Goal: Task Accomplishment & Management: Use online tool/utility

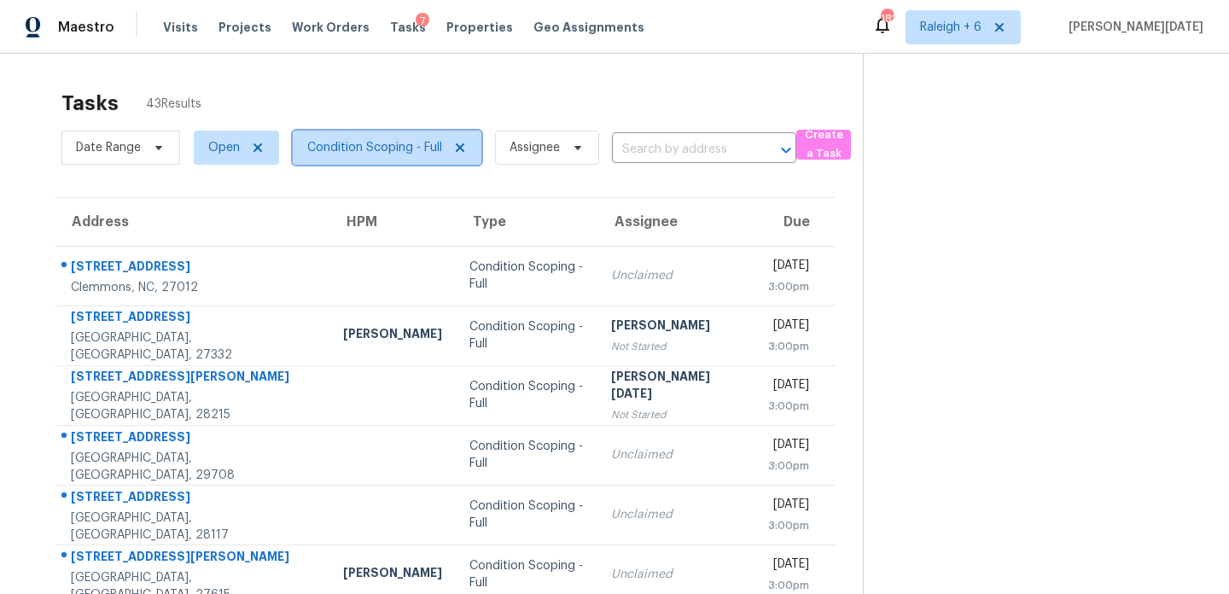
click at [413, 149] on span "Condition Scoping - Full" at bounding box center [374, 147] width 135 height 17
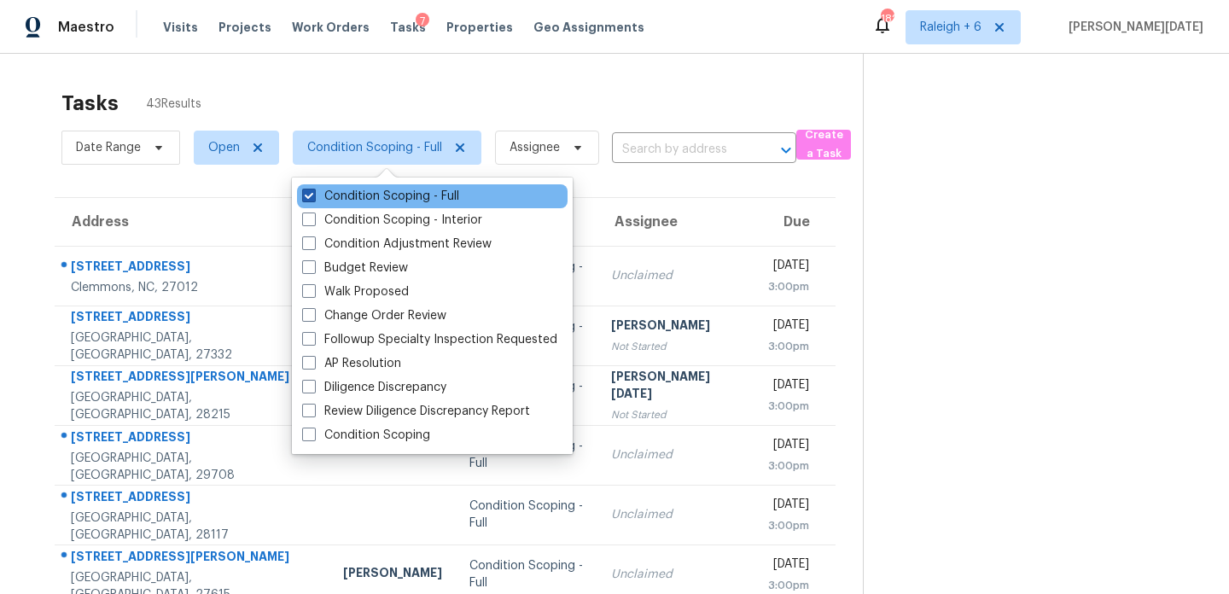
click at [407, 196] on label "Condition Scoping - Full" at bounding box center [380, 196] width 157 height 17
click at [313, 196] on input "Condition Scoping - Full" at bounding box center [307, 193] width 11 height 11
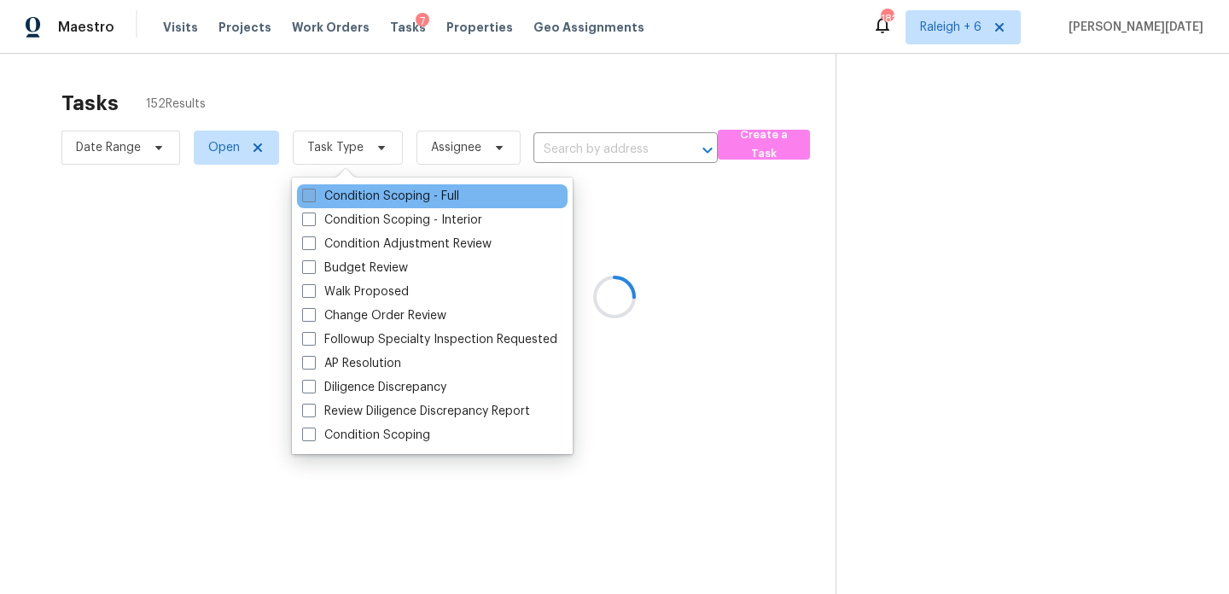
click at [407, 196] on label "Condition Scoping - Full" at bounding box center [380, 196] width 157 height 17
click at [313, 196] on input "Condition Scoping - Full" at bounding box center [307, 193] width 11 height 11
checkbox input "true"
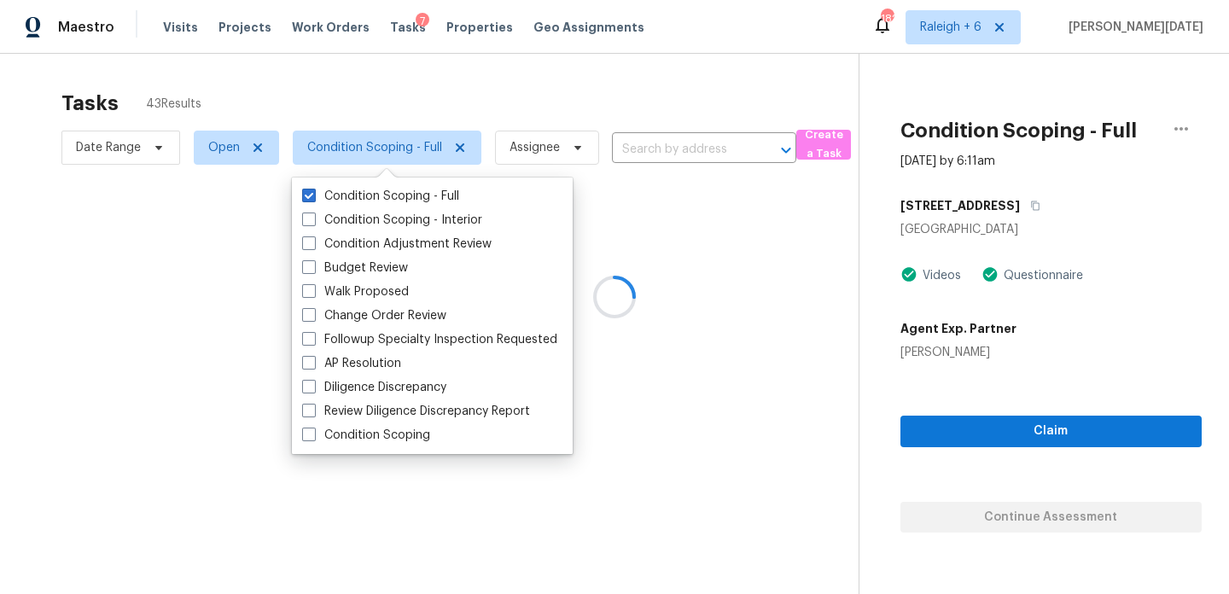
click at [520, 134] on div at bounding box center [614, 297] width 1229 height 594
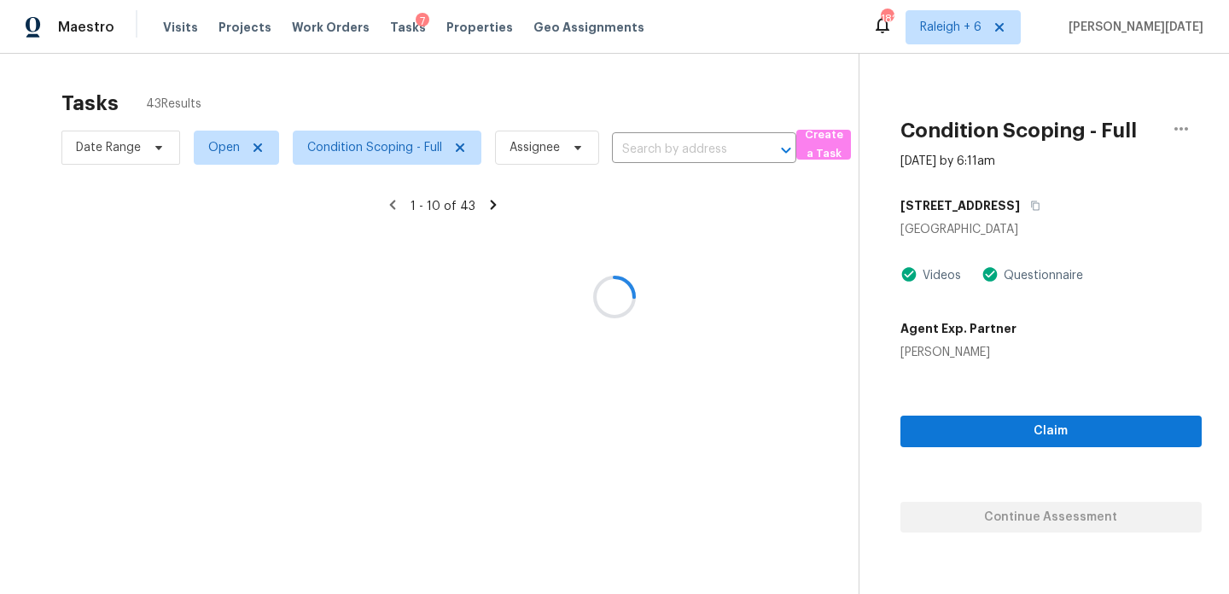
click at [580, 116] on div at bounding box center [614, 297] width 1229 height 594
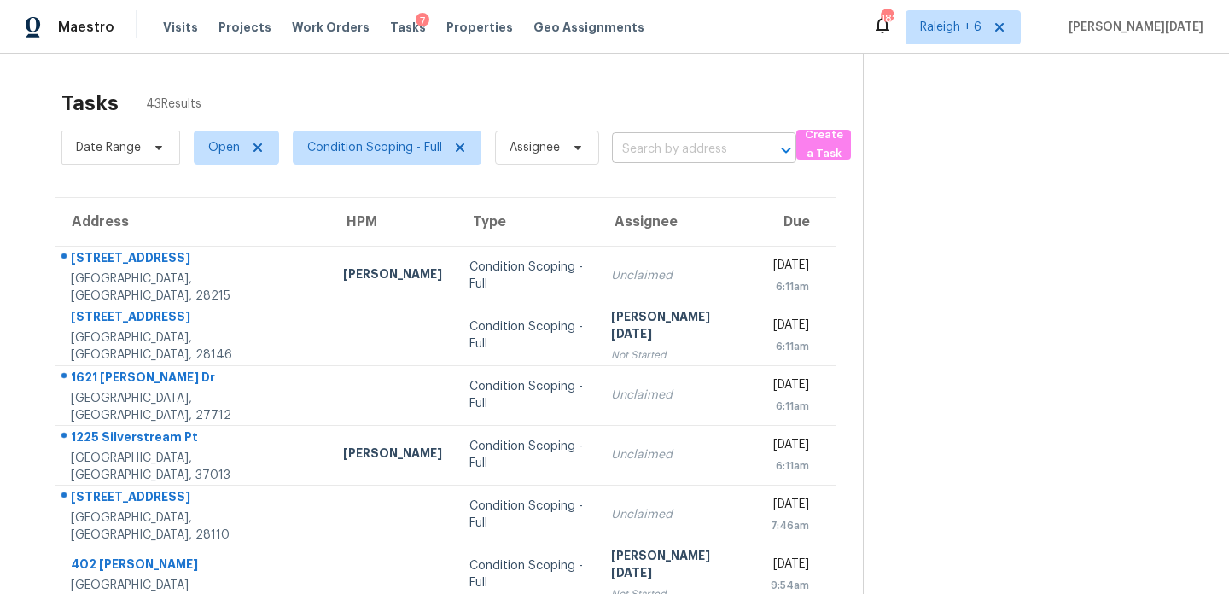
click at [643, 146] on input "text" at bounding box center [680, 150] width 137 height 26
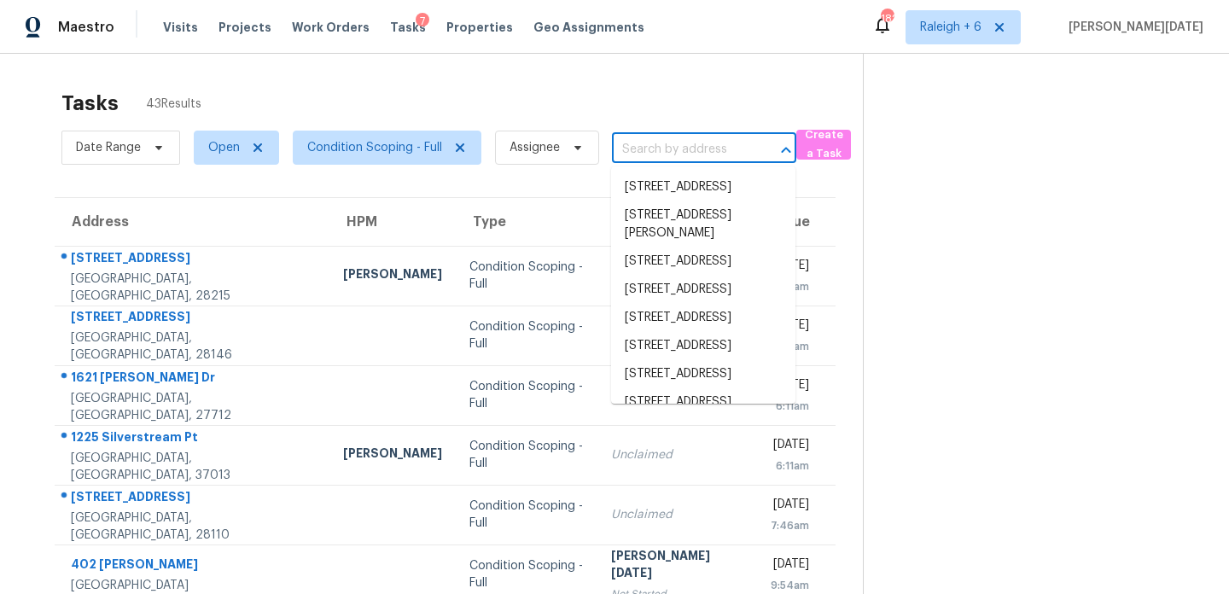
paste input "9333 Freemont Way, Hixson, TN, 37343"
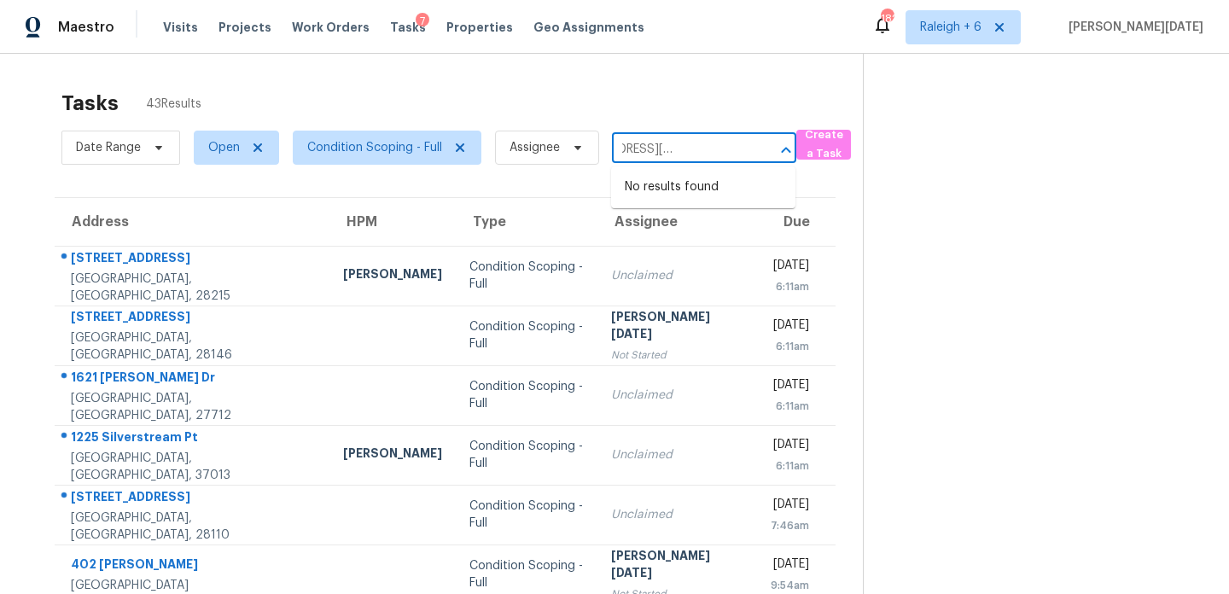
type input "9333 Freemont Way, Hixson, TN, 37343"
click at [621, 113] on div "Tasks 43 Results" at bounding box center [462, 103] width 802 height 44
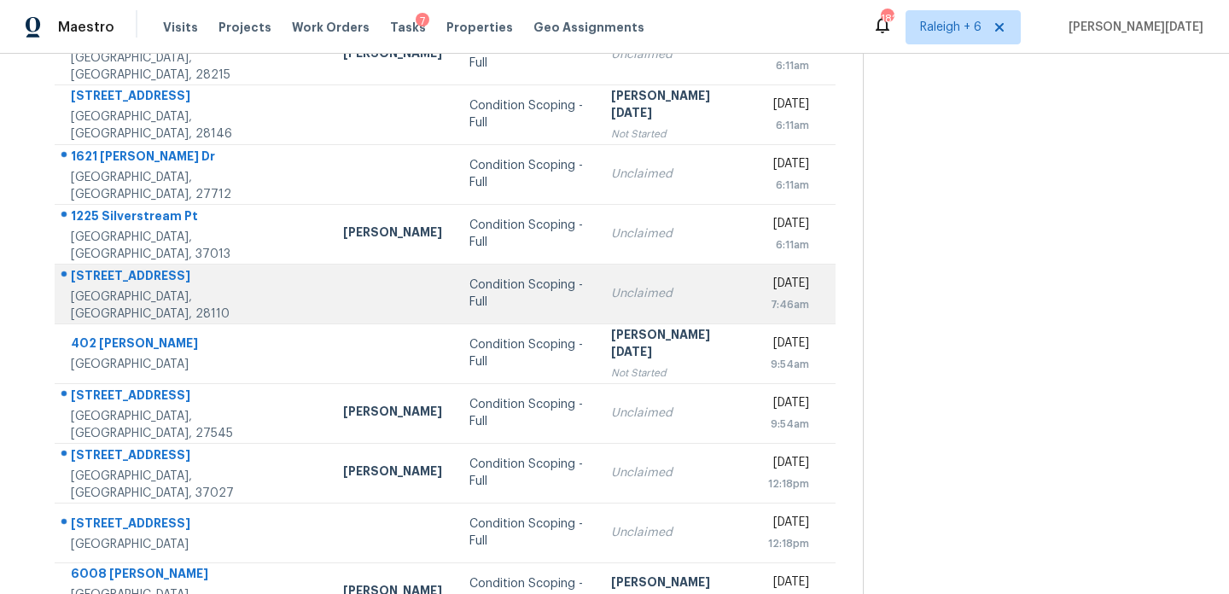
scroll to position [295, 0]
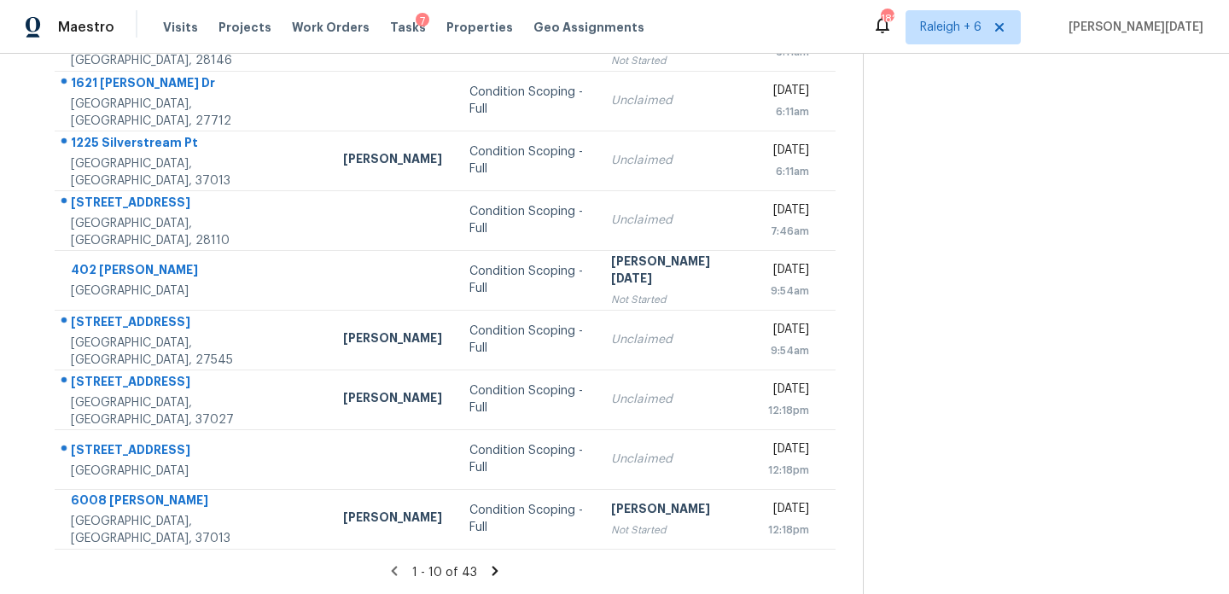
click at [493, 569] on icon at bounding box center [496, 570] width 6 height 9
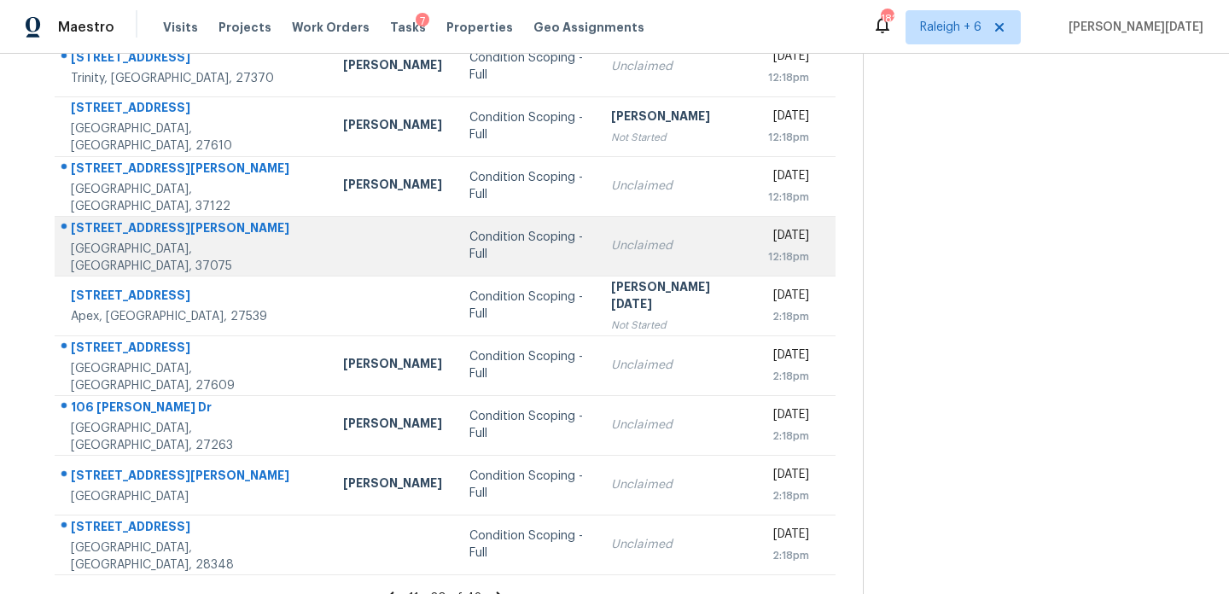
scroll to position [277, 0]
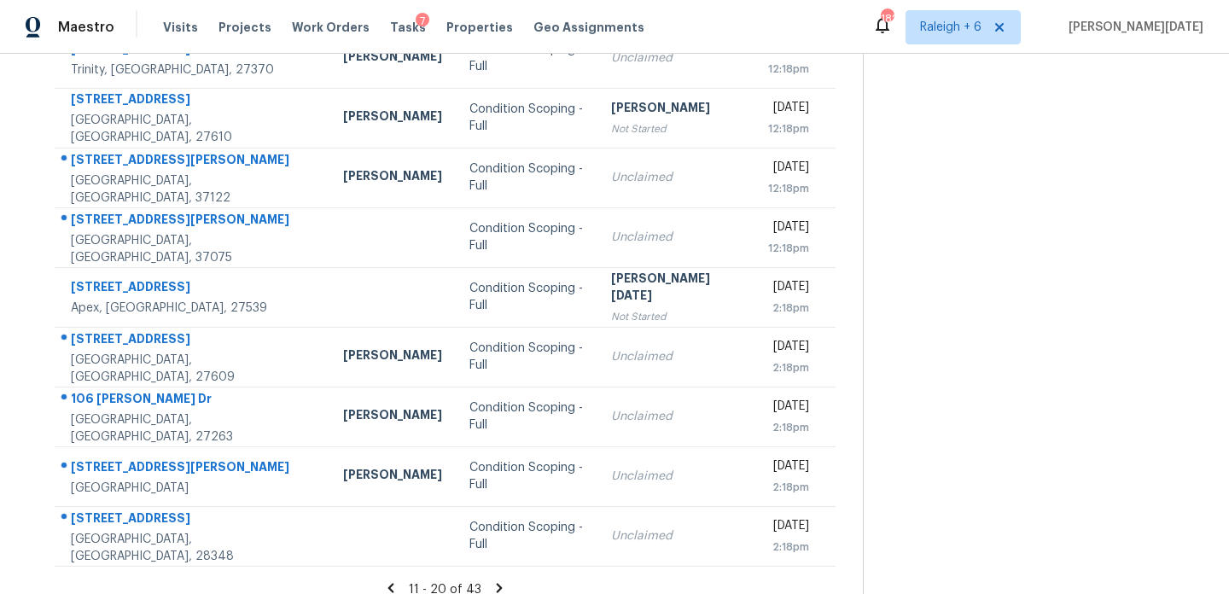
click at [492, 585] on icon at bounding box center [499, 588] width 15 height 15
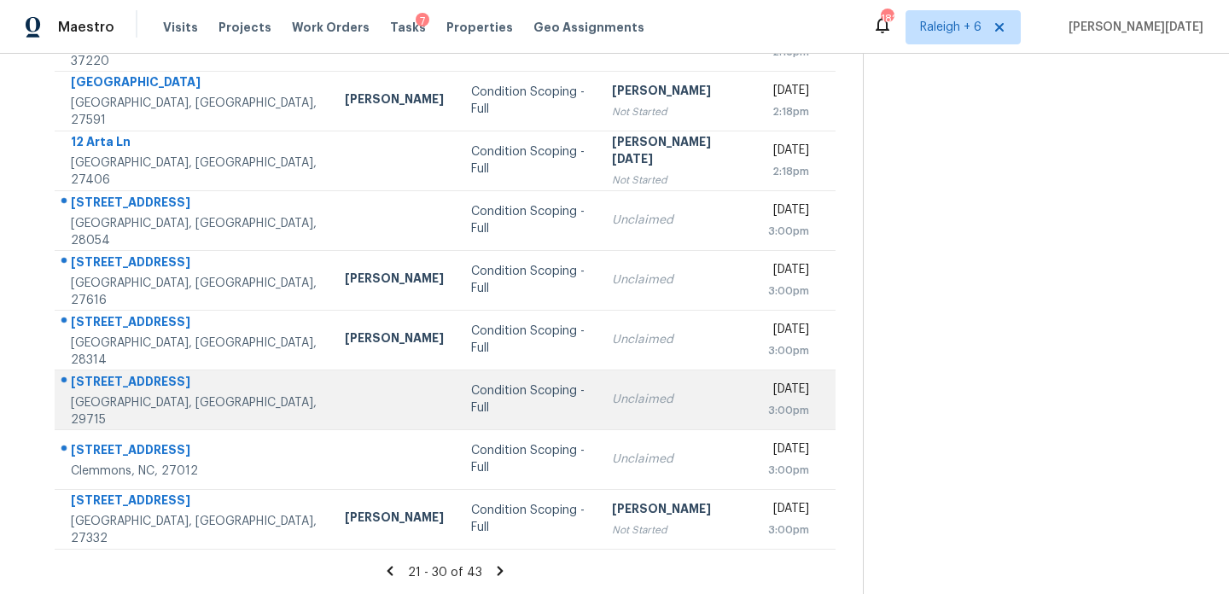
scroll to position [0, 0]
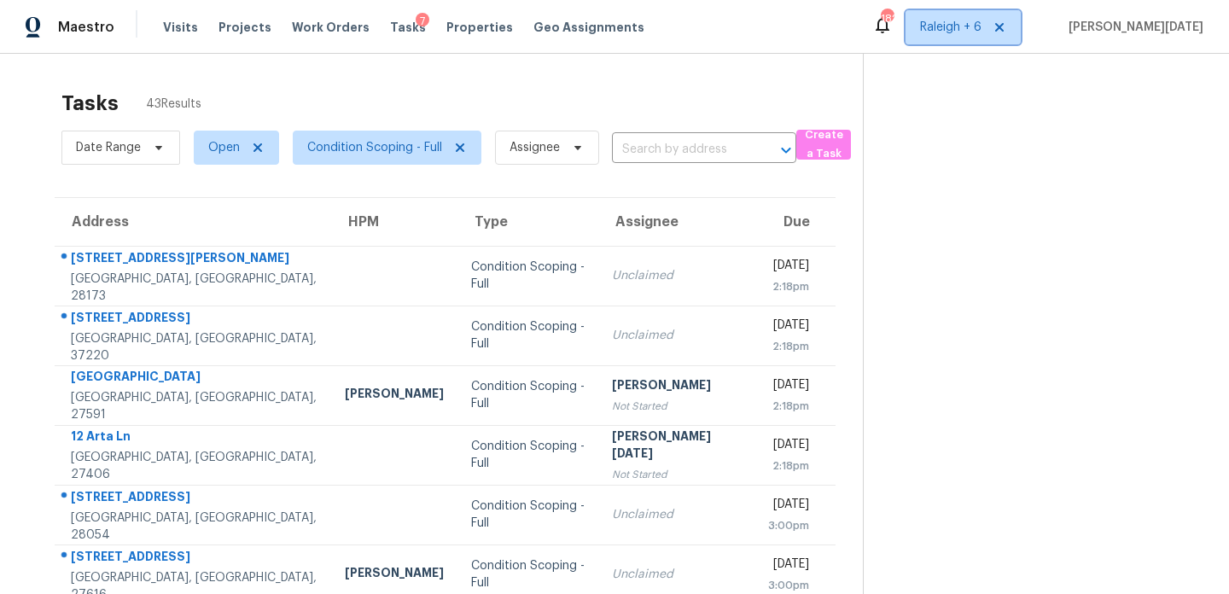
click at [982, 24] on span "Raleigh + 6" at bounding box center [950, 27] width 61 height 17
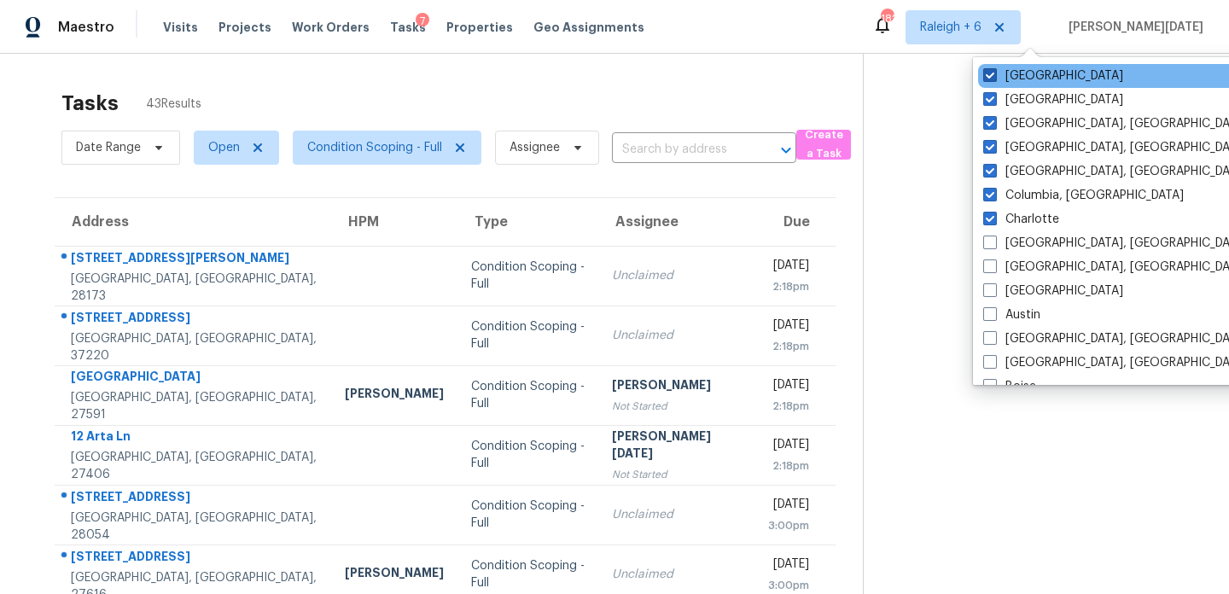
click at [1019, 76] on label "Raleigh" at bounding box center [1054, 75] width 140 height 17
click at [995, 76] on input "Raleigh" at bounding box center [989, 72] width 11 height 11
checkbox input "false"
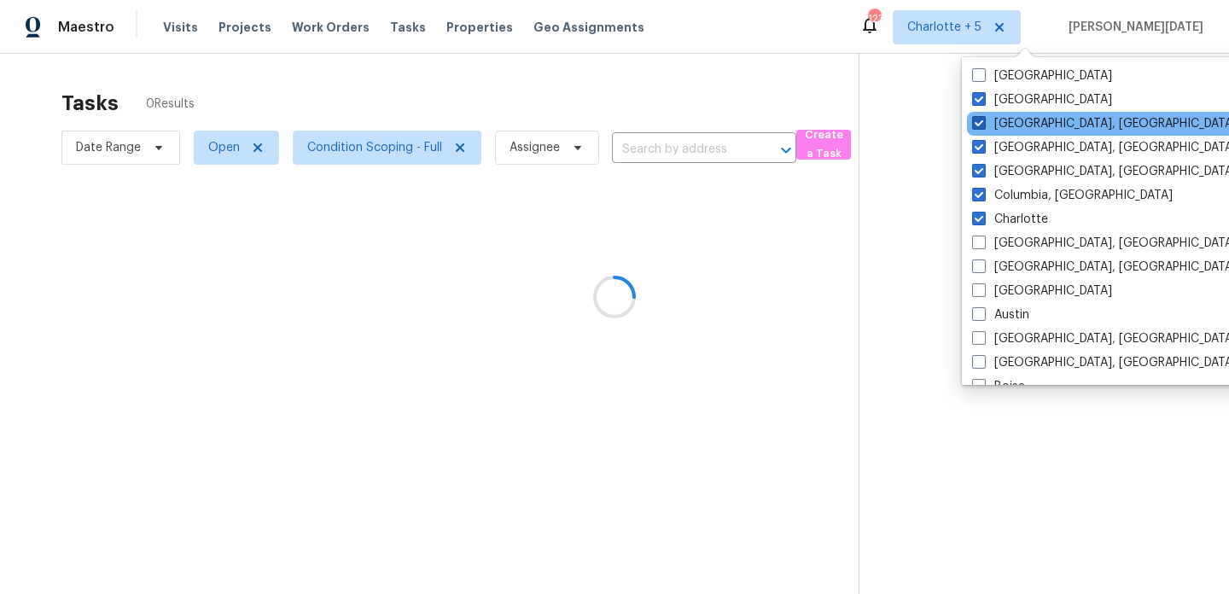
click at [1019, 126] on label "Knoxville, TN" at bounding box center [1104, 123] width 265 height 17
click at [984, 126] on input "Knoxville, TN" at bounding box center [977, 120] width 11 height 11
checkbox input "false"
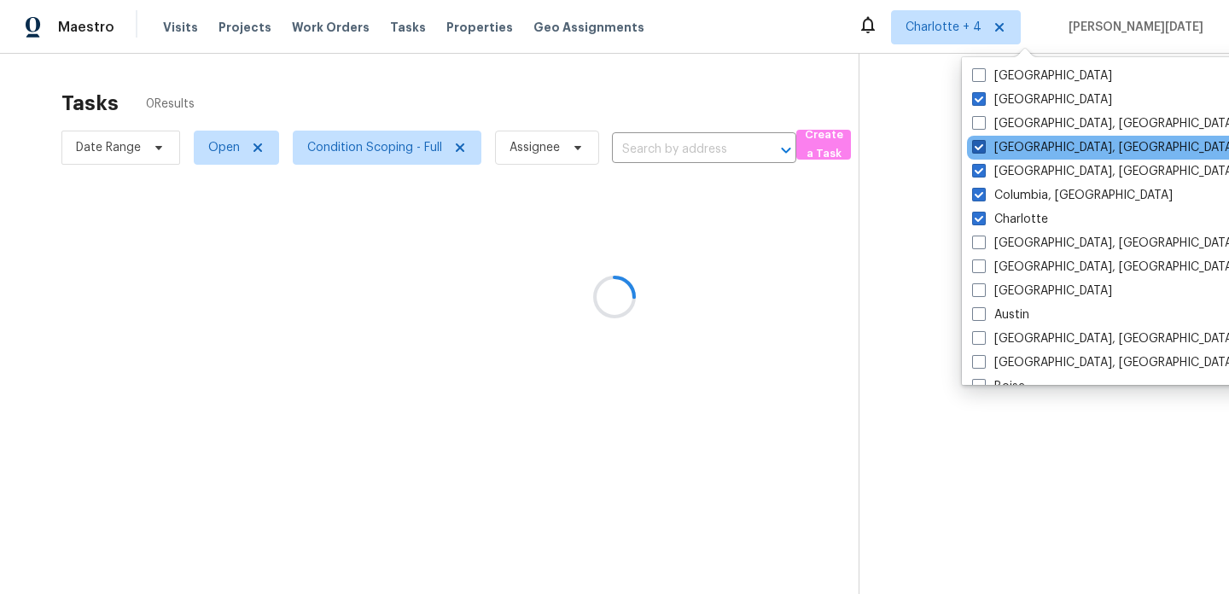
click at [1017, 143] on label "Greenville, SC" at bounding box center [1104, 147] width 265 height 17
click at [984, 143] on input "Greenville, SC" at bounding box center [977, 144] width 11 height 11
checkbox input "false"
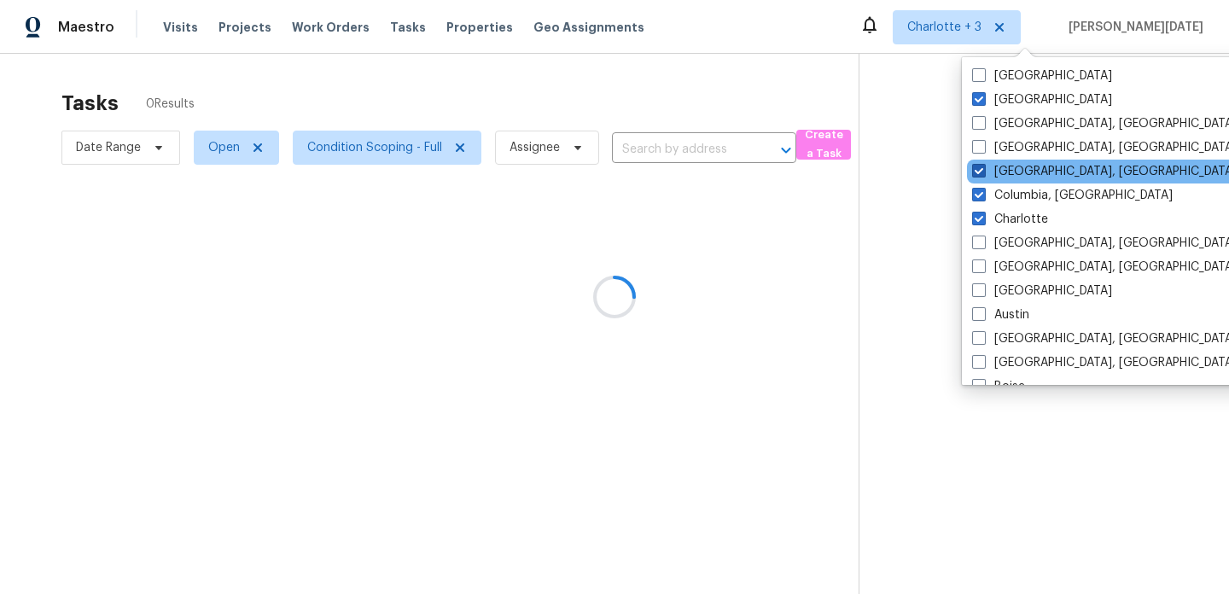
click at [1014, 173] on label "Greensboro, NC" at bounding box center [1104, 171] width 265 height 17
click at [984, 173] on input "Greensboro, NC" at bounding box center [977, 168] width 11 height 11
checkbox input "false"
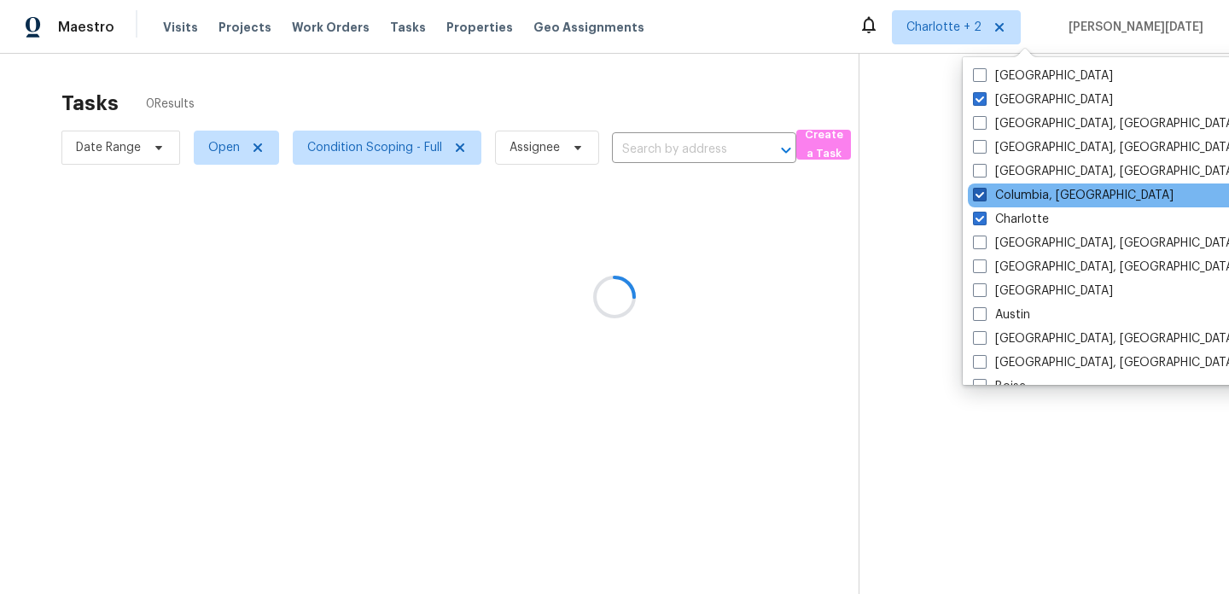
click at [1013, 190] on label "Columbia, SC" at bounding box center [1073, 195] width 201 height 17
click at [984, 190] on input "Columbia, SC" at bounding box center [978, 192] width 11 height 11
checkbox input "false"
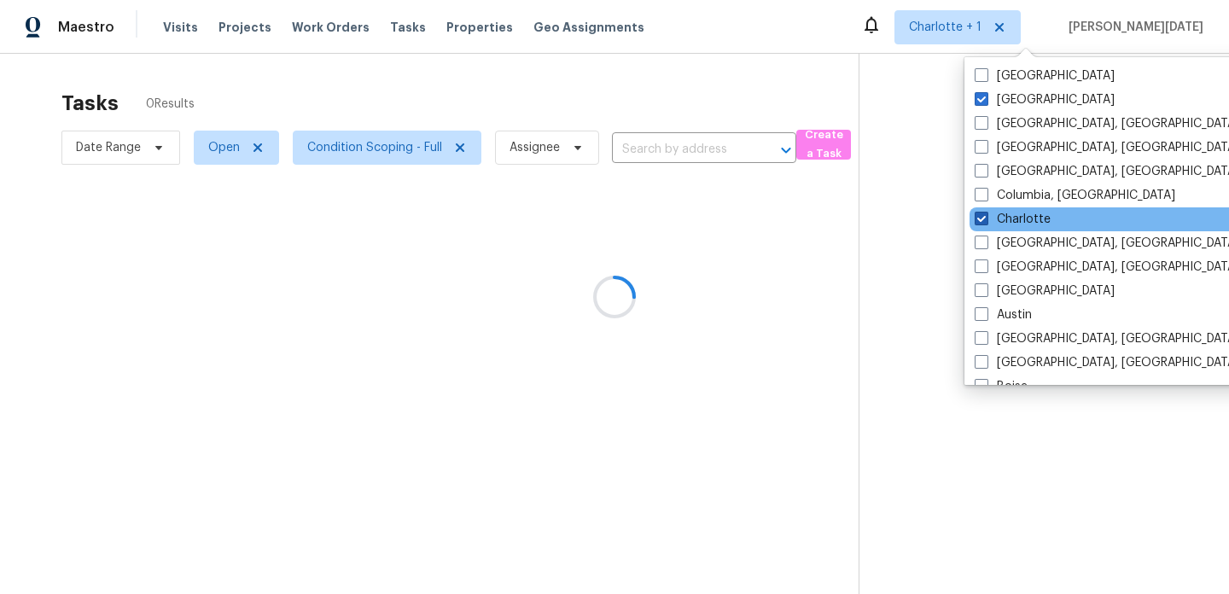
click at [1007, 214] on label "Charlotte" at bounding box center [1013, 219] width 76 height 17
click at [986, 214] on input "Charlotte" at bounding box center [980, 216] width 11 height 11
checkbox input "false"
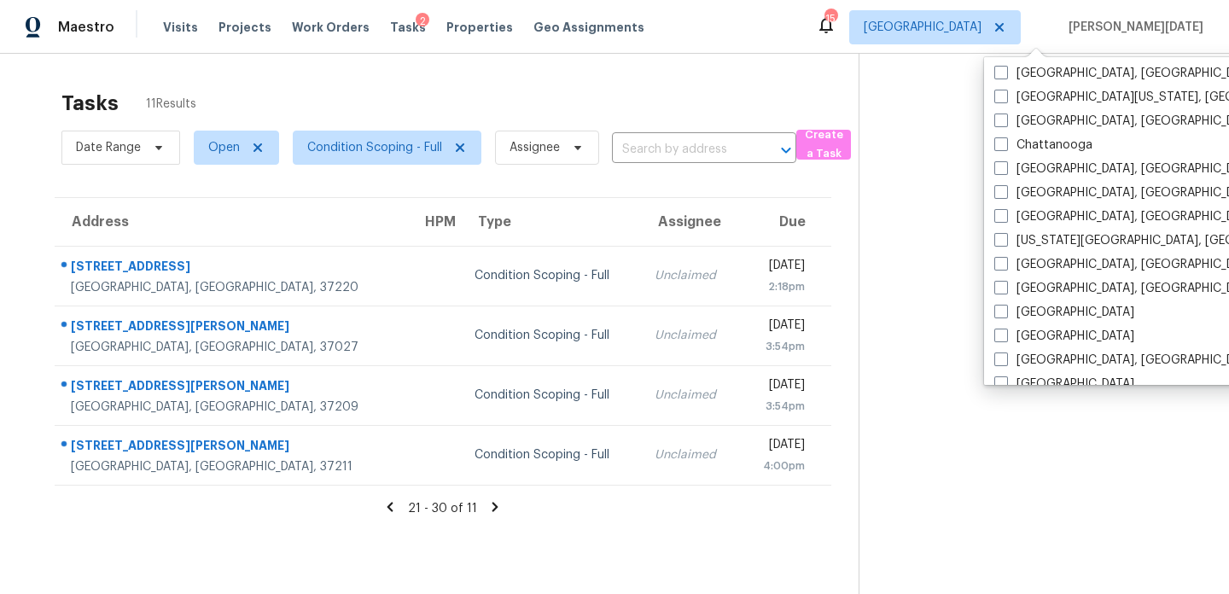
scroll to position [341, 0]
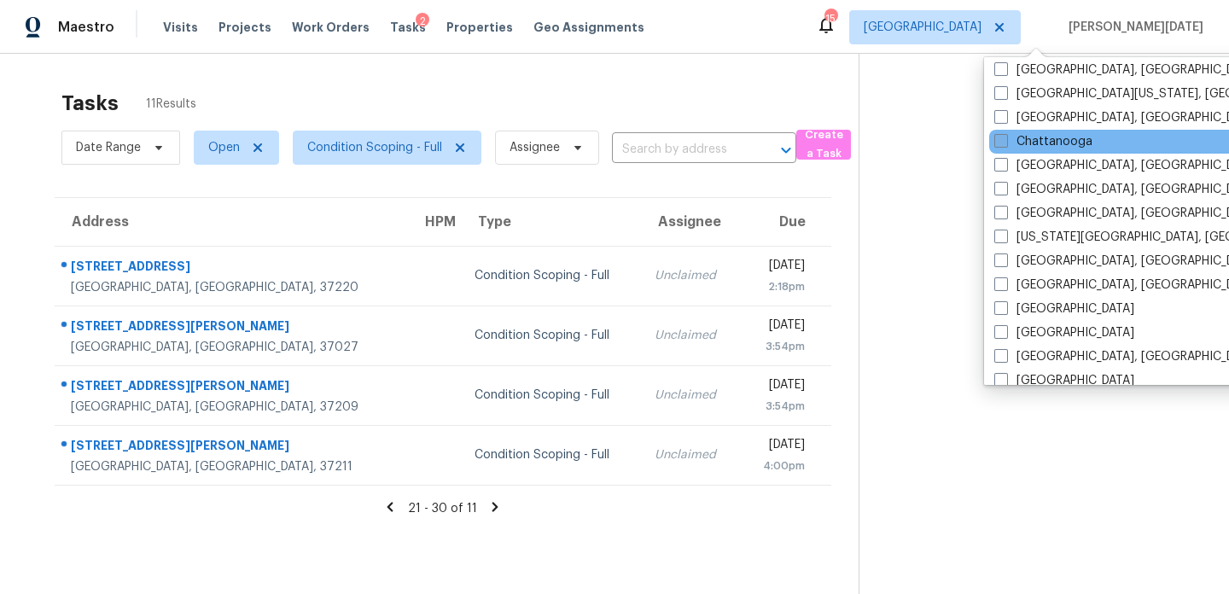
click at [1048, 144] on label "Chattanooga" at bounding box center [1044, 141] width 98 height 17
click at [1006, 144] on input "Chattanooga" at bounding box center [1000, 138] width 11 height 11
checkbox input "true"
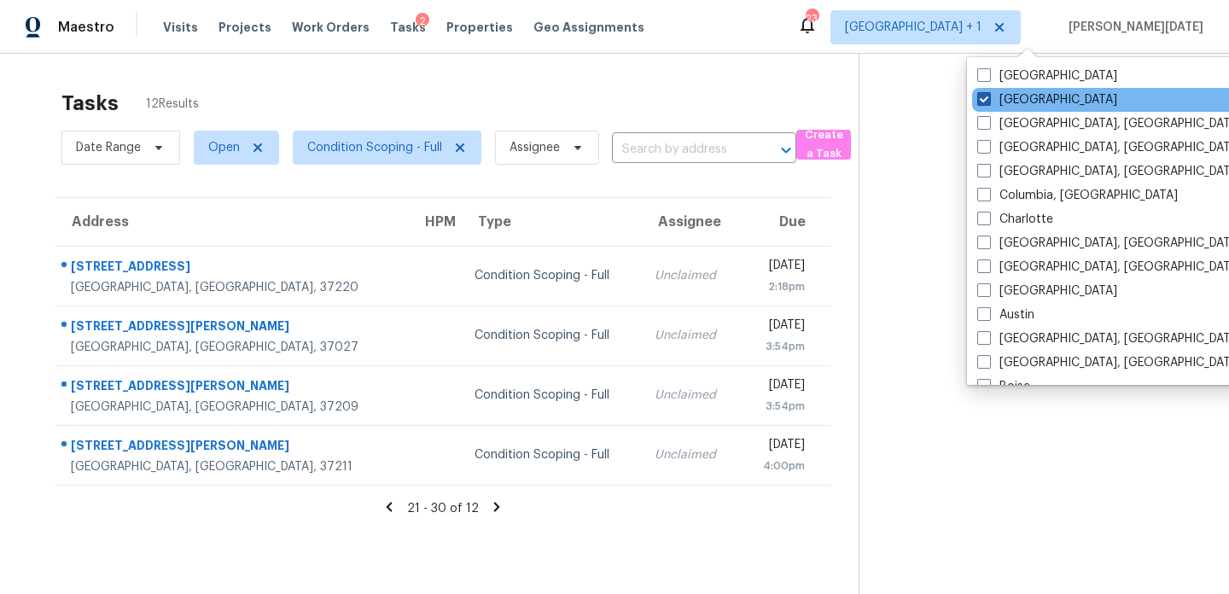
click at [1021, 102] on label "Nashville" at bounding box center [1048, 99] width 140 height 17
click at [989, 102] on input "Nashville" at bounding box center [983, 96] width 11 height 11
checkbox input "false"
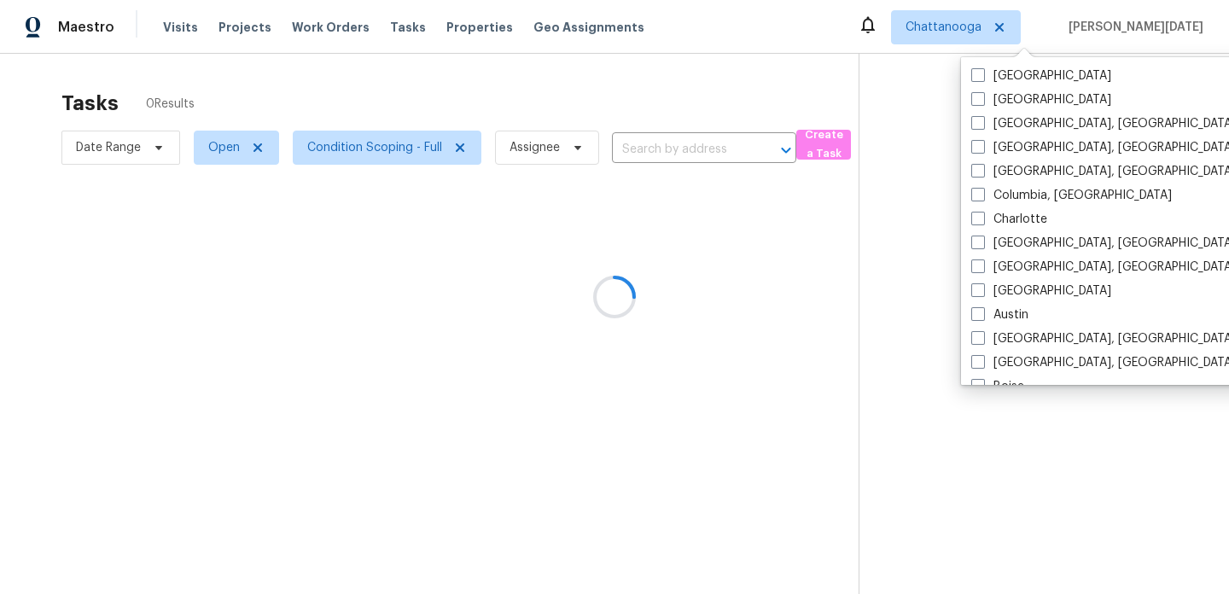
click at [743, 119] on div at bounding box center [614, 297] width 1229 height 594
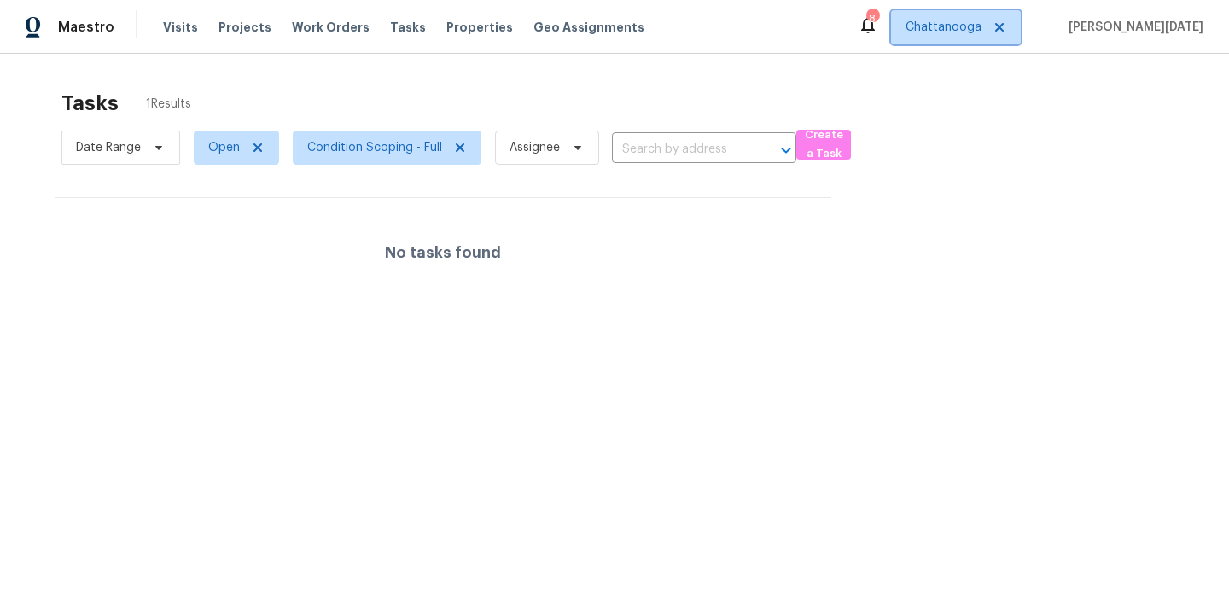
click at [982, 32] on span "Chattanooga" at bounding box center [944, 27] width 76 height 17
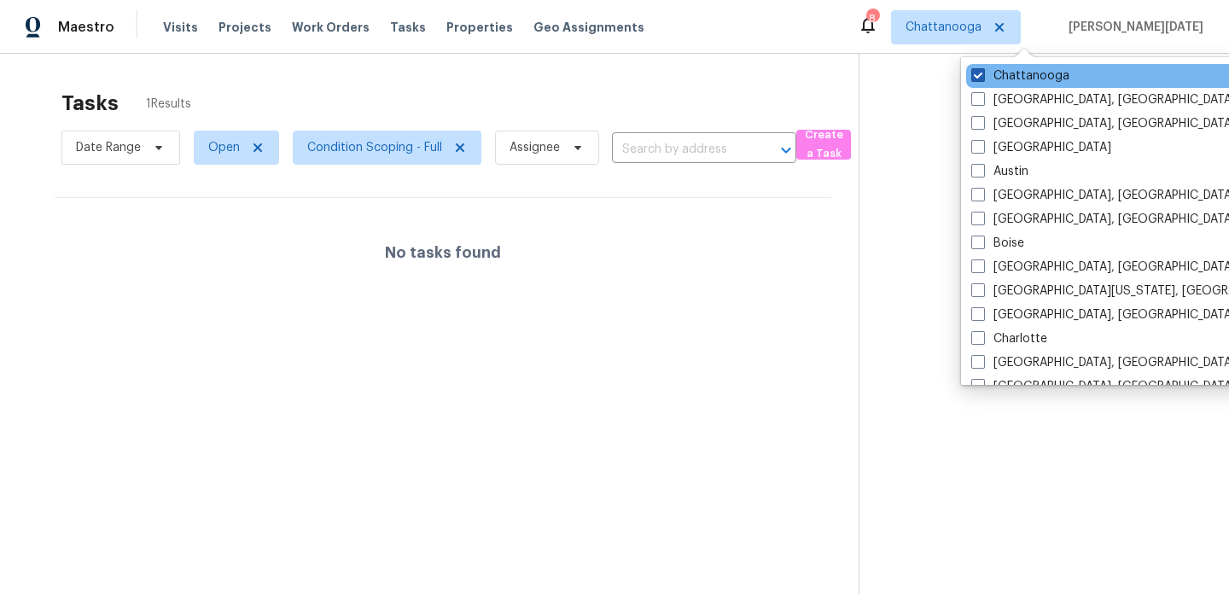
click at [1008, 75] on label "Chattanooga" at bounding box center [1021, 75] width 98 height 17
click at [983, 75] on input "Chattanooga" at bounding box center [977, 72] width 11 height 11
checkbox input "false"
checkbox input "true"
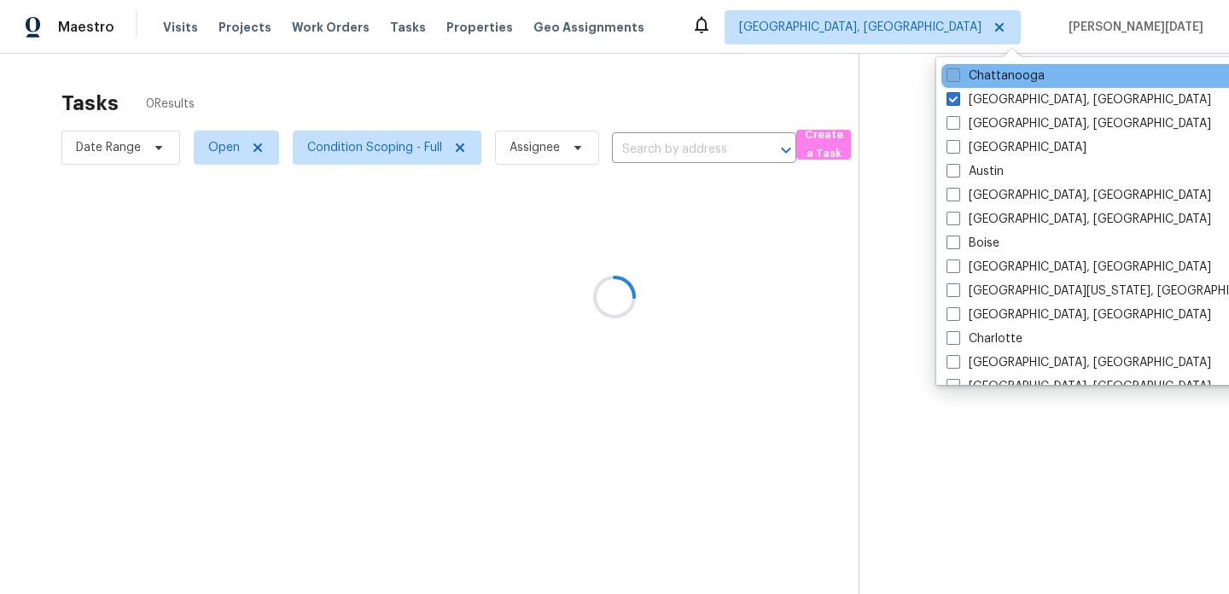
click at [1008, 75] on label "Chattanooga" at bounding box center [996, 75] width 98 height 17
click at [958, 75] on input "Chattanooga" at bounding box center [952, 72] width 11 height 11
checkbox input "true"
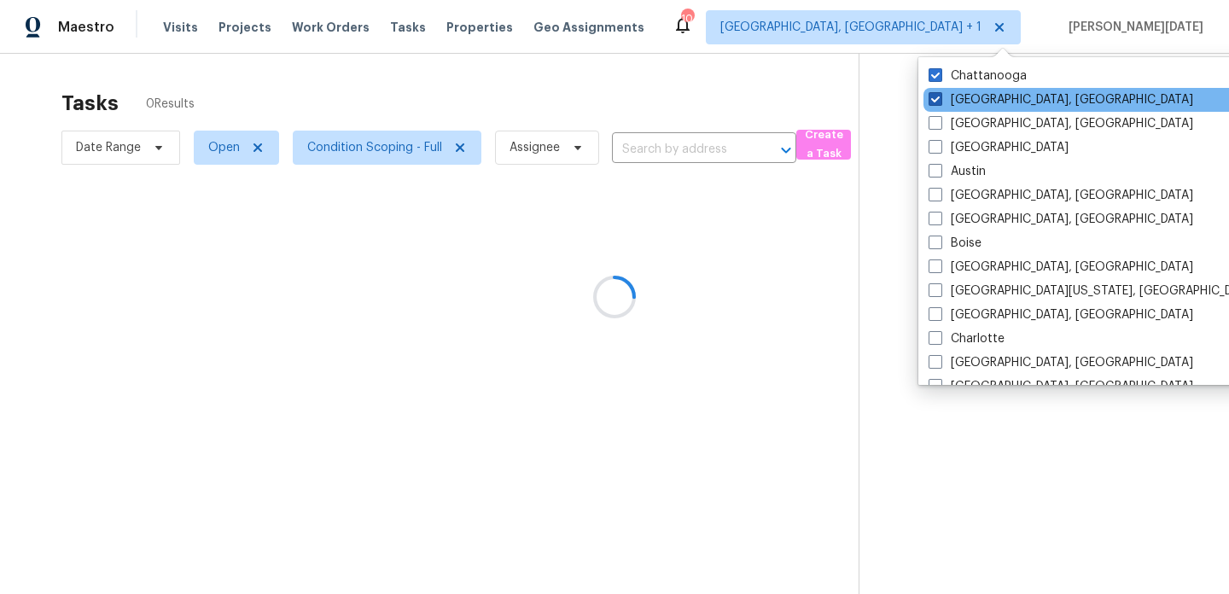
click at [991, 95] on label "Albuquerque, NM" at bounding box center [1061, 99] width 265 height 17
click at [940, 95] on input "Albuquerque, NM" at bounding box center [934, 96] width 11 height 11
checkbox input "false"
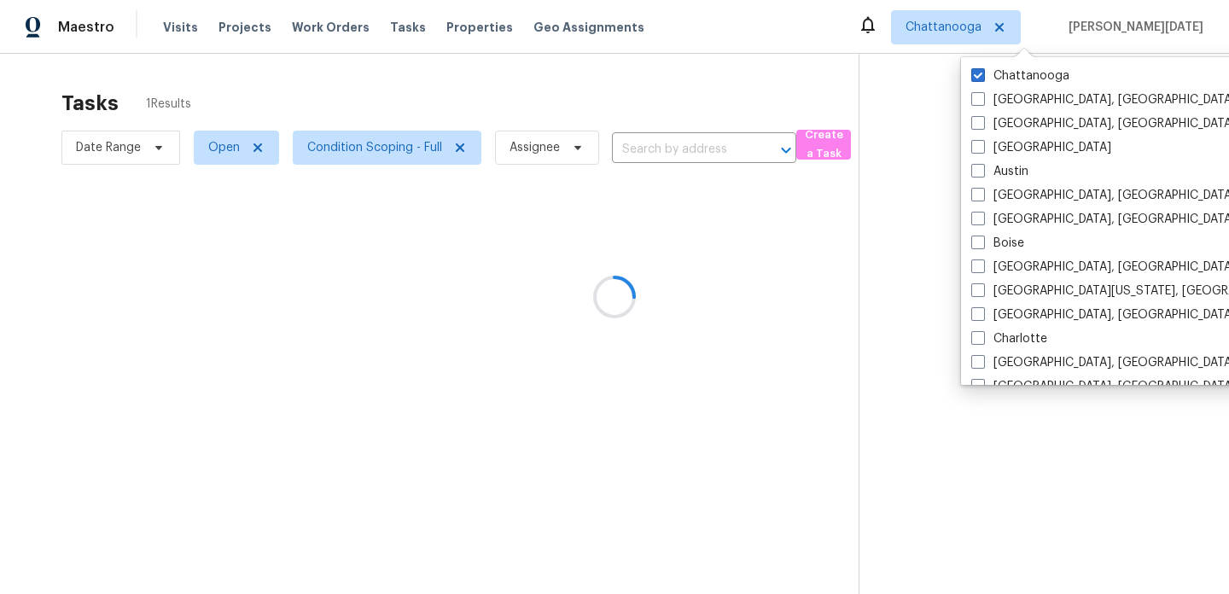
click at [647, 104] on div "Tasks 1 Results" at bounding box center [459, 103] width 797 height 44
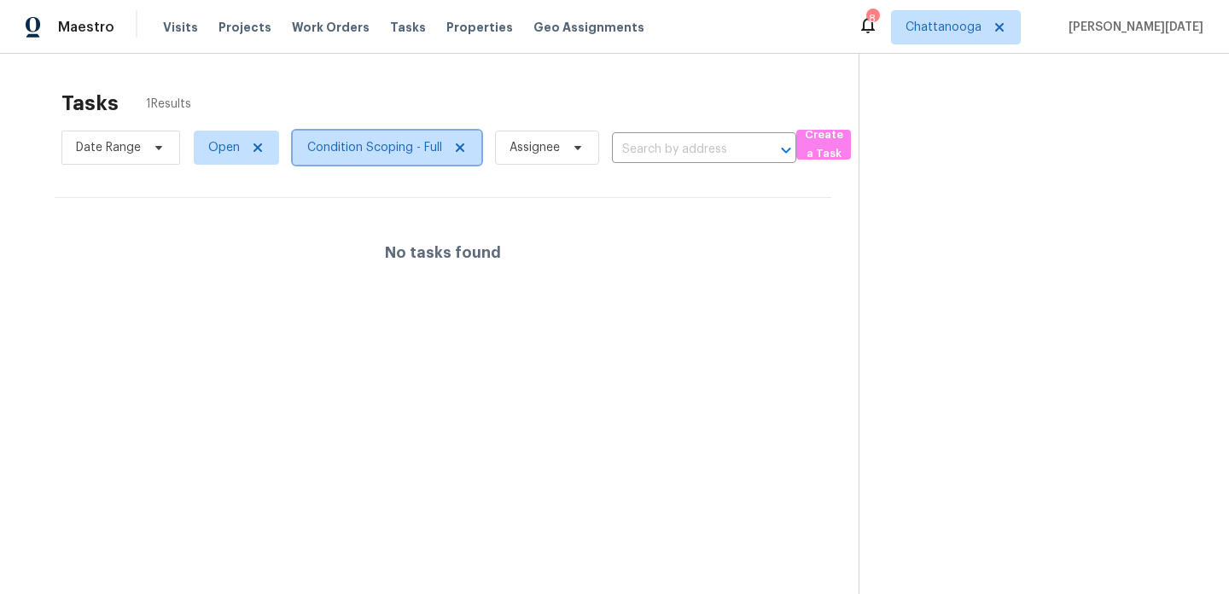
click at [368, 151] on span "Condition Scoping - Full" at bounding box center [374, 147] width 135 height 17
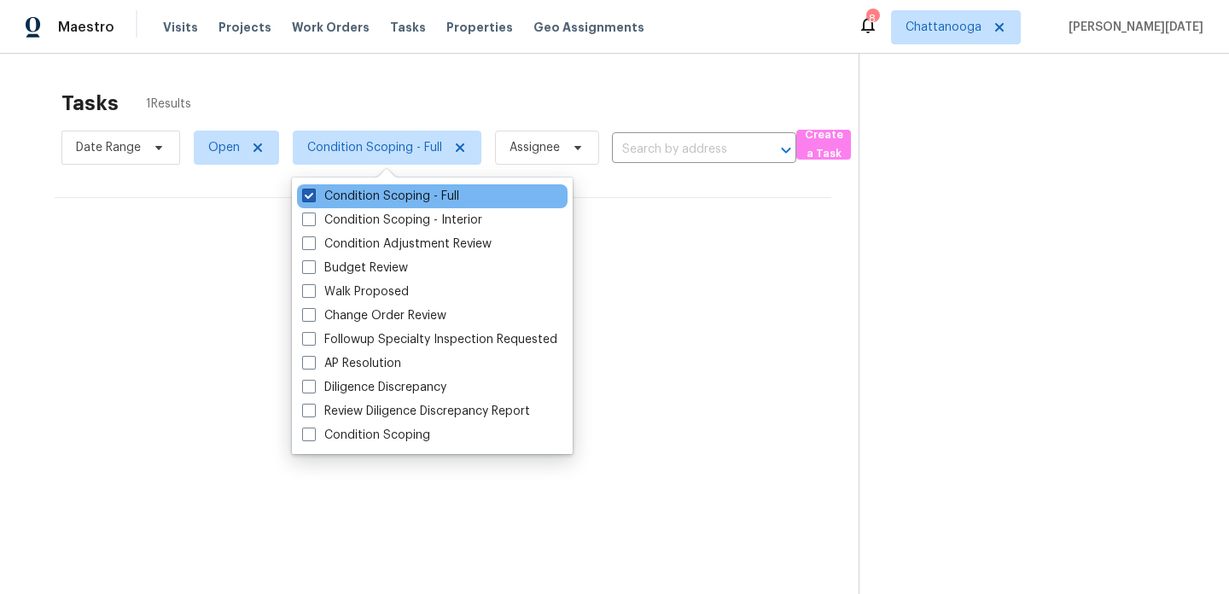
click at [371, 199] on label "Condition Scoping - Full" at bounding box center [380, 196] width 157 height 17
click at [313, 199] on input "Condition Scoping - Full" at bounding box center [307, 193] width 11 height 11
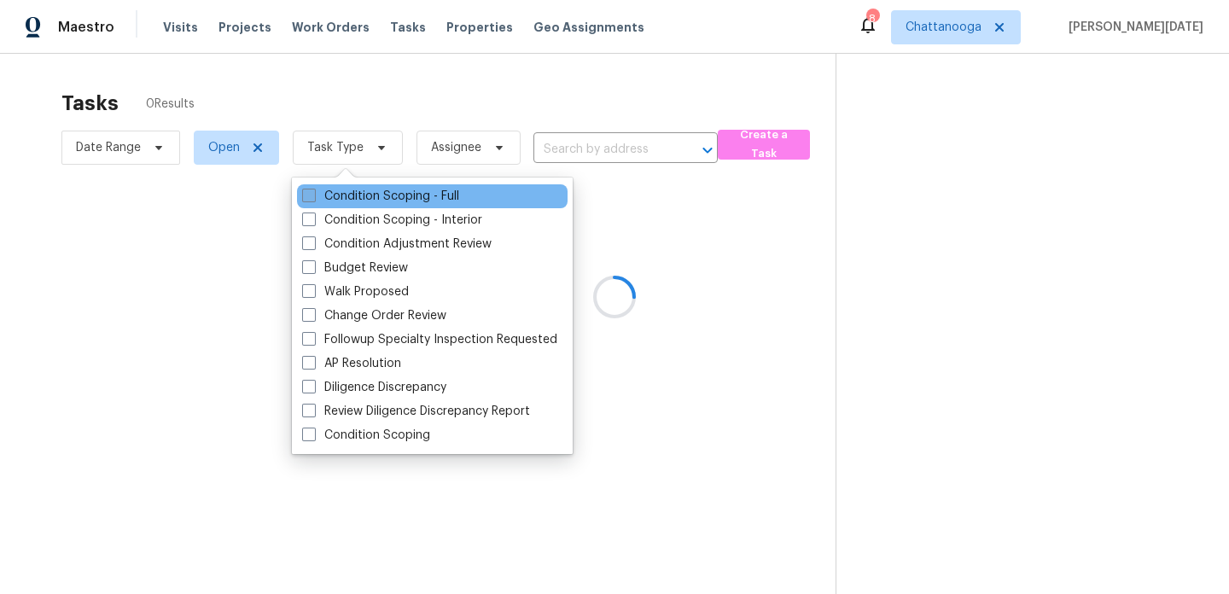
click at [371, 199] on label "Condition Scoping - Full" at bounding box center [380, 196] width 157 height 17
click at [313, 199] on input "Condition Scoping - Full" at bounding box center [307, 193] width 11 height 11
checkbox input "true"
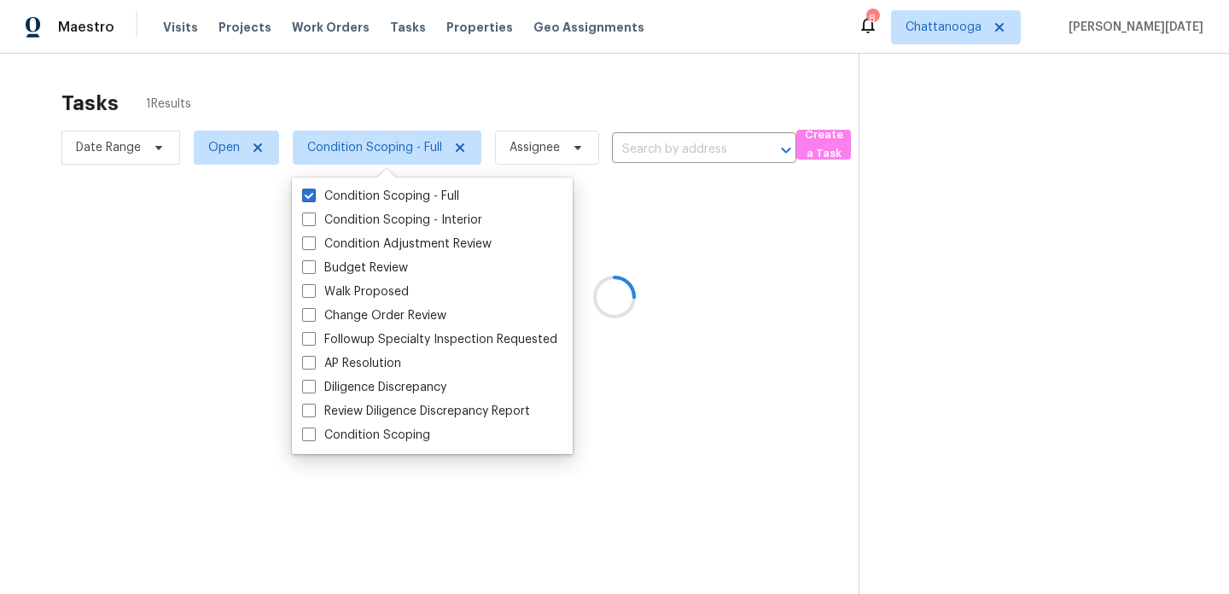
click at [562, 108] on div at bounding box center [614, 297] width 1229 height 594
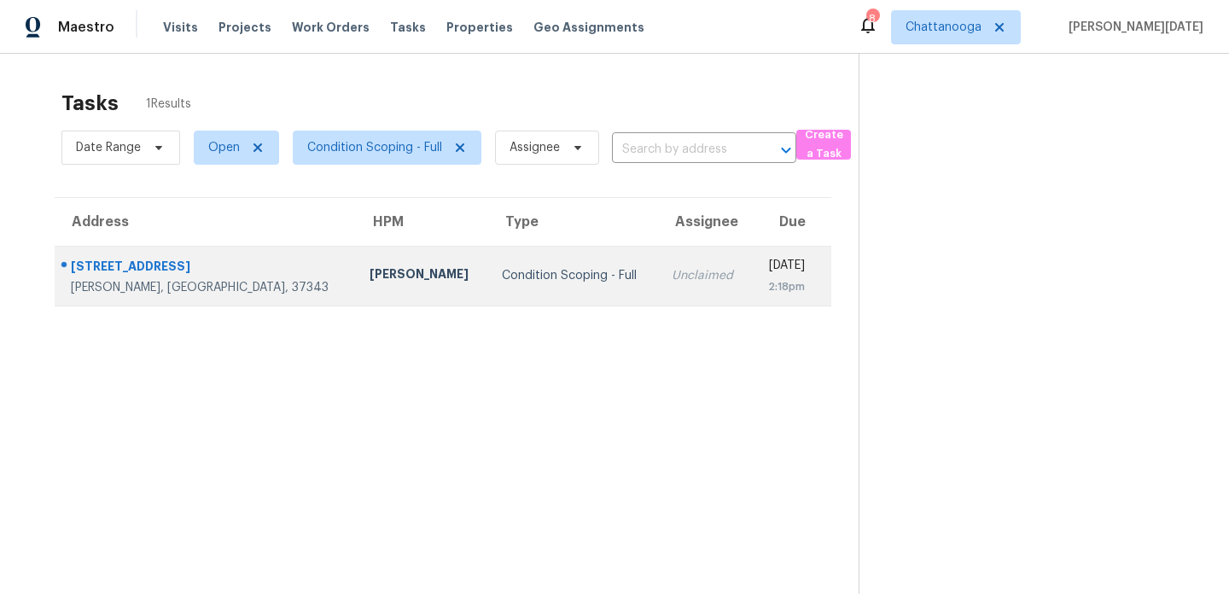
click at [543, 251] on td "Condition Scoping - Full" at bounding box center [573, 276] width 170 height 60
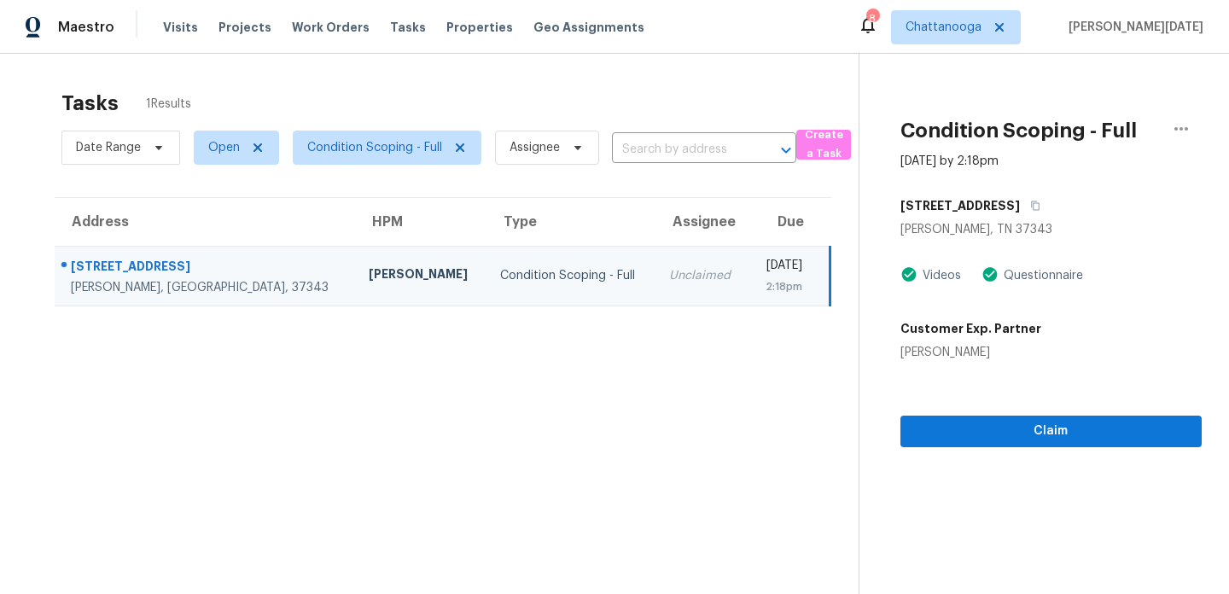
scroll to position [54, 0]
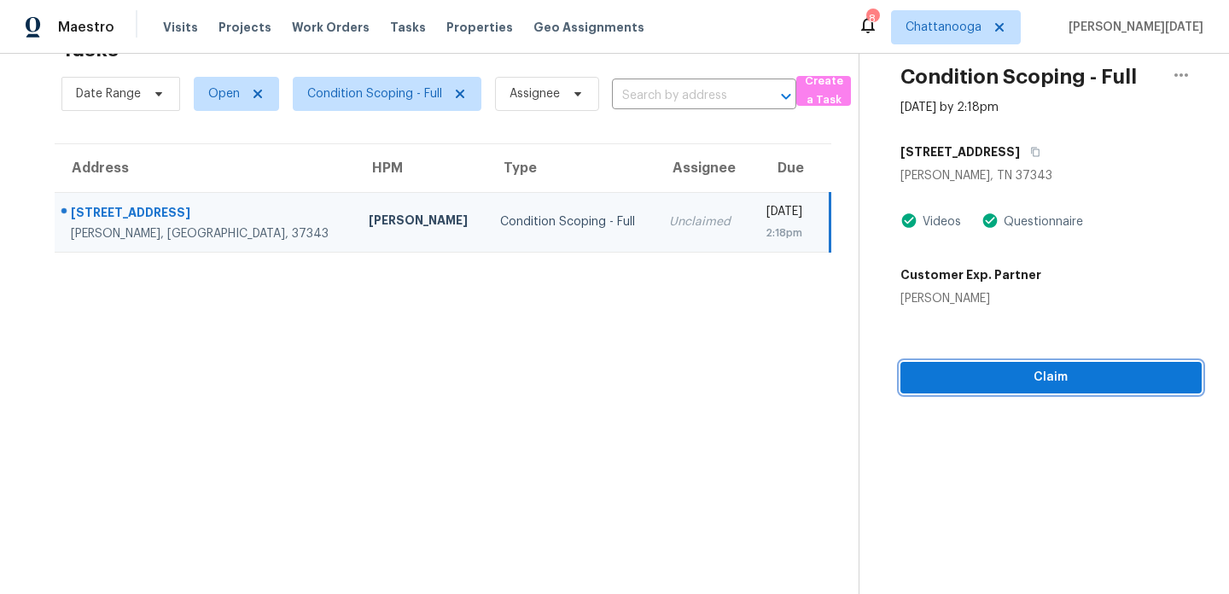
click at [965, 388] on button "Claim" at bounding box center [1051, 378] width 301 height 32
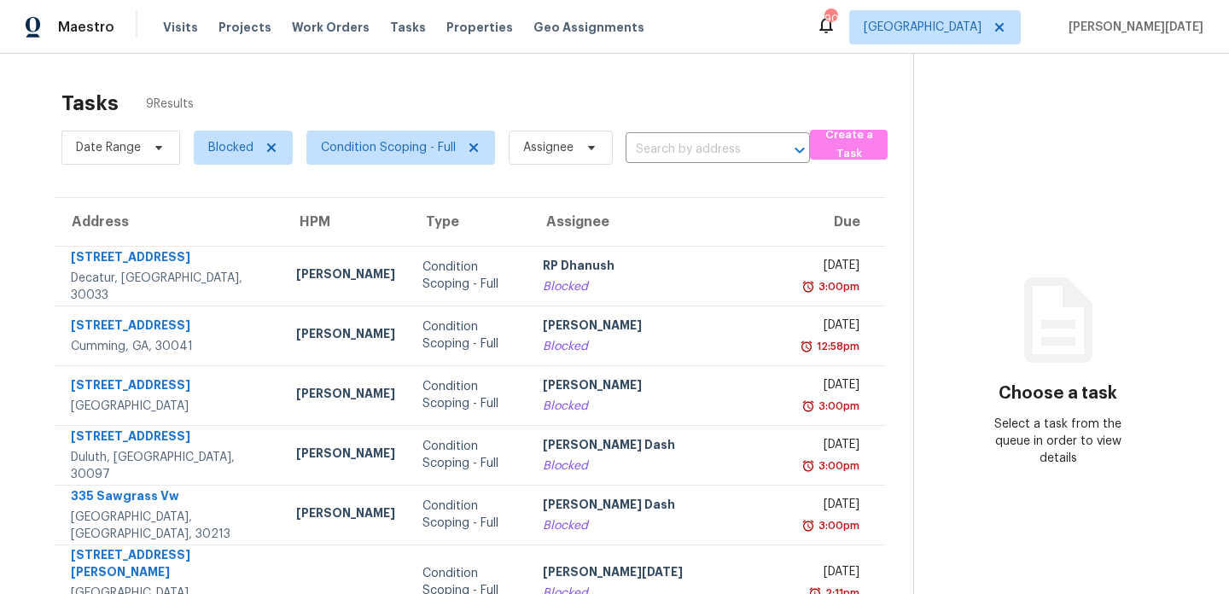
click at [692, 25] on div "Maestro Visits Projects Work Orders Tasks Properties Geo Assignments 90 [GEOGRA…" at bounding box center [614, 27] width 1229 height 54
click at [702, 103] on div "Tasks 9 Results" at bounding box center [487, 103] width 852 height 44
click at [345, 140] on span "Condition Scoping - Full" at bounding box center [388, 147] width 135 height 17
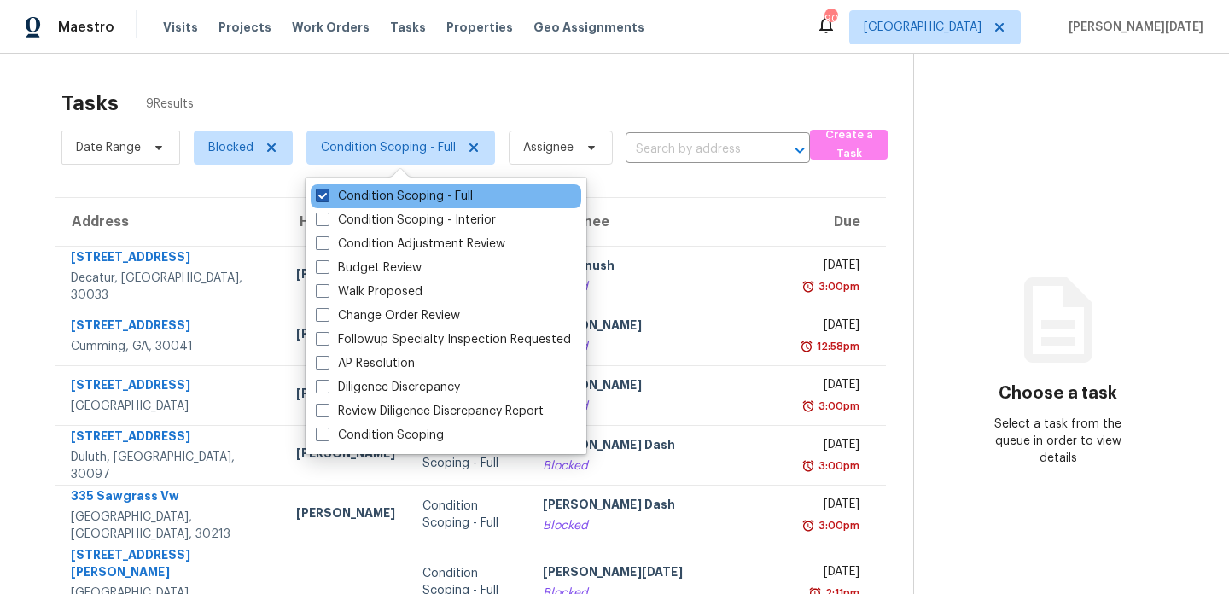
click at [336, 194] on label "Condition Scoping - Full" at bounding box center [394, 196] width 157 height 17
click at [327, 194] on input "Condition Scoping - Full" at bounding box center [321, 193] width 11 height 11
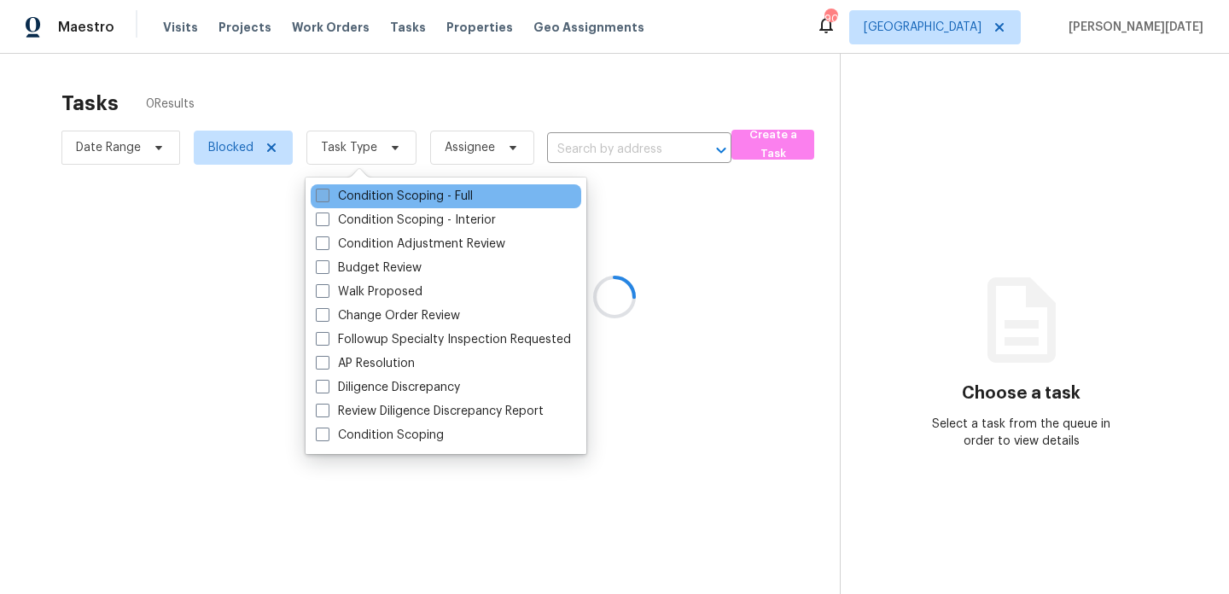
click at [336, 194] on label "Condition Scoping - Full" at bounding box center [394, 196] width 157 height 17
click at [327, 194] on input "Condition Scoping - Full" at bounding box center [321, 193] width 11 height 11
checkbox input "true"
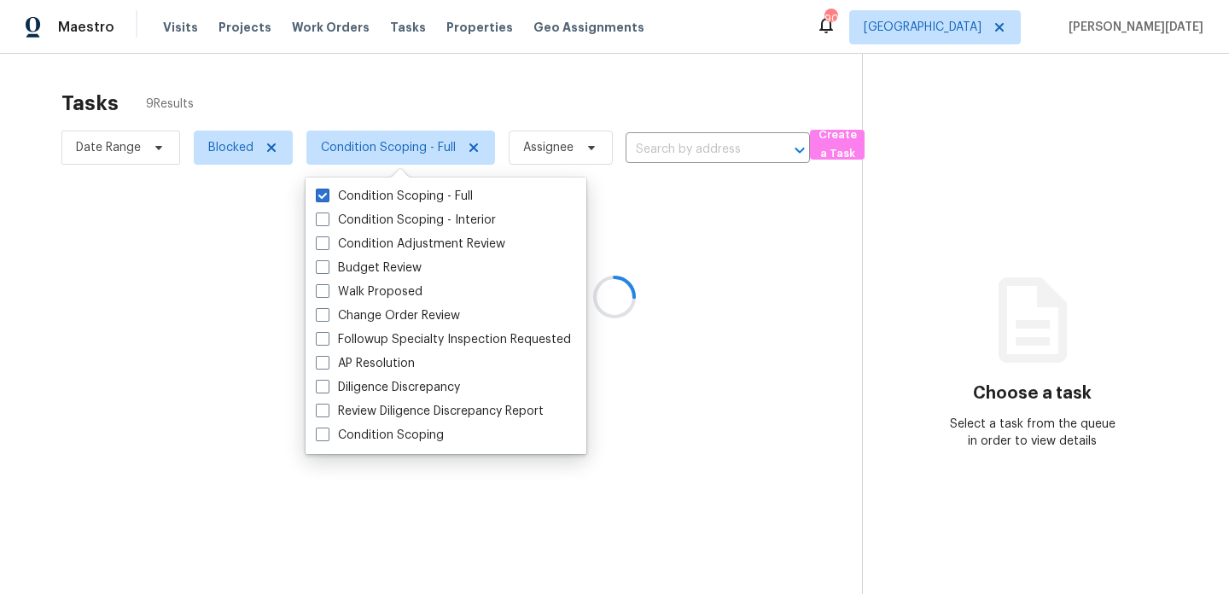
click at [459, 114] on div at bounding box center [614, 297] width 1229 height 594
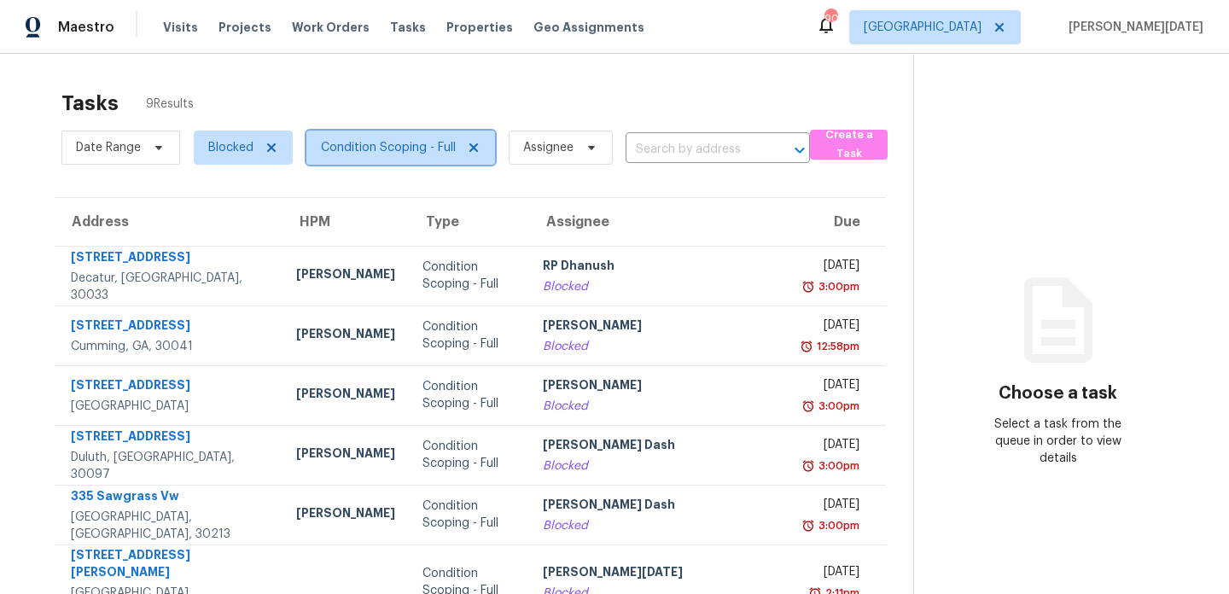
click at [418, 147] on span "Condition Scoping - Full" at bounding box center [388, 147] width 135 height 17
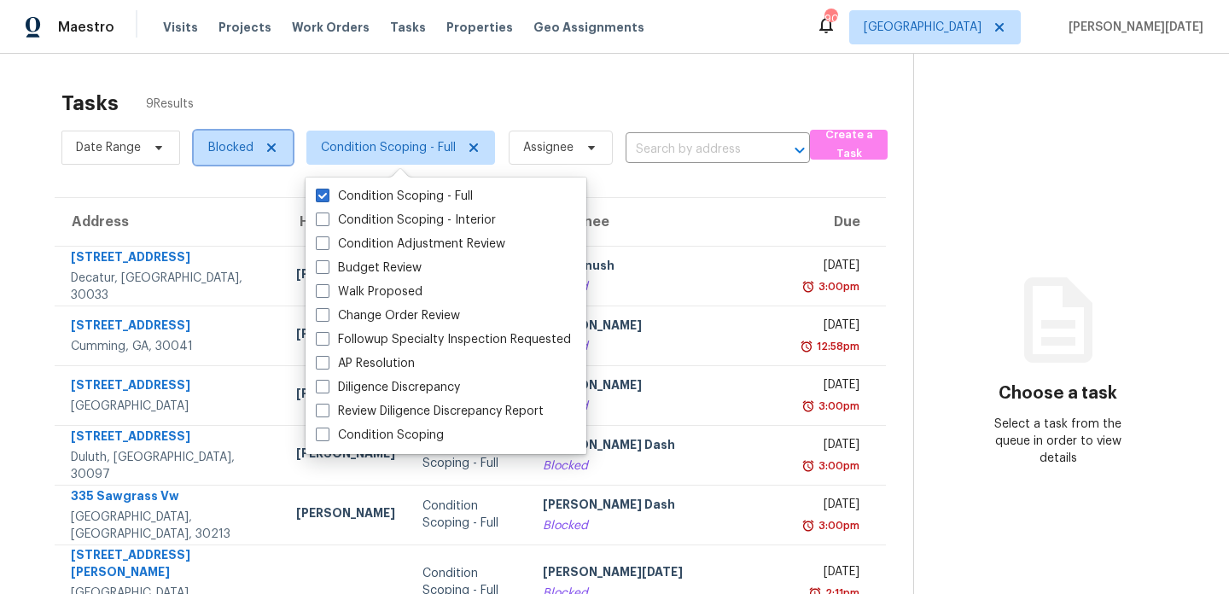
click at [240, 149] on span "Blocked" at bounding box center [230, 147] width 45 height 17
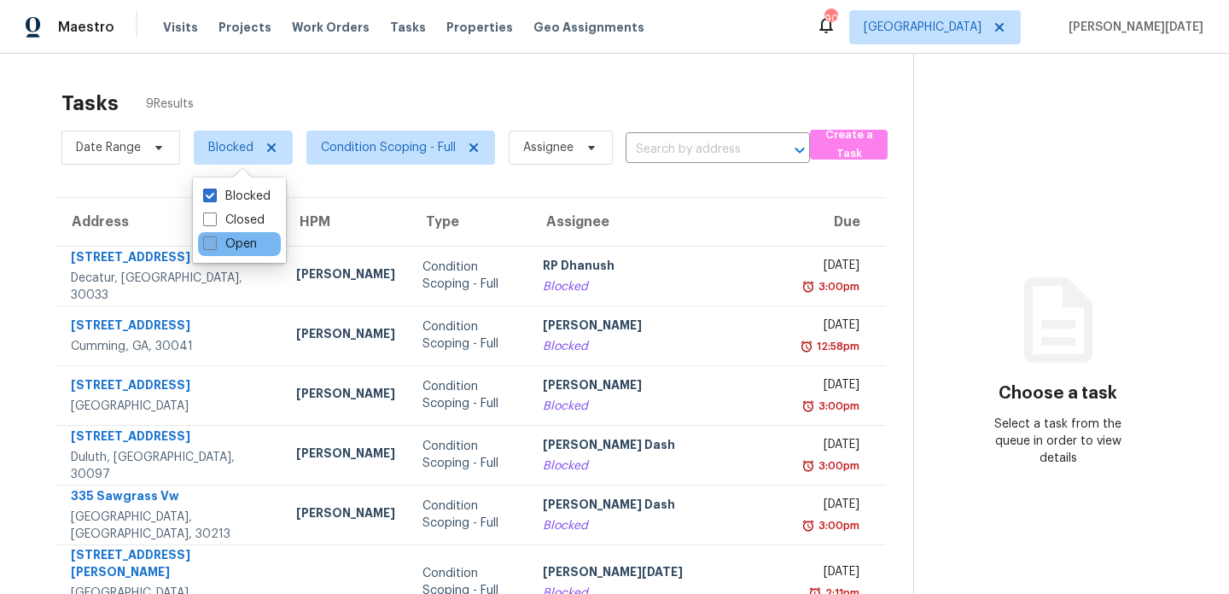
click at [242, 242] on label "Open" at bounding box center [230, 244] width 54 height 17
click at [214, 242] on input "Open" at bounding box center [208, 241] width 11 height 11
checkbox input "true"
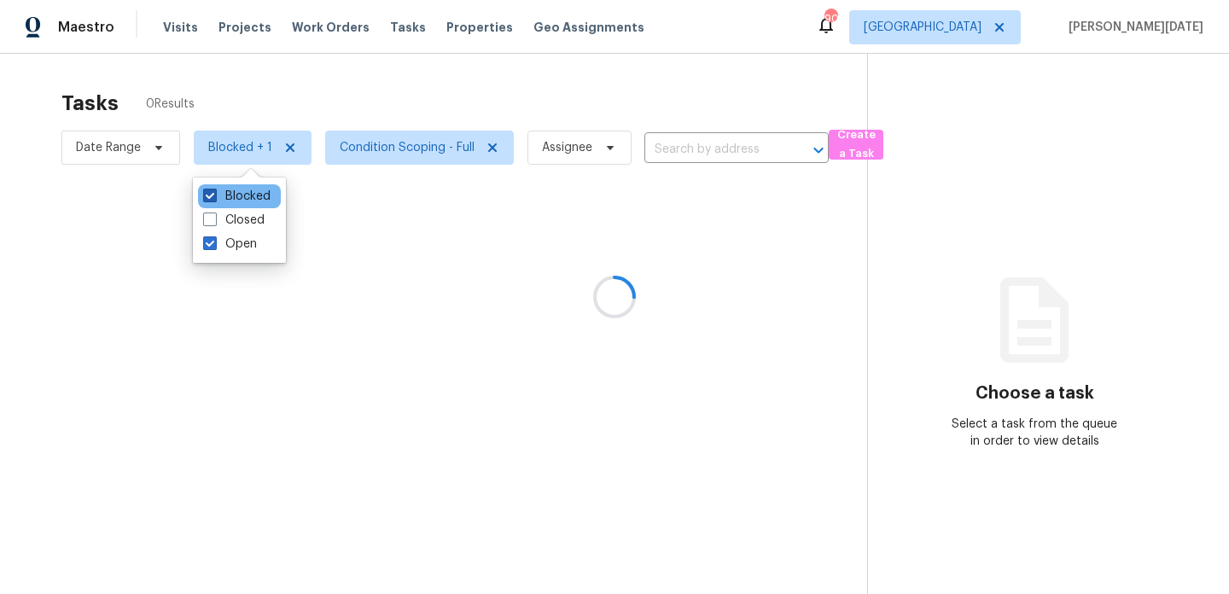
click at [251, 202] on label "Blocked" at bounding box center [236, 196] width 67 height 17
click at [214, 199] on input "Blocked" at bounding box center [208, 193] width 11 height 11
checkbox input "false"
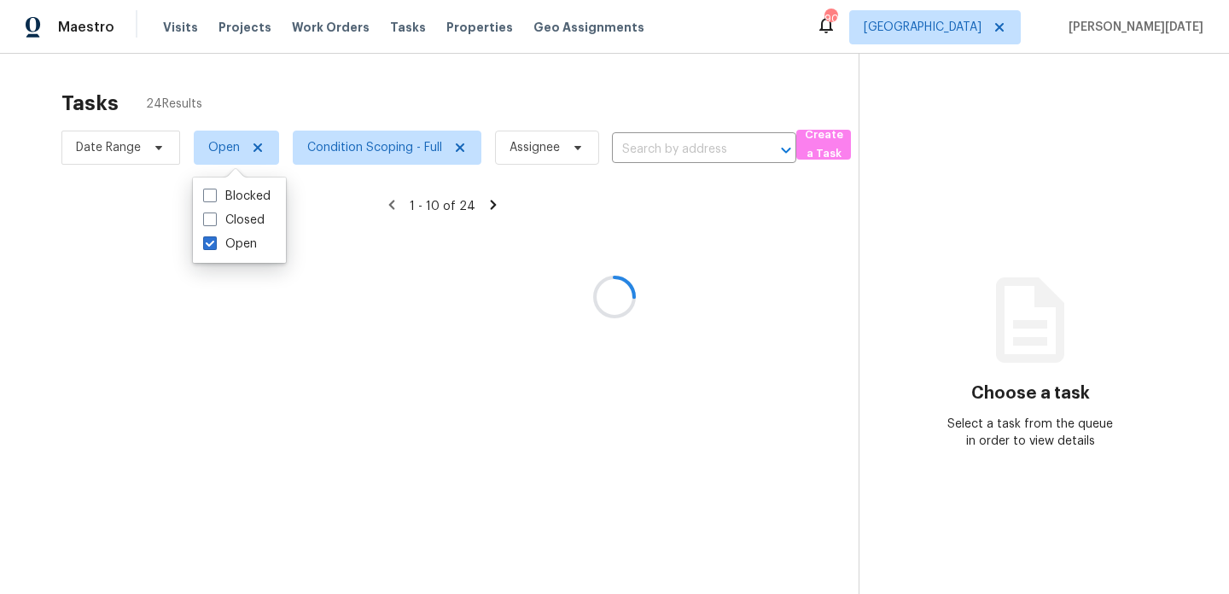
click at [468, 113] on div at bounding box center [614, 297] width 1229 height 594
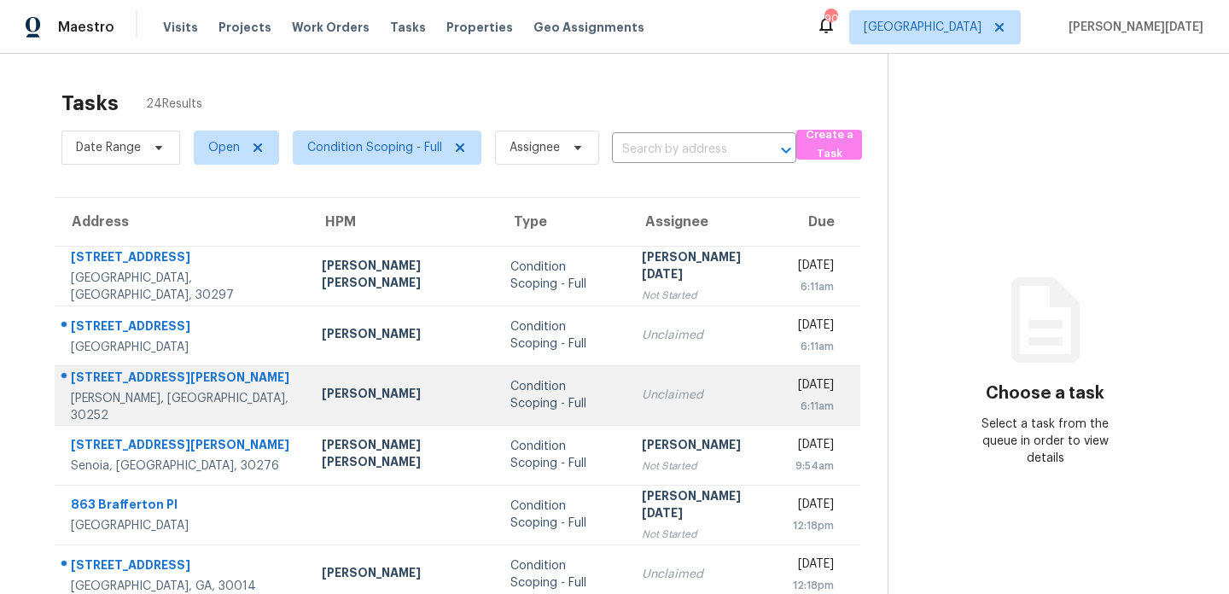
scroll to position [295, 0]
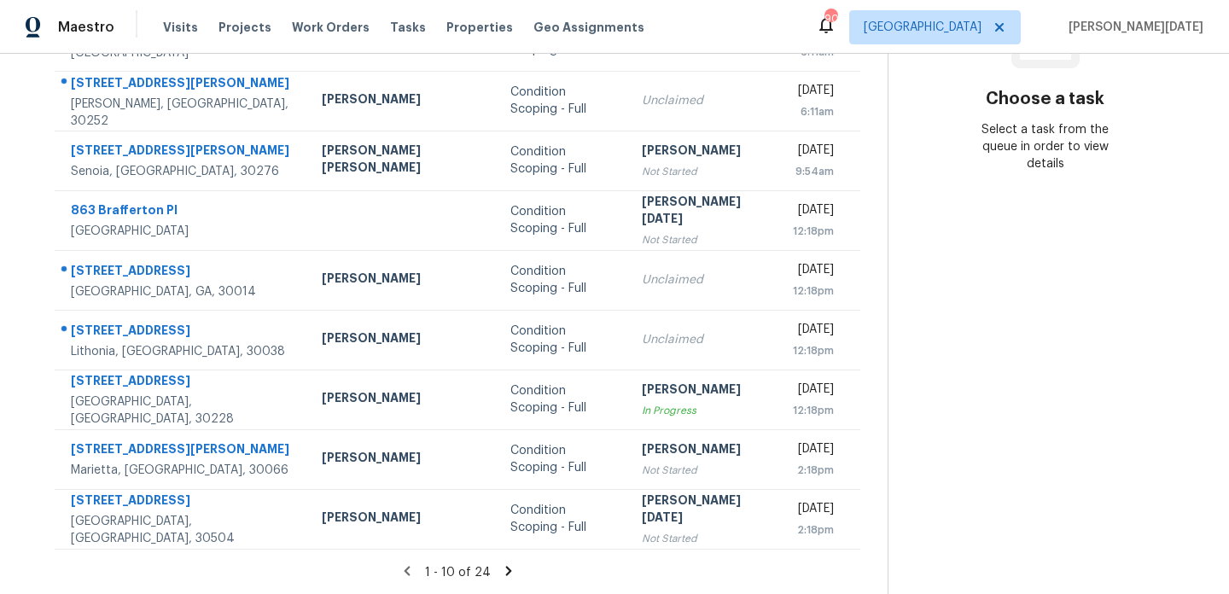
click at [505, 573] on icon at bounding box center [508, 570] width 6 height 9
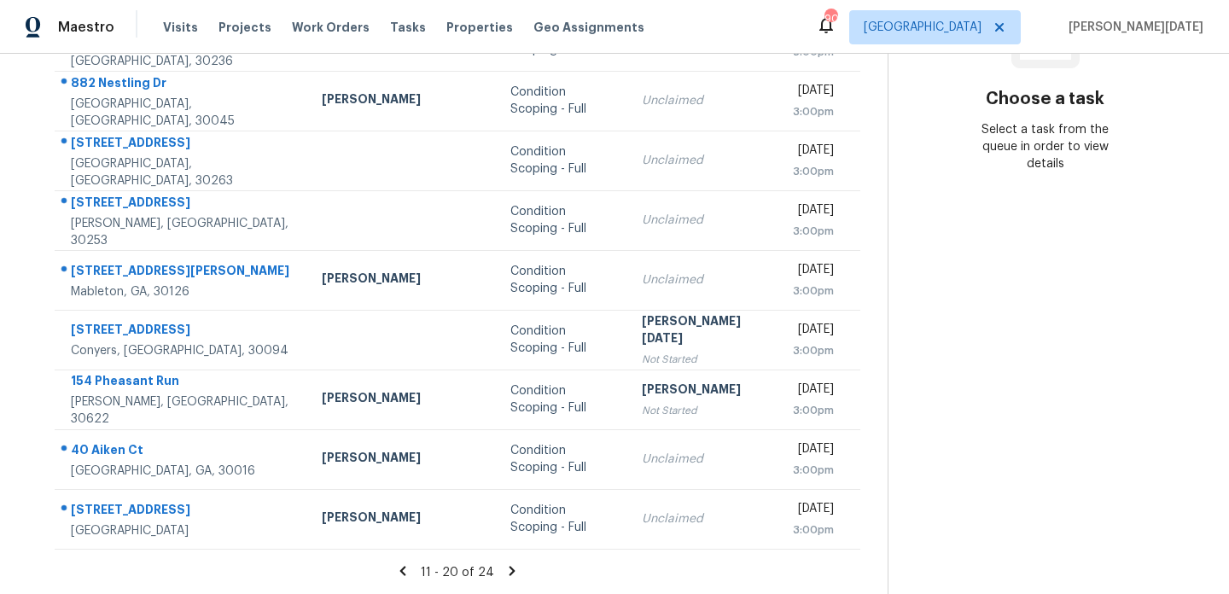
click at [510, 568] on icon at bounding box center [513, 570] width 6 height 9
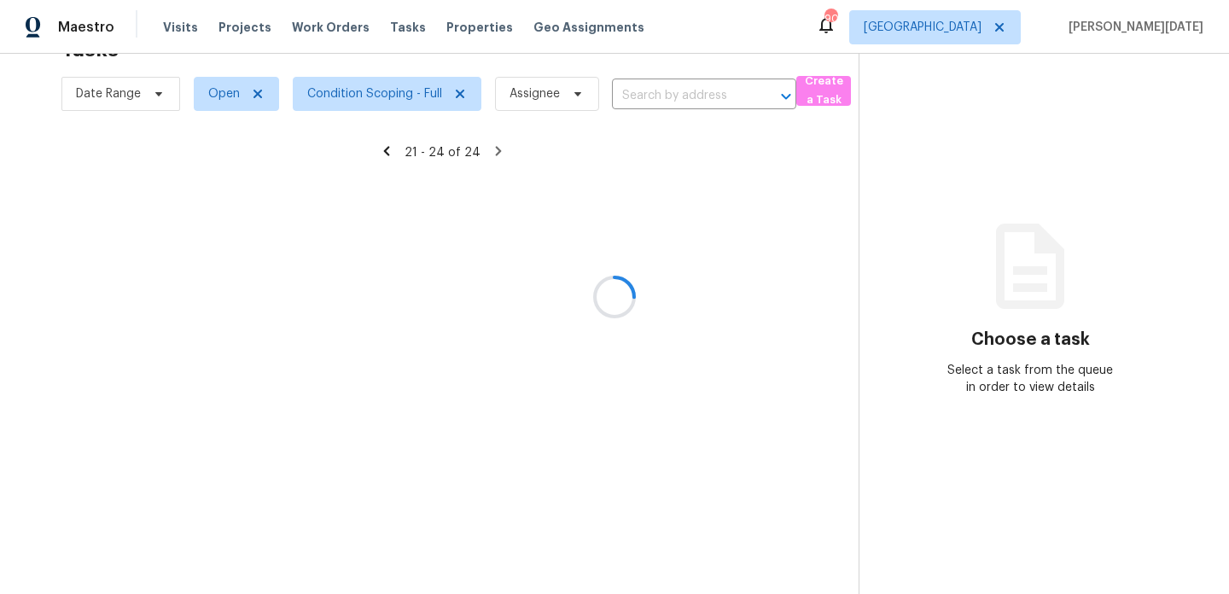
scroll to position [54, 0]
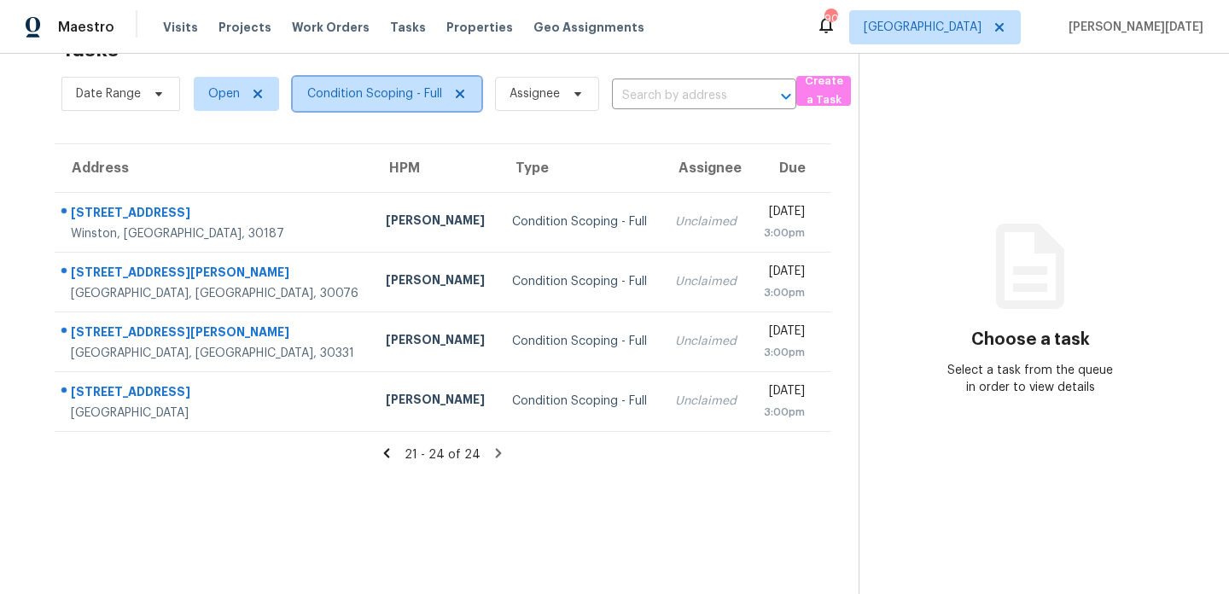
click at [379, 99] on span "Condition Scoping - Full" at bounding box center [374, 93] width 135 height 17
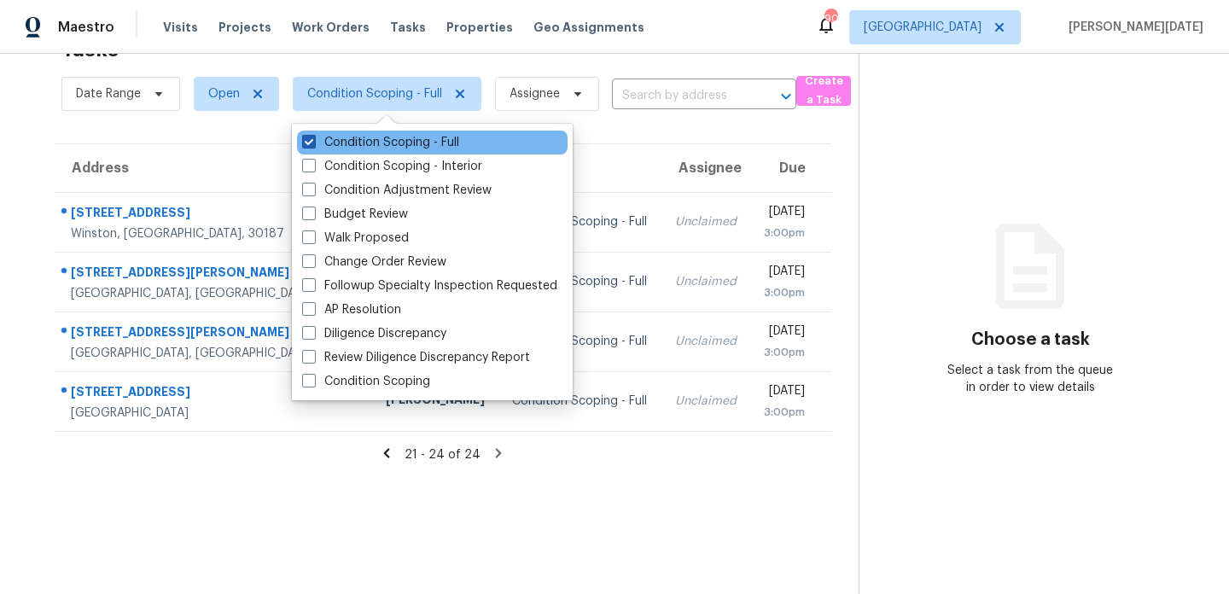
click at [373, 144] on label "Condition Scoping - Full" at bounding box center [380, 142] width 157 height 17
click at [313, 144] on input "Condition Scoping - Full" at bounding box center [307, 139] width 11 height 11
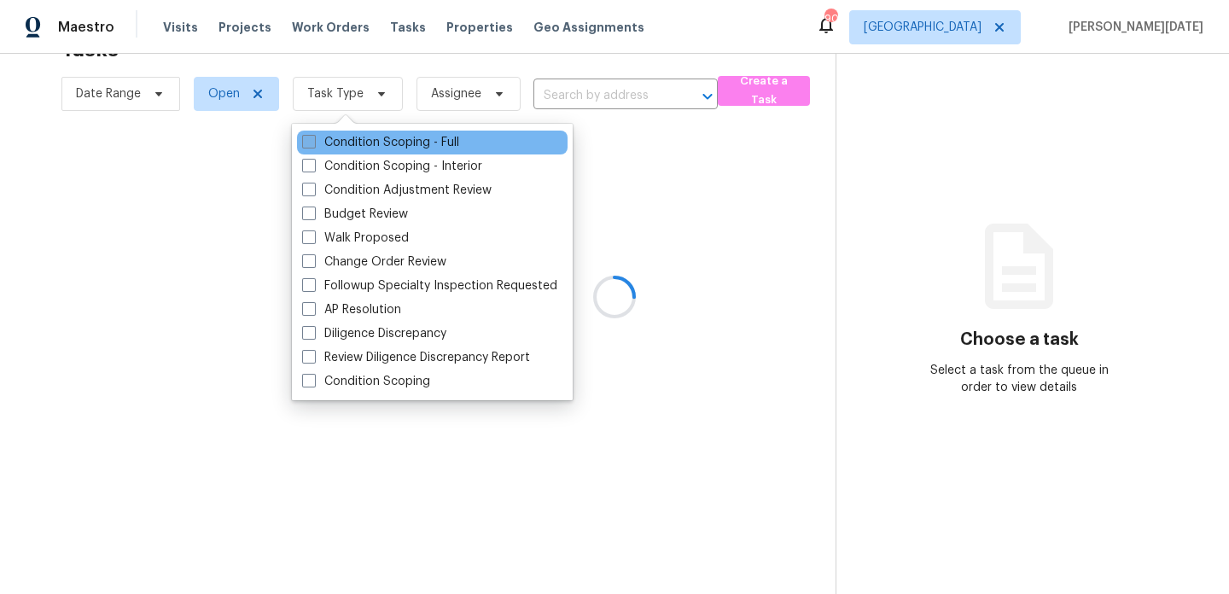
click at [373, 144] on label "Condition Scoping - Full" at bounding box center [380, 142] width 157 height 17
click at [313, 144] on input "Condition Scoping - Full" at bounding box center [307, 139] width 11 height 11
checkbox input "true"
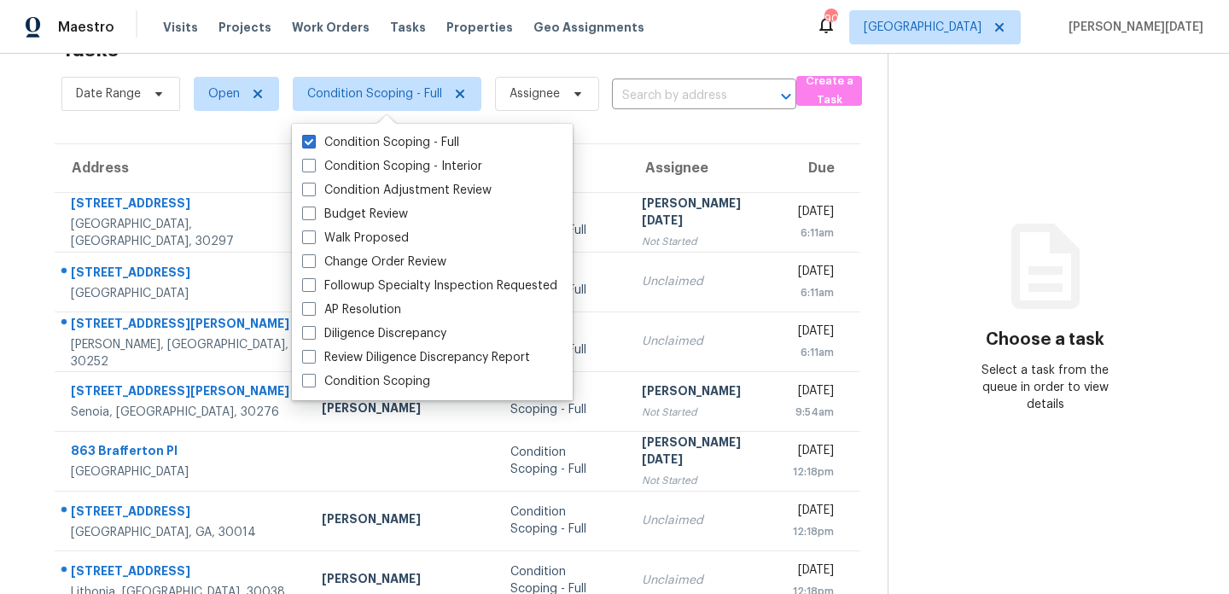
click at [636, 65] on div "Tasks 24 Results" at bounding box center [474, 49] width 826 height 44
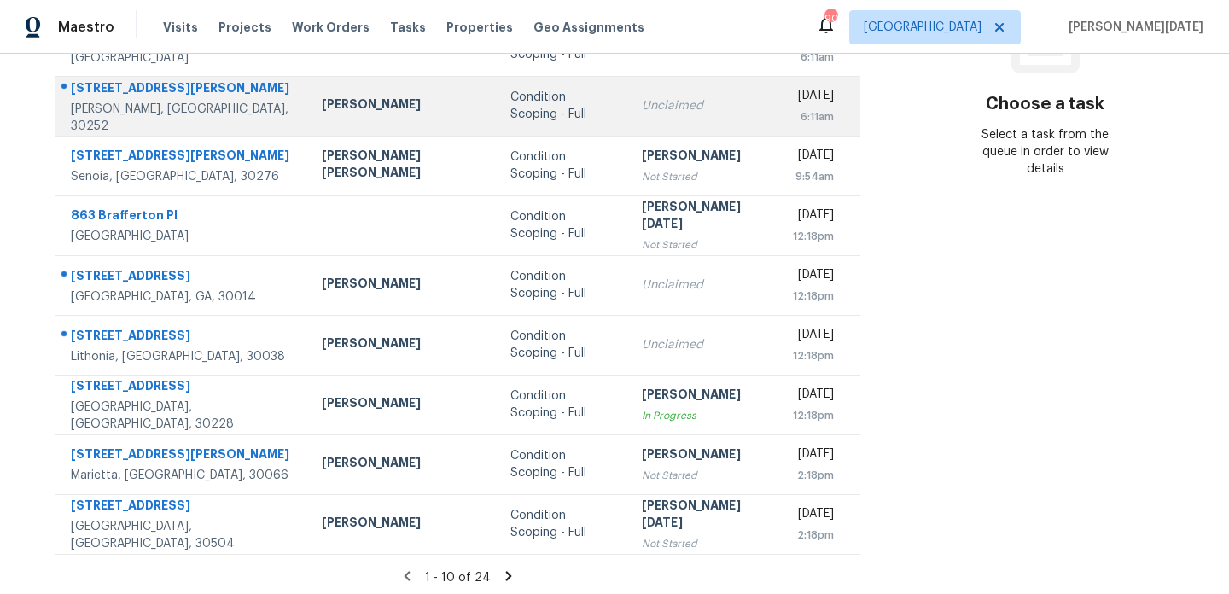
scroll to position [295, 0]
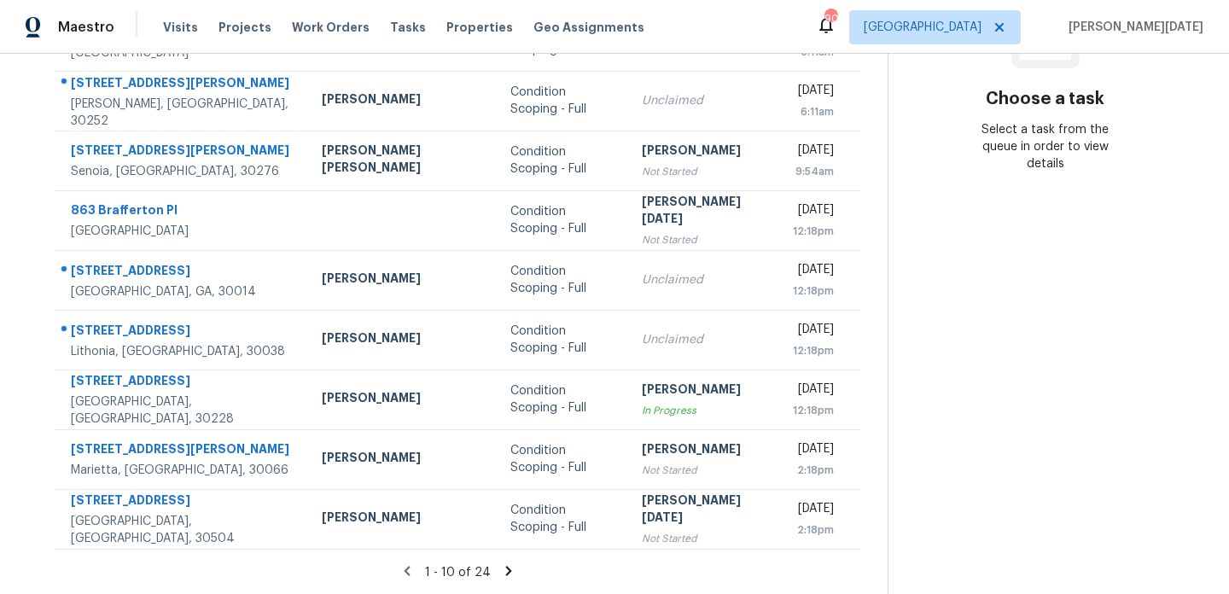
click at [501, 564] on icon at bounding box center [508, 571] width 15 height 15
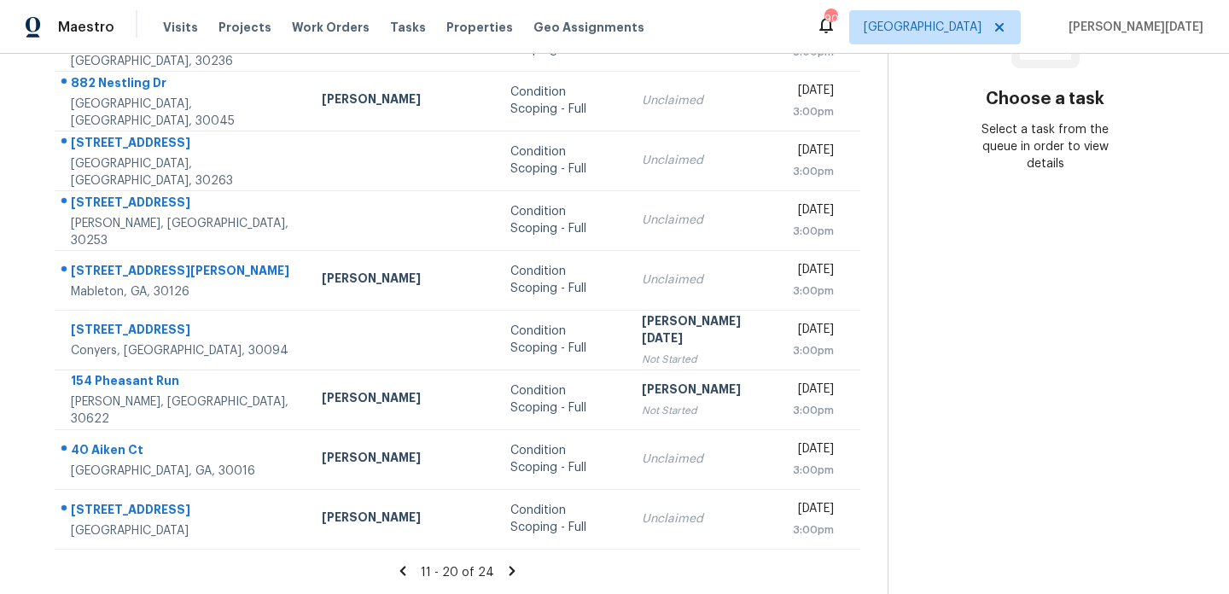
click at [505, 573] on icon at bounding box center [512, 571] width 15 height 15
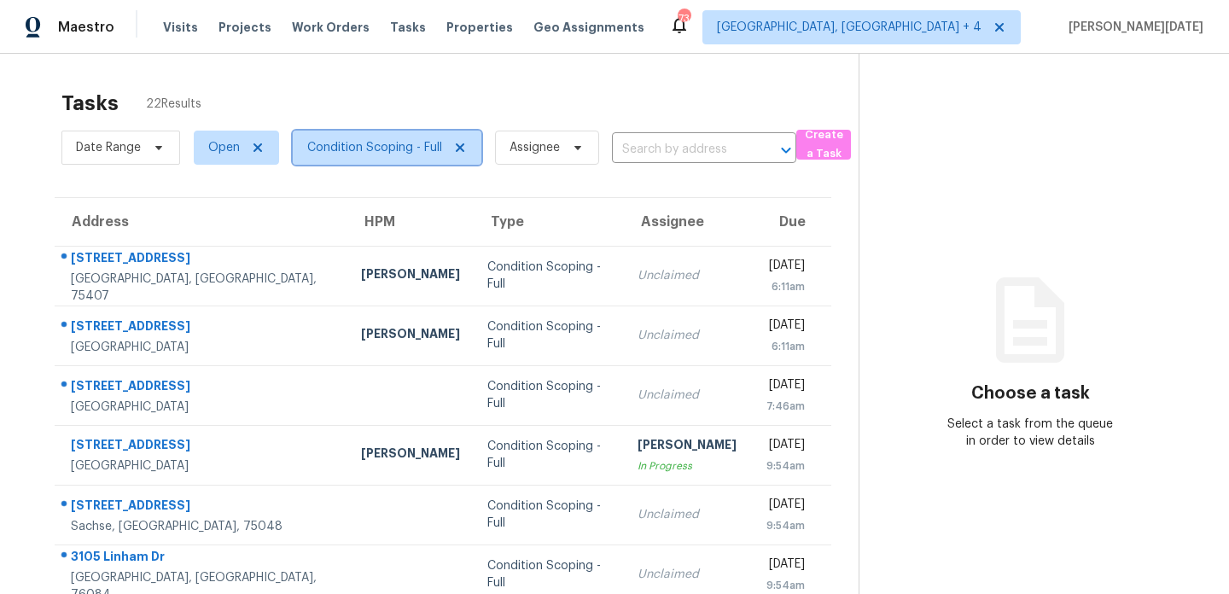
click at [385, 156] on span "Condition Scoping - Full" at bounding box center [387, 148] width 189 height 34
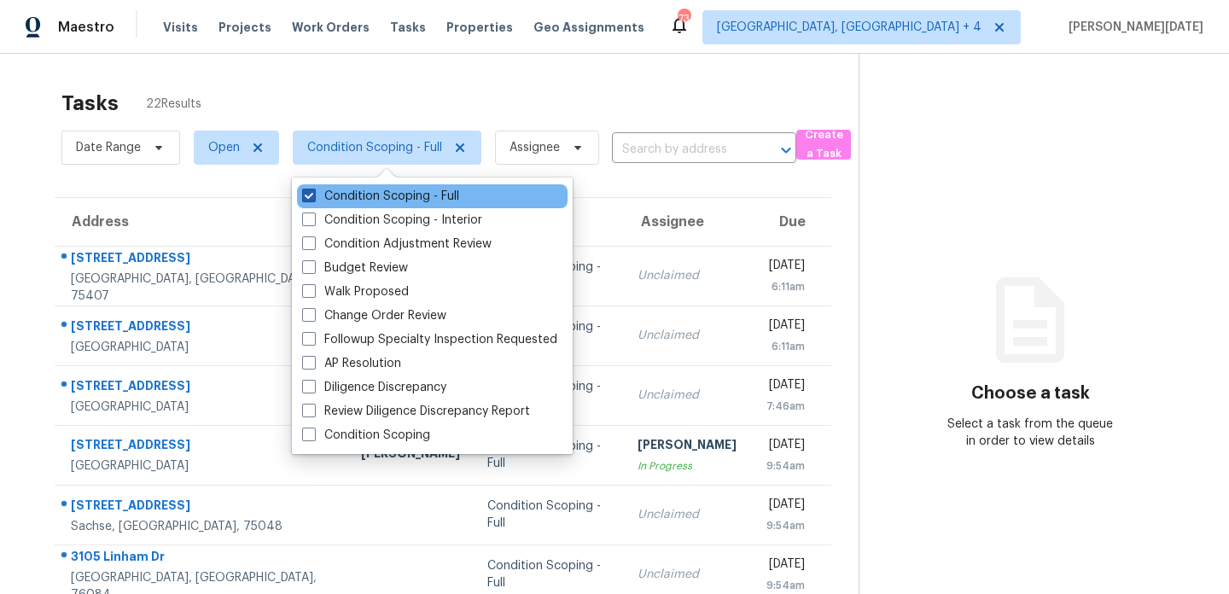
click at [385, 197] on label "Condition Scoping - Full" at bounding box center [380, 196] width 157 height 17
click at [313, 197] on input "Condition Scoping - Full" at bounding box center [307, 193] width 11 height 11
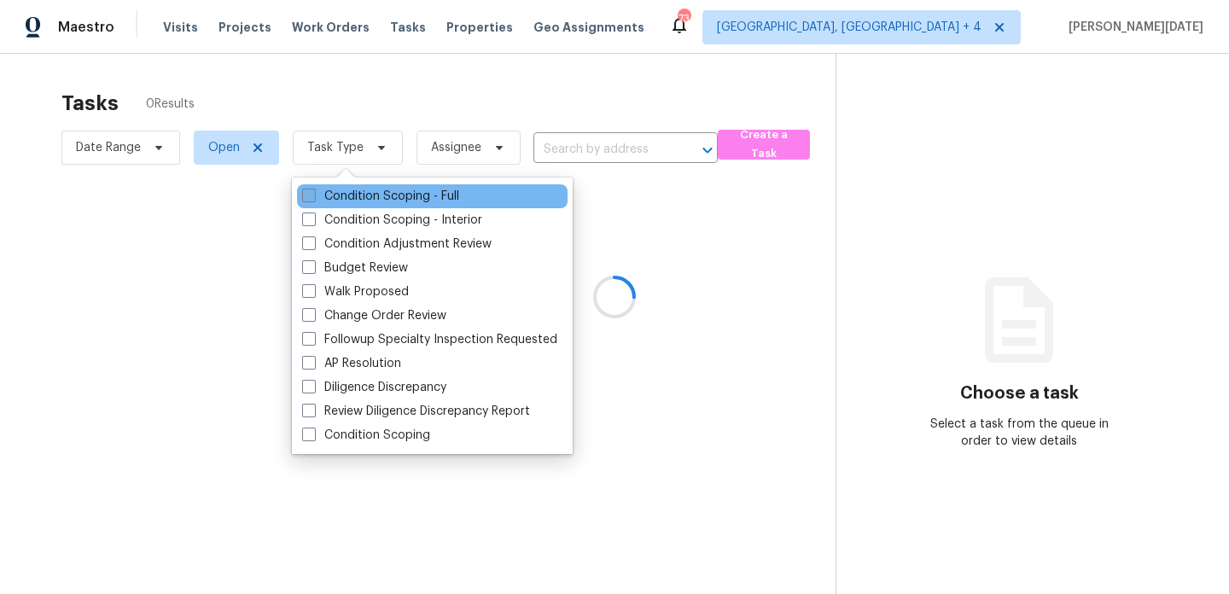
click at [385, 197] on label "Condition Scoping - Full" at bounding box center [380, 196] width 157 height 17
click at [313, 197] on input "Condition Scoping - Full" at bounding box center [307, 193] width 11 height 11
checkbox input "true"
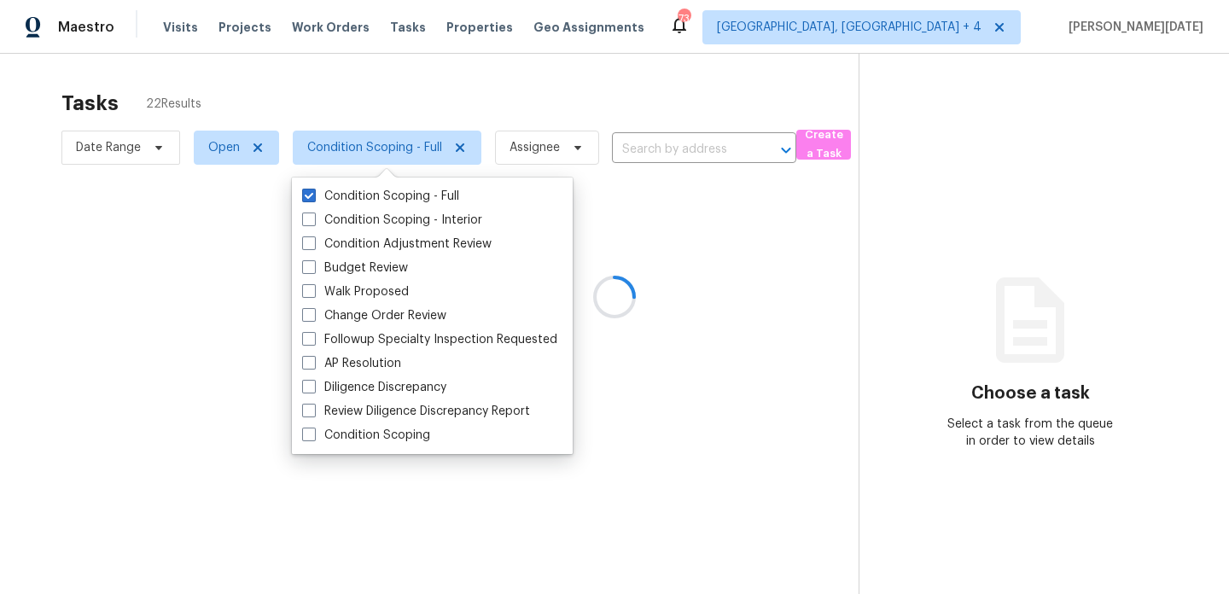
click at [486, 112] on div at bounding box center [614, 297] width 1229 height 594
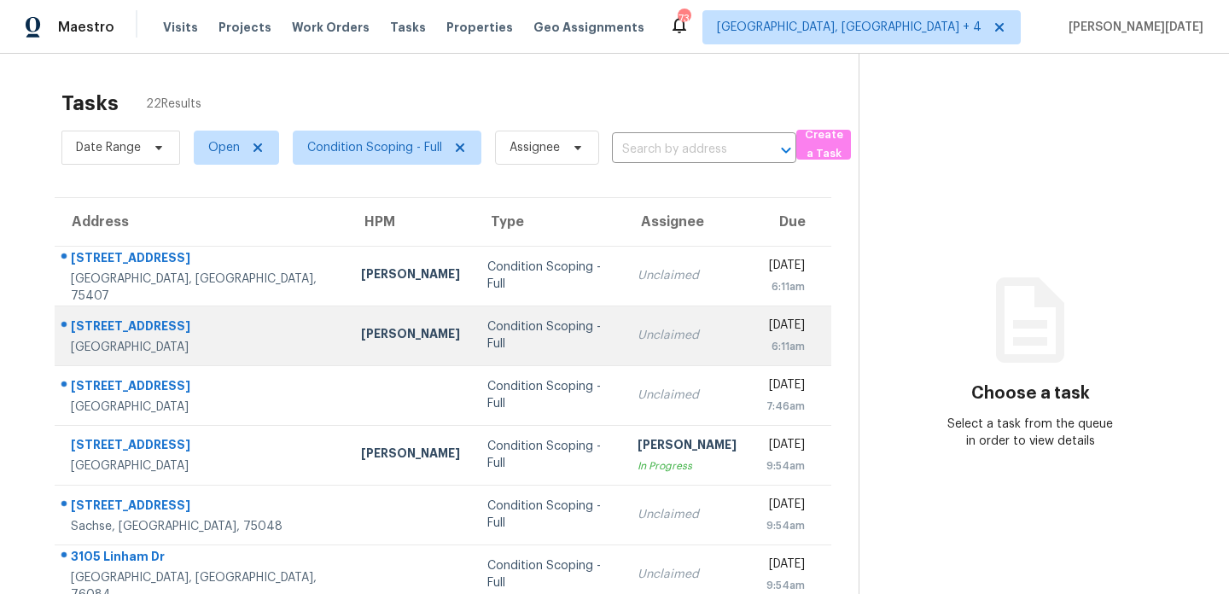
scroll to position [295, 0]
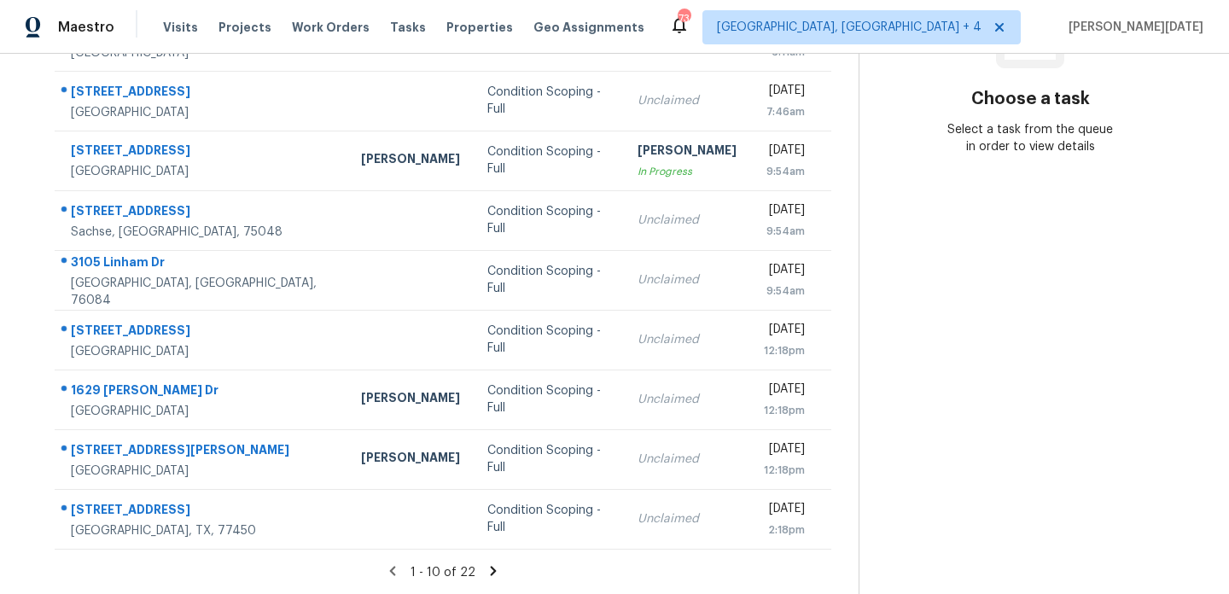
click at [491, 568] on icon at bounding box center [494, 570] width 6 height 9
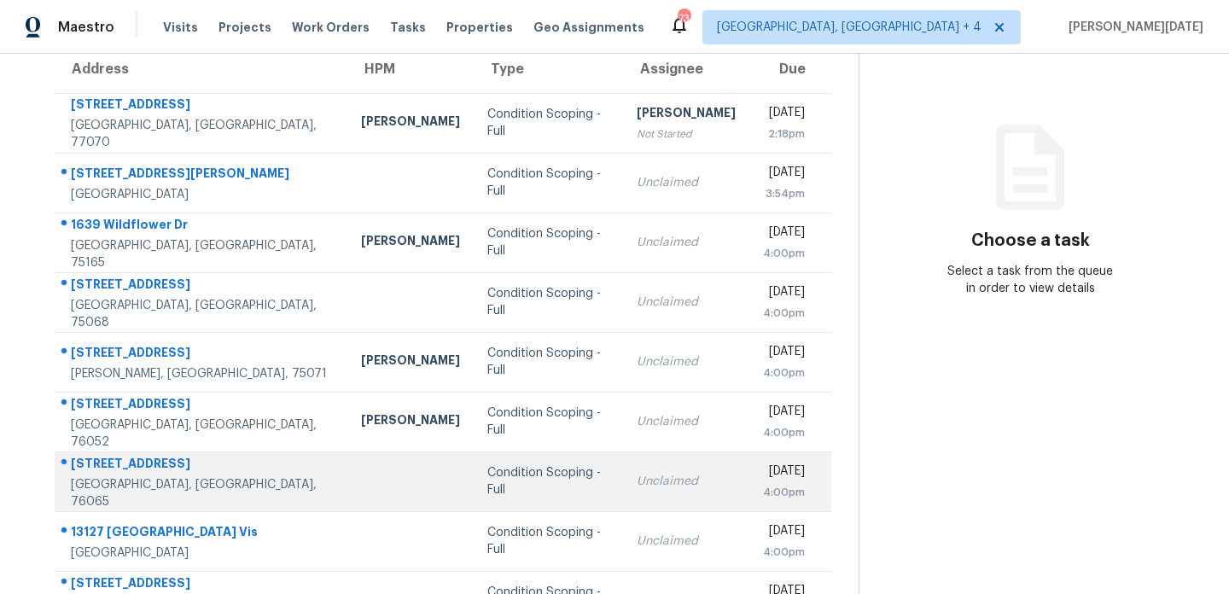
scroll to position [0, 0]
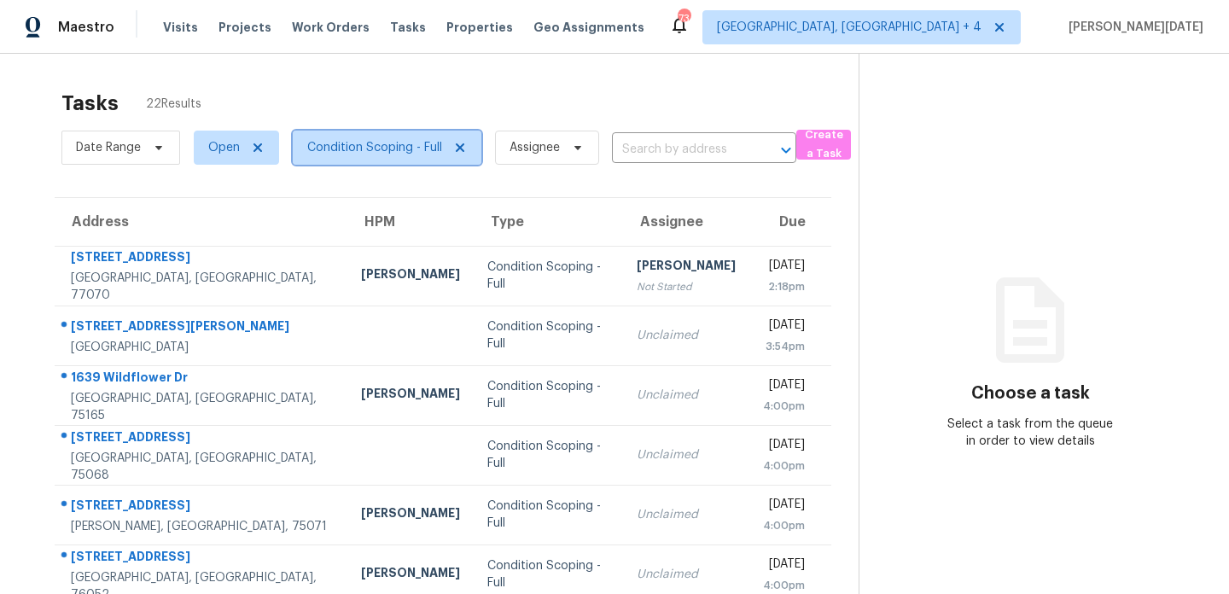
click at [379, 147] on span "Condition Scoping - Full" at bounding box center [374, 147] width 135 height 17
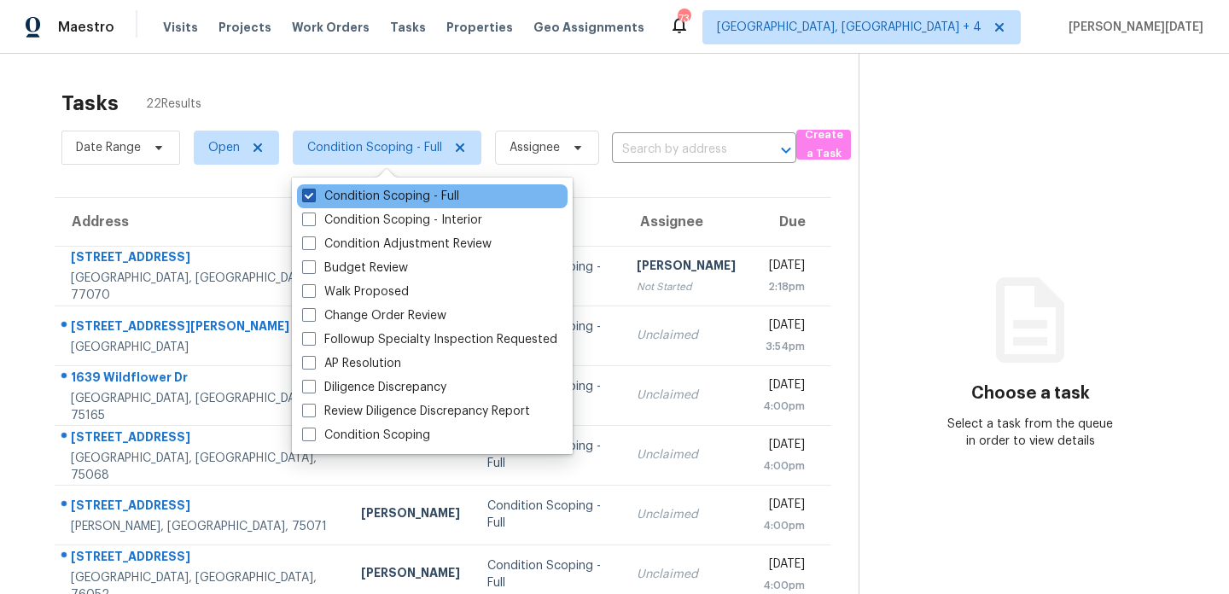
click at [368, 198] on label "Condition Scoping - Full" at bounding box center [380, 196] width 157 height 17
click at [313, 198] on input "Condition Scoping - Full" at bounding box center [307, 193] width 11 height 11
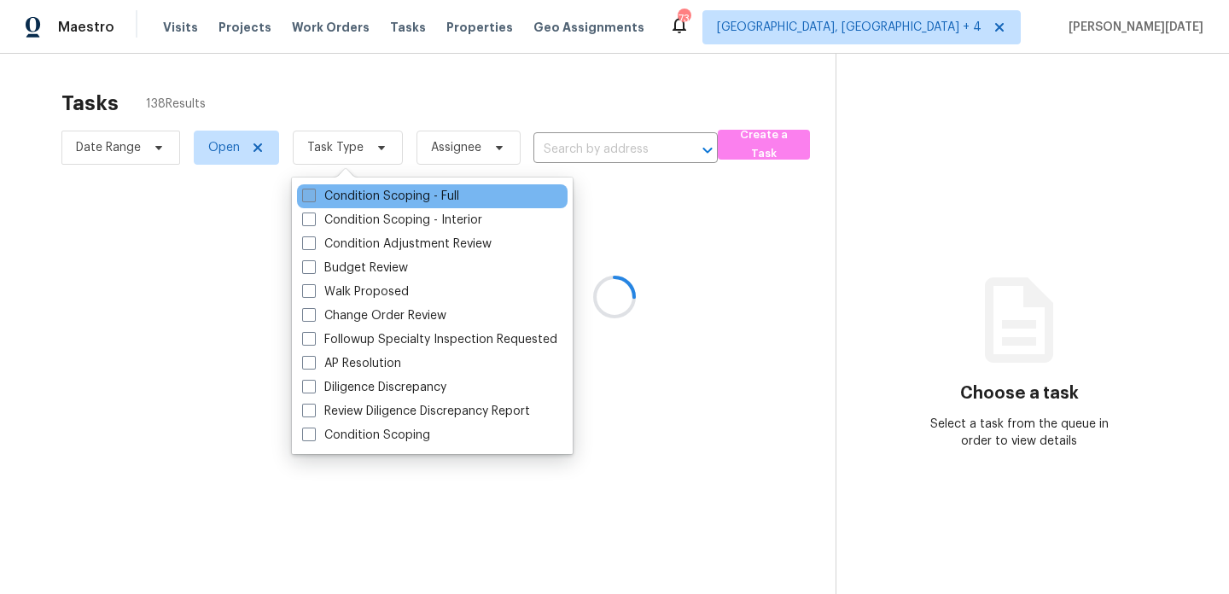
click at [368, 198] on label "Condition Scoping - Full" at bounding box center [380, 196] width 157 height 17
click at [313, 198] on input "Condition Scoping - Full" at bounding box center [307, 193] width 11 height 11
checkbox input "true"
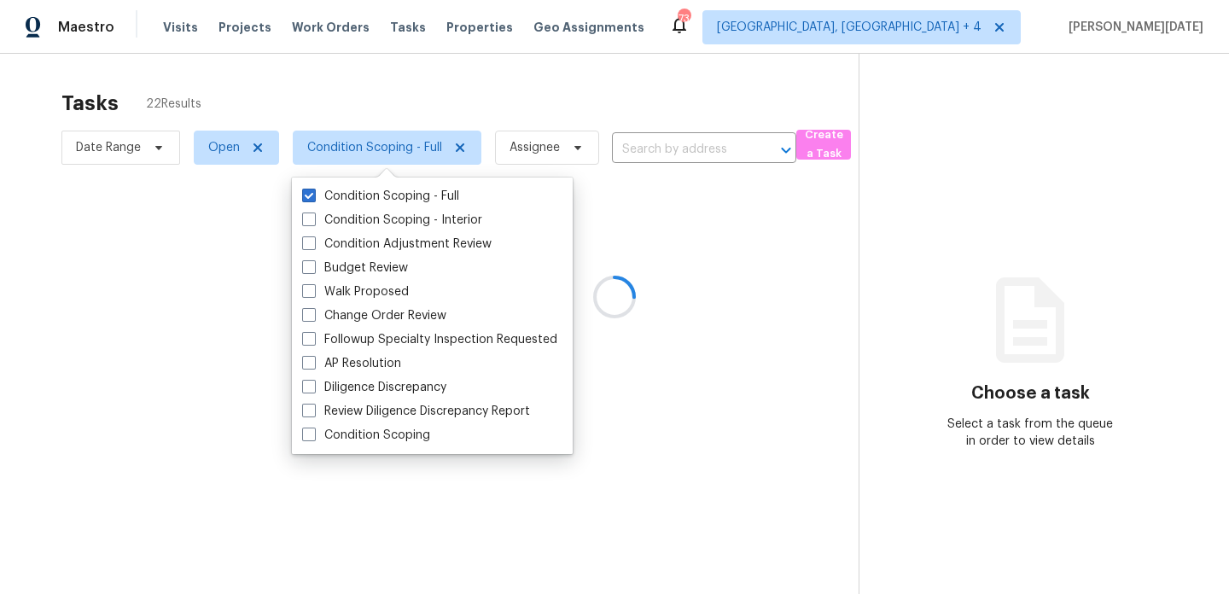
click at [505, 98] on div at bounding box center [614, 297] width 1229 height 594
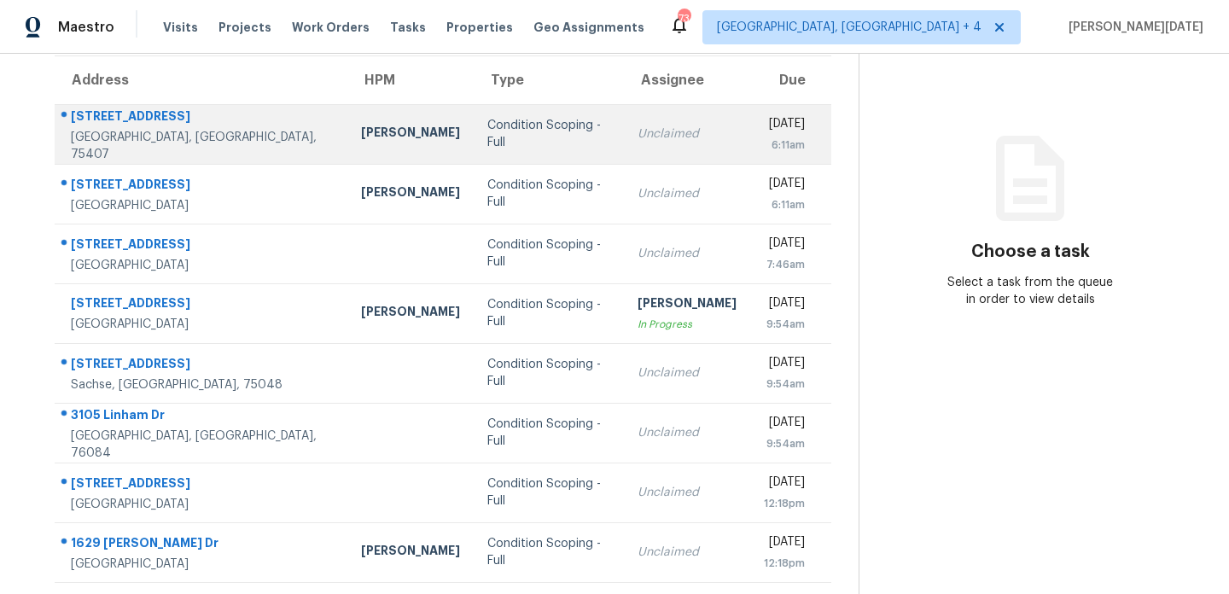
scroll to position [138, 0]
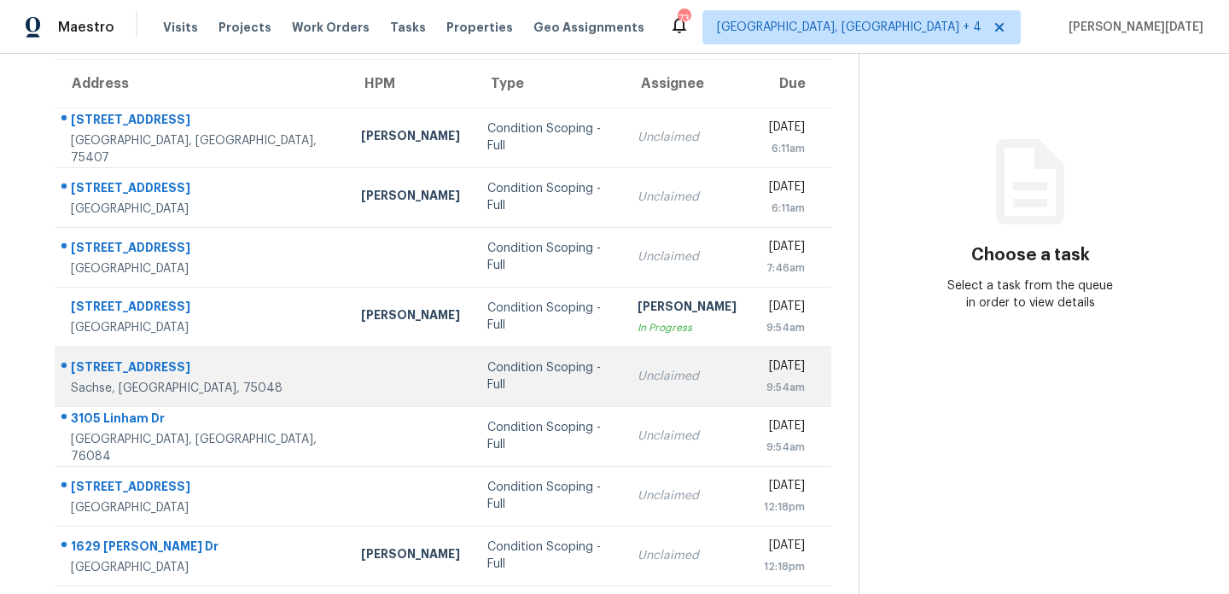
click at [624, 381] on td "Unclaimed" at bounding box center [687, 377] width 126 height 60
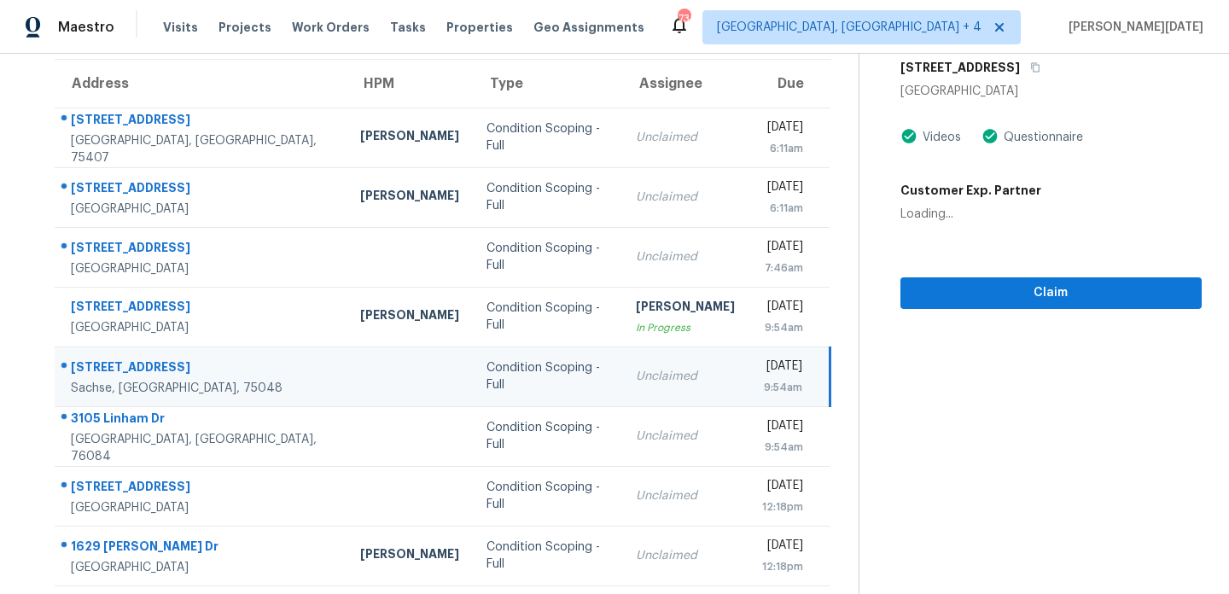
click at [665, 372] on td "Unclaimed" at bounding box center [685, 377] width 126 height 60
click at [762, 376] on div "[DATE]" at bounding box center [782, 368] width 40 height 21
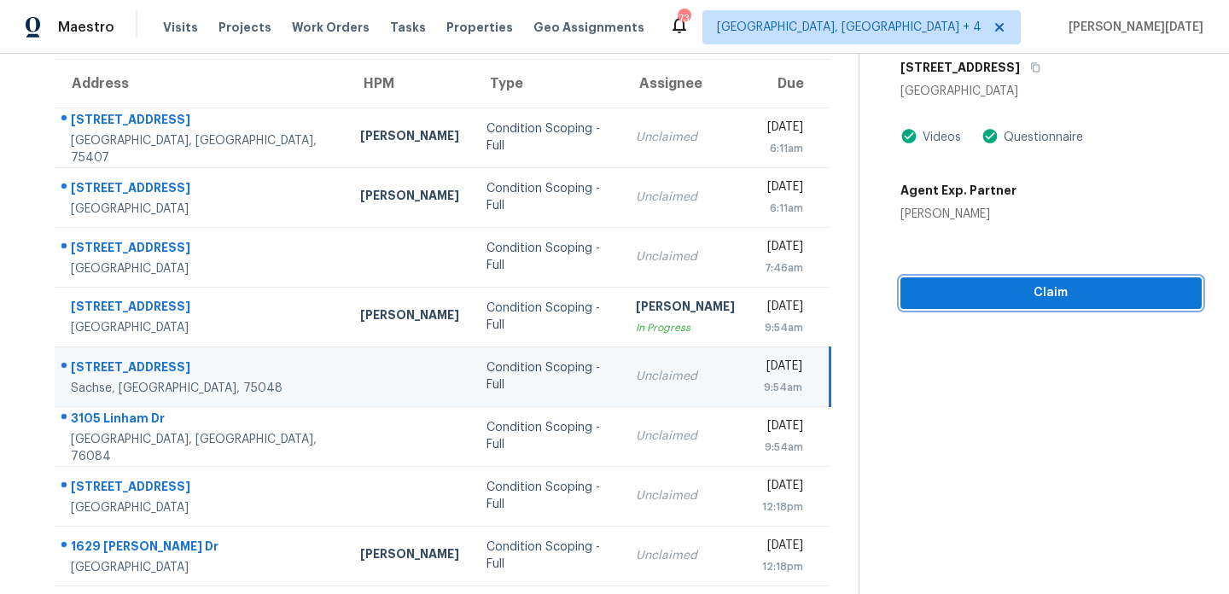
click at [945, 295] on span "Claim" at bounding box center [1051, 293] width 274 height 21
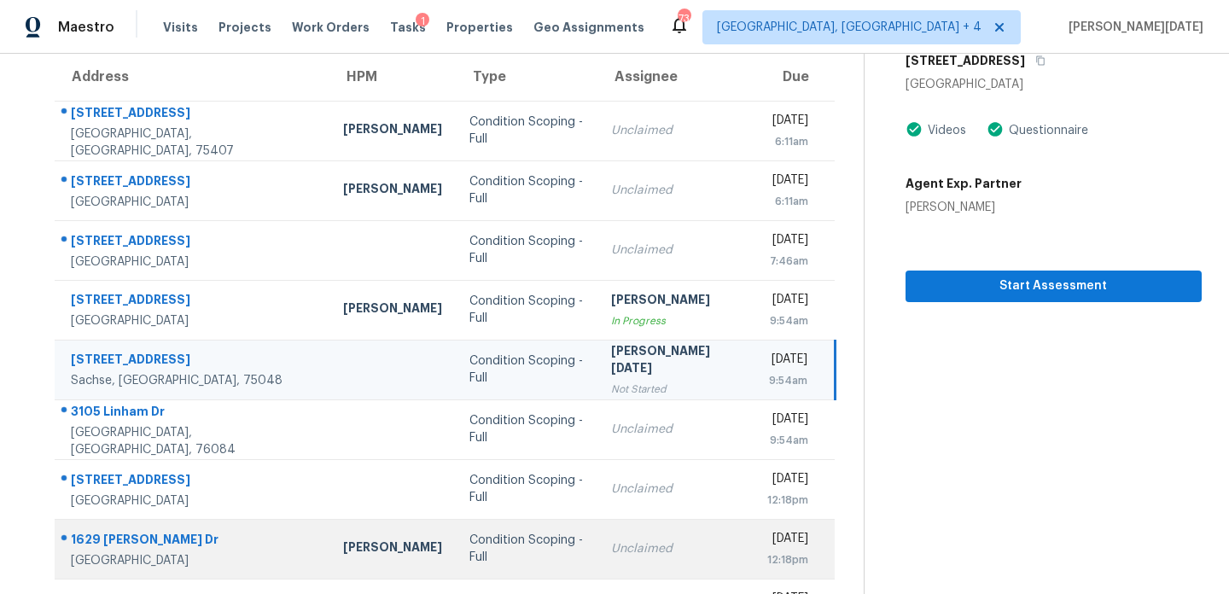
scroll to position [295, 0]
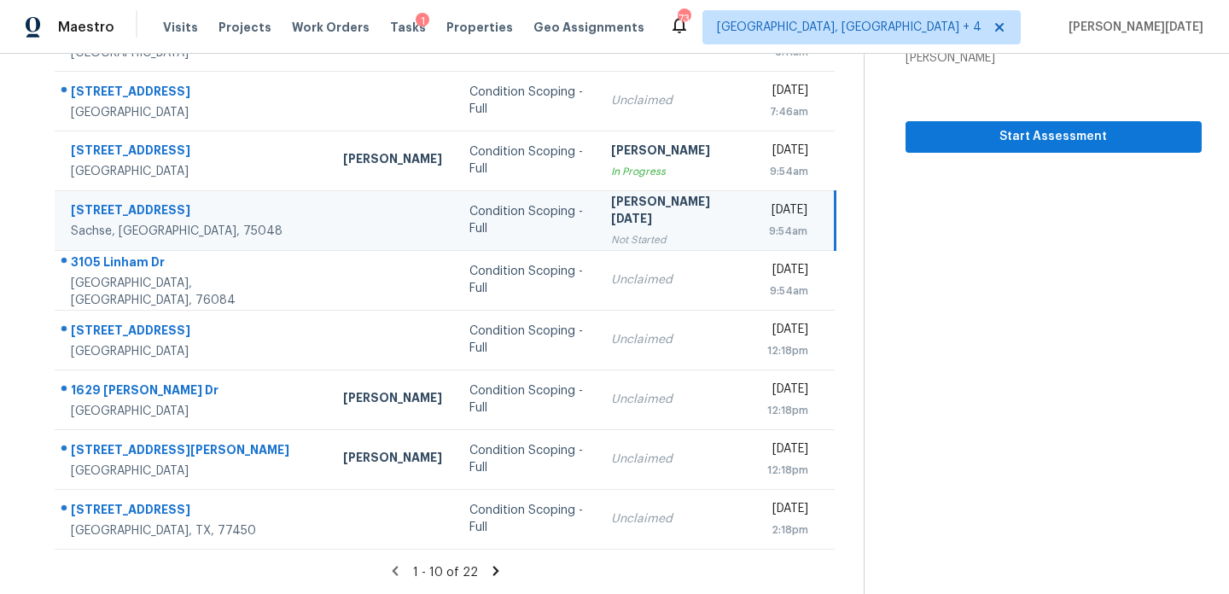
click at [494, 566] on icon at bounding box center [495, 571] width 15 height 15
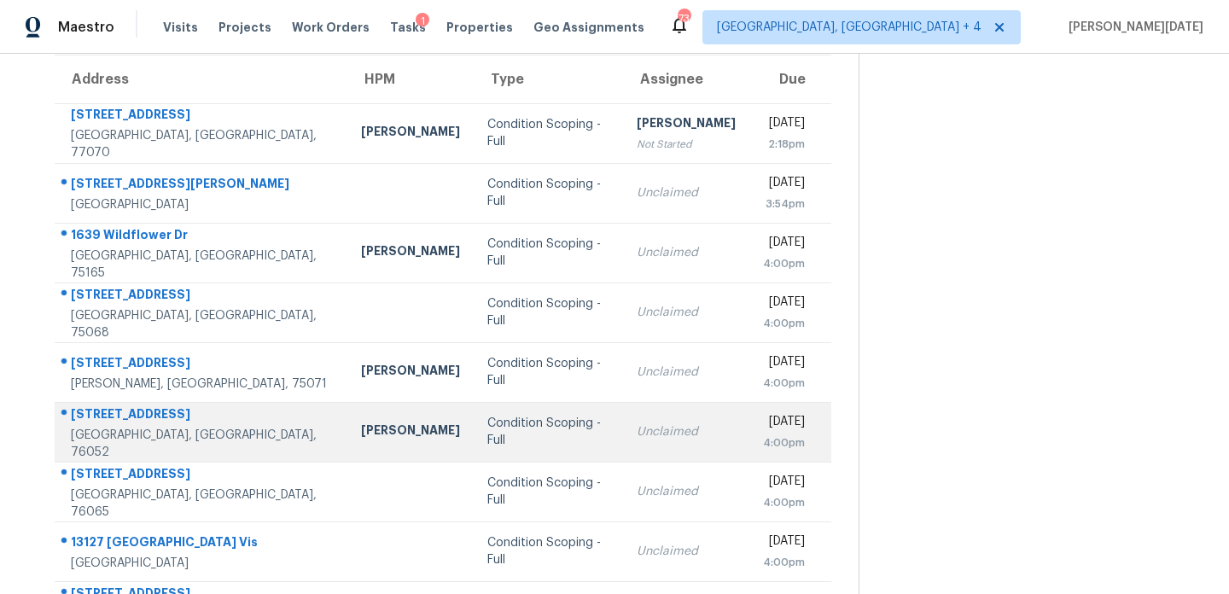
scroll to position [136, 0]
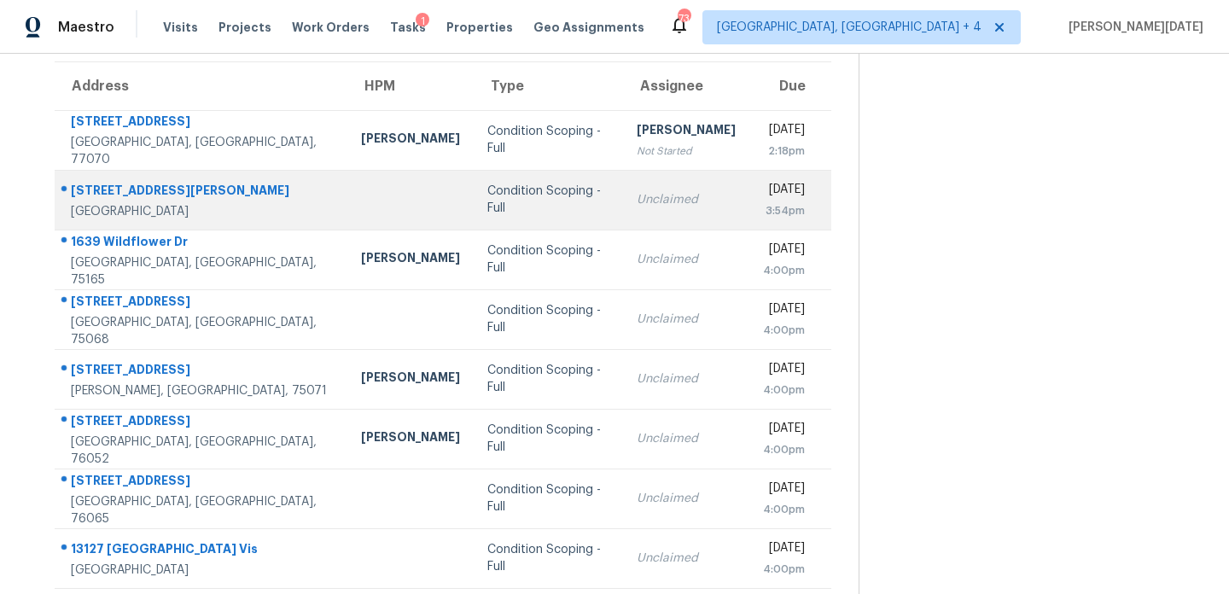
click at [750, 194] on td "Thu, Sep 11th 2025 3:54pm" at bounding box center [791, 200] width 82 height 60
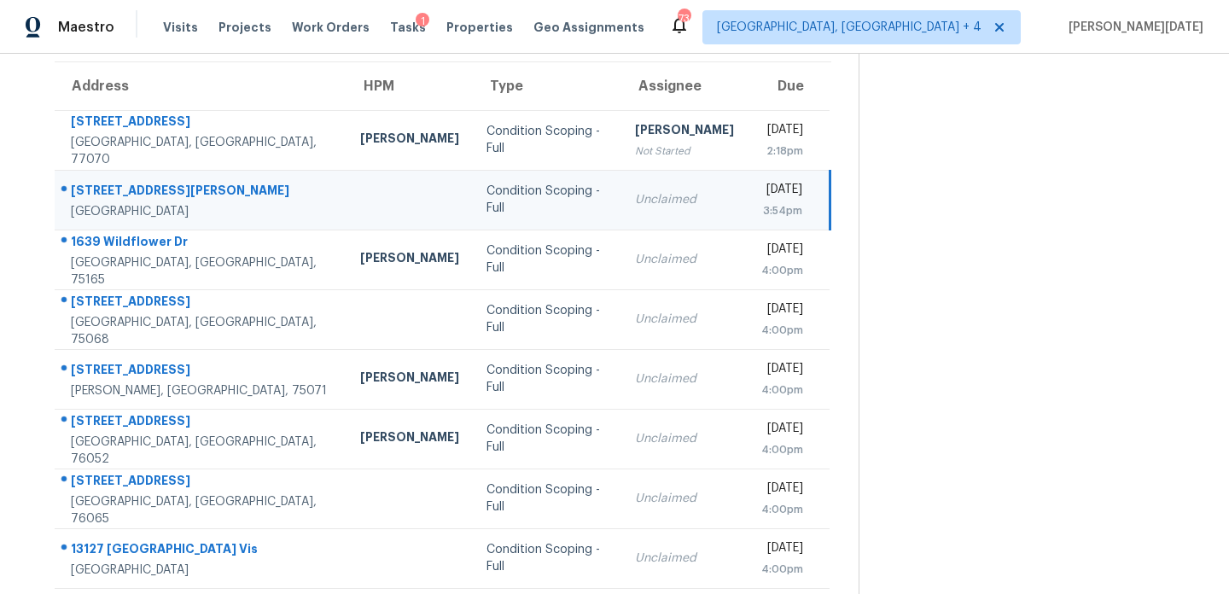
click at [762, 194] on div "[DATE]" at bounding box center [782, 191] width 41 height 21
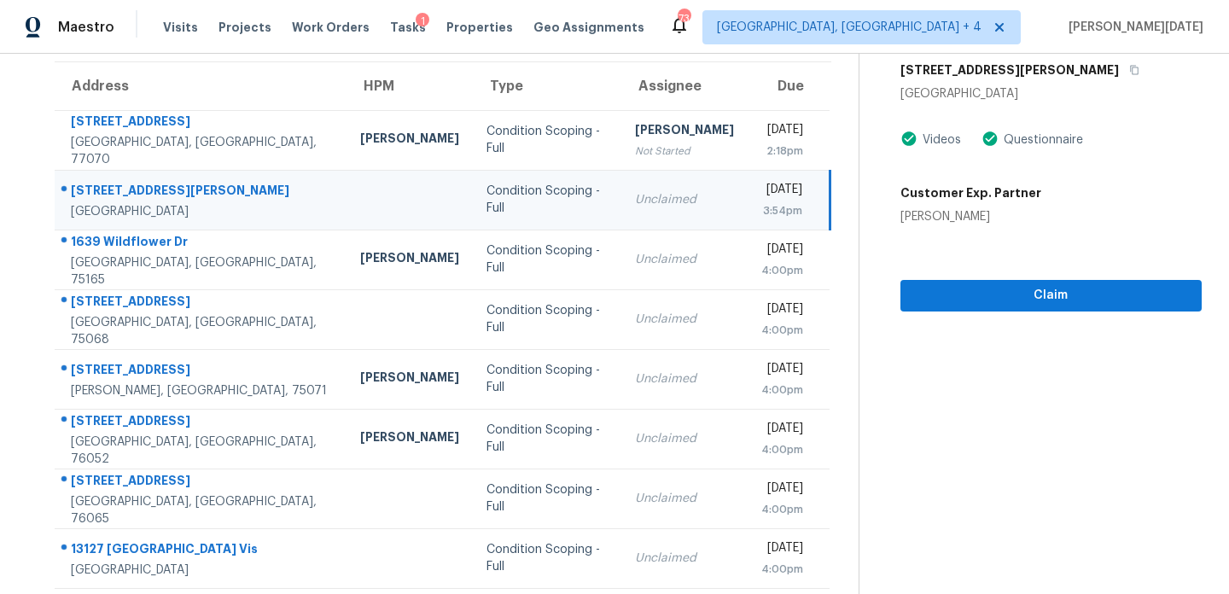
click at [762, 193] on div "[DATE]" at bounding box center [782, 191] width 41 height 21
click at [958, 291] on span "Claim" at bounding box center [1051, 295] width 274 height 21
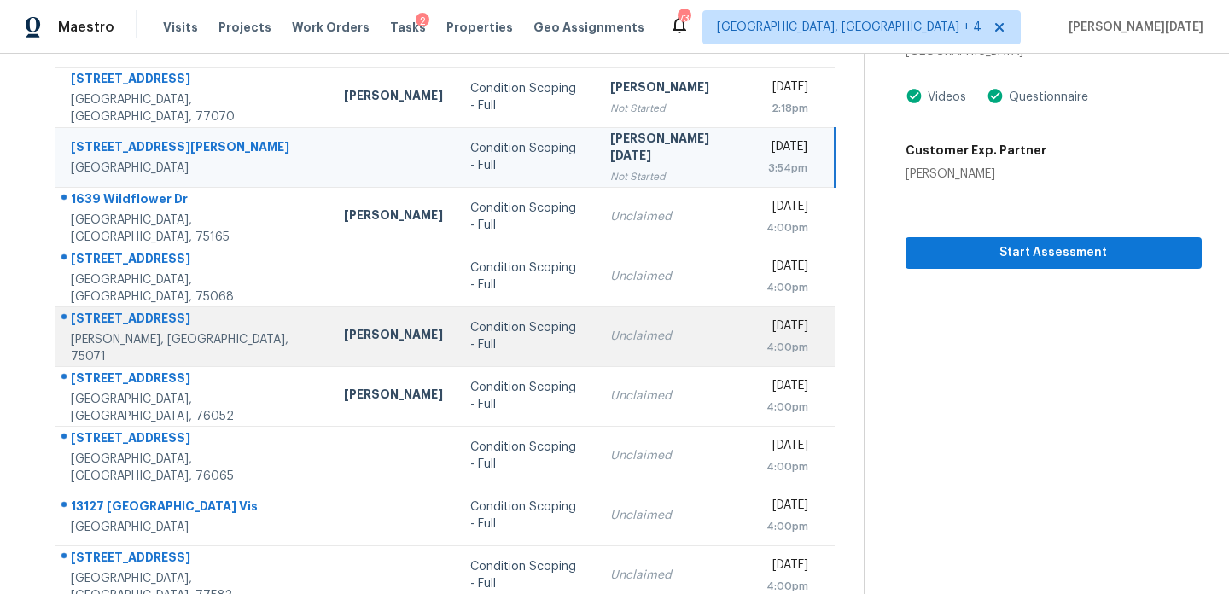
scroll to position [295, 0]
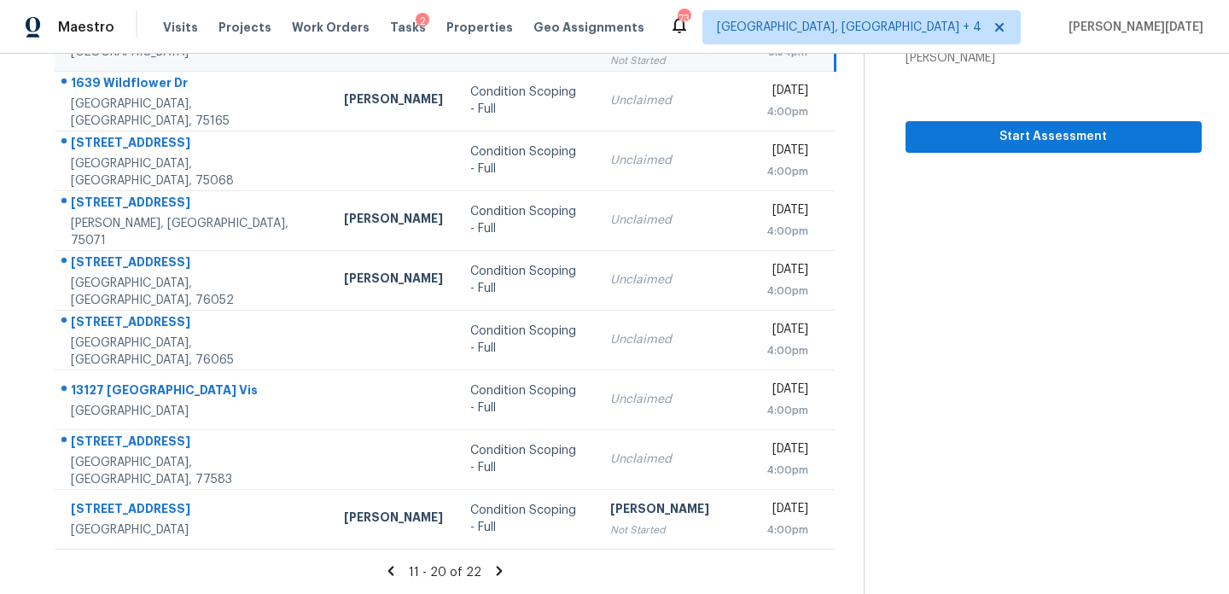
click at [497, 572] on icon at bounding box center [499, 571] width 15 height 15
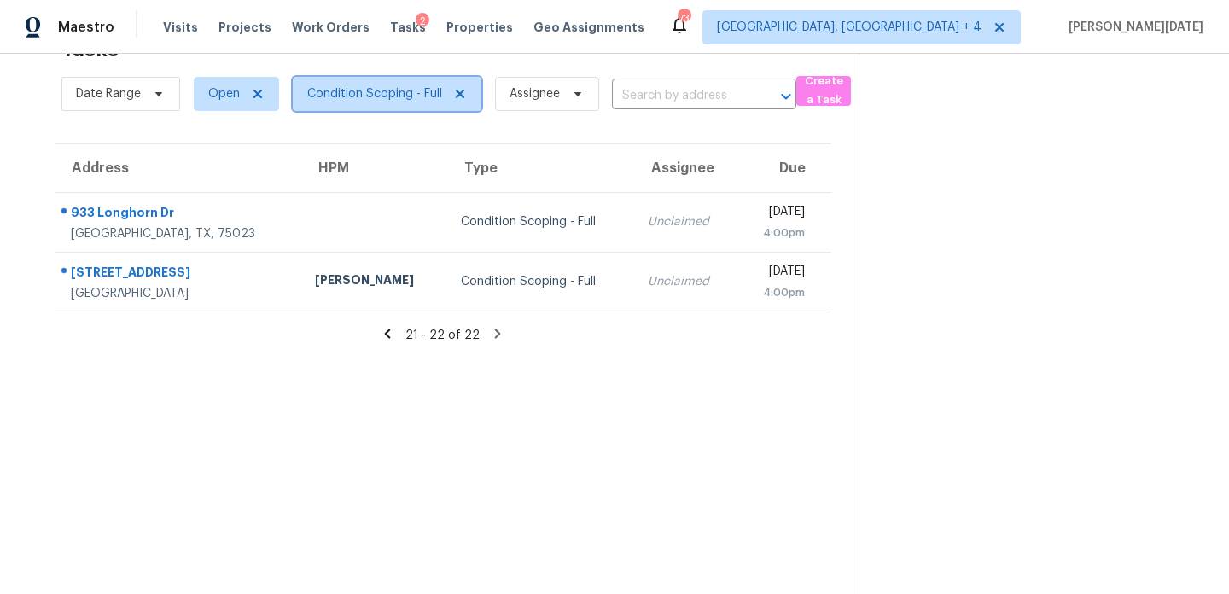
click at [381, 88] on span "Condition Scoping - Full" at bounding box center [374, 93] width 135 height 17
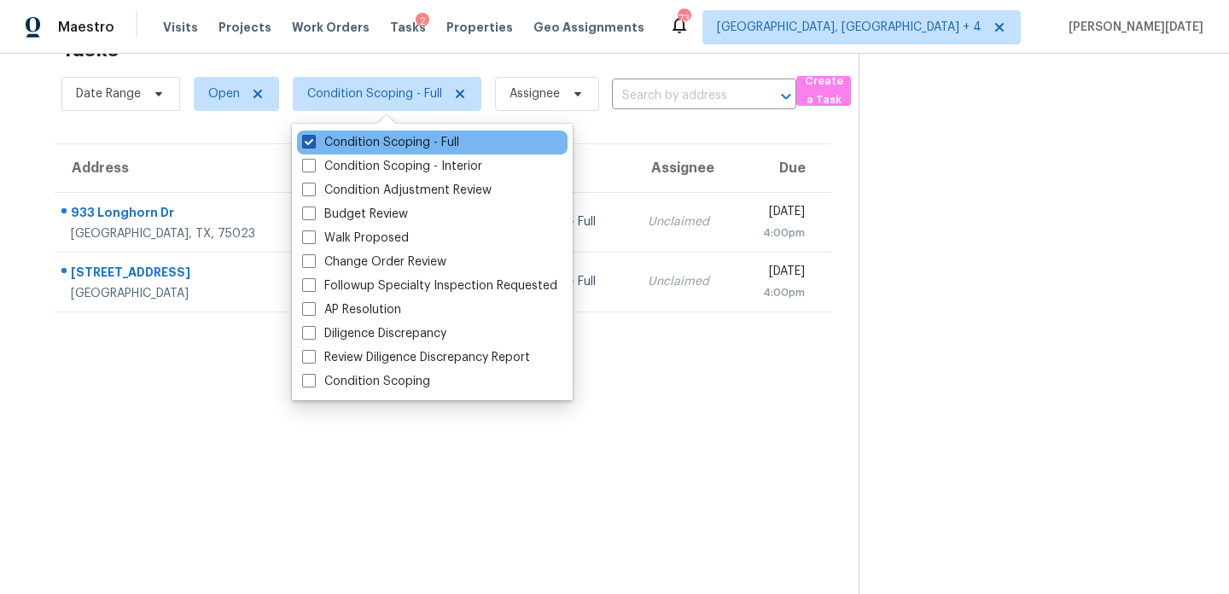
click at [388, 143] on label "Condition Scoping - Full" at bounding box center [380, 142] width 157 height 17
click at [313, 143] on input "Condition Scoping - Full" at bounding box center [307, 139] width 11 height 11
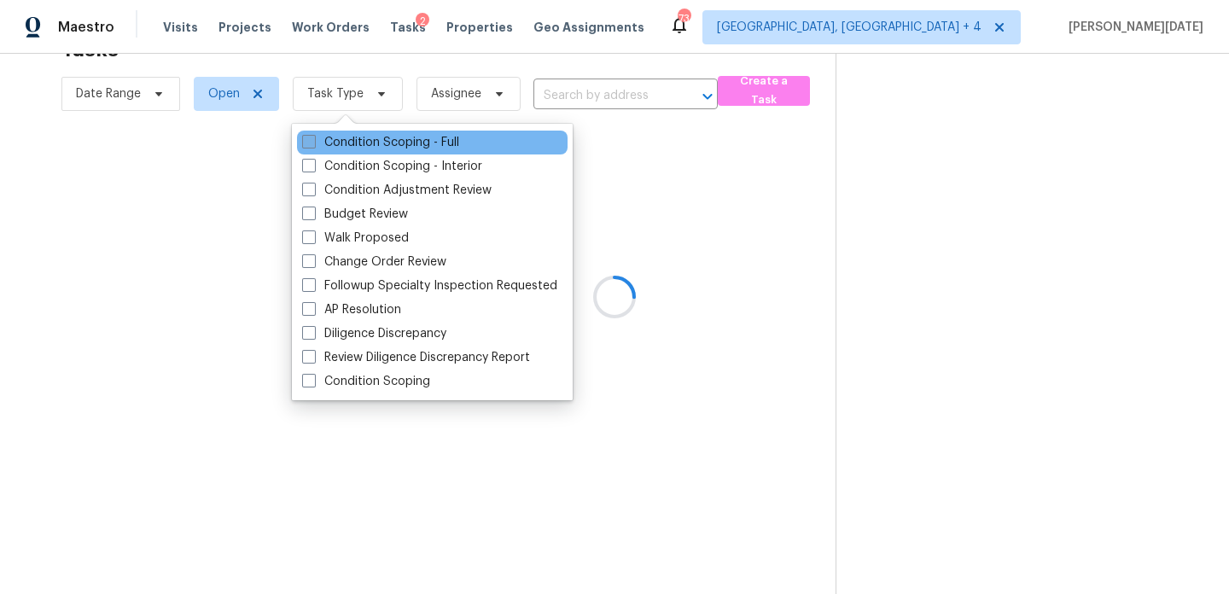
click at [388, 143] on label "Condition Scoping - Full" at bounding box center [380, 142] width 157 height 17
click at [313, 143] on input "Condition Scoping - Full" at bounding box center [307, 139] width 11 height 11
checkbox input "true"
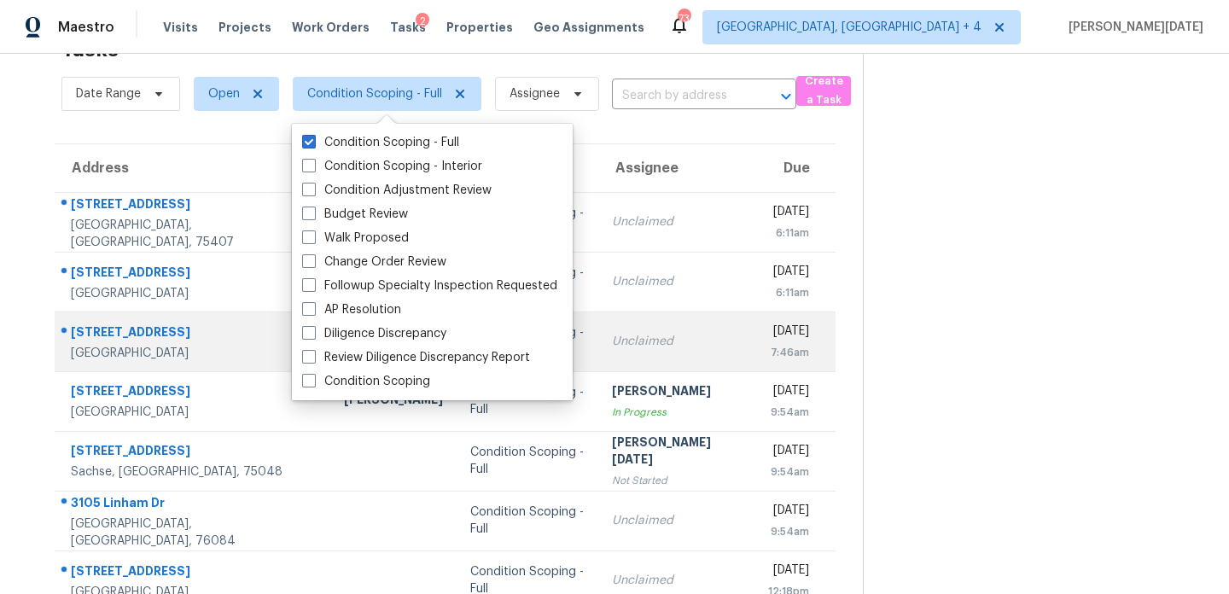
click at [663, 324] on td "Unclaimed" at bounding box center [677, 342] width 157 height 60
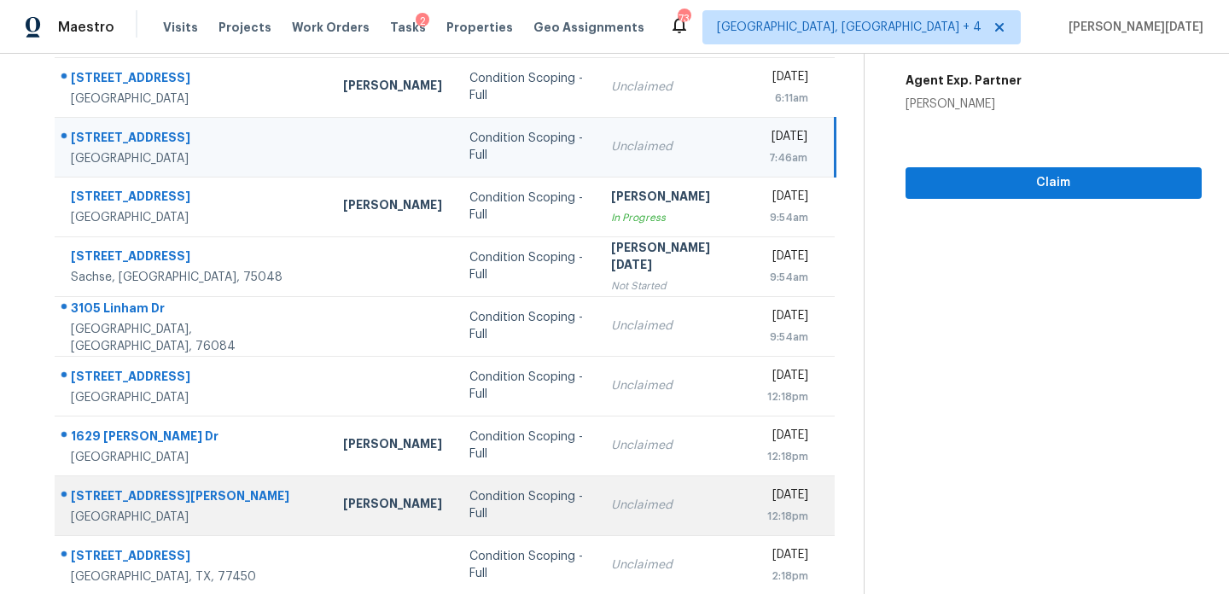
scroll to position [295, 0]
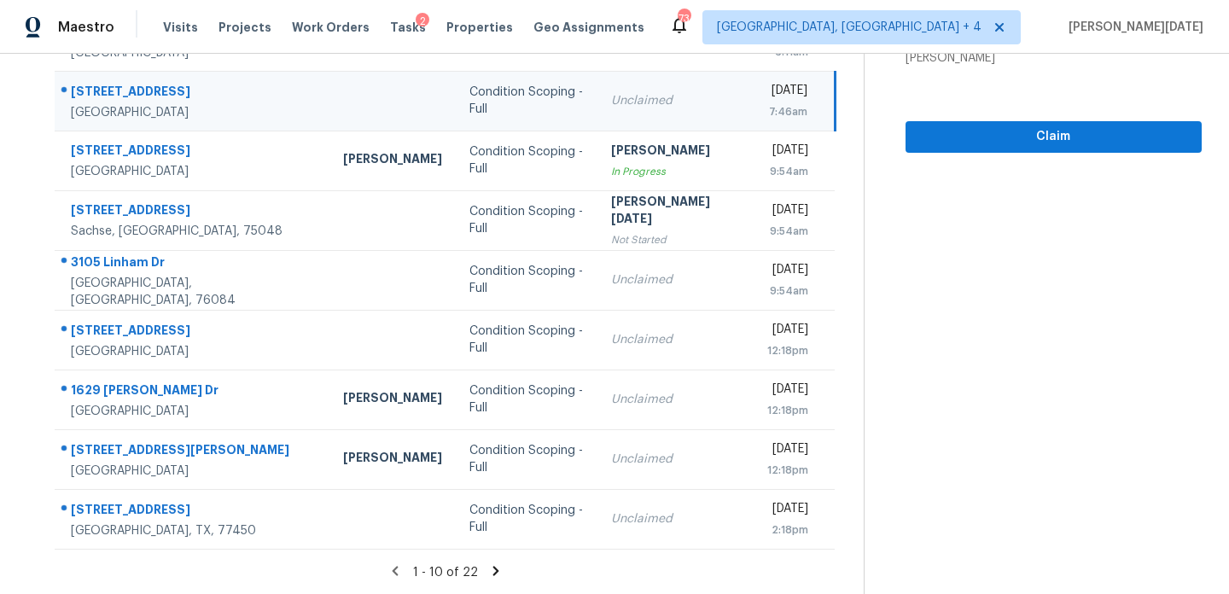
click at [494, 566] on icon at bounding box center [497, 570] width 6 height 9
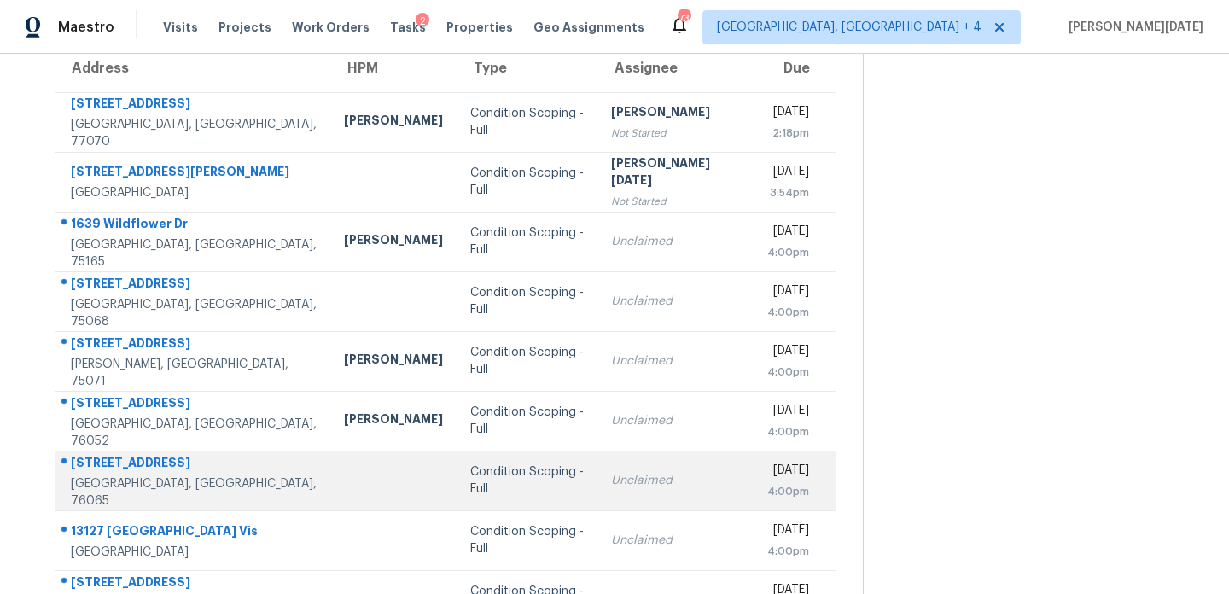
scroll to position [137, 0]
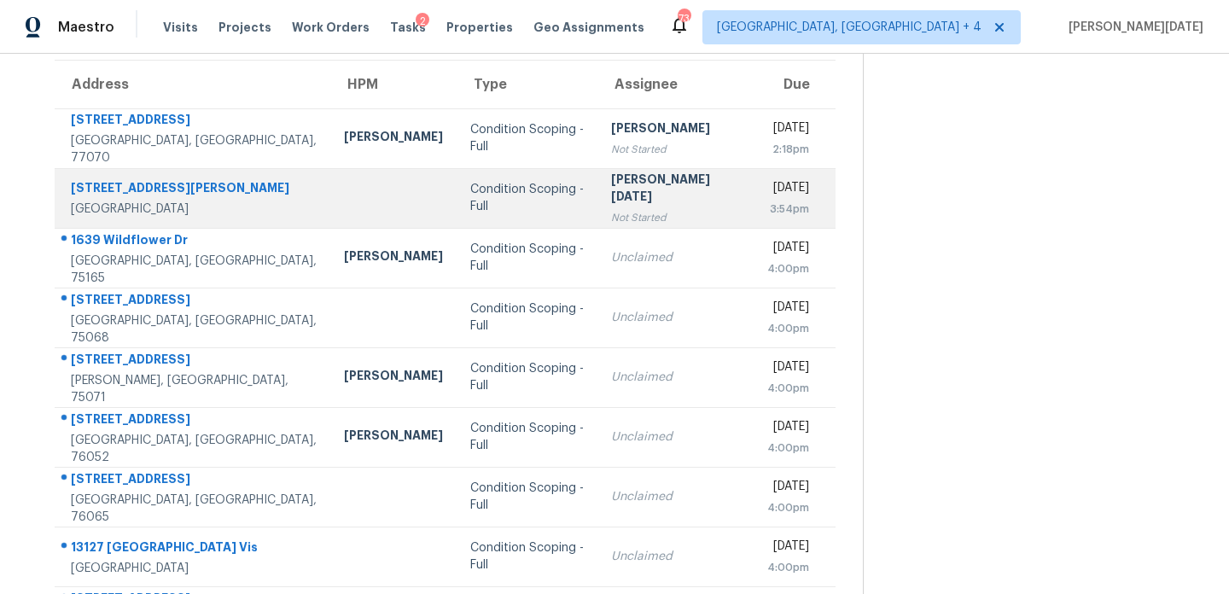
click at [669, 221] on td "Prabhu Raja Not Started" at bounding box center [676, 198] width 156 height 60
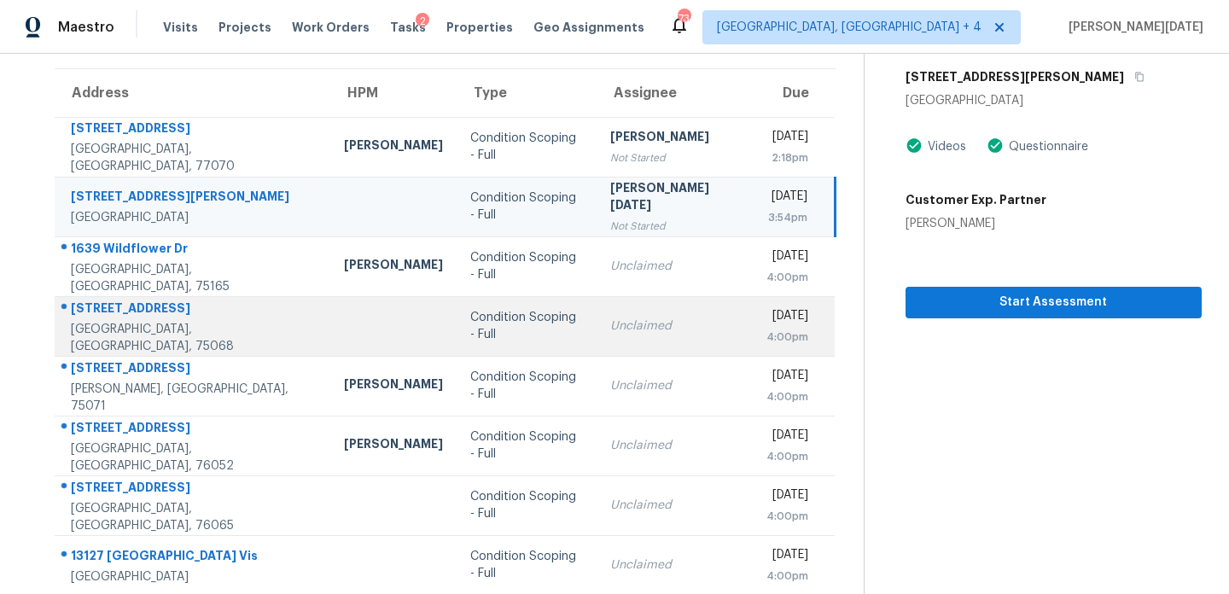
scroll to position [295, 0]
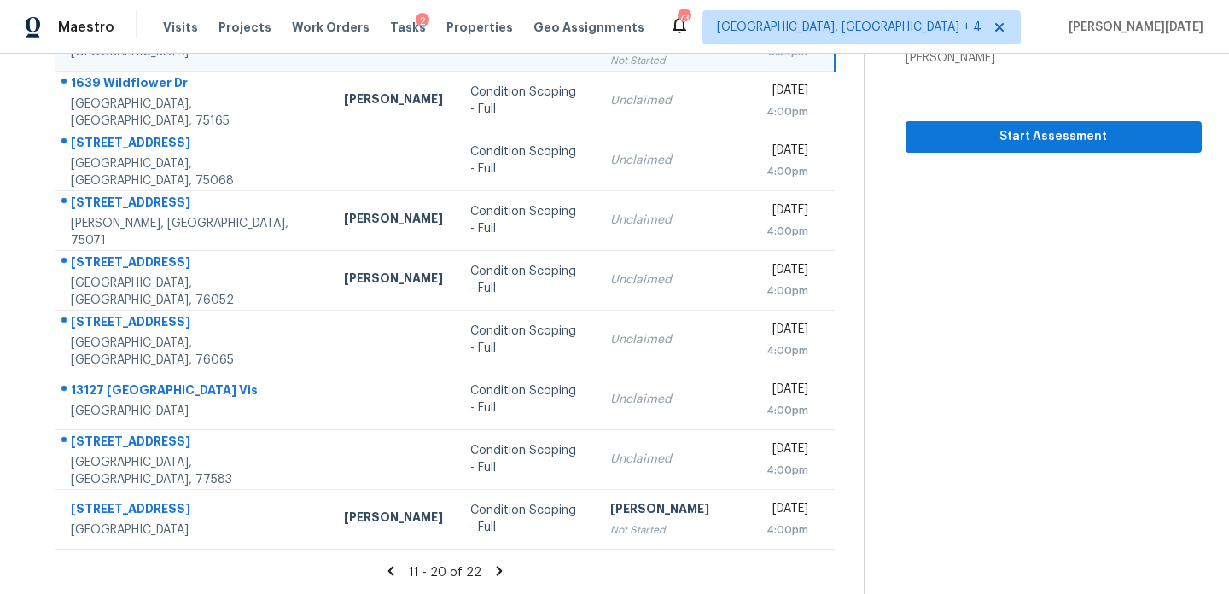
click at [492, 572] on icon at bounding box center [499, 571] width 15 height 15
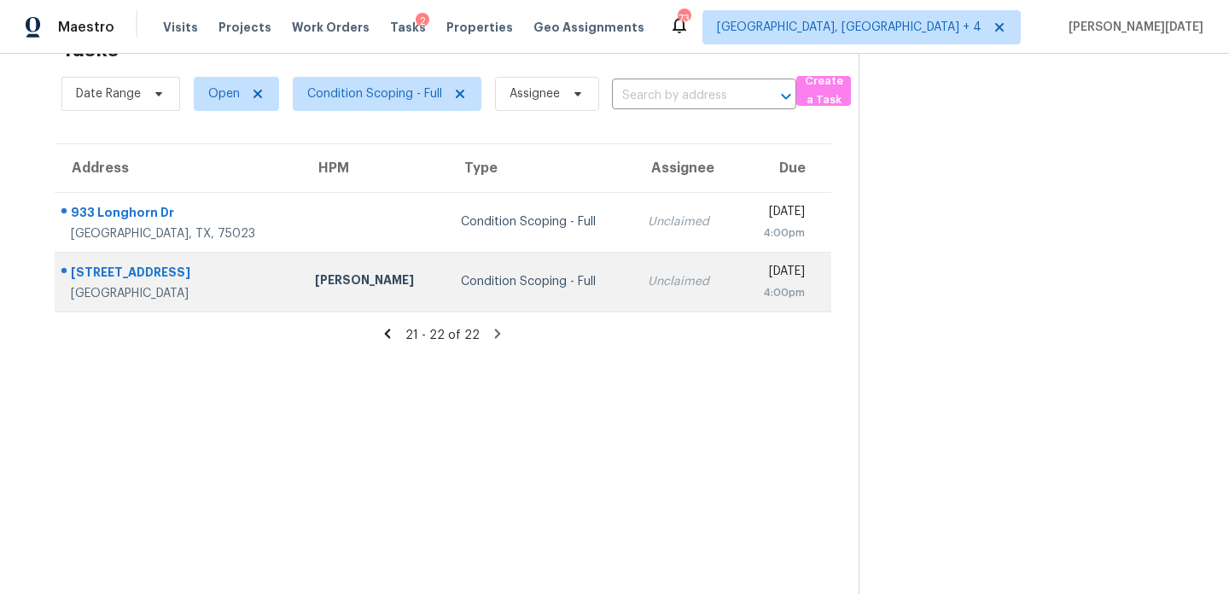
click at [492, 279] on div "Condition Scoping - Full" at bounding box center [541, 281] width 160 height 17
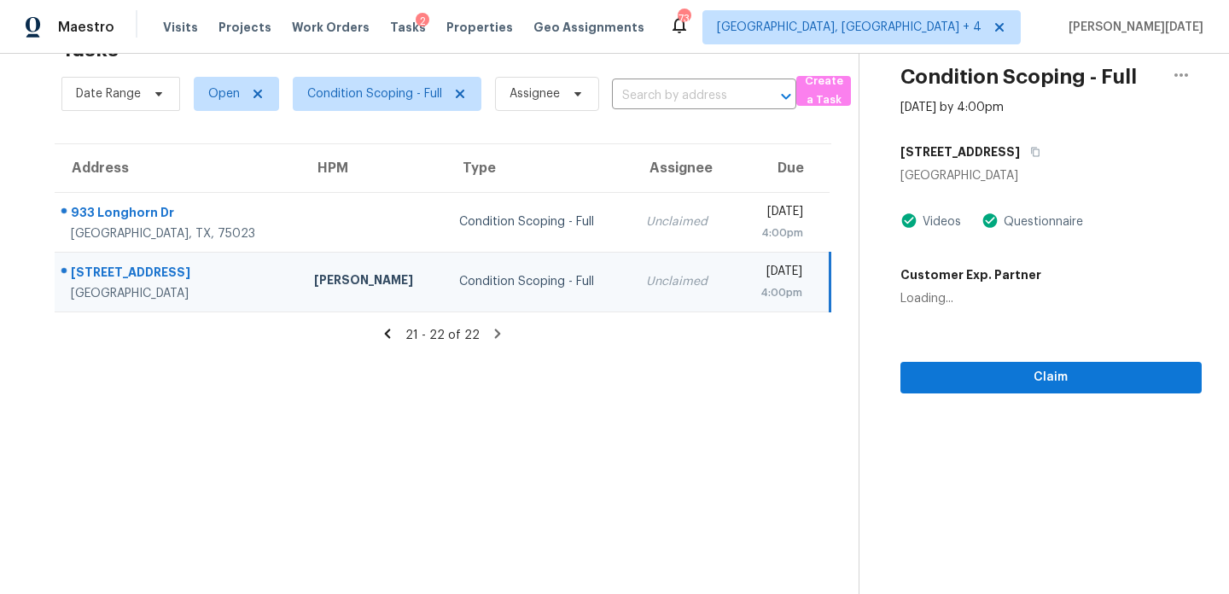
click at [646, 281] on div "Unclaimed" at bounding box center [683, 281] width 74 height 17
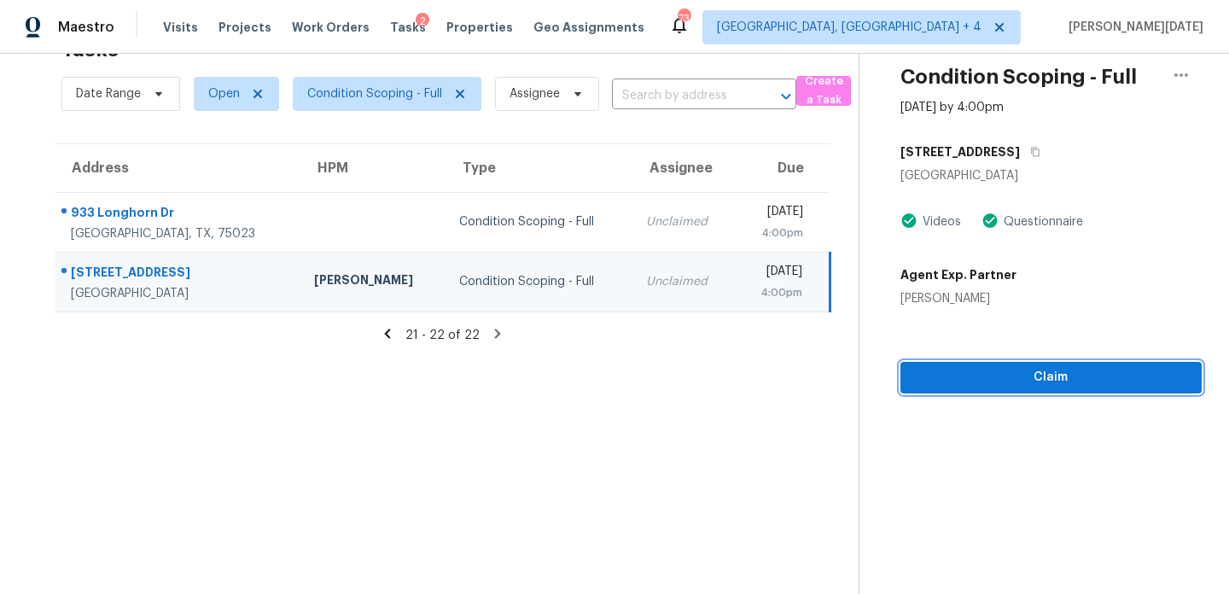
click at [919, 369] on span "Claim" at bounding box center [1051, 377] width 274 height 21
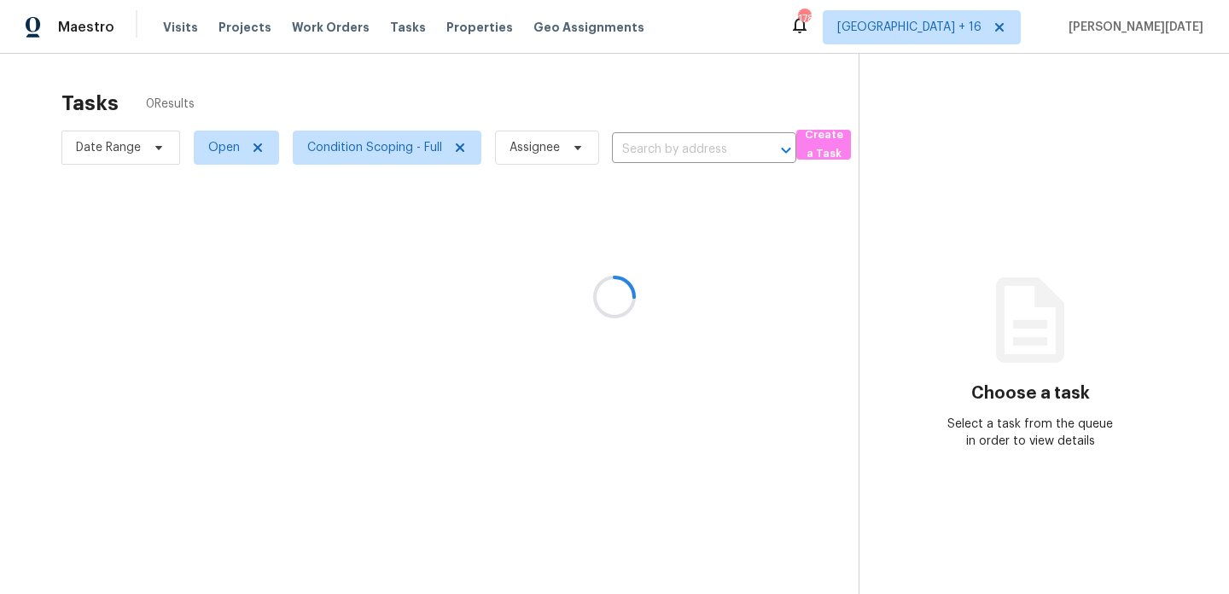
click at [734, 80] on div at bounding box center [614, 297] width 1229 height 594
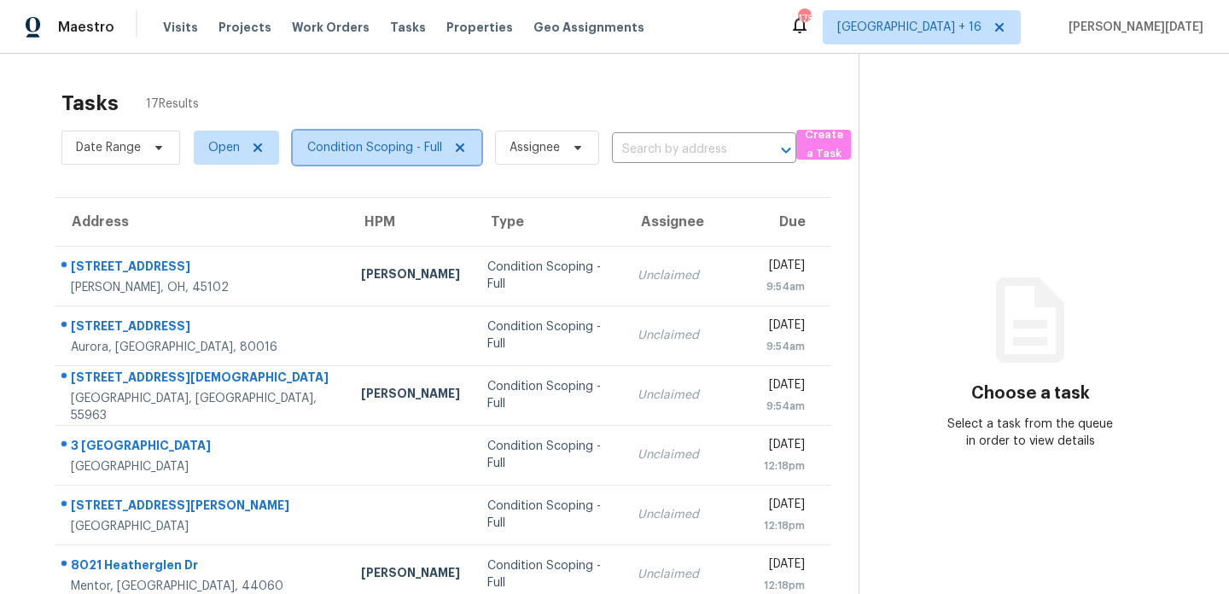
click at [402, 149] on span "Condition Scoping - Full" at bounding box center [374, 147] width 135 height 17
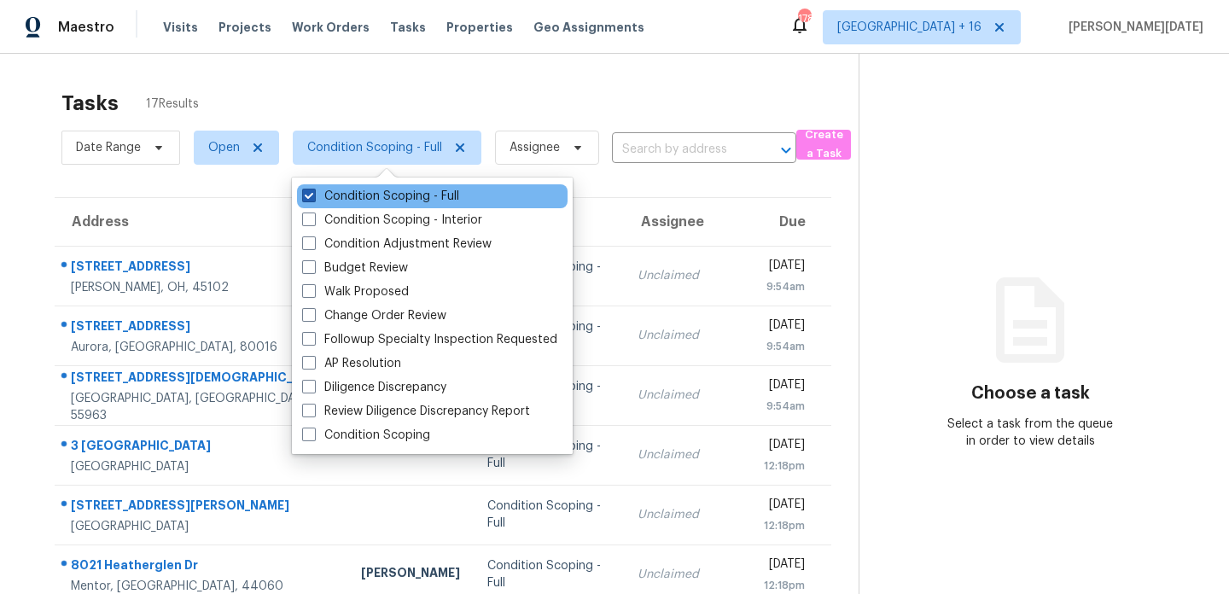
click at [402, 196] on label "Condition Scoping - Full" at bounding box center [380, 196] width 157 height 17
click at [313, 196] on input "Condition Scoping - Full" at bounding box center [307, 193] width 11 height 11
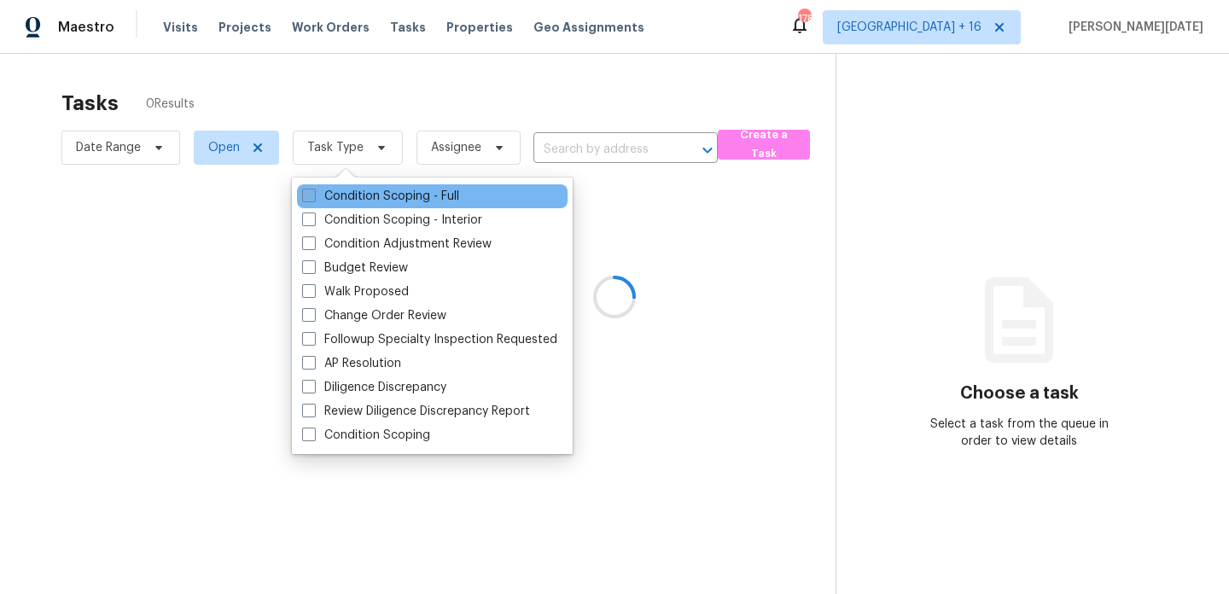
click at [402, 196] on label "Condition Scoping - Full" at bounding box center [380, 196] width 157 height 17
click at [313, 196] on input "Condition Scoping - Full" at bounding box center [307, 193] width 11 height 11
checkbox input "true"
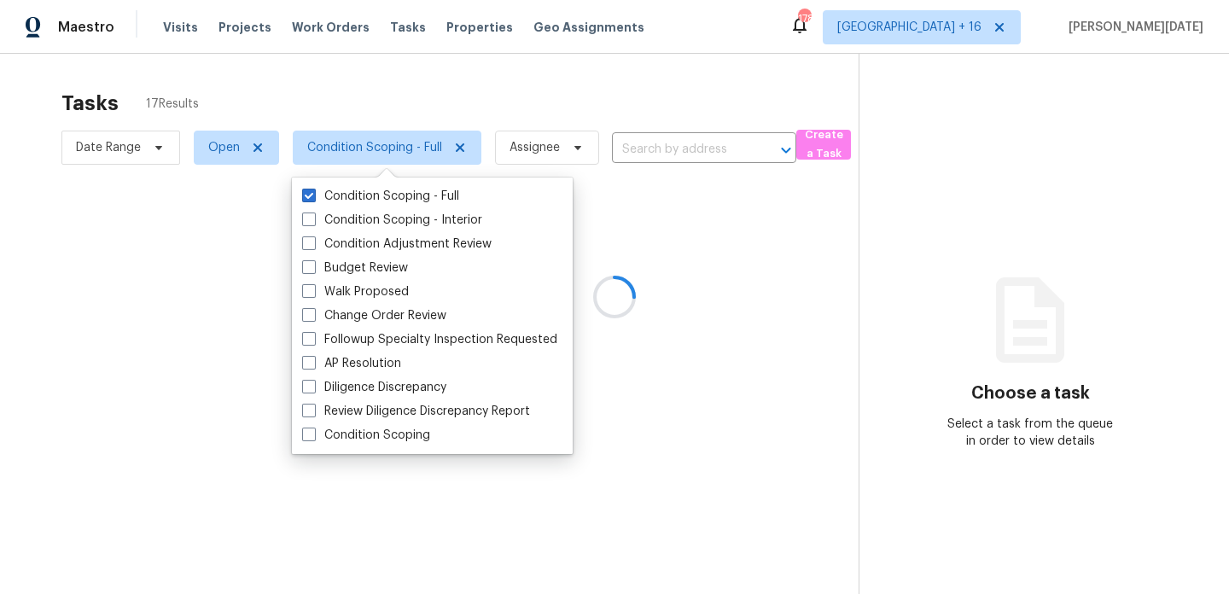
click at [507, 126] on div at bounding box center [614, 297] width 1229 height 594
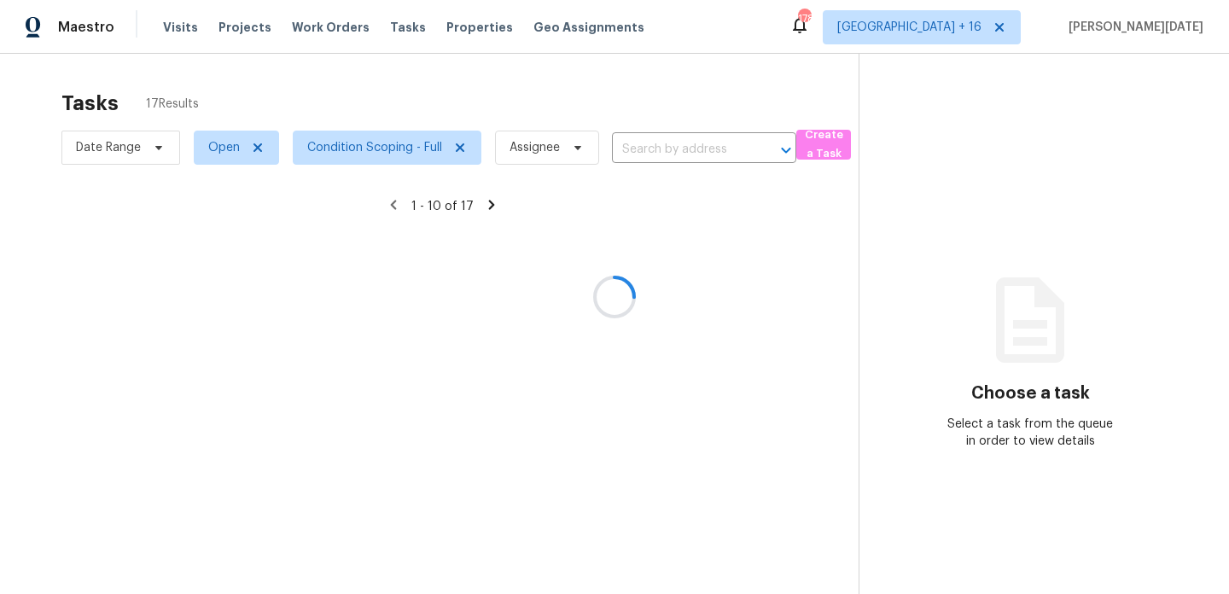
click at [561, 114] on div at bounding box center [614, 297] width 1229 height 594
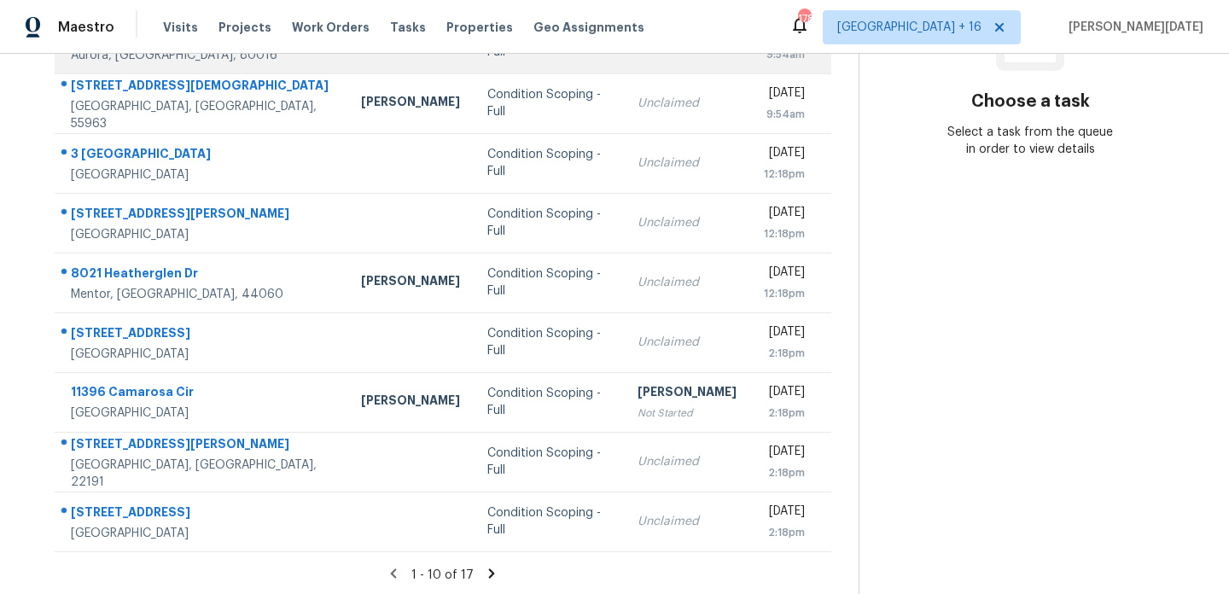
scroll to position [295, 0]
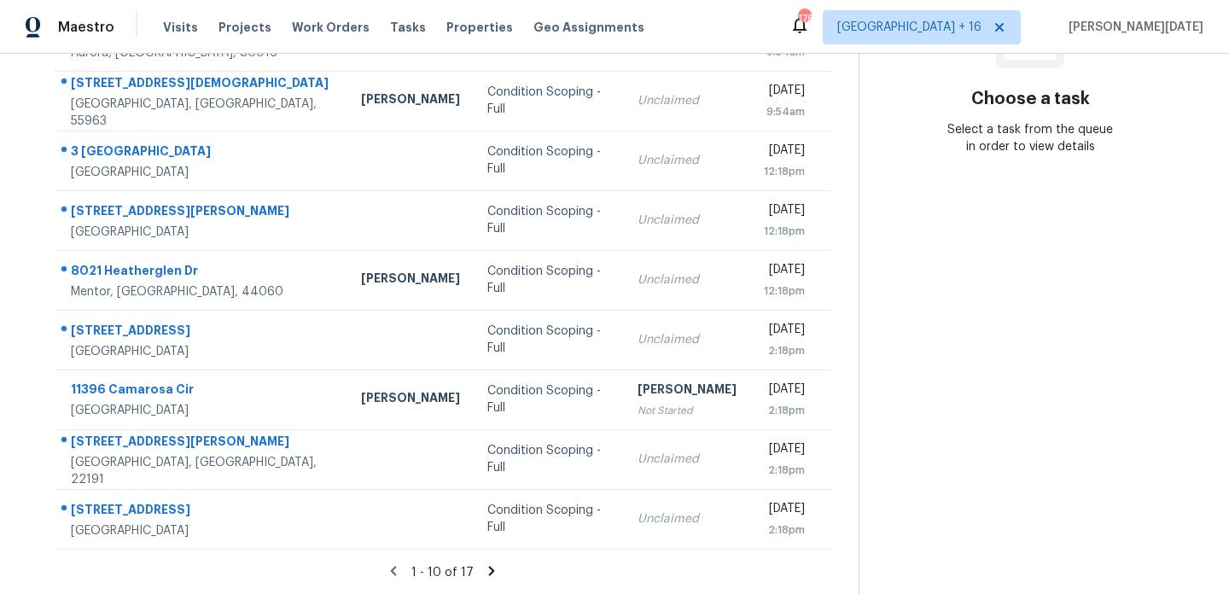
click at [484, 572] on icon at bounding box center [491, 571] width 15 height 15
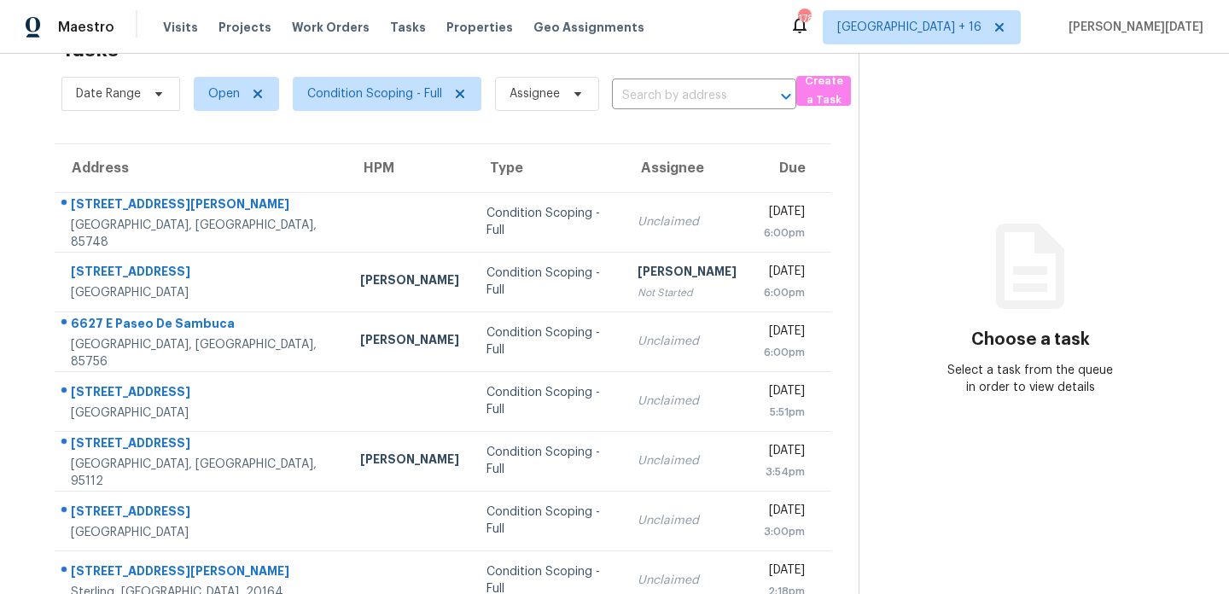
scroll to position [115, 0]
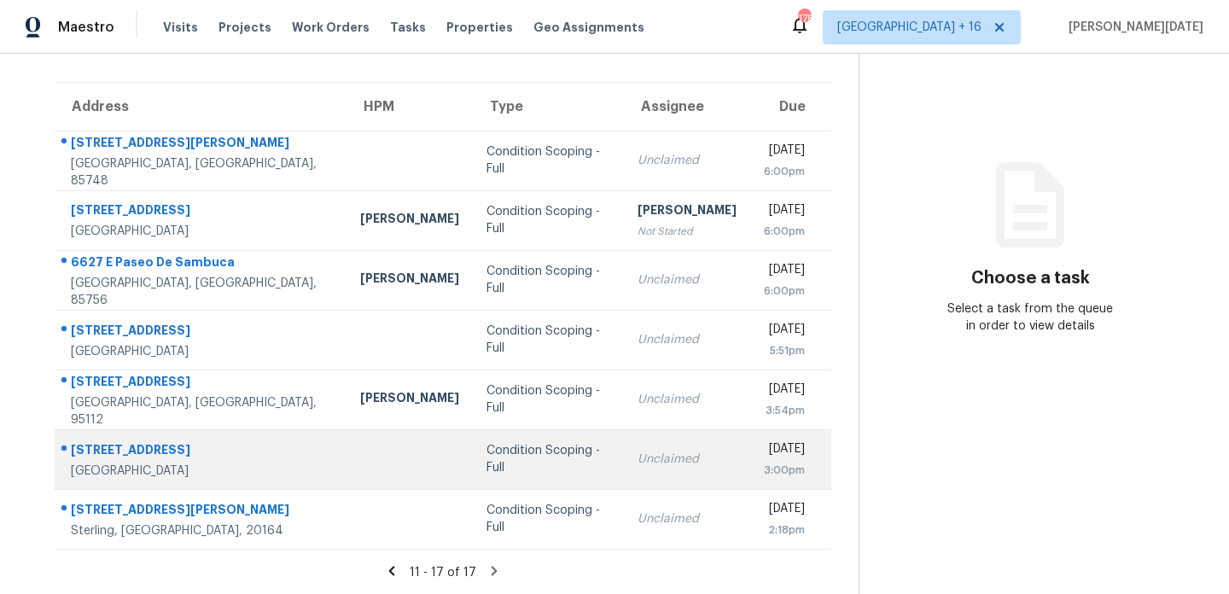
click at [624, 444] on td "Unclaimed" at bounding box center [687, 459] width 126 height 60
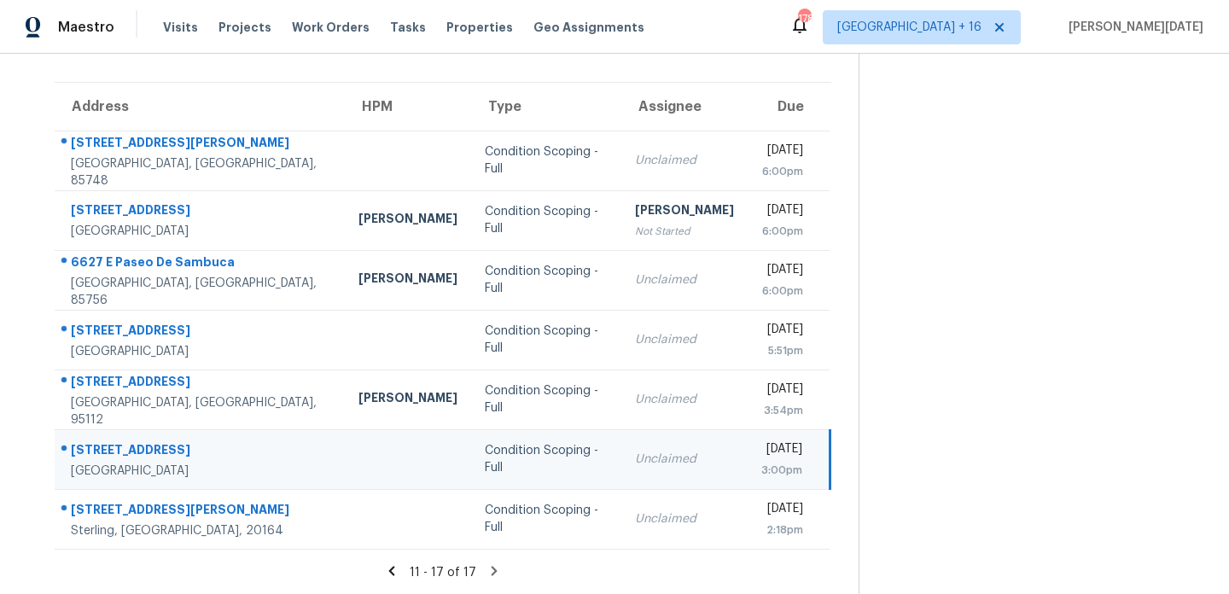
click at [762, 455] on div "[DATE]" at bounding box center [782, 451] width 41 height 21
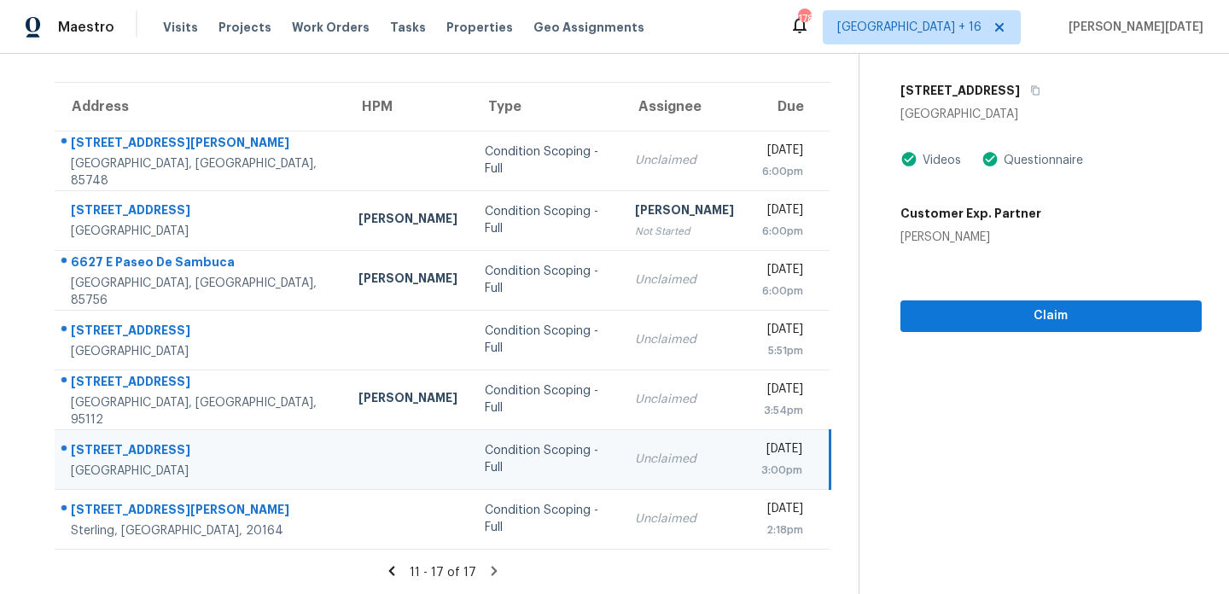
click at [762, 454] on div "[DATE]" at bounding box center [782, 451] width 41 height 21
click at [941, 322] on span "Claim" at bounding box center [1051, 316] width 274 height 21
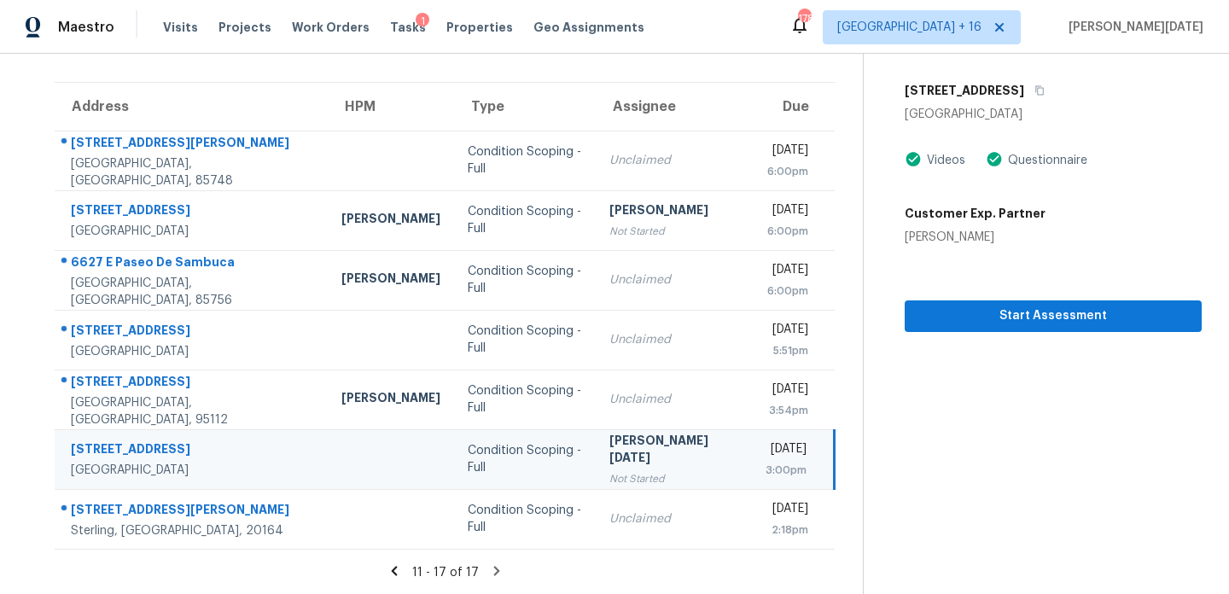
click at [494, 569] on icon at bounding box center [497, 570] width 6 height 9
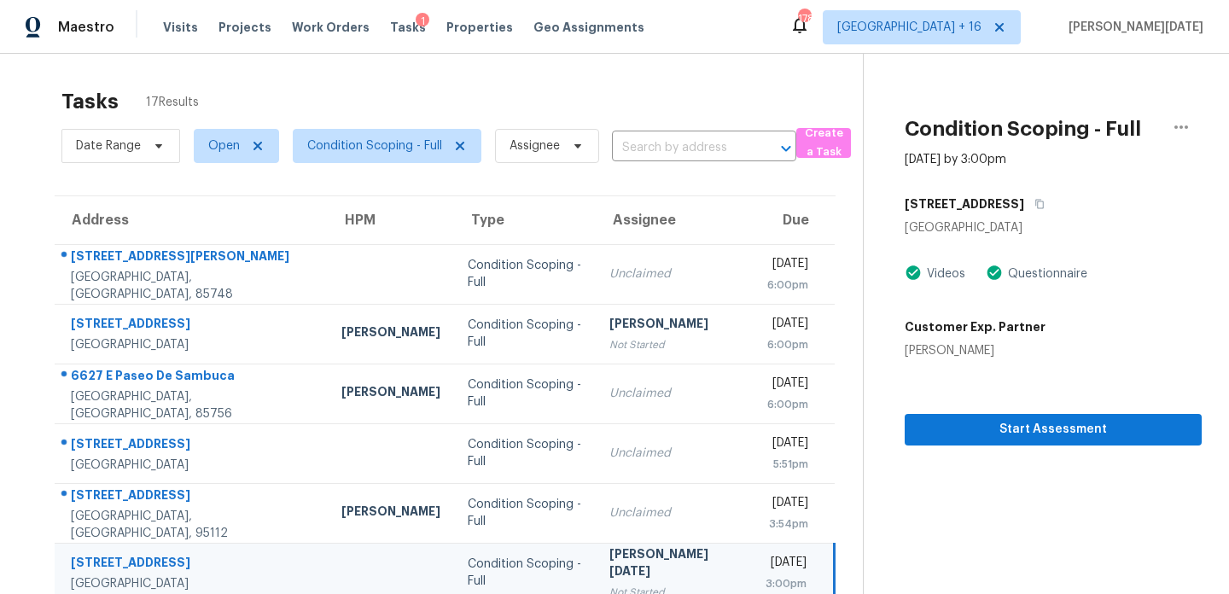
scroll to position [0, 0]
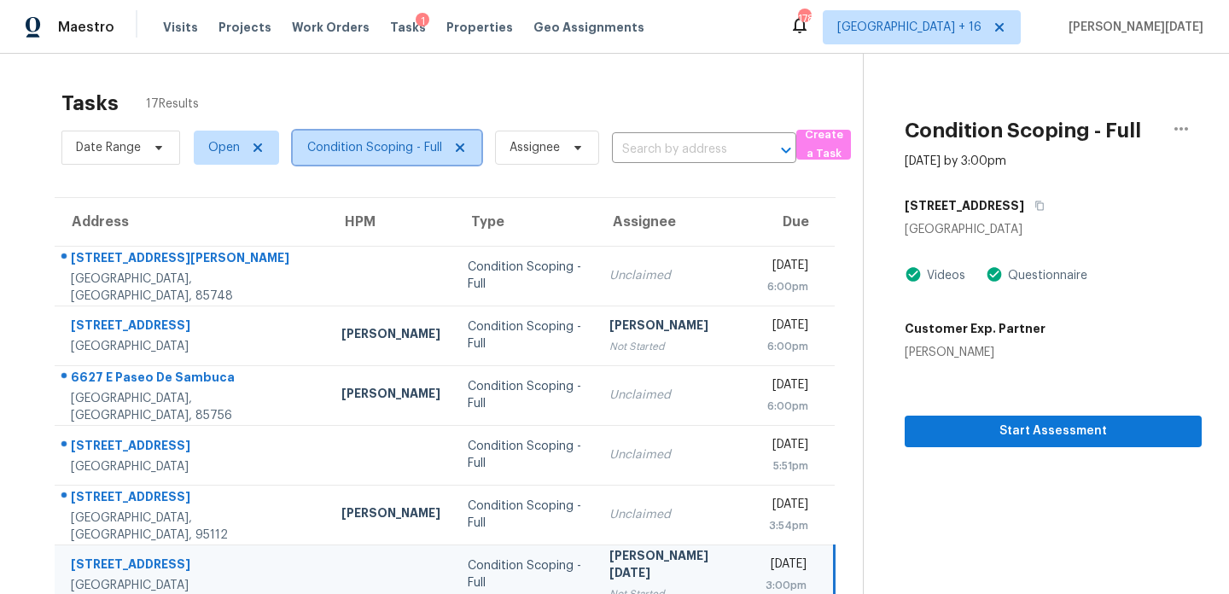
click at [370, 149] on span "Condition Scoping - Full" at bounding box center [374, 147] width 135 height 17
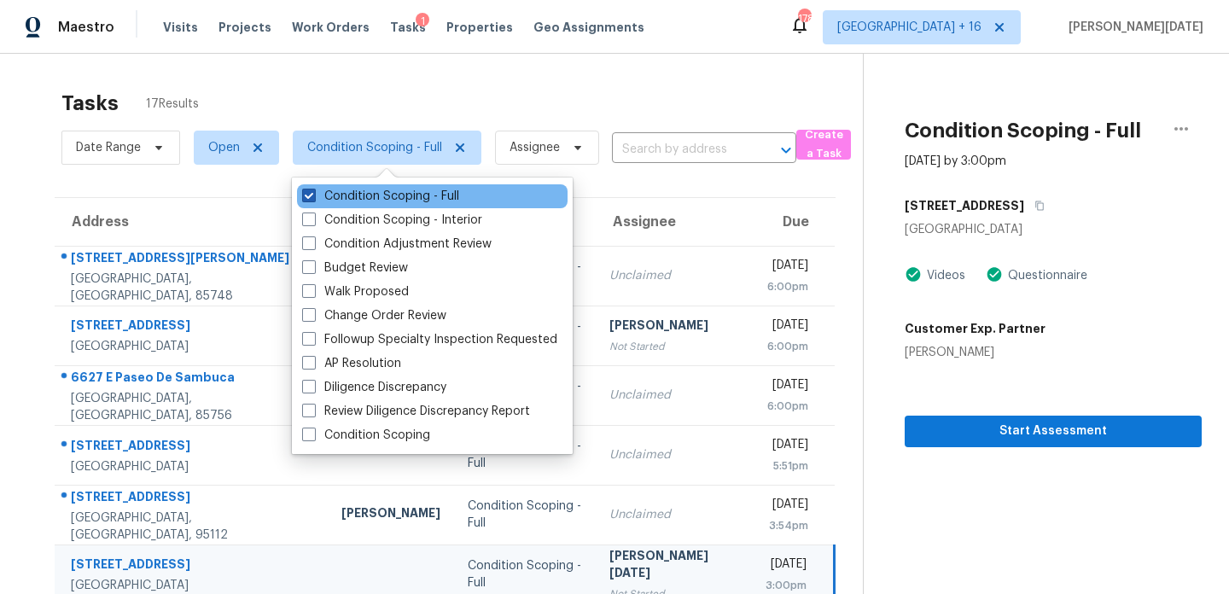
click at [372, 197] on label "Condition Scoping - Full" at bounding box center [380, 196] width 157 height 17
click at [313, 197] on input "Condition Scoping - Full" at bounding box center [307, 193] width 11 height 11
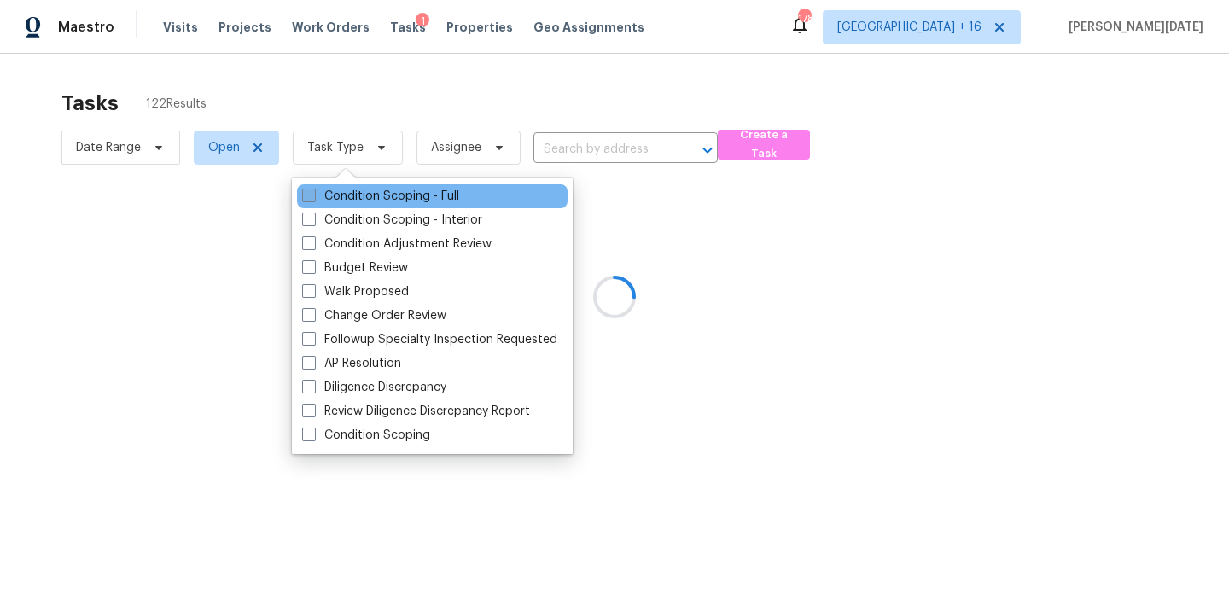
click at [372, 197] on label "Condition Scoping - Full" at bounding box center [380, 196] width 157 height 17
click at [313, 197] on input "Condition Scoping - Full" at bounding box center [307, 193] width 11 height 11
checkbox input "true"
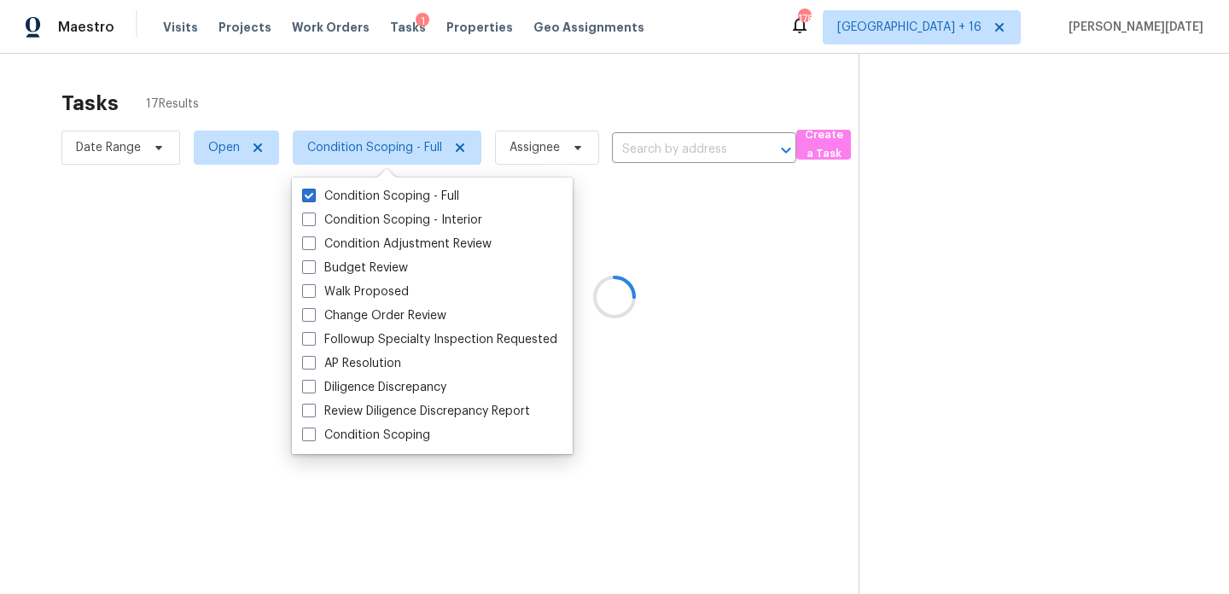
click at [537, 106] on div at bounding box center [614, 297] width 1229 height 594
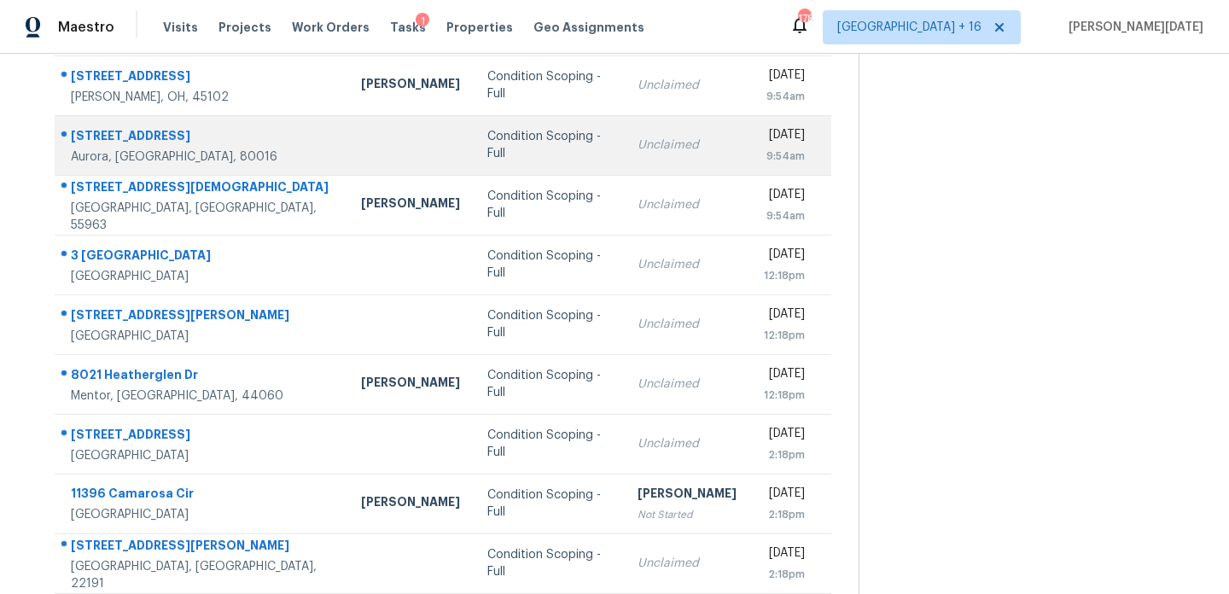
scroll to position [295, 0]
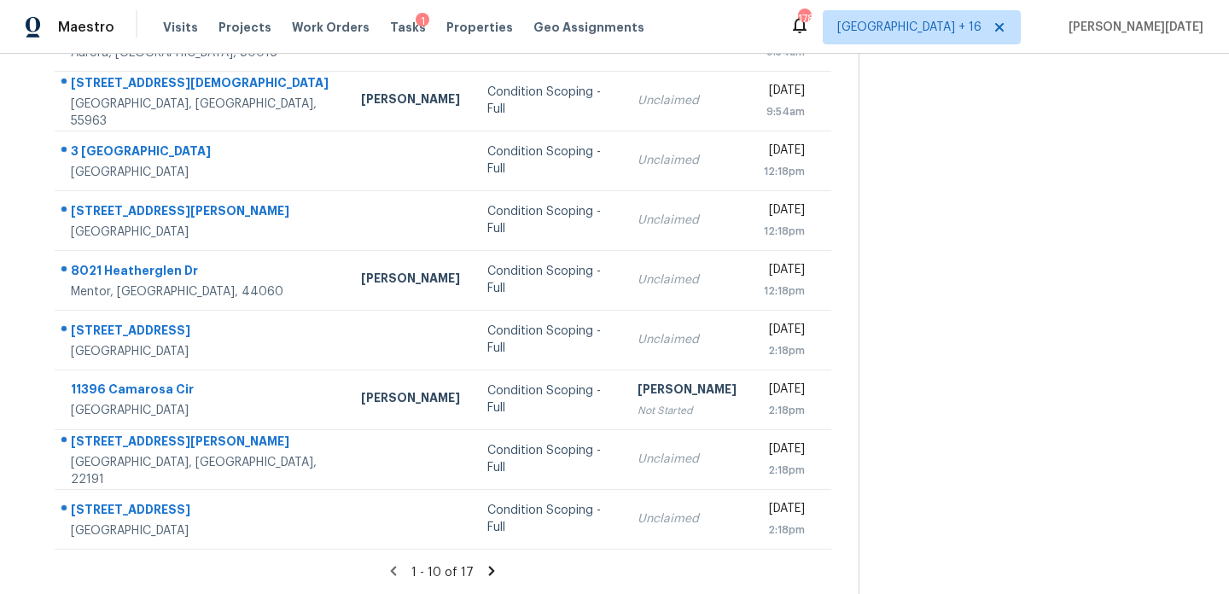
click at [487, 569] on icon at bounding box center [491, 571] width 15 height 15
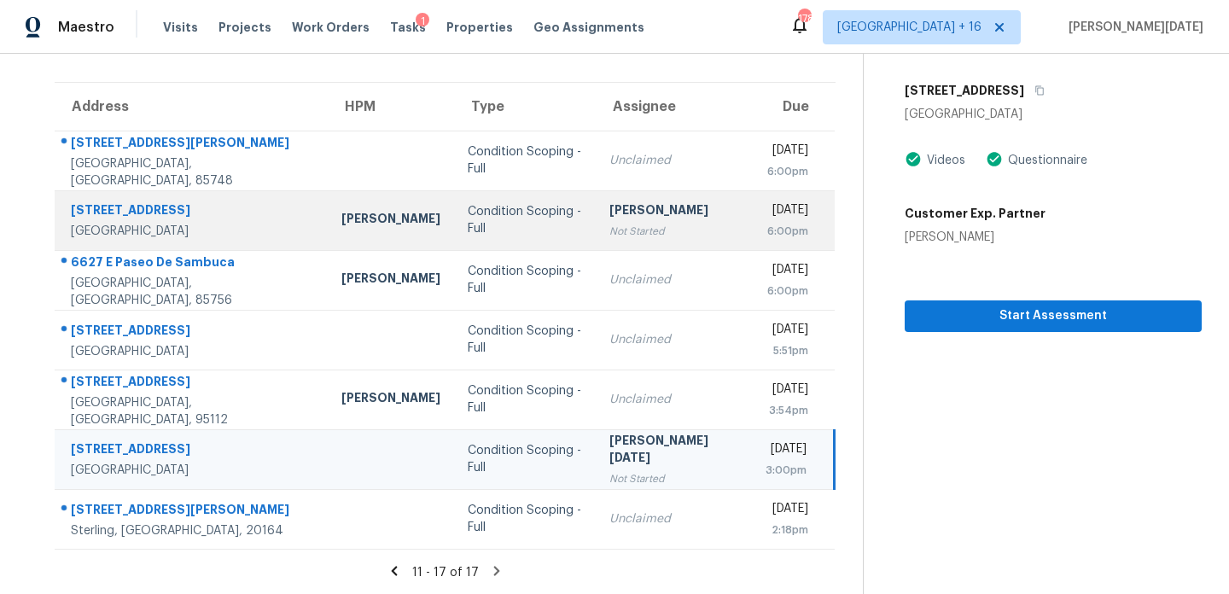
scroll to position [108, 0]
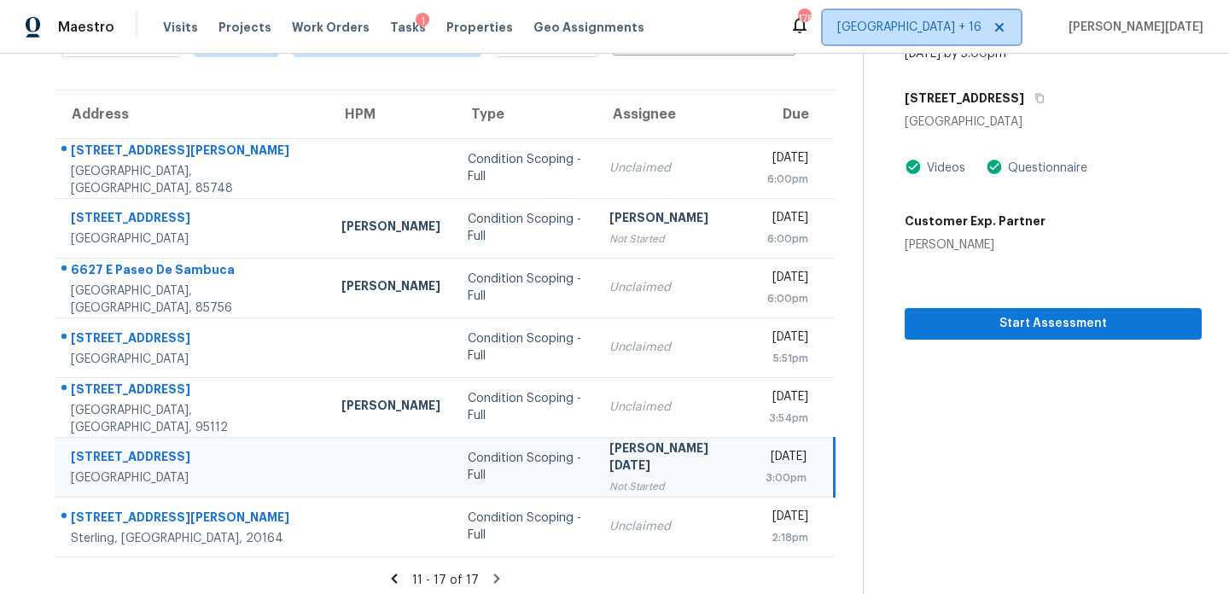
click at [982, 30] on span "Denver + 16" at bounding box center [910, 27] width 144 height 17
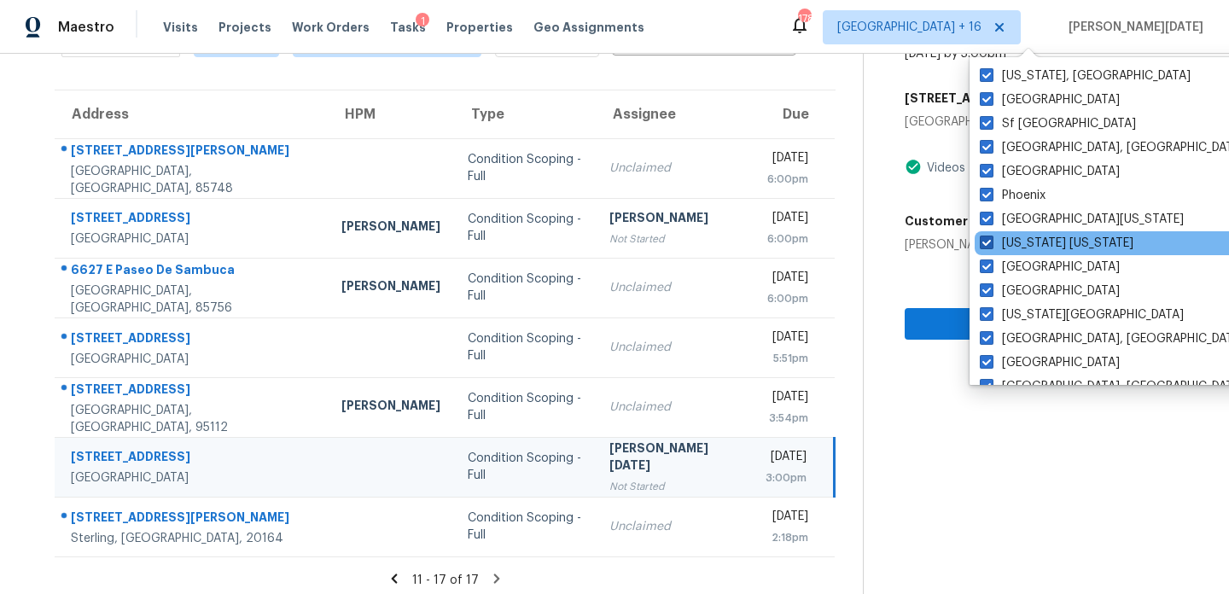
scroll to position [327, 0]
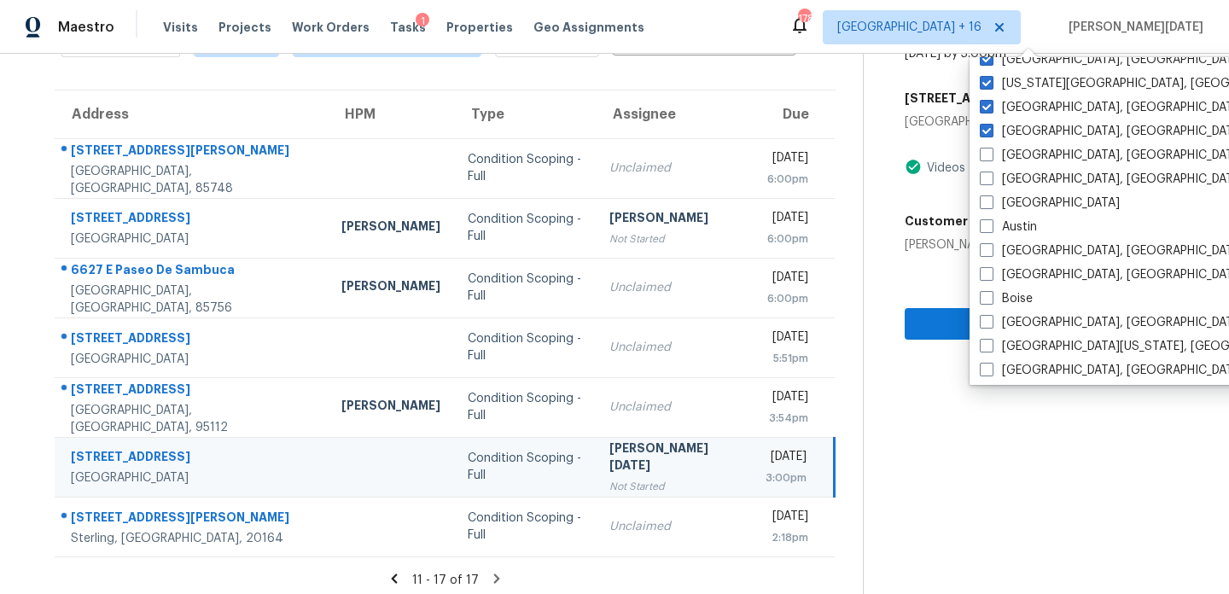
click at [686, 68] on section "Tasks 17 Results Date Range Open Condition Scoping - Full Assignee ​ Create a T…" at bounding box center [445, 288] width 836 height 629
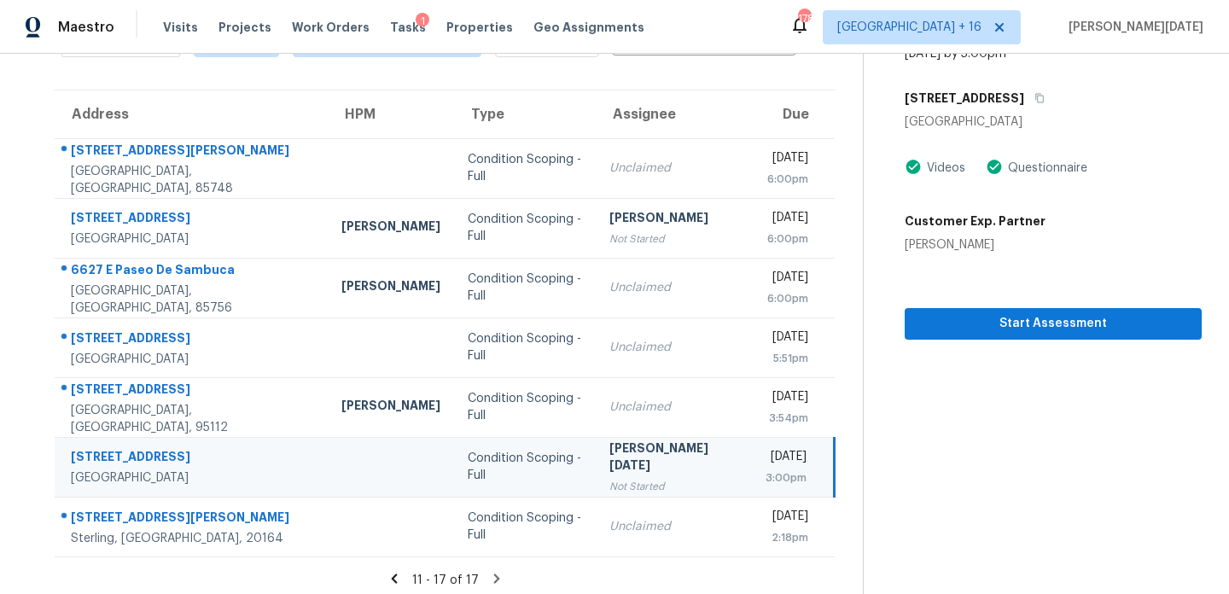
scroll to position [0, 0]
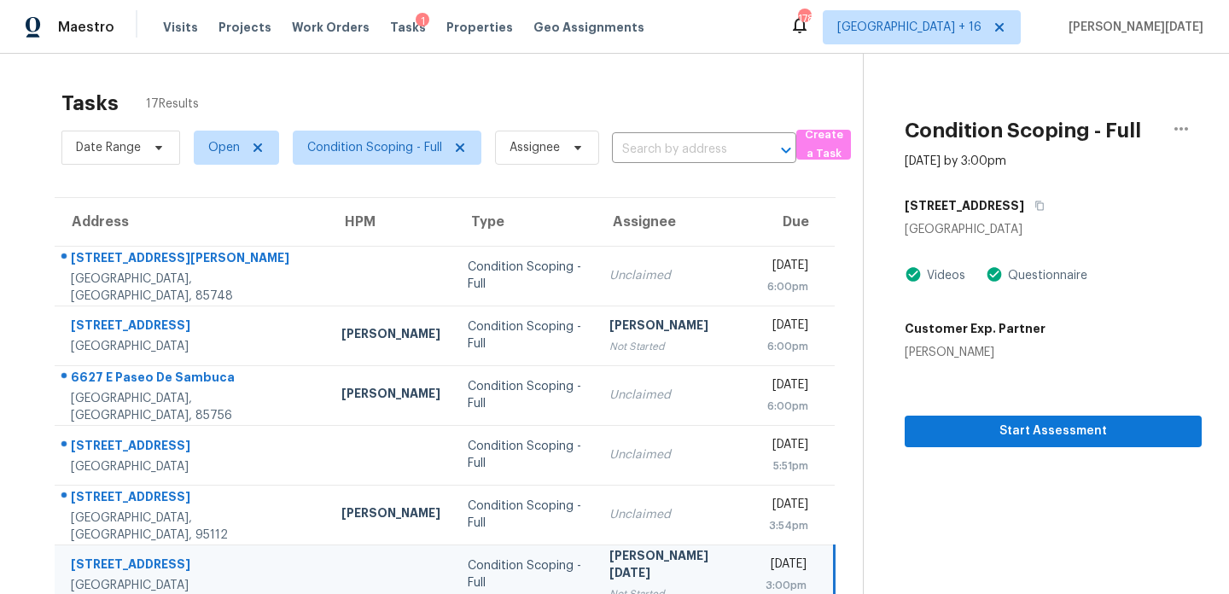
click at [371, 165] on span "Condition Scoping - Full" at bounding box center [380, 148] width 202 height 44
click at [397, 149] on span "Condition Scoping - Full" at bounding box center [374, 147] width 135 height 17
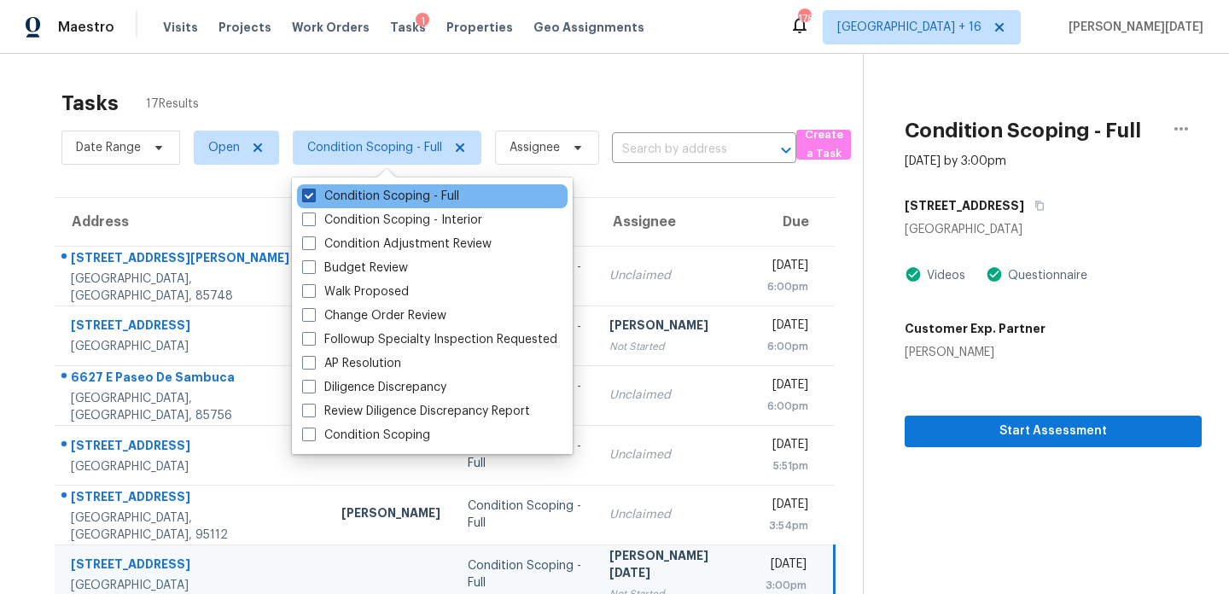
click at [382, 201] on label "Condition Scoping - Full" at bounding box center [380, 196] width 157 height 17
click at [313, 199] on input "Condition Scoping - Full" at bounding box center [307, 193] width 11 height 11
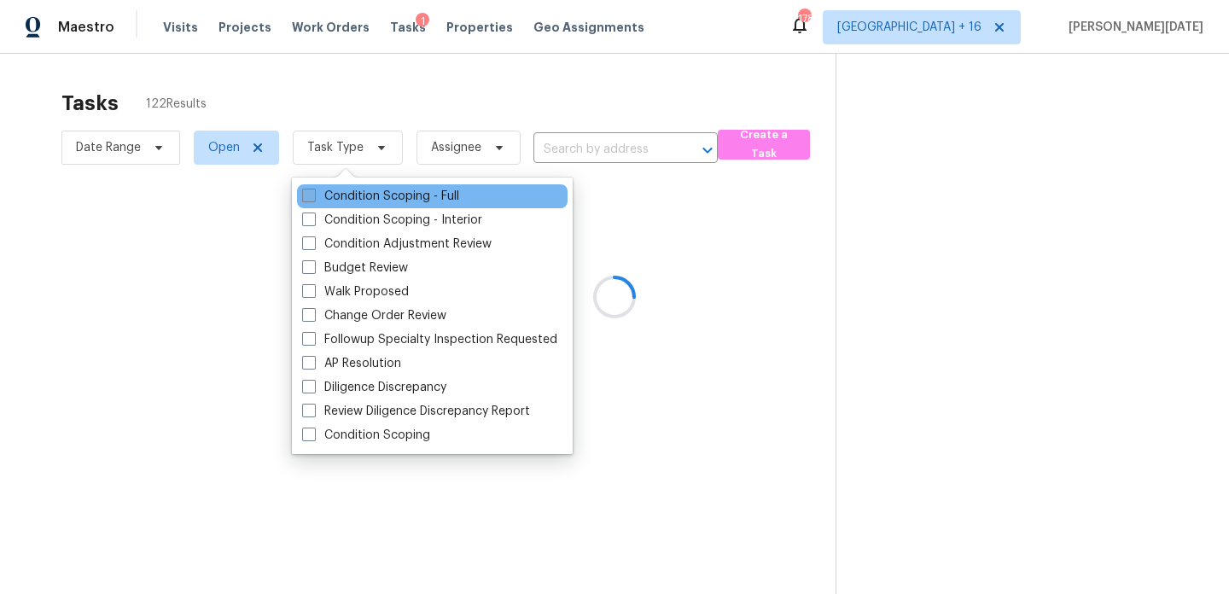
click at [382, 201] on label "Condition Scoping - Full" at bounding box center [380, 196] width 157 height 17
click at [313, 199] on input "Condition Scoping - Full" at bounding box center [307, 193] width 11 height 11
checkbox input "true"
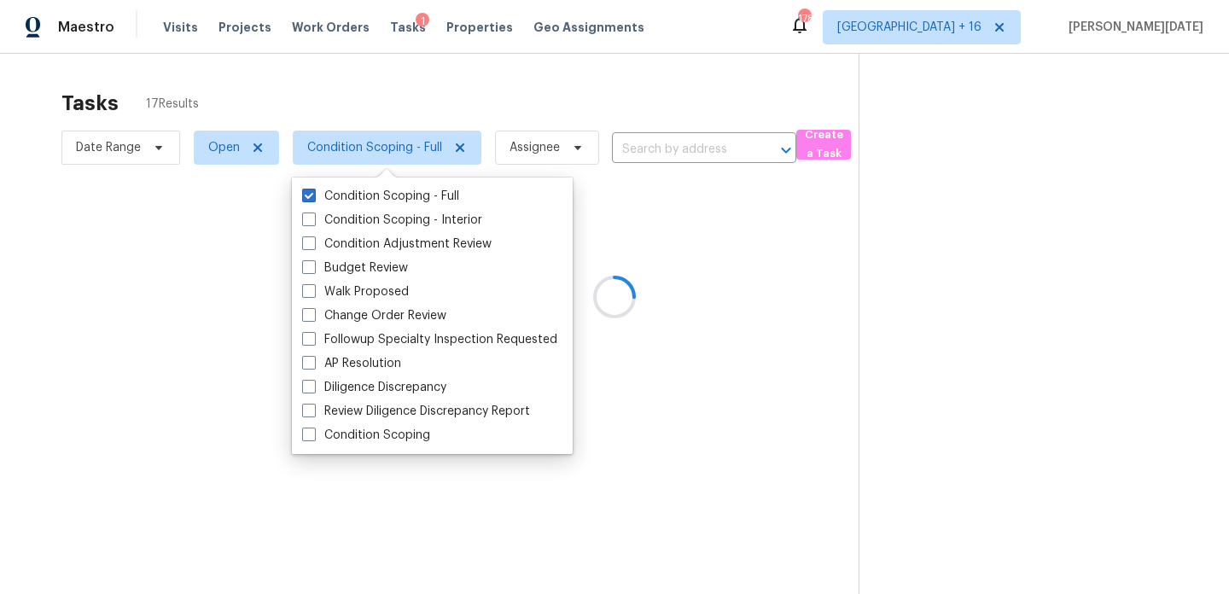
click at [605, 112] on div at bounding box center [614, 297] width 1229 height 594
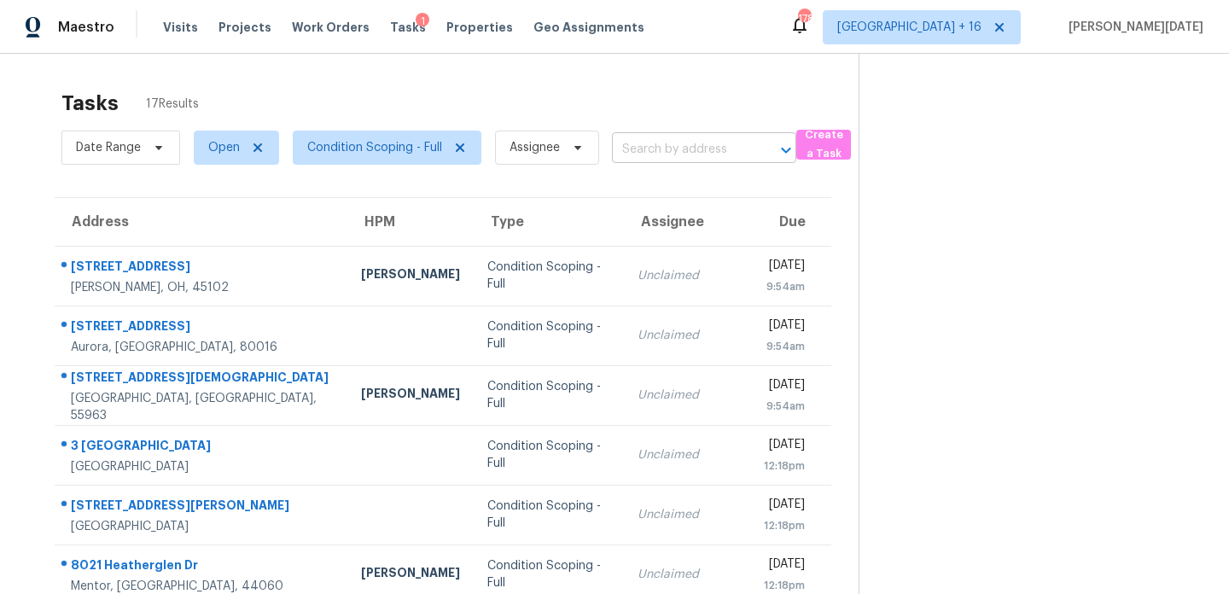
click at [659, 141] on input "text" at bounding box center [680, 150] width 137 height 26
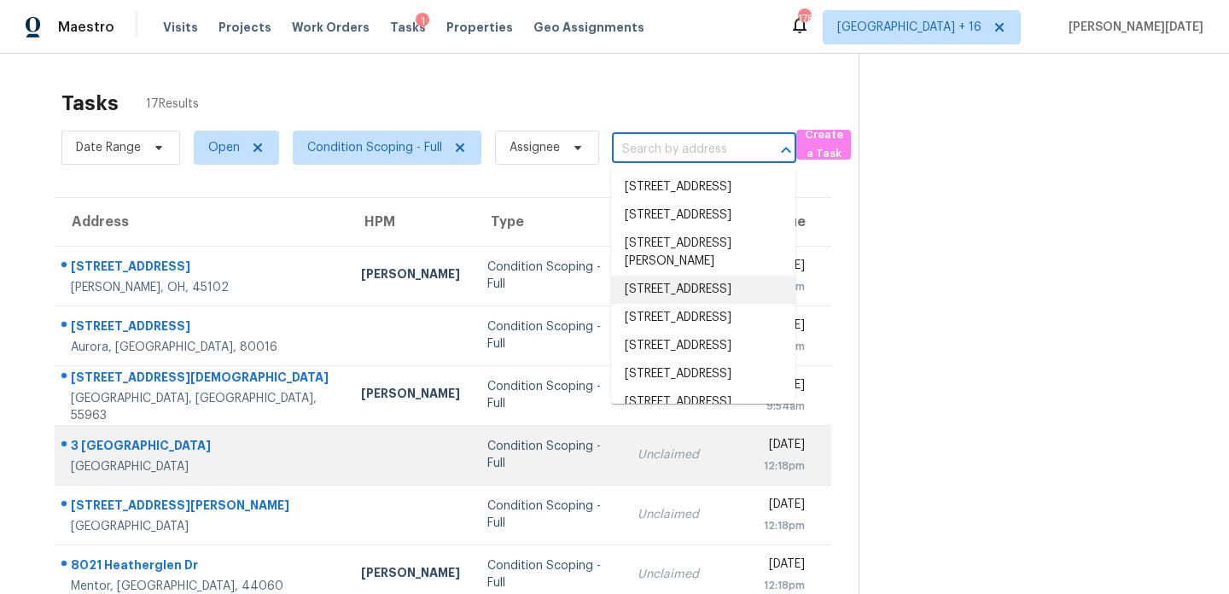
click at [523, 447] on div "Condition Scoping - Full" at bounding box center [549, 455] width 123 height 34
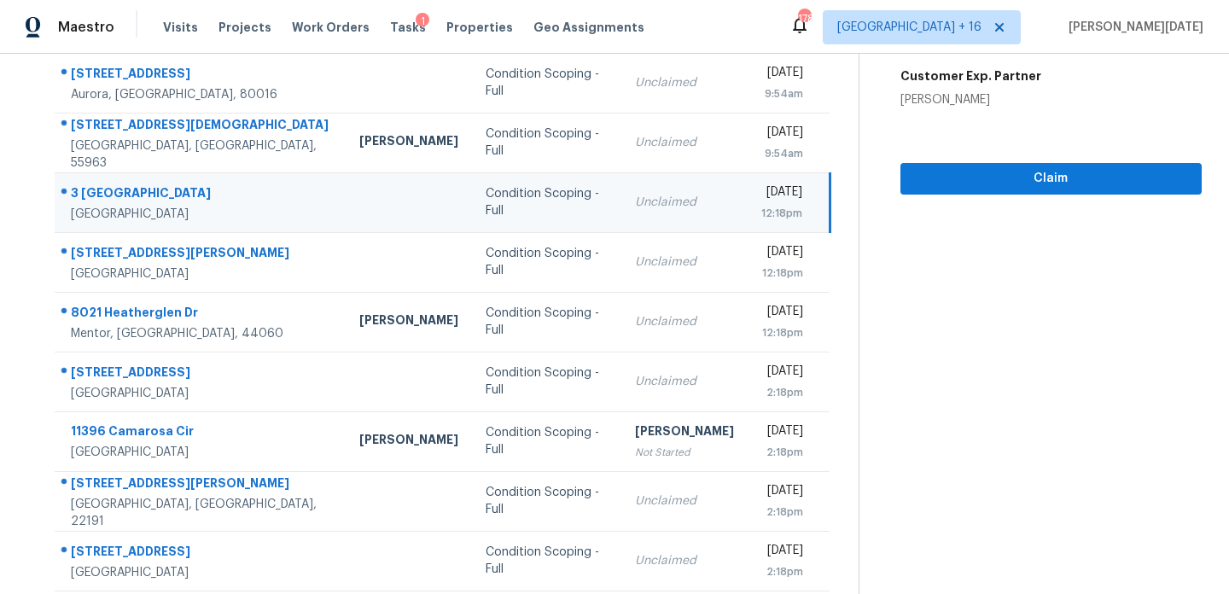
scroll to position [295, 0]
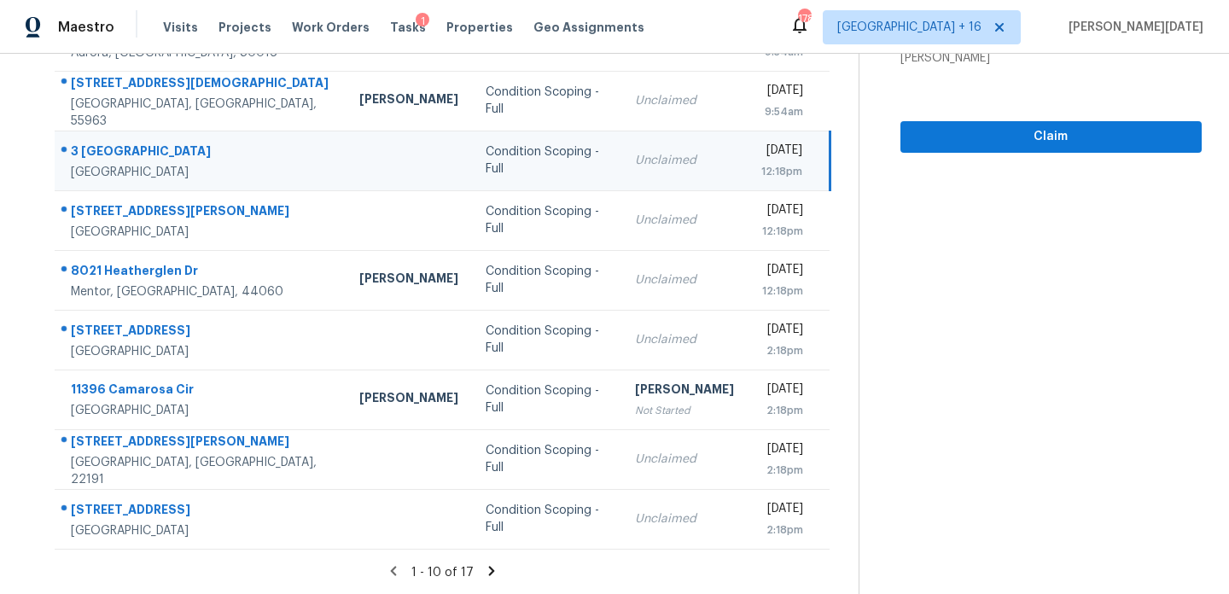
click at [495, 569] on icon at bounding box center [491, 571] width 15 height 15
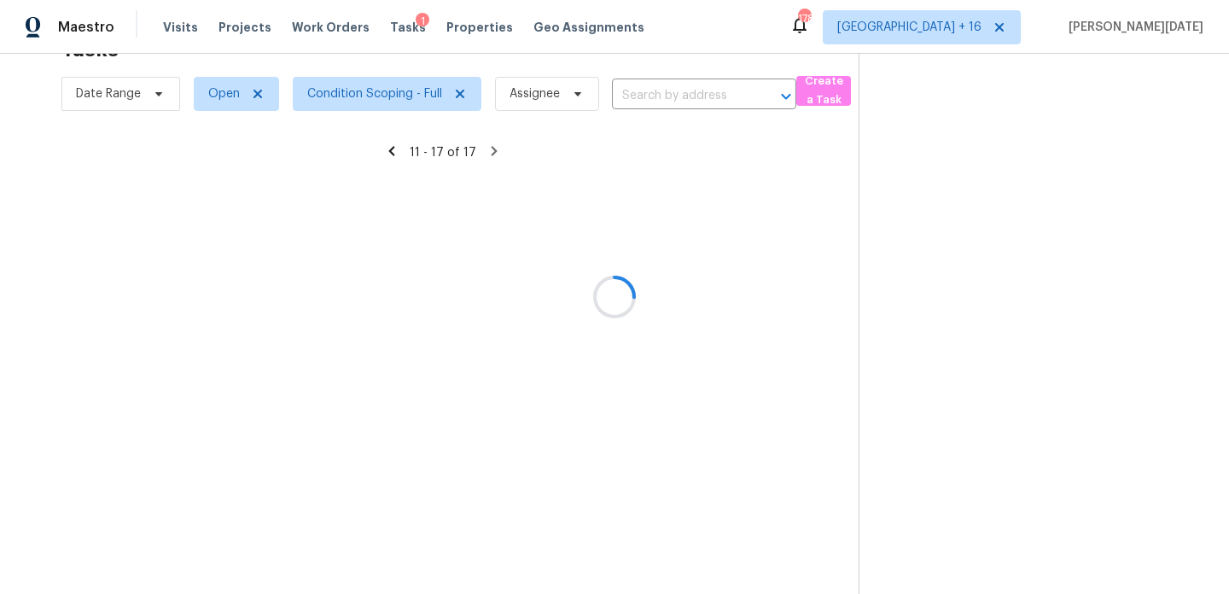
scroll to position [115, 0]
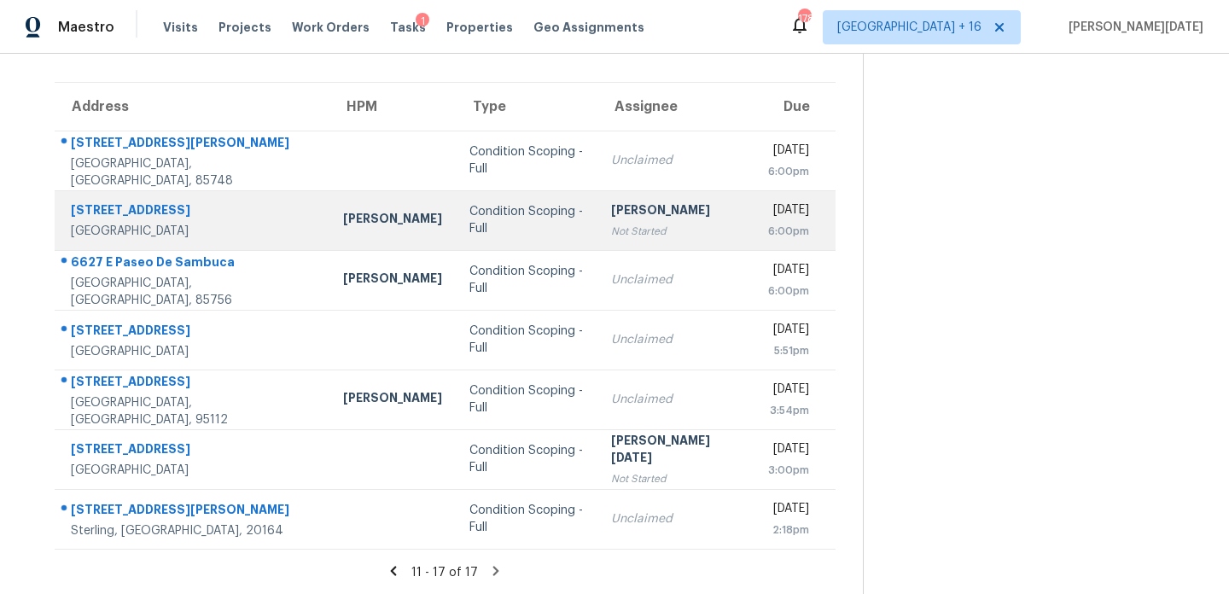
click at [653, 236] on td "Rajesh M Not Started" at bounding box center [676, 220] width 157 height 60
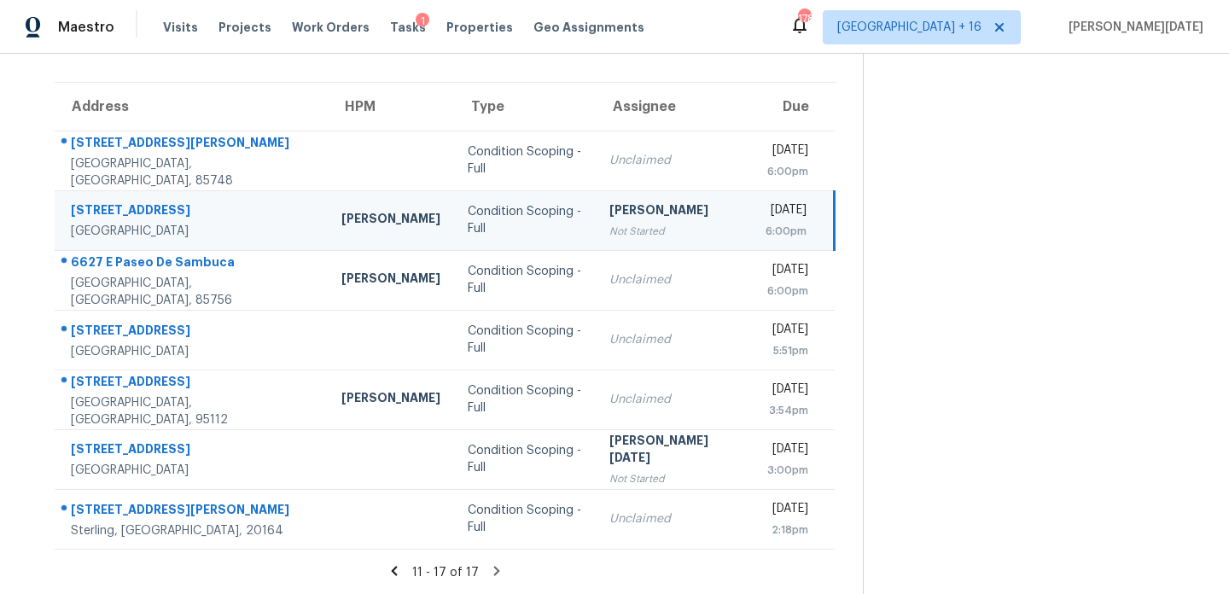
scroll to position [0, 0]
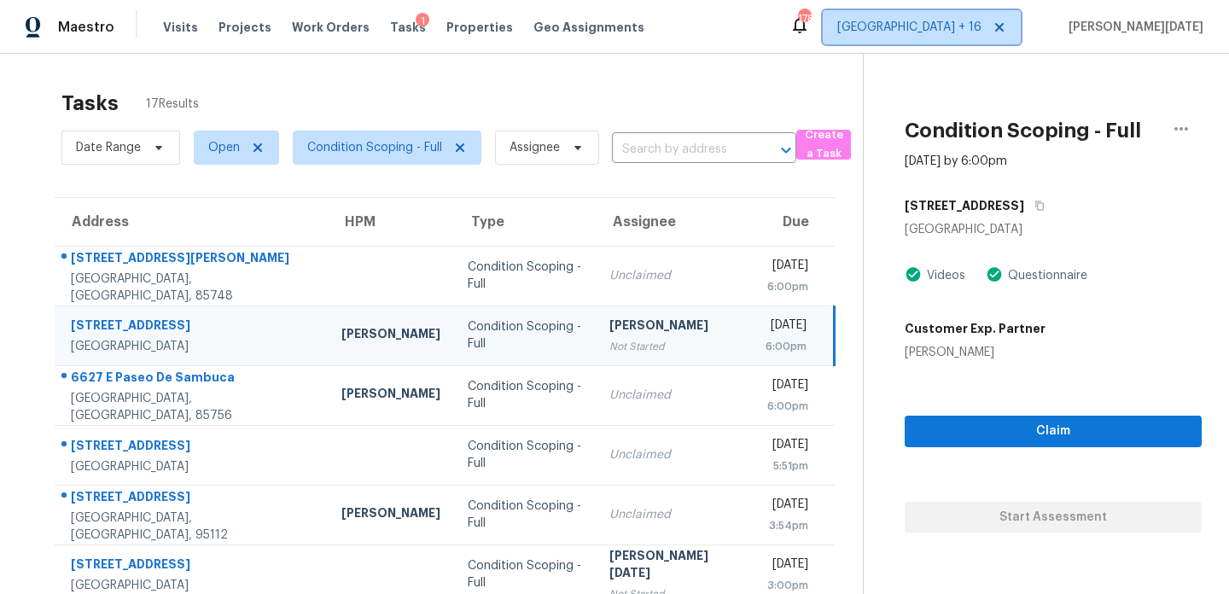
click at [1007, 24] on icon at bounding box center [1000, 27] width 14 height 14
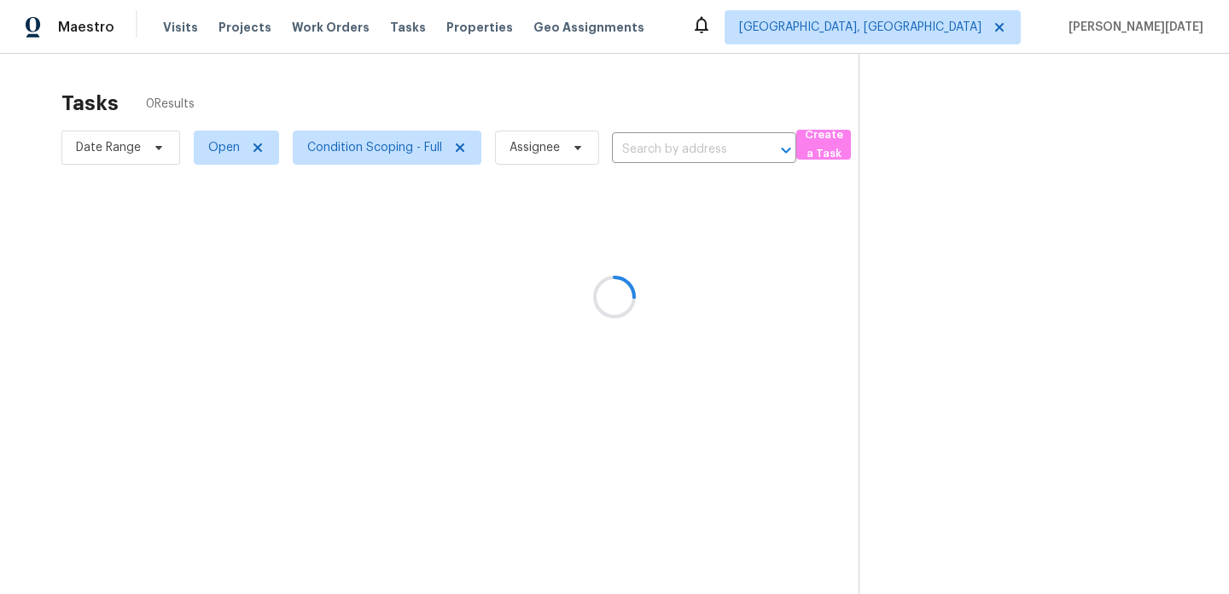
click at [1012, 24] on div at bounding box center [614, 297] width 1229 height 594
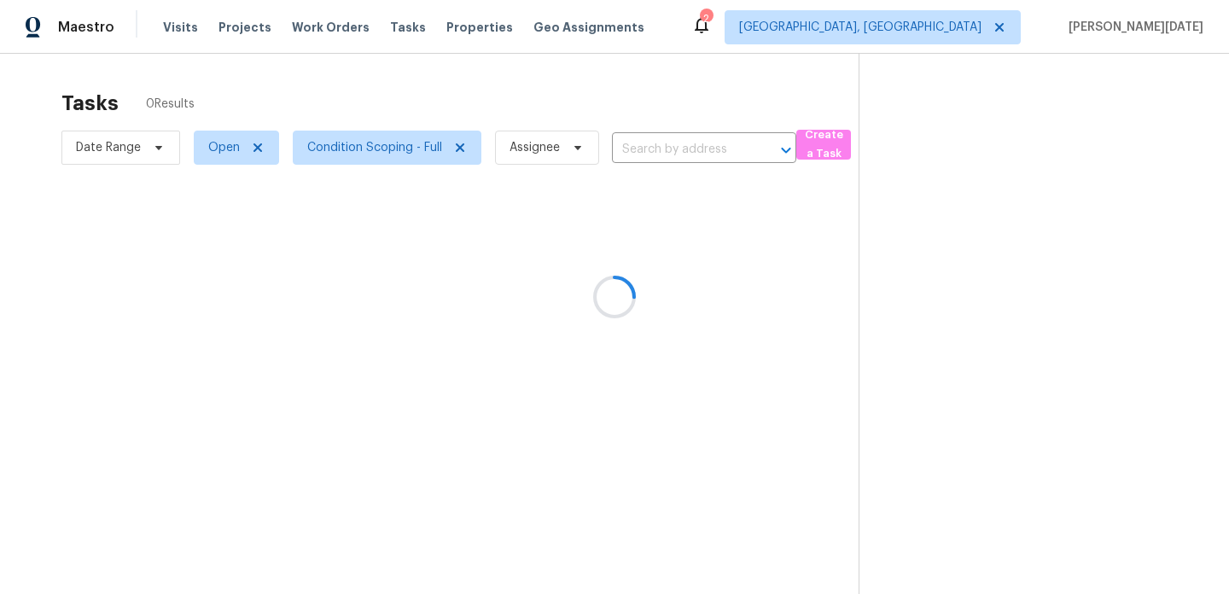
click at [1012, 24] on div at bounding box center [614, 297] width 1229 height 594
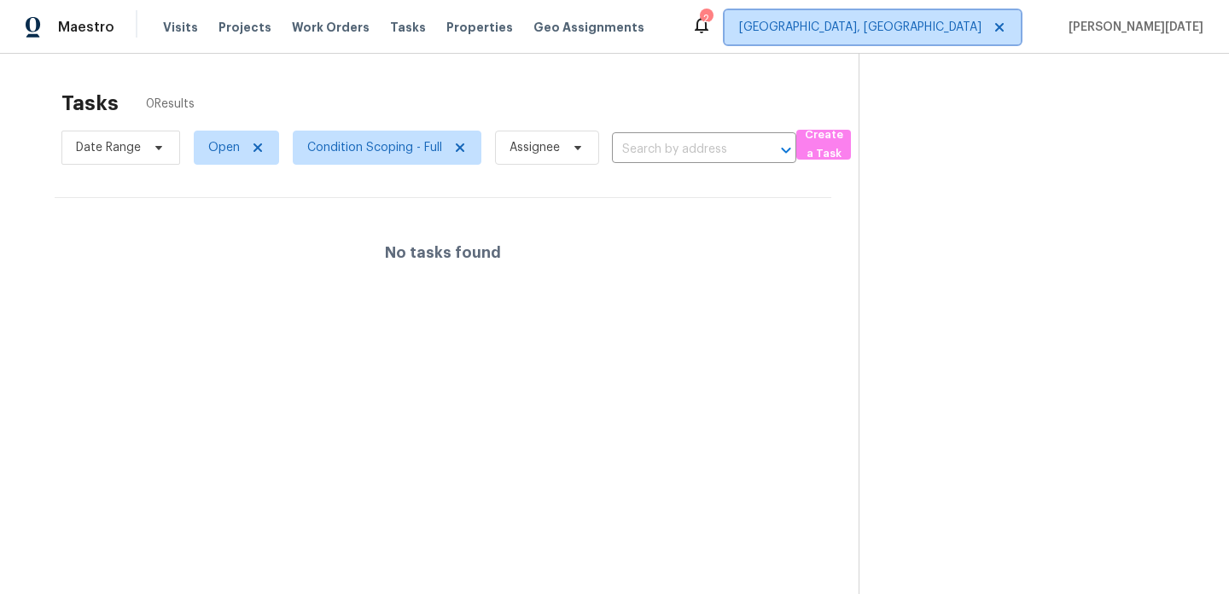
click at [982, 24] on span "Albuquerque, NM" at bounding box center [860, 27] width 242 height 17
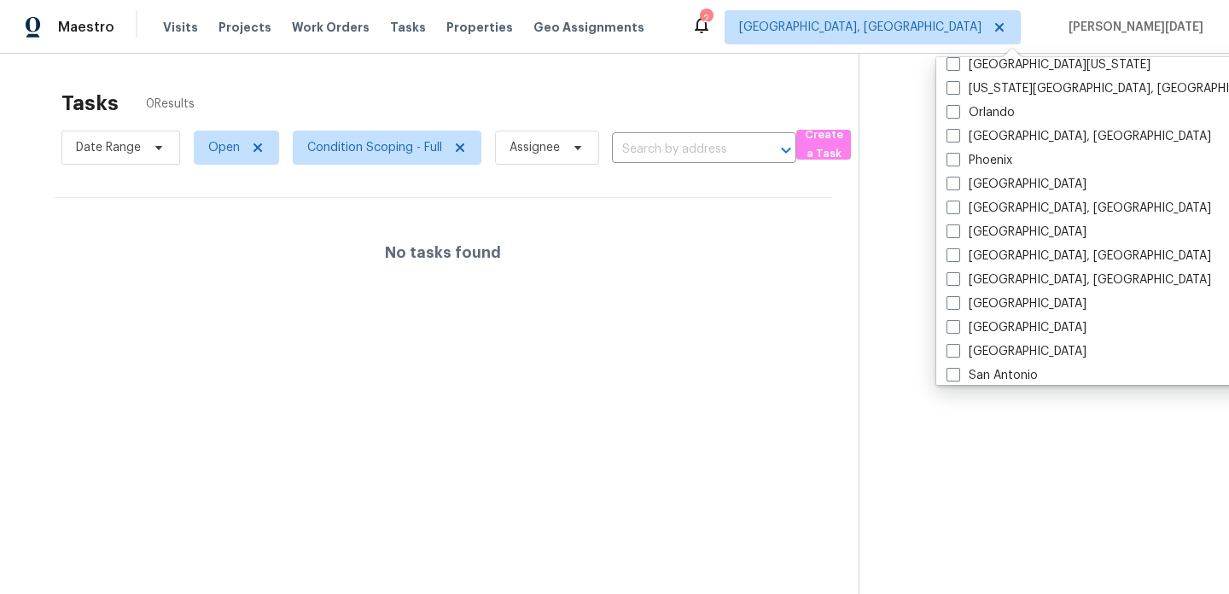
scroll to position [923, 0]
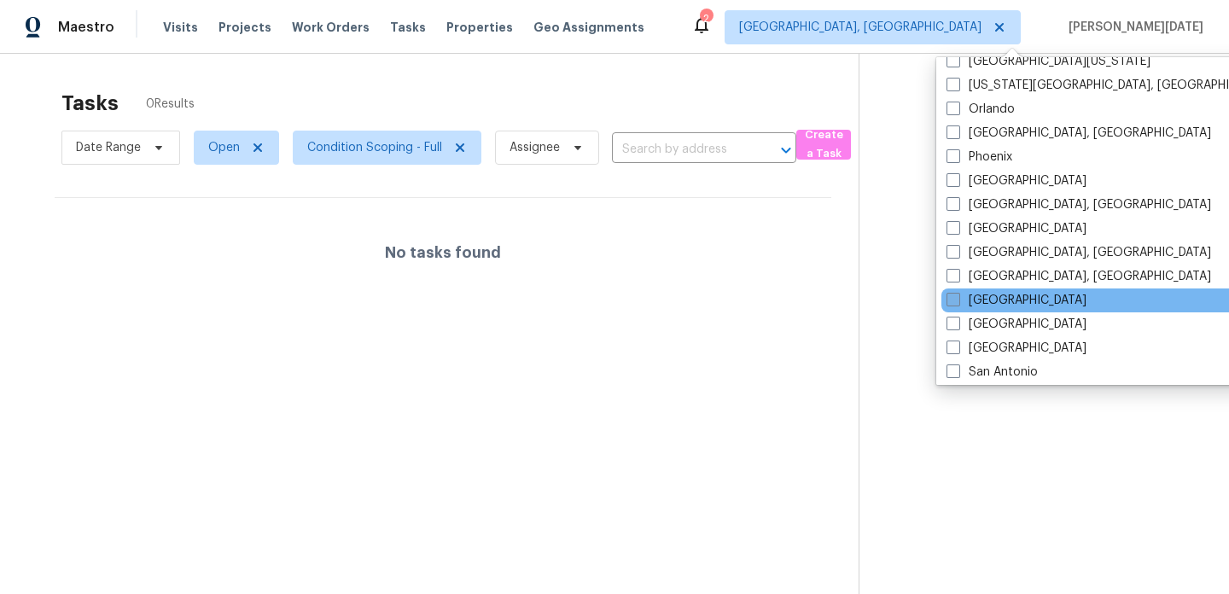
click at [974, 300] on label "Riverside" at bounding box center [1017, 300] width 140 height 17
click at [958, 300] on input "Riverside" at bounding box center [952, 297] width 11 height 11
checkbox input "true"
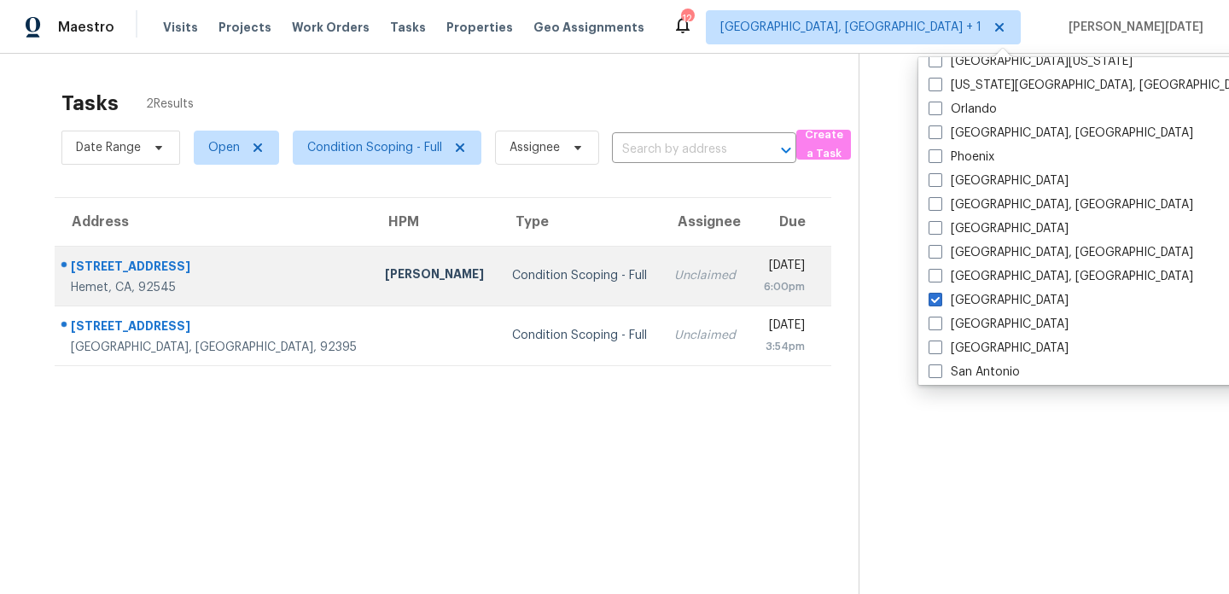
click at [661, 257] on td "Unclaimed" at bounding box center [705, 276] width 89 height 60
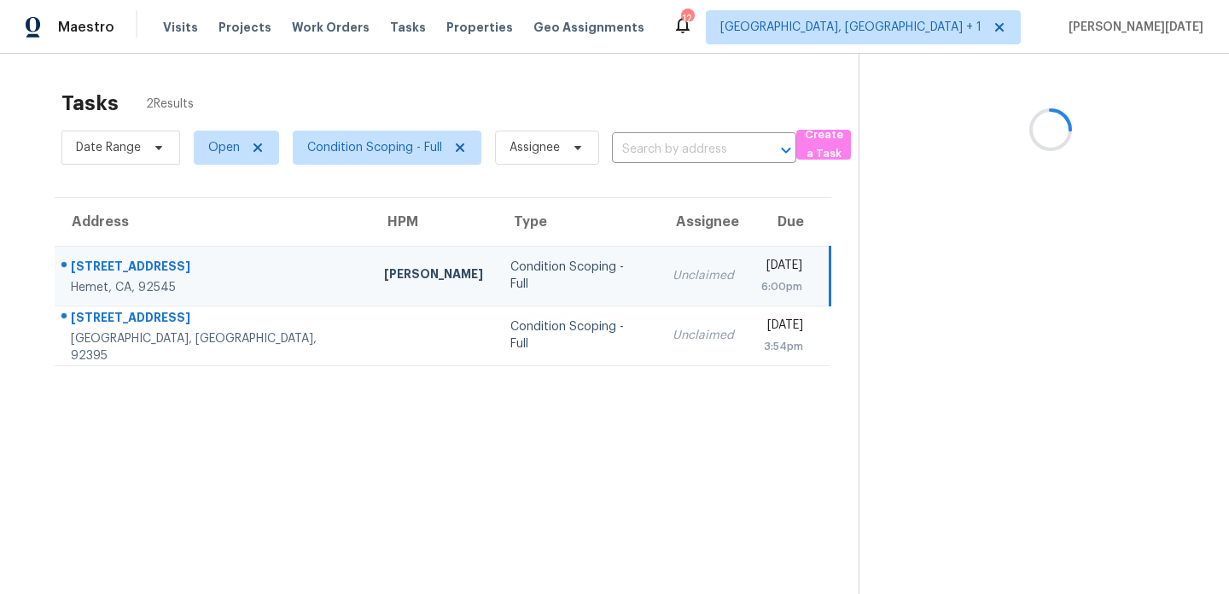
click at [659, 257] on td "Unclaimed" at bounding box center [703, 276] width 89 height 60
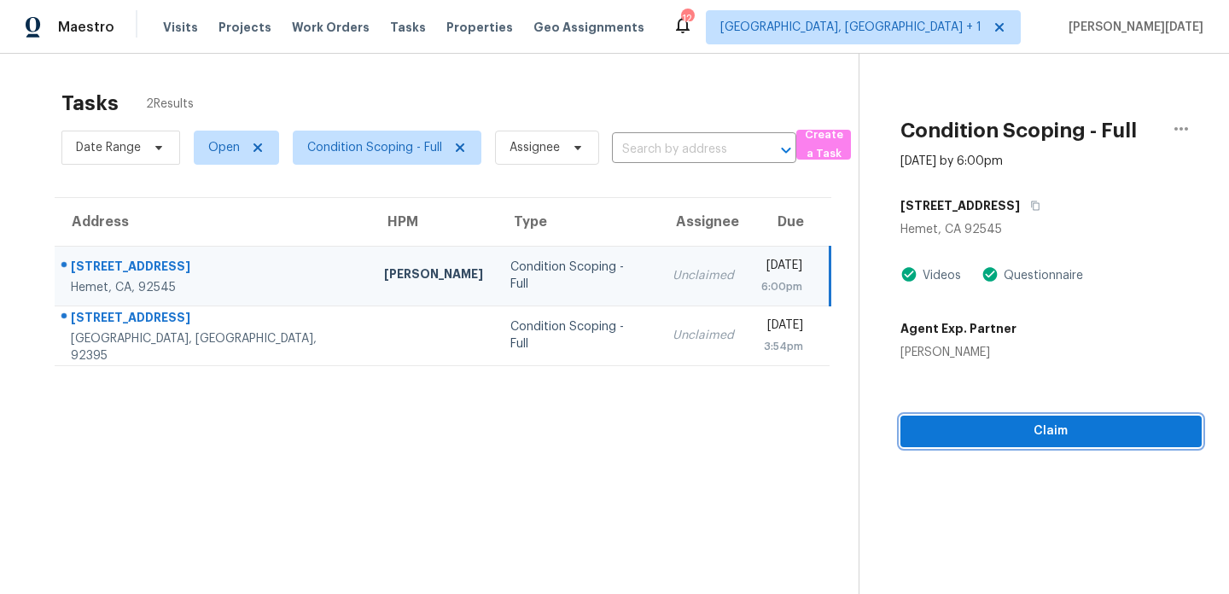
click at [990, 427] on span "Claim" at bounding box center [1051, 431] width 274 height 21
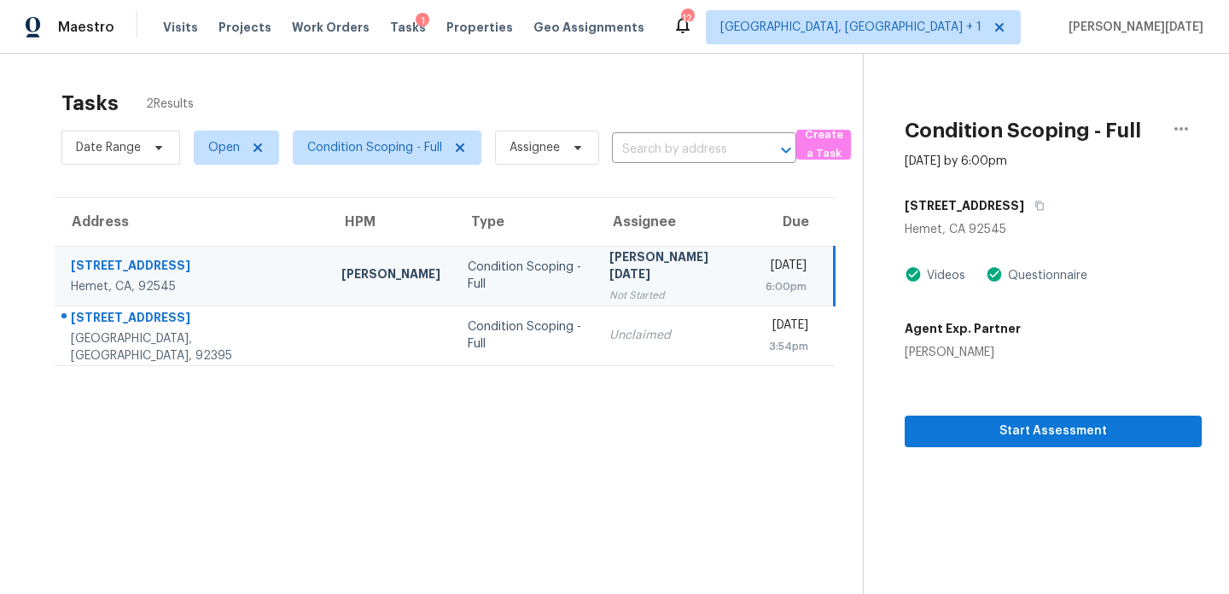
click at [715, 90] on div "Tasks 2 Results" at bounding box center [462, 103] width 802 height 44
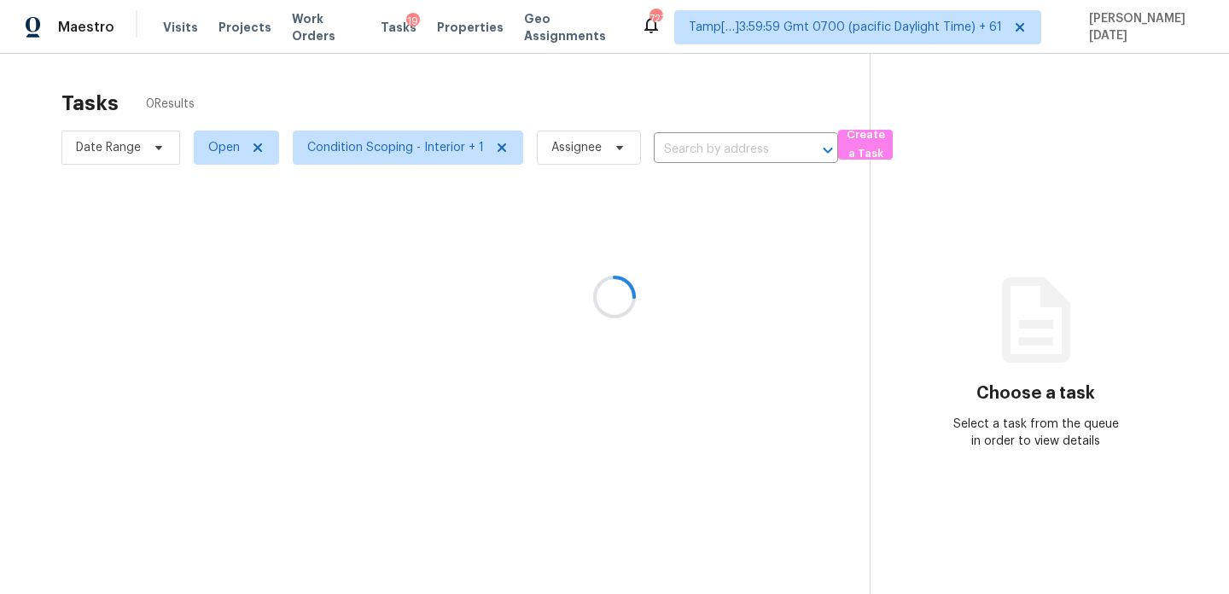
click at [444, 147] on div at bounding box center [614, 297] width 1229 height 594
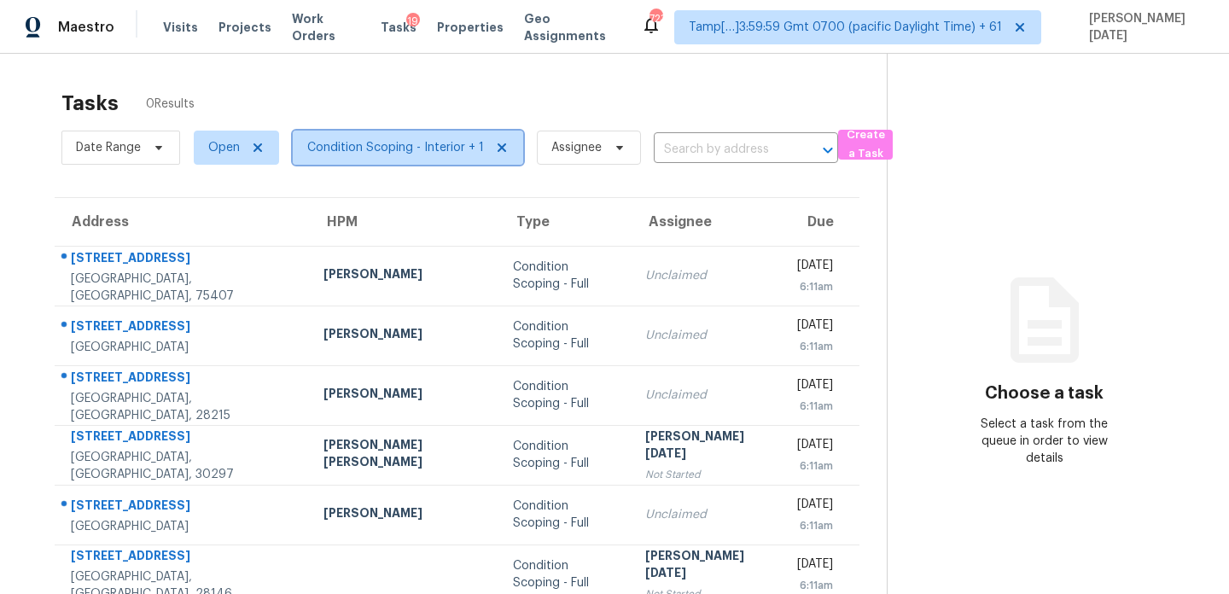
click at [444, 147] on span "Condition Scoping - Interior + 1" at bounding box center [395, 147] width 177 height 17
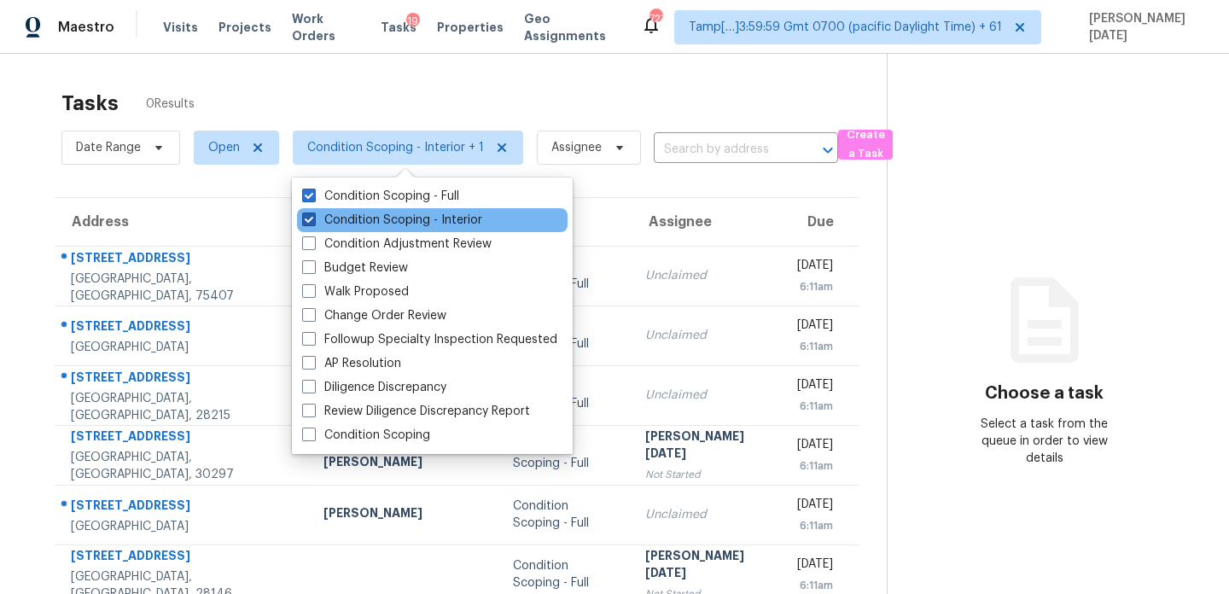
click at [428, 212] on label "Condition Scoping - Interior" at bounding box center [392, 220] width 180 height 17
click at [313, 212] on input "Condition Scoping - Interior" at bounding box center [307, 217] width 11 height 11
checkbox input "false"
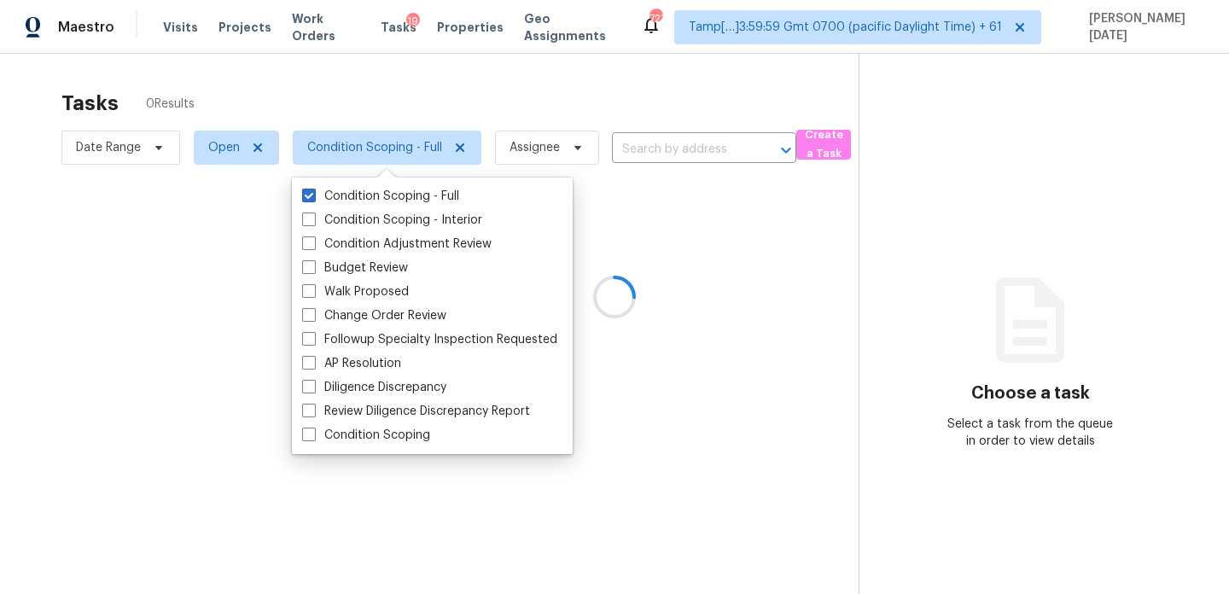
click at [551, 93] on div at bounding box center [614, 297] width 1229 height 594
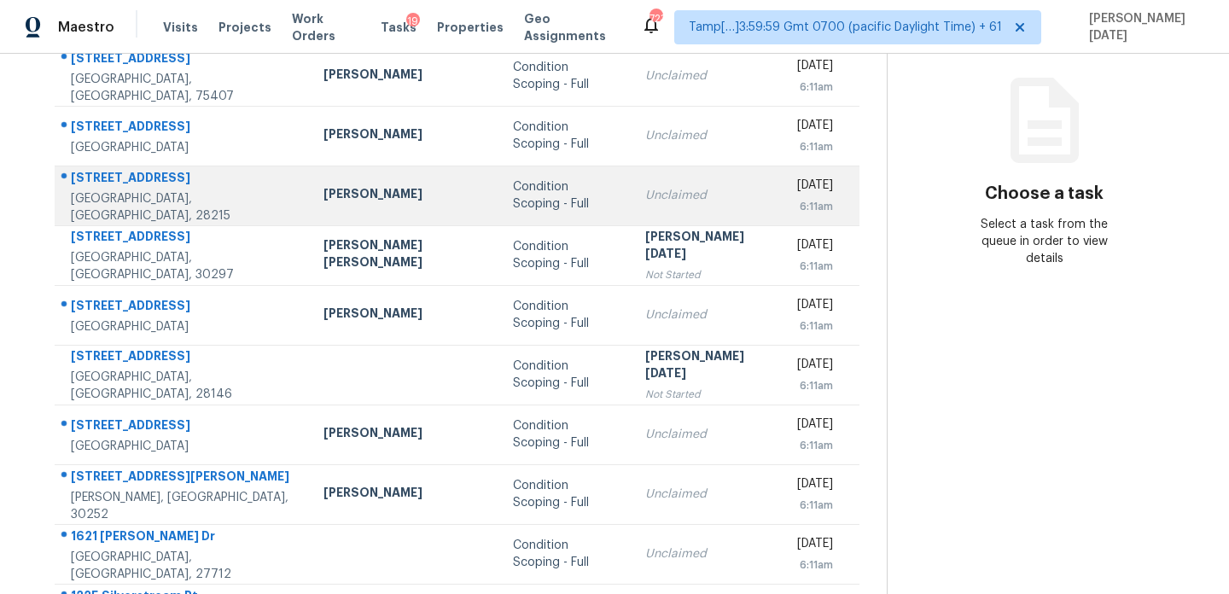
scroll to position [295, 0]
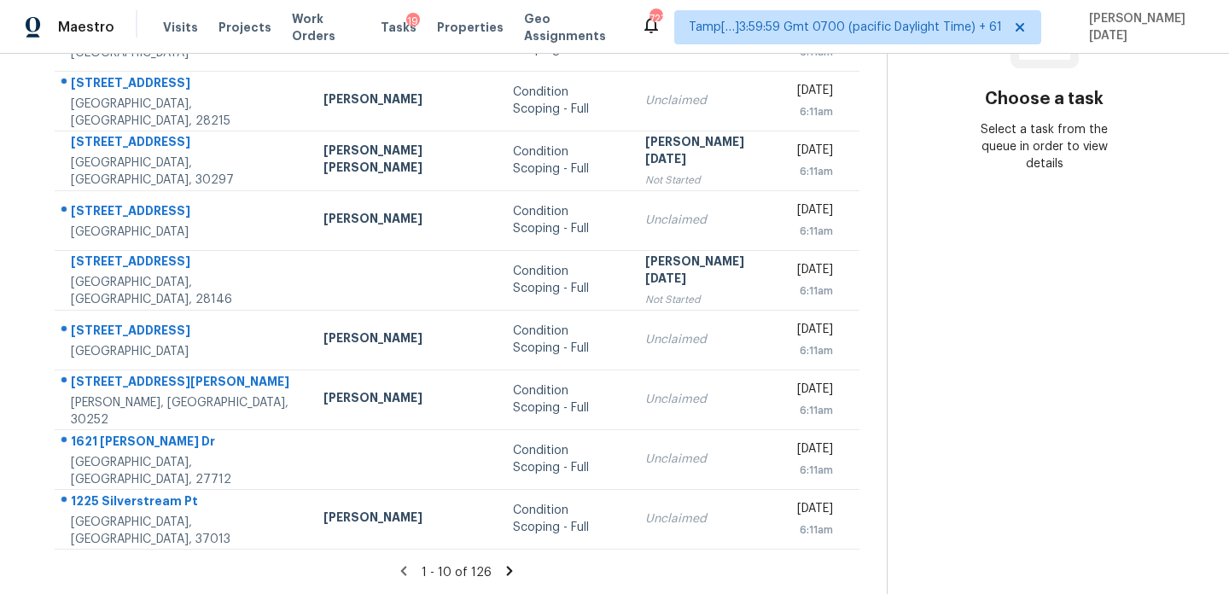
click at [502, 574] on icon at bounding box center [509, 571] width 15 height 15
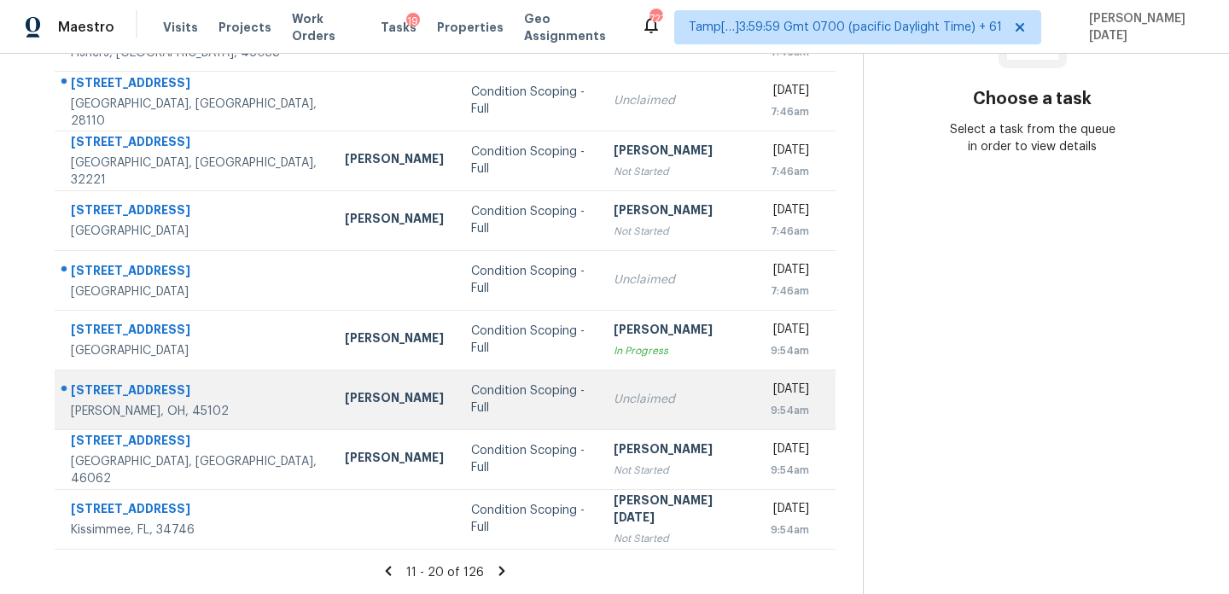
scroll to position [290, 0]
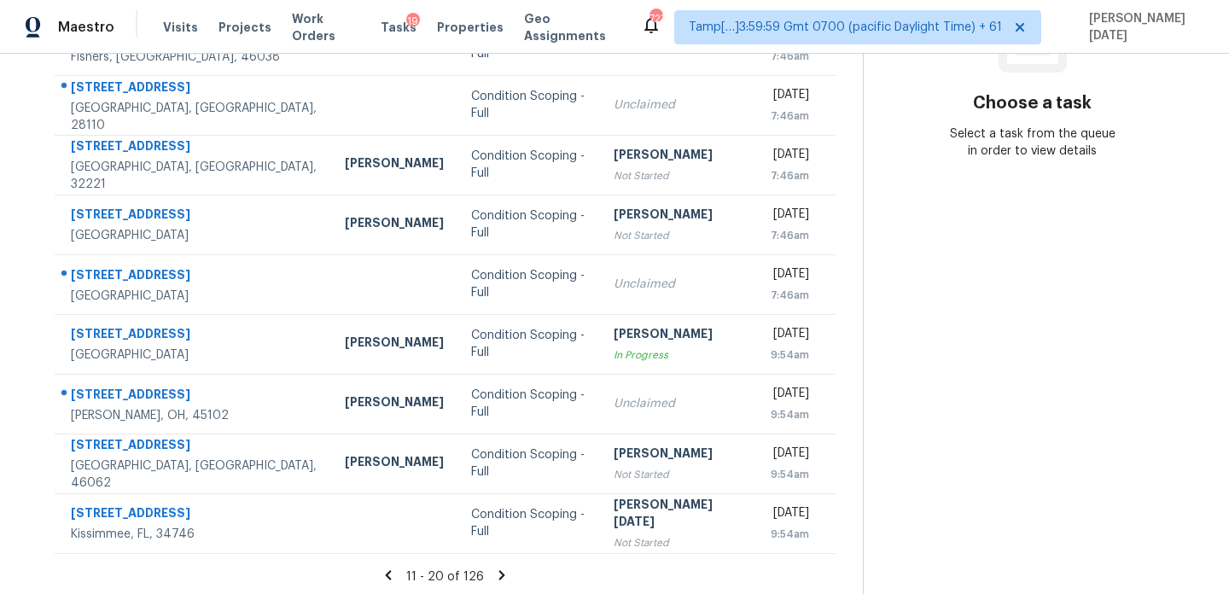
click at [499, 575] on icon at bounding box center [501, 575] width 15 height 15
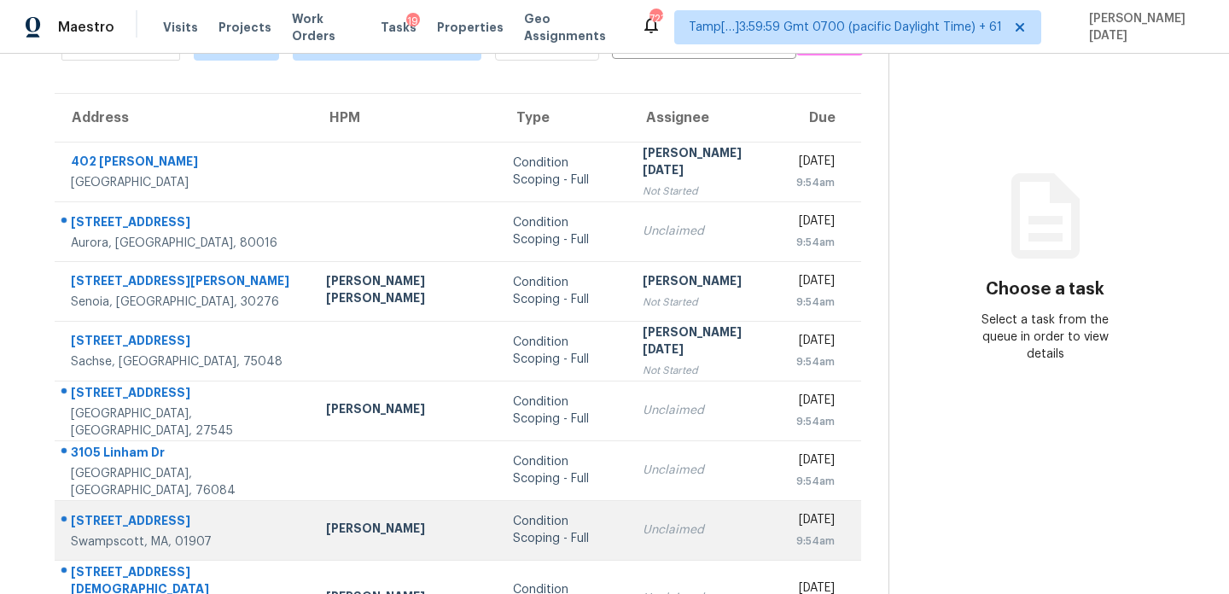
scroll to position [295, 0]
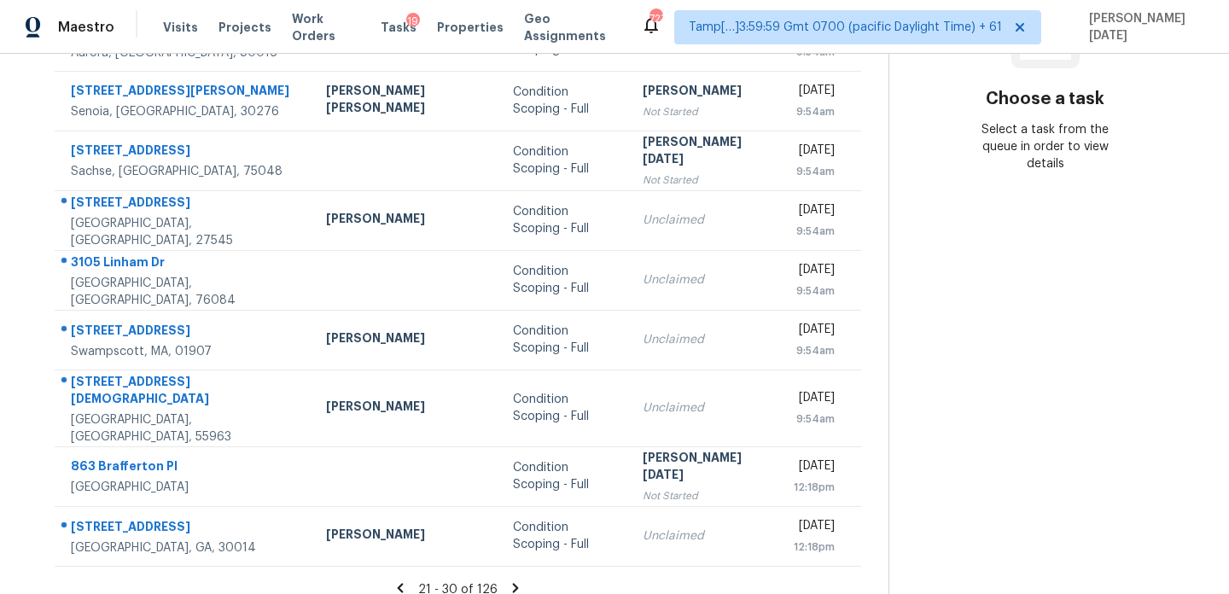
click at [508, 581] on icon at bounding box center [515, 588] width 15 height 15
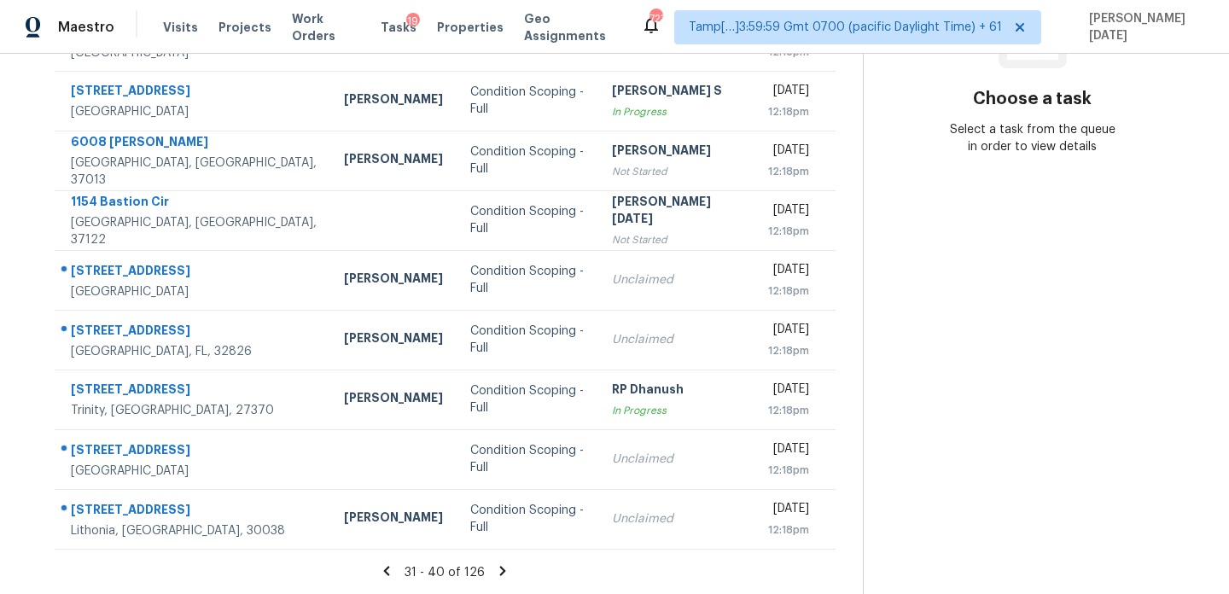
click at [500, 572] on icon at bounding box center [503, 570] width 6 height 9
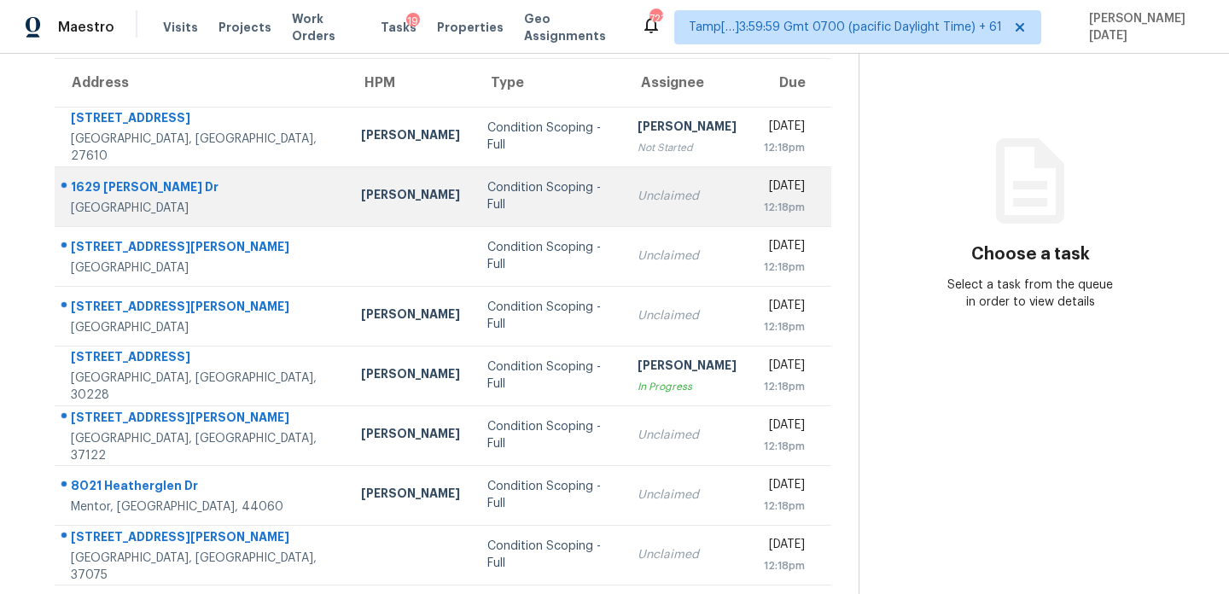
scroll to position [0, 0]
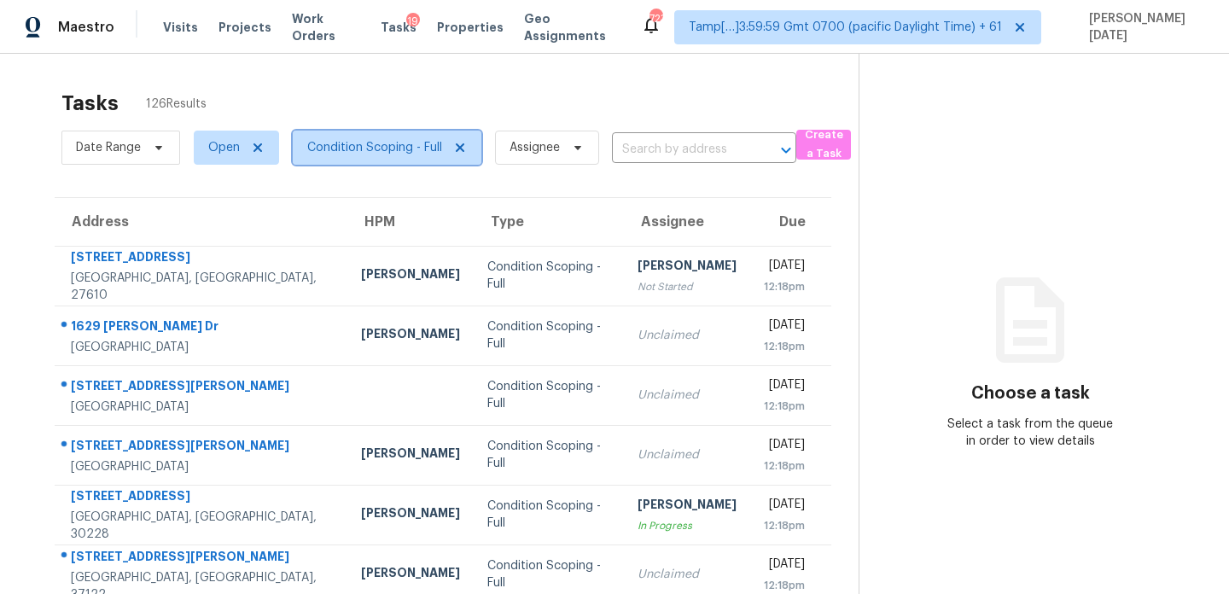
click at [389, 157] on span "Condition Scoping - Full" at bounding box center [387, 148] width 189 height 34
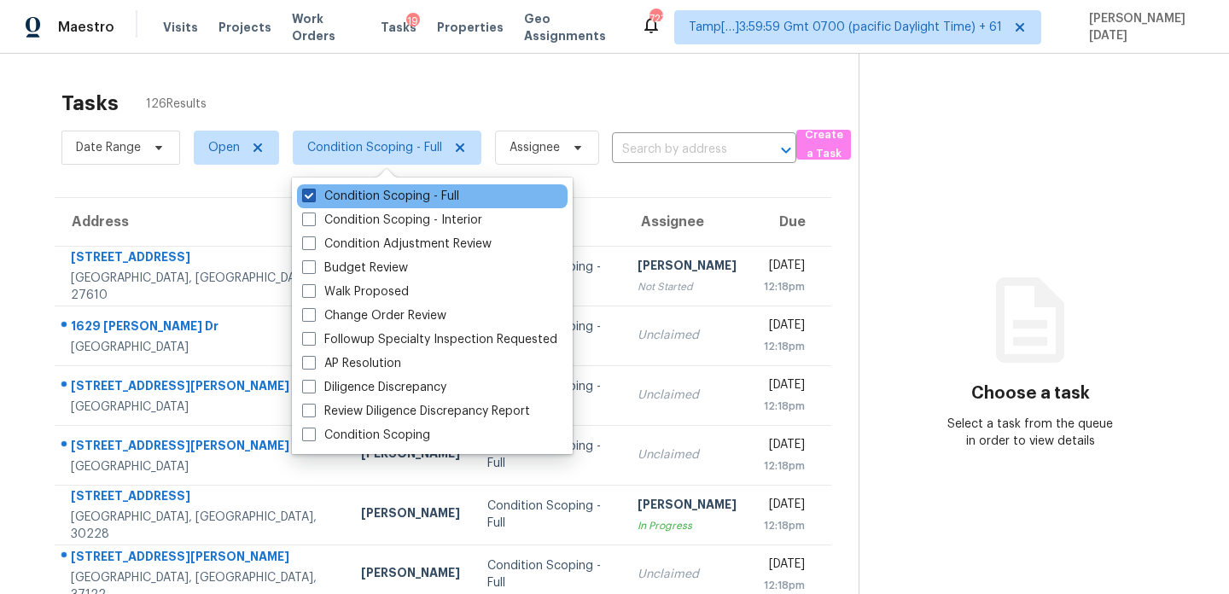
click at [379, 201] on label "Condition Scoping - Full" at bounding box center [380, 196] width 157 height 17
click at [313, 199] on input "Condition Scoping - Full" at bounding box center [307, 193] width 11 height 11
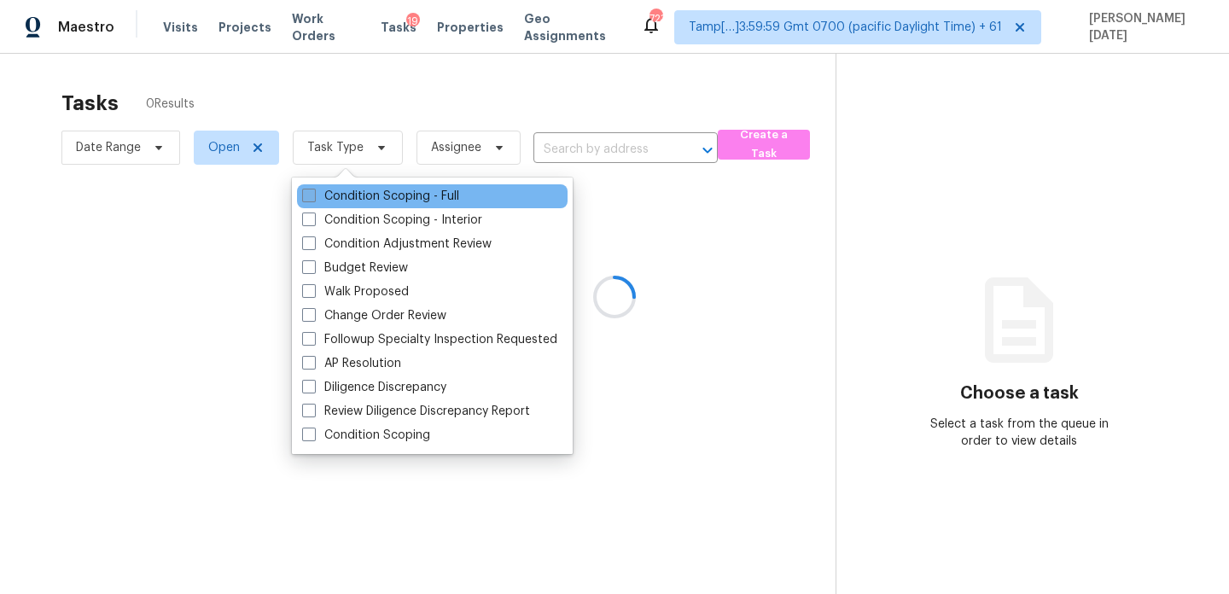
click at [379, 201] on label "Condition Scoping - Full" at bounding box center [380, 196] width 157 height 17
click at [313, 199] on input "Condition Scoping - Full" at bounding box center [307, 193] width 11 height 11
checkbox input "true"
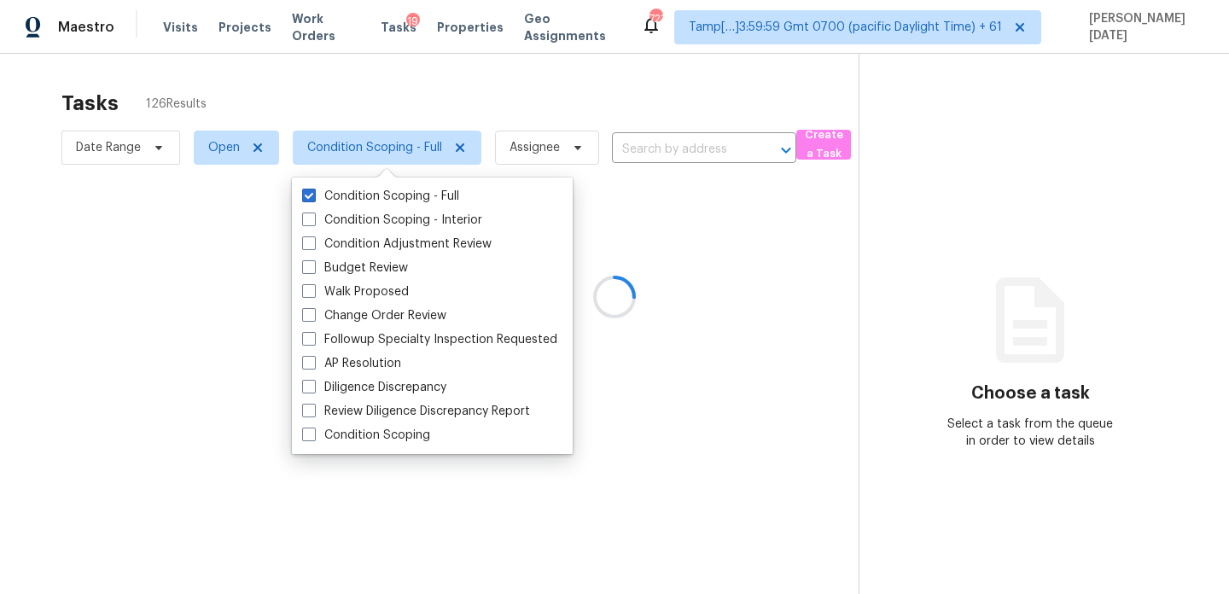
click at [664, 96] on div at bounding box center [614, 297] width 1229 height 594
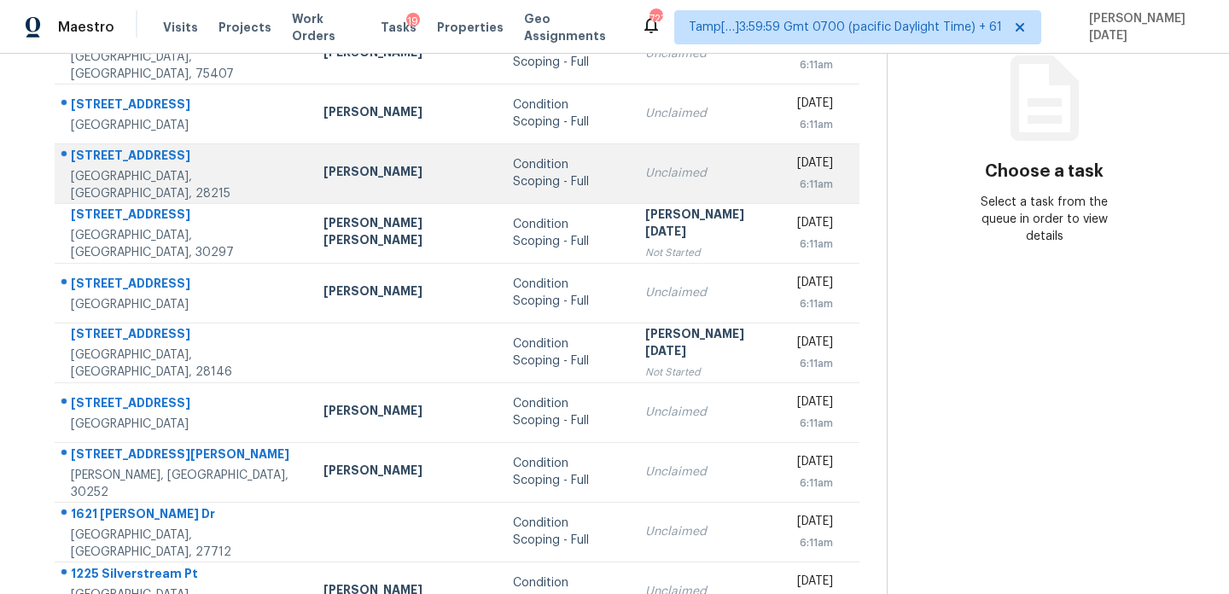
scroll to position [295, 0]
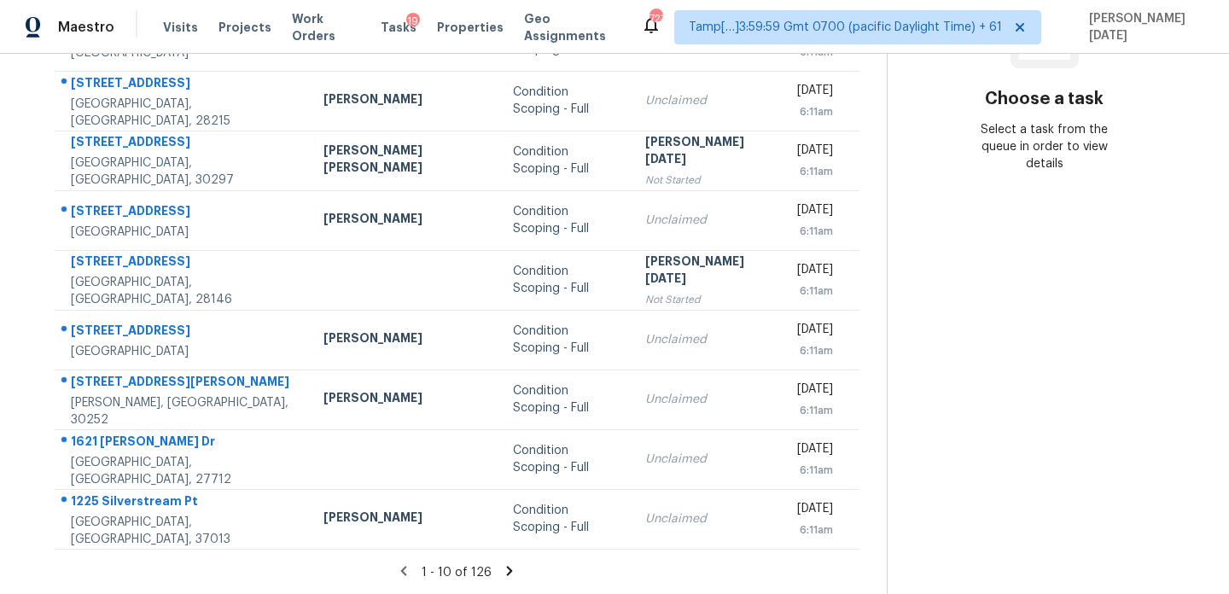
click at [502, 569] on icon at bounding box center [509, 571] width 15 height 15
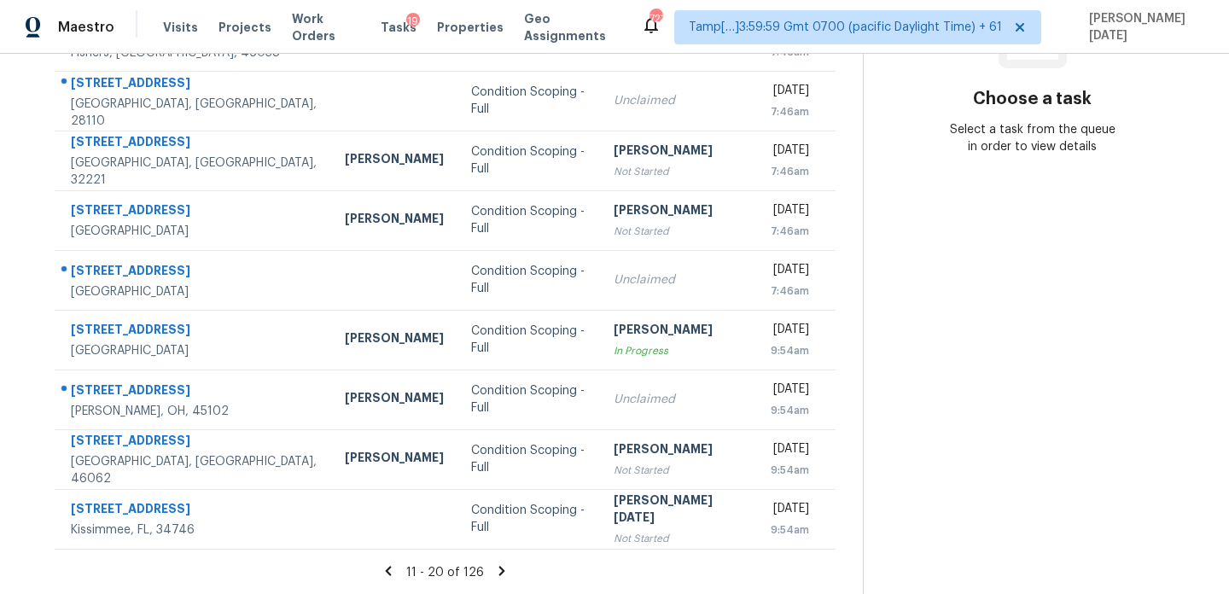
click at [499, 569] on icon at bounding box center [501, 571] width 15 height 15
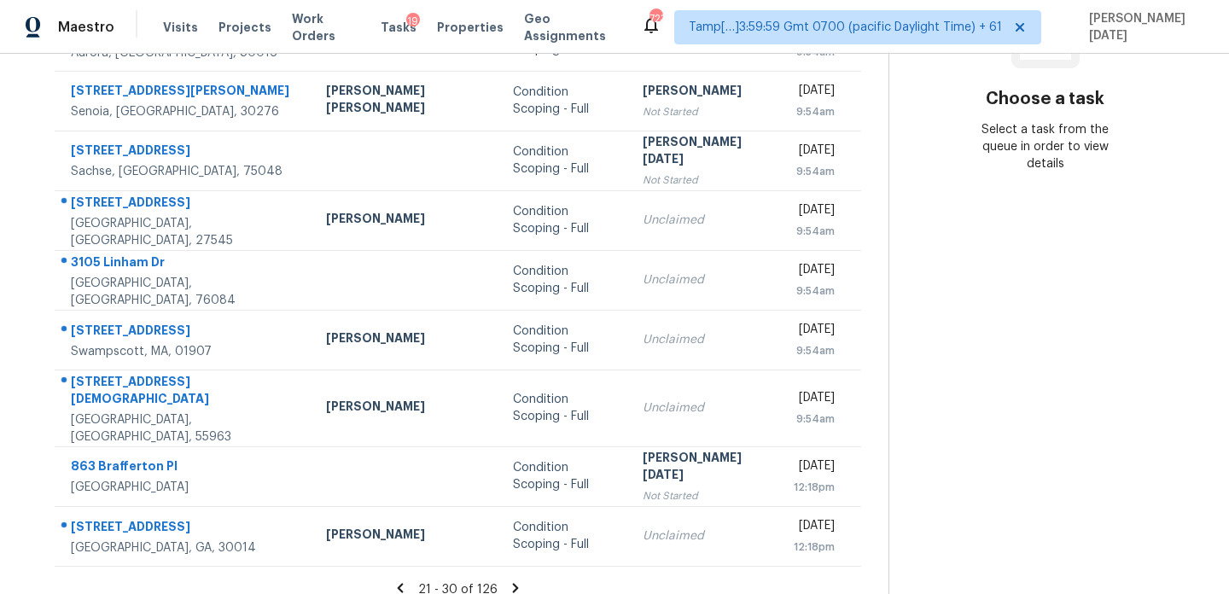
click at [508, 581] on icon at bounding box center [515, 588] width 15 height 15
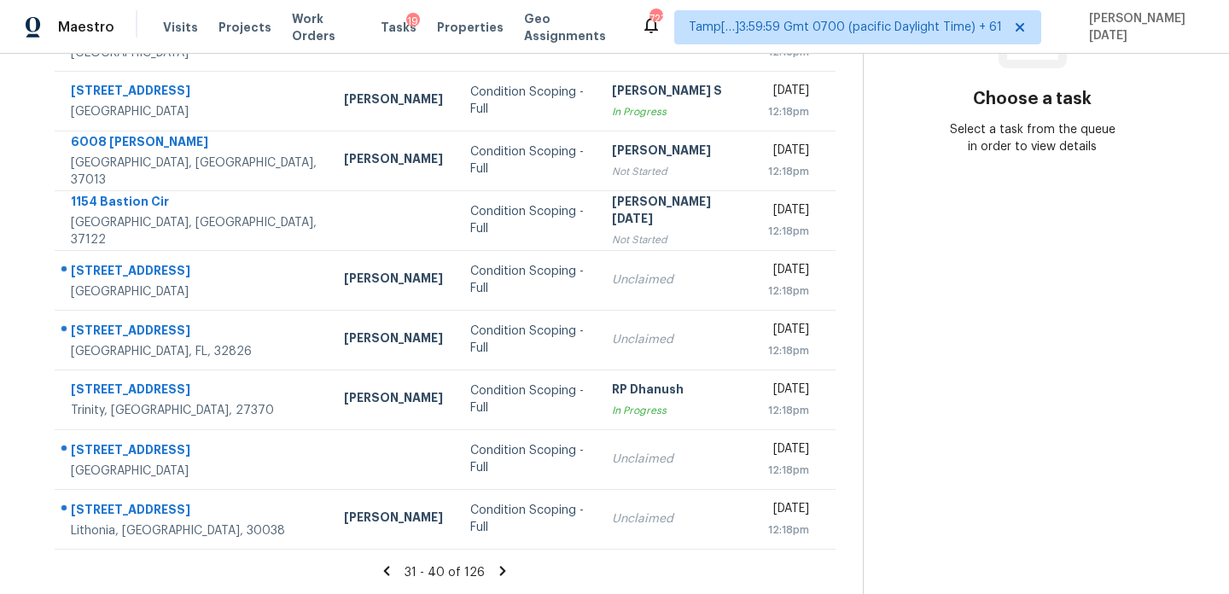
click at [503, 571] on icon at bounding box center [502, 571] width 15 height 15
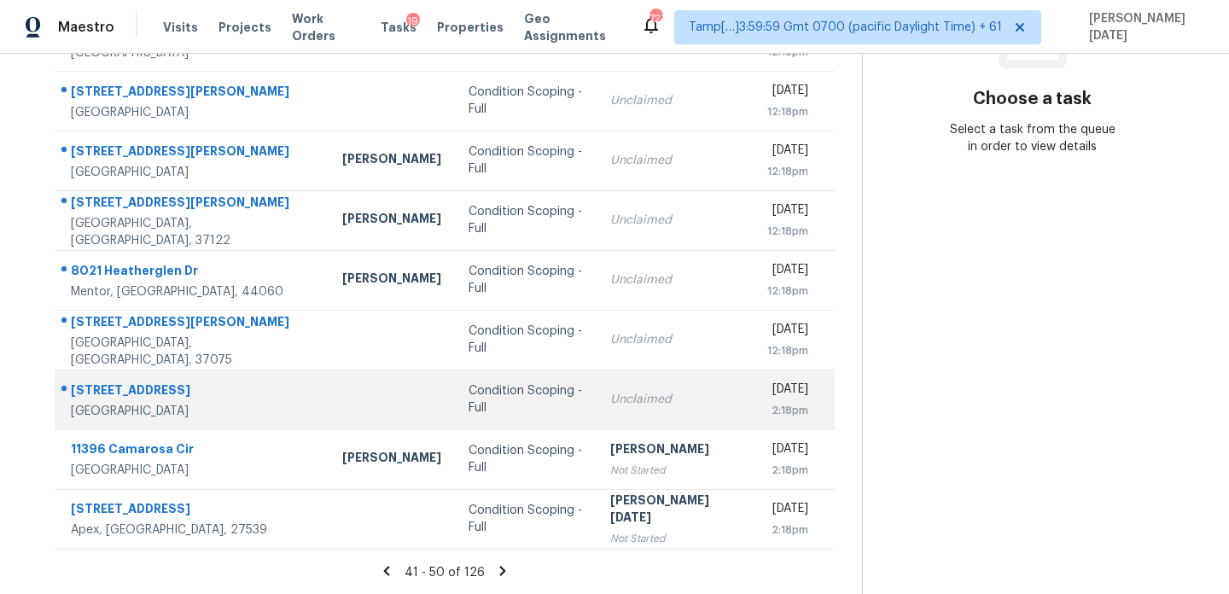
click at [553, 382] on td "Condition Scoping - Full" at bounding box center [526, 400] width 142 height 60
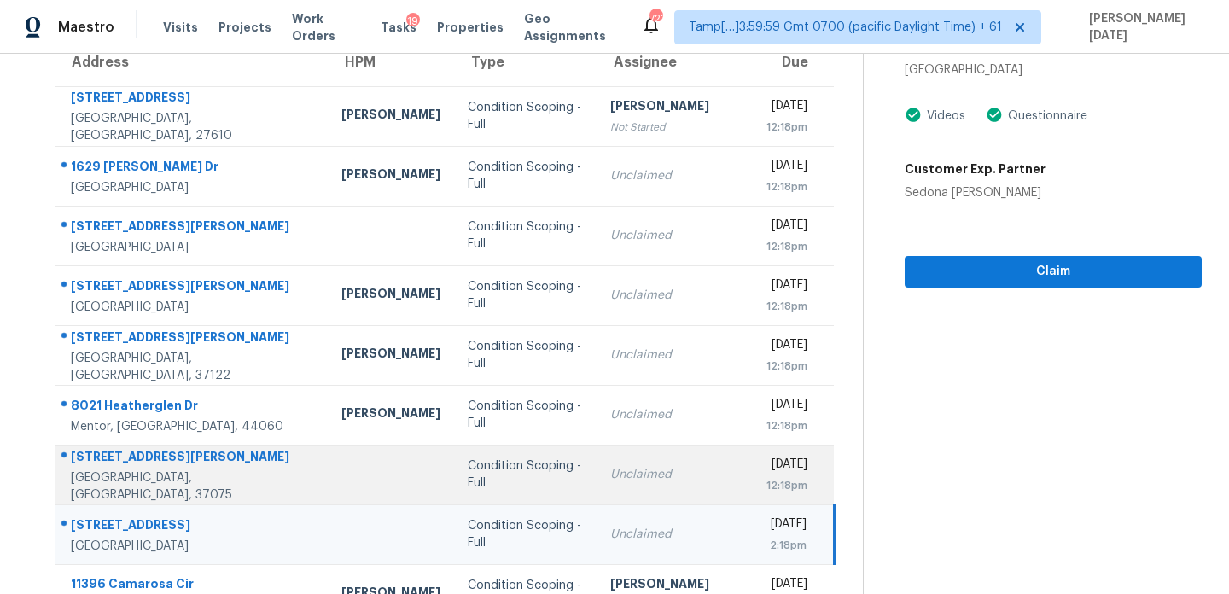
scroll to position [0, 0]
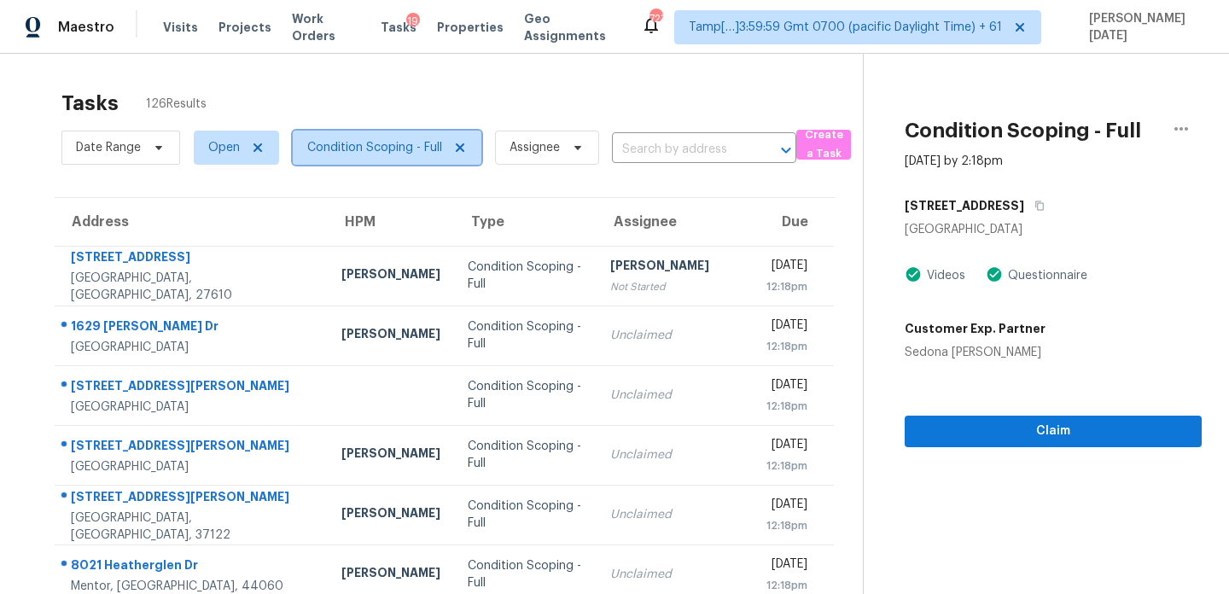
click at [405, 152] on span "Condition Scoping - Full" at bounding box center [374, 147] width 135 height 17
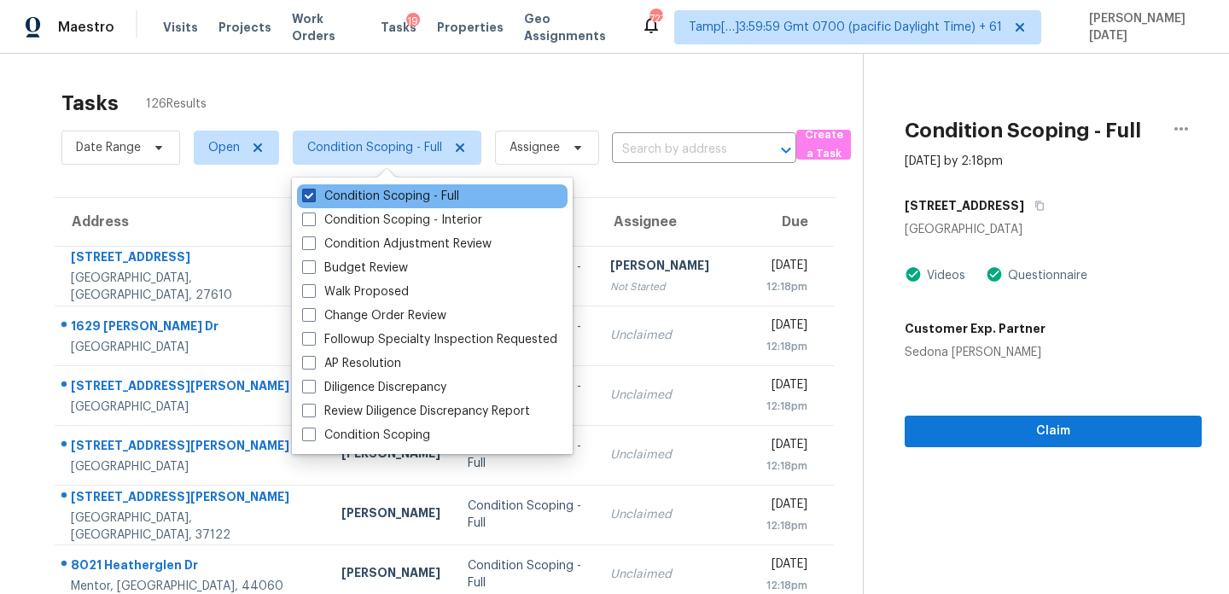
click at [407, 199] on label "Condition Scoping - Full" at bounding box center [380, 196] width 157 height 17
click at [313, 199] on input "Condition Scoping - Full" at bounding box center [307, 193] width 11 height 11
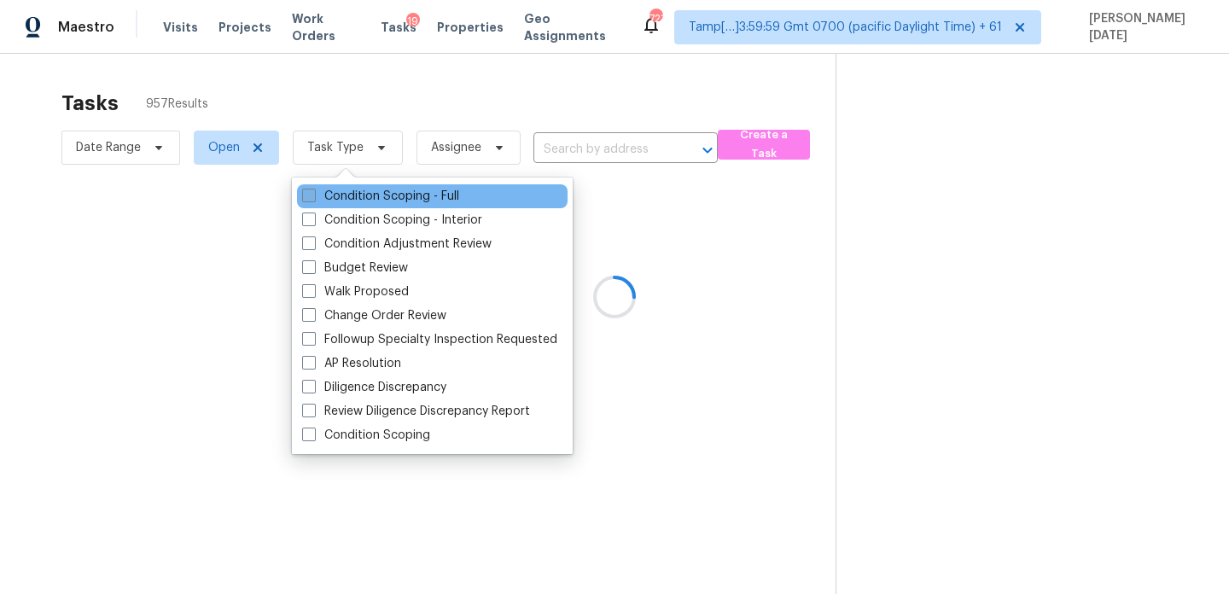
click at [407, 199] on label "Condition Scoping - Full" at bounding box center [380, 196] width 157 height 17
click at [313, 199] on input "Condition Scoping - Full" at bounding box center [307, 193] width 11 height 11
checkbox input "true"
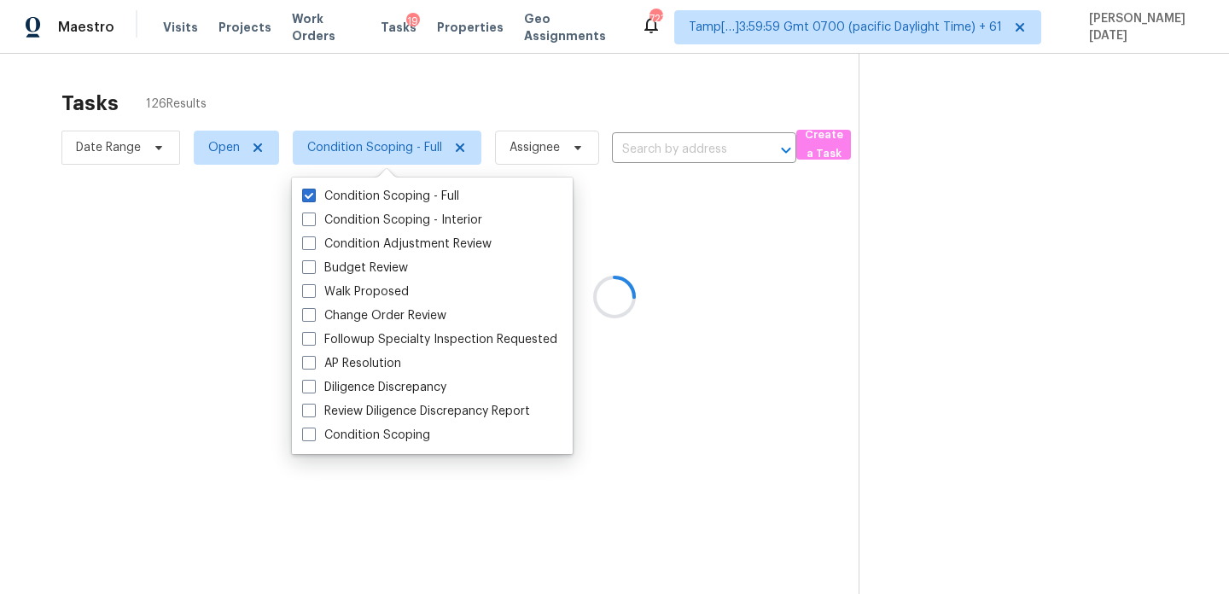
click at [523, 120] on div at bounding box center [614, 297] width 1229 height 594
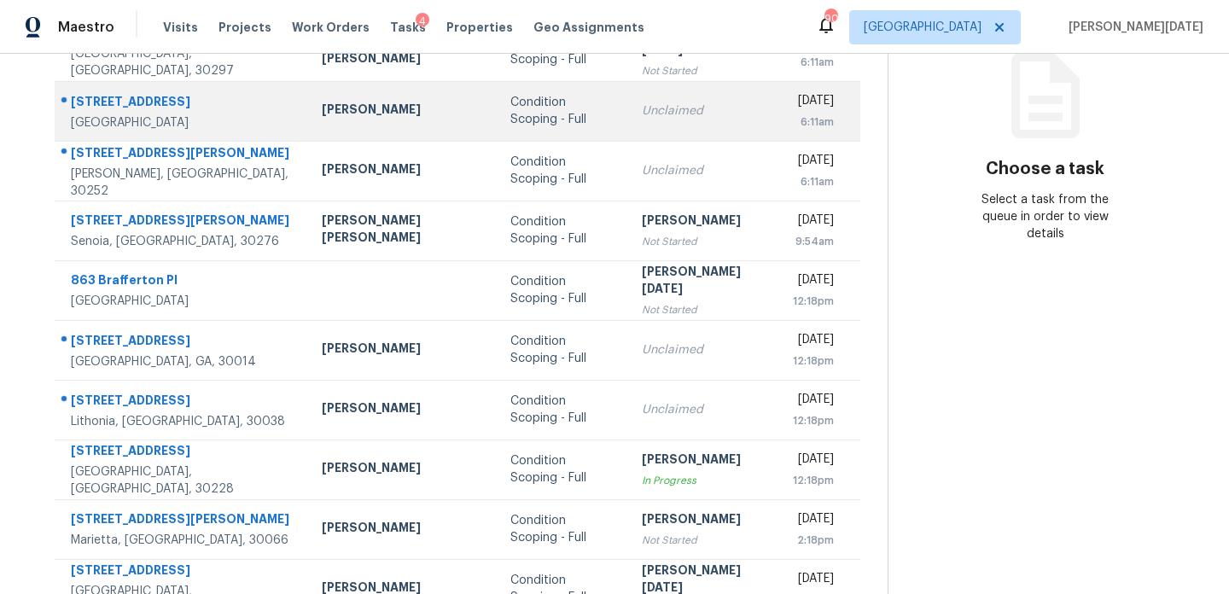
scroll to position [295, 0]
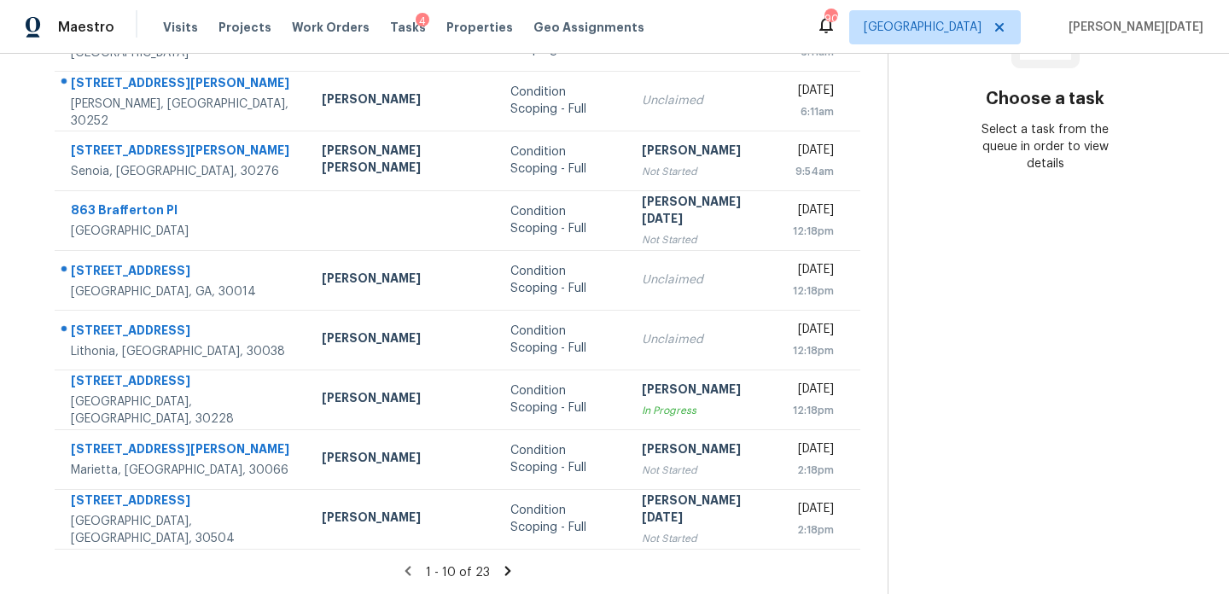
click at [505, 568] on icon at bounding box center [508, 570] width 6 height 9
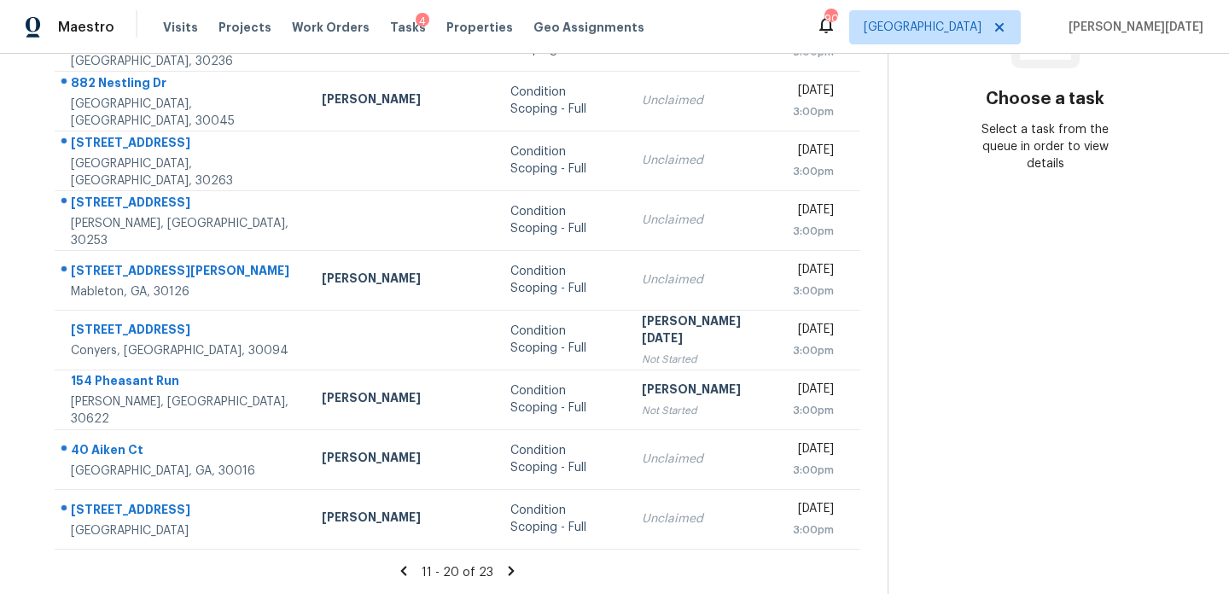
click at [504, 570] on icon at bounding box center [511, 571] width 15 height 15
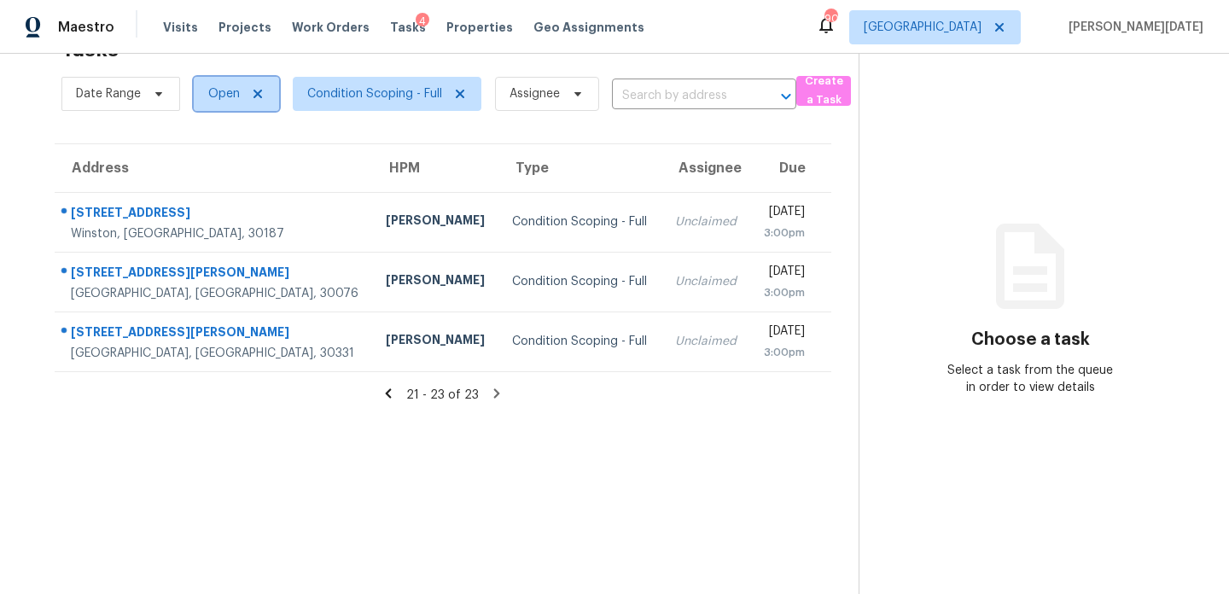
click at [230, 99] on span "Open" at bounding box center [224, 93] width 32 height 17
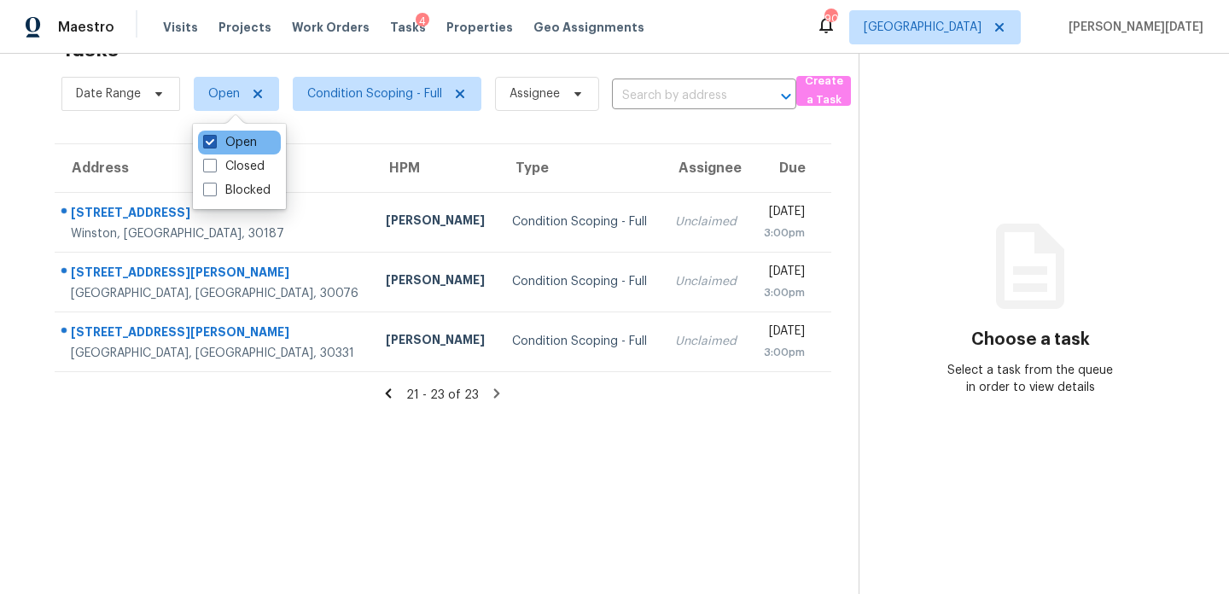
click at [218, 142] on label "Open" at bounding box center [230, 142] width 54 height 17
click at [214, 142] on input "Open" at bounding box center [208, 139] width 11 height 11
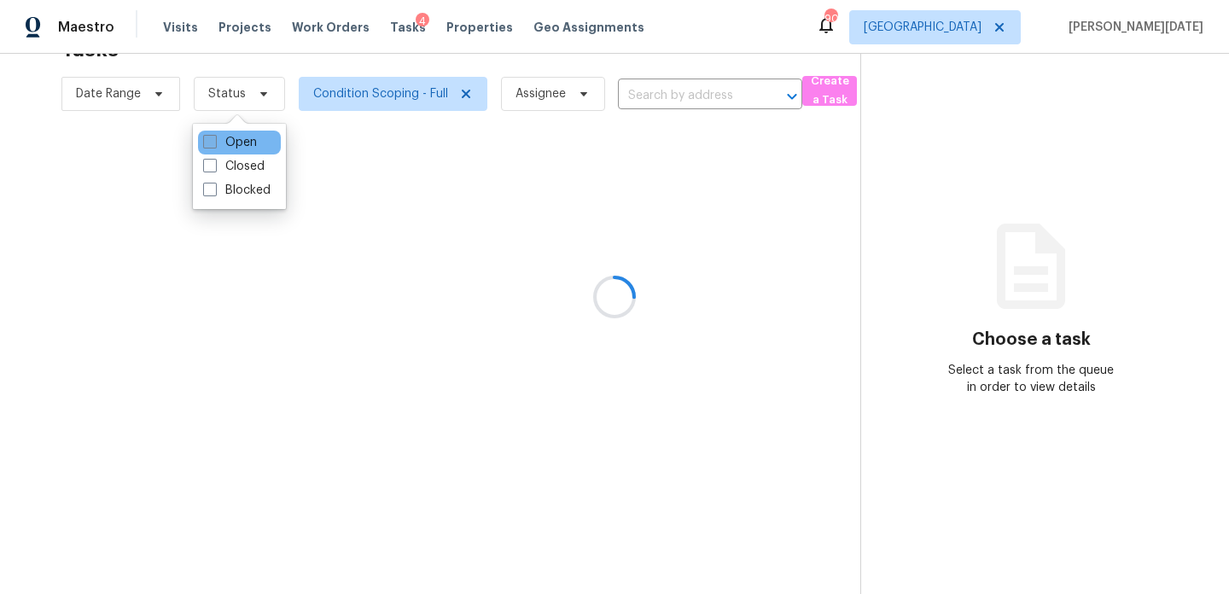
click at [218, 142] on label "Open" at bounding box center [230, 142] width 54 height 17
click at [214, 142] on input "Open" at bounding box center [208, 139] width 11 height 11
checkbox input "true"
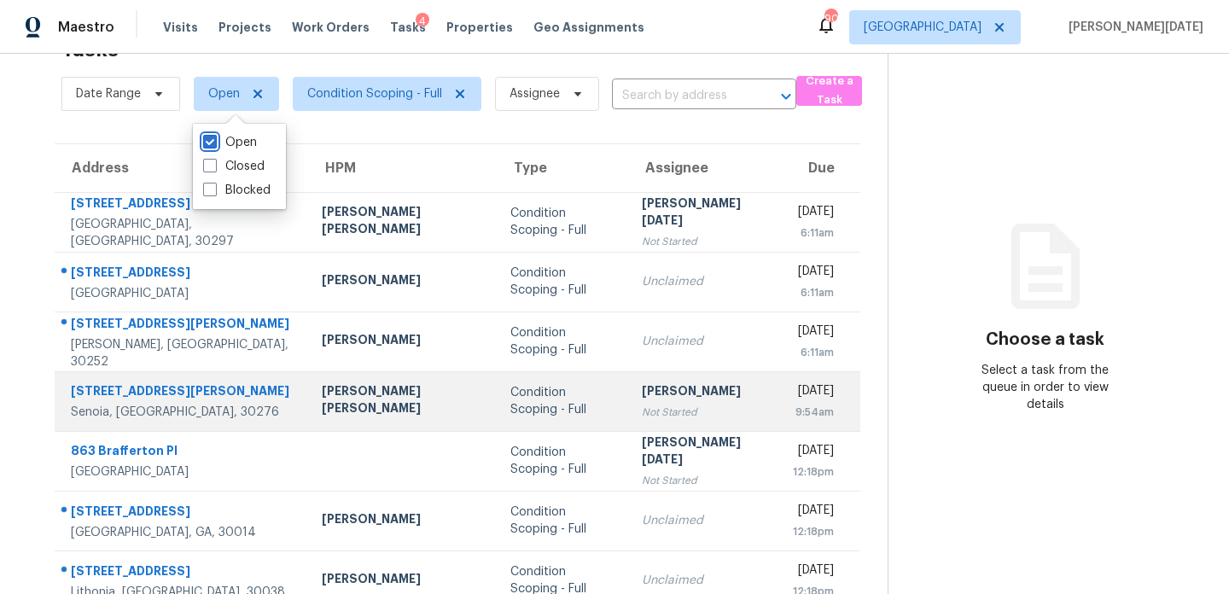
scroll to position [295, 0]
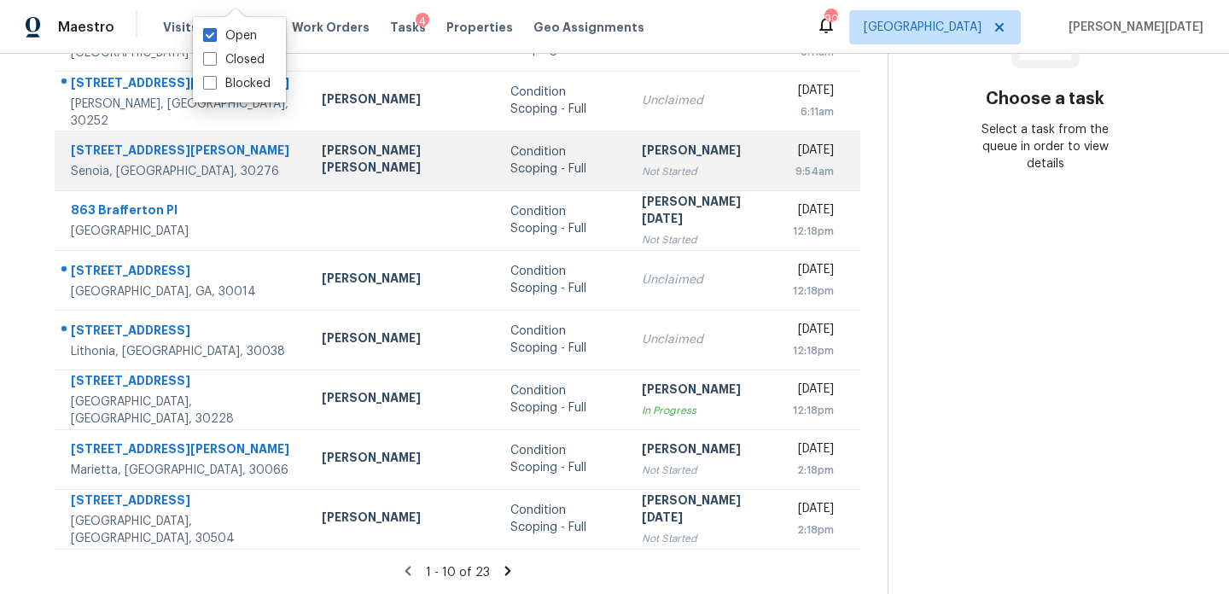
click at [550, 424] on td "Condition Scoping - Full" at bounding box center [562, 400] width 131 height 60
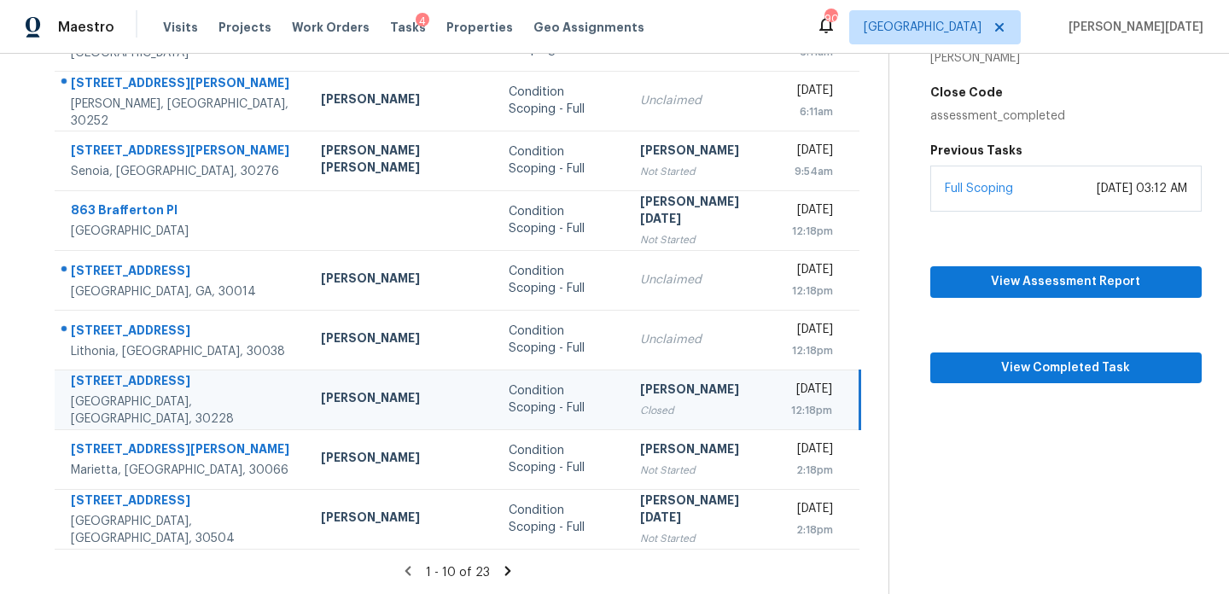
click at [505, 568] on icon at bounding box center [508, 570] width 6 height 9
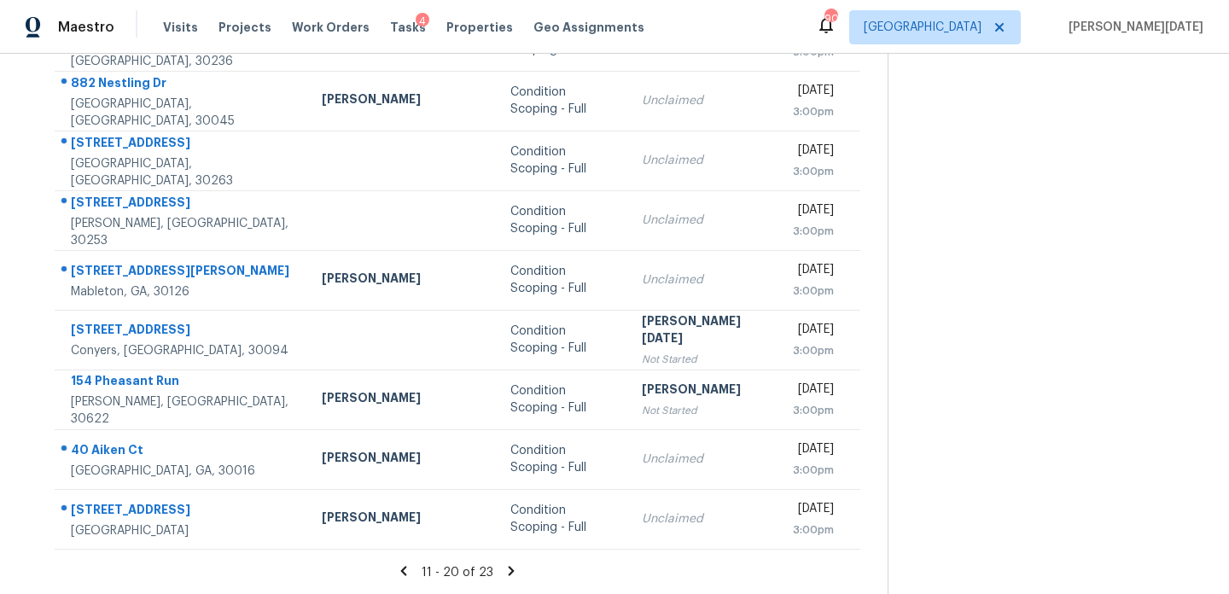
click at [509, 571] on icon at bounding box center [512, 570] width 6 height 9
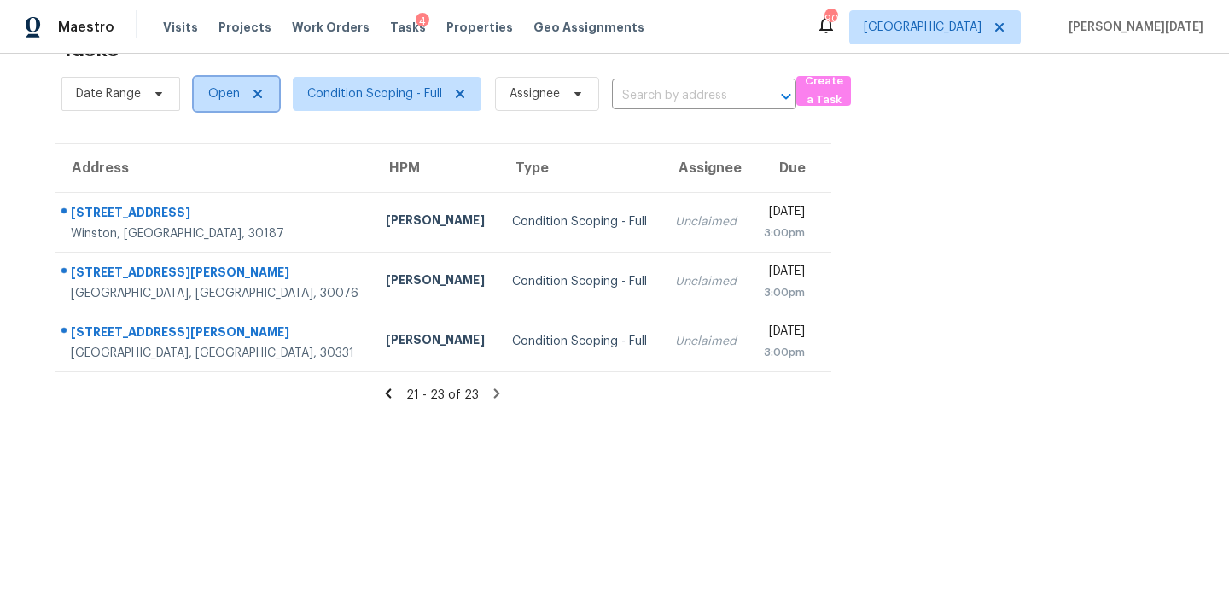
click at [231, 101] on span "Open" at bounding box center [224, 93] width 32 height 17
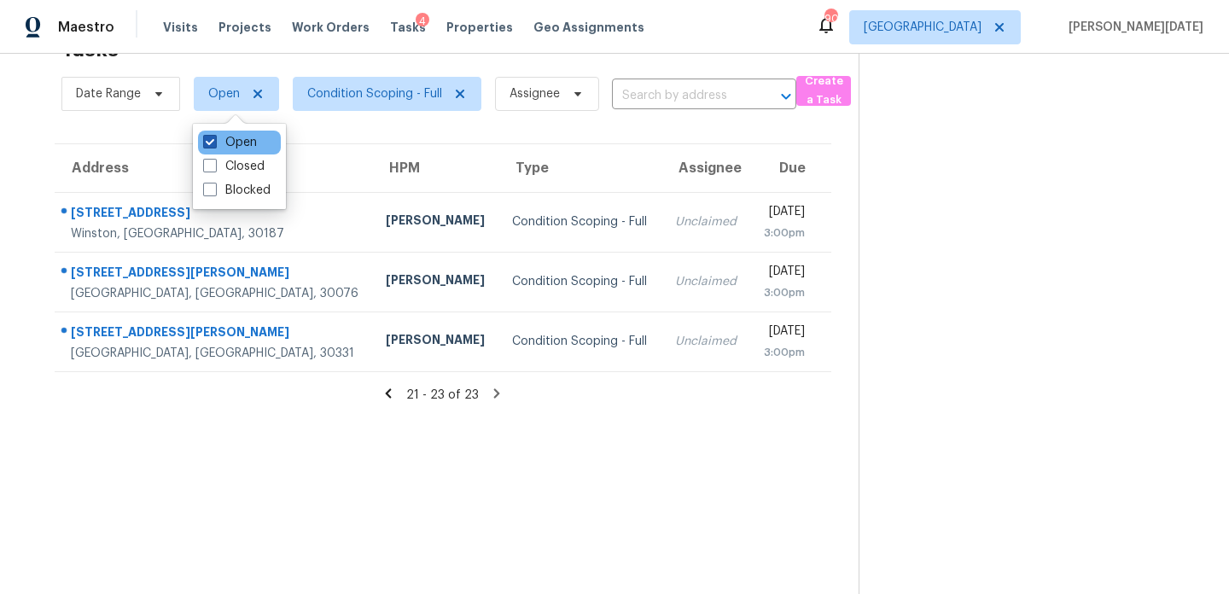
click at [221, 146] on label "Open" at bounding box center [230, 142] width 54 height 17
click at [214, 145] on input "Open" at bounding box center [208, 139] width 11 height 11
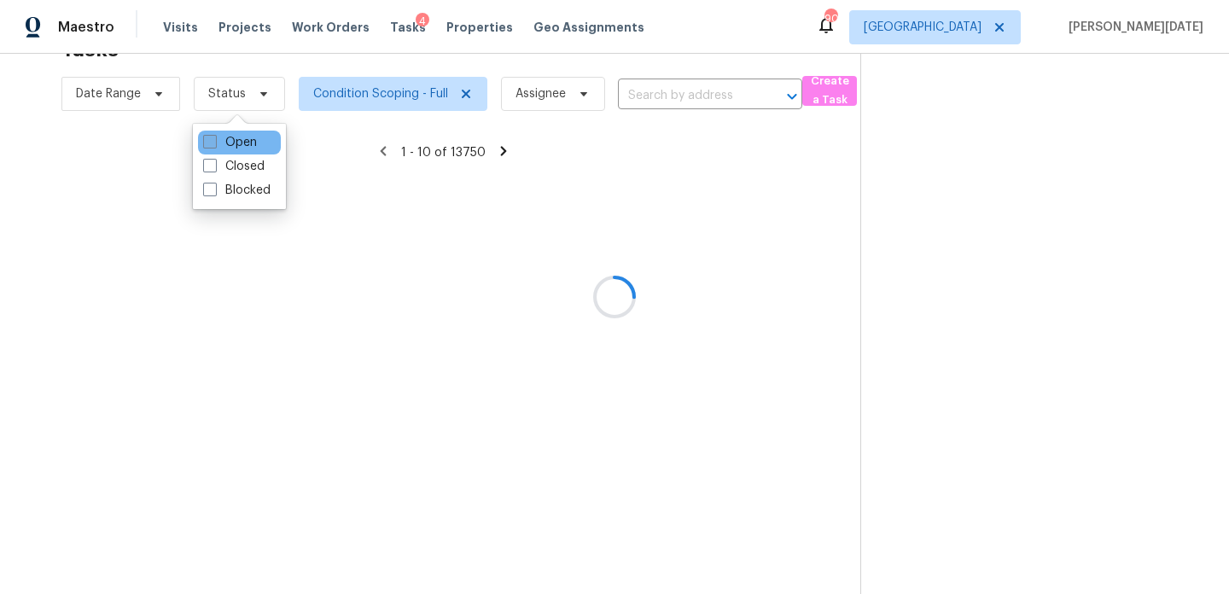
click at [221, 146] on label "Open" at bounding box center [230, 142] width 54 height 17
click at [214, 145] on input "Open" at bounding box center [208, 139] width 11 height 11
checkbox input "true"
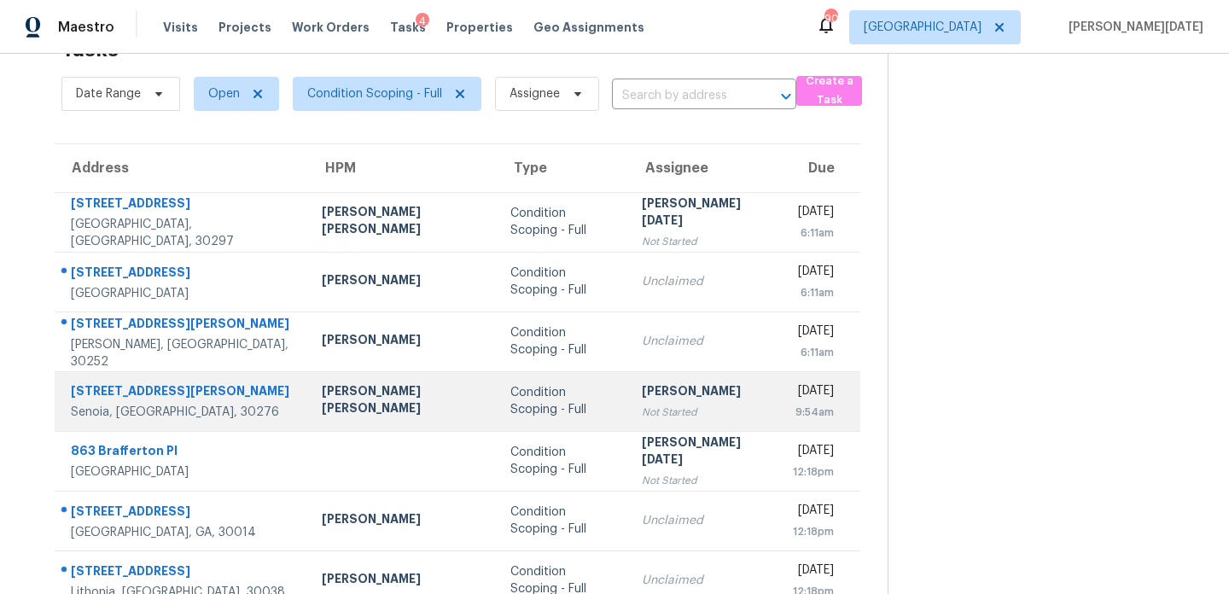
click at [642, 393] on div "[PERSON_NAME]" at bounding box center [704, 393] width 124 height 21
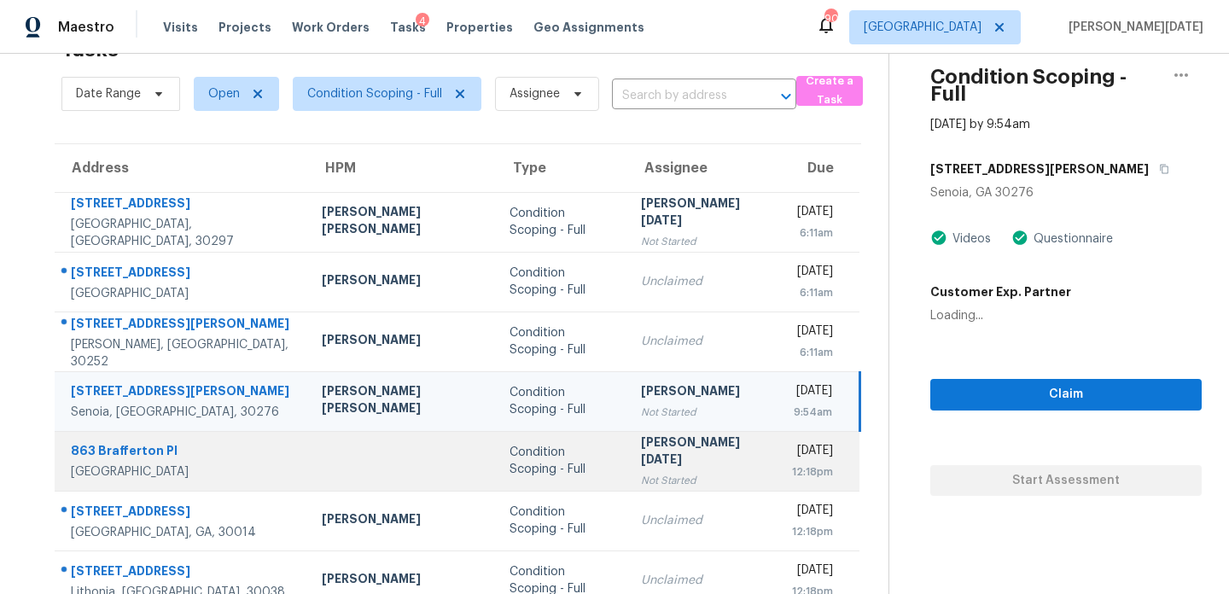
scroll to position [295, 0]
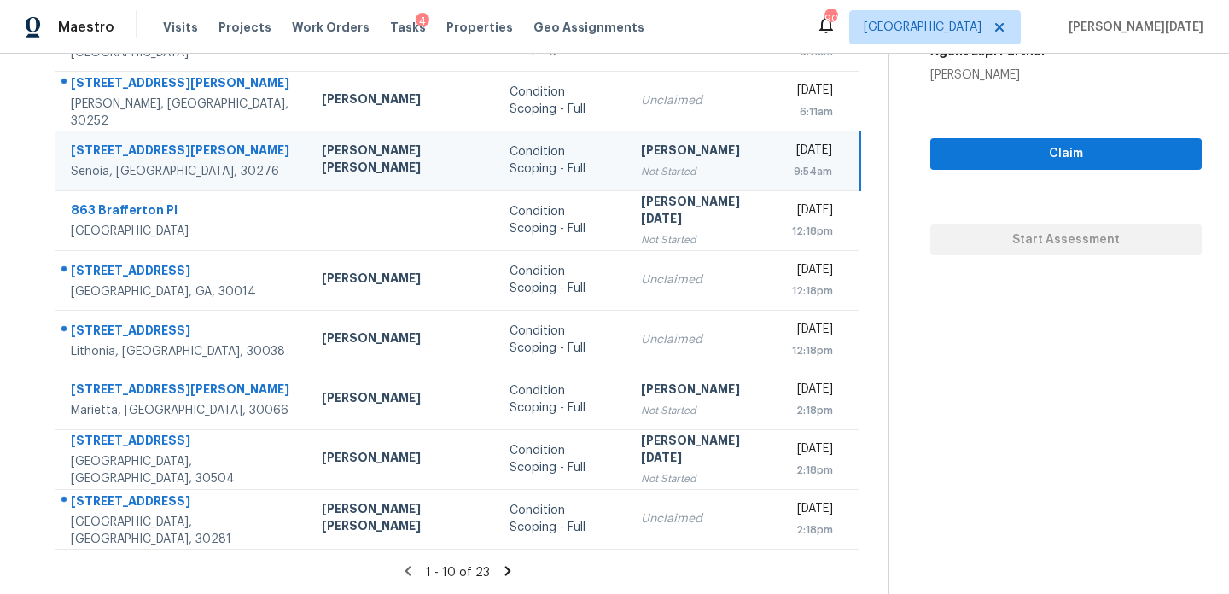
click at [500, 569] on icon at bounding box center [507, 571] width 15 height 15
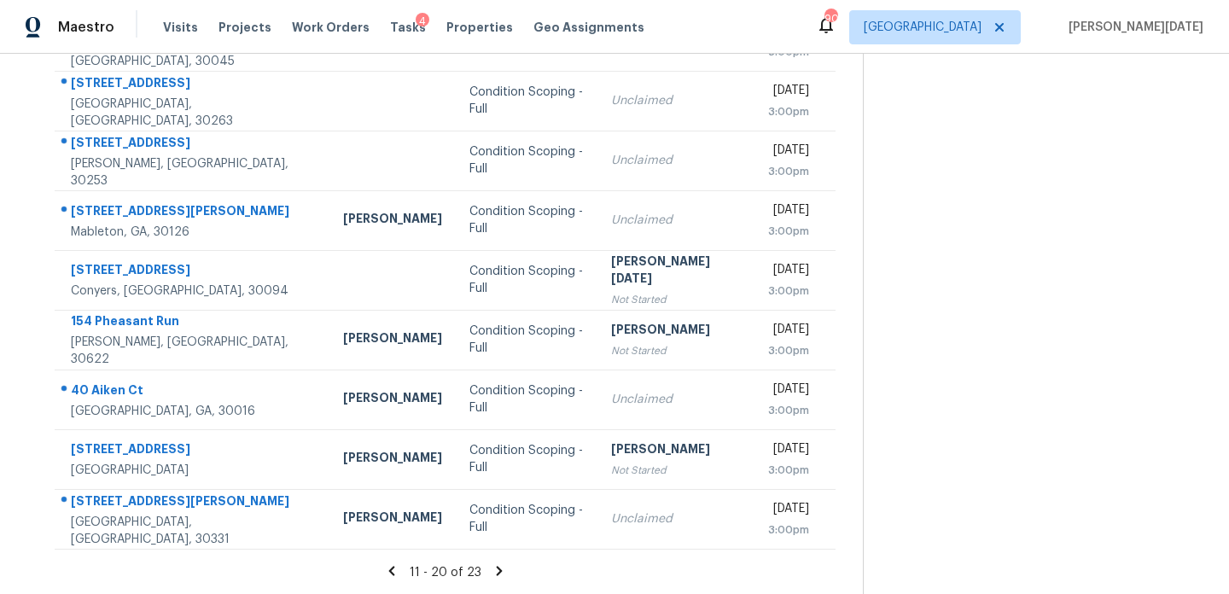
click at [494, 574] on icon at bounding box center [499, 571] width 15 height 15
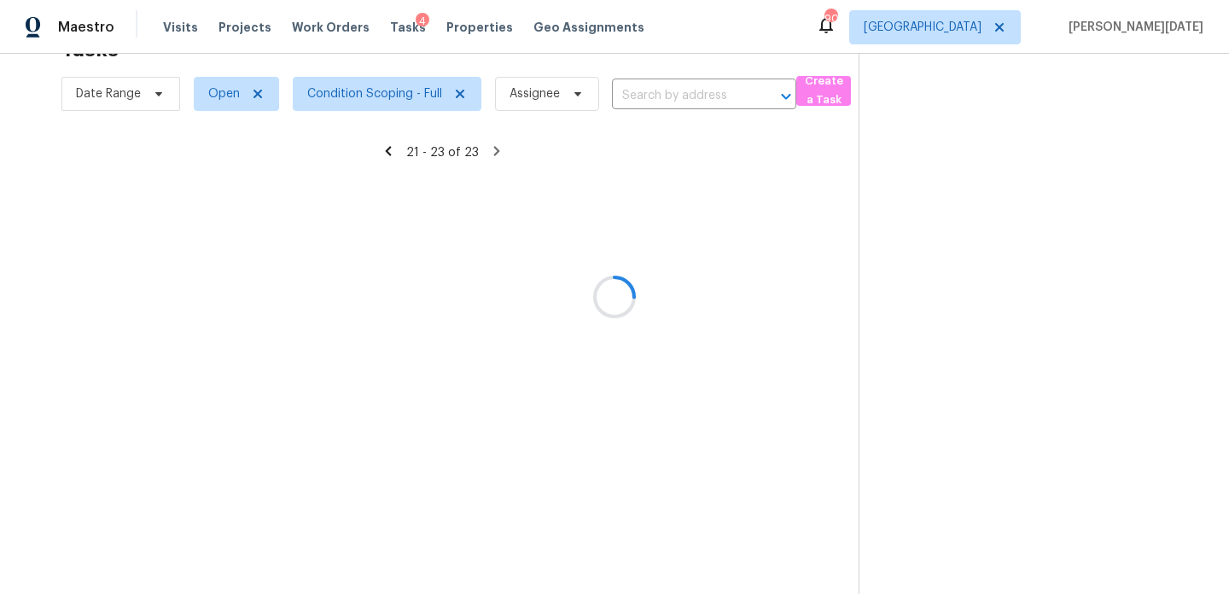
scroll to position [54, 0]
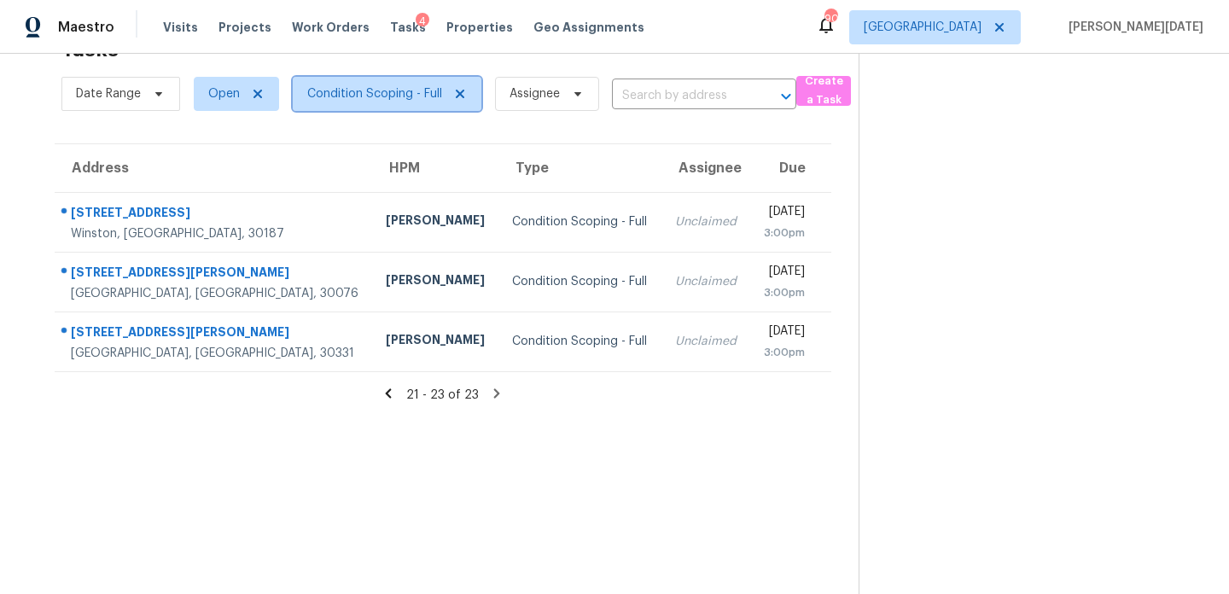
click at [362, 95] on span "Condition Scoping - Full" at bounding box center [374, 93] width 135 height 17
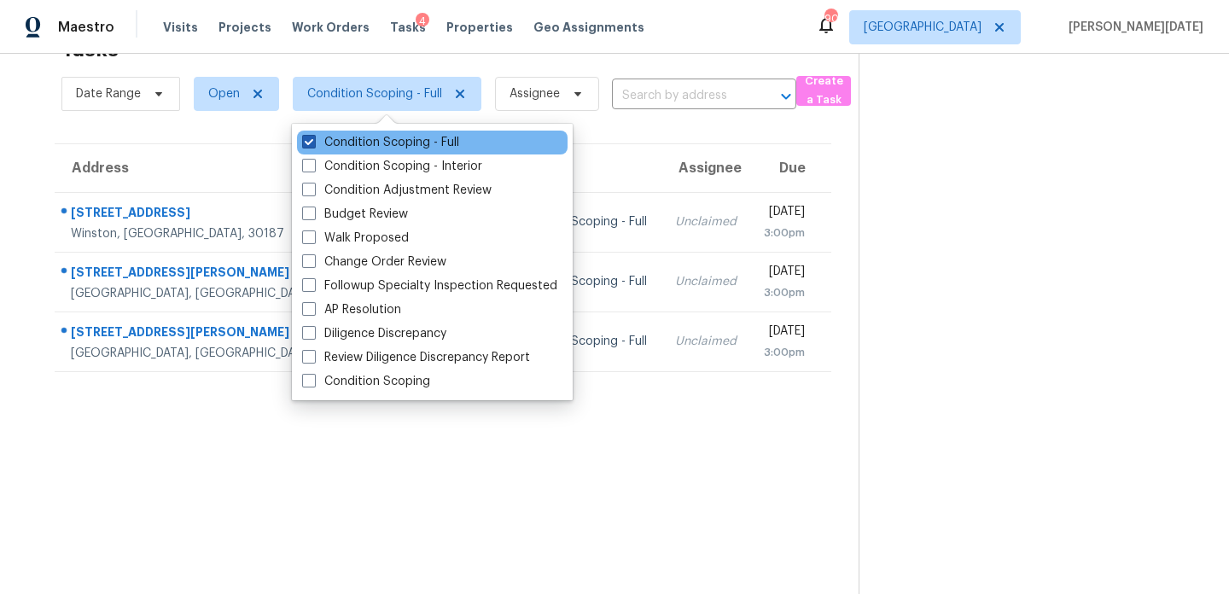
click at [351, 138] on label "Condition Scoping - Full" at bounding box center [380, 142] width 157 height 17
click at [313, 138] on input "Condition Scoping - Full" at bounding box center [307, 139] width 11 height 11
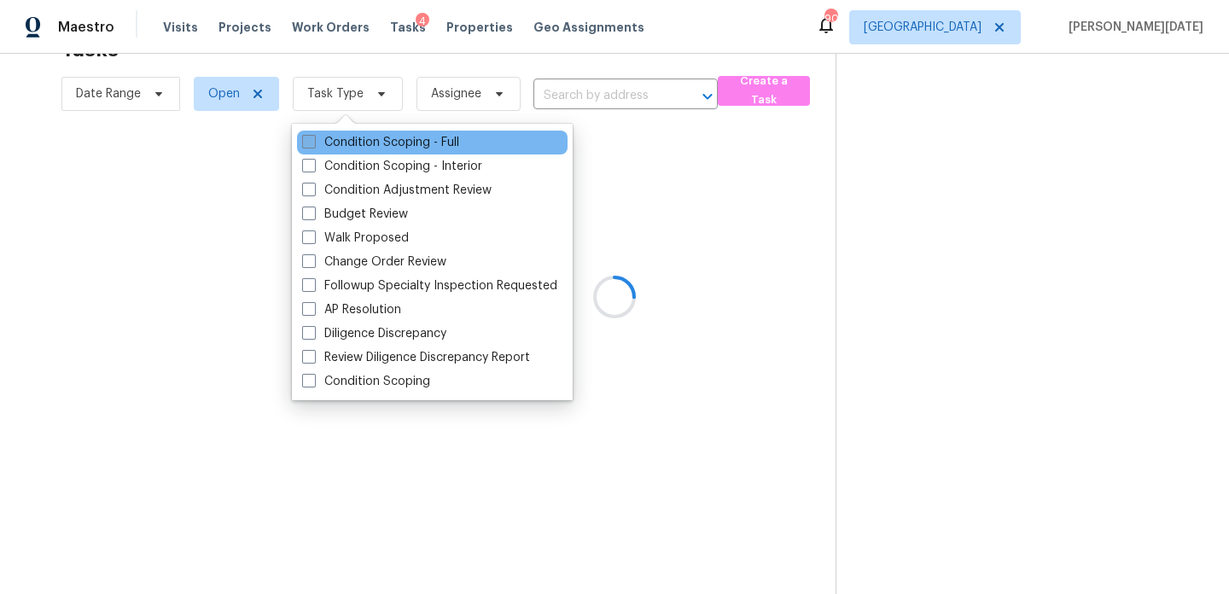
click at [351, 138] on label "Condition Scoping - Full" at bounding box center [380, 142] width 157 height 17
click at [313, 138] on input "Condition Scoping - Full" at bounding box center [307, 139] width 11 height 11
checkbox input "true"
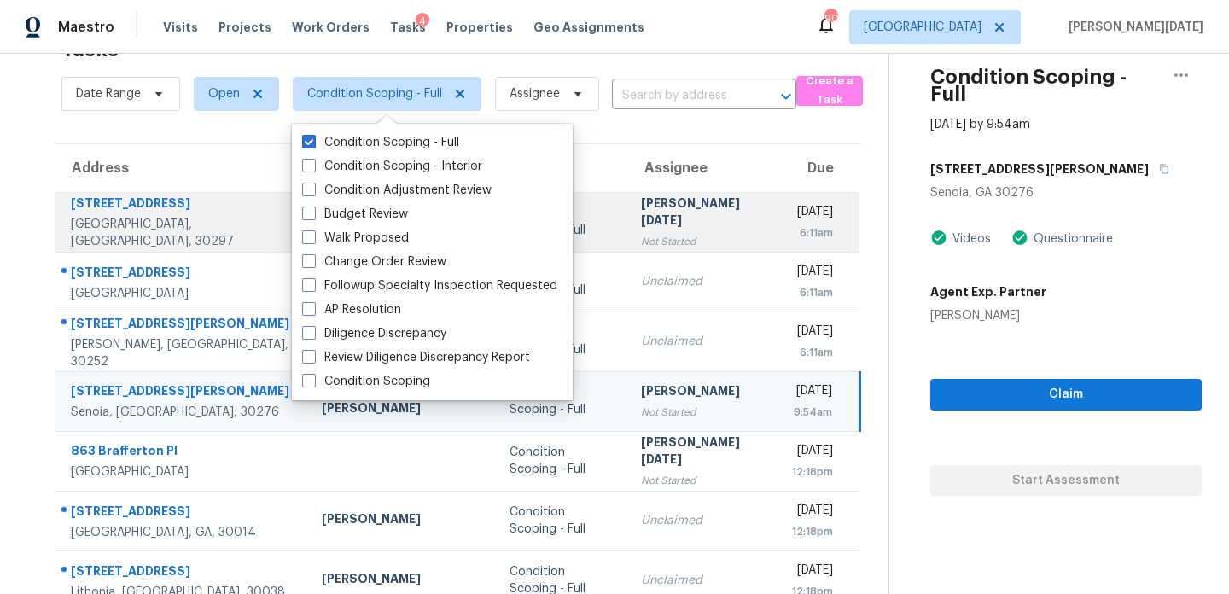
click at [792, 207] on div "[DATE]" at bounding box center [812, 213] width 41 height 21
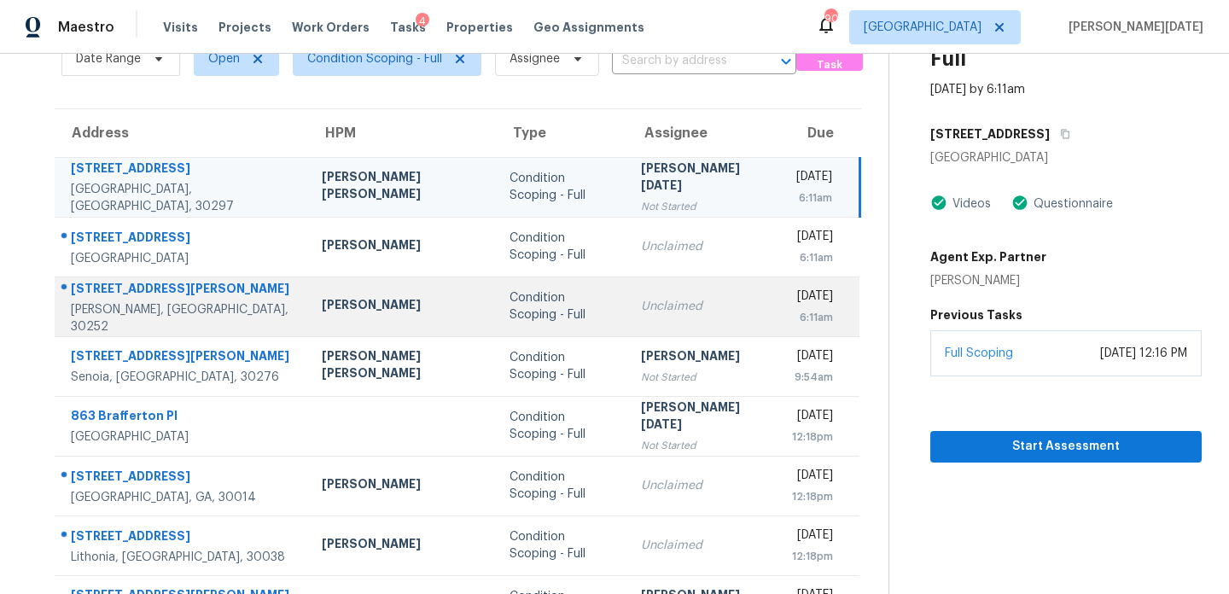
scroll to position [108, 0]
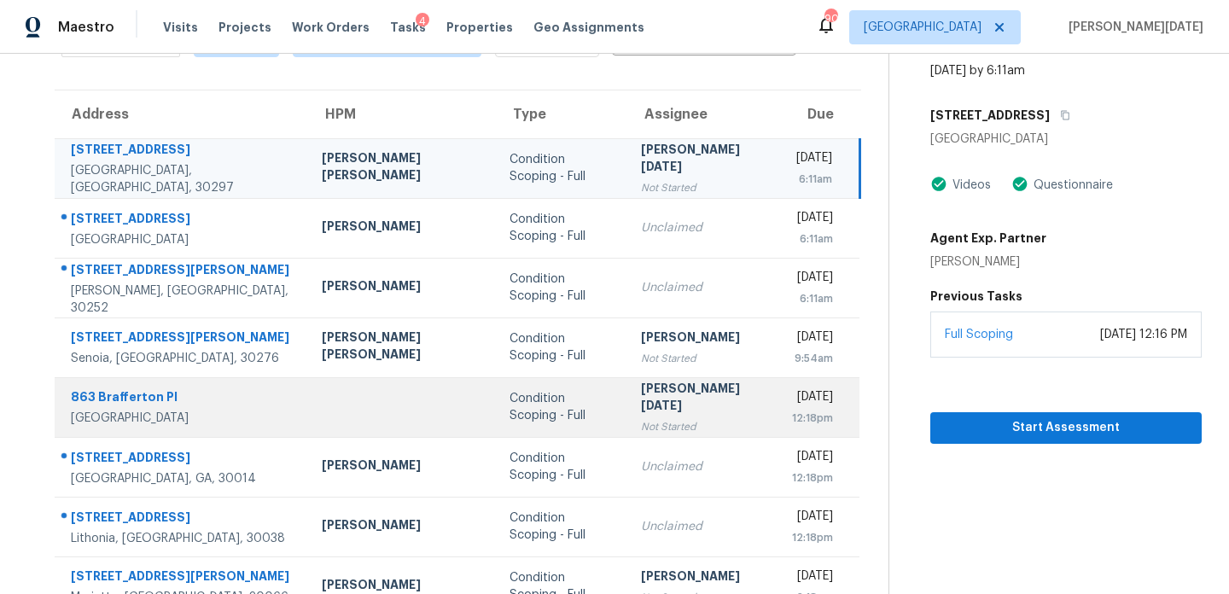
click at [641, 400] on div "[PERSON_NAME][DATE]" at bounding box center [703, 399] width 124 height 38
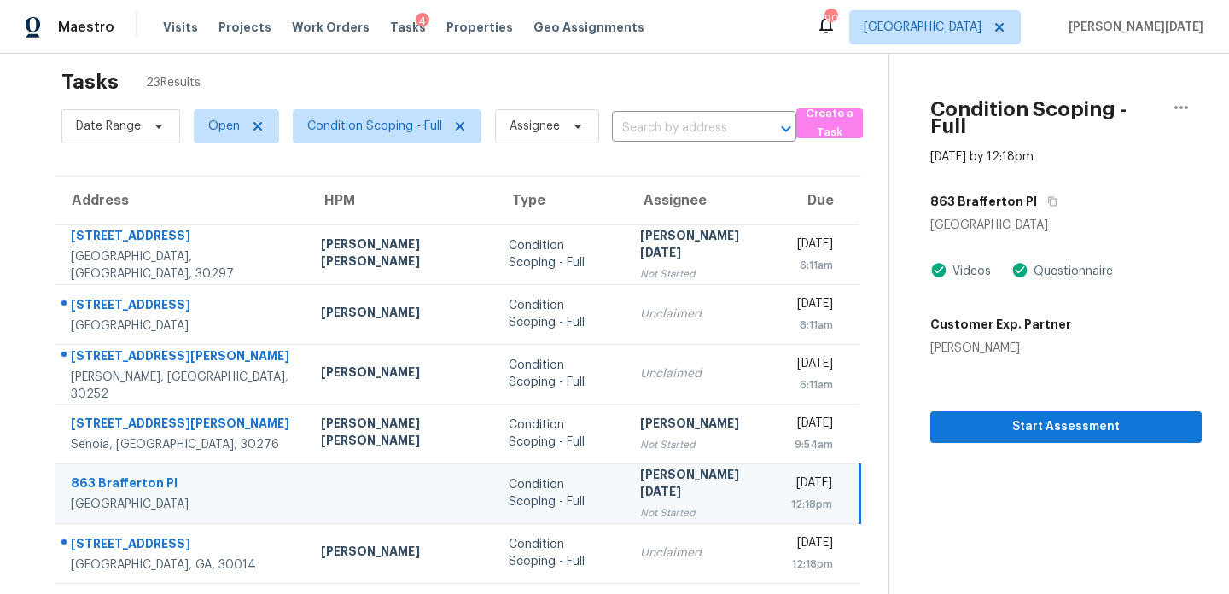
scroll to position [9, 0]
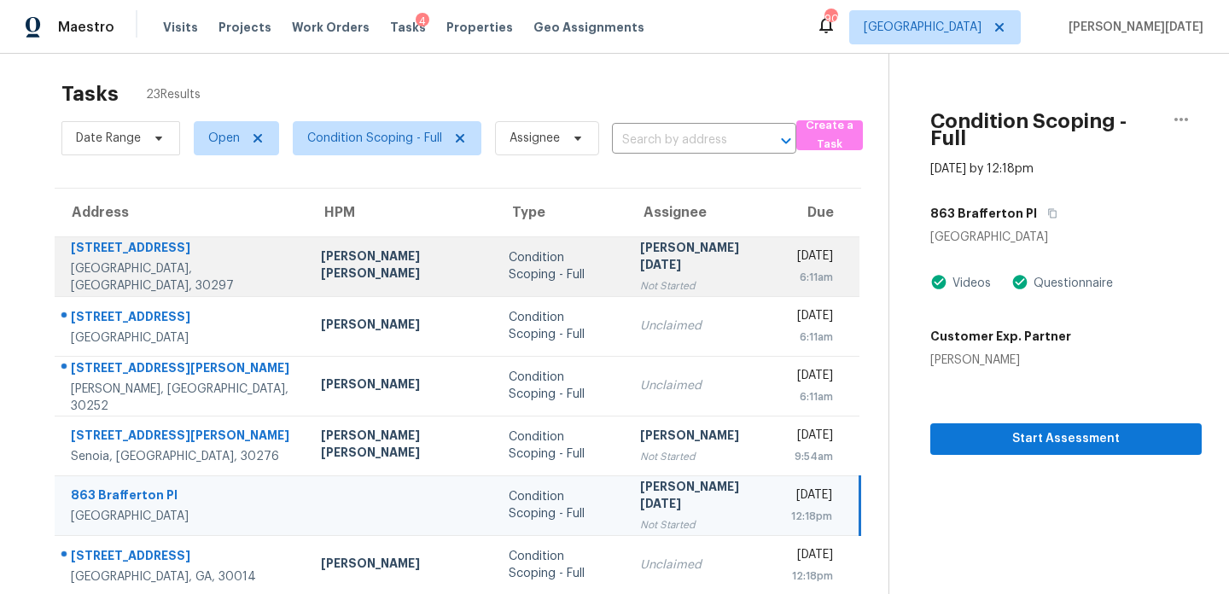
click at [568, 284] on td "Condition Scoping - Full" at bounding box center [560, 267] width 131 height 60
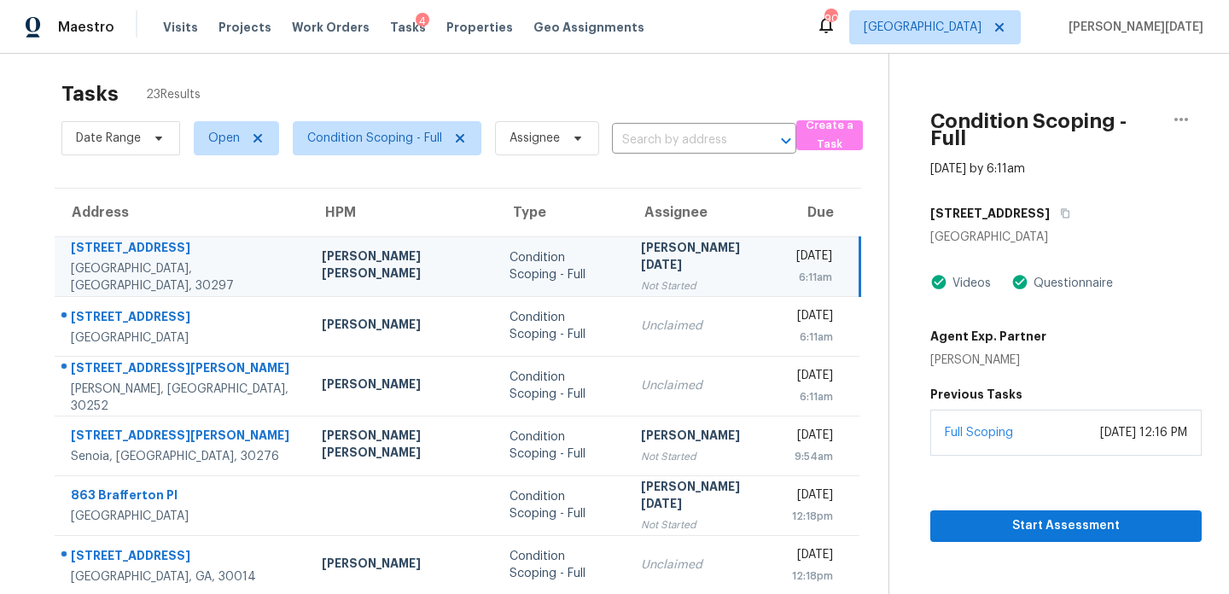
click at [779, 271] on td "[DATE] 6:11am" at bounding box center [819, 267] width 81 height 60
click at [1060, 208] on icon "button" at bounding box center [1065, 213] width 10 height 10
click at [944, 516] on span "Start Assessment" at bounding box center [1066, 526] width 244 height 21
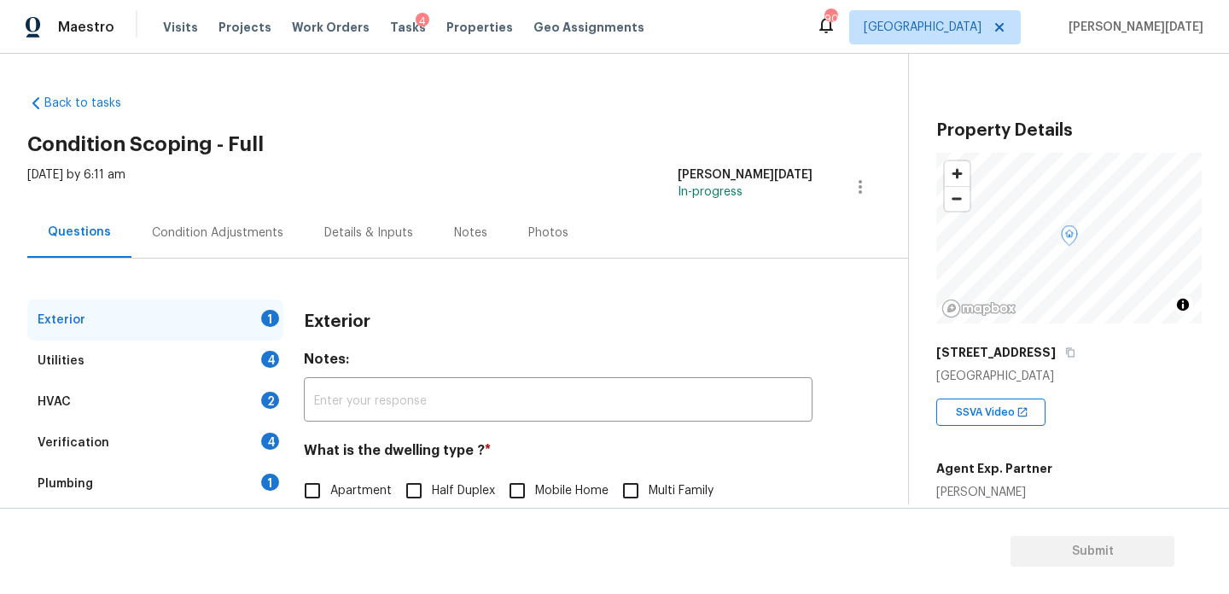
click at [271, 228] on div "Condition Adjustments" at bounding box center [217, 233] width 131 height 17
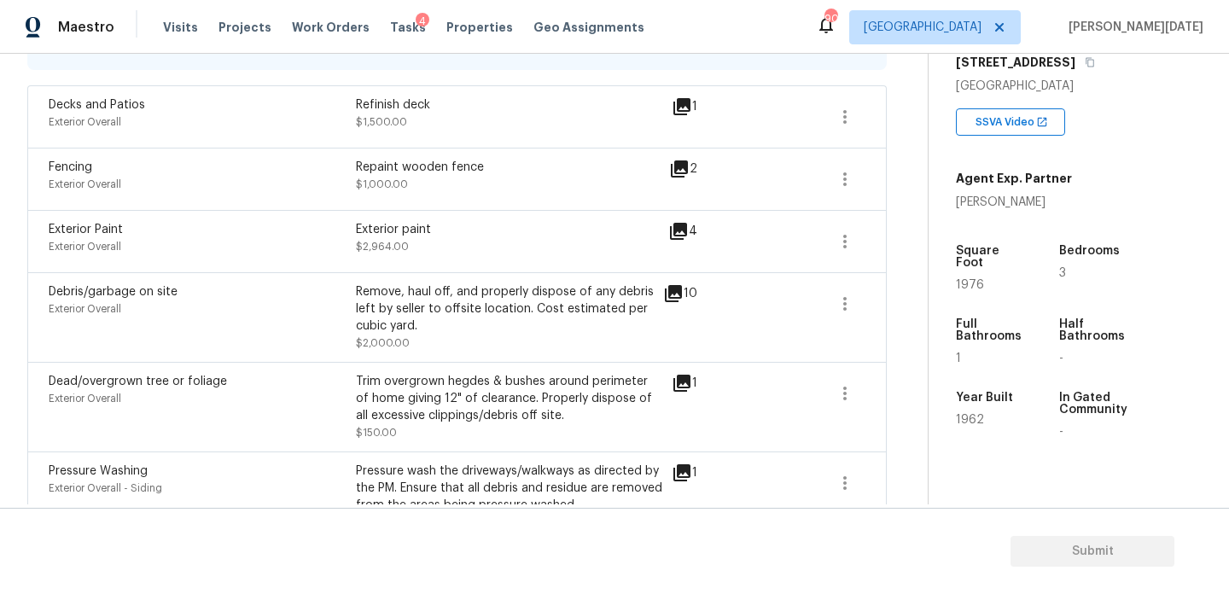
scroll to position [300, 0]
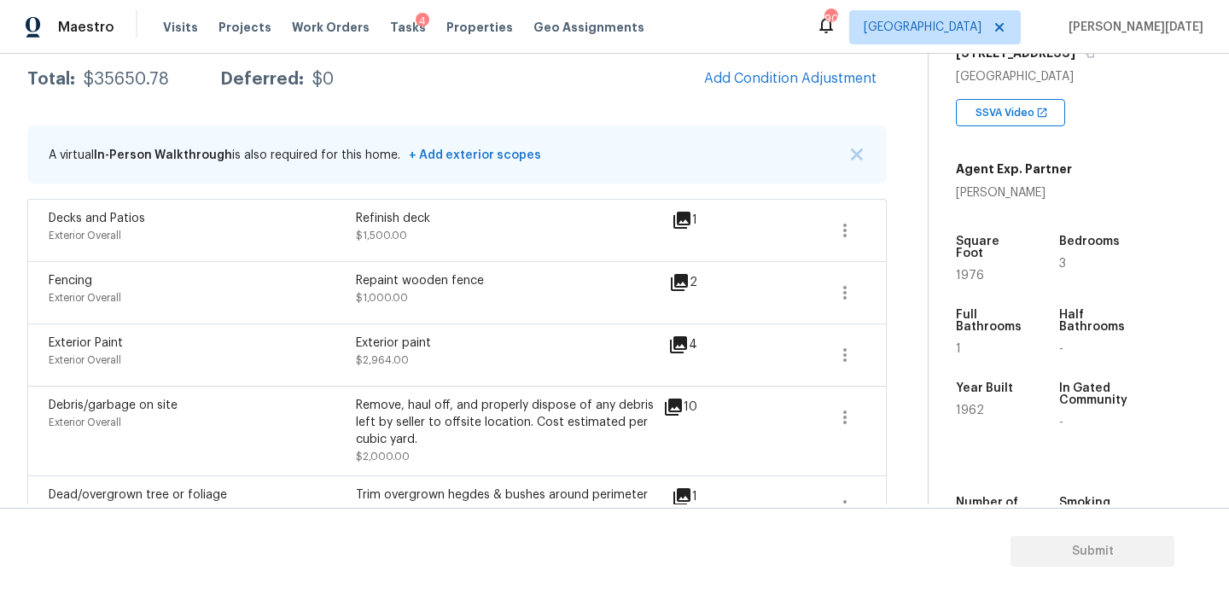
click at [590, 382] on div "Exterior Paint Exterior Overall Exterior paint $2,964.00 4" at bounding box center [457, 355] width 860 height 62
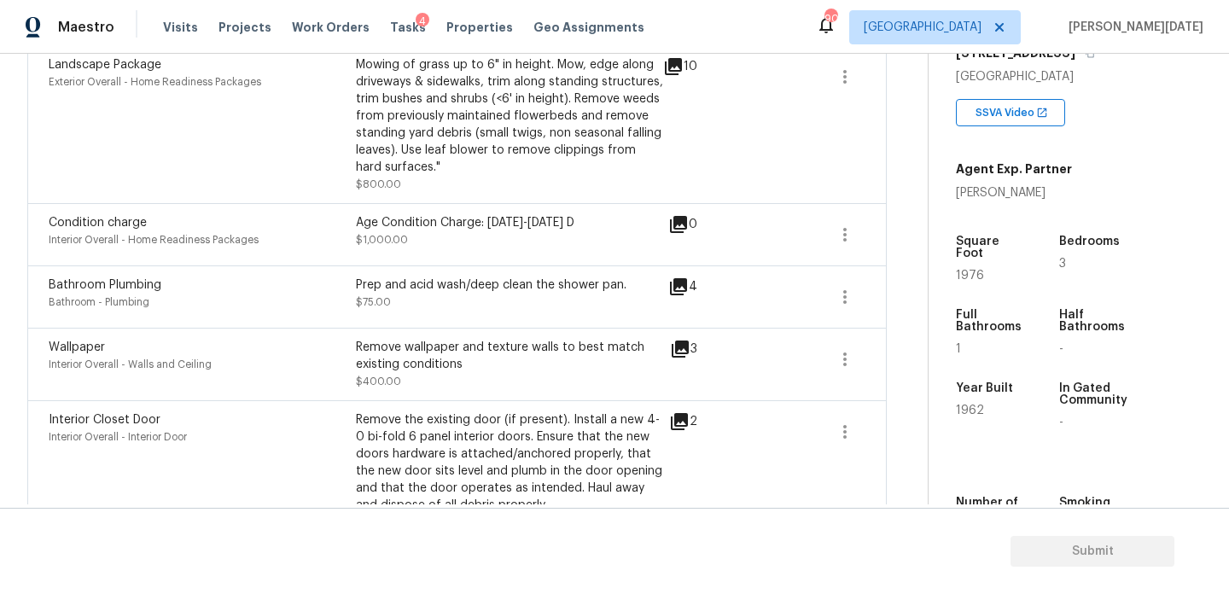
scroll to position [927, 0]
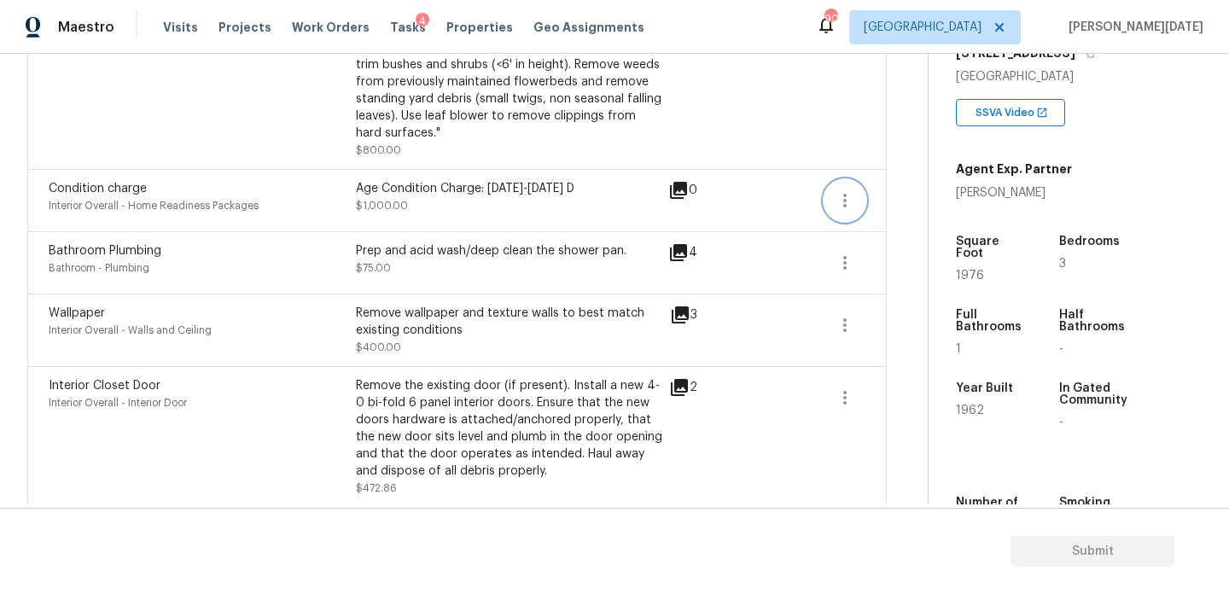
click at [855, 205] on button "button" at bounding box center [845, 200] width 41 height 41
click at [908, 205] on div "Edit" at bounding box center [941, 198] width 133 height 17
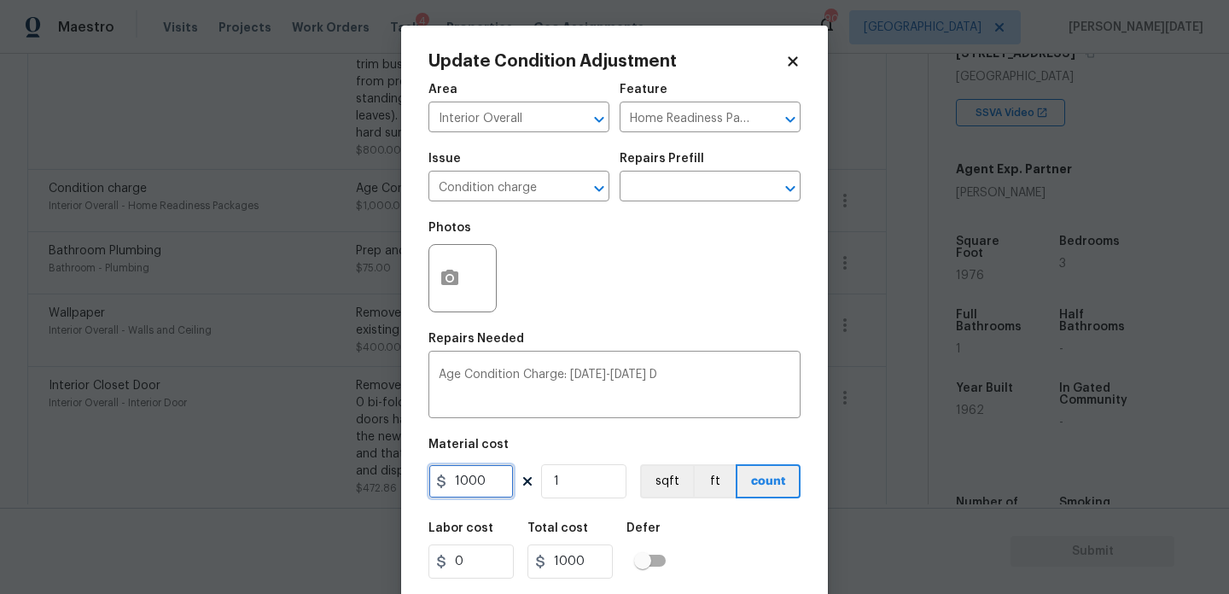
drag, startPoint x: 485, startPoint y: 472, endPoint x: 416, endPoint y: 468, distance: 69.3
click at [422, 472] on div "Update Condition Adjustment Area Interior Overall ​ Feature Home Readiness Pack…" at bounding box center [614, 316] width 427 height 581
type input "0"
click at [675, 313] on div "Photos" at bounding box center [615, 267] width 372 height 111
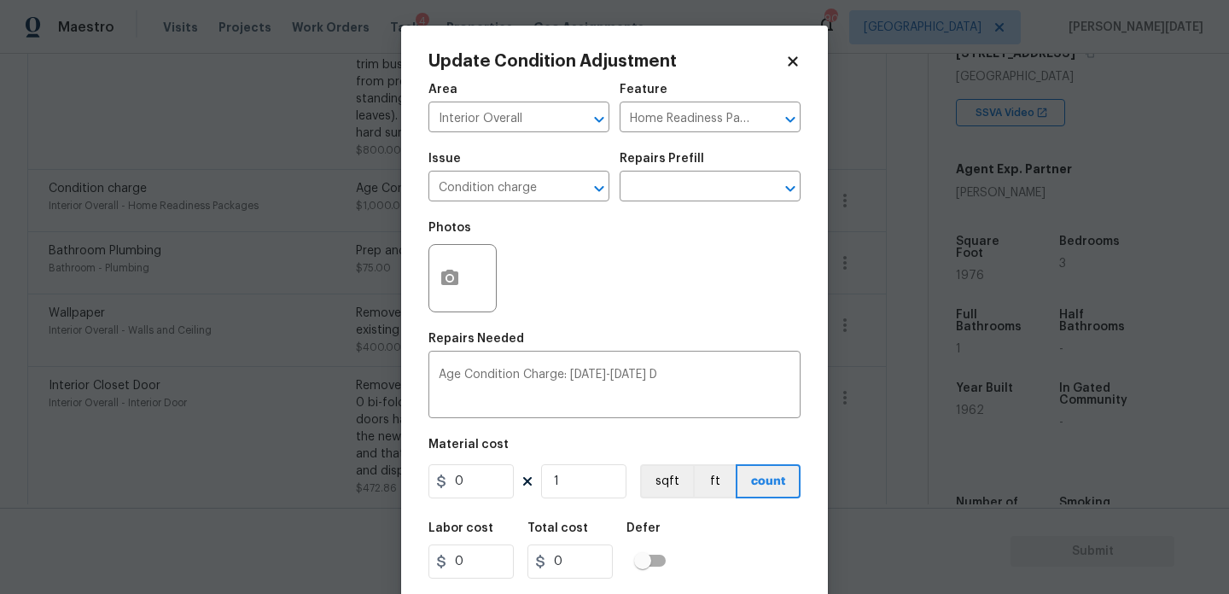
scroll to position [44, 0]
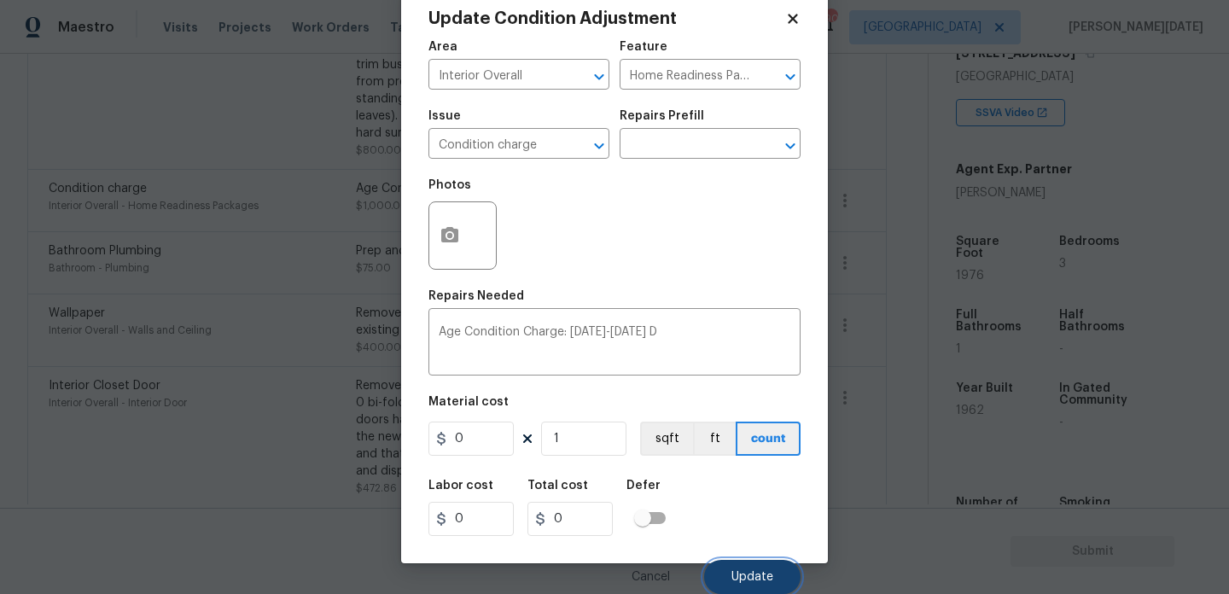
click at [751, 577] on span "Update" at bounding box center [753, 577] width 42 height 13
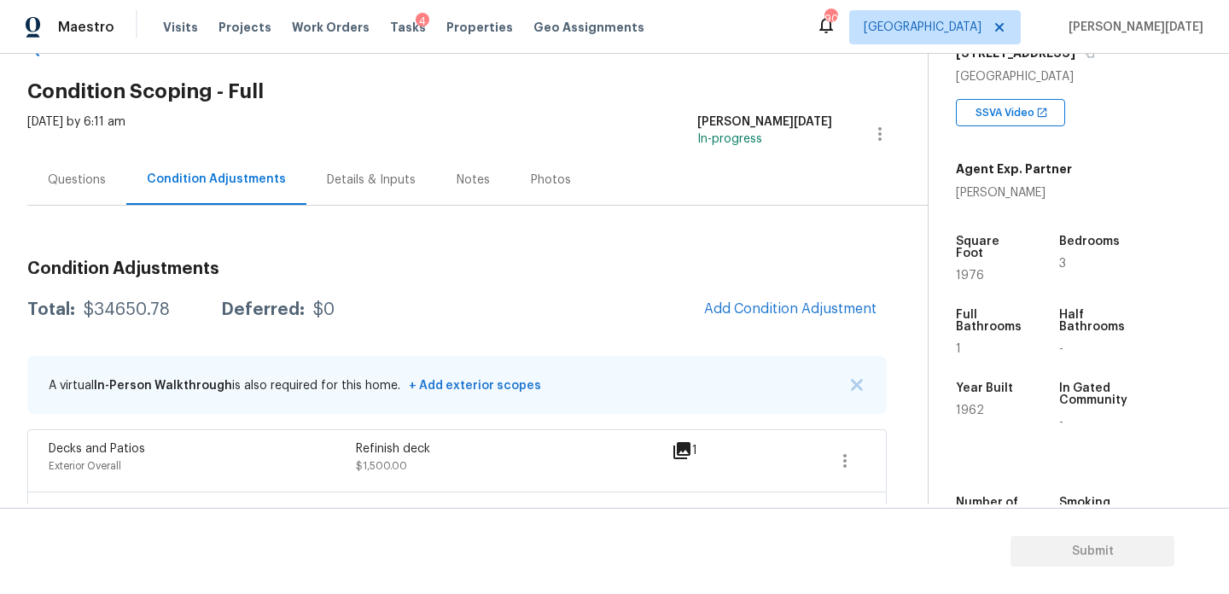
scroll to position [0, 0]
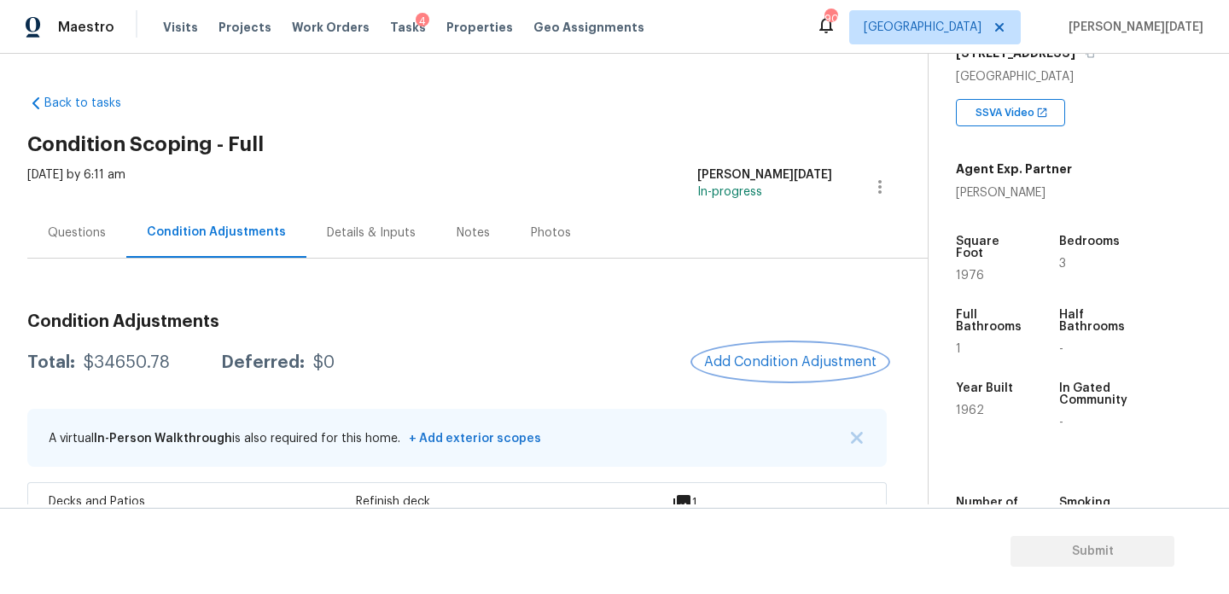
click at [754, 371] on button "Add Condition Adjustment" at bounding box center [790, 362] width 193 height 36
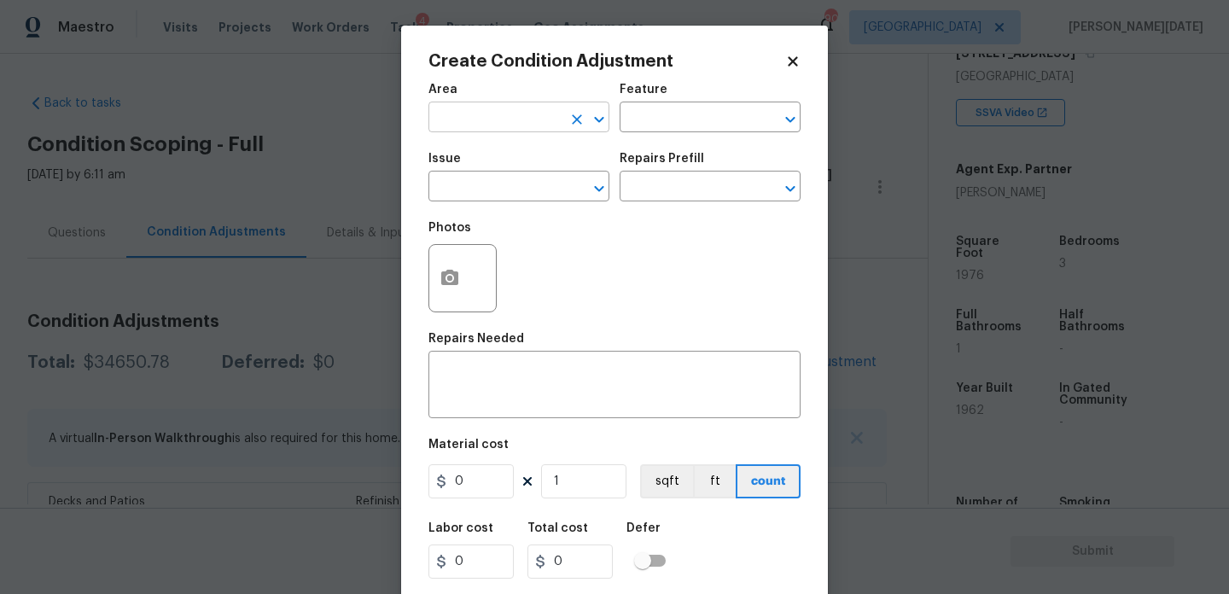
click at [463, 117] on input "text" at bounding box center [495, 119] width 133 height 26
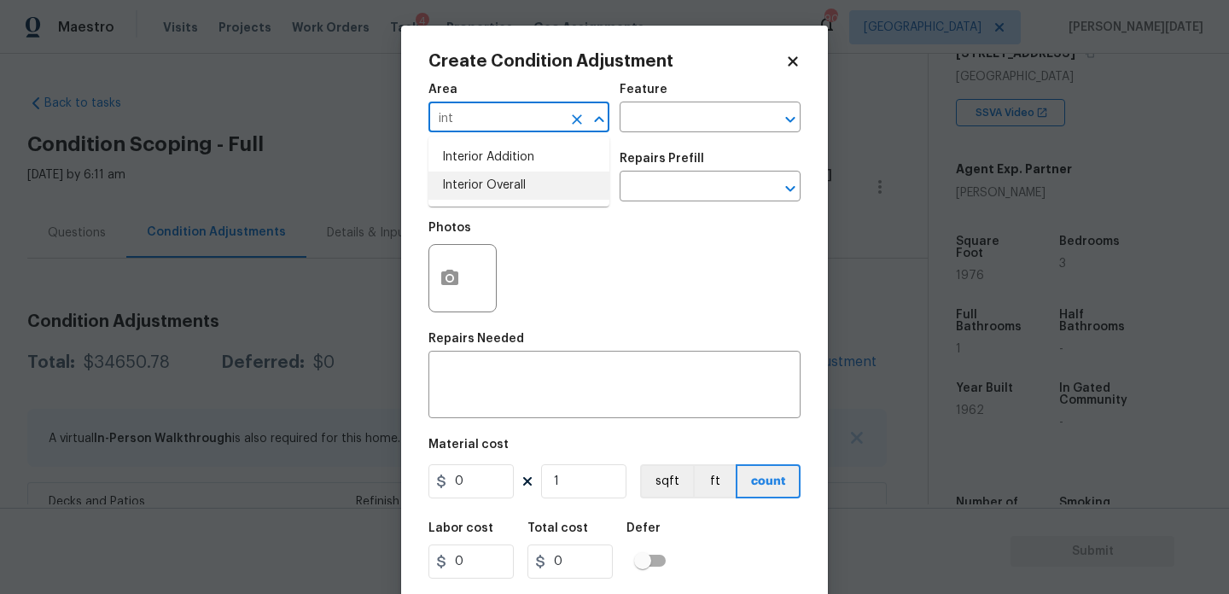
click at [492, 193] on li "Interior Overall" at bounding box center [519, 186] width 181 height 28
type input "Interior Overall"
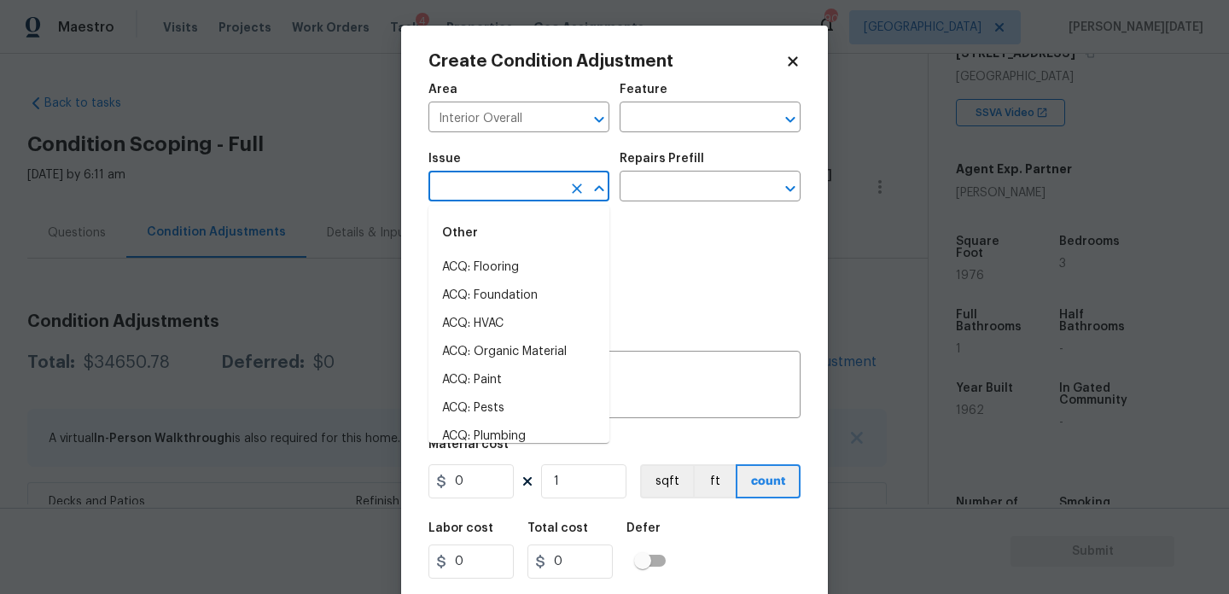
click at [492, 193] on input "text" at bounding box center [495, 188] width 133 height 26
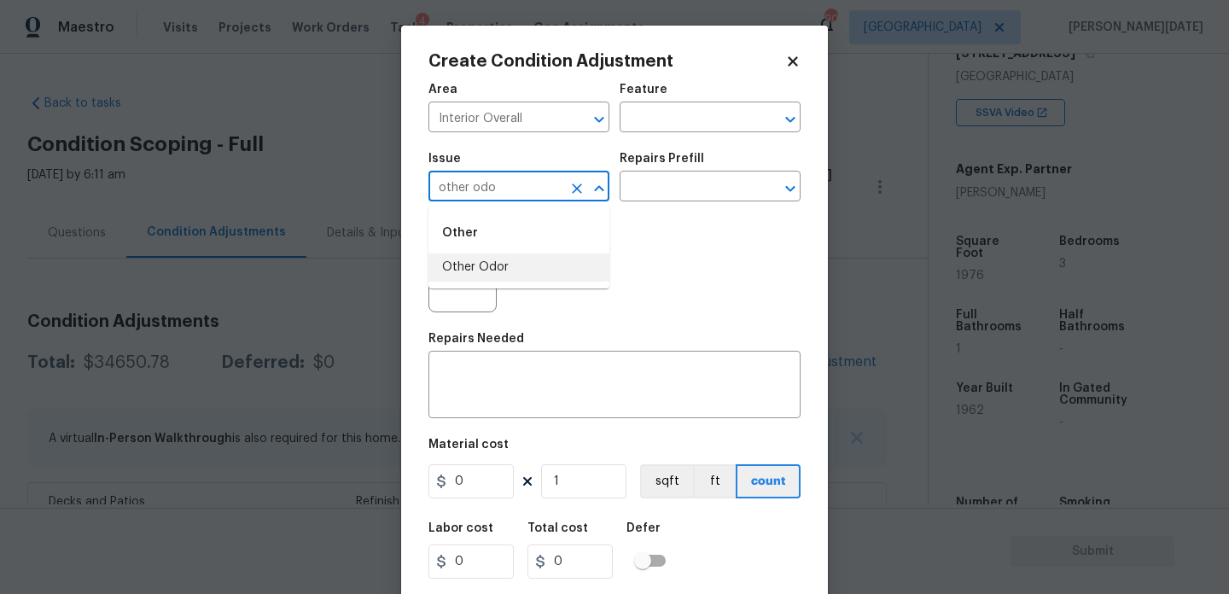
click at [491, 264] on li "Other Odor" at bounding box center [519, 268] width 181 height 28
type input "Other Odor"
click at [674, 190] on input "text" at bounding box center [686, 188] width 133 height 26
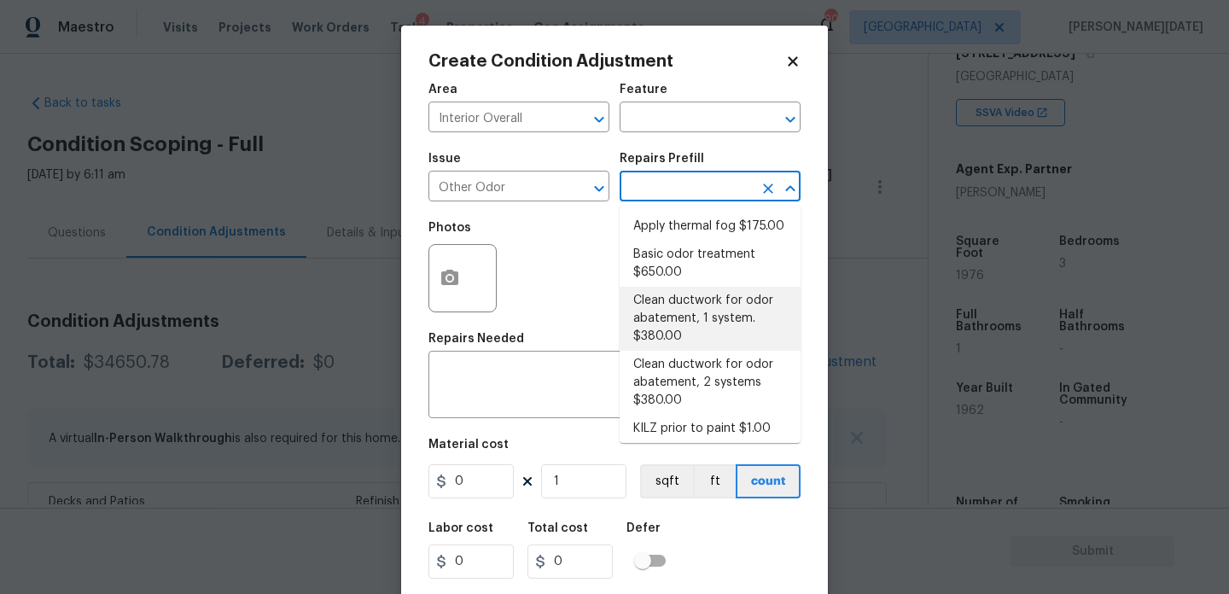
click at [706, 271] on li "Basic odor treatment $650.00" at bounding box center [710, 264] width 181 height 46
type textarea "OD Odor Protocol: Heavy Odor present. Remediate home odor. Including but not li…"
type input "650"
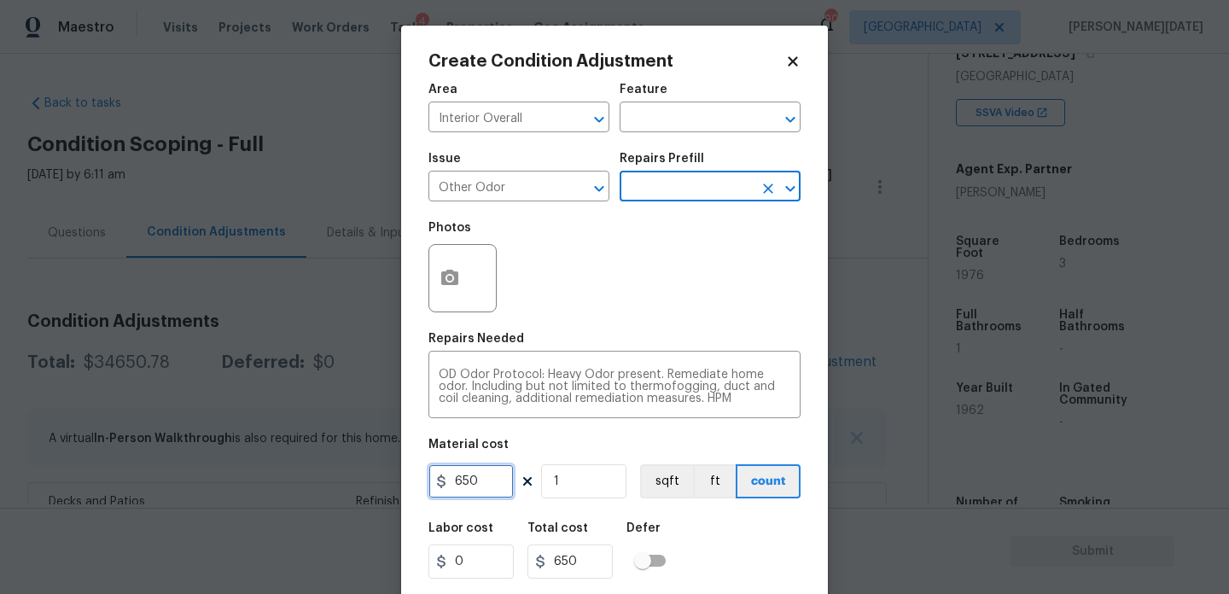
drag, startPoint x: 483, startPoint y: 493, endPoint x: 312, endPoint y: 490, distance: 171.6
click at [312, 490] on div "Create Condition Adjustment Area Interior Overall ​ Feature ​ Issue Other Odor …" at bounding box center [614, 297] width 1229 height 594
type input "575"
click at [684, 280] on div "Photos" at bounding box center [615, 267] width 372 height 111
type input "575"
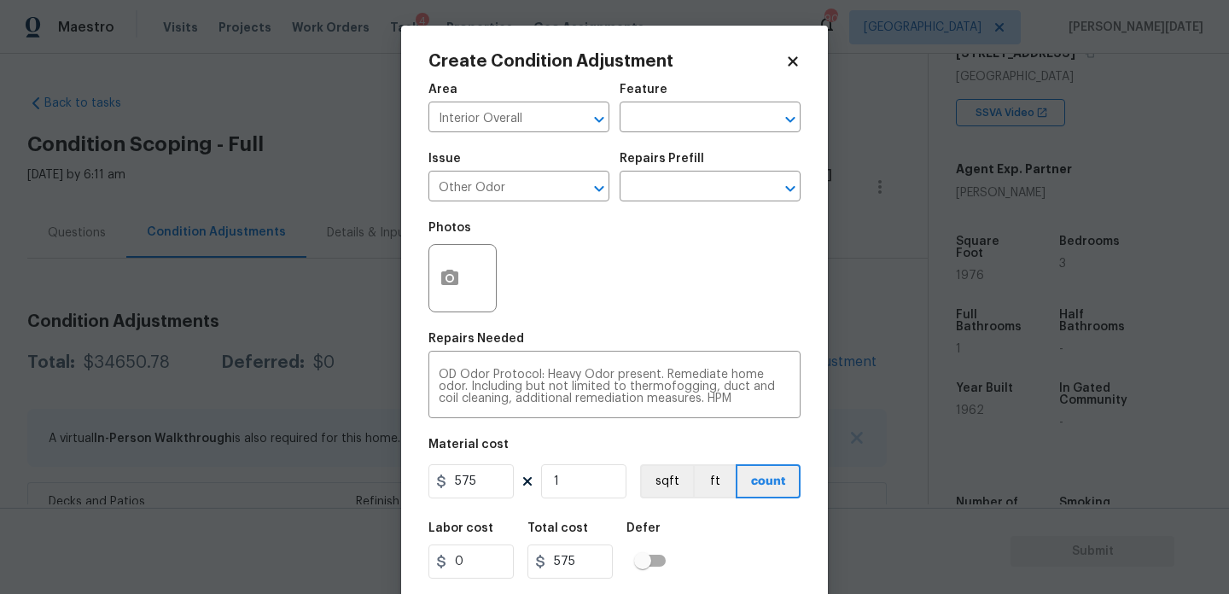
scroll to position [44, 0]
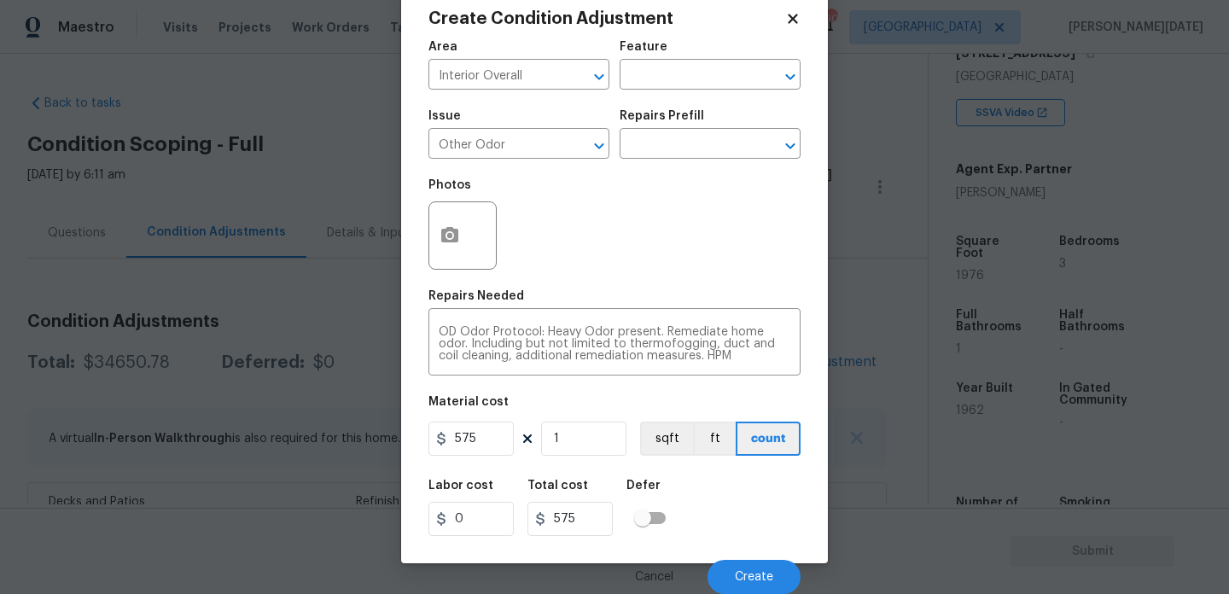
click at [731, 558] on div "Cancel Create" at bounding box center [615, 570] width 372 height 48
click at [736, 572] on span "Create" at bounding box center [754, 577] width 38 height 13
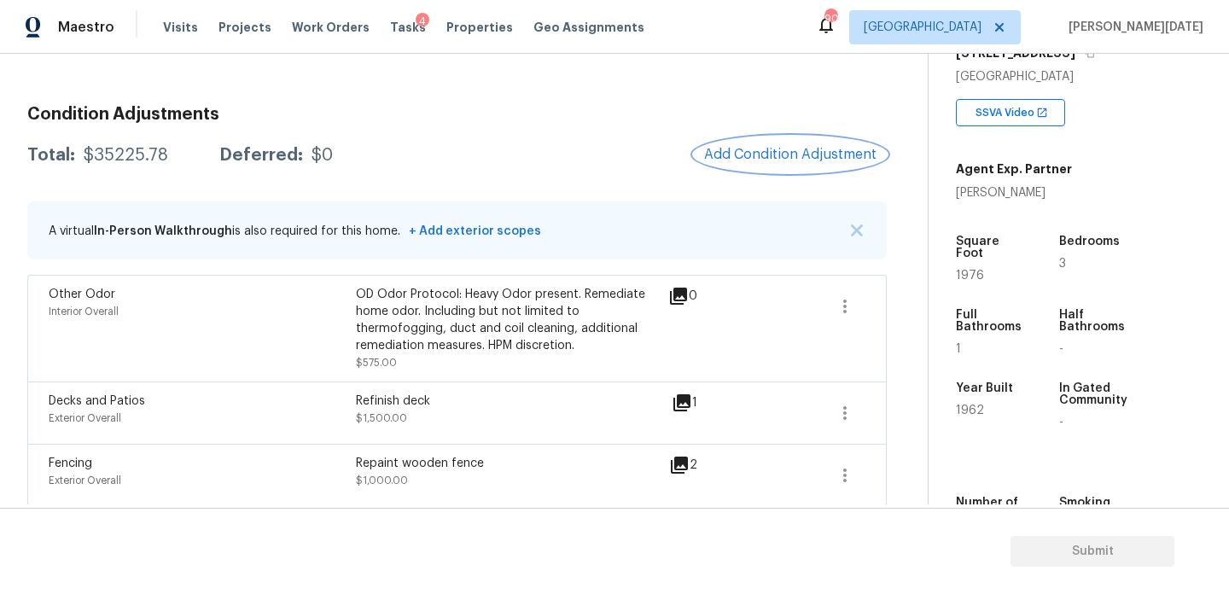
scroll to position [58, 0]
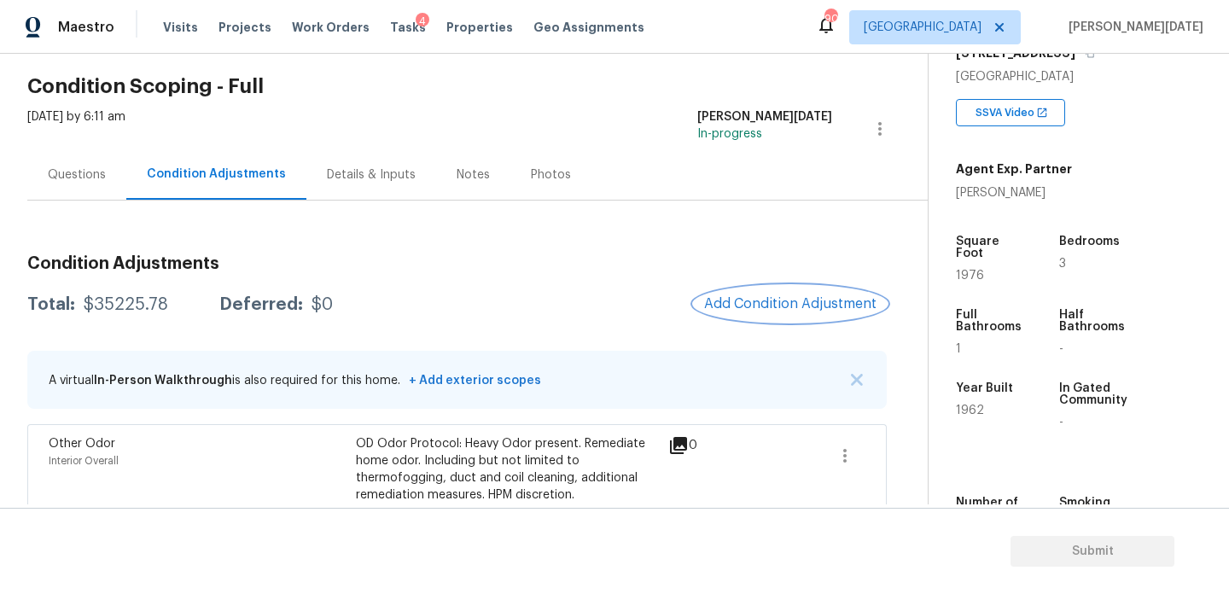
click at [743, 290] on button "Add Condition Adjustment" at bounding box center [790, 304] width 193 height 36
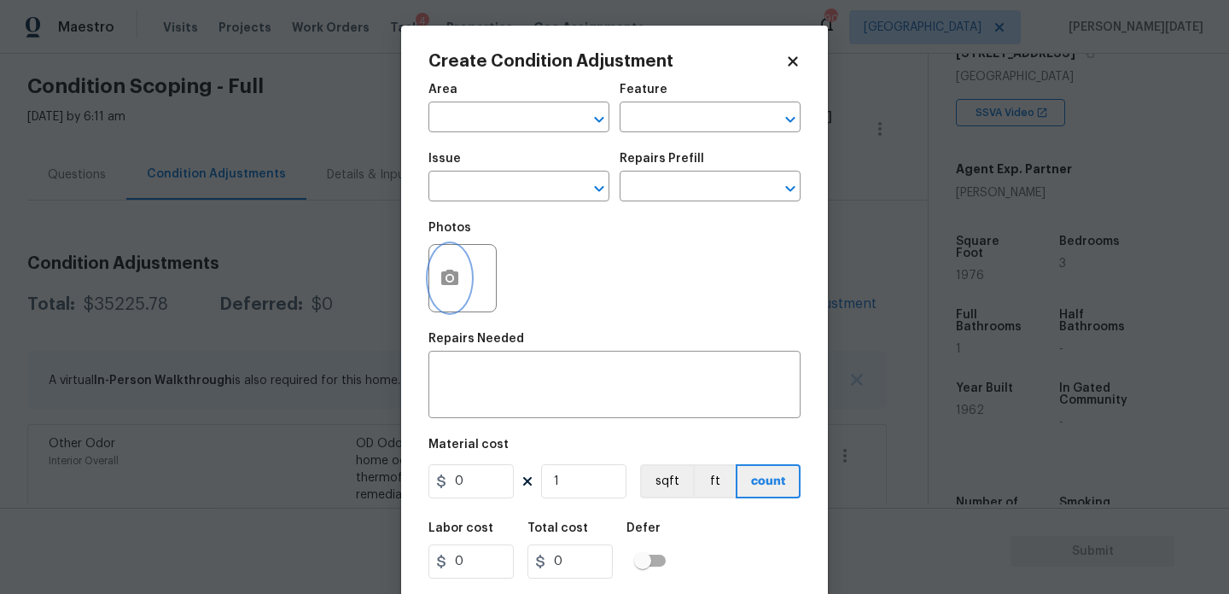
click at [446, 262] on button "button" at bounding box center [449, 278] width 41 height 67
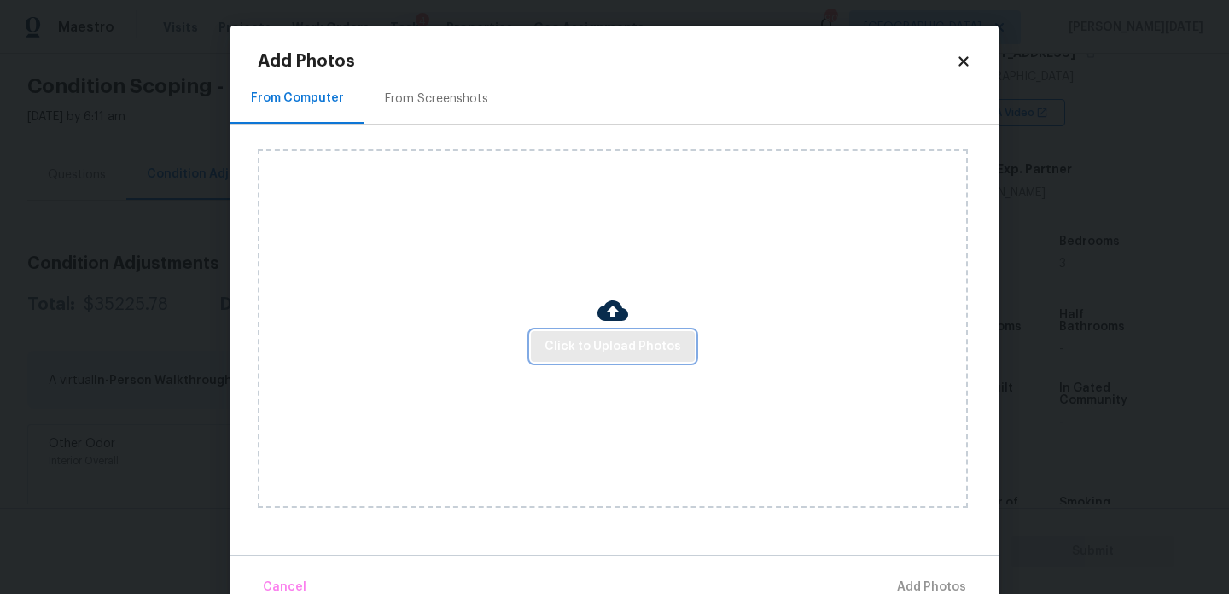
click at [627, 336] on span "Click to Upload Photos" at bounding box center [613, 346] width 137 height 21
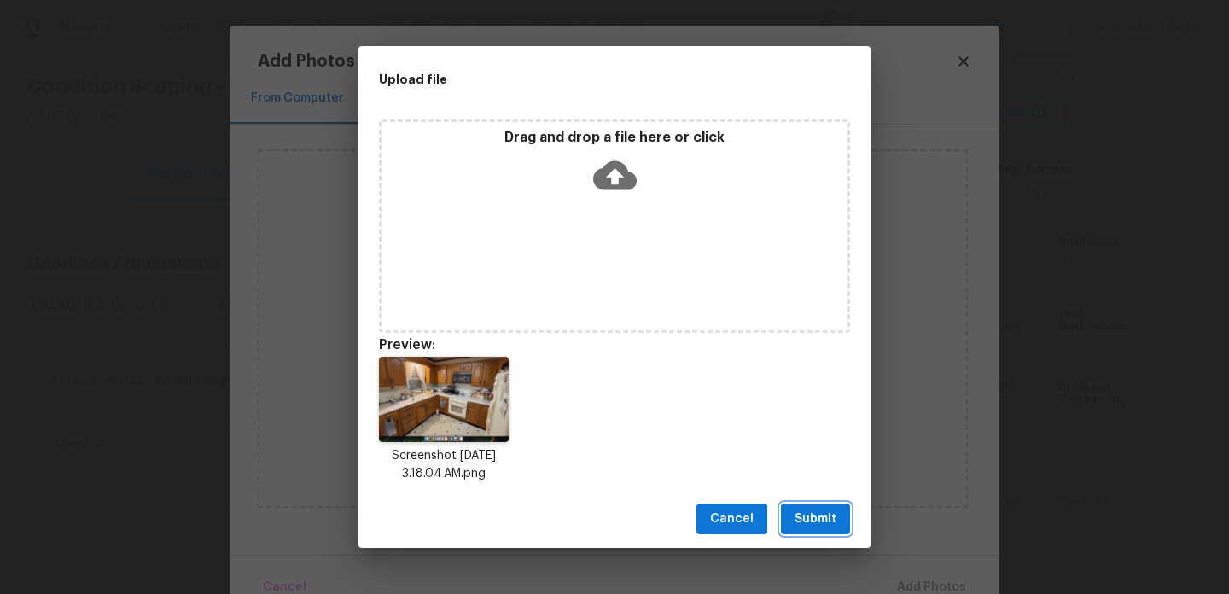
click at [803, 506] on button "Submit" at bounding box center [815, 520] width 69 height 32
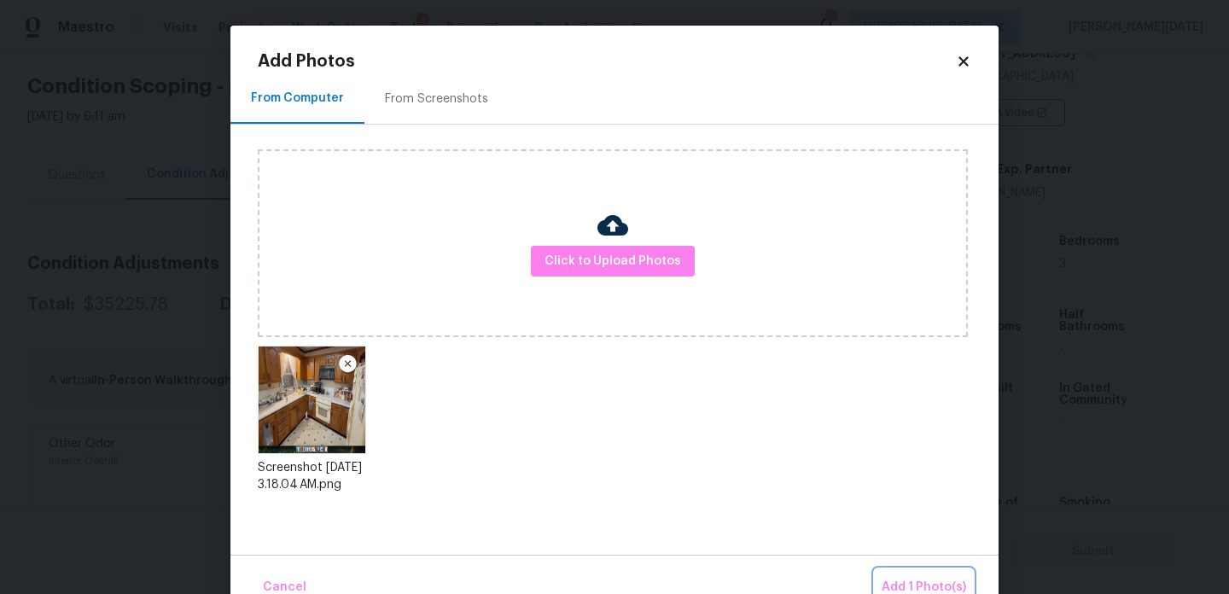
click at [904, 574] on button "Add 1 Photo(s)" at bounding box center [924, 587] width 98 height 37
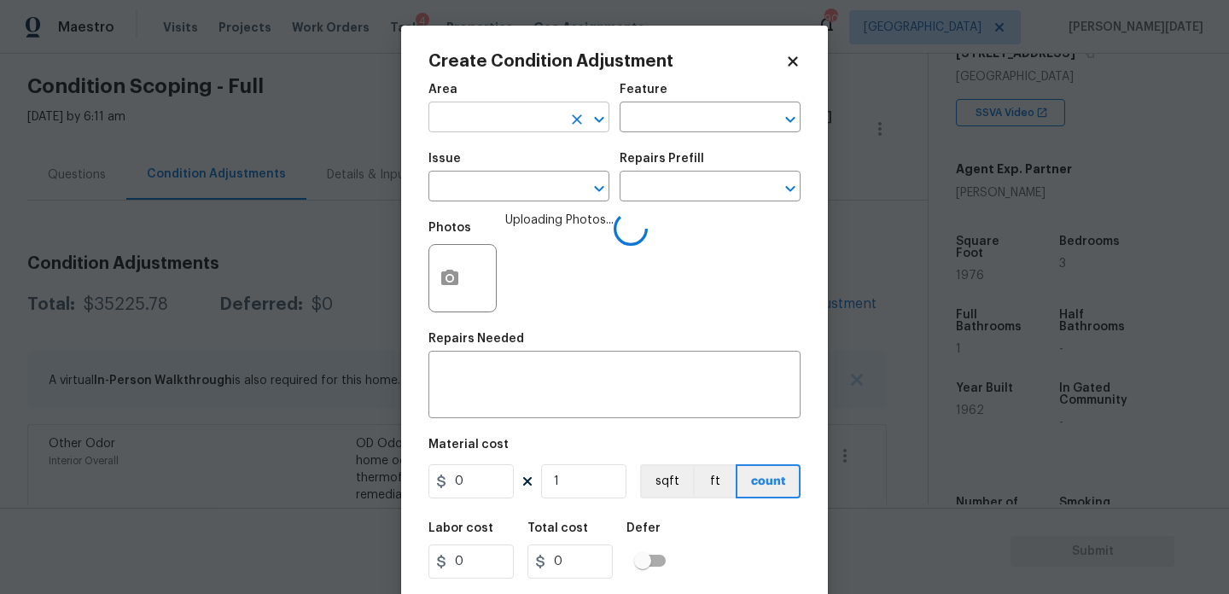
click at [476, 108] on input "text" at bounding box center [495, 119] width 133 height 26
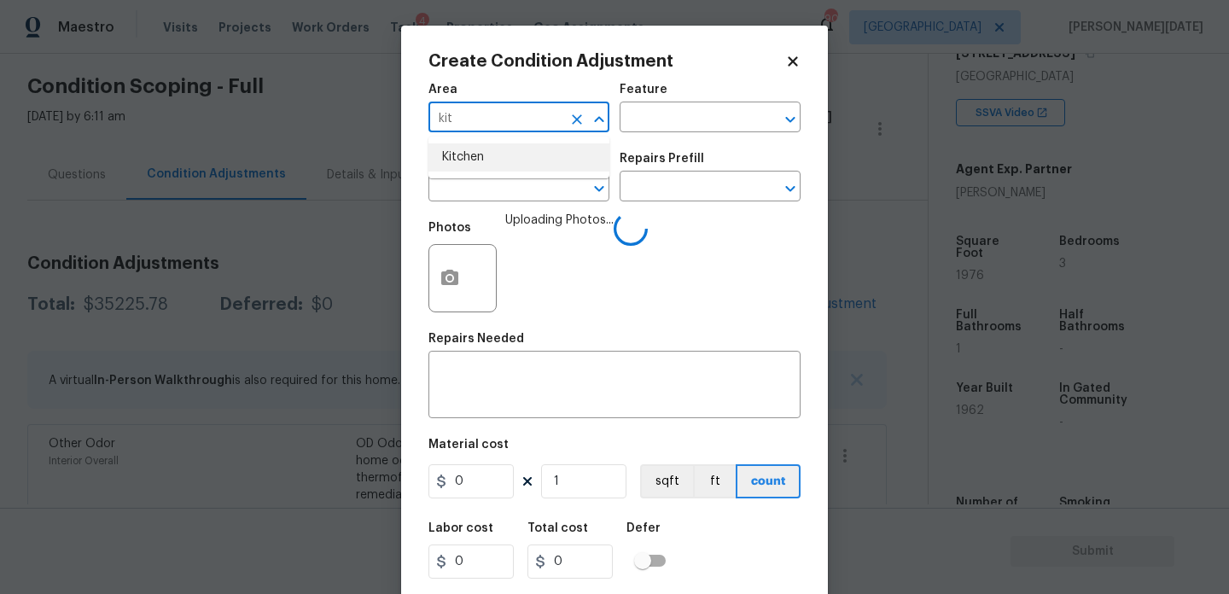
click at [489, 155] on li "Kitchen" at bounding box center [519, 157] width 181 height 28
type input "Kitchen"
click at [517, 190] on input "text" at bounding box center [495, 188] width 133 height 26
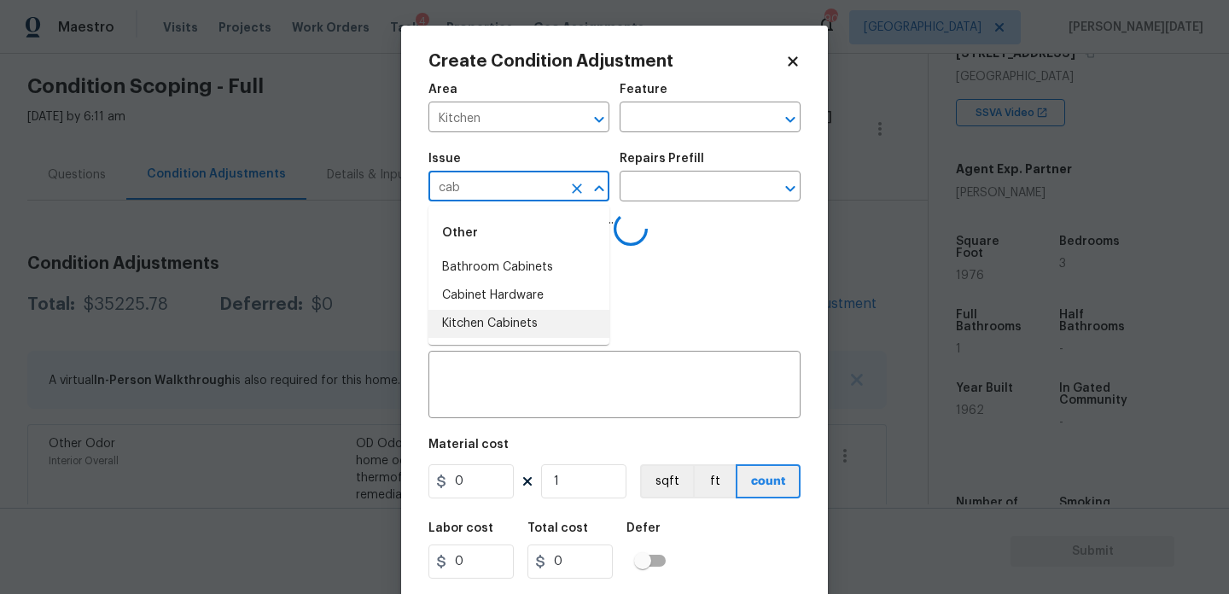
click at [511, 324] on li "Kitchen Cabinets" at bounding box center [519, 324] width 181 height 28
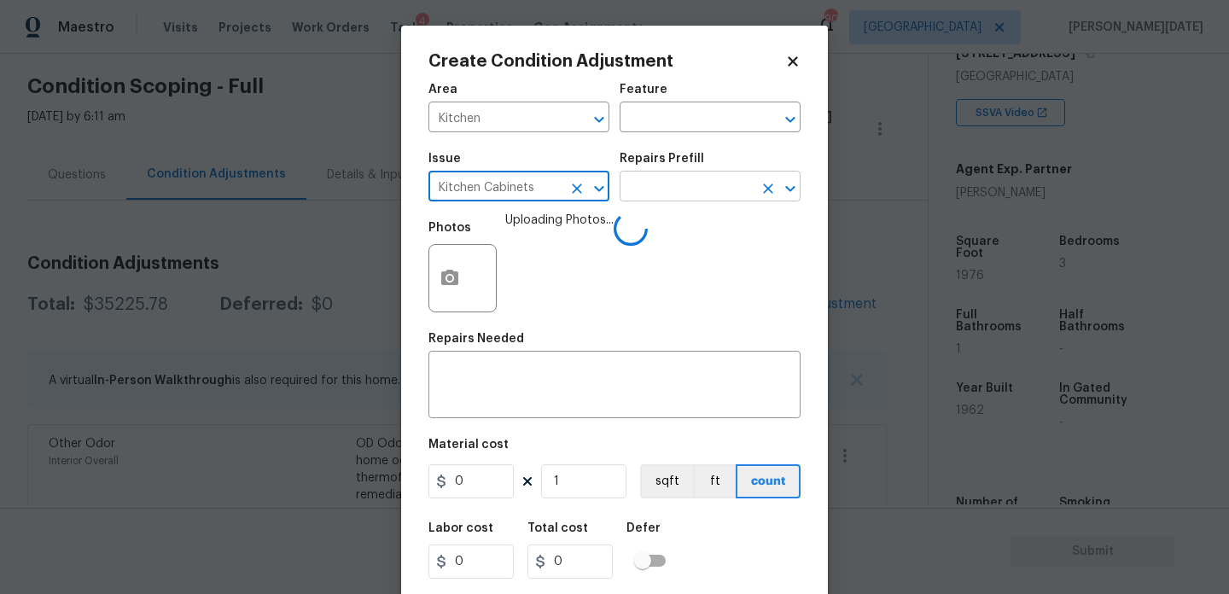
type input "Kitchen Cabinets"
click at [647, 196] on input "text" at bounding box center [686, 188] width 133 height 26
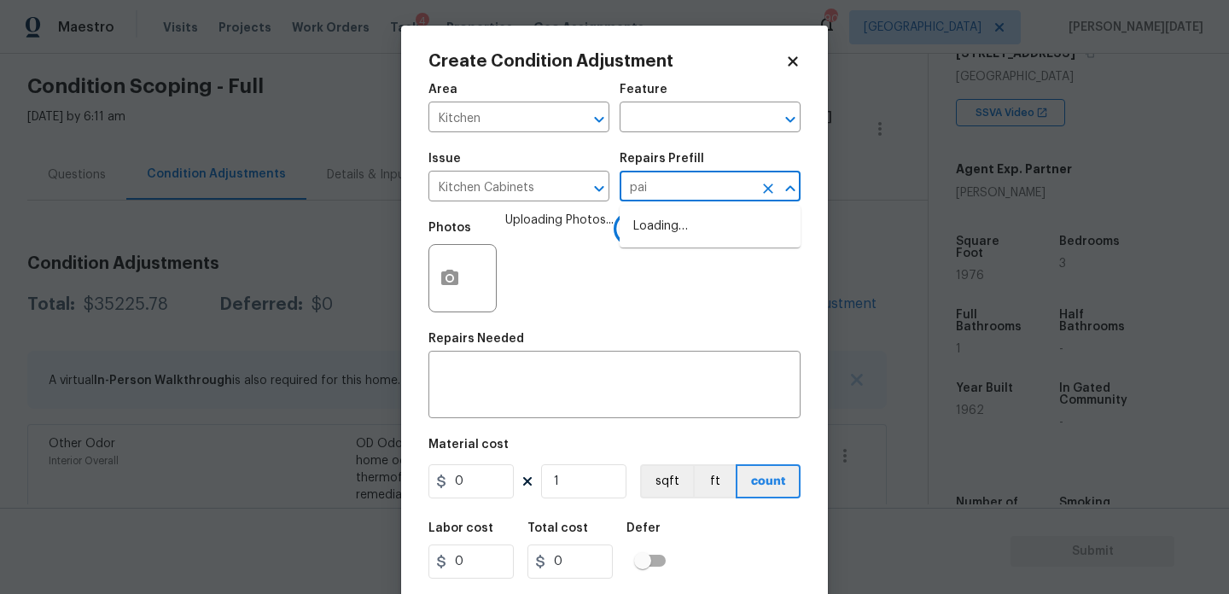
type input "pain"
type input "t"
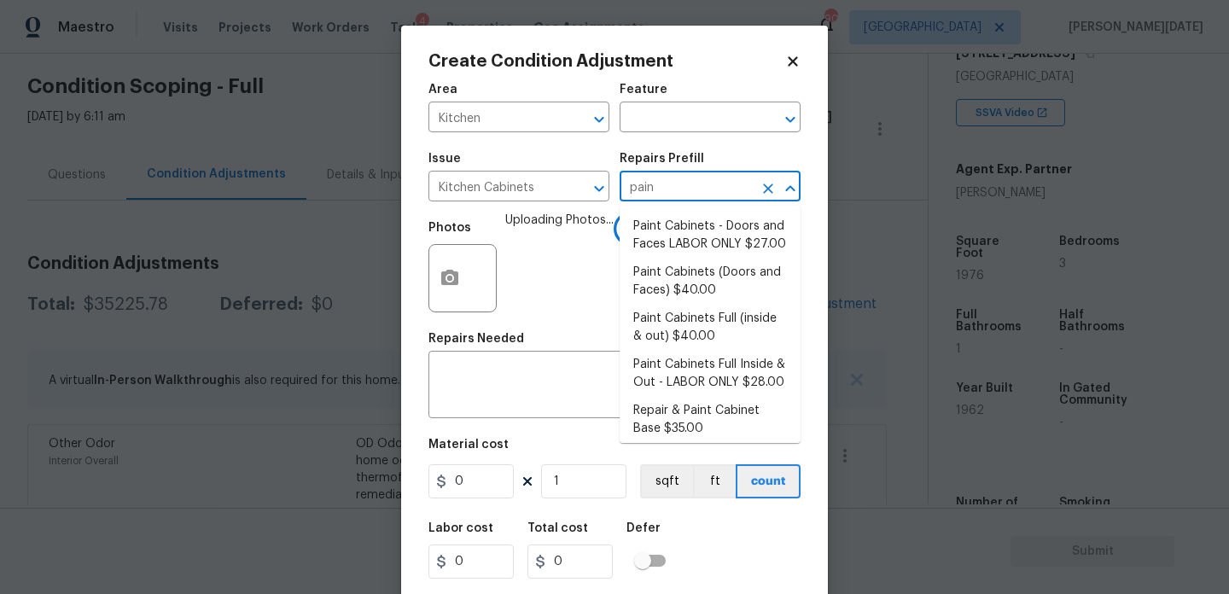
type input "paint"
click at [670, 229] on li "Paint Cabinets - Doors and Faces LABOR ONLY $27.00" at bounding box center [710, 236] width 181 height 46
type input "Cabinets"
type textarea "Prep, sand, mask and apply 2 coats of paint to the kitchen cabinet doors and bo…"
type input "27"
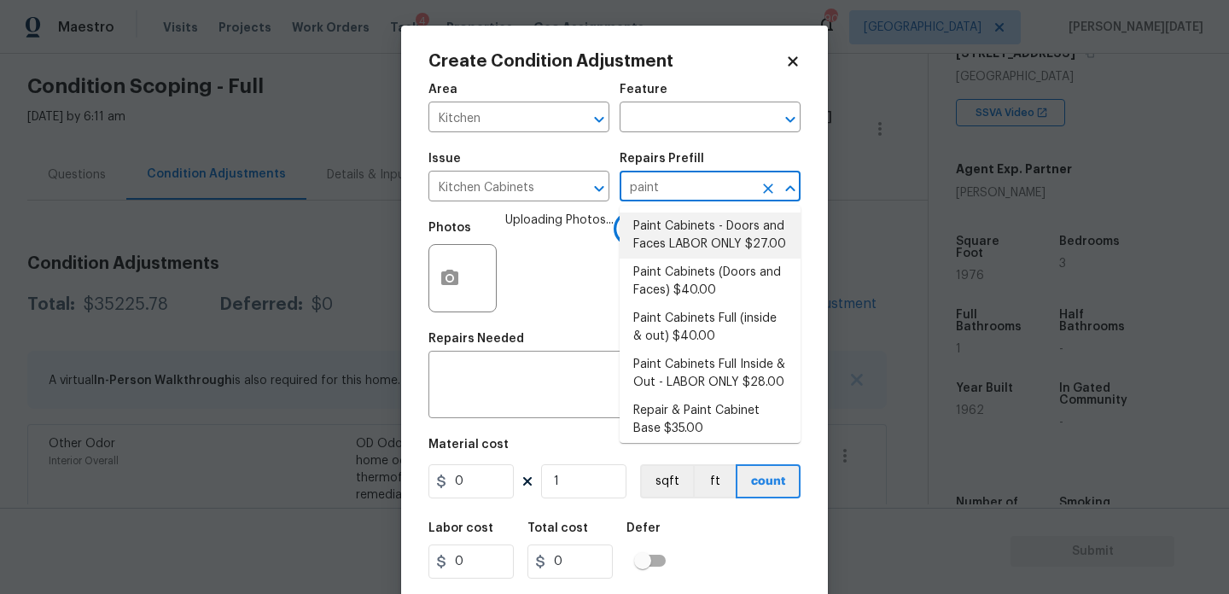
type input "27"
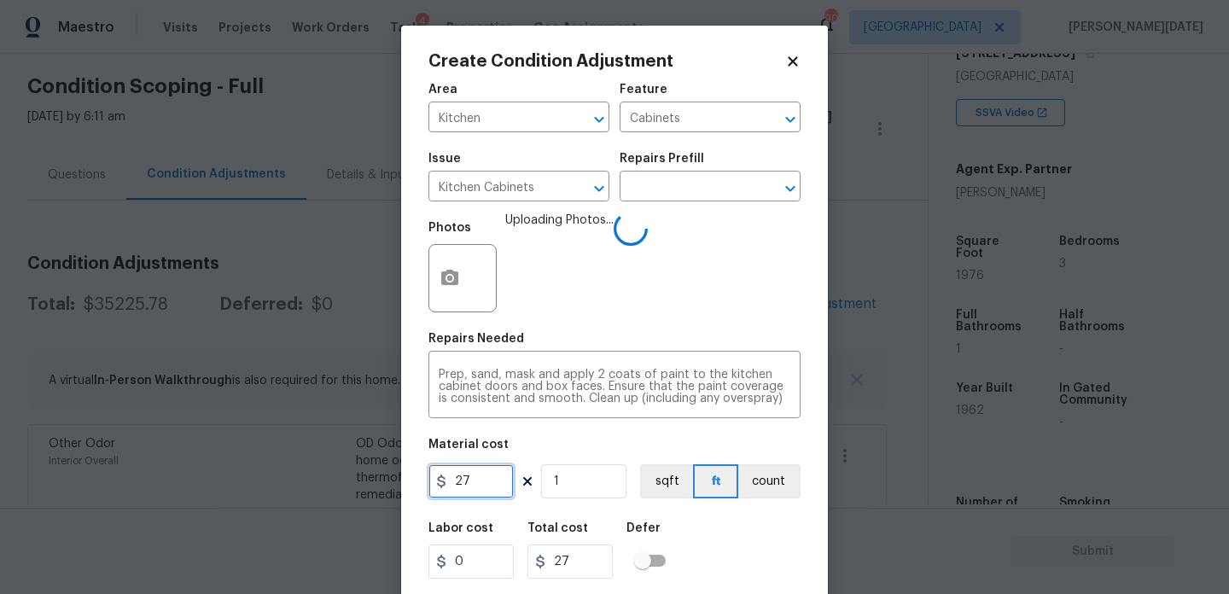
drag, startPoint x: 473, startPoint y: 484, endPoint x: 403, endPoint y: 482, distance: 70.1
click at [403, 482] on div "Create Condition Adjustment Area Kitchen ​ Feature Cabinets ​ Issue Kitchen Cab…" at bounding box center [614, 316] width 427 height 581
type input "1200"
click at [736, 307] on div "Photos Uploading Photos..." at bounding box center [615, 267] width 372 height 111
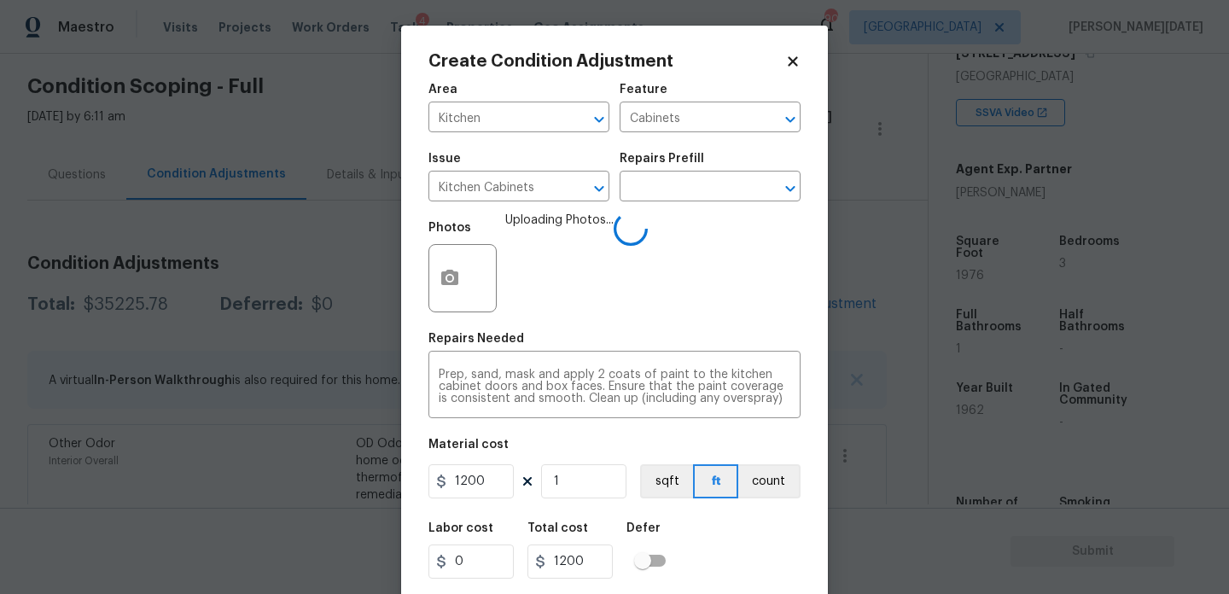
scroll to position [44, 0]
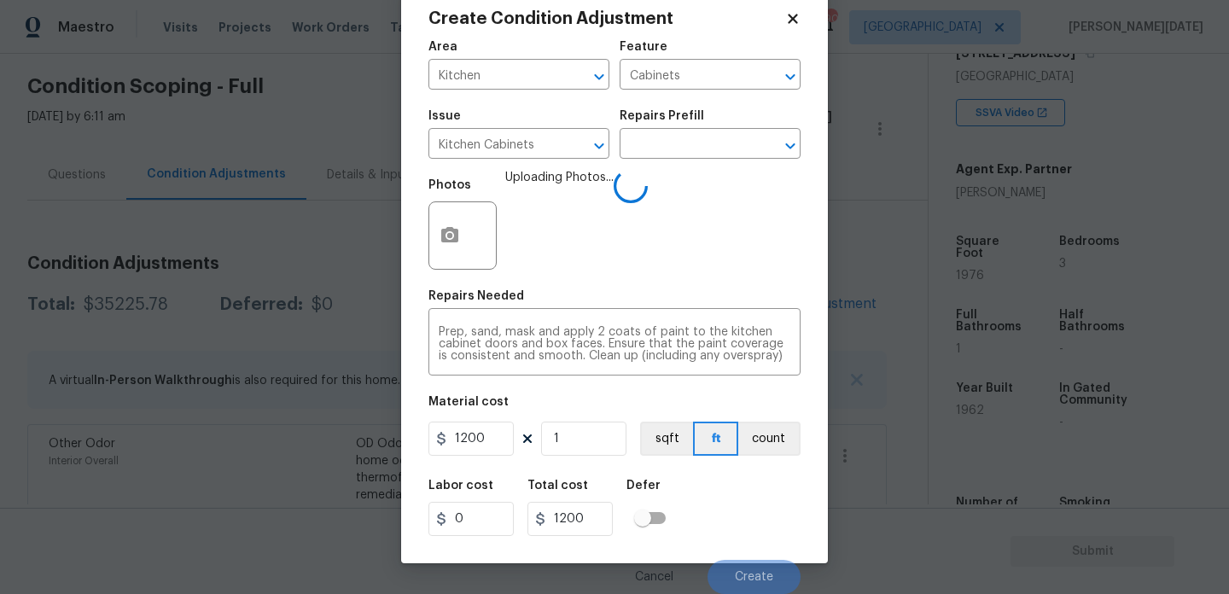
click at [759, 529] on div "Labor cost 0 Total cost 1200 Defer" at bounding box center [615, 508] width 372 height 77
click at [771, 507] on div "Labor cost 0 Total cost 1200 Defer" at bounding box center [615, 508] width 372 height 77
click at [733, 569] on button "Create" at bounding box center [754, 577] width 93 height 34
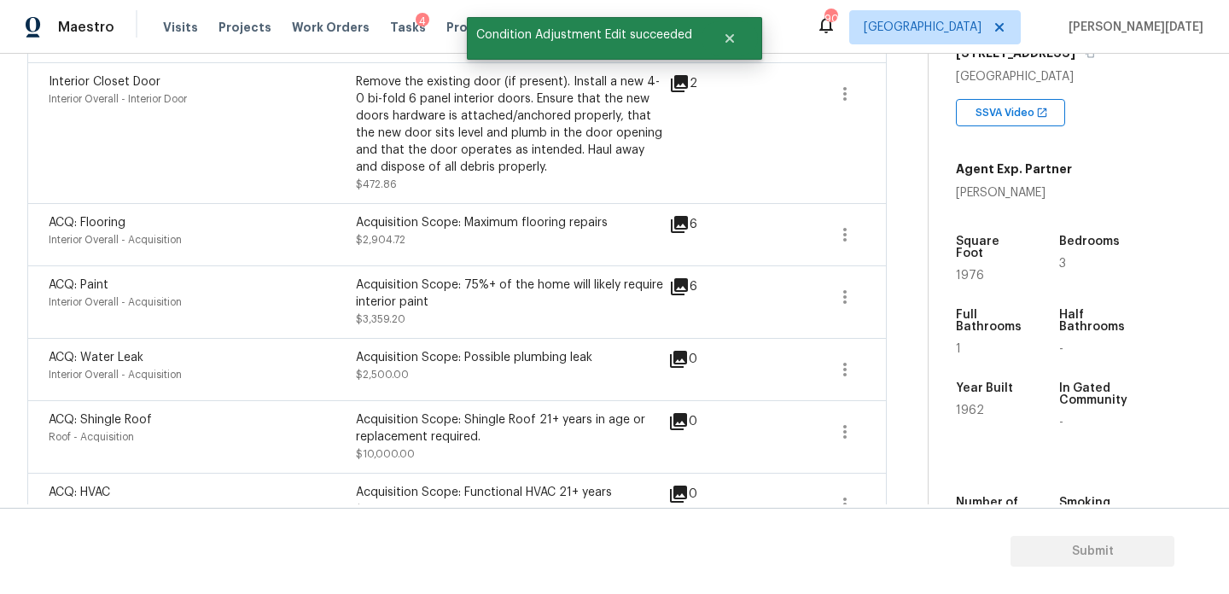
scroll to position [1521, 0]
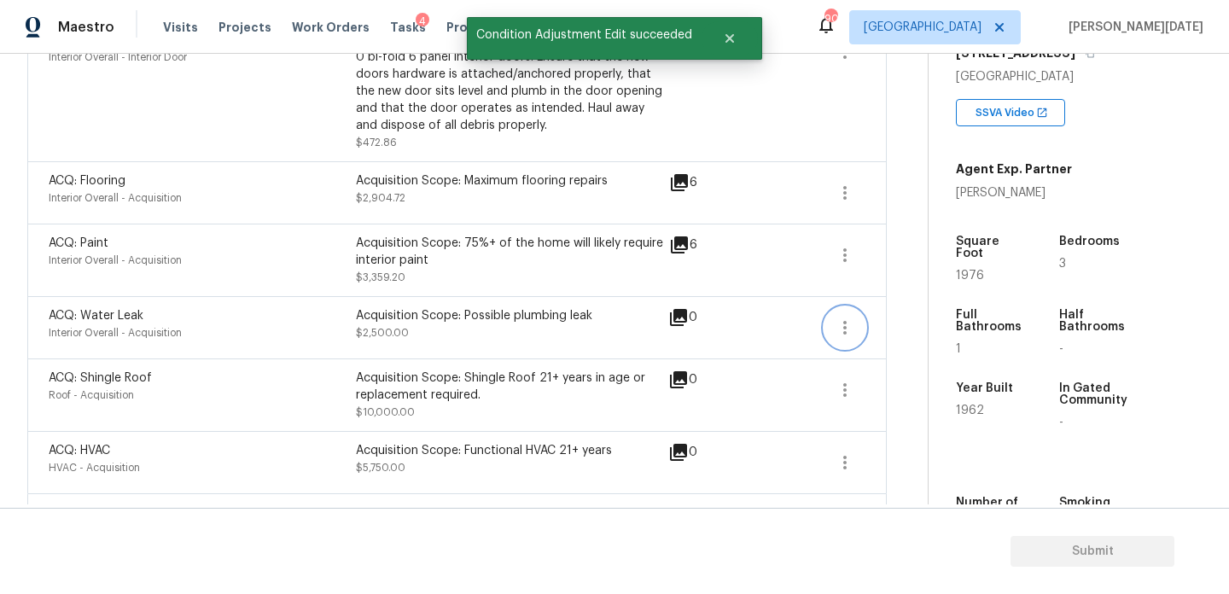
click at [837, 331] on icon "button" at bounding box center [845, 328] width 20 height 20
click at [899, 331] on div "Edit" at bounding box center [941, 327] width 133 height 17
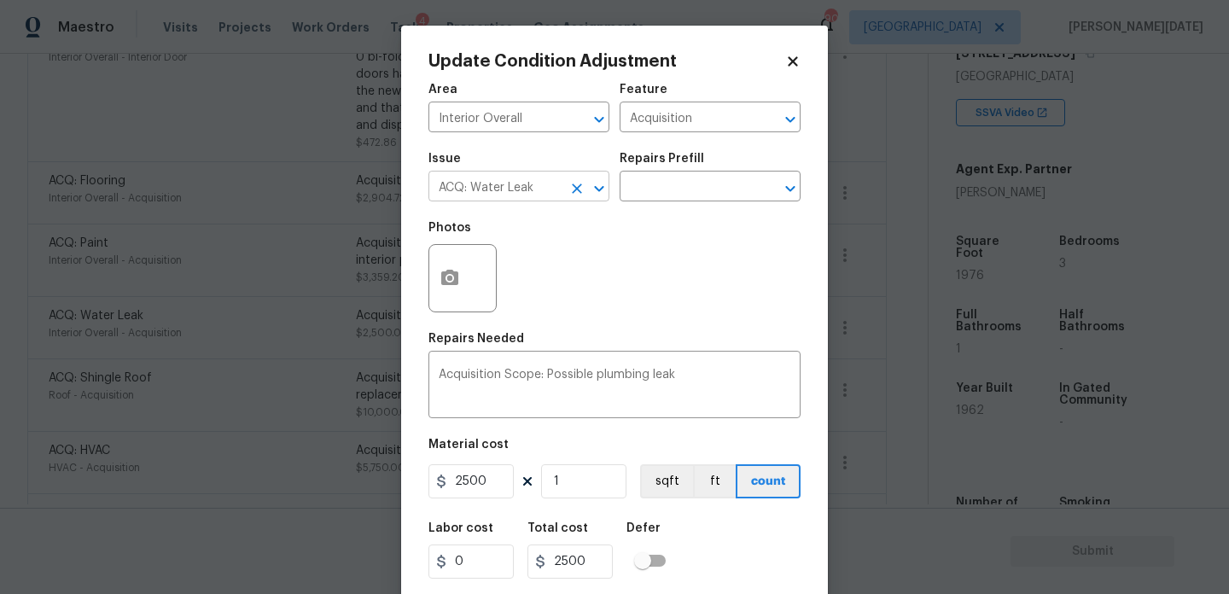
click at [579, 192] on icon "Clear" at bounding box center [577, 188] width 17 height 17
type input ";"
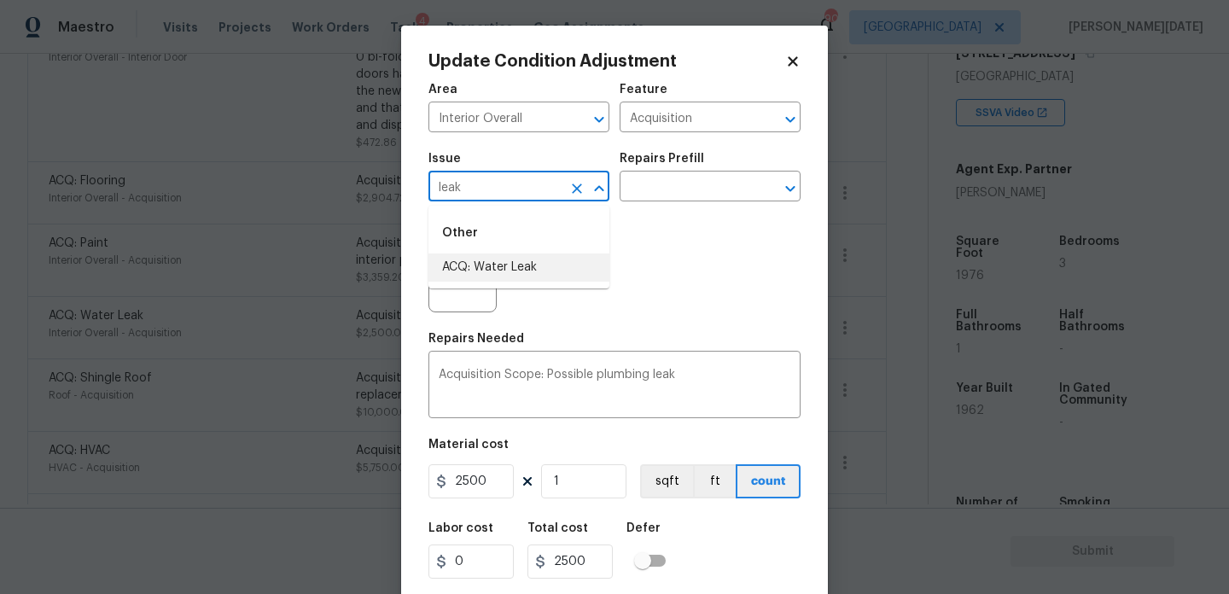
click at [563, 262] on li "ACQ: Water Leak" at bounding box center [519, 268] width 181 height 28
type input "ACQ: Water Leak"
click at [655, 197] on input "text" at bounding box center [686, 188] width 133 height 26
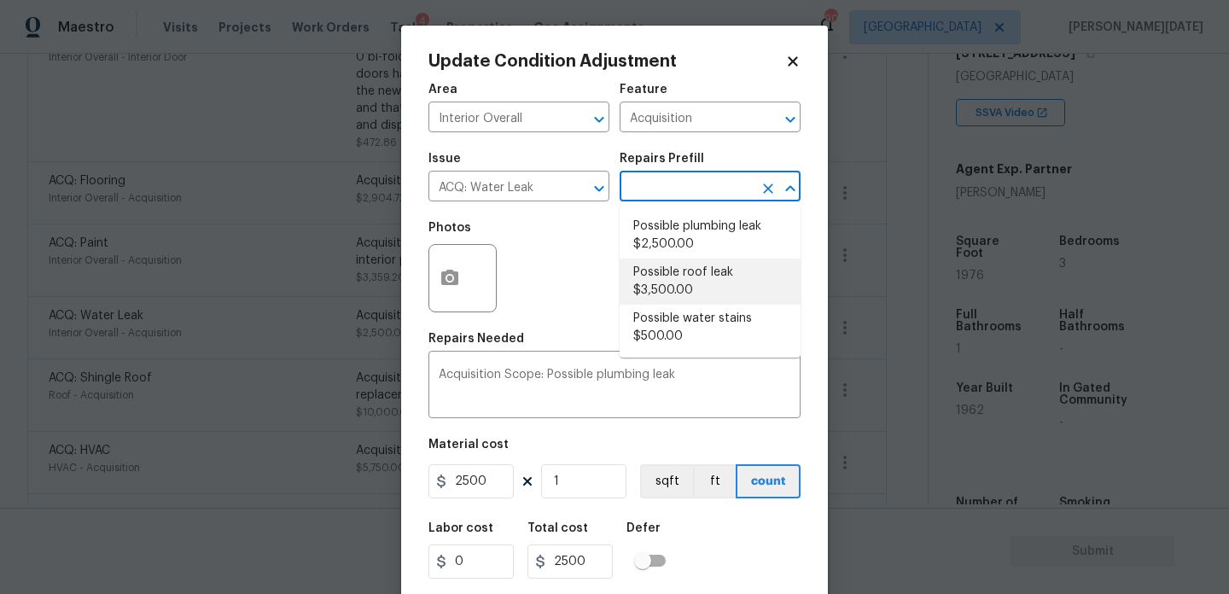
click at [683, 275] on li "Possible roof leak $3,500.00" at bounding box center [710, 282] width 181 height 46
type textarea "Acquisition Scope: Possible roof leak"
type input "3500"
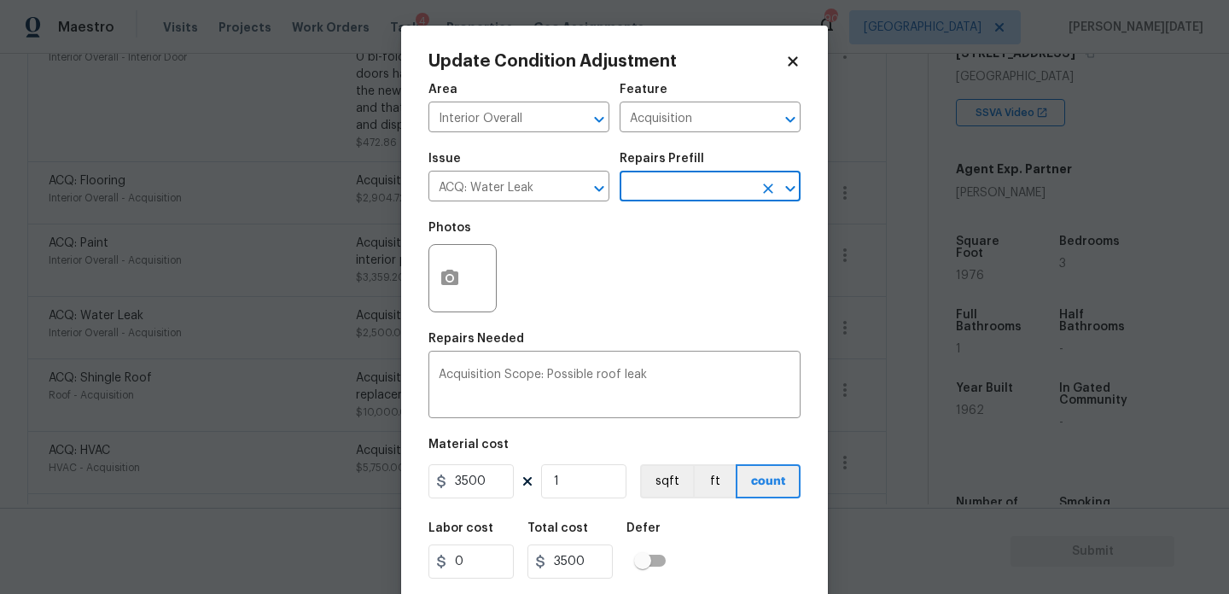
scroll to position [44, 0]
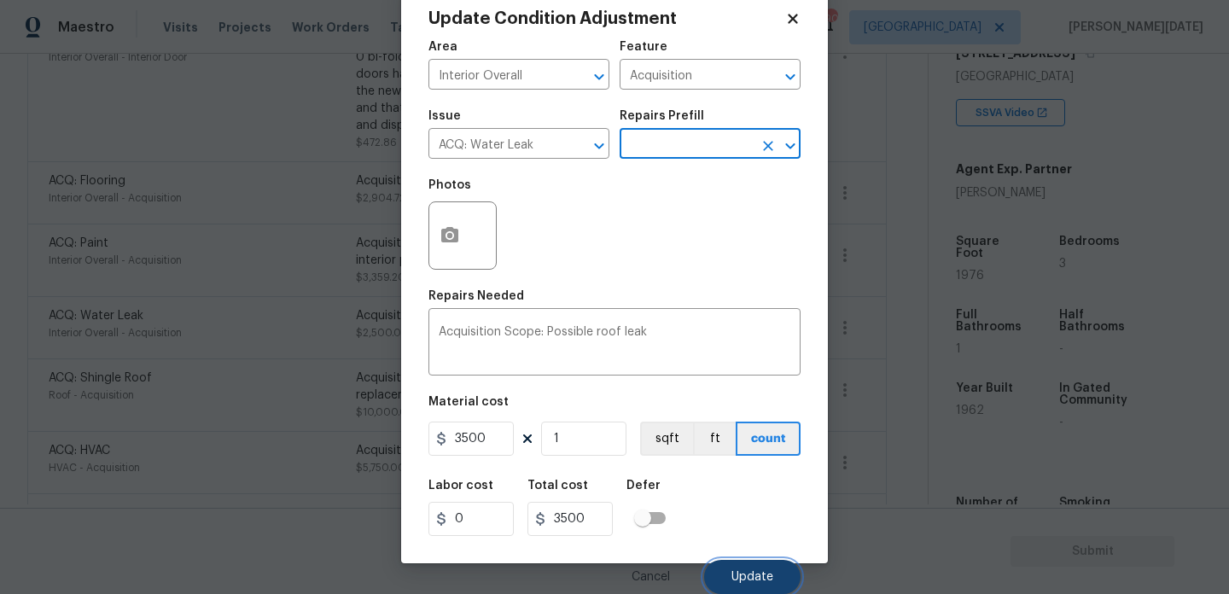
click at [729, 565] on button "Update" at bounding box center [752, 577] width 96 height 34
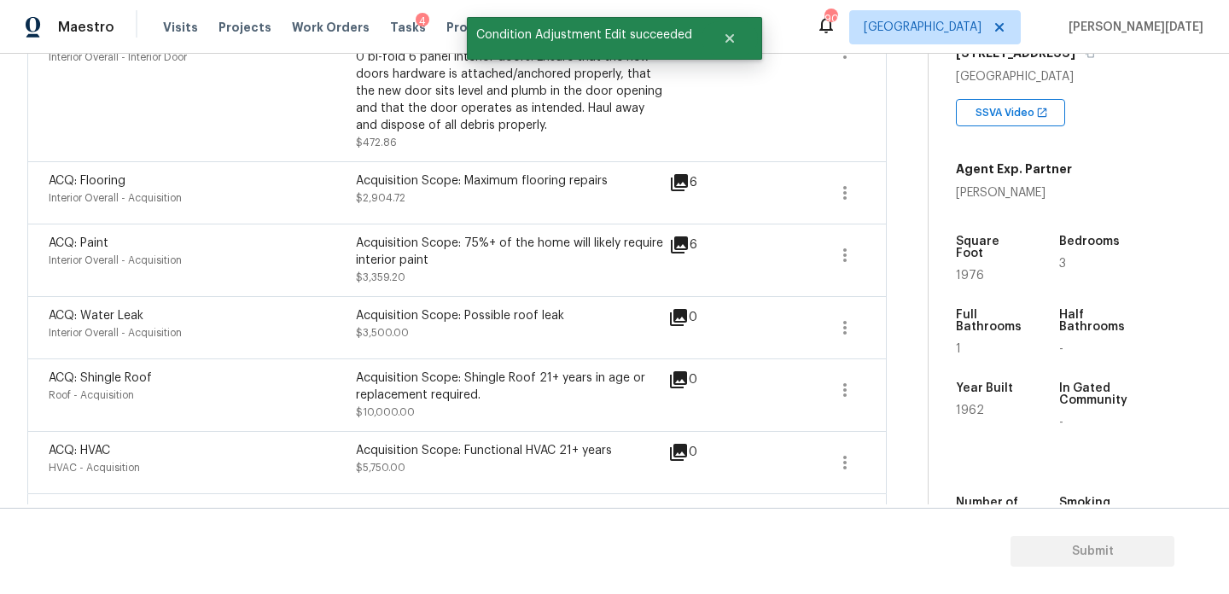
scroll to position [0, 0]
click at [854, 328] on icon "button" at bounding box center [845, 328] width 20 height 20
click at [907, 331] on div "Edit" at bounding box center [941, 327] width 133 height 17
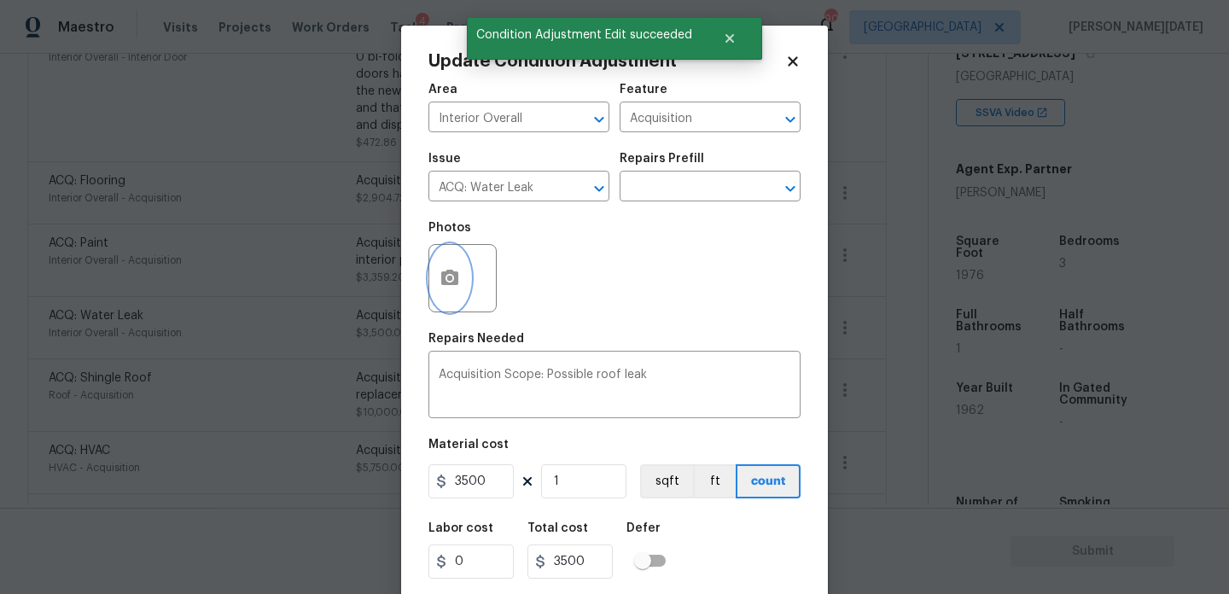
click at [461, 277] on button "button" at bounding box center [449, 278] width 41 height 67
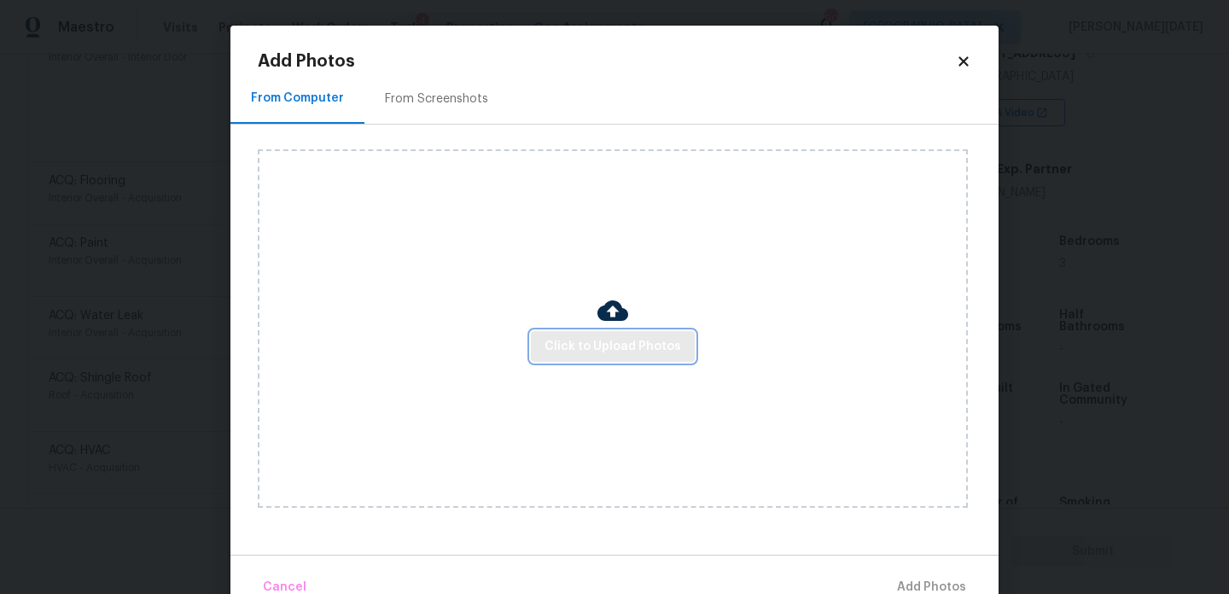
click at [575, 345] on span "Click to Upload Photos" at bounding box center [613, 346] width 137 height 21
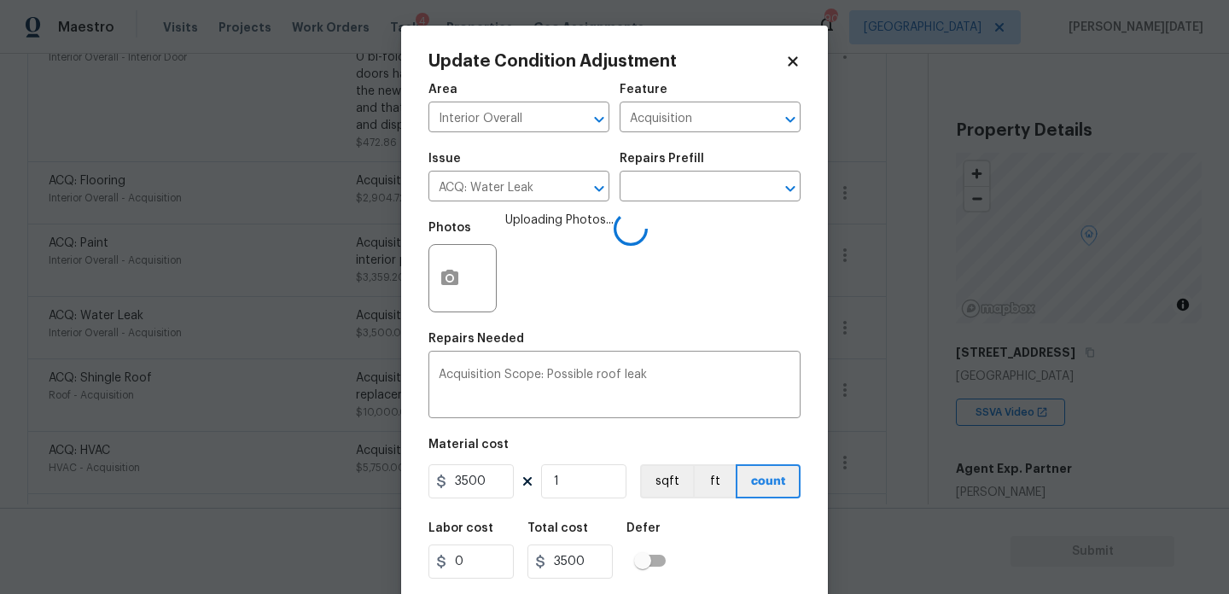
scroll to position [44, 0]
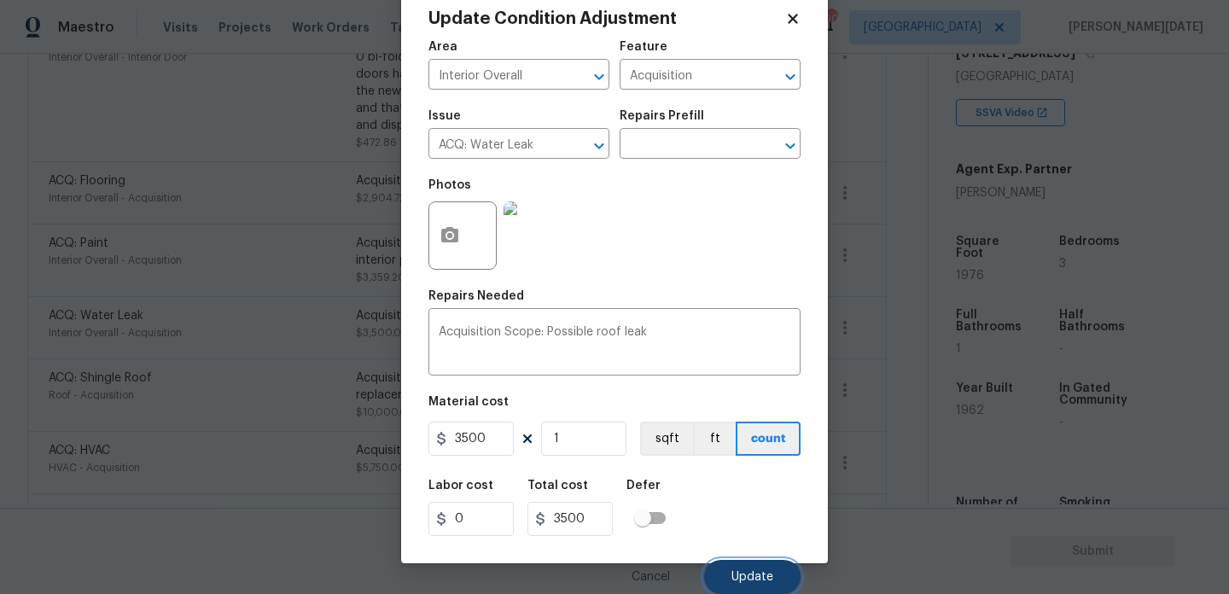
click at [759, 582] on span "Update" at bounding box center [753, 577] width 42 height 13
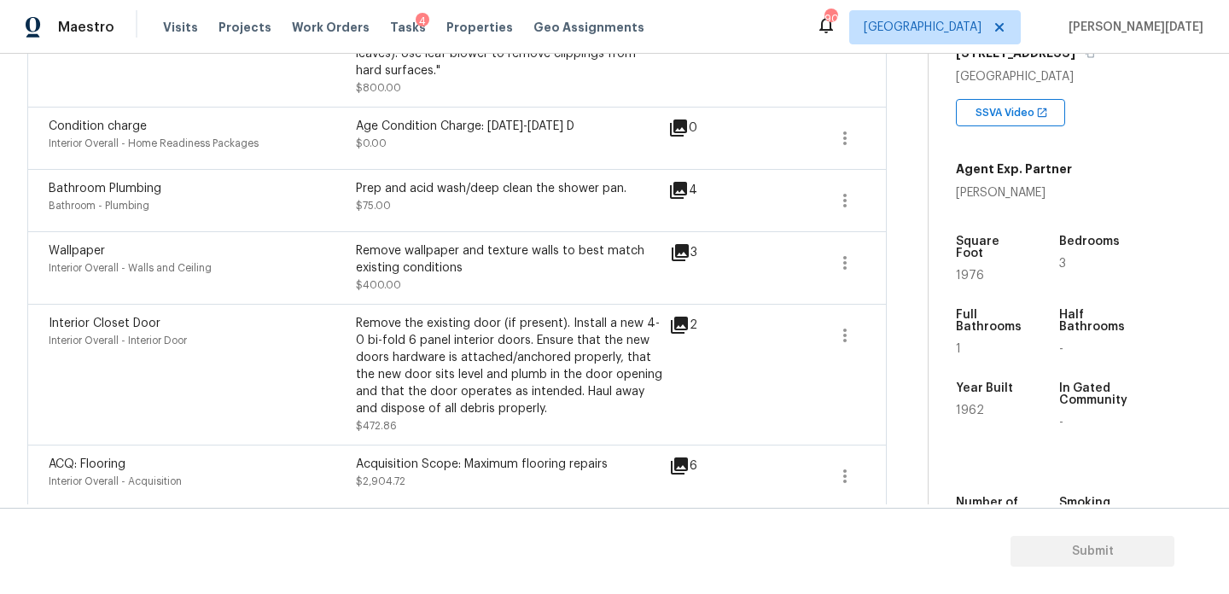
scroll to position [1582, 0]
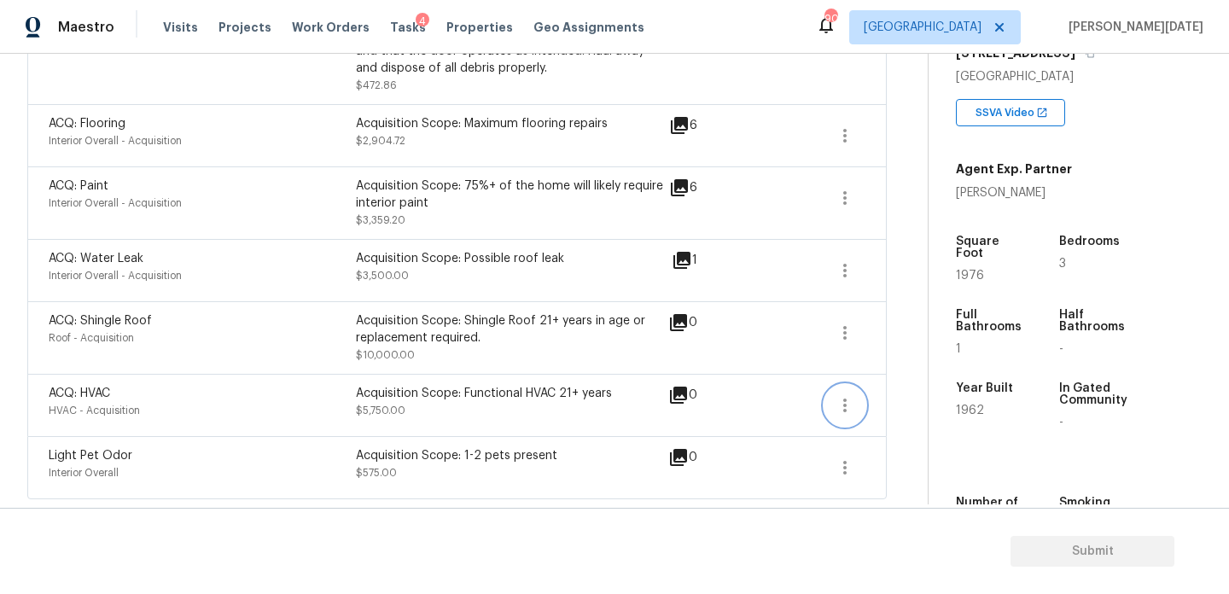
click at [847, 407] on icon "button" at bounding box center [845, 405] width 20 height 20
click at [909, 407] on div "Edit" at bounding box center [941, 402] width 133 height 17
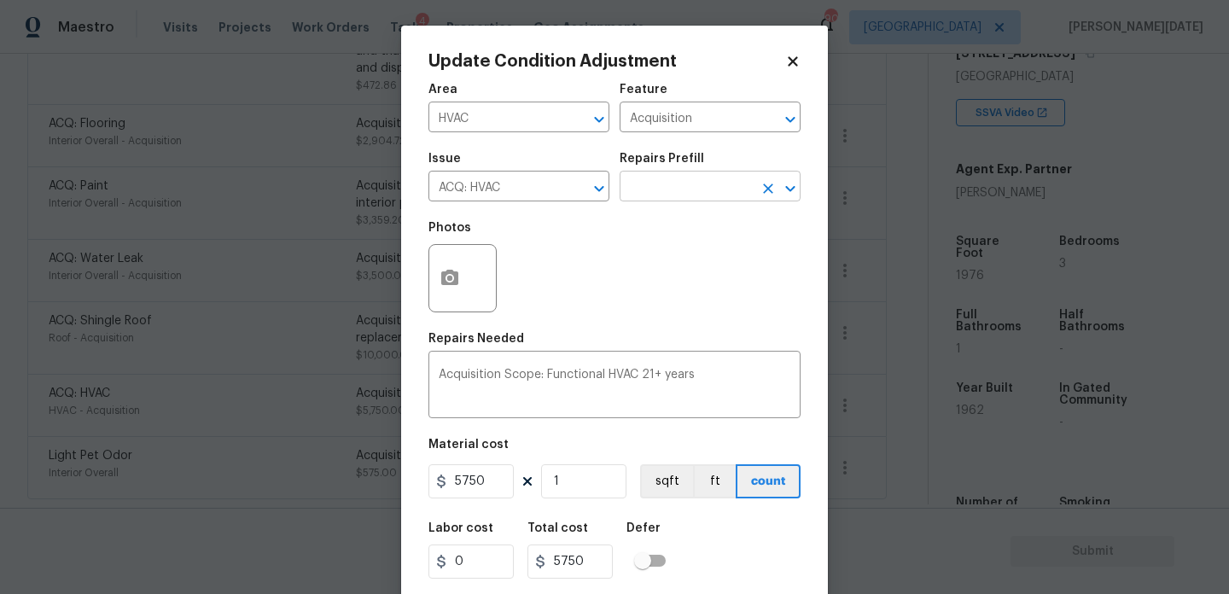
click at [660, 191] on input "text" at bounding box center [686, 188] width 133 height 26
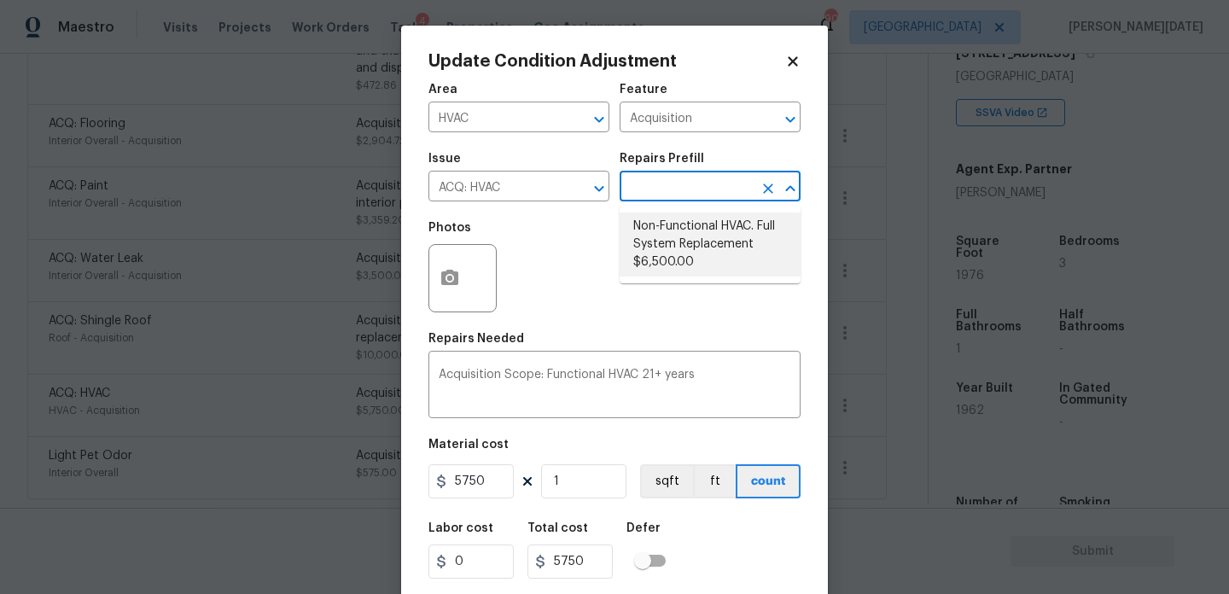
click at [678, 254] on li "Non-Functional HVAC. Full System Replacement $6,500.00" at bounding box center [710, 245] width 181 height 64
type textarea "Acquisition Scope: Full System Replacement"
type input "6500"
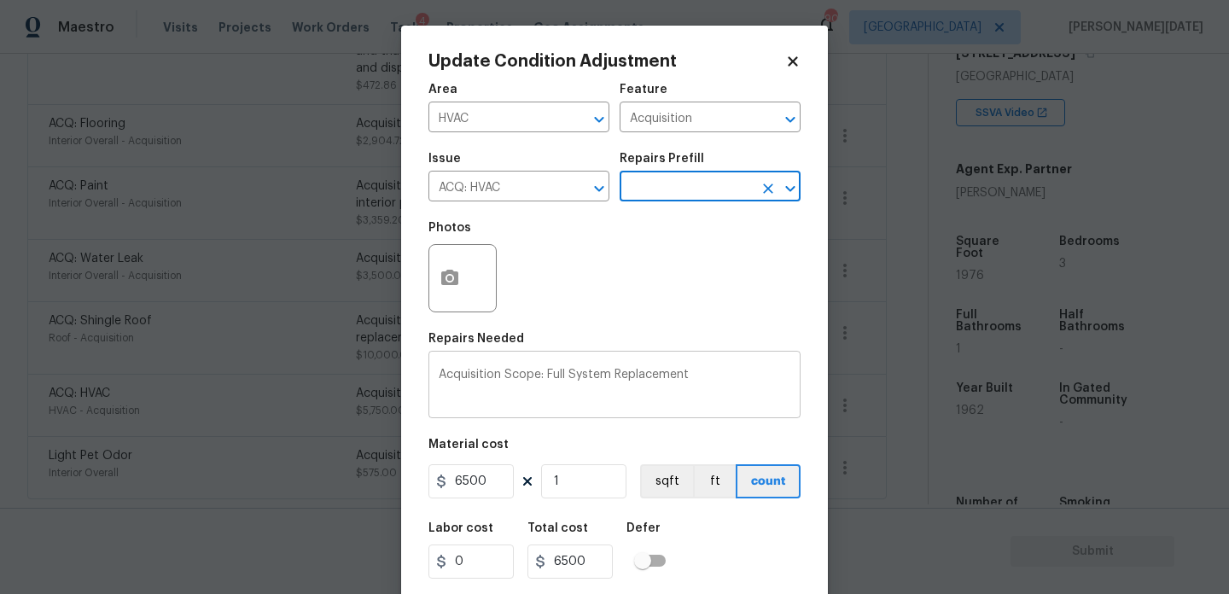
scroll to position [44, 0]
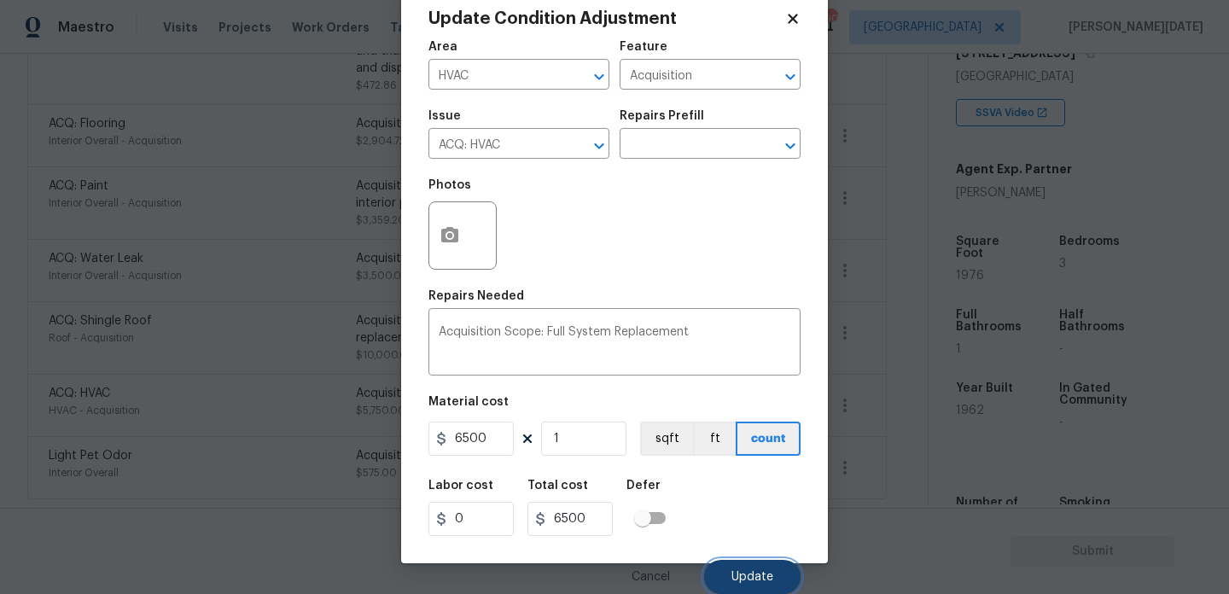
click at [735, 565] on button "Update" at bounding box center [752, 577] width 96 height 34
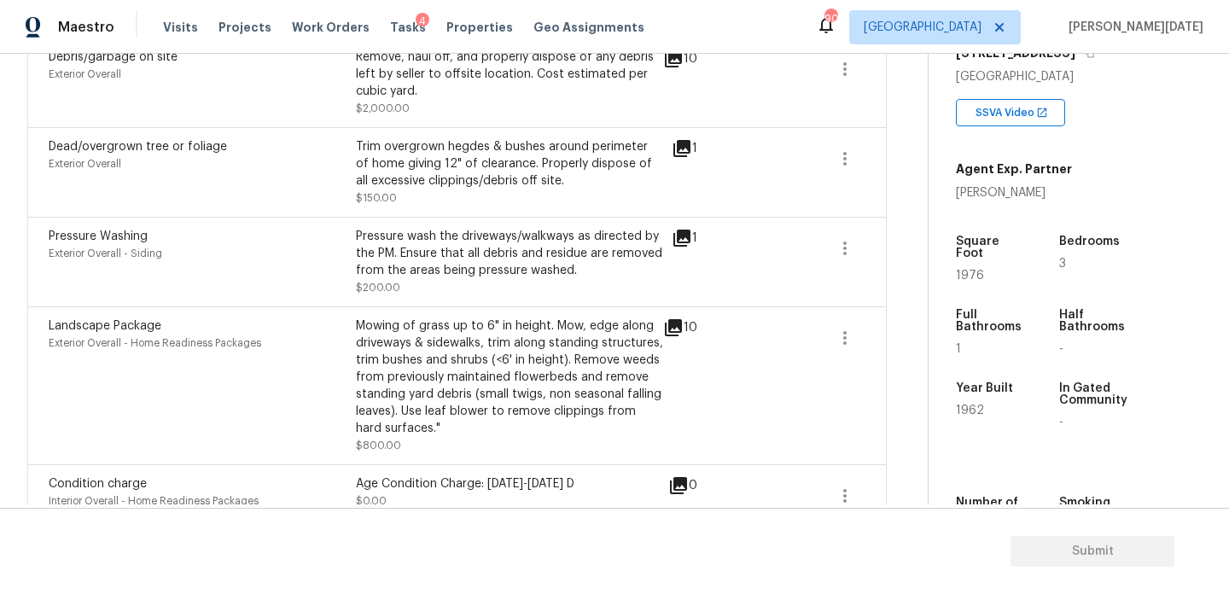
scroll to position [880, 0]
click at [844, 353] on button "button" at bounding box center [845, 337] width 41 height 41
click at [901, 339] on div "Edit" at bounding box center [941, 336] width 133 height 17
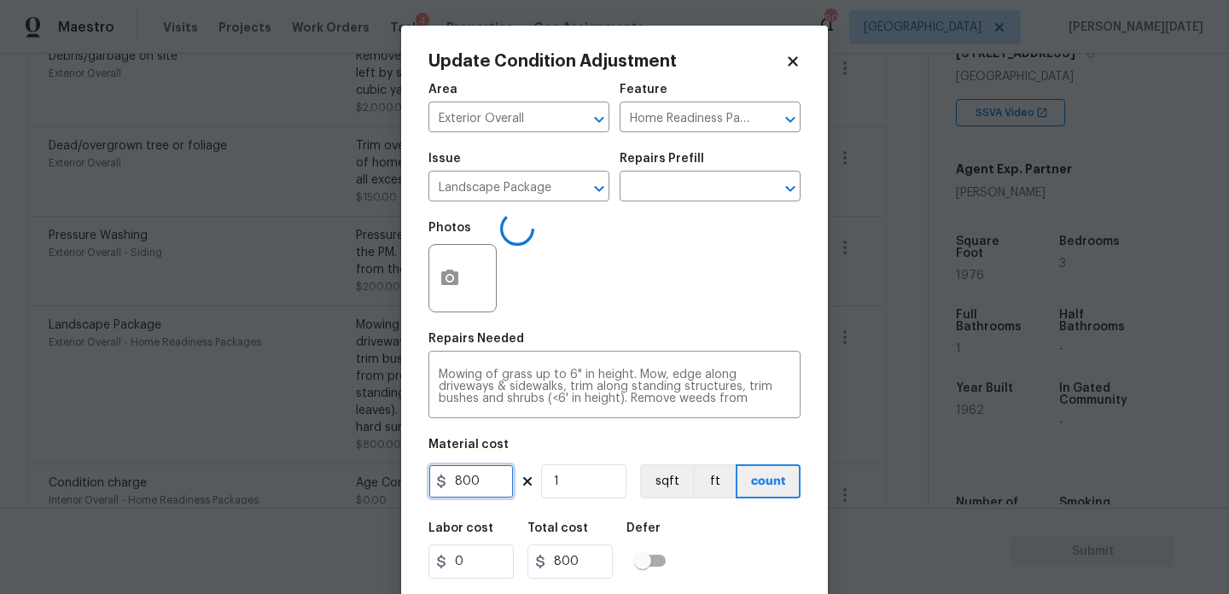
drag, startPoint x: 500, startPoint y: 480, endPoint x: 389, endPoint y: 480, distance: 111.0
click at [389, 480] on div "Update Condition Adjustment Area Exterior Overall ​ Feature Home Readiness Pack…" at bounding box center [614, 297] width 1229 height 594
type input "2000"
click at [694, 307] on div "Photos +8" at bounding box center [615, 267] width 372 height 111
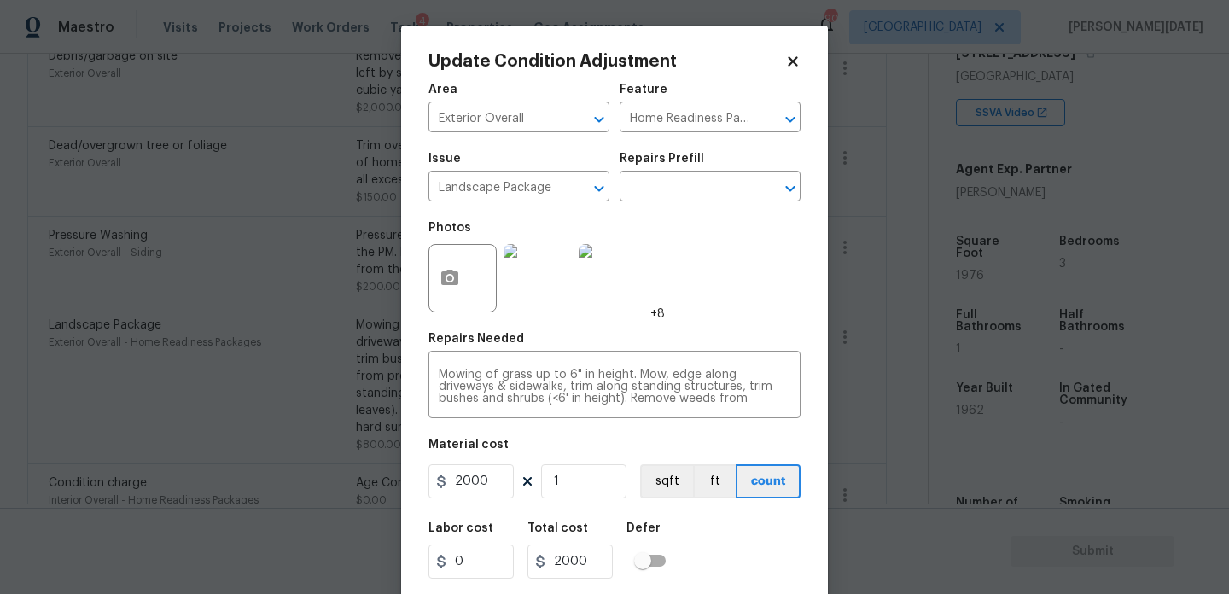
scroll to position [44, 0]
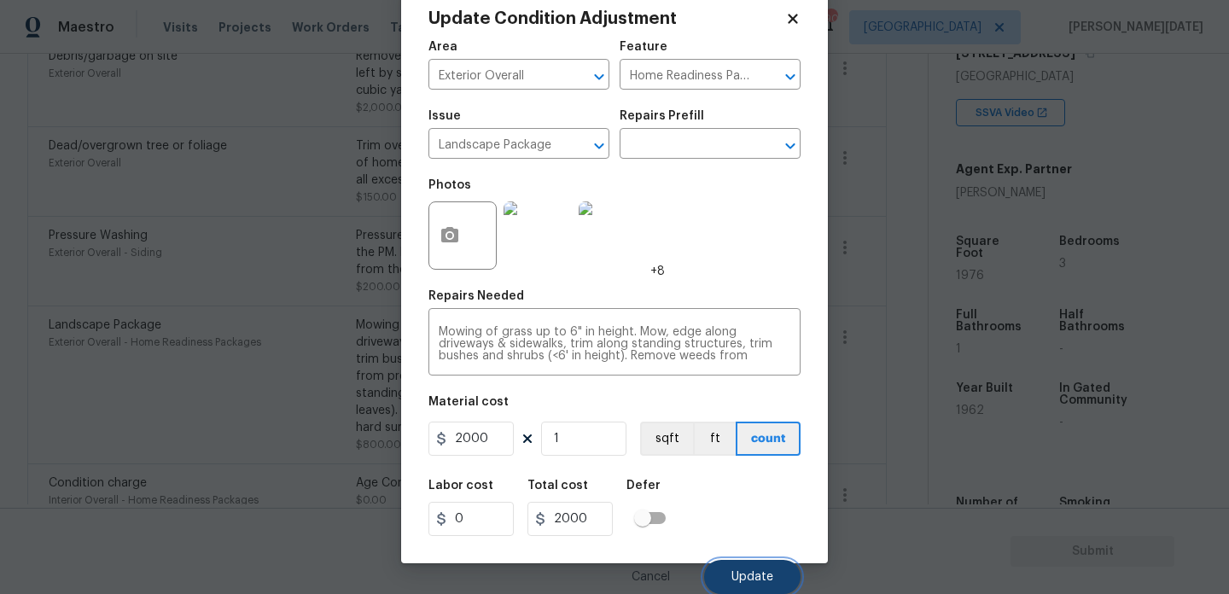
click at [727, 579] on button "Update" at bounding box center [752, 577] width 96 height 34
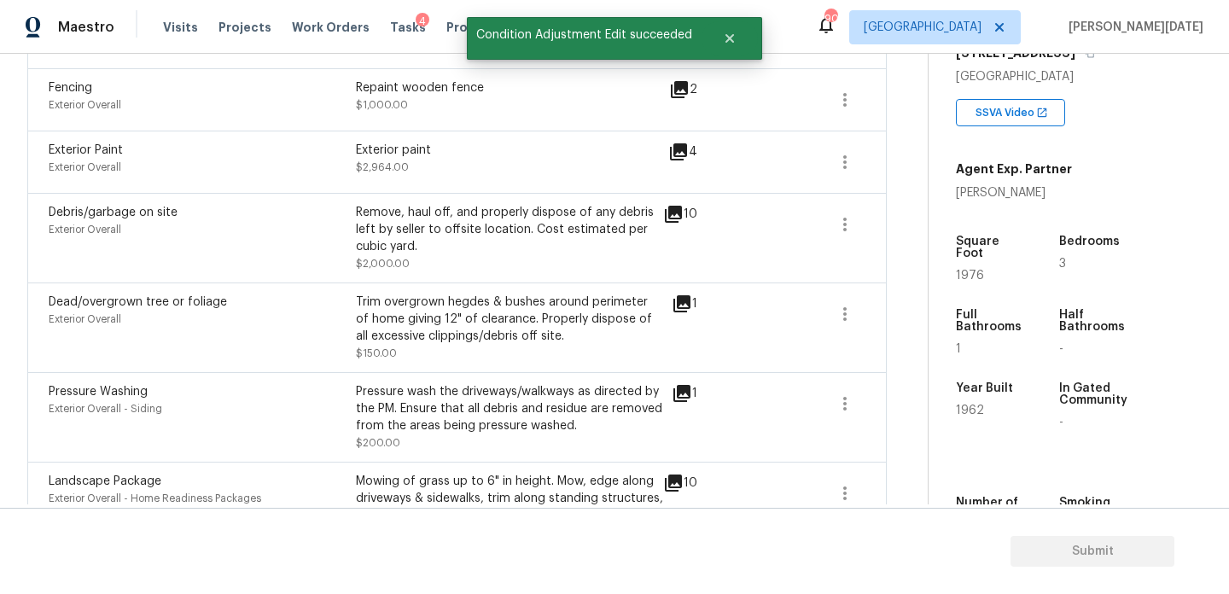
scroll to position [722, 0]
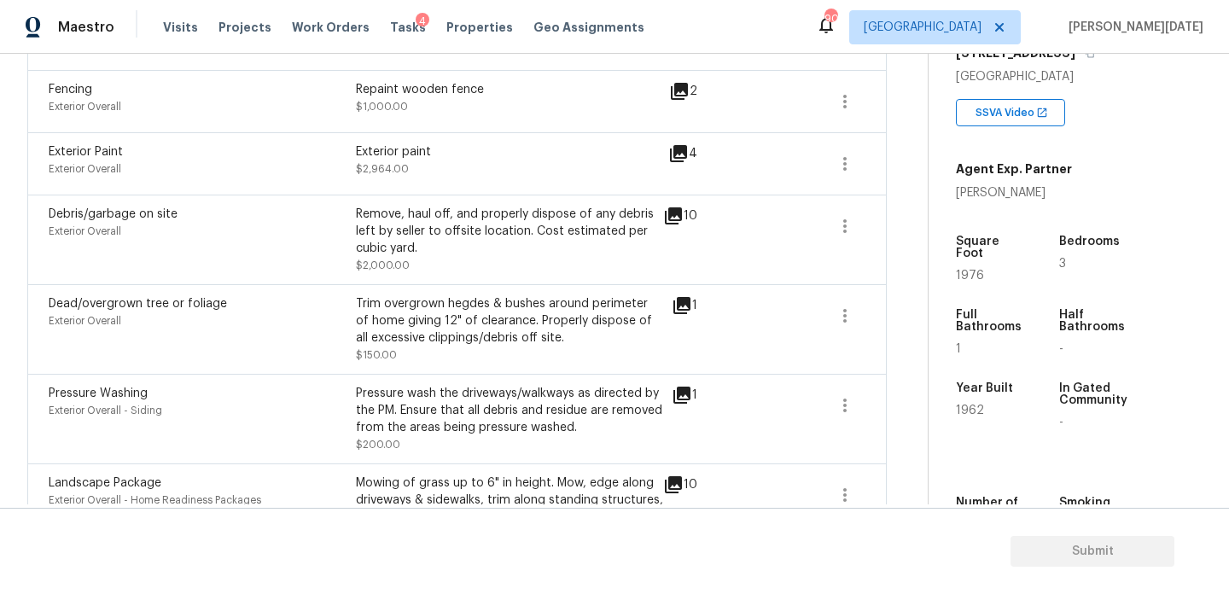
click at [683, 307] on icon at bounding box center [682, 305] width 17 height 17
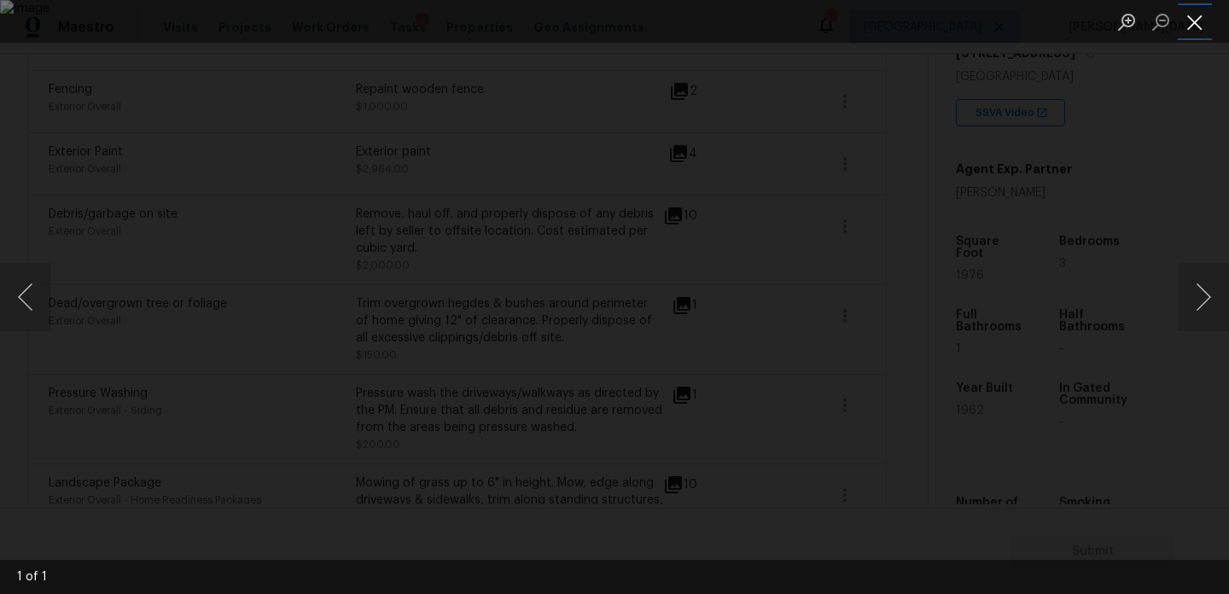
click at [1195, 20] on button "Close lightbox" at bounding box center [1195, 22] width 34 height 30
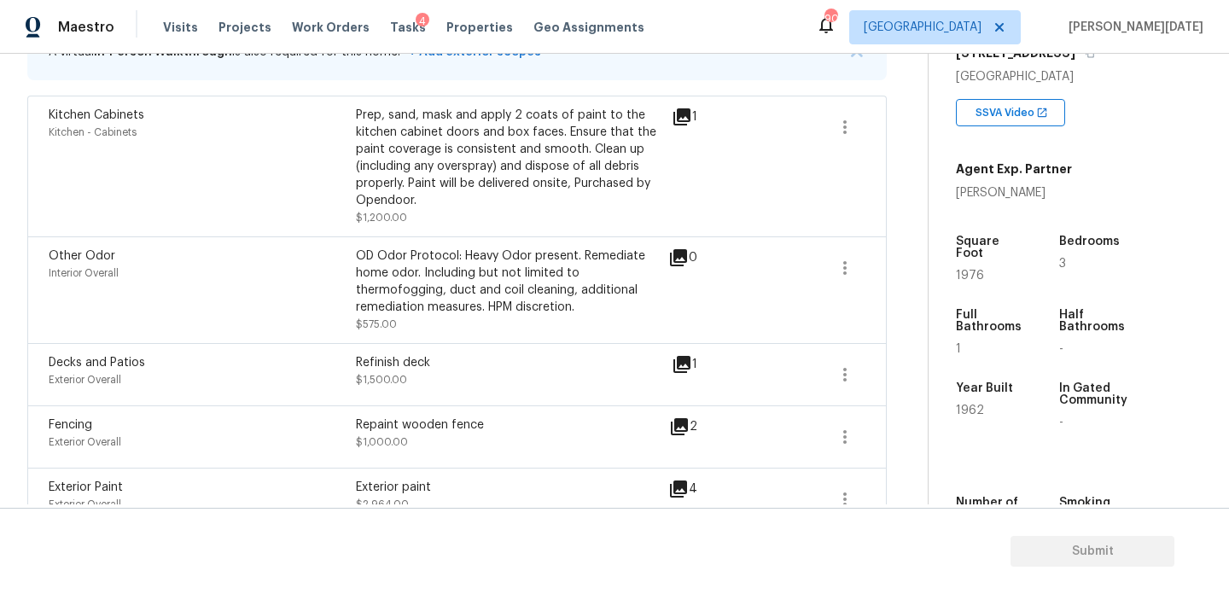
scroll to position [383, 0]
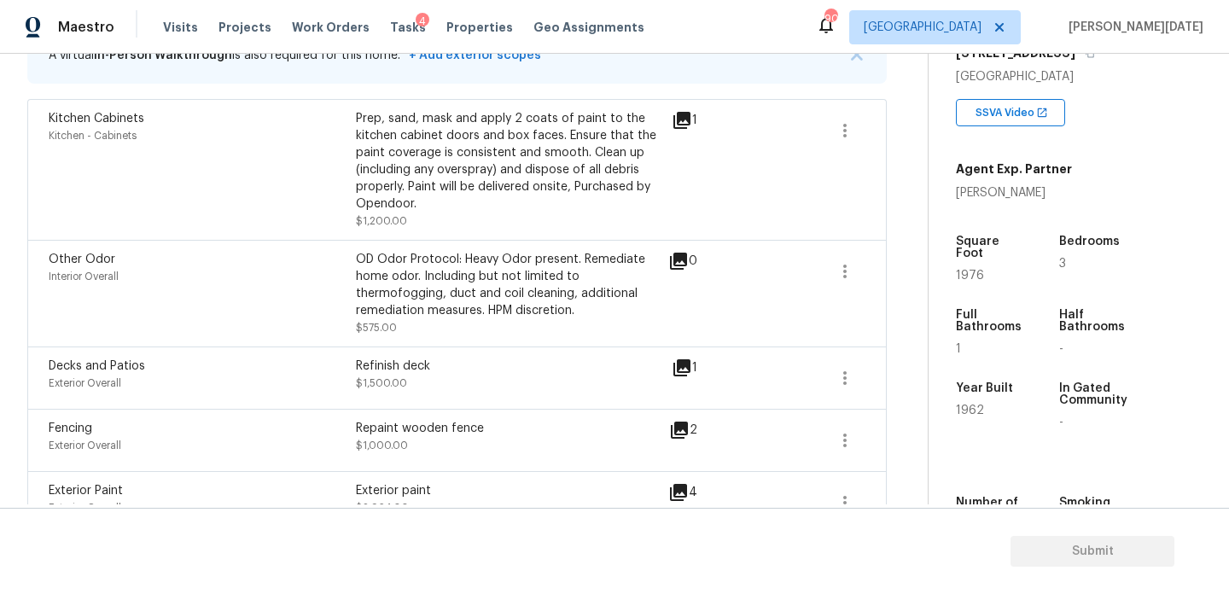
click at [689, 365] on icon at bounding box center [682, 367] width 17 height 17
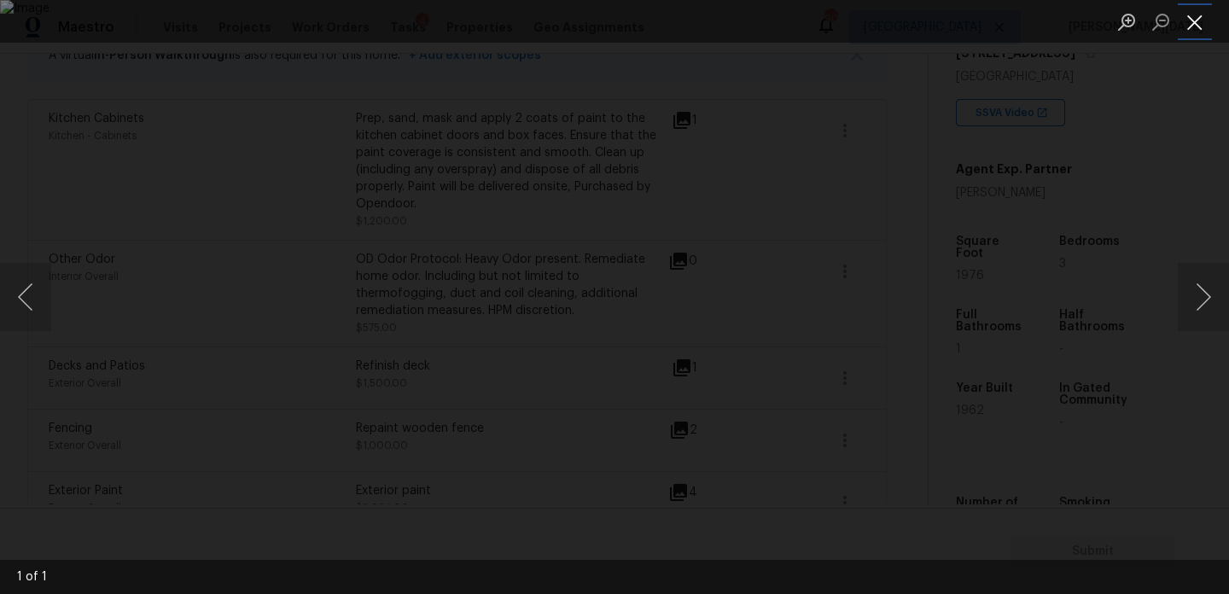
click at [1198, 26] on button "Close lightbox" at bounding box center [1195, 22] width 34 height 30
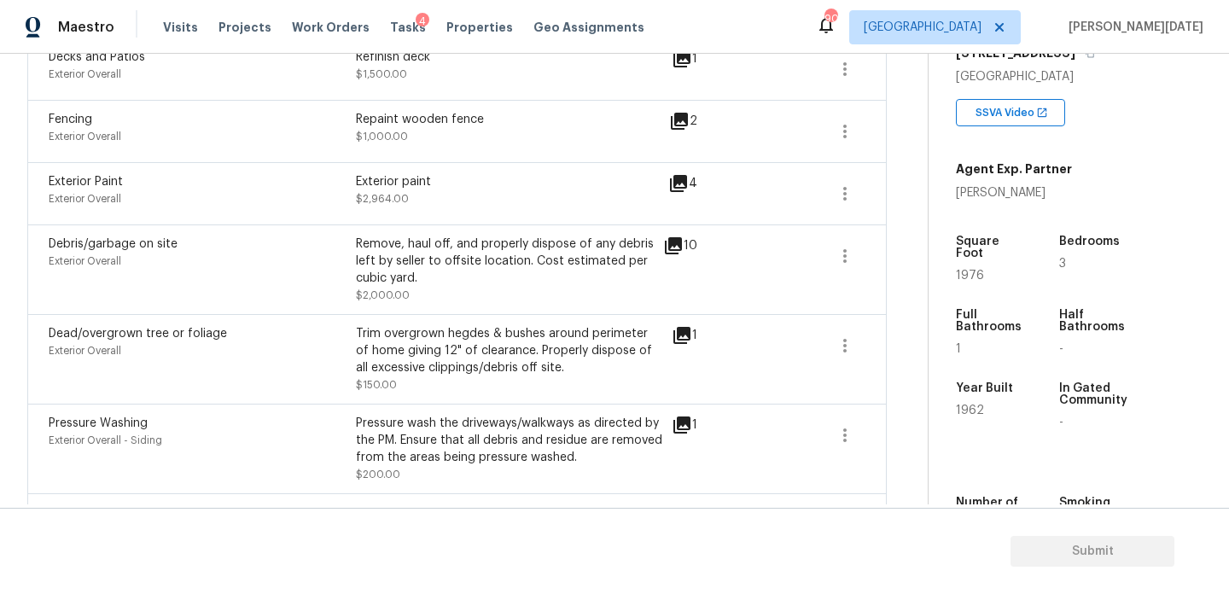
scroll to position [0, 0]
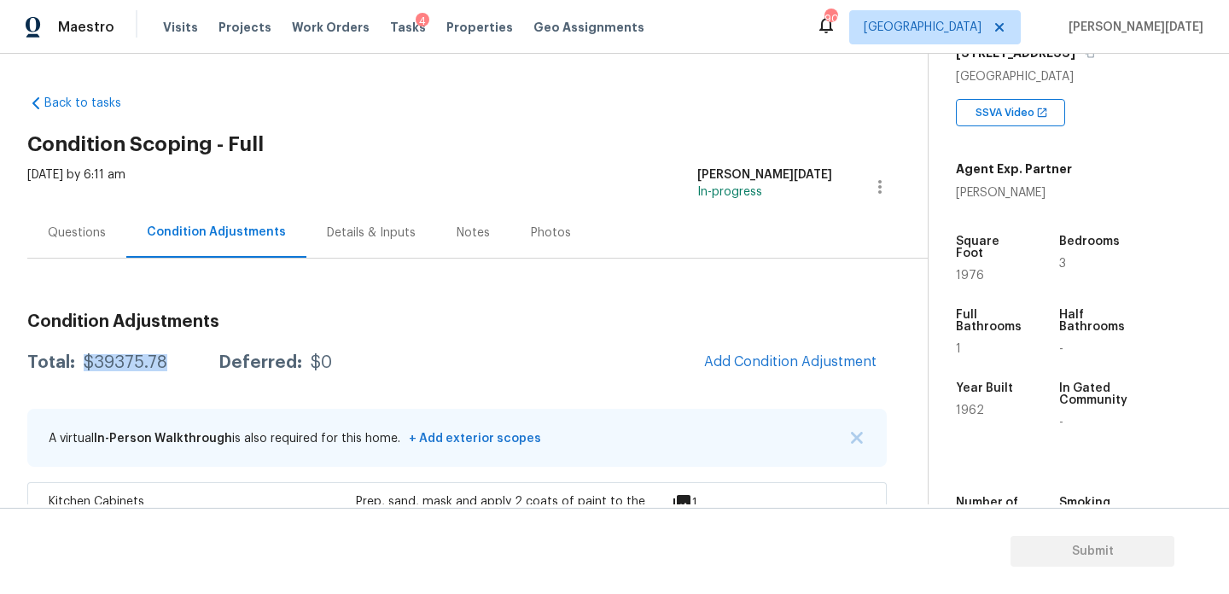
drag, startPoint x: 81, startPoint y: 360, endPoint x: 166, endPoint y: 359, distance: 85.4
click at [166, 359] on div "Total: $39375.78 Deferred: $0" at bounding box center [179, 362] width 305 height 17
copy div "$39375.78"
click at [51, 225] on div "Questions" at bounding box center [77, 233] width 58 height 17
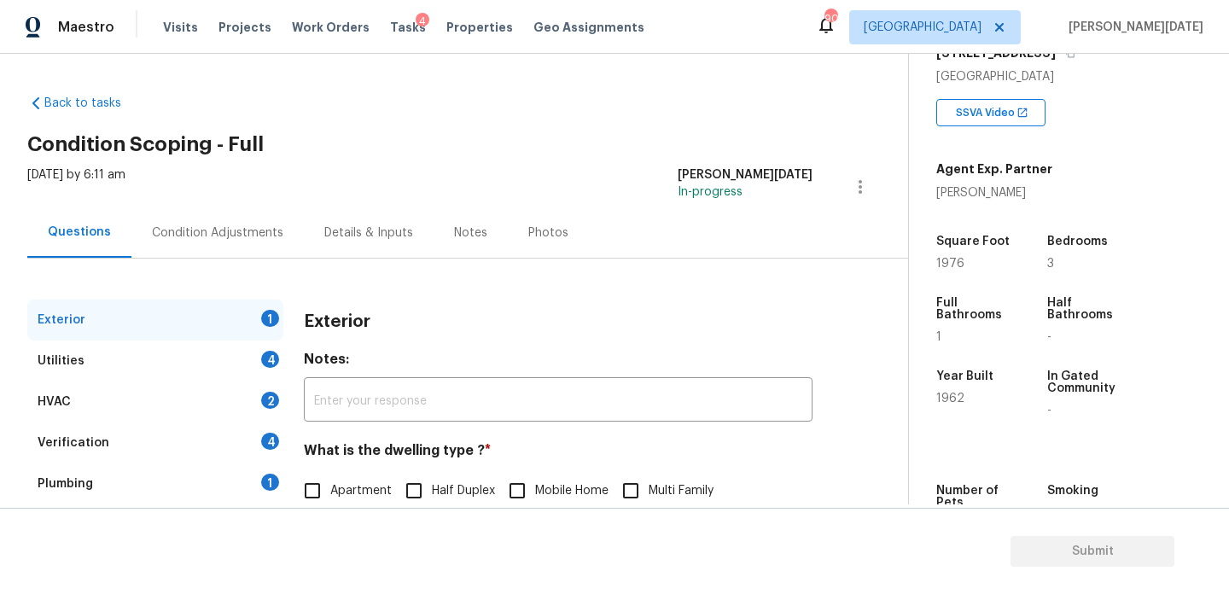
scroll to position [228, 0]
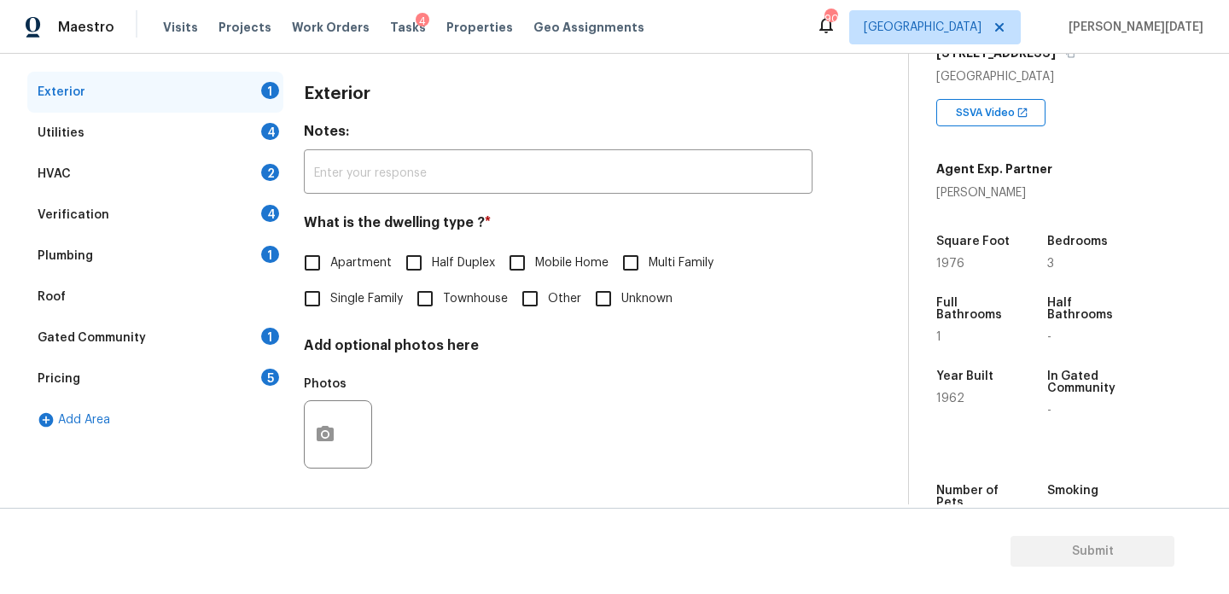
click at [318, 298] on input "Single Family" at bounding box center [313, 299] width 36 height 36
checkbox input "true"
click at [231, 143] on div "Utilities 4" at bounding box center [155, 133] width 256 height 41
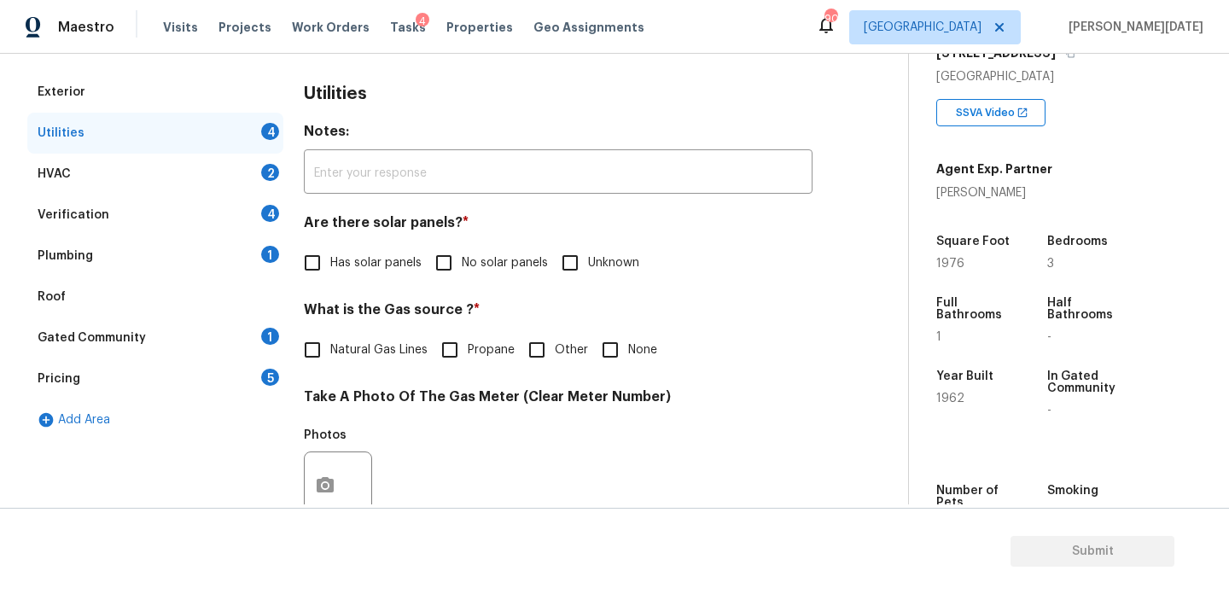
click at [436, 265] on input "No solar panels" at bounding box center [444, 263] width 36 height 36
checkbox input "true"
click at [383, 342] on span "Natural Gas Lines" at bounding box center [378, 351] width 97 height 18
click at [330, 342] on input "Natural Gas Lines" at bounding box center [313, 350] width 36 height 36
checkbox input "true"
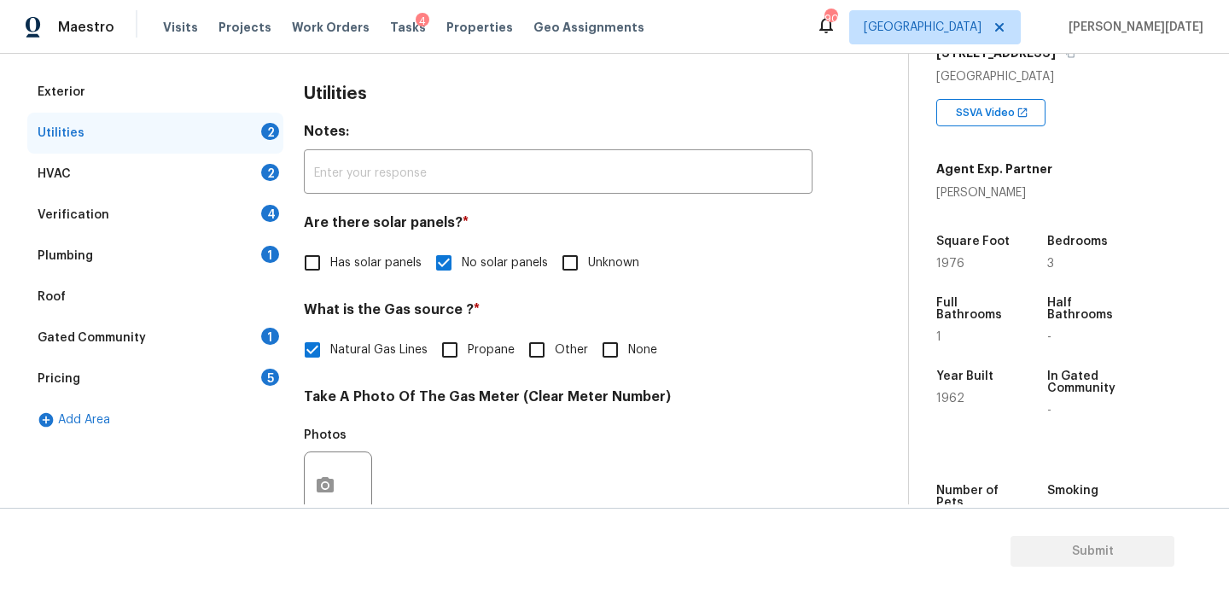
click at [593, 347] on input "None" at bounding box center [611, 350] width 36 height 36
checkbox input "true"
checkbox input "false"
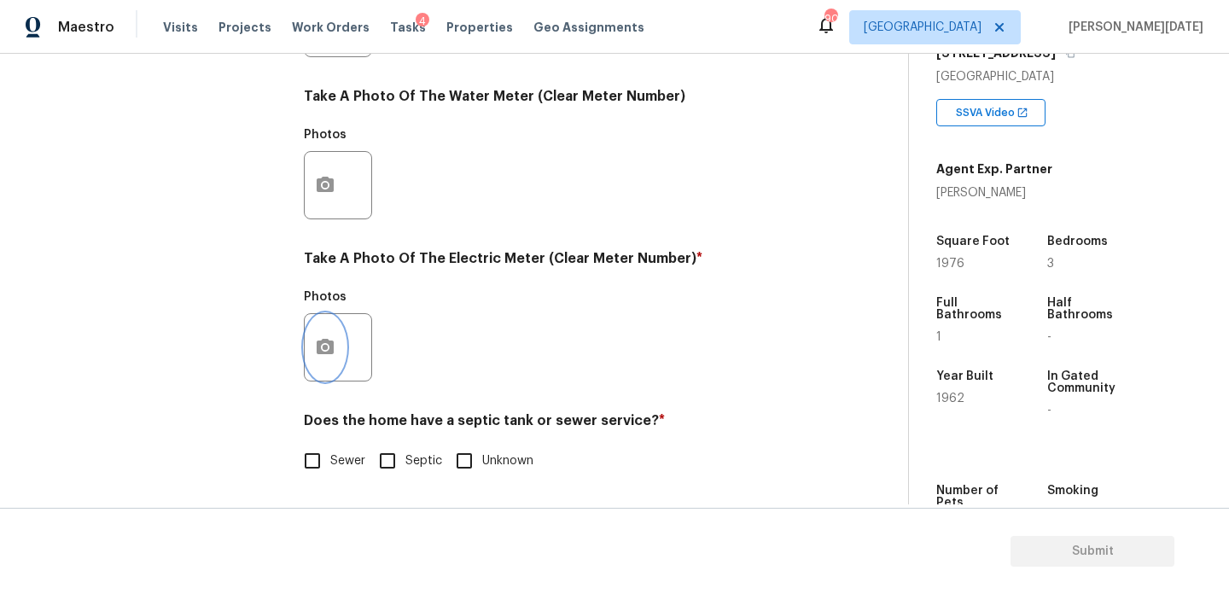
click at [338, 360] on button "button" at bounding box center [325, 347] width 41 height 67
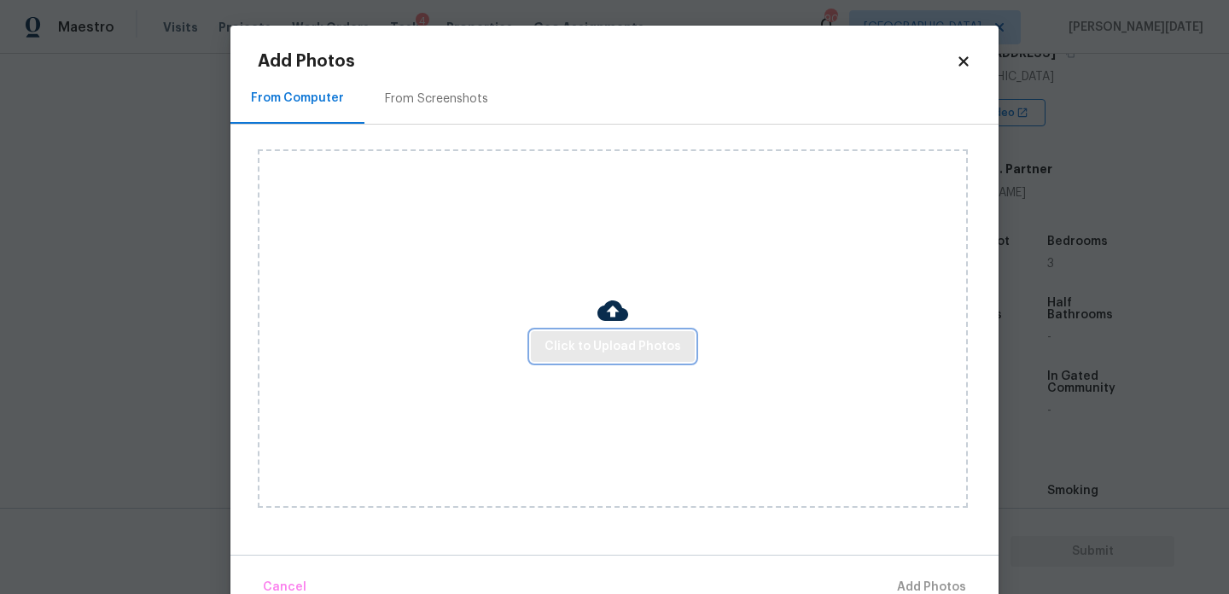
click at [604, 359] on button "Click to Upload Photos" at bounding box center [613, 347] width 164 height 32
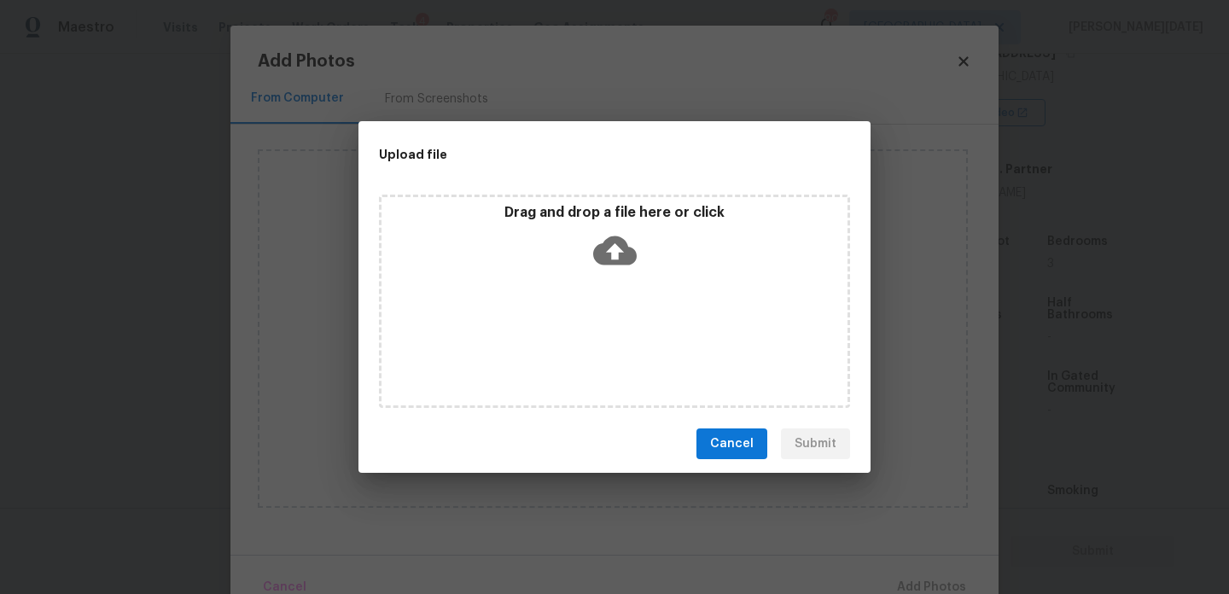
click at [604, 359] on div "Drag and drop a file here or click" at bounding box center [614, 301] width 471 height 213
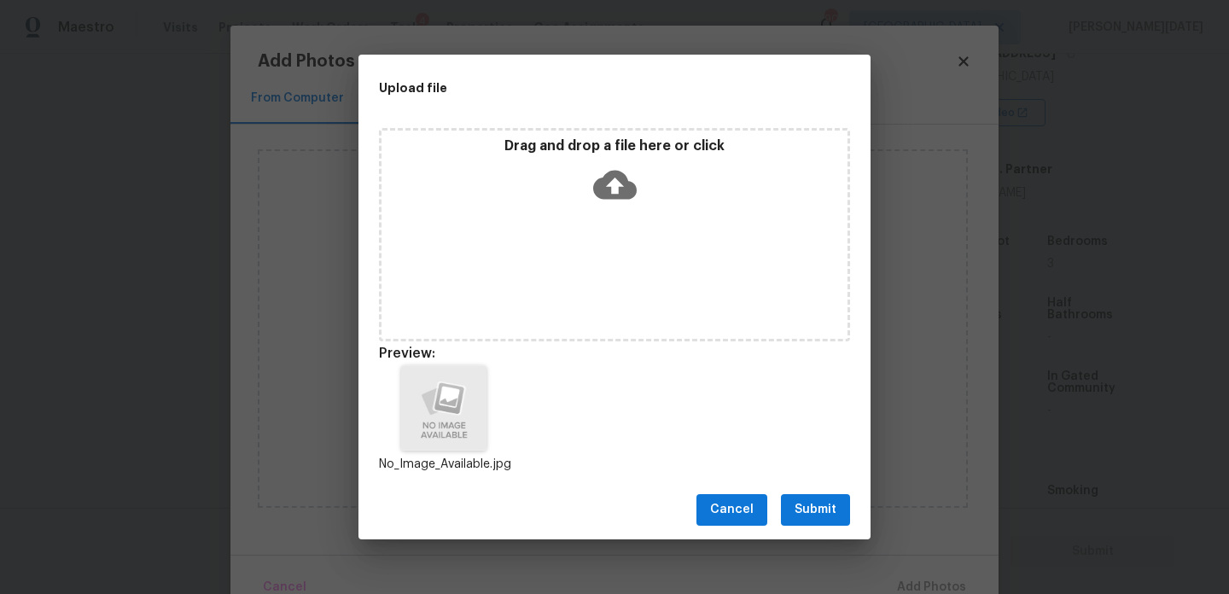
click at [810, 512] on span "Submit" at bounding box center [816, 509] width 42 height 21
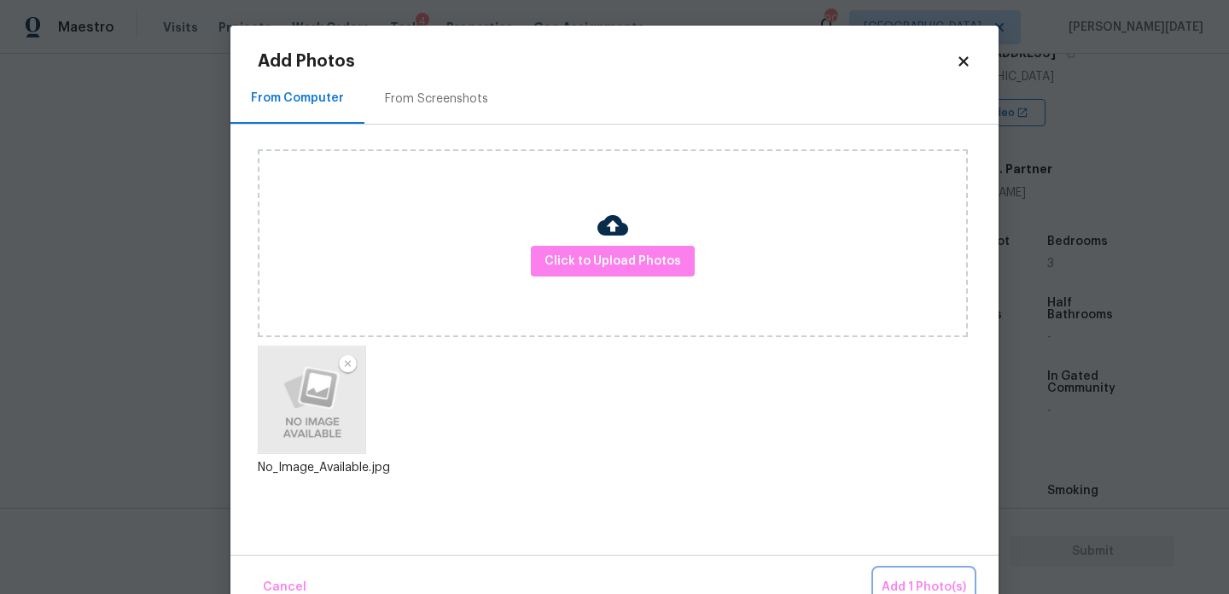
click at [909, 576] on button "Add 1 Photo(s)" at bounding box center [924, 587] width 98 height 37
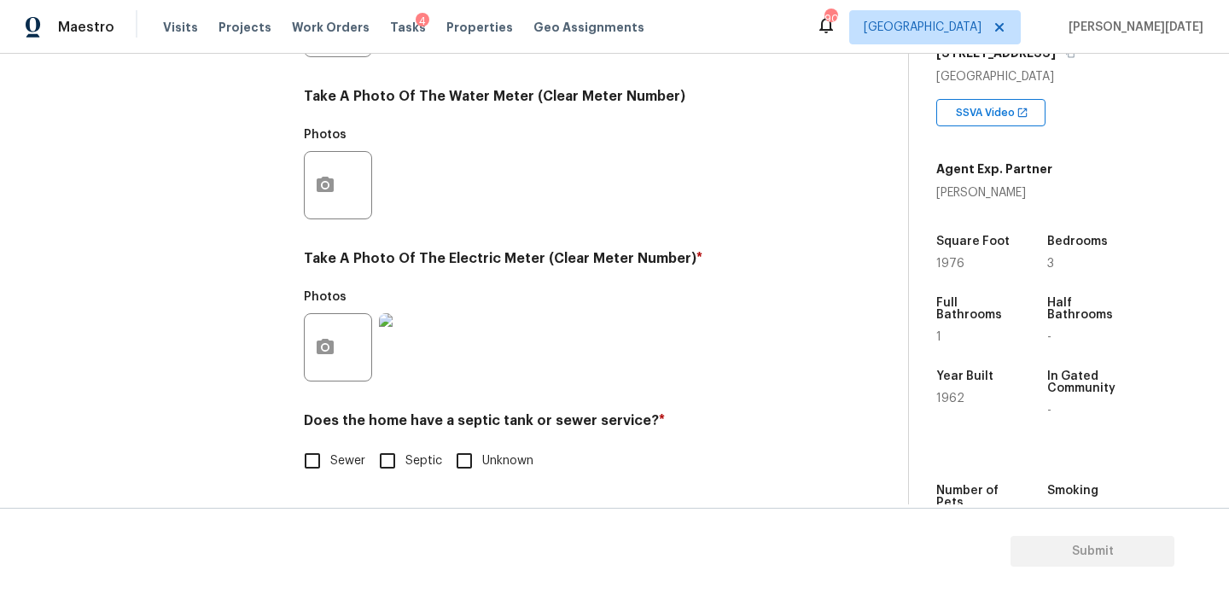
click at [317, 479] on div "Utilities Notes: ​ Are there solar panels? * Has solar panels No solar panels U…" at bounding box center [558, 54] width 509 height 891
click at [317, 476] on input "Sewer" at bounding box center [313, 461] width 36 height 36
checkbox input "true"
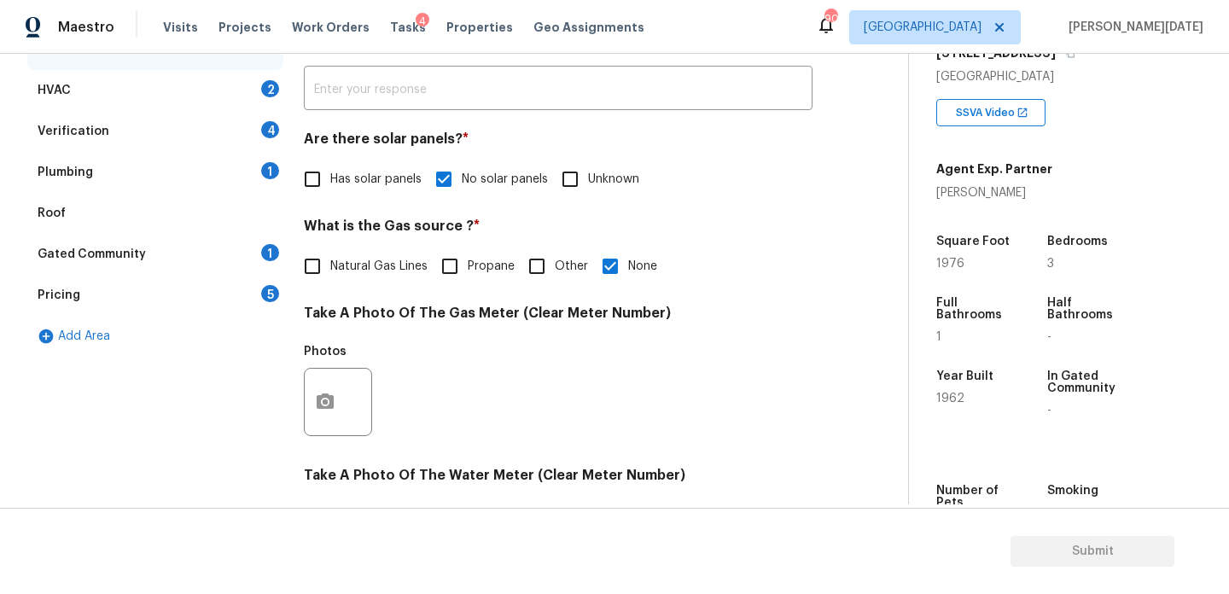
scroll to position [266, 0]
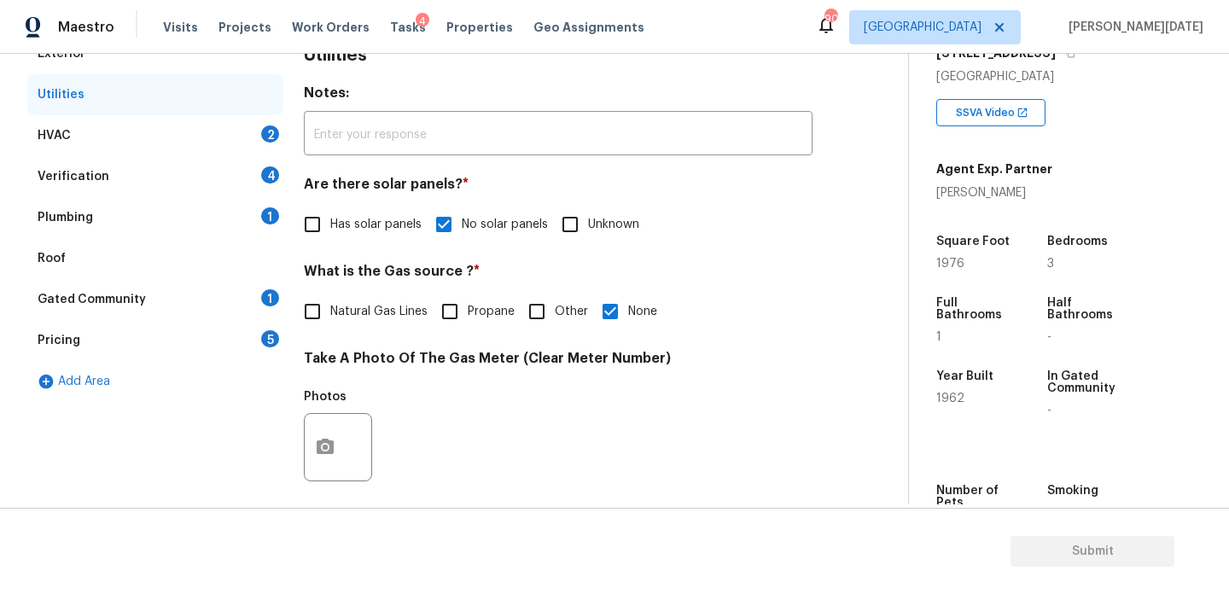
click at [214, 143] on div "HVAC 2" at bounding box center [155, 135] width 256 height 41
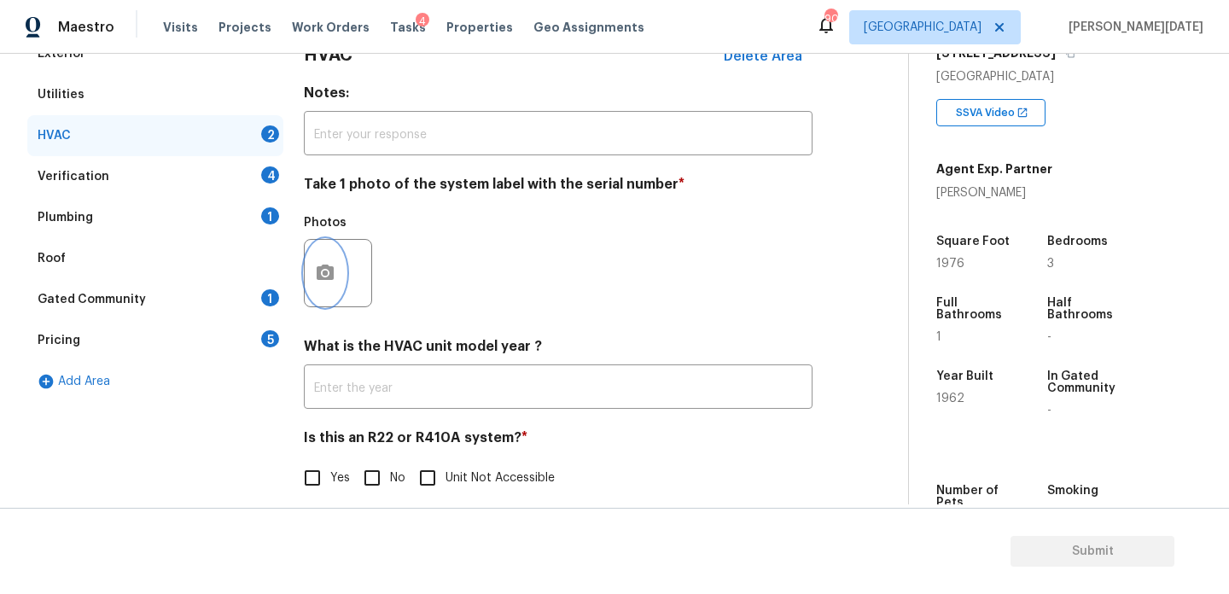
click at [305, 283] on button "button" at bounding box center [325, 273] width 41 height 67
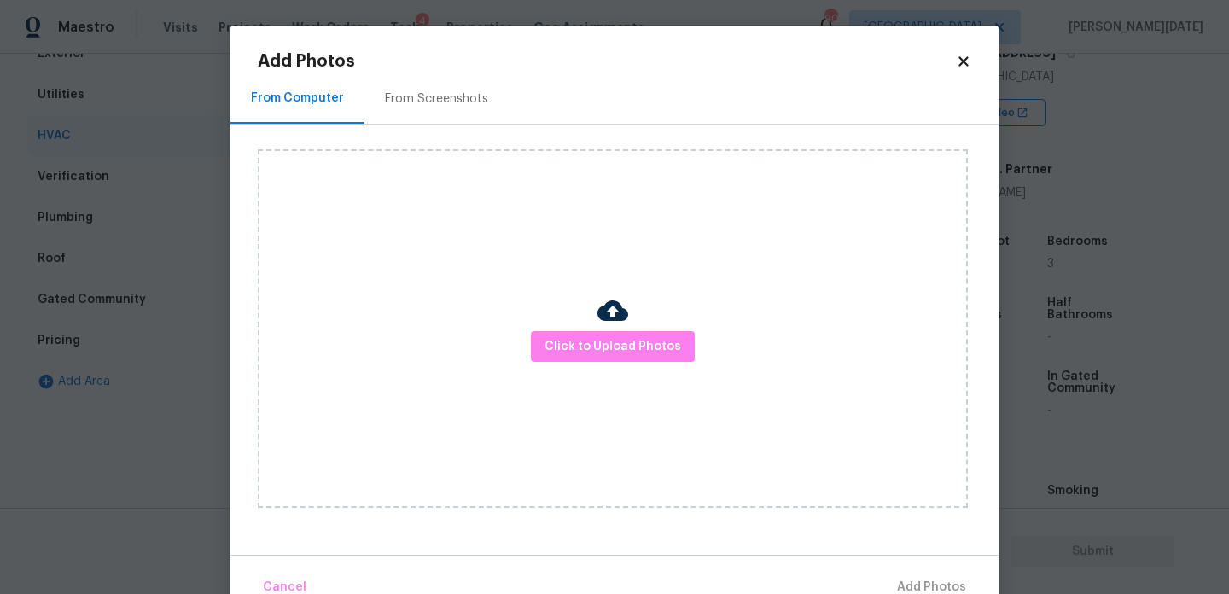
click at [638, 371] on div "Click to Upload Photos" at bounding box center [613, 328] width 710 height 359
click at [661, 351] on span "Click to Upload Photos" at bounding box center [613, 346] width 137 height 21
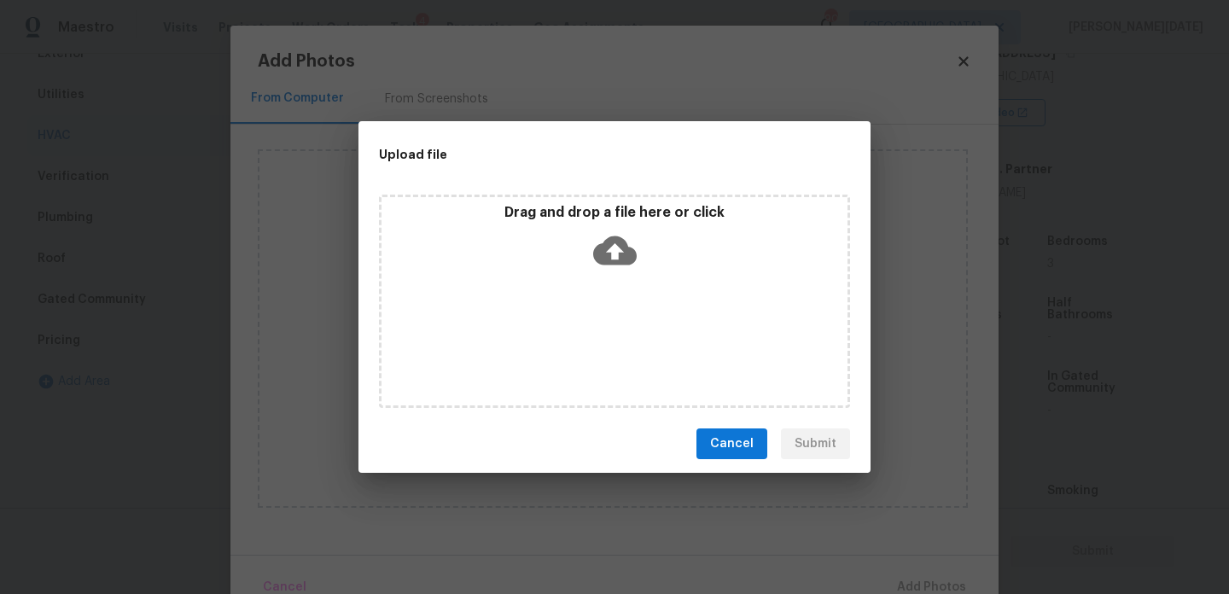
click at [661, 351] on div "Drag and drop a file here or click" at bounding box center [614, 301] width 471 height 213
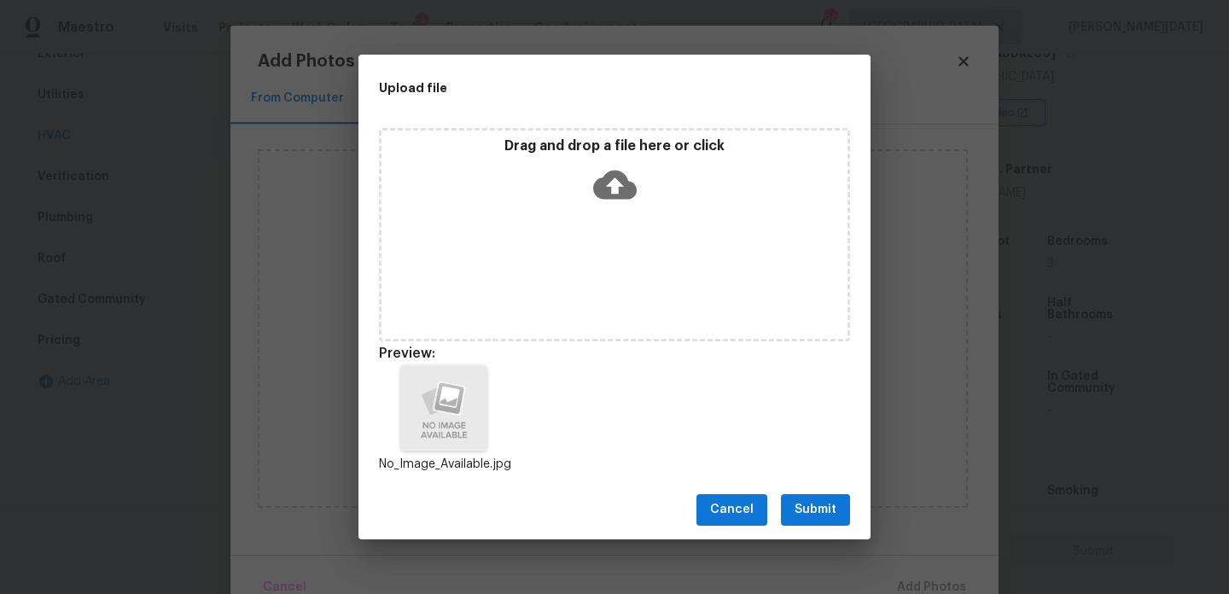
click at [828, 505] on span "Submit" at bounding box center [816, 509] width 42 height 21
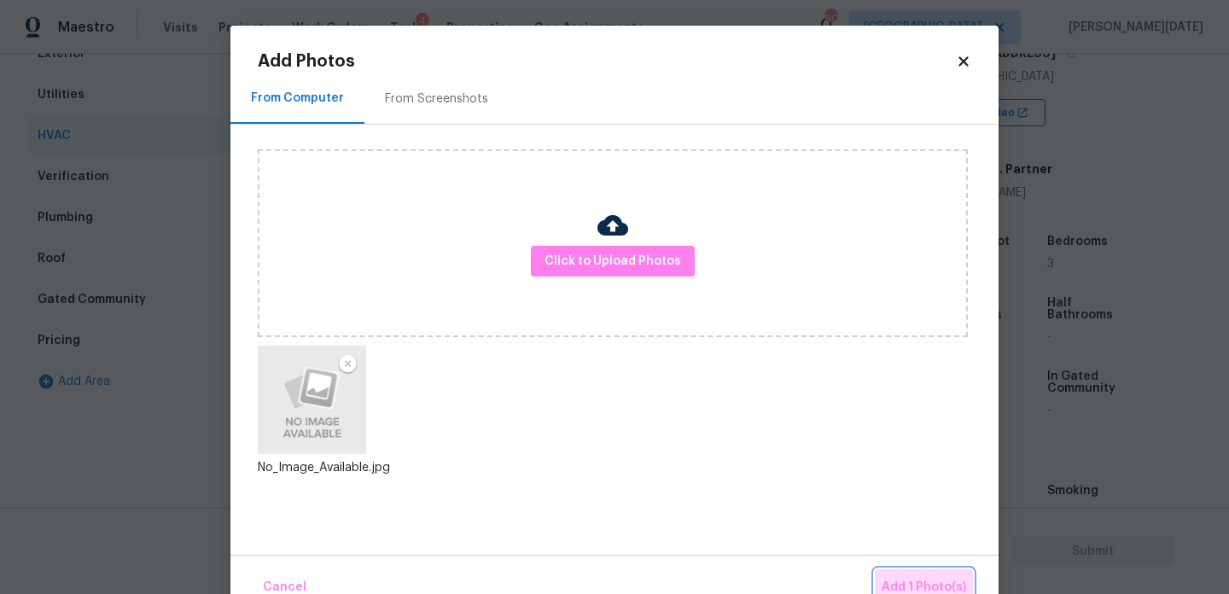
click at [922, 570] on button "Add 1 Photo(s)" at bounding box center [924, 587] width 98 height 37
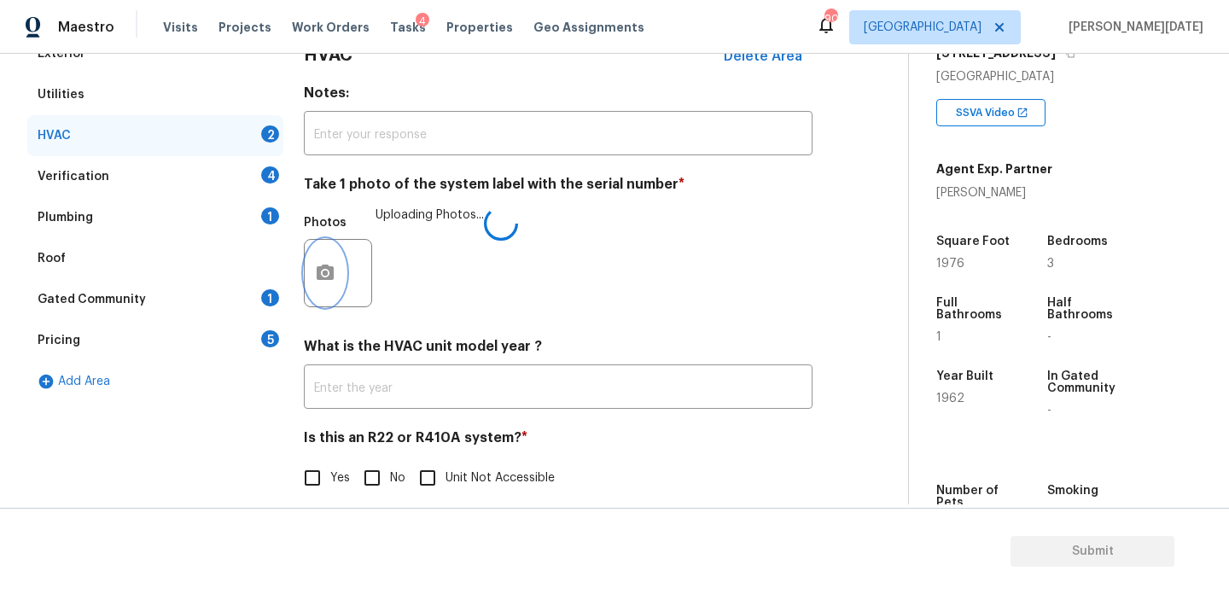
scroll to position [284, 0]
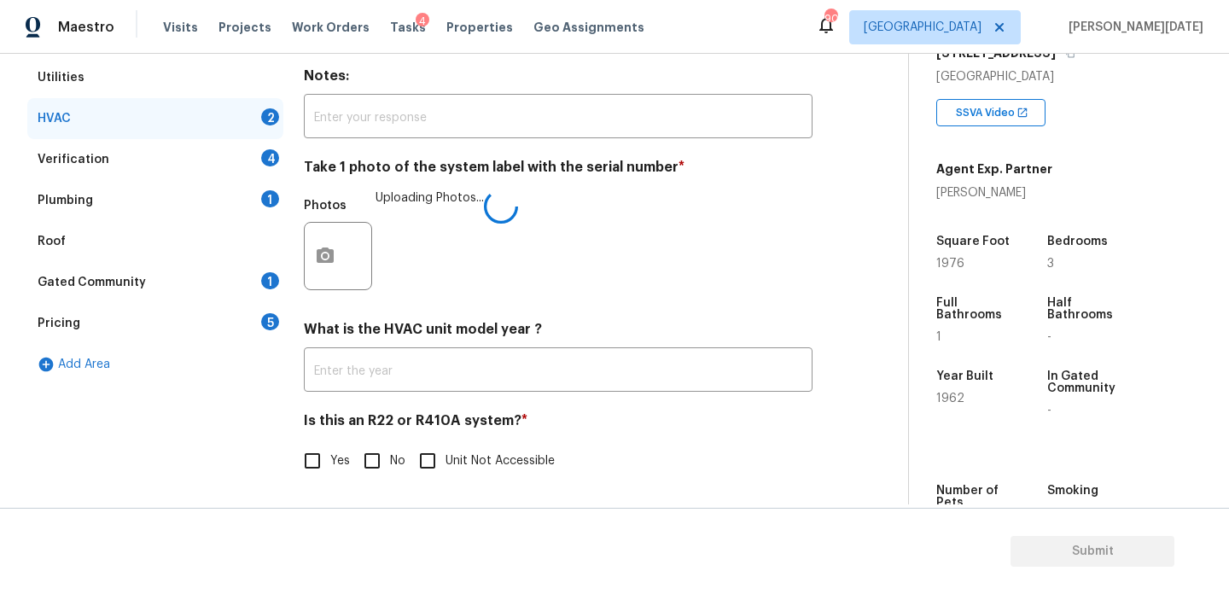
click at [381, 439] on div "Is this an R22 or R410A system? * Yes No Unit Not Accessible" at bounding box center [558, 445] width 509 height 67
click at [390, 464] on span "No" at bounding box center [397, 462] width 15 height 18
click at [390, 464] on input "No" at bounding box center [372, 461] width 36 height 36
checkbox input "true"
click at [225, 162] on div "Verification 4" at bounding box center [155, 159] width 256 height 41
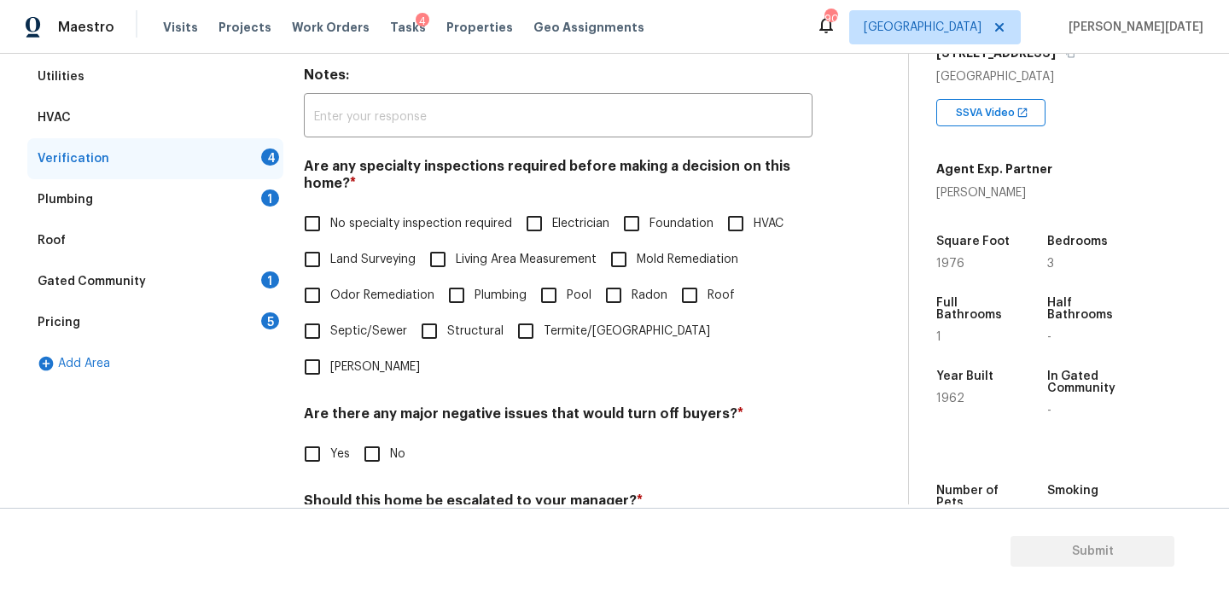
click at [347, 220] on span "No specialty inspection required" at bounding box center [421, 224] width 182 height 18
click at [330, 220] on input "No specialty inspection required" at bounding box center [313, 224] width 36 height 36
checkbox input "true"
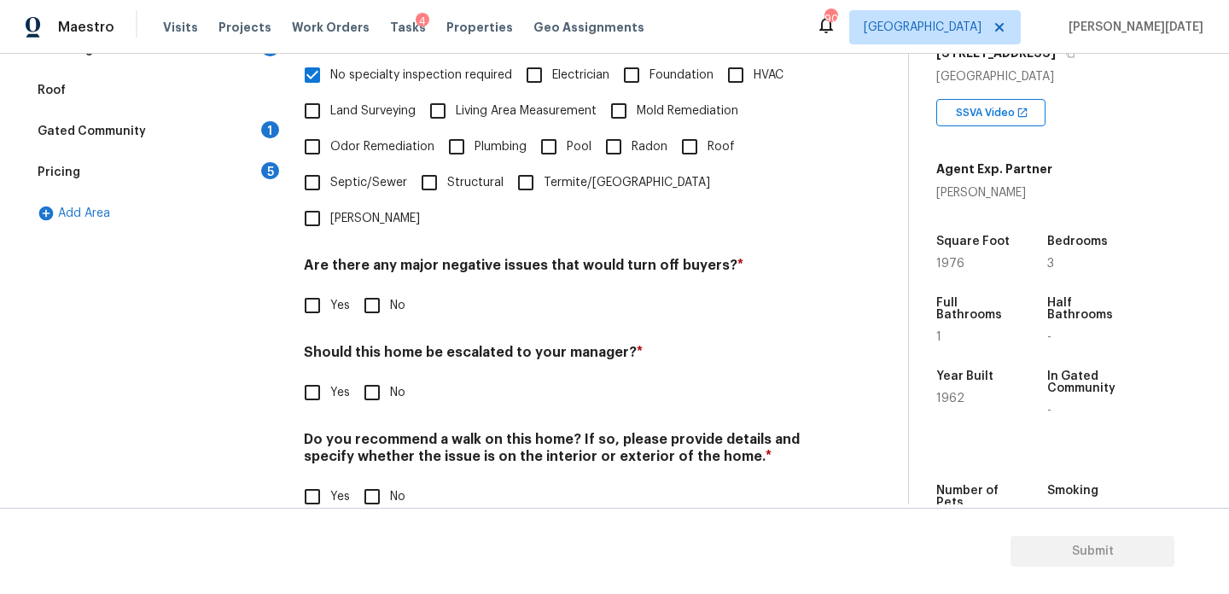
scroll to position [433, 0]
click at [378, 288] on input "No" at bounding box center [372, 306] width 36 height 36
checkbox input "true"
click at [385, 479] on input "No" at bounding box center [372, 497] width 36 height 36
checkbox input "true"
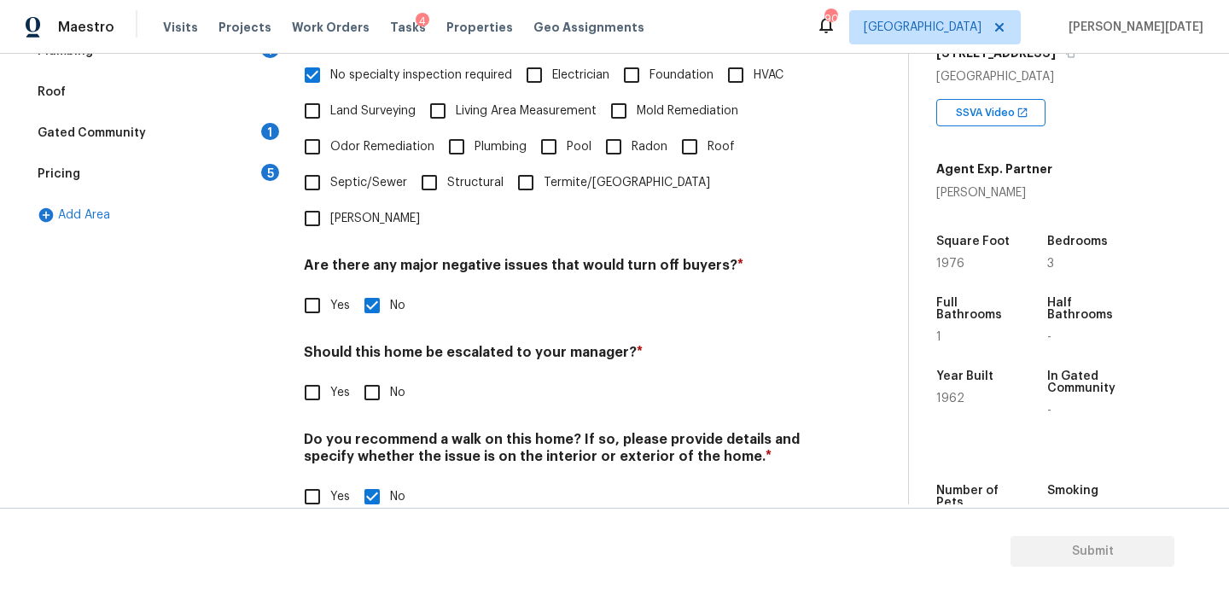
click at [383, 344] on div "Should this home be escalated to your manager? * Yes No" at bounding box center [558, 377] width 509 height 67
click at [375, 375] on input "No" at bounding box center [372, 393] width 36 height 36
checkbox input "true"
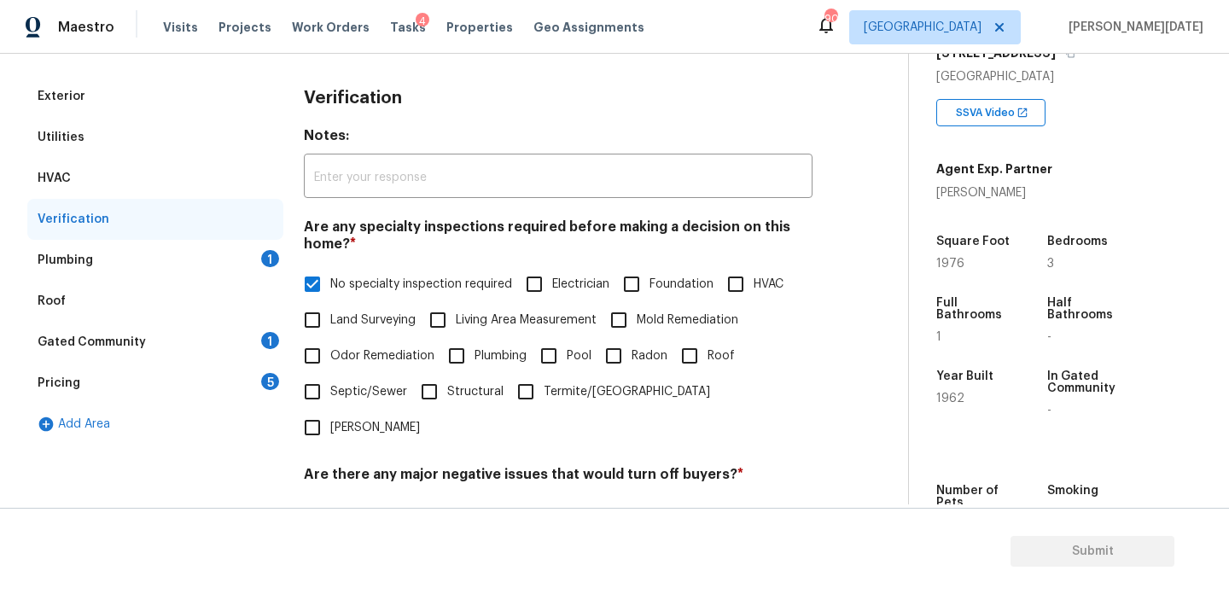
click at [233, 277] on div "Plumbing 1" at bounding box center [155, 260] width 256 height 41
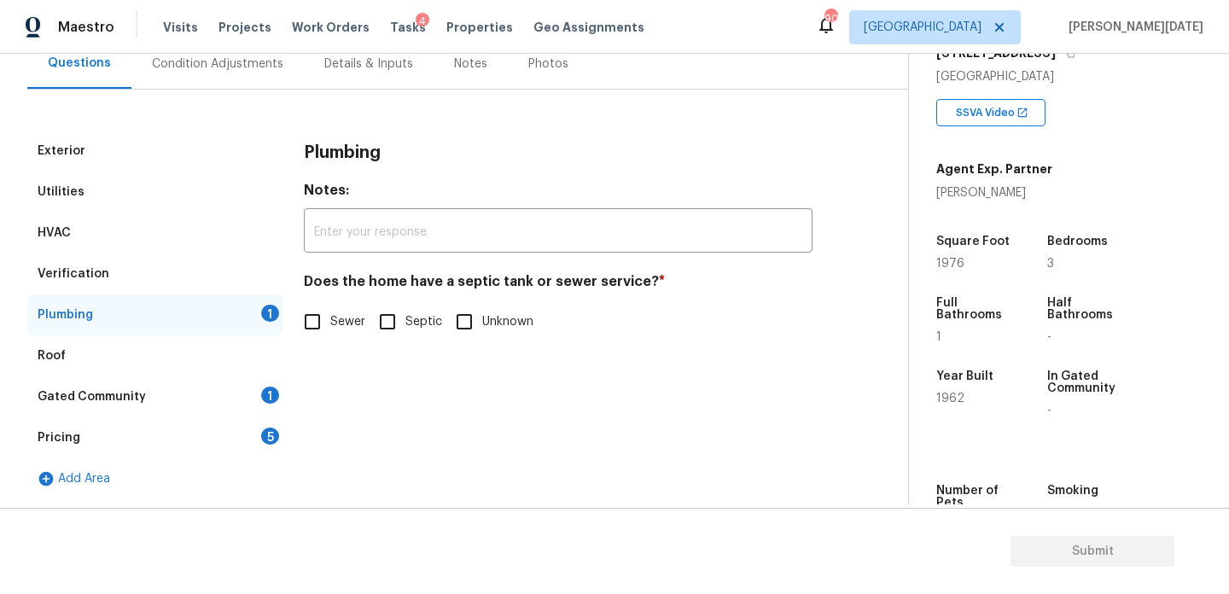
scroll to position [169, 0]
click at [323, 318] on input "Sewer" at bounding box center [313, 322] width 36 height 36
checkbox input "true"
click at [280, 376] on div "Exterior Utilities HVAC Verification Plumbing Roof Gated Community 1 Pricing 5 …" at bounding box center [155, 315] width 256 height 369
click at [262, 389] on div "1" at bounding box center [270, 395] width 18 height 17
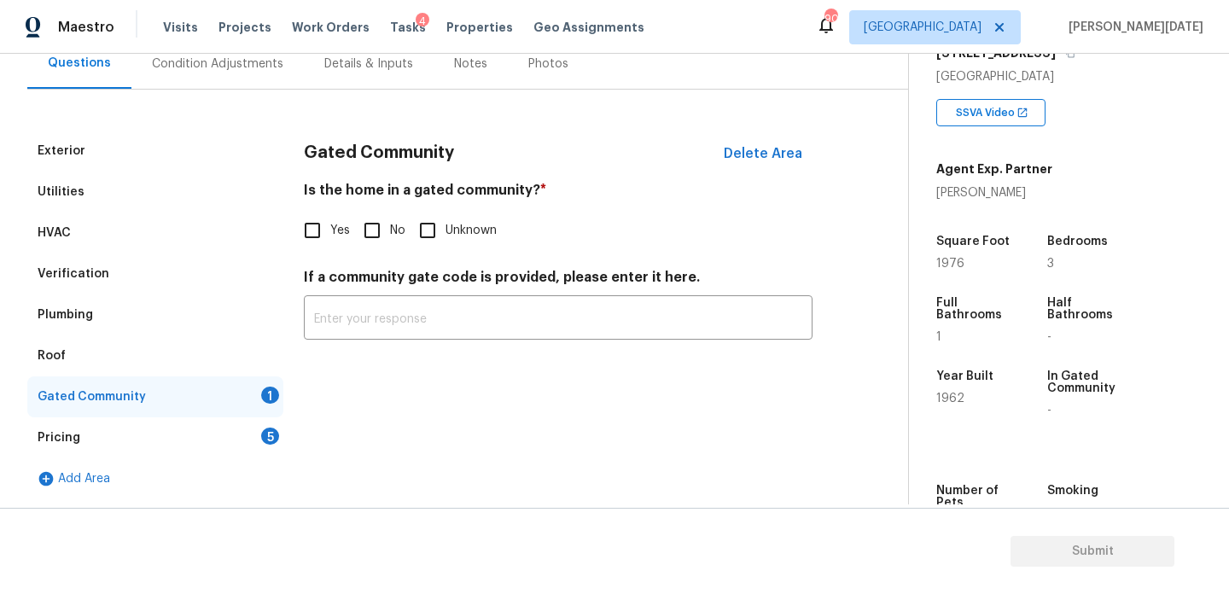
click at [369, 251] on div "Gated Community Delete Area Is the home in a gated community? * Yes No Unknown …" at bounding box center [558, 246] width 509 height 230
click at [372, 245] on input "No" at bounding box center [372, 231] width 36 height 36
checkbox input "true"
click at [258, 453] on div "Pricing 5" at bounding box center [155, 438] width 256 height 41
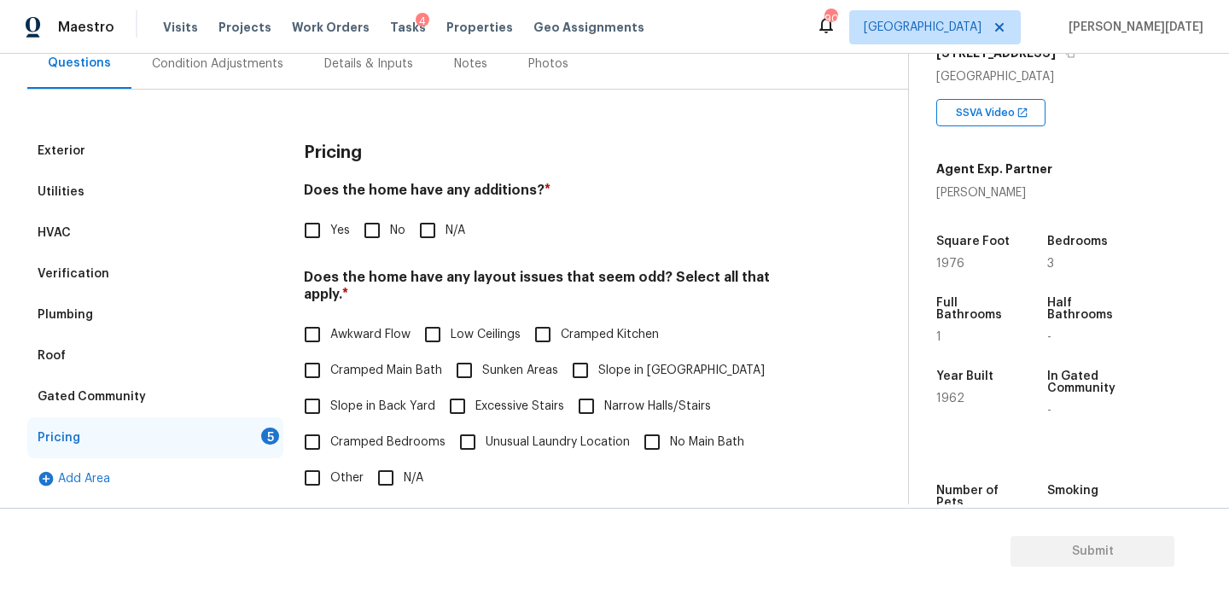
click at [374, 216] on input "No" at bounding box center [372, 231] width 36 height 36
checkbox input "true"
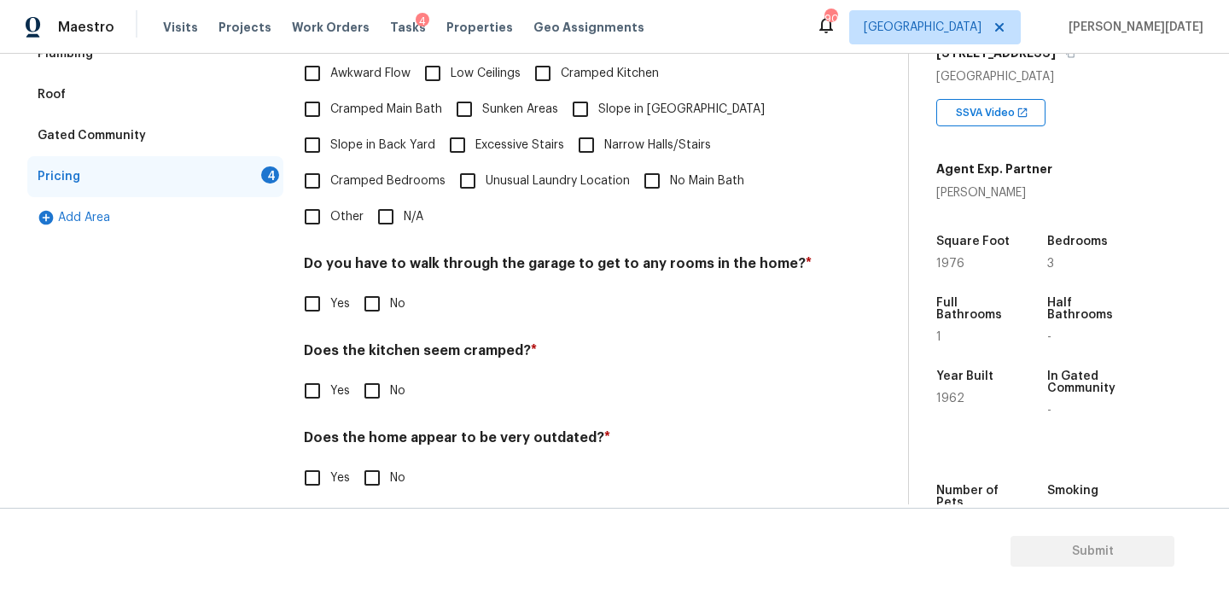
click at [395, 210] on input "N/A" at bounding box center [386, 217] width 36 height 36
checkbox input "true"
click at [381, 295] on input "No" at bounding box center [372, 306] width 36 height 36
checkbox input "true"
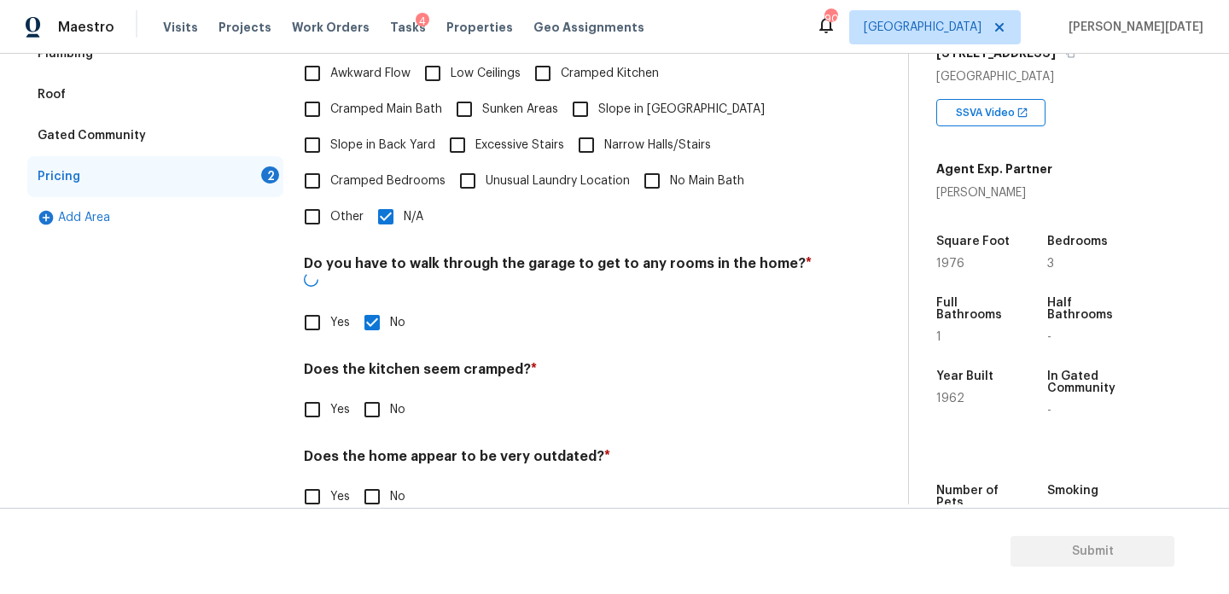
click at [386, 392] on input "No" at bounding box center [372, 410] width 36 height 36
checkbox input "true"
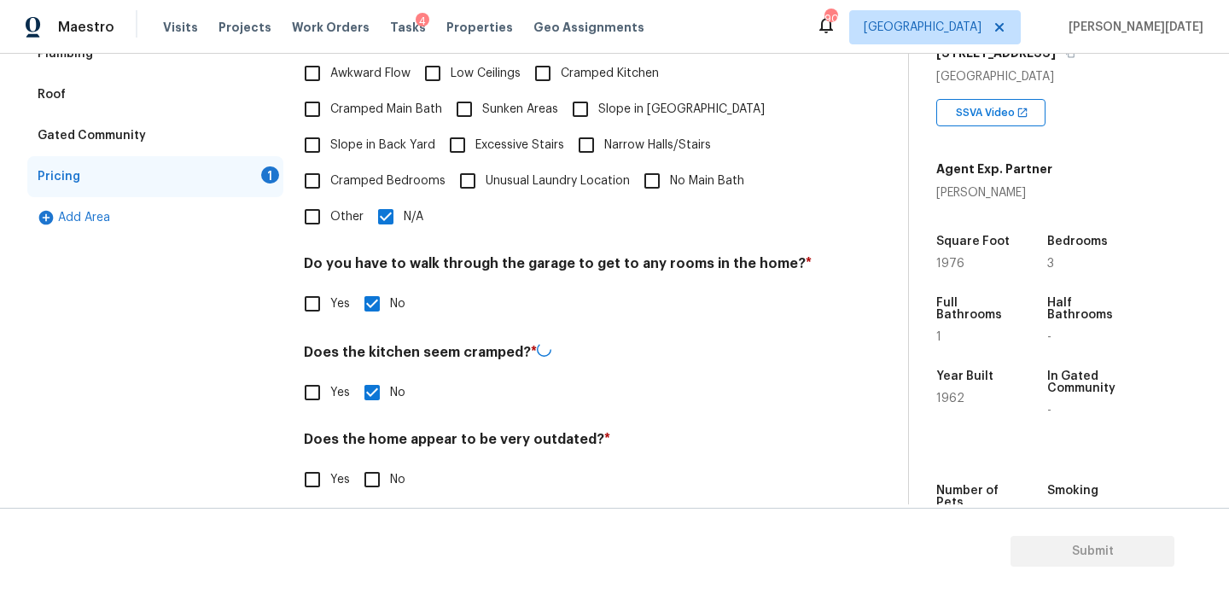
click at [385, 462] on input "No" at bounding box center [372, 480] width 36 height 36
checkbox input "true"
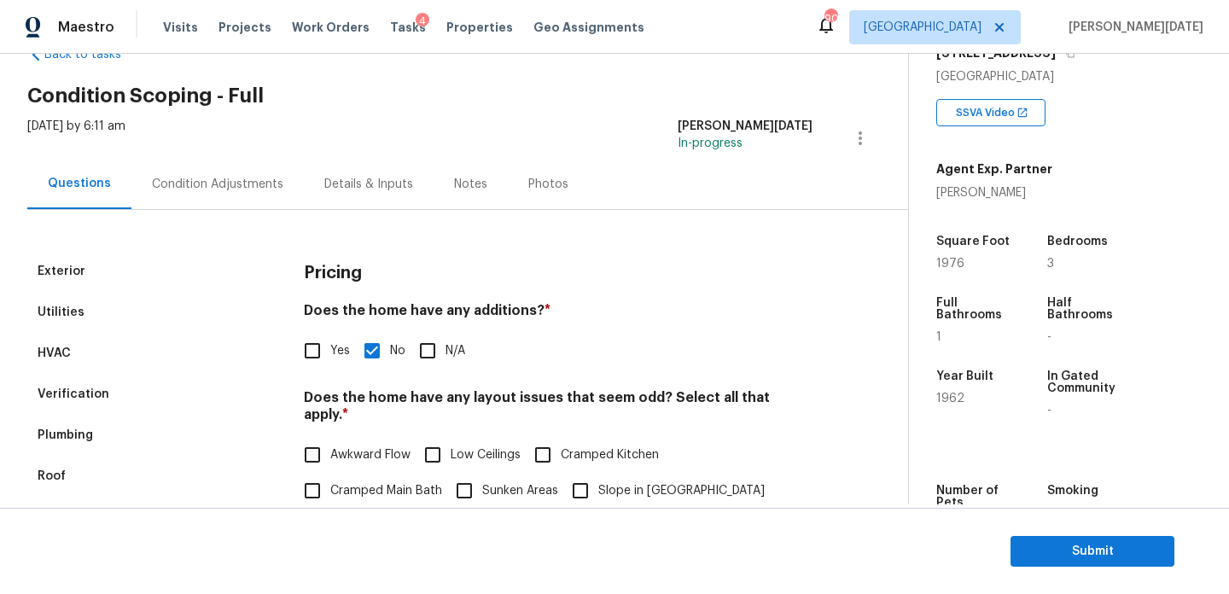
scroll to position [0, 0]
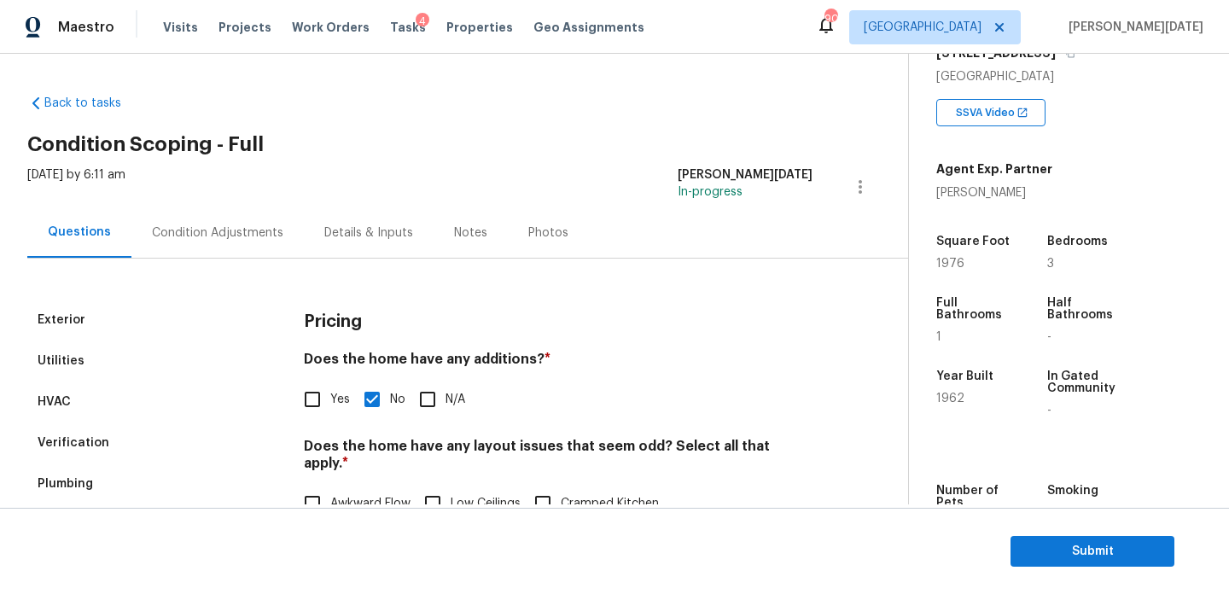
click at [213, 241] on div "Condition Adjustments" at bounding box center [217, 232] width 172 height 50
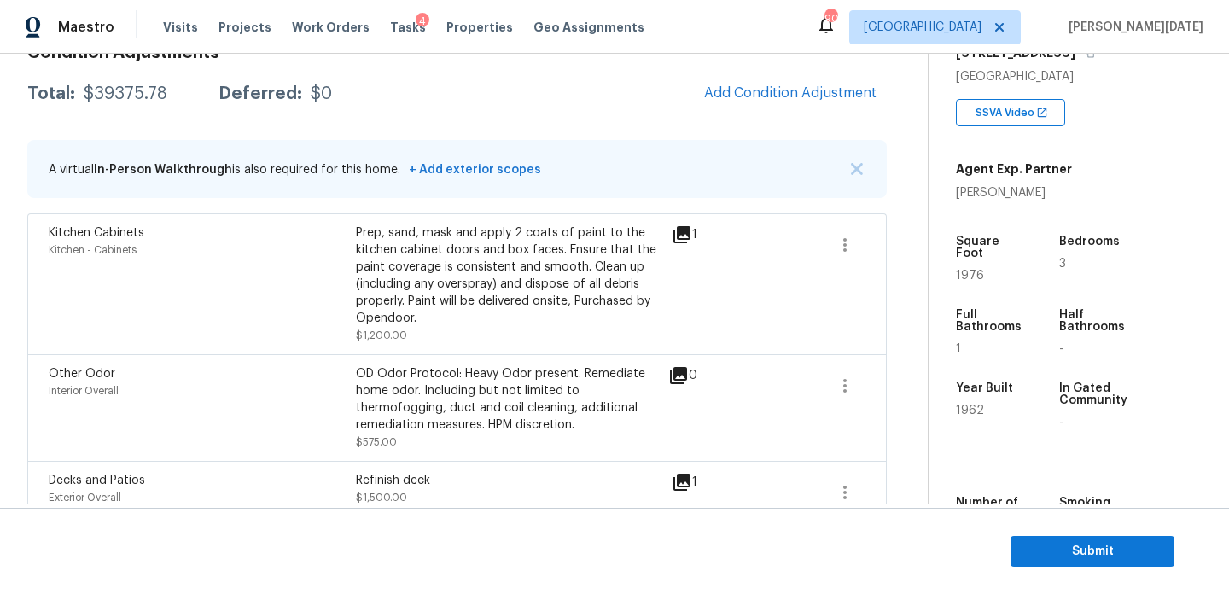
scroll to position [264, 0]
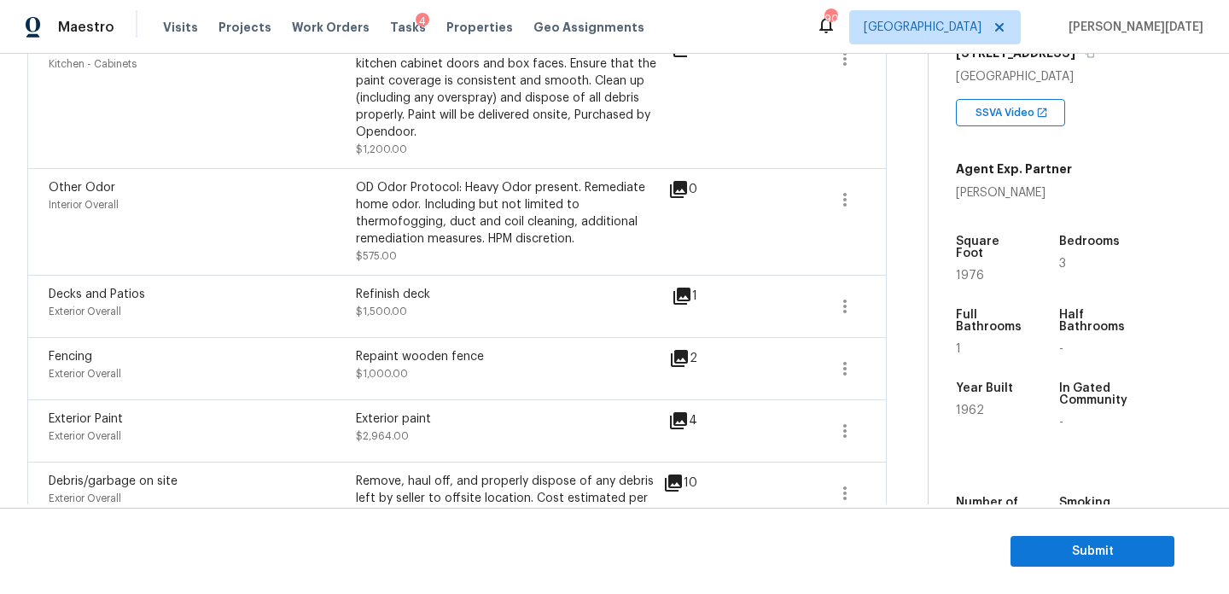
click at [547, 325] on div "Refinish deck $1,500.00" at bounding box center [509, 306] width 307 height 41
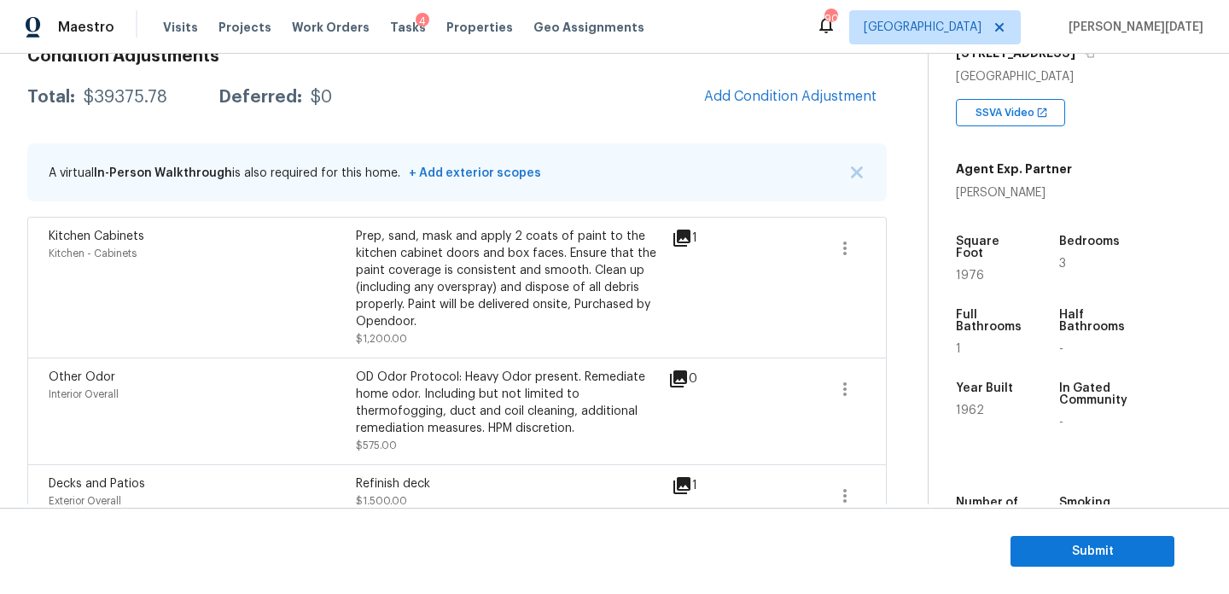
scroll to position [226, 0]
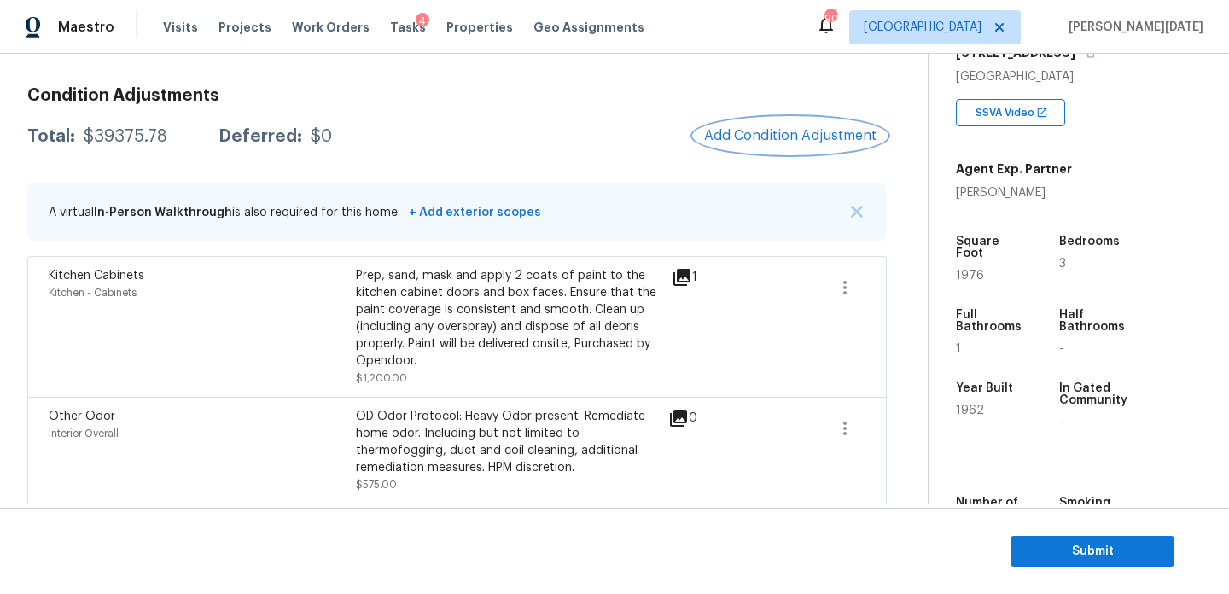
click at [768, 142] on span "Add Condition Adjustment" at bounding box center [790, 135] width 172 height 15
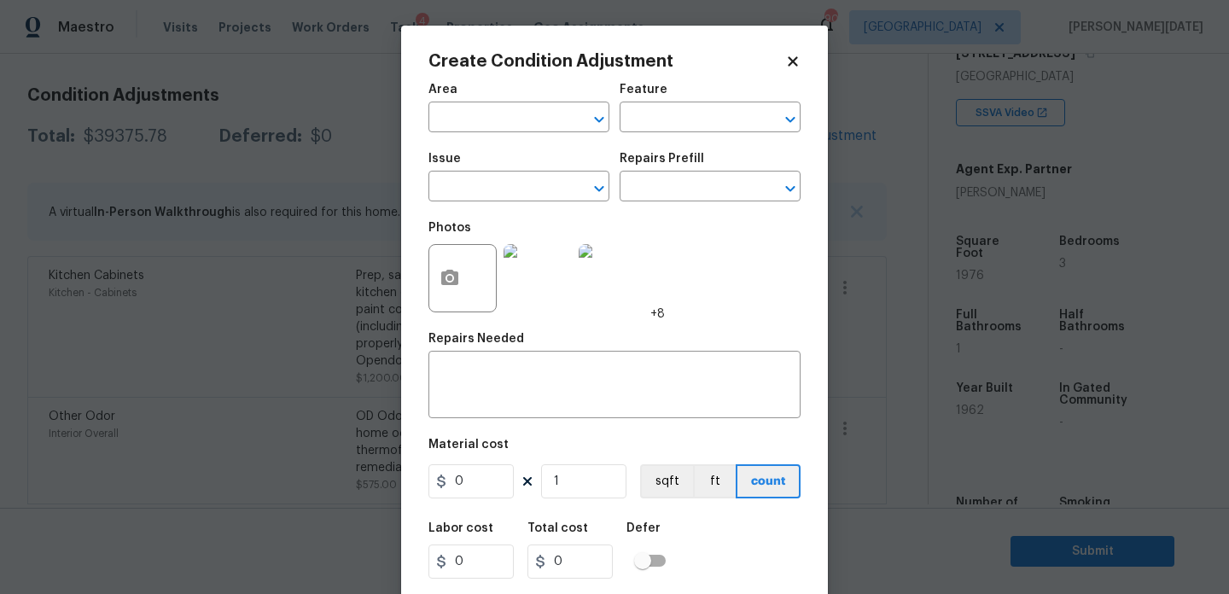
click at [786, 65] on icon at bounding box center [793, 61] width 15 height 15
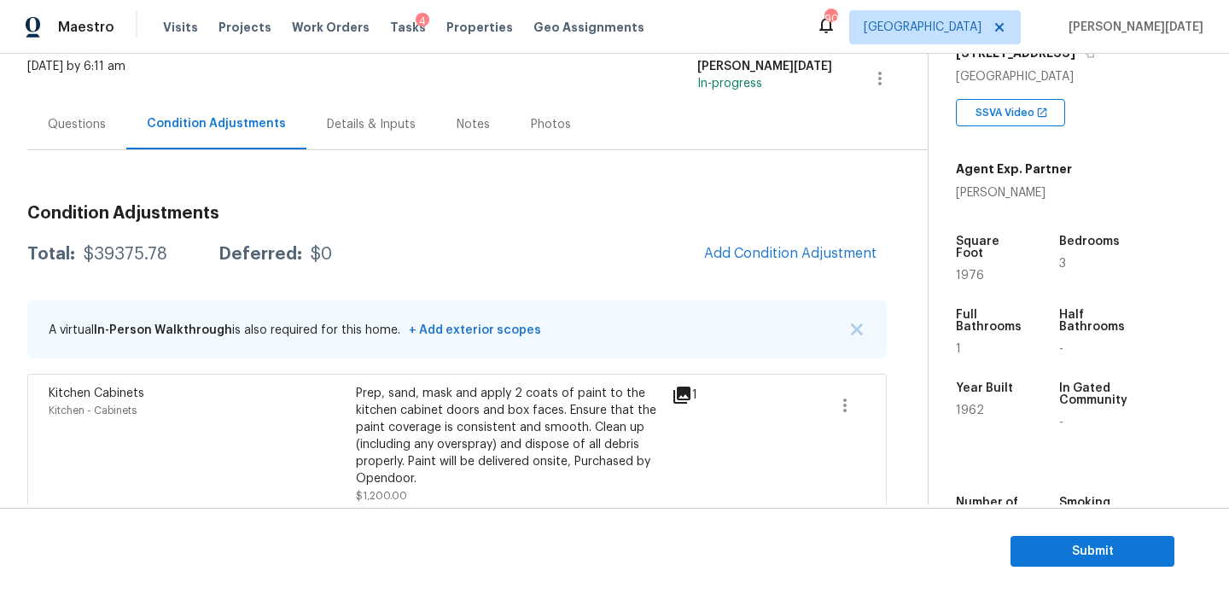
scroll to position [73, 0]
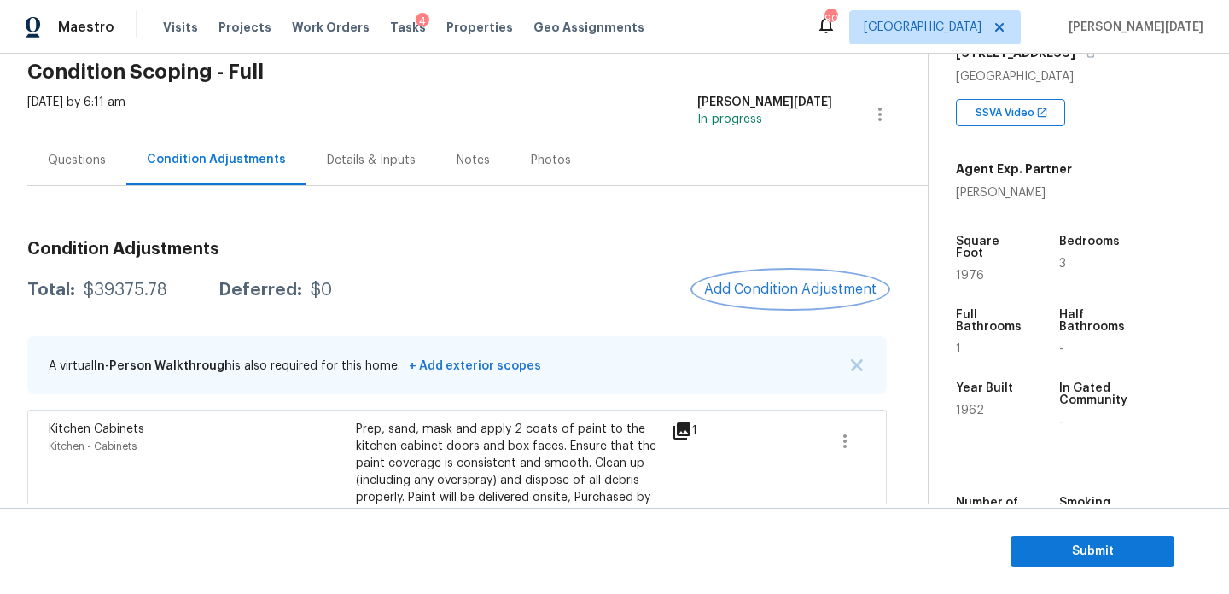
click at [780, 295] on span "Add Condition Adjustment" at bounding box center [790, 289] width 172 height 15
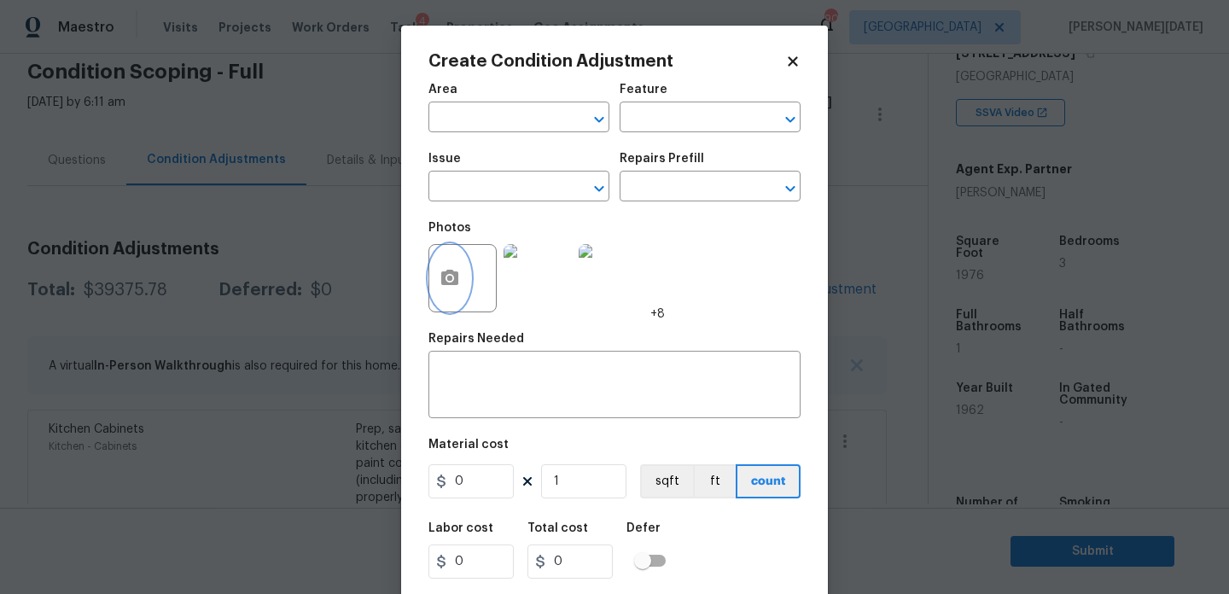
click at [458, 290] on button "button" at bounding box center [449, 278] width 41 height 67
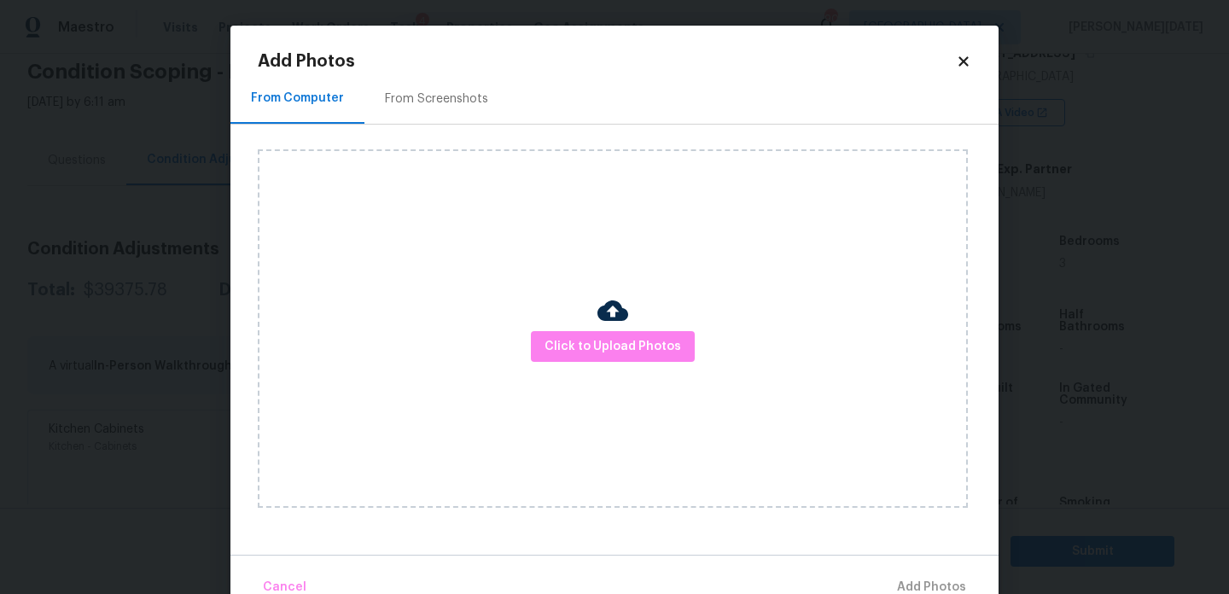
click at [569, 325] on div "Click to Upload Photos" at bounding box center [613, 328] width 710 height 359
click at [584, 343] on span "Click to Upload Photos" at bounding box center [613, 346] width 137 height 21
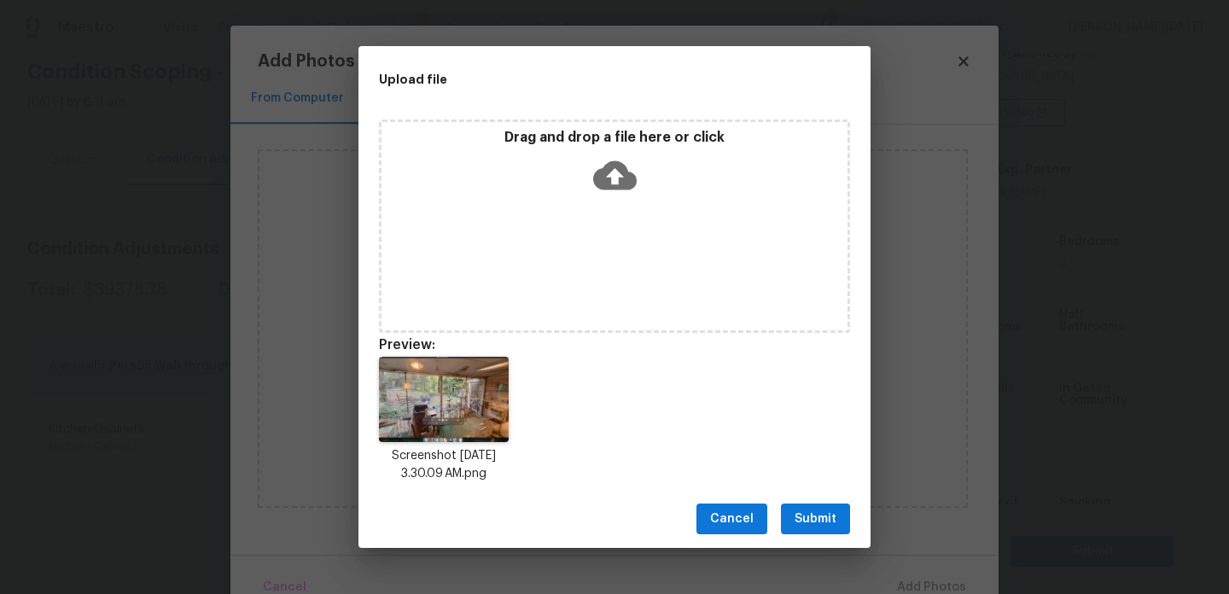
click at [813, 505] on button "Submit" at bounding box center [815, 520] width 69 height 32
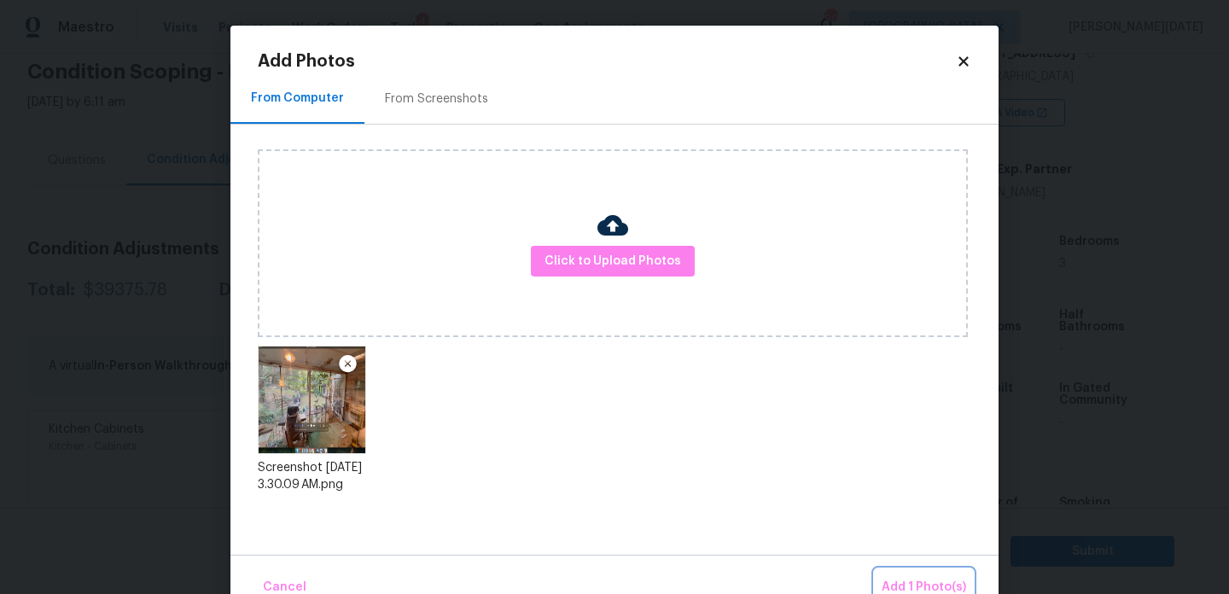
click at [905, 572] on button "Add 1 Photo(s)" at bounding box center [924, 587] width 98 height 37
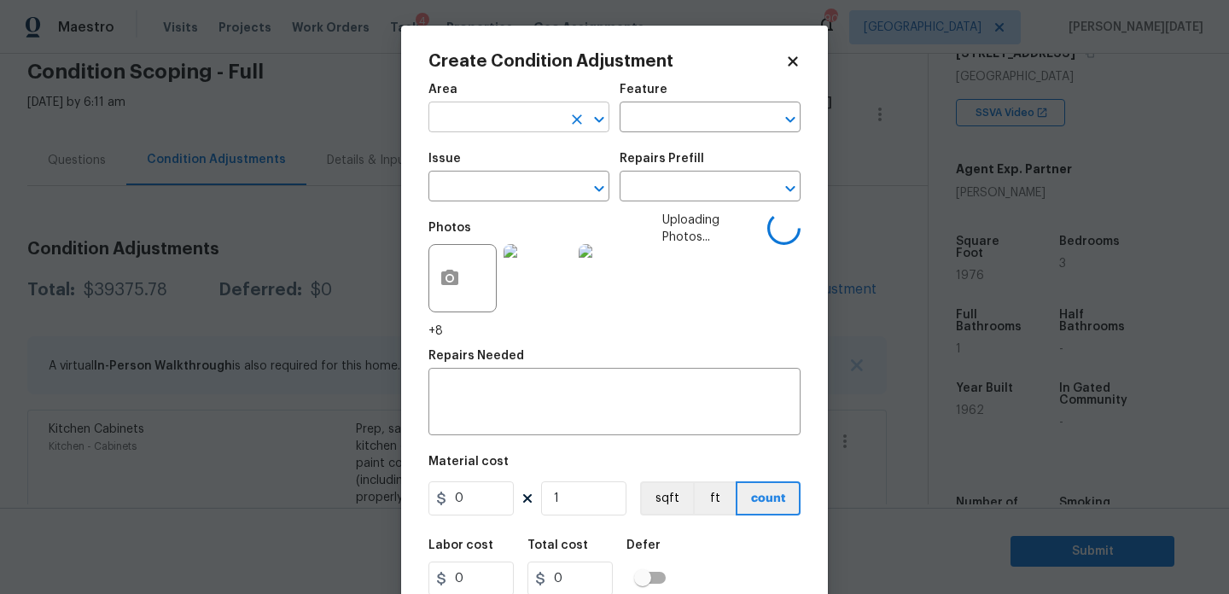
click at [461, 108] on input "text" at bounding box center [495, 119] width 133 height 26
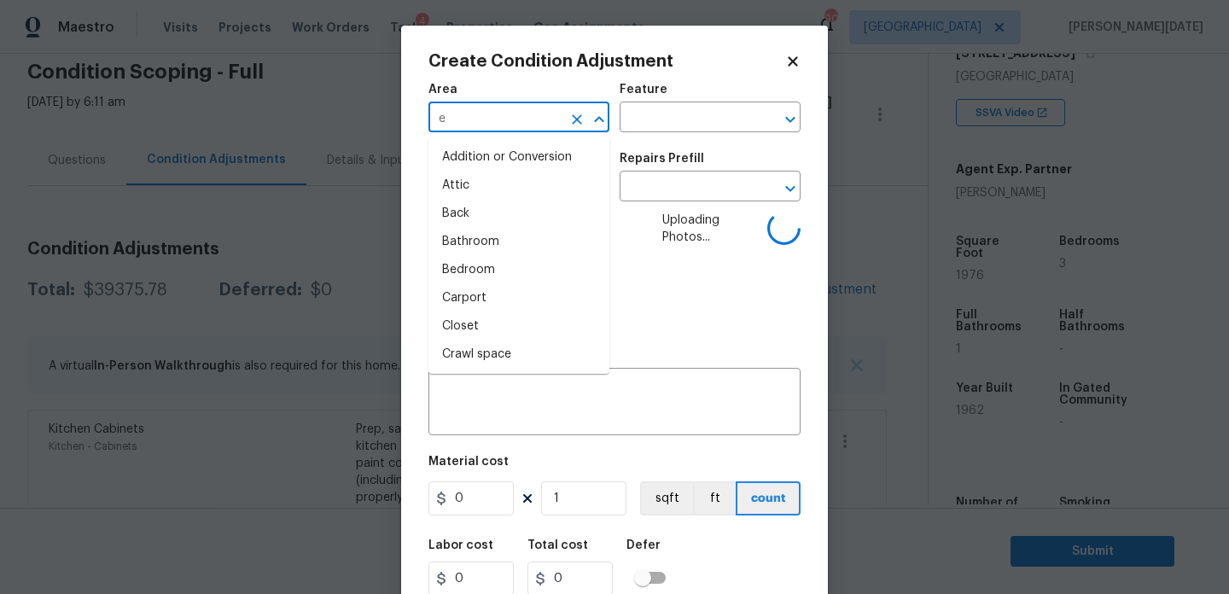
type input "ex"
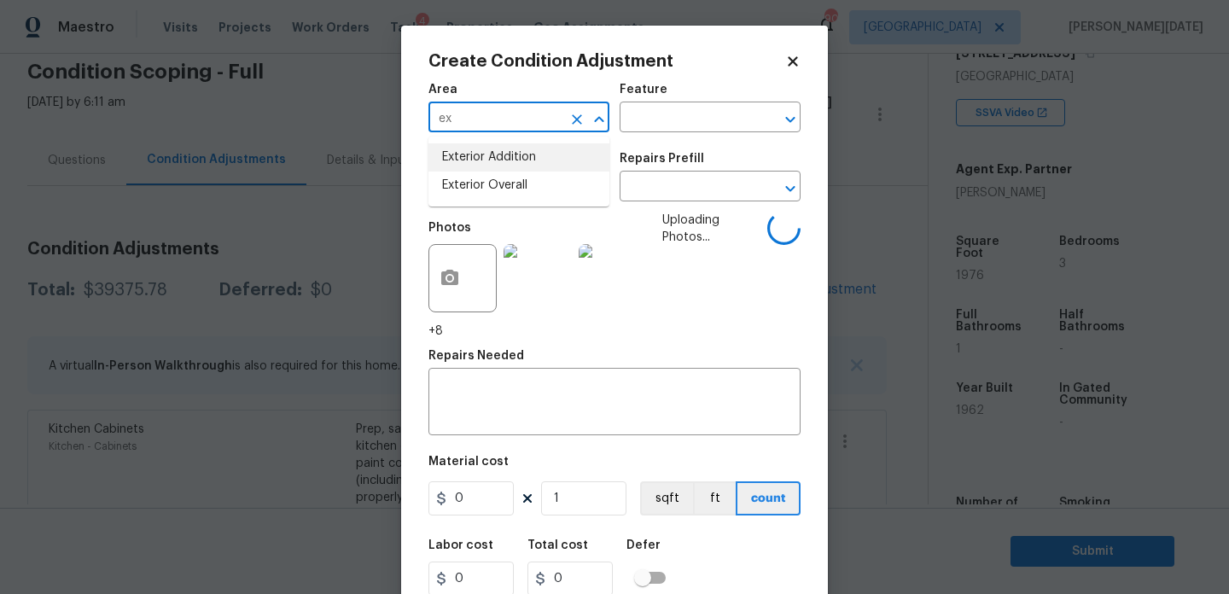
click at [575, 126] on icon "Clear" at bounding box center [577, 119] width 17 height 17
click at [540, 167] on li "Patio" at bounding box center [519, 157] width 181 height 28
type input "Patio"
click at [686, 122] on input "text" at bounding box center [686, 119] width 133 height 26
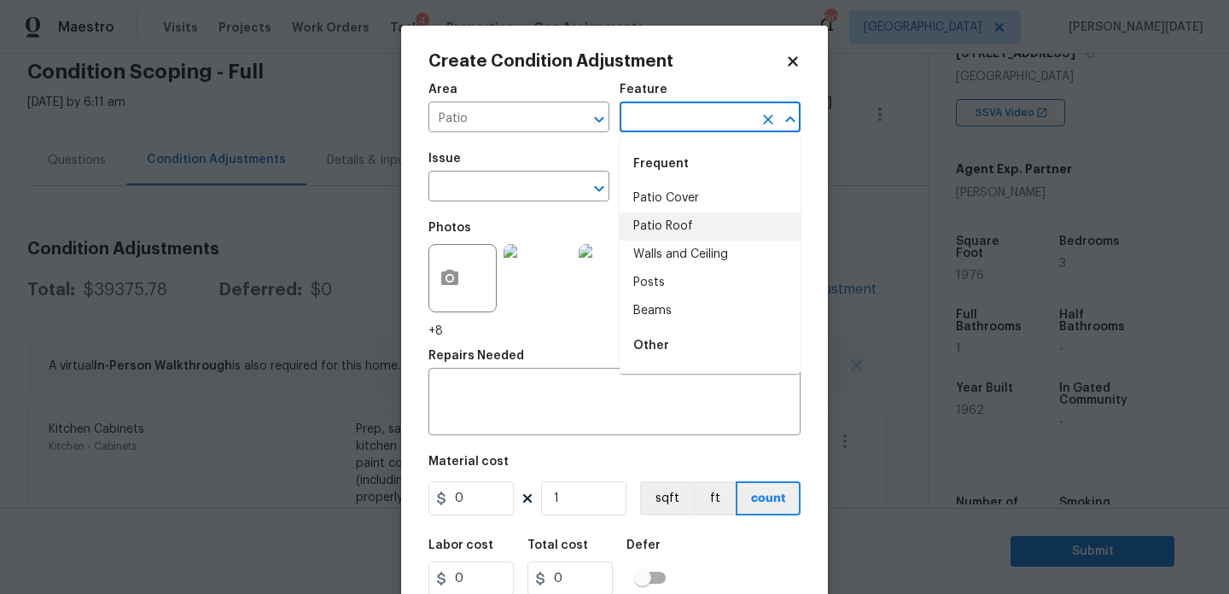
click at [687, 226] on li "Patio Roof" at bounding box center [710, 227] width 181 height 28
type input "Patio Roof"
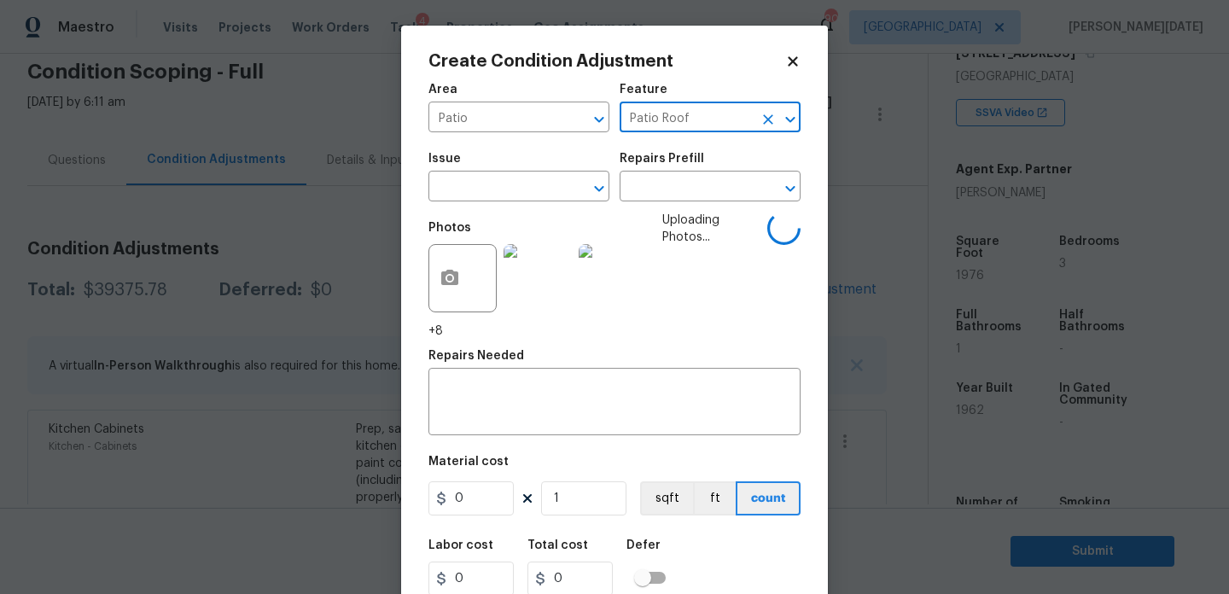
click at [474, 522] on div "Area Patio ​ Feature Patio Roof ​ Issue ​ Repairs Prefill ​ Photos +8 Uploading…" at bounding box center [615, 363] width 372 height 581
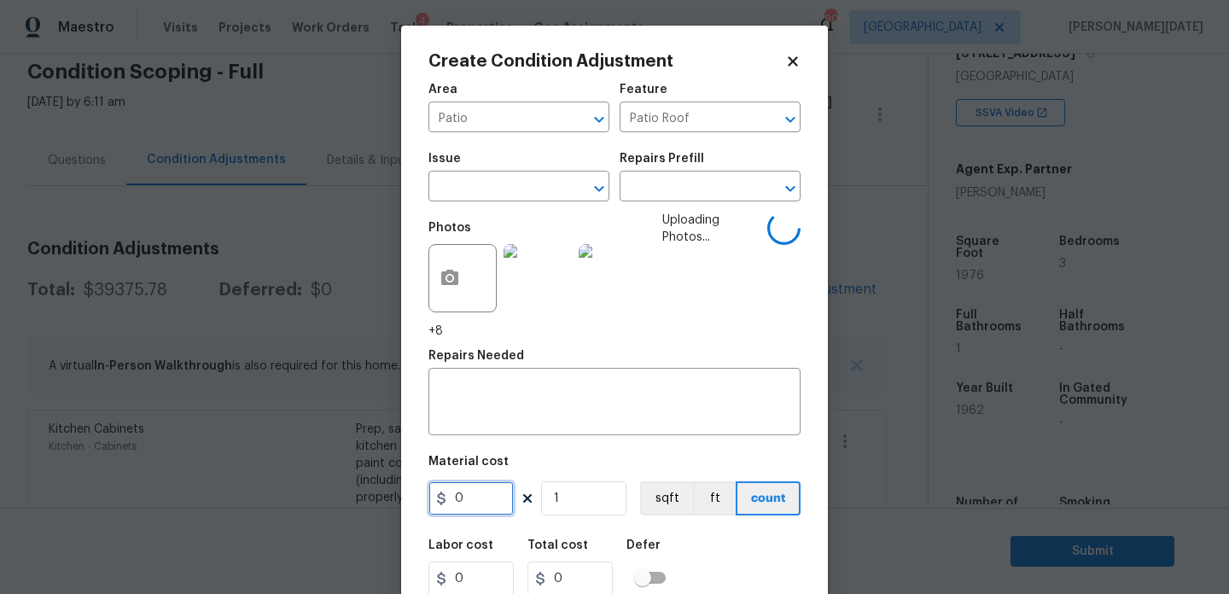
click at [492, 515] on input "0" at bounding box center [471, 499] width 85 height 34
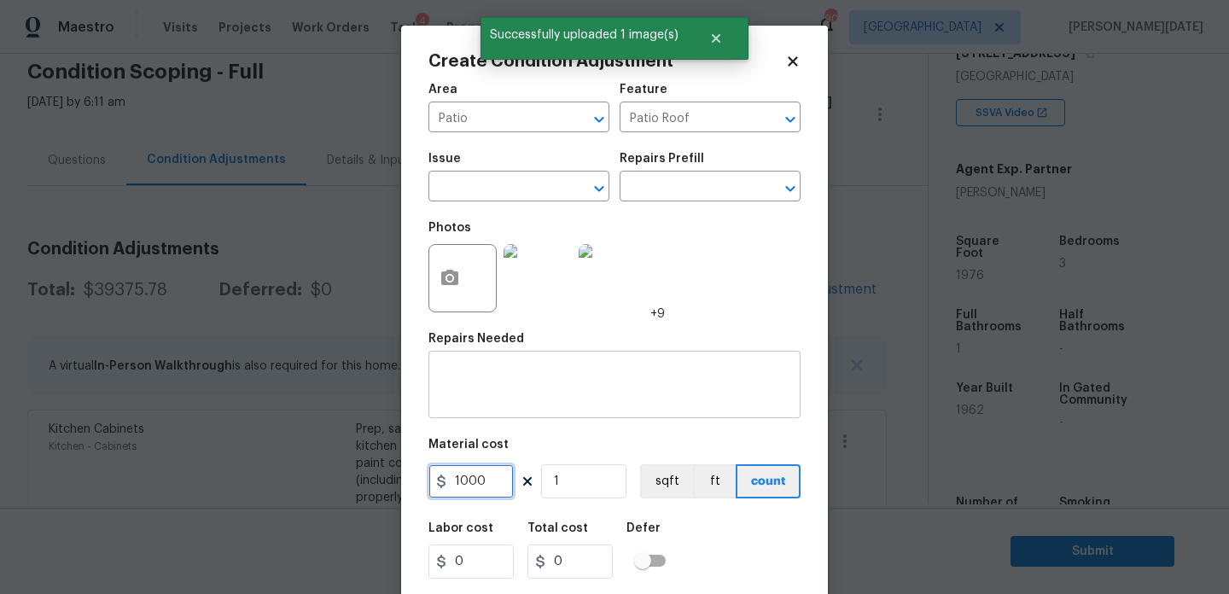
type input "1000"
click at [489, 389] on textarea at bounding box center [615, 387] width 352 height 36
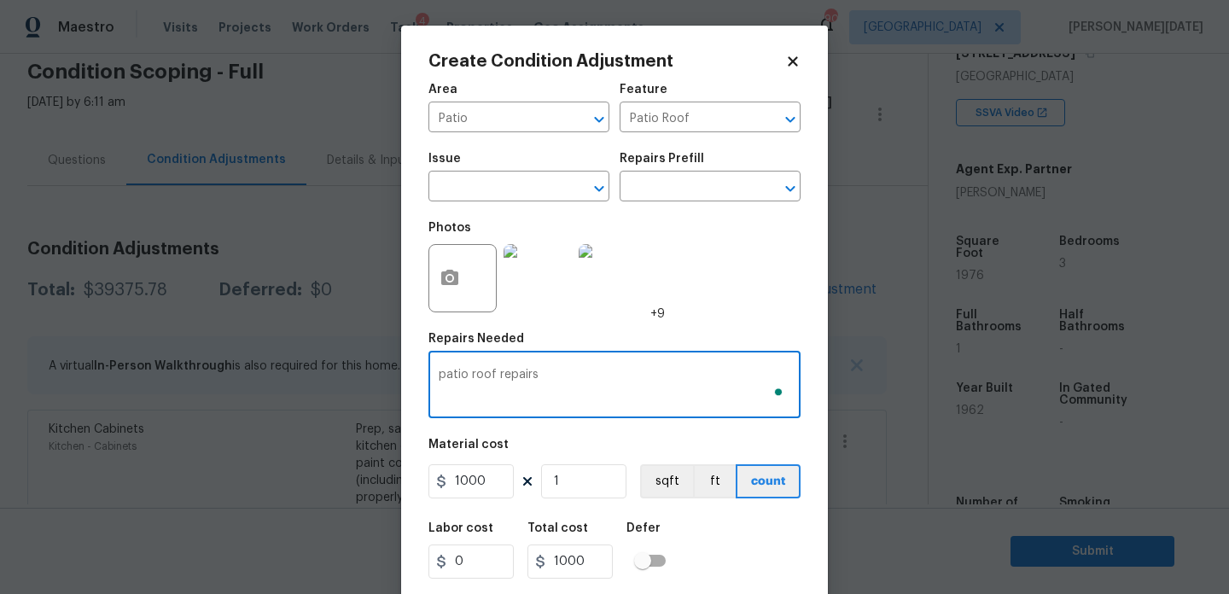
type textarea "patio roof repairs"
click at [489, 488] on input "1000" at bounding box center [471, 481] width 85 height 34
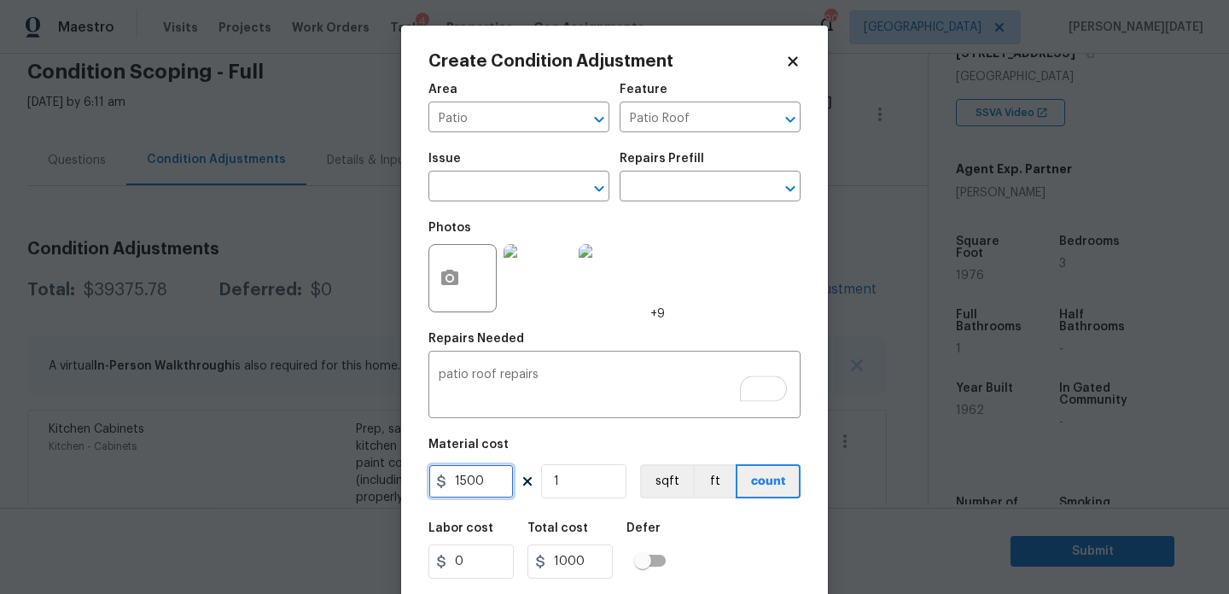
type input "1500"
click at [786, 260] on div "Photos +9" at bounding box center [615, 267] width 372 height 111
type input "1500"
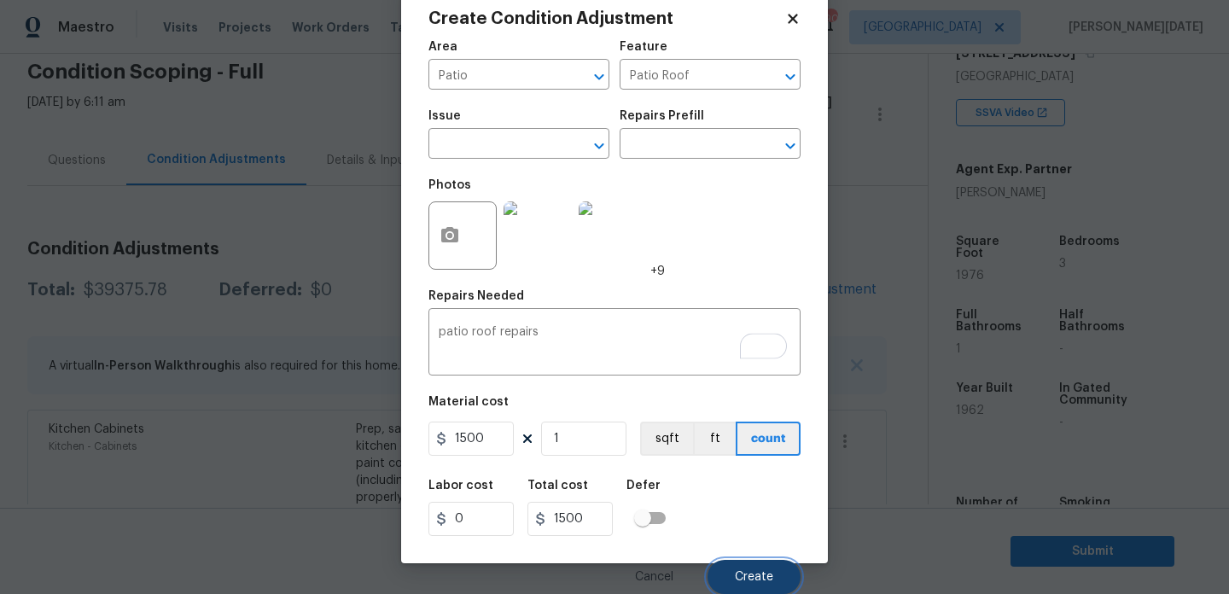
click at [771, 575] on span "Create" at bounding box center [754, 577] width 38 height 13
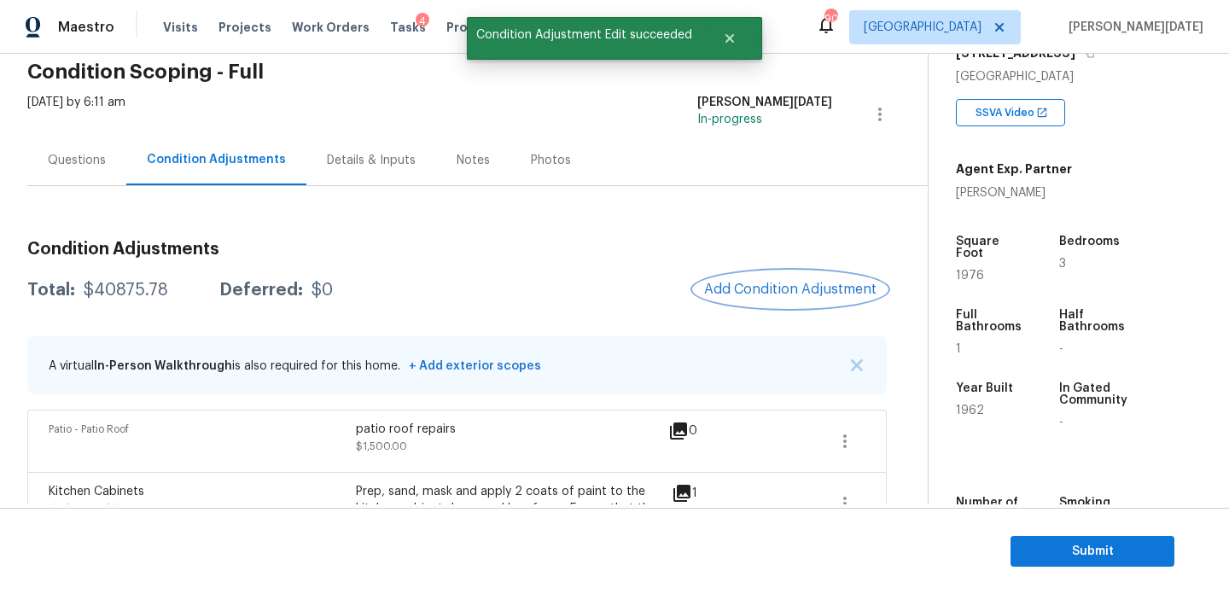
scroll to position [0, 0]
drag, startPoint x: 81, startPoint y: 290, endPoint x: 172, endPoint y: 289, distance: 90.5
click at [172, 289] on div "Total: $40875.78 Deferred: $0" at bounding box center [180, 290] width 306 height 17
copy div "$40875.78"
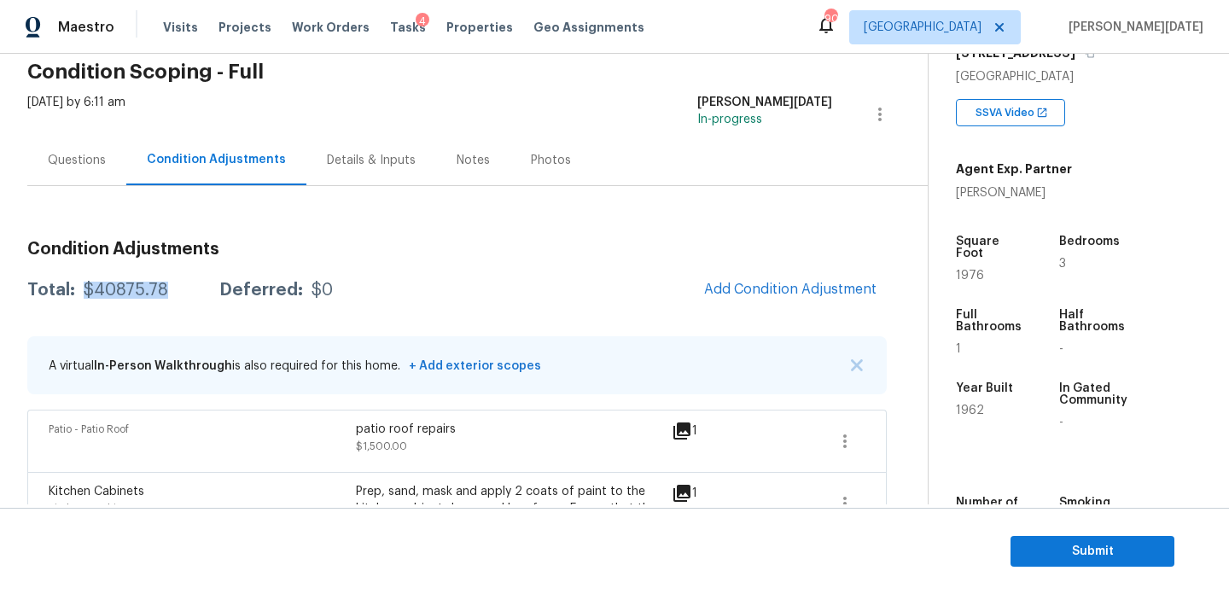
click at [681, 254] on h3 "Condition Adjustments" at bounding box center [457, 249] width 860 height 17
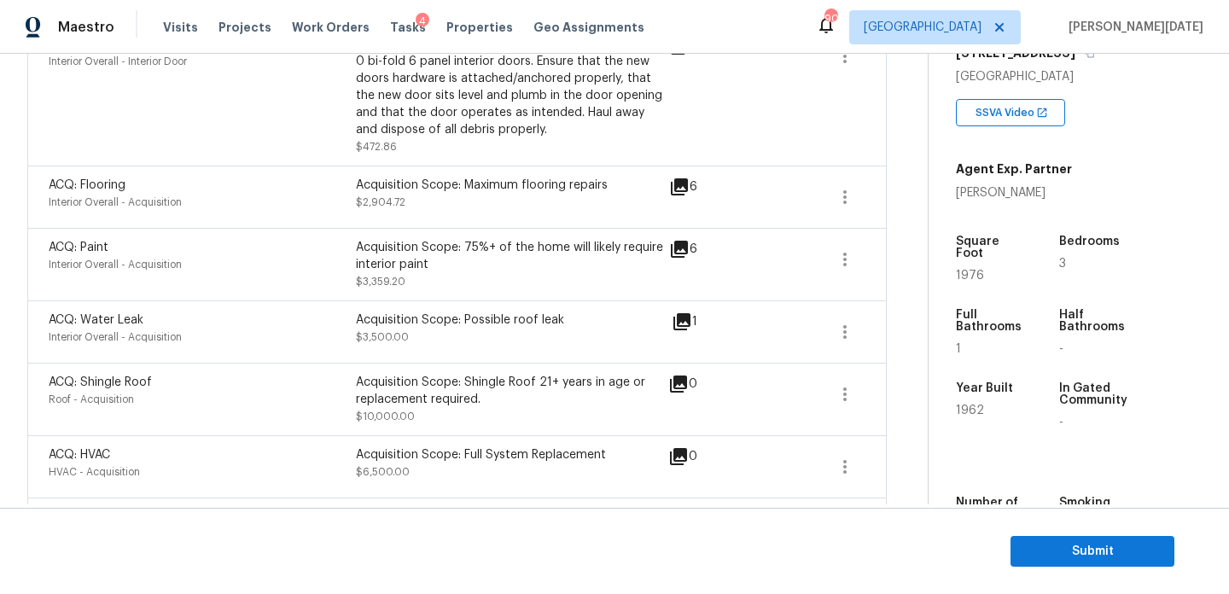
scroll to position [1644, 0]
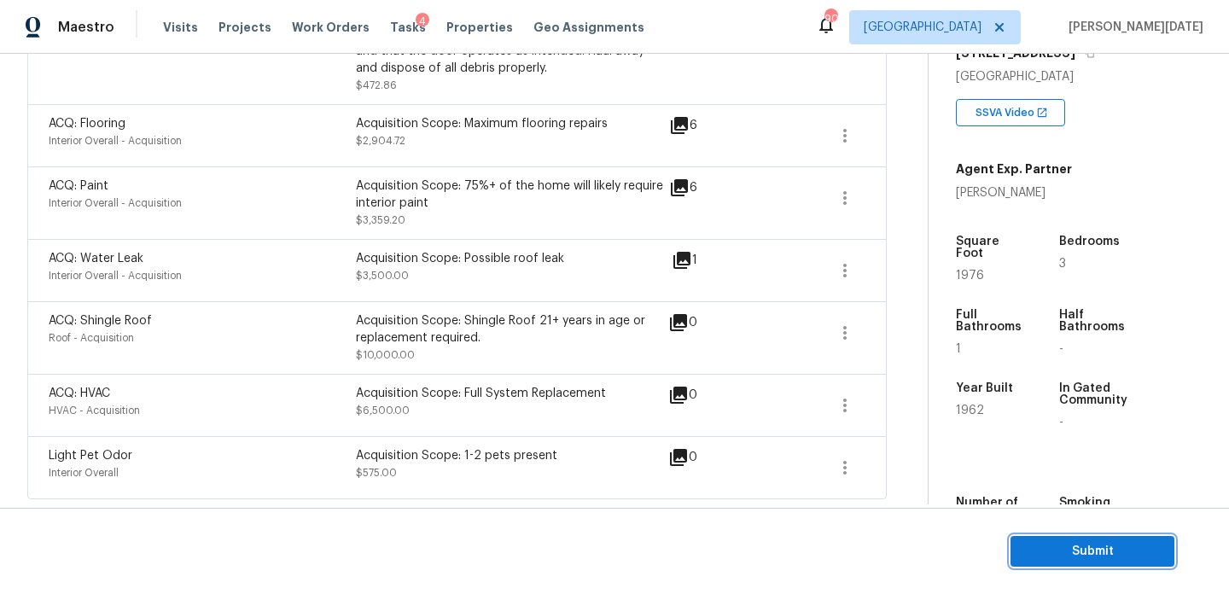
click at [1091, 543] on span "Submit" at bounding box center [1093, 551] width 137 height 21
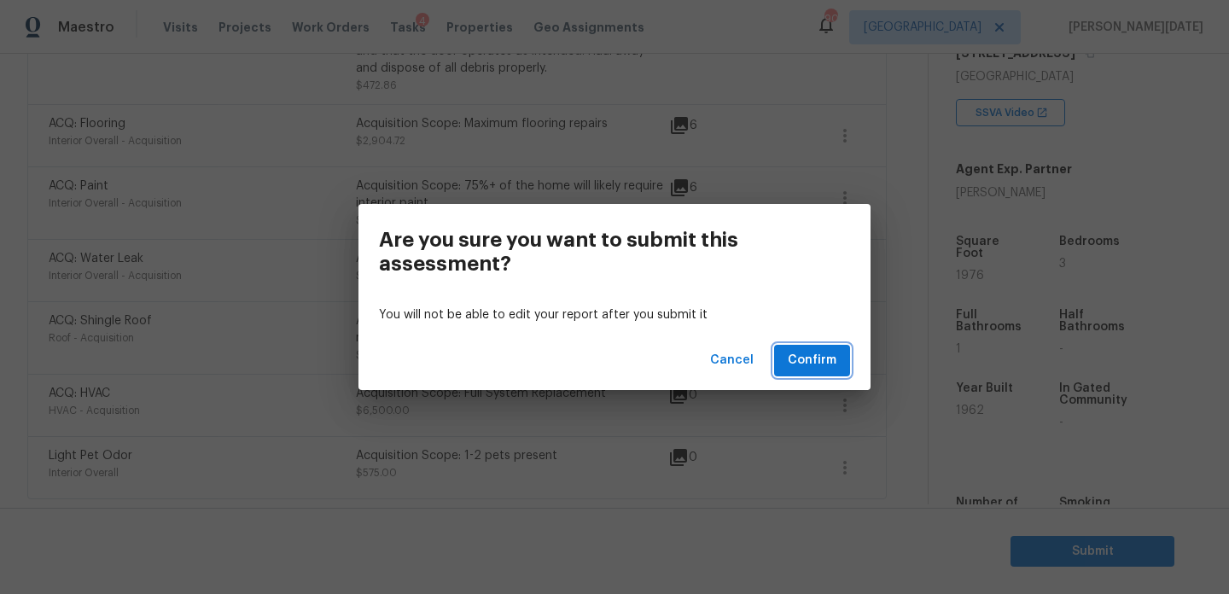
click at [811, 356] on span "Confirm" at bounding box center [812, 360] width 49 height 21
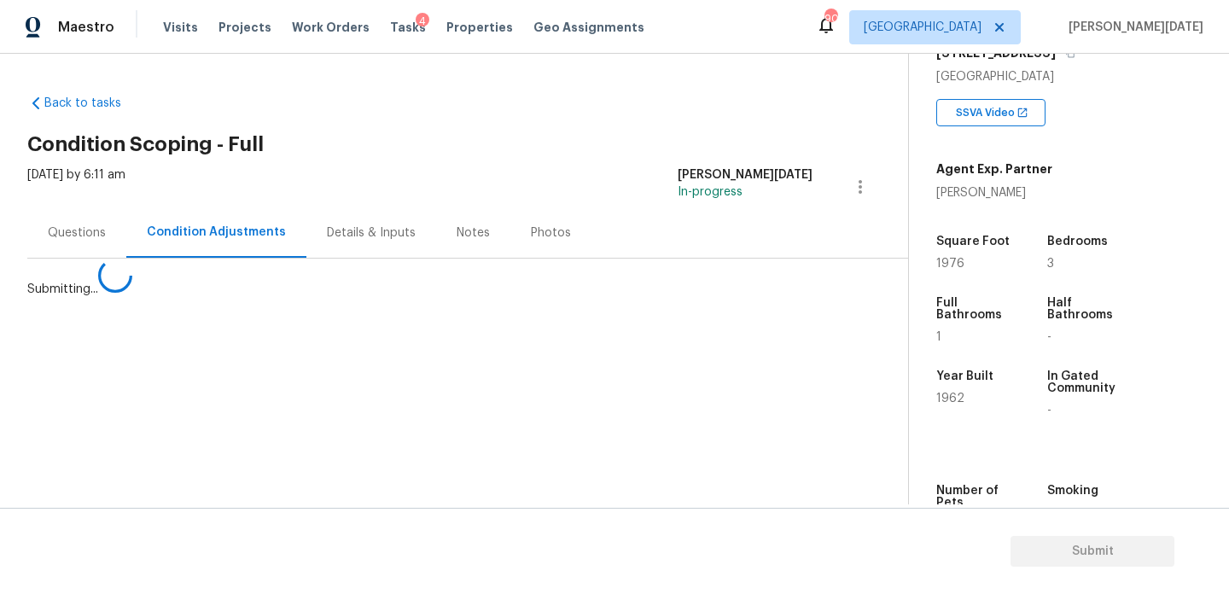
scroll to position [0, 0]
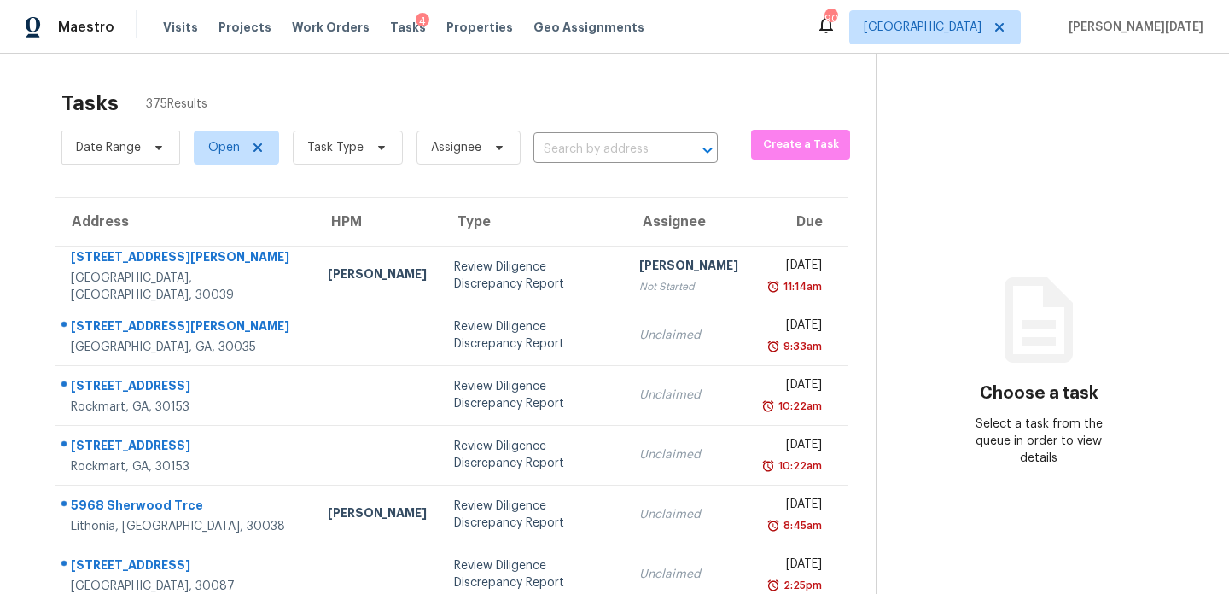
click at [685, 114] on div "Tasks 375 Results" at bounding box center [468, 103] width 815 height 44
click at [309, 161] on span "Task Type" at bounding box center [348, 148] width 110 height 34
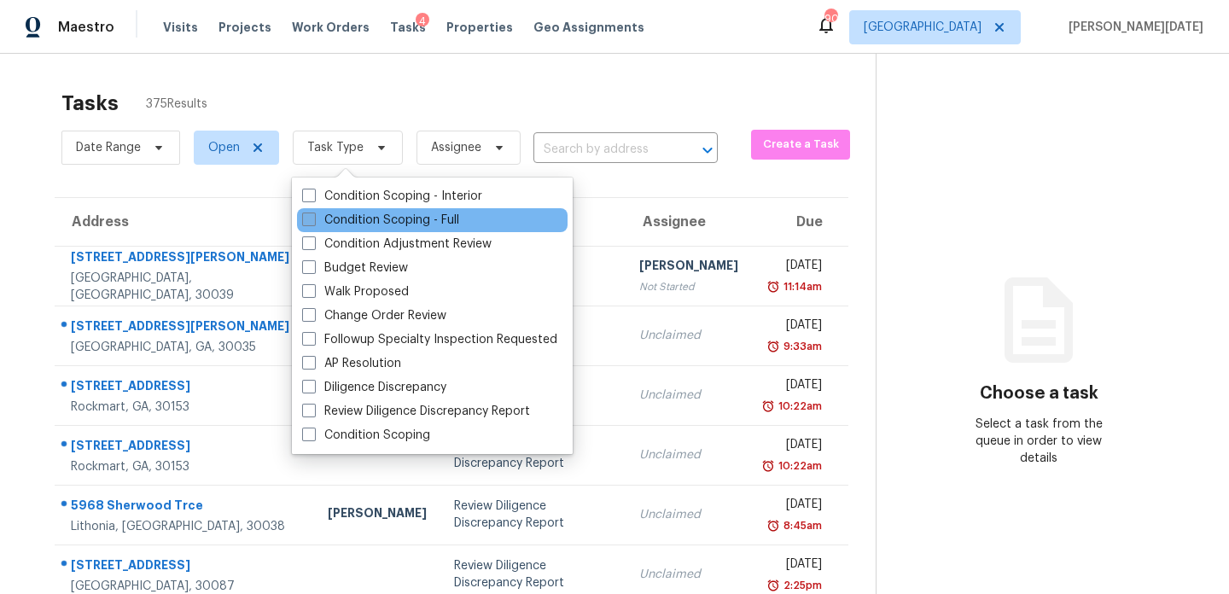
click at [302, 212] on label "Condition Scoping - Full" at bounding box center [380, 220] width 157 height 17
click at [302, 212] on input "Condition Scoping - Full" at bounding box center [307, 217] width 11 height 11
checkbox input "true"
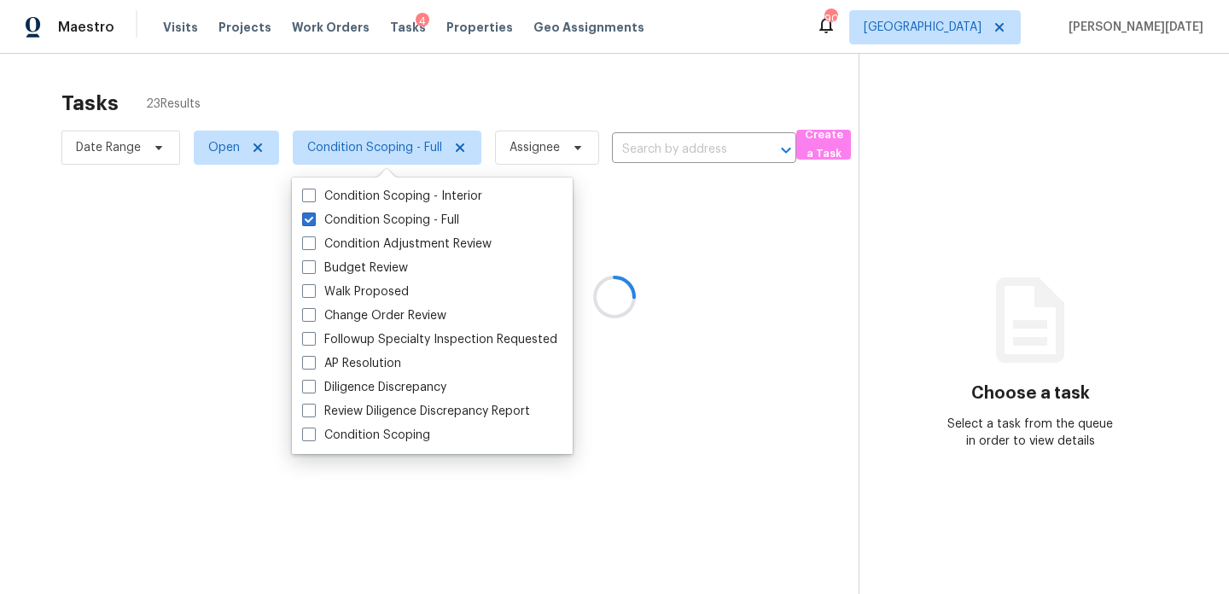
click at [562, 46] on div at bounding box center [614, 297] width 1229 height 594
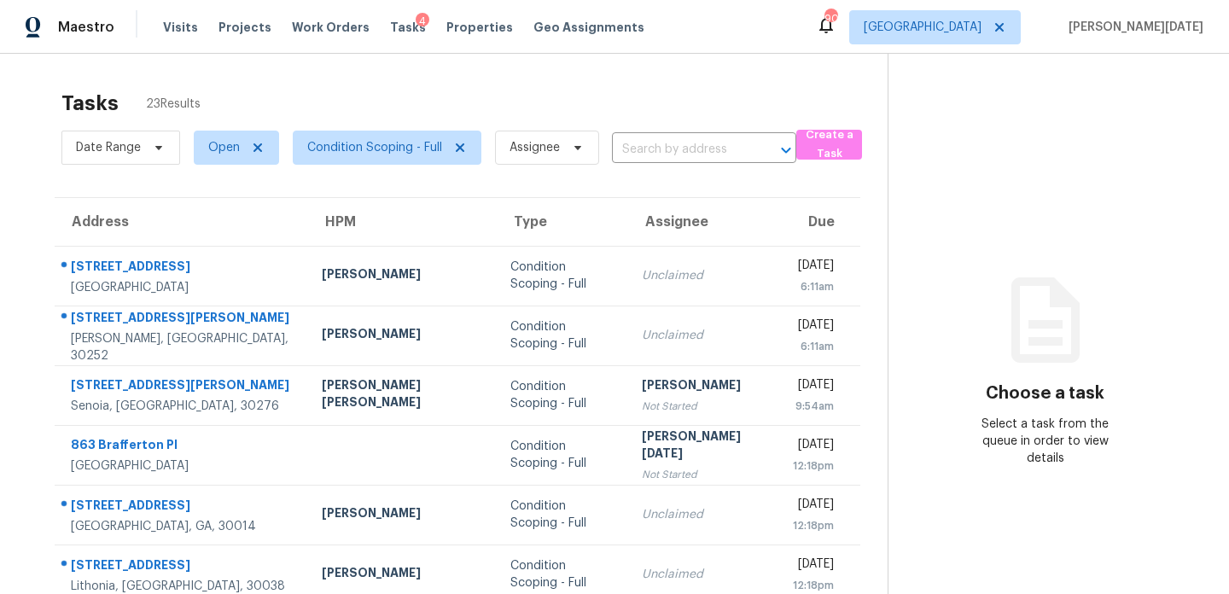
click at [669, 102] on div "Tasks 23 Results" at bounding box center [474, 103] width 826 height 44
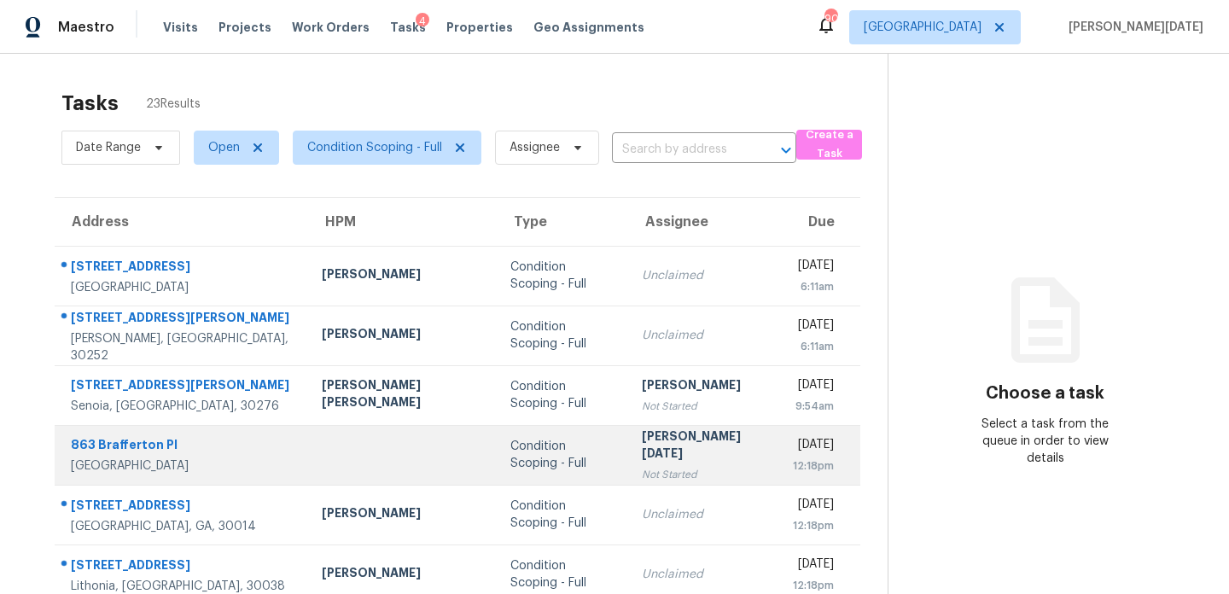
click at [497, 442] on td "Condition Scoping - Full" at bounding box center [562, 455] width 131 height 60
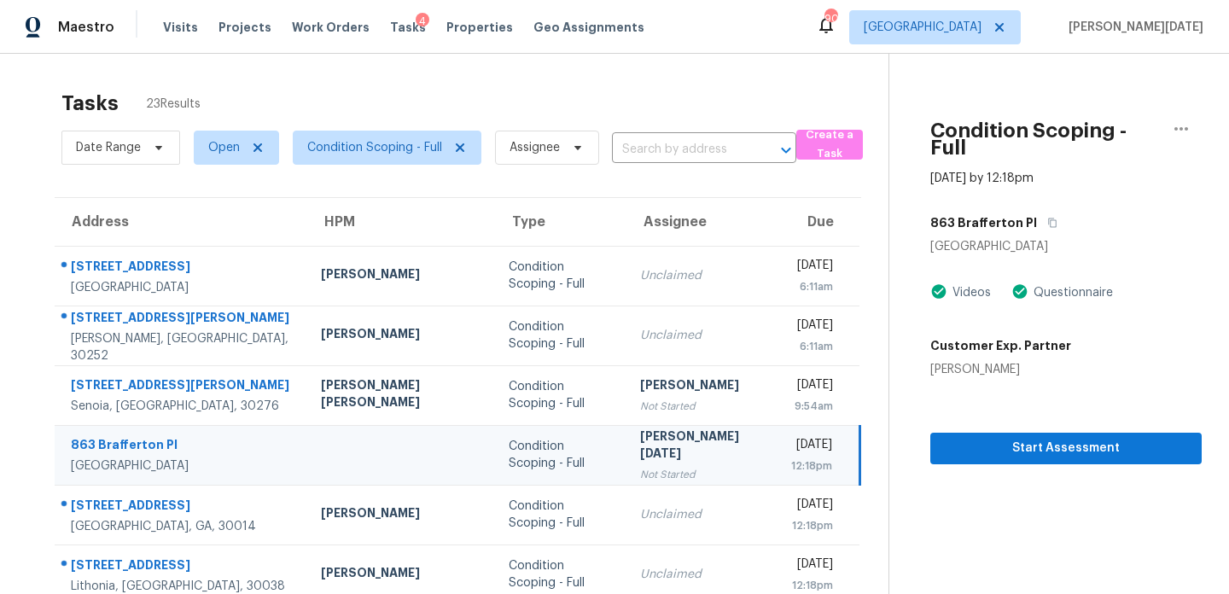
scroll to position [295, 0]
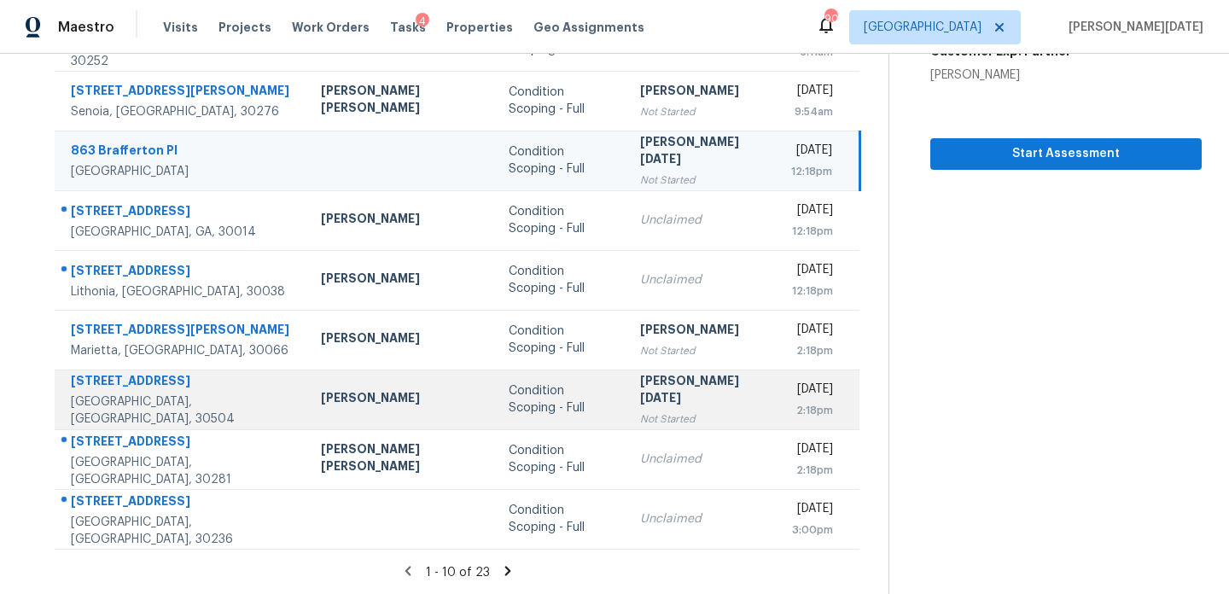
click at [545, 385] on td "Condition Scoping - Full" at bounding box center [560, 400] width 131 height 60
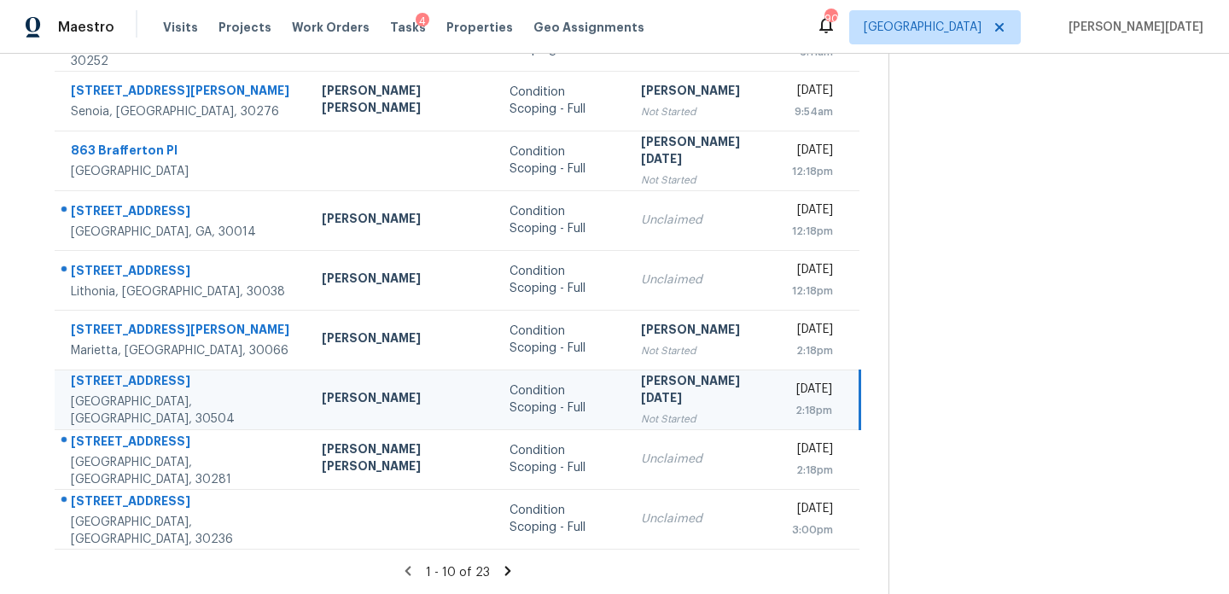
click at [545, 385] on td "Condition Scoping - Full" at bounding box center [561, 400] width 131 height 60
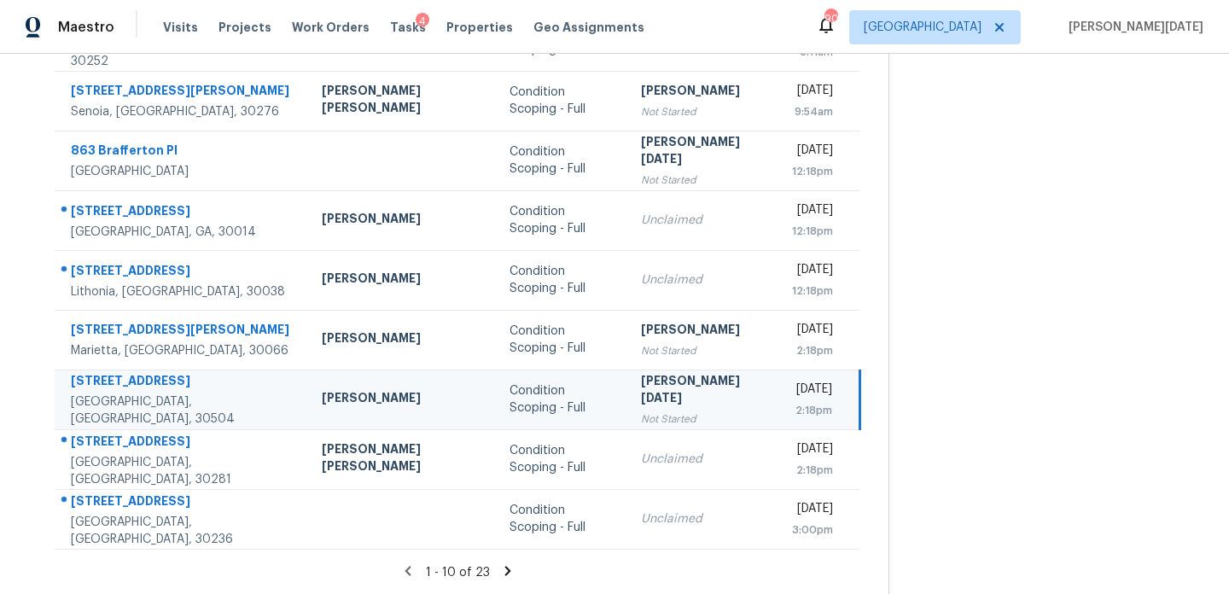
click at [545, 385] on td "Condition Scoping - Full" at bounding box center [561, 400] width 131 height 60
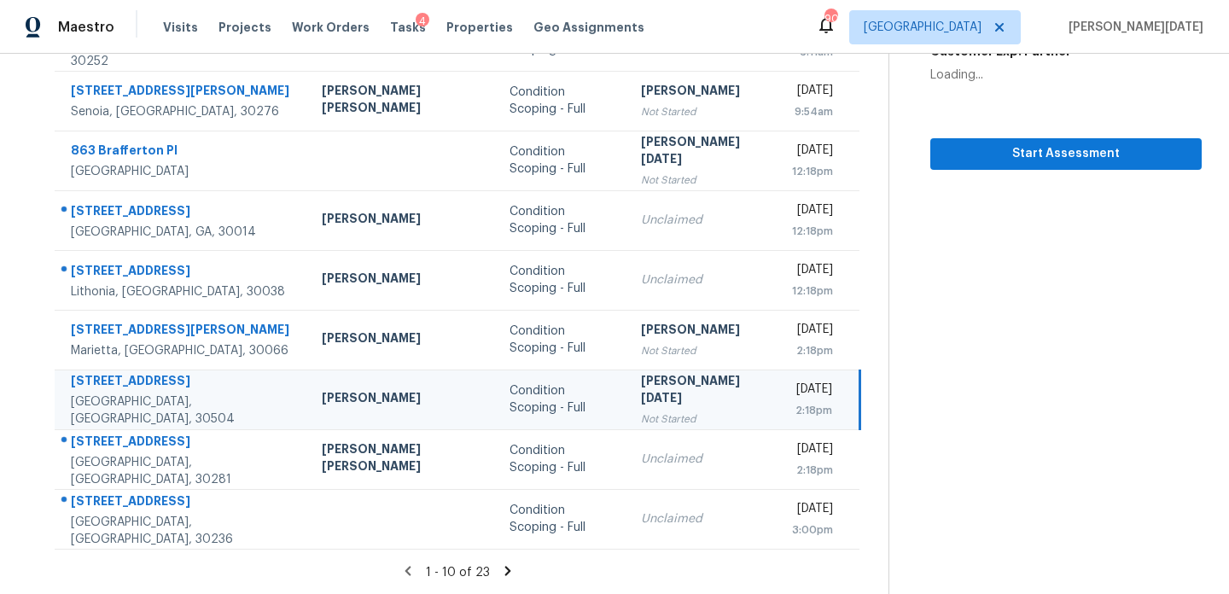
click at [545, 385] on td "Condition Scoping - Full" at bounding box center [561, 400] width 131 height 60
click at [628, 389] on td "Prabhu Raja Not Started" at bounding box center [703, 400] width 151 height 60
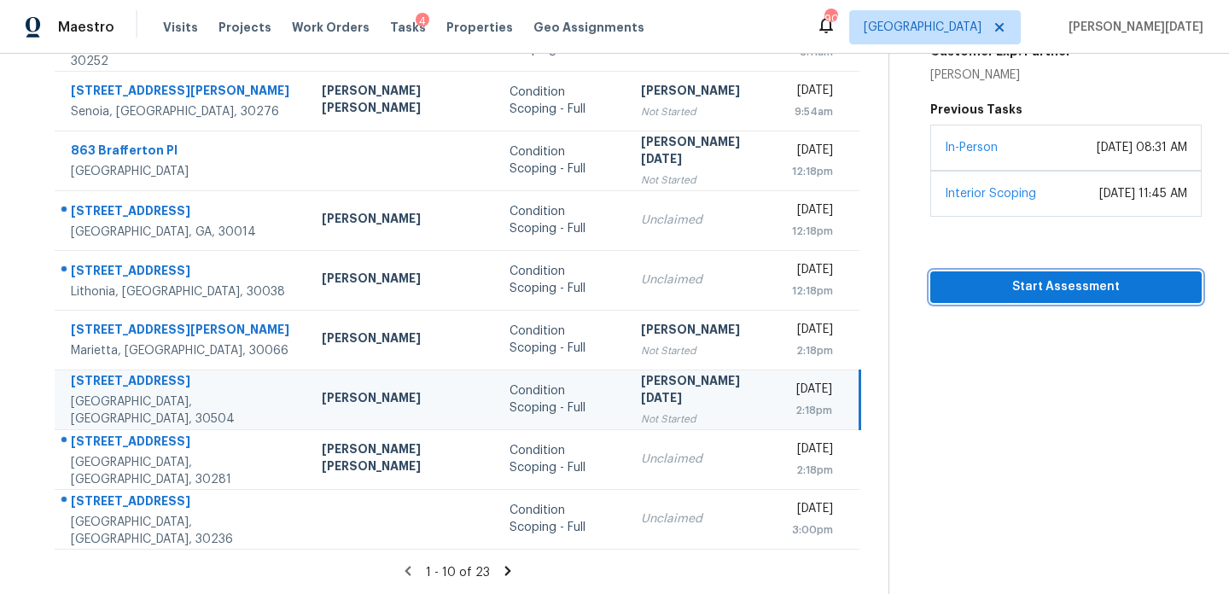
click at [965, 277] on span "Start Assessment" at bounding box center [1066, 287] width 244 height 21
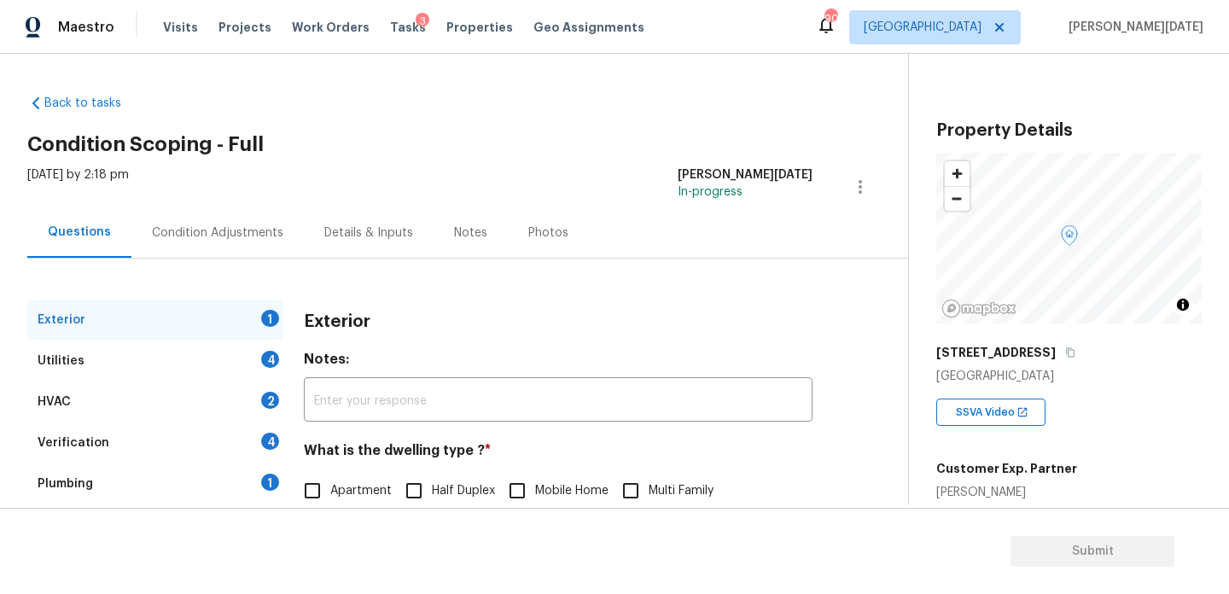
click at [227, 225] on div "Condition Adjustments" at bounding box center [217, 233] width 131 height 17
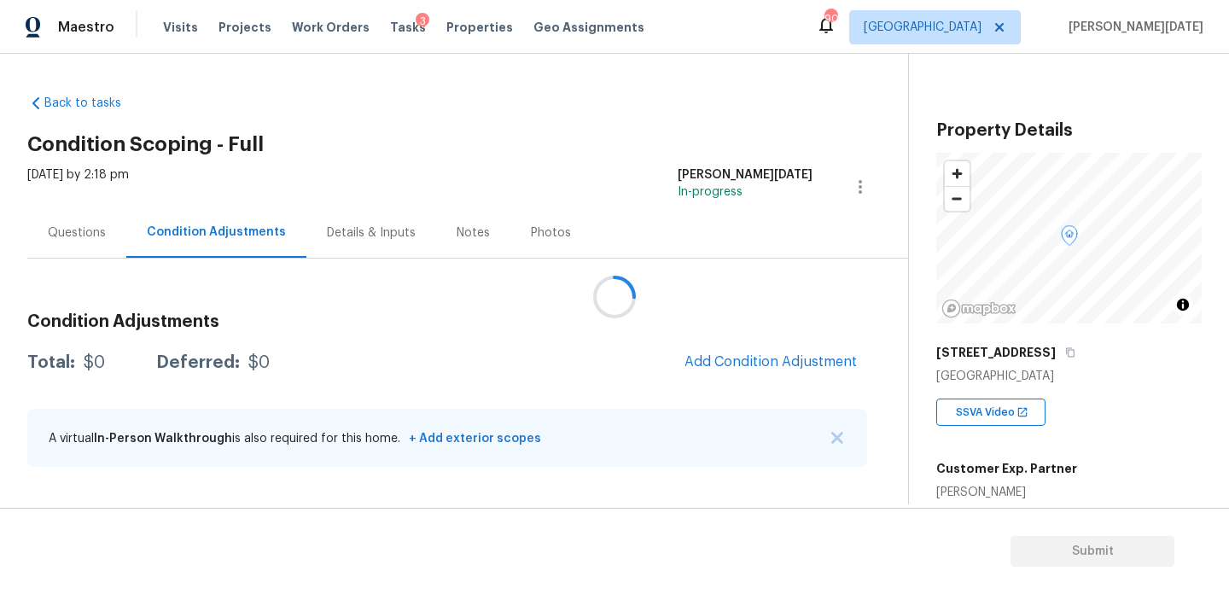
click at [227, 224] on div at bounding box center [614, 297] width 1229 height 594
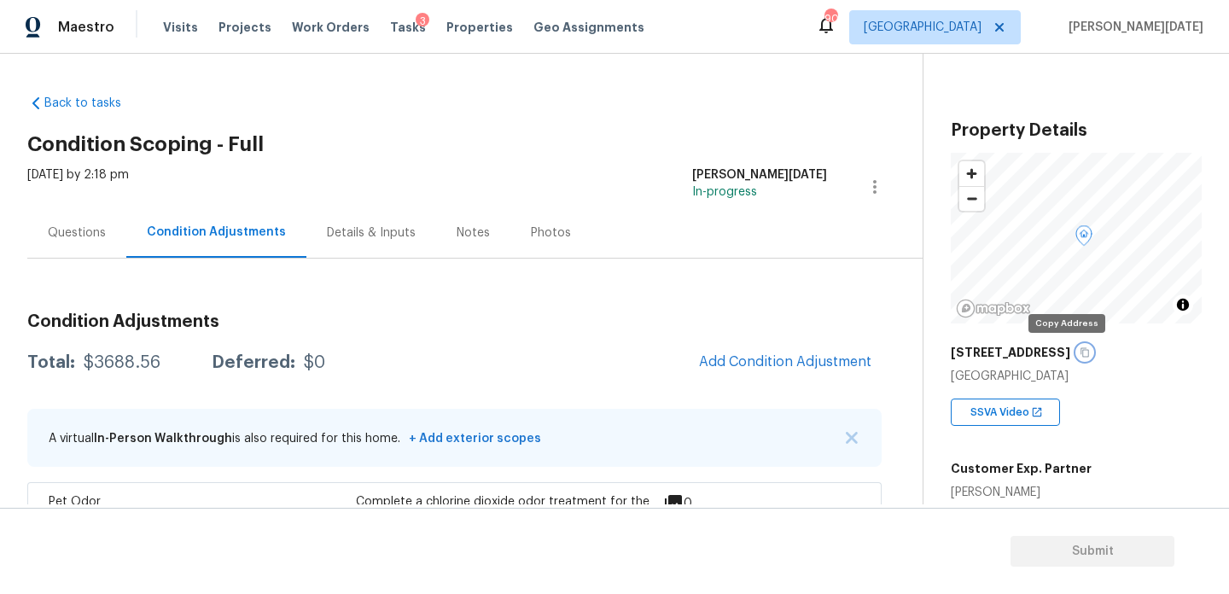
click at [1080, 354] on icon "button" at bounding box center [1085, 353] width 10 height 10
click at [649, 191] on div "Thu, Sep 11 2025 by 2:18 pm Prabhu Raja In-progress" at bounding box center [475, 186] width 896 height 41
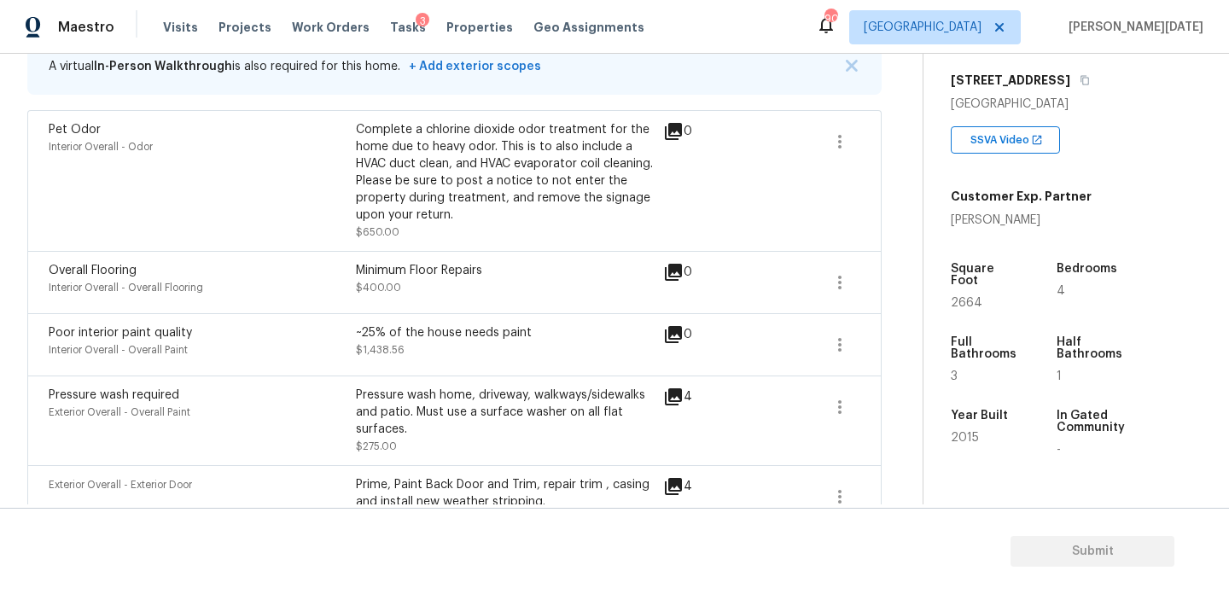
scroll to position [316, 0]
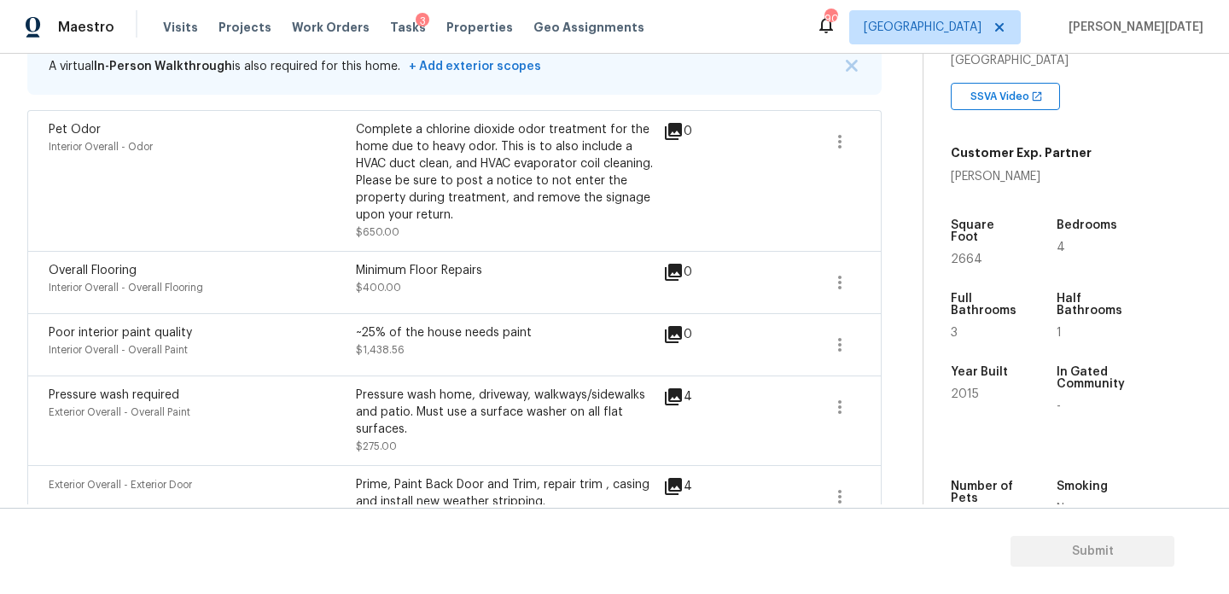
click at [965, 254] on span "2664" at bounding box center [967, 260] width 32 height 12
copy span "2664"
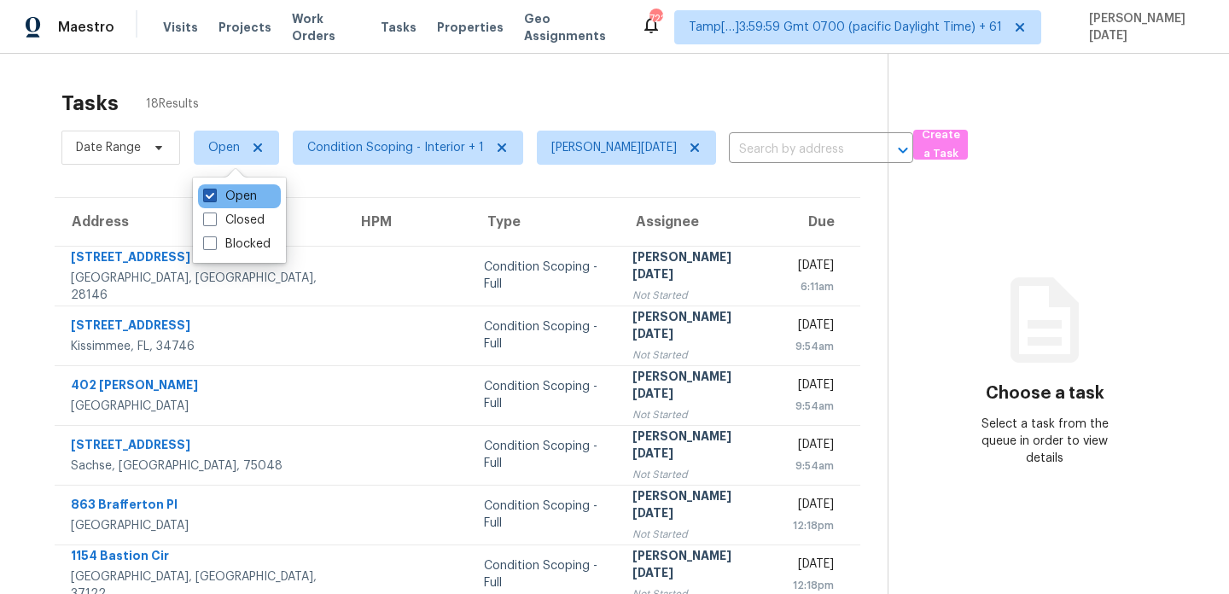
click at [219, 191] on label "Open" at bounding box center [230, 196] width 54 height 17
click at [214, 191] on input "Open" at bounding box center [208, 193] width 11 height 11
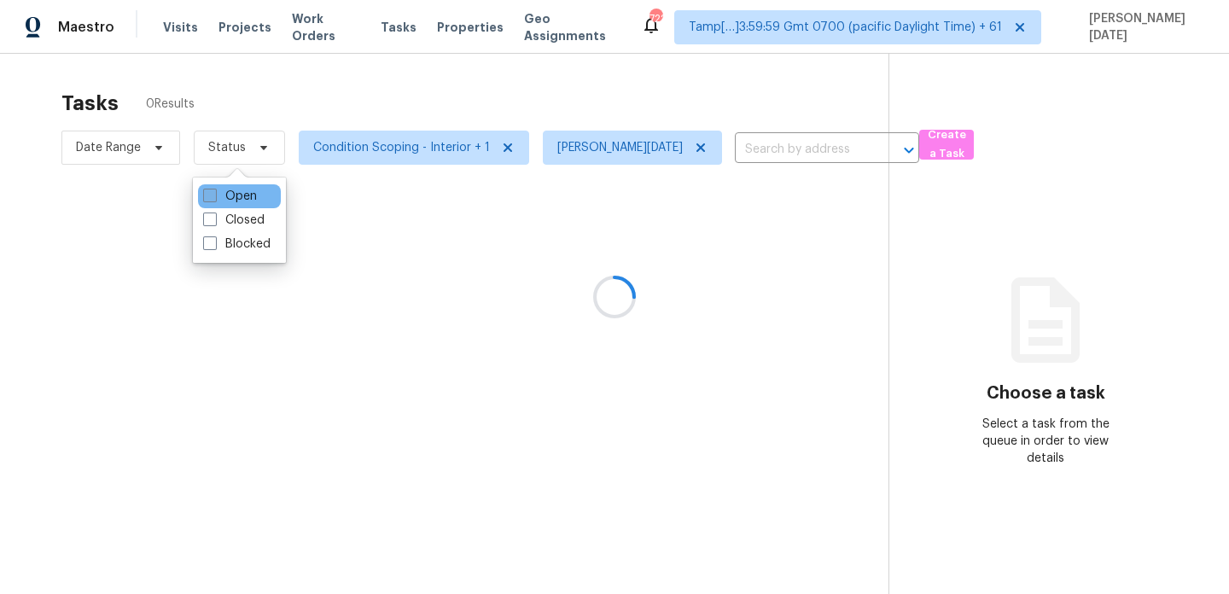
click at [219, 191] on label "Open" at bounding box center [230, 196] width 54 height 17
click at [214, 191] on input "Open" at bounding box center [208, 193] width 11 height 11
checkbox input "true"
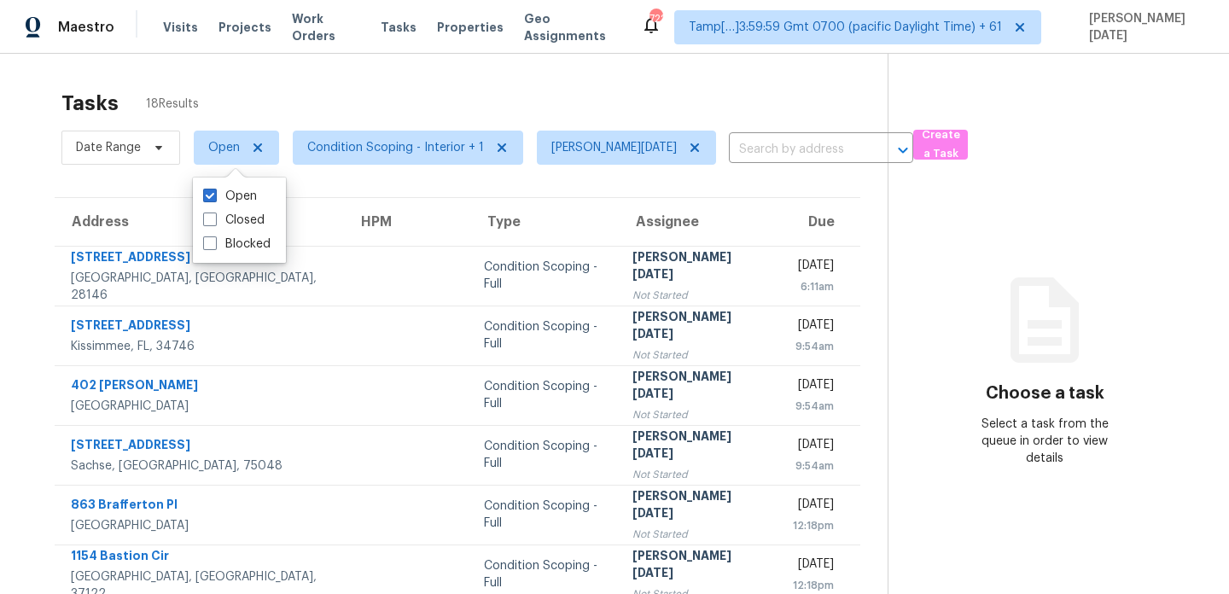
click at [498, 67] on div "Tasks 18 Results Date Range Open Condition Scoping - Interior + 1 [PERSON_NAME]…" at bounding box center [614, 472] width 1229 height 836
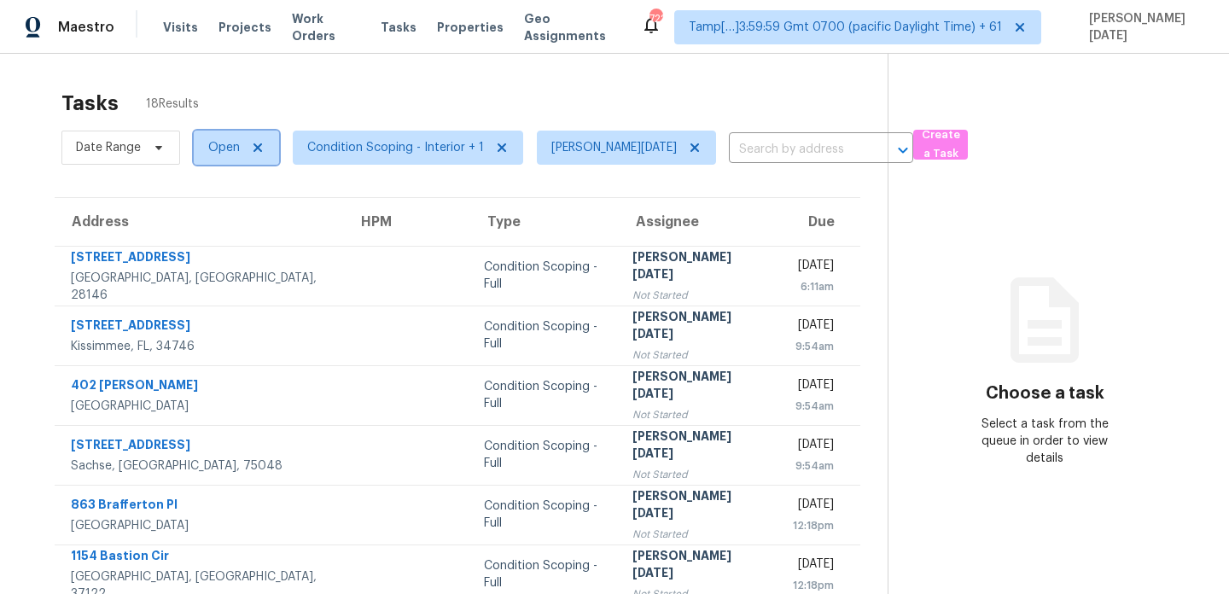
click at [198, 155] on span "Open" at bounding box center [236, 148] width 85 height 34
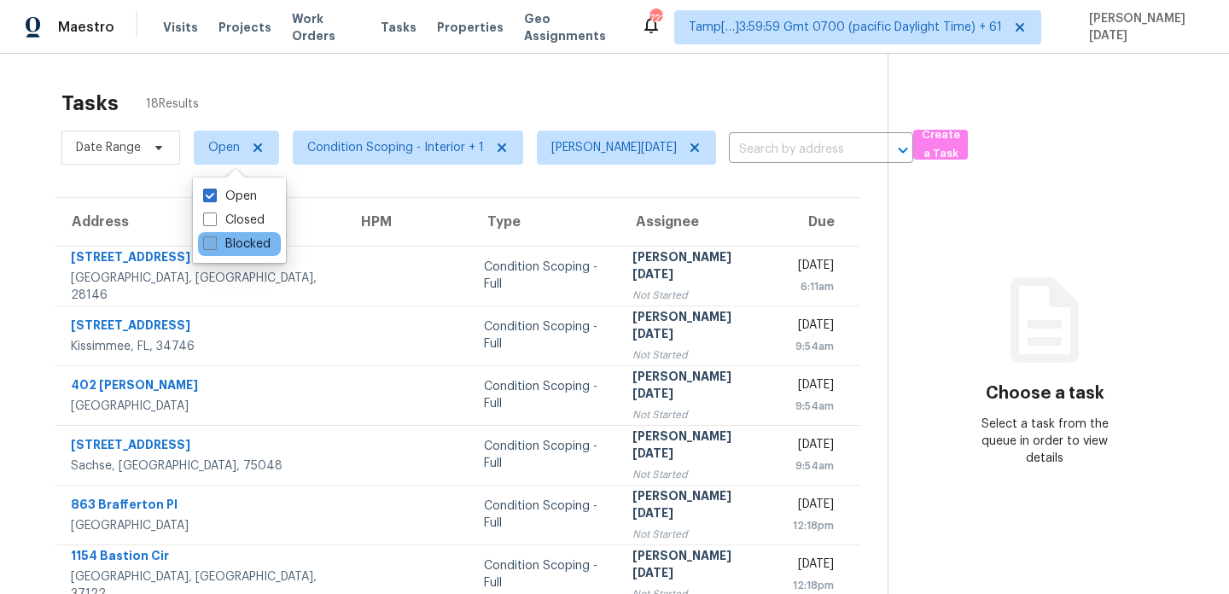
click at [209, 241] on span at bounding box center [210, 244] width 14 height 14
click at [209, 241] on input "Blocked" at bounding box center [208, 241] width 11 height 11
checkbox input "true"
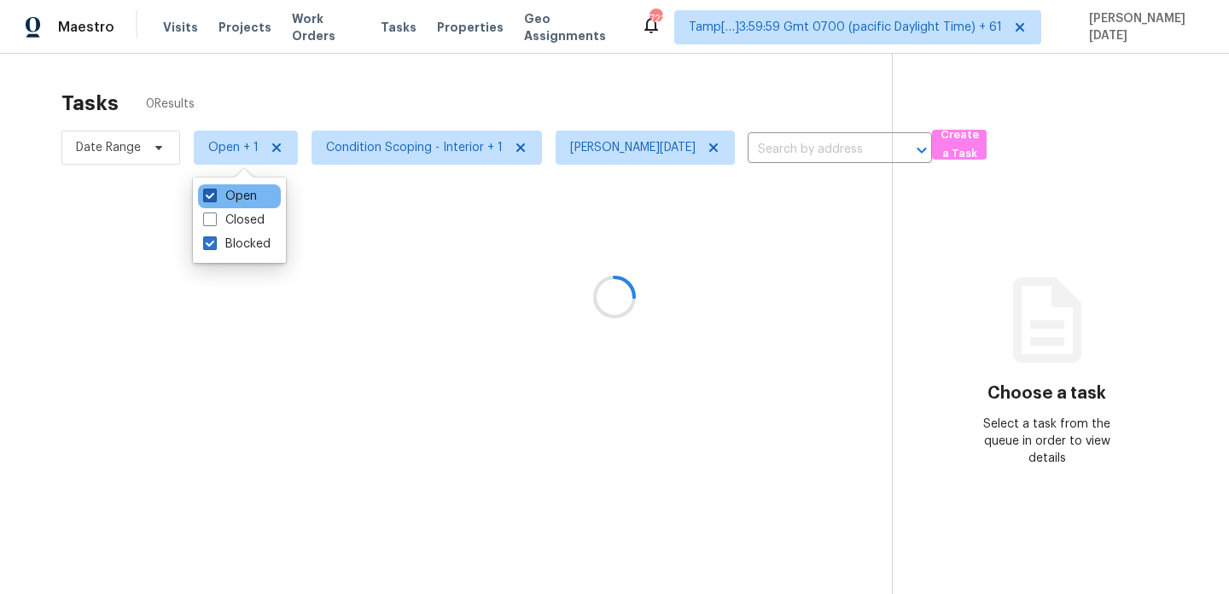
click at [215, 201] on span at bounding box center [210, 196] width 14 height 14
click at [214, 199] on input "Open" at bounding box center [208, 193] width 11 height 11
checkbox input "false"
click at [391, 114] on div at bounding box center [614, 297] width 1229 height 594
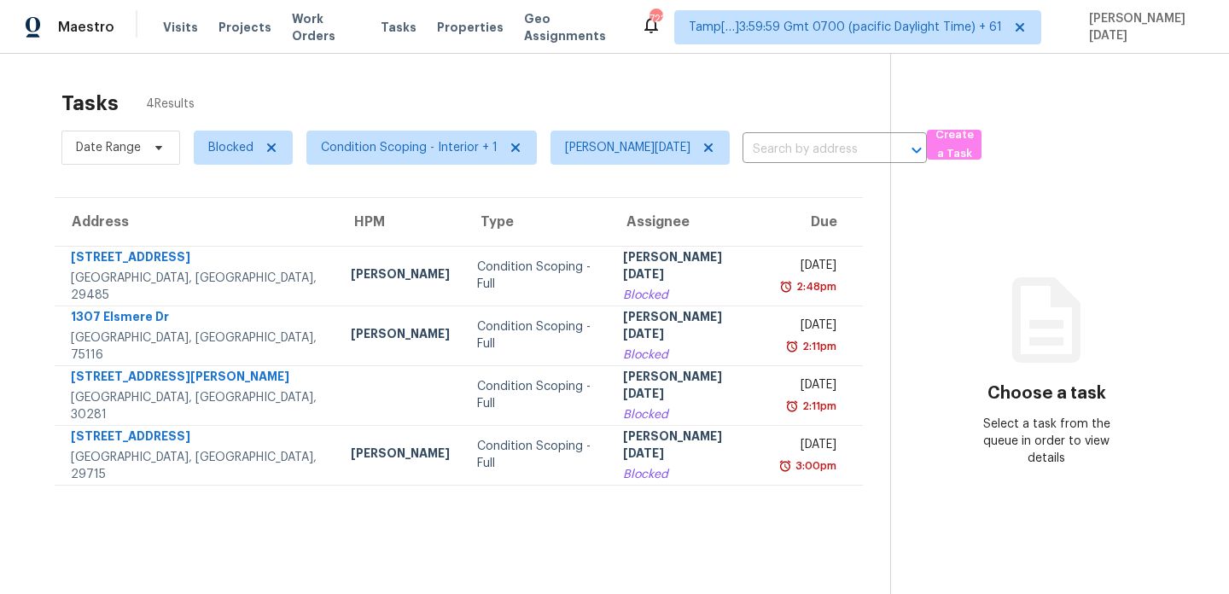
click at [684, 289] on td "[PERSON_NAME][DATE]" at bounding box center [689, 276] width 159 height 60
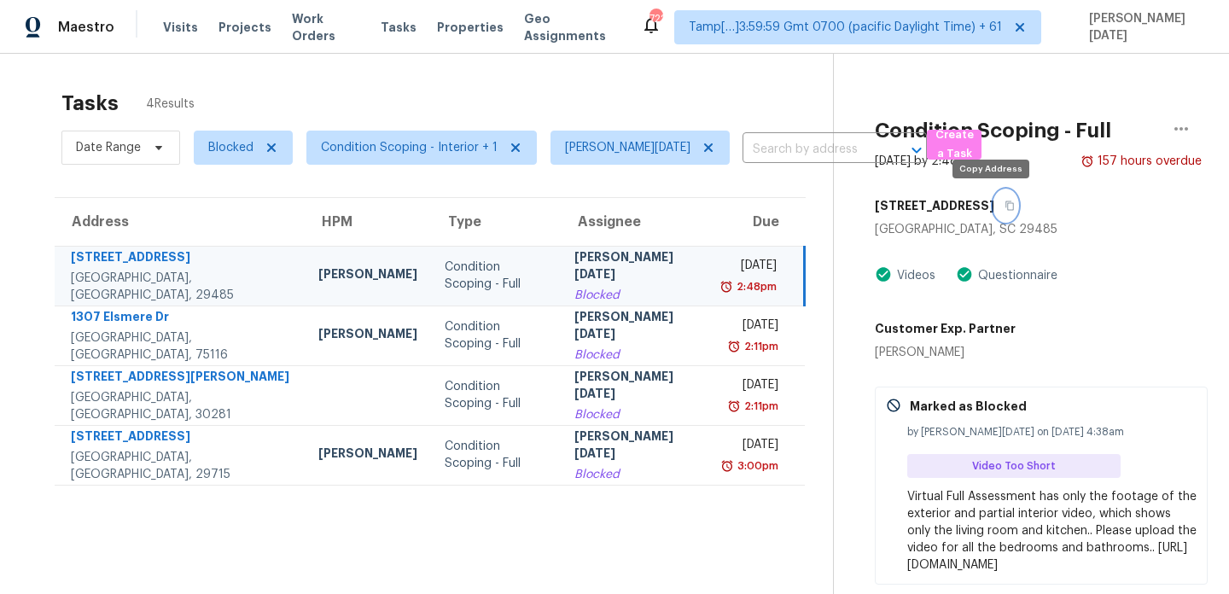
click at [1006, 210] on icon "button" at bounding box center [1010, 205] width 9 height 9
click at [1006, 202] on icon "button" at bounding box center [1010, 205] width 9 height 9
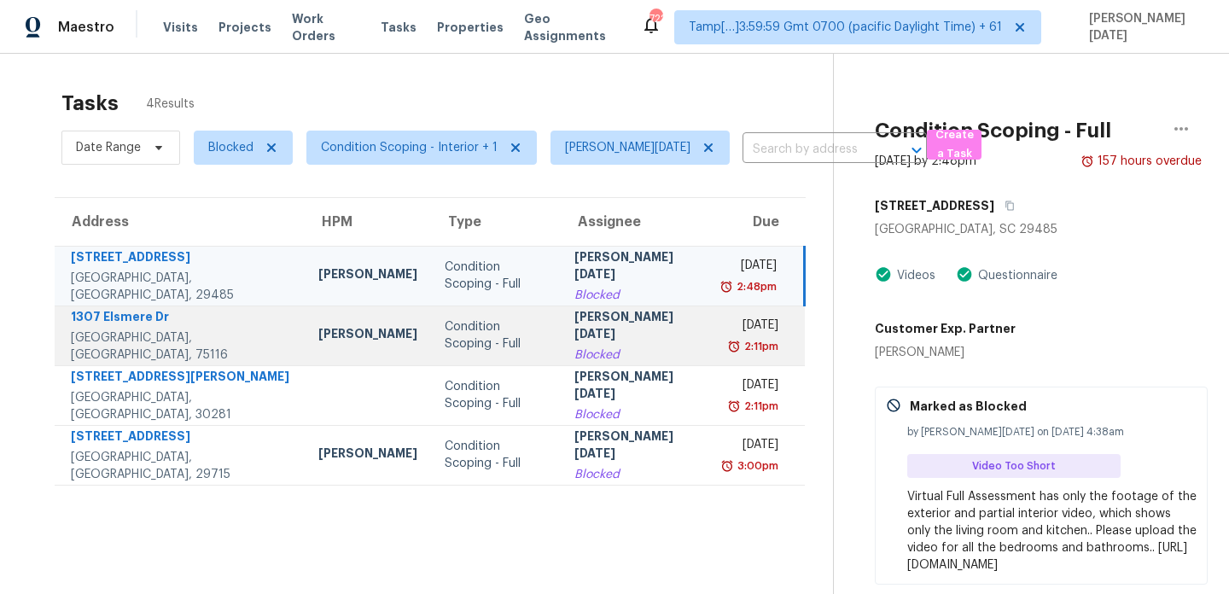
click at [726, 326] on div "[DATE]" at bounding box center [752, 327] width 53 height 21
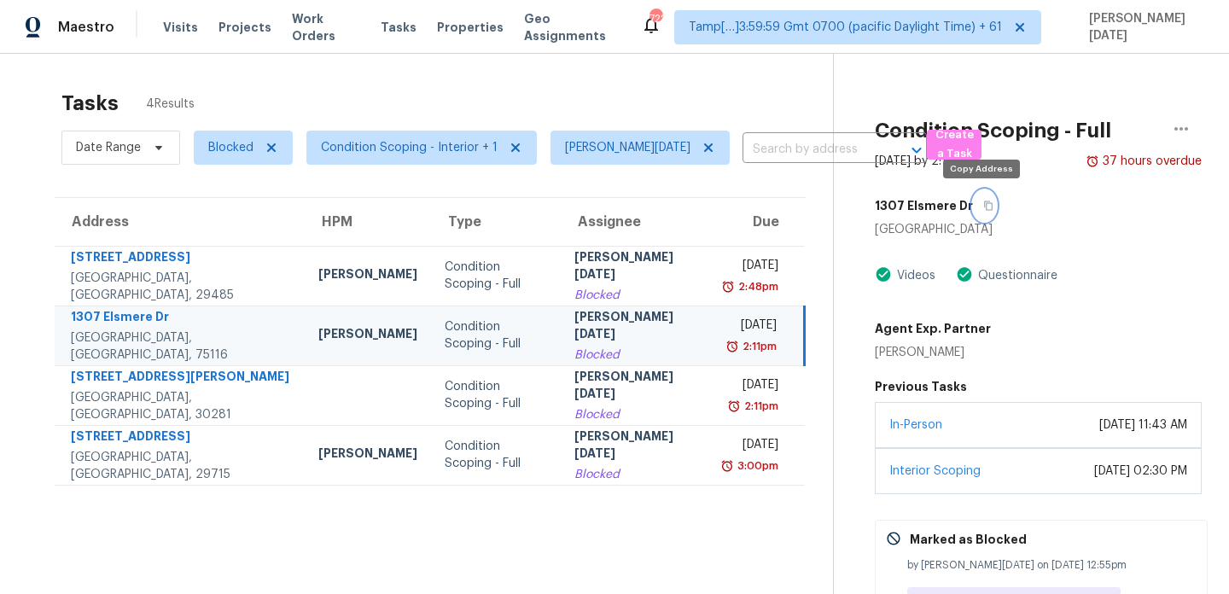
click at [984, 206] on icon "button" at bounding box center [989, 206] width 10 height 10
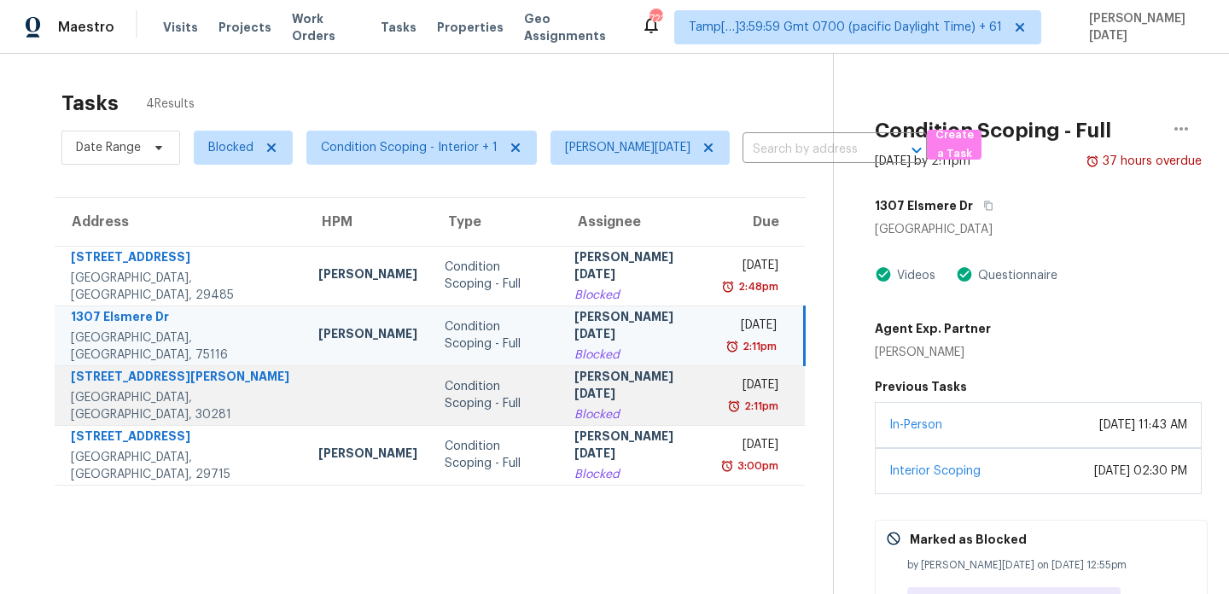
click at [645, 383] on div "[PERSON_NAME][DATE]" at bounding box center [637, 387] width 124 height 38
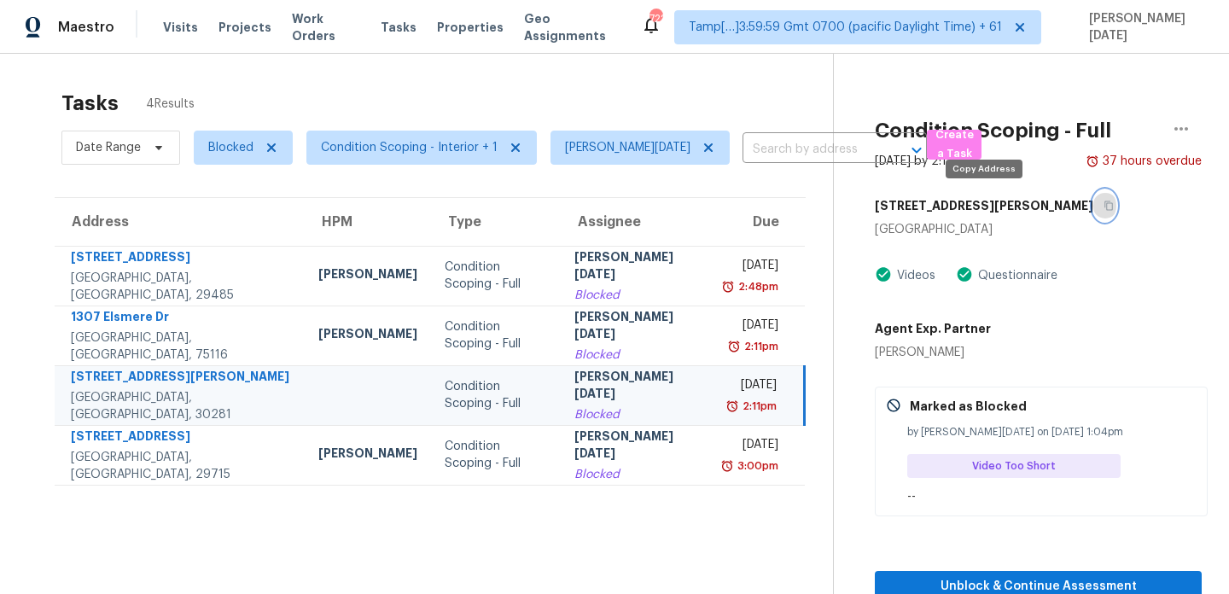
click at [1104, 204] on icon "button" at bounding box center [1109, 206] width 10 height 10
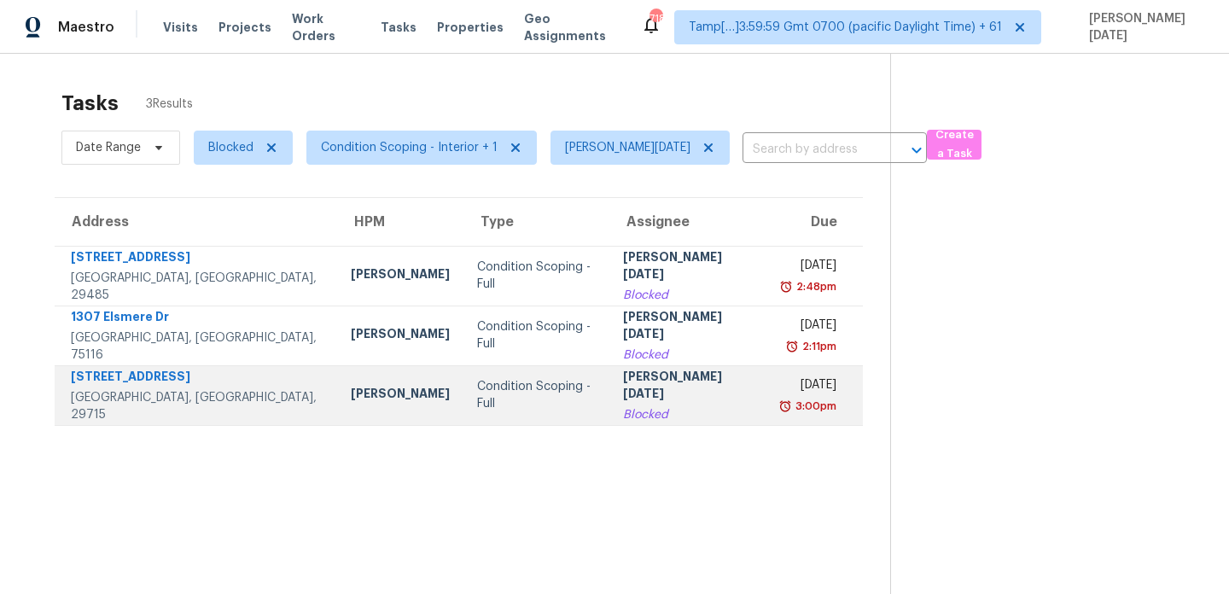
click at [337, 383] on td "[PERSON_NAME]" at bounding box center [400, 395] width 126 height 60
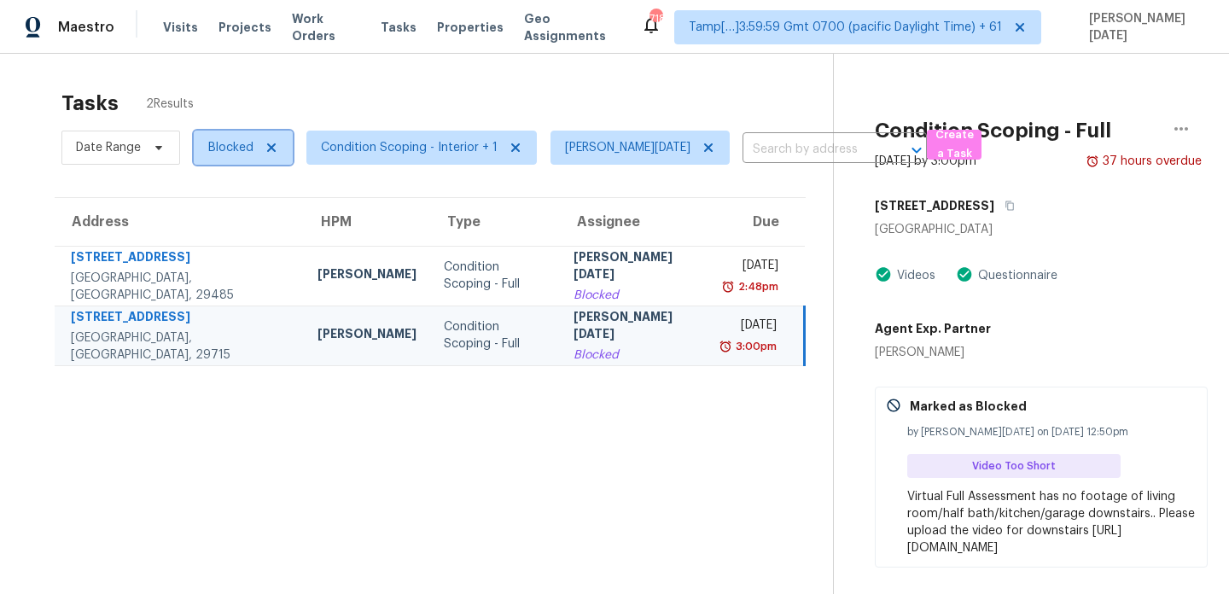
click at [222, 146] on span "Blocked" at bounding box center [230, 147] width 45 height 17
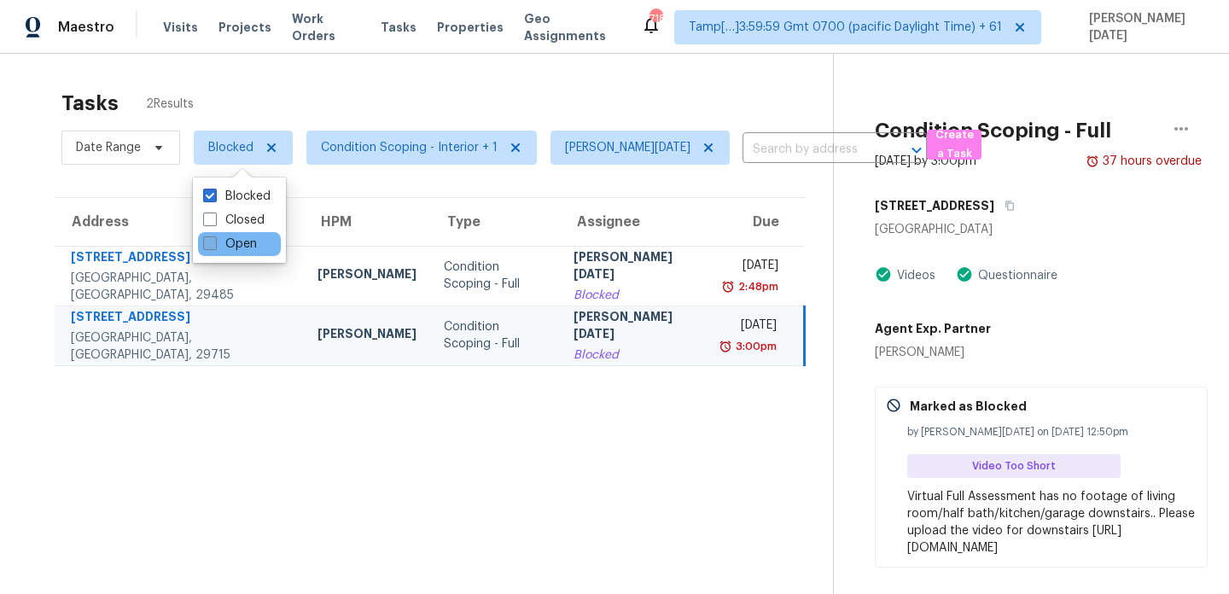
click at [225, 248] on label "Open" at bounding box center [230, 244] width 54 height 17
click at [214, 247] on input "Open" at bounding box center [208, 241] width 11 height 11
checkbox input "true"
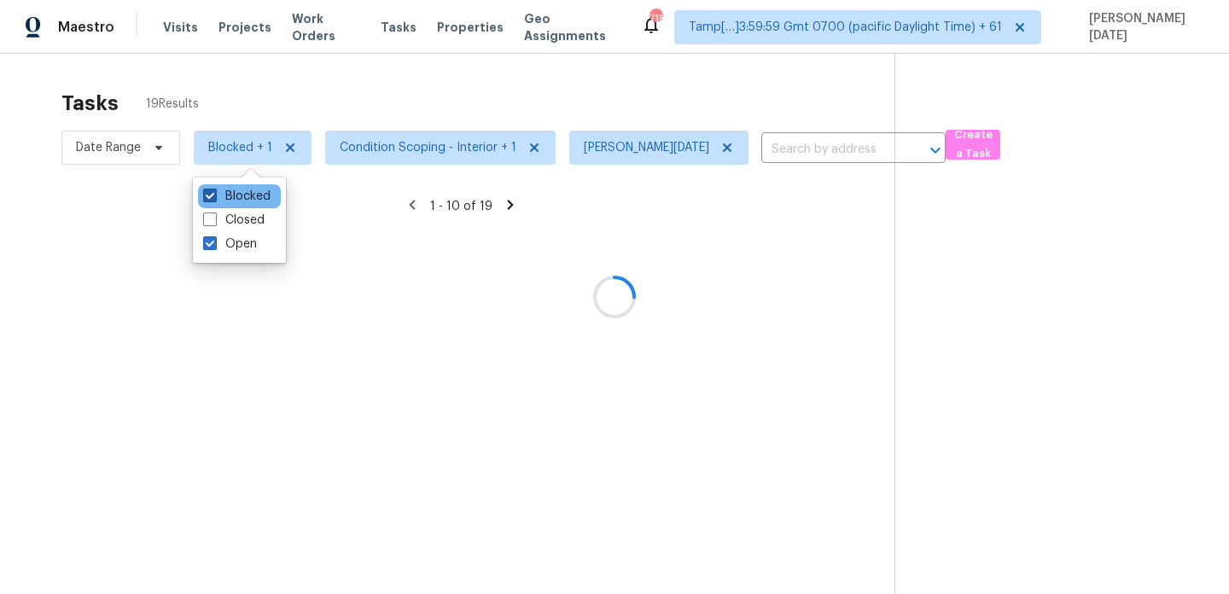
click at [234, 196] on label "Blocked" at bounding box center [236, 196] width 67 height 17
click at [214, 196] on input "Blocked" at bounding box center [208, 193] width 11 height 11
checkbox input "false"
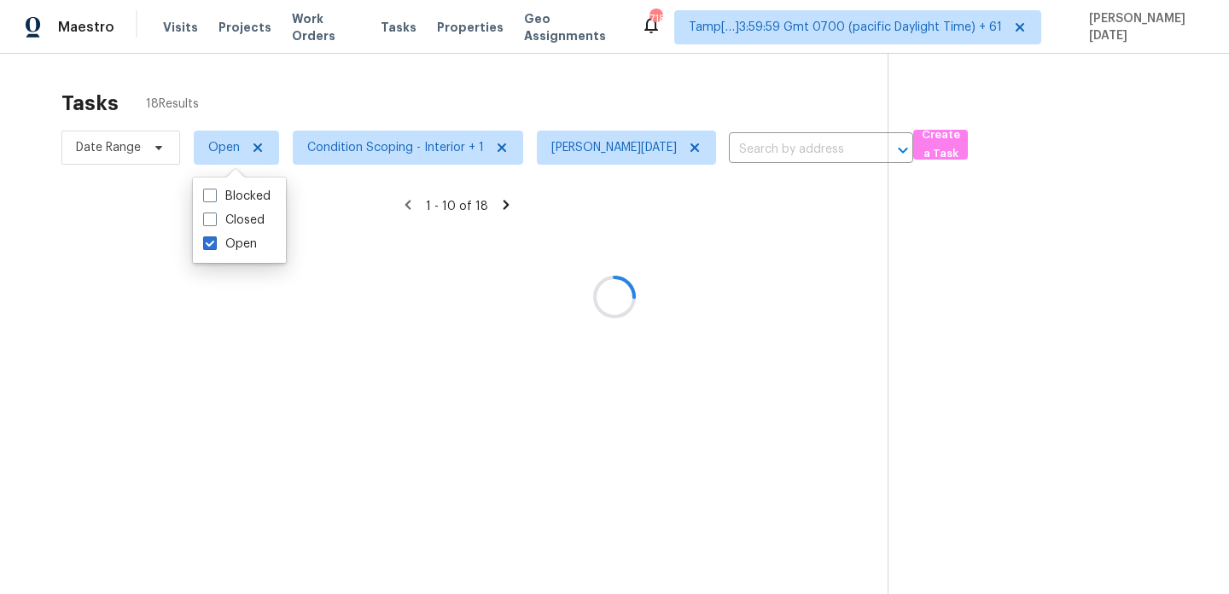
click at [406, 94] on div at bounding box center [614, 297] width 1229 height 594
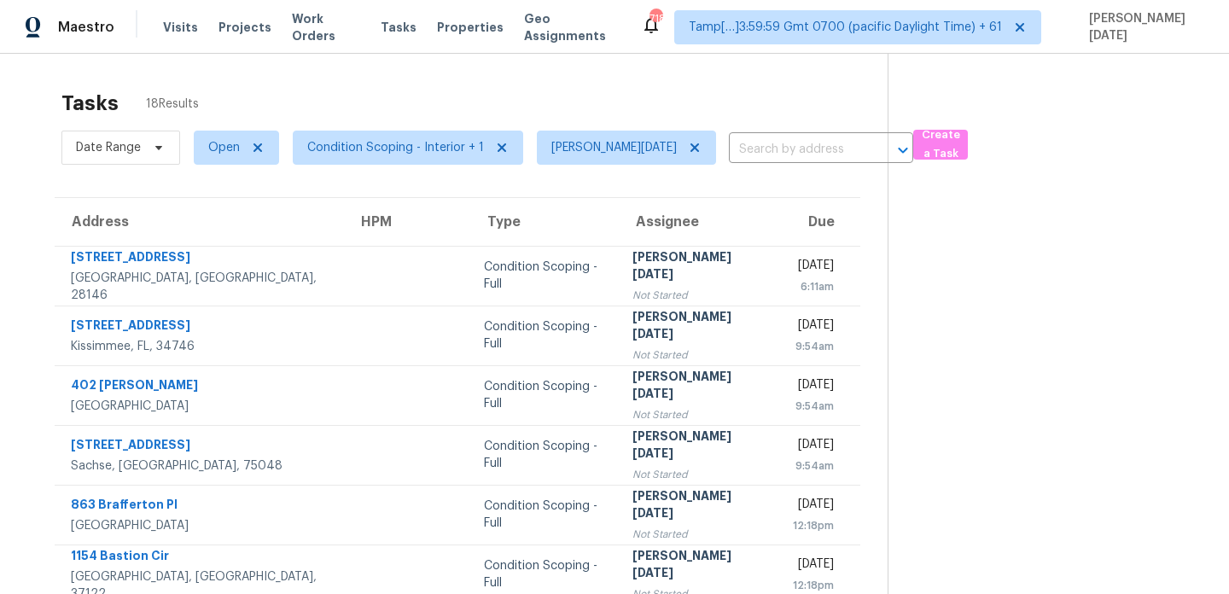
click at [628, 243] on th "Assignee" at bounding box center [699, 222] width 161 height 48
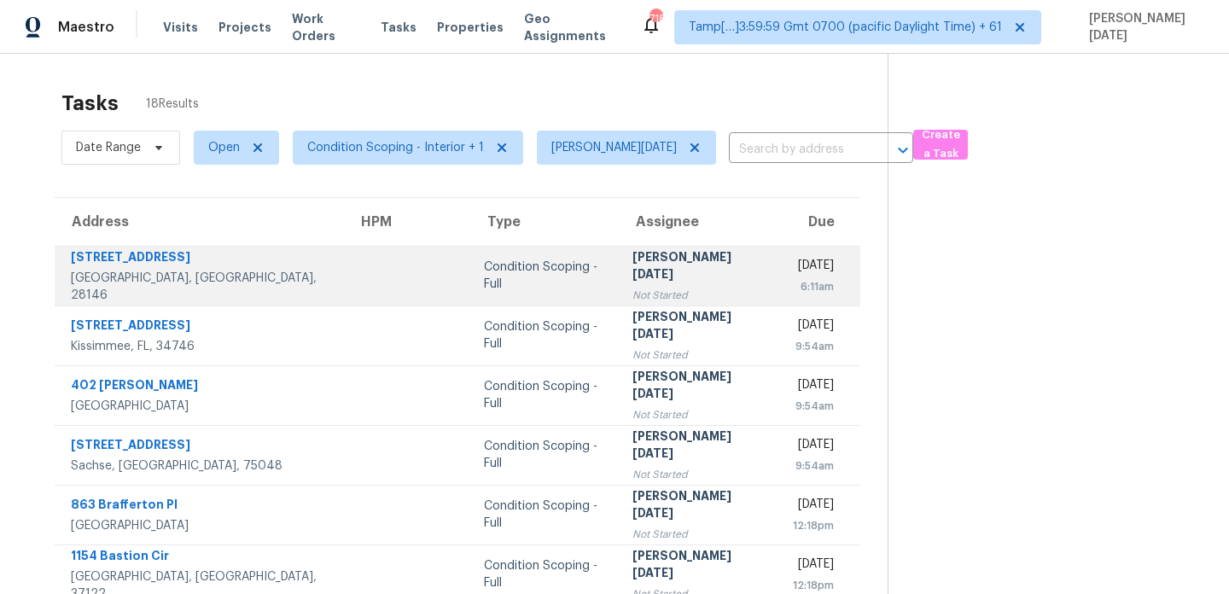
click at [628, 254] on td "[PERSON_NAME][DATE] Not Started" at bounding box center [699, 276] width 161 height 60
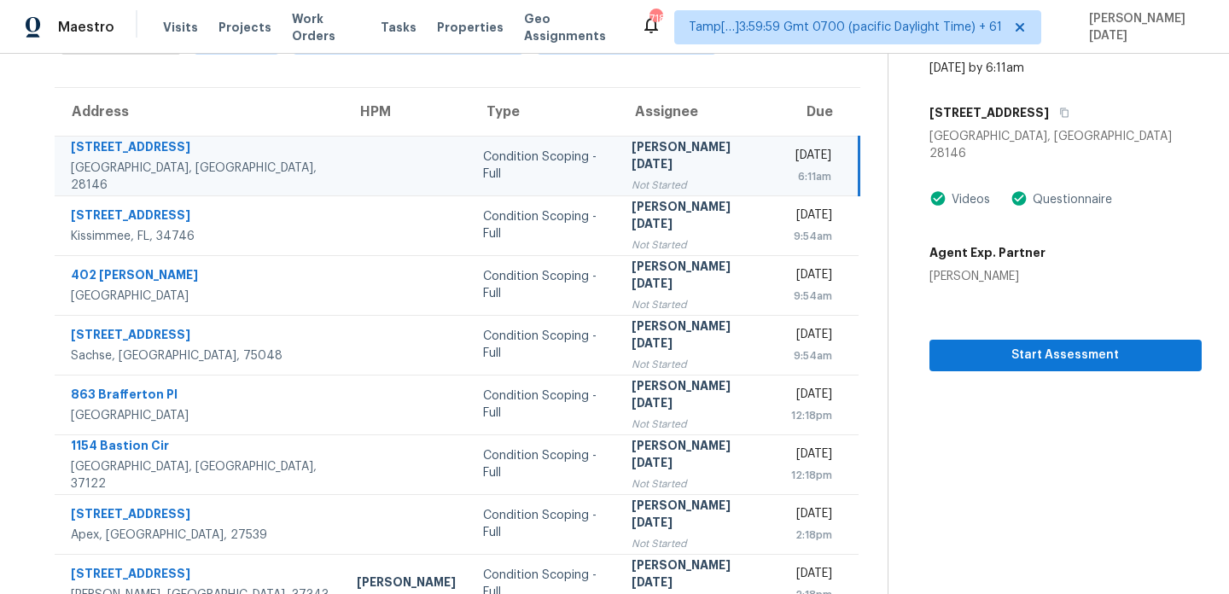
scroll to position [111, 0]
click at [1049, 97] on button "button" at bounding box center [1060, 111] width 23 height 31
click at [657, 135] on td "[PERSON_NAME][DATE] Not Started" at bounding box center [698, 165] width 161 height 60
click at [641, 160] on div "[PERSON_NAME][DATE]" at bounding box center [698, 156] width 133 height 38
click at [1033, 301] on div "Start Assessment" at bounding box center [1066, 327] width 272 height 86
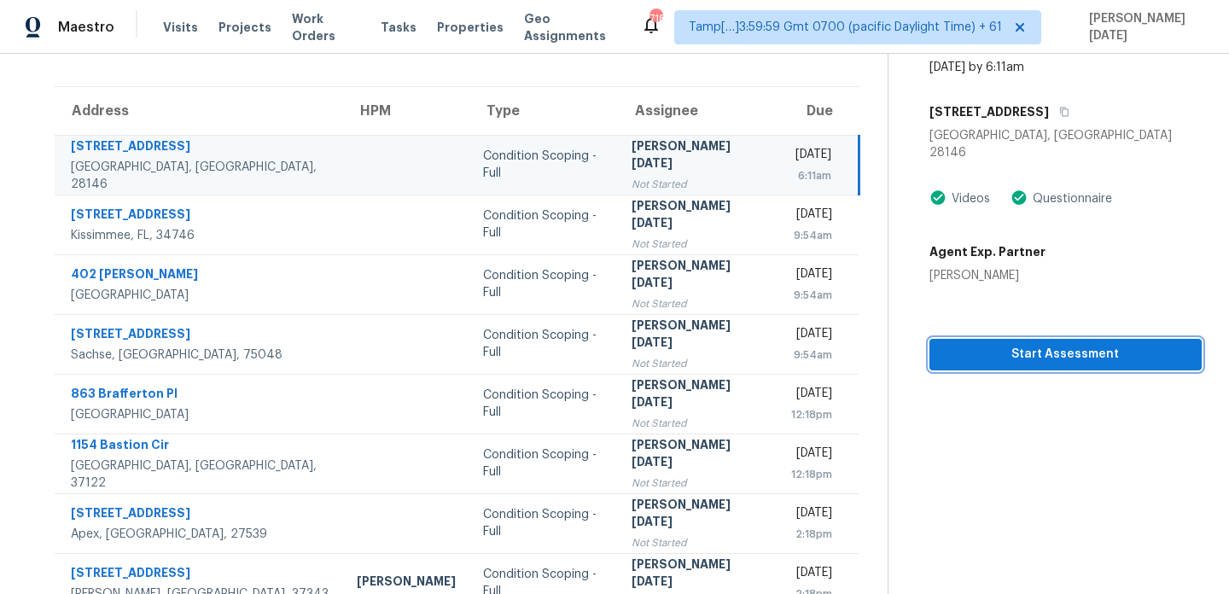
click at [1033, 344] on span "Start Assessment" at bounding box center [1065, 354] width 245 height 21
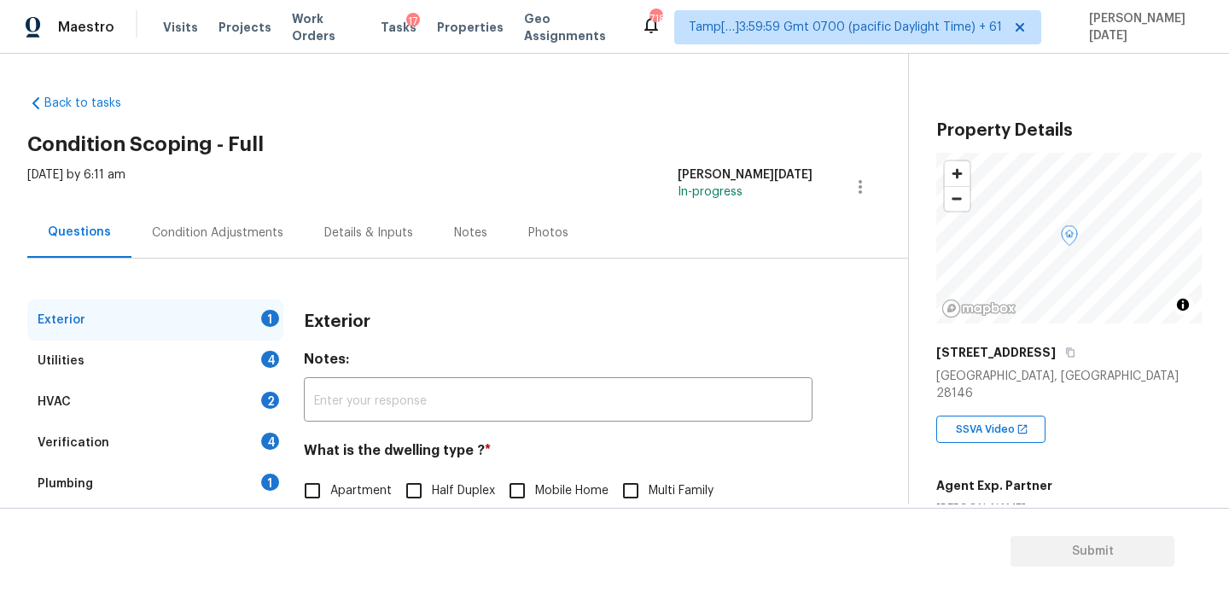
click at [157, 221] on div "Condition Adjustments" at bounding box center [217, 232] width 172 height 50
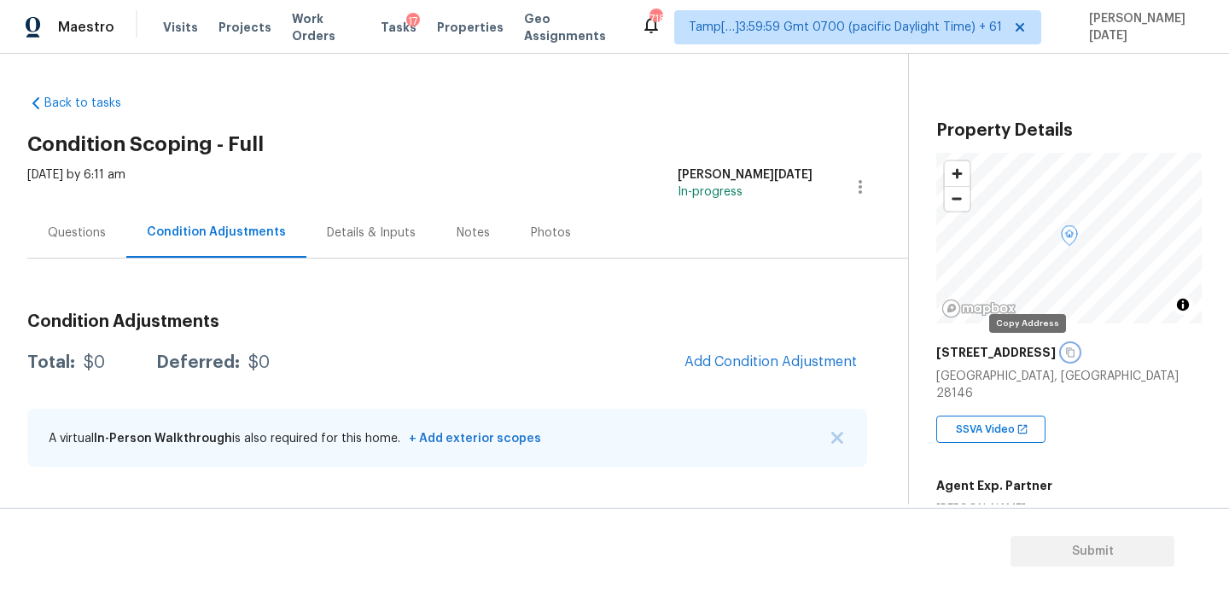
click at [1066, 355] on icon "button" at bounding box center [1071, 353] width 10 height 10
click at [95, 236] on div "Questions" at bounding box center [77, 233] width 58 height 17
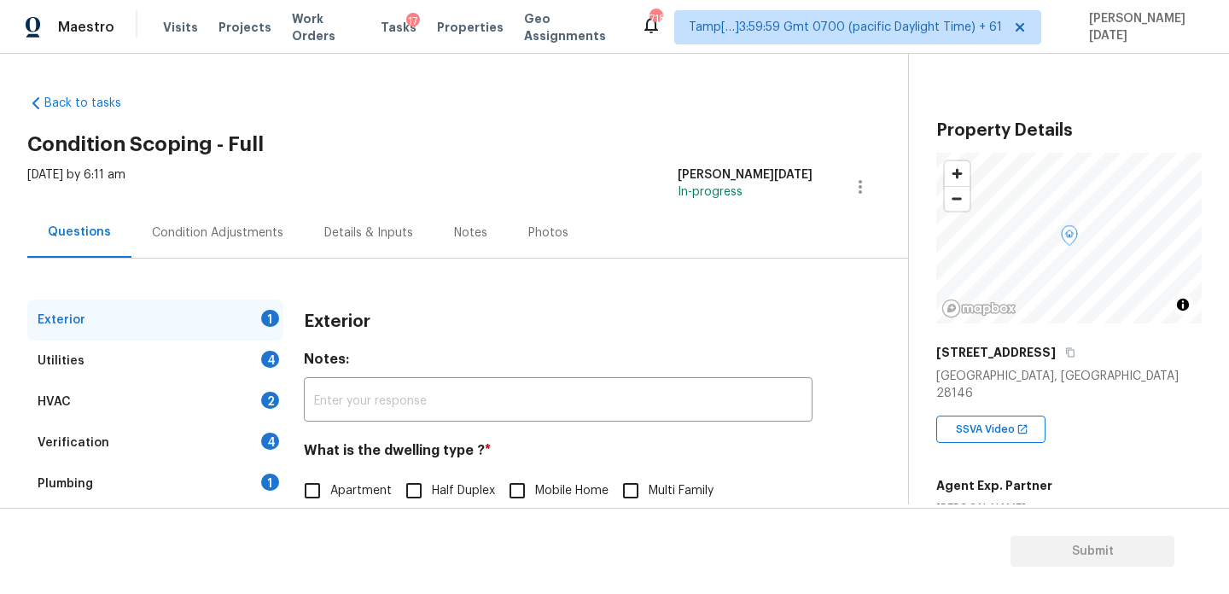
scroll to position [228, 0]
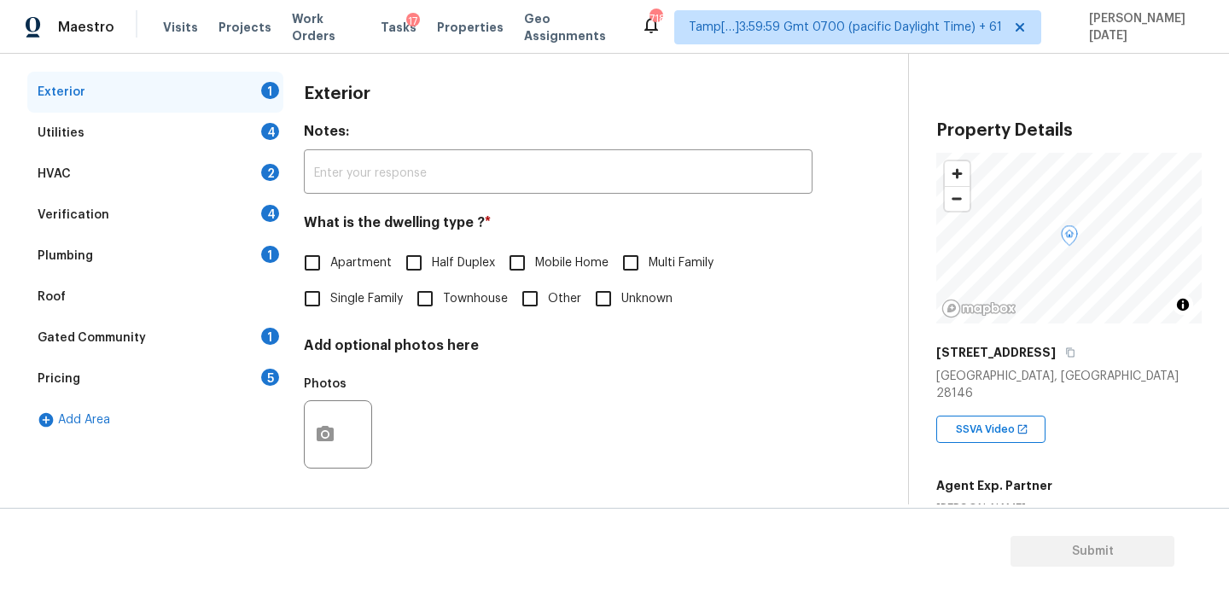
click at [187, 360] on div "Pricing 5" at bounding box center [155, 379] width 256 height 41
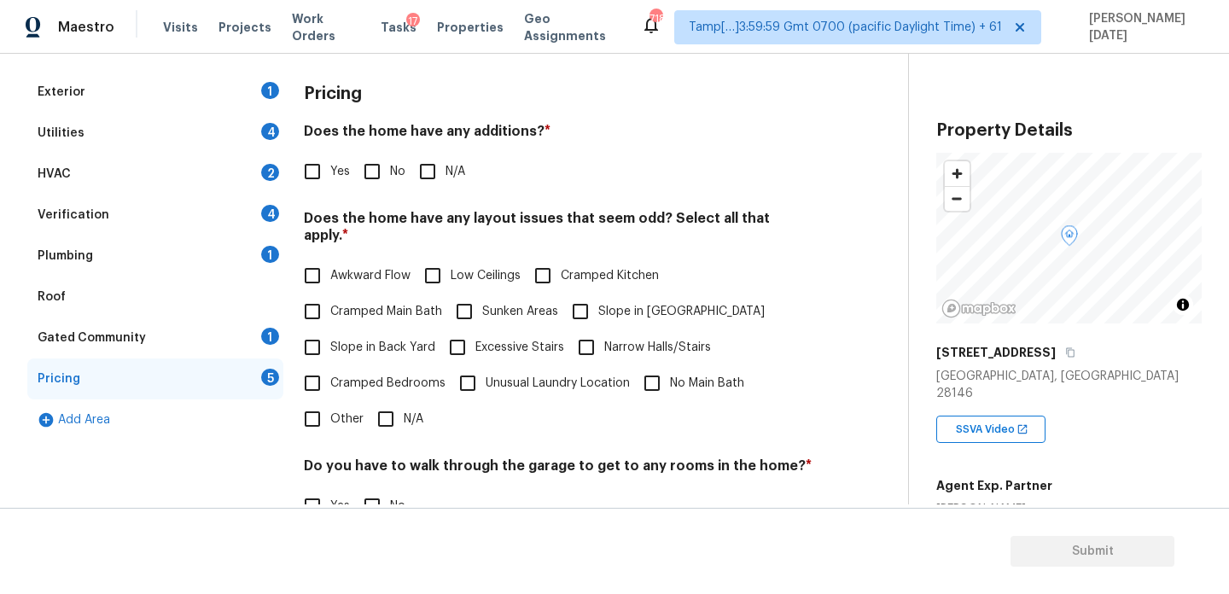
click at [575, 272] on label "Cramped Kitchen" at bounding box center [592, 276] width 134 height 36
click at [561, 272] on input "Cramped Kitchen" at bounding box center [543, 276] width 36 height 36
click at [589, 293] on label "Cramped Kitchen" at bounding box center [592, 278] width 134 height 36
click at [561, 293] on input "Cramped Kitchen" at bounding box center [543, 278] width 36 height 36
checkbox input "false"
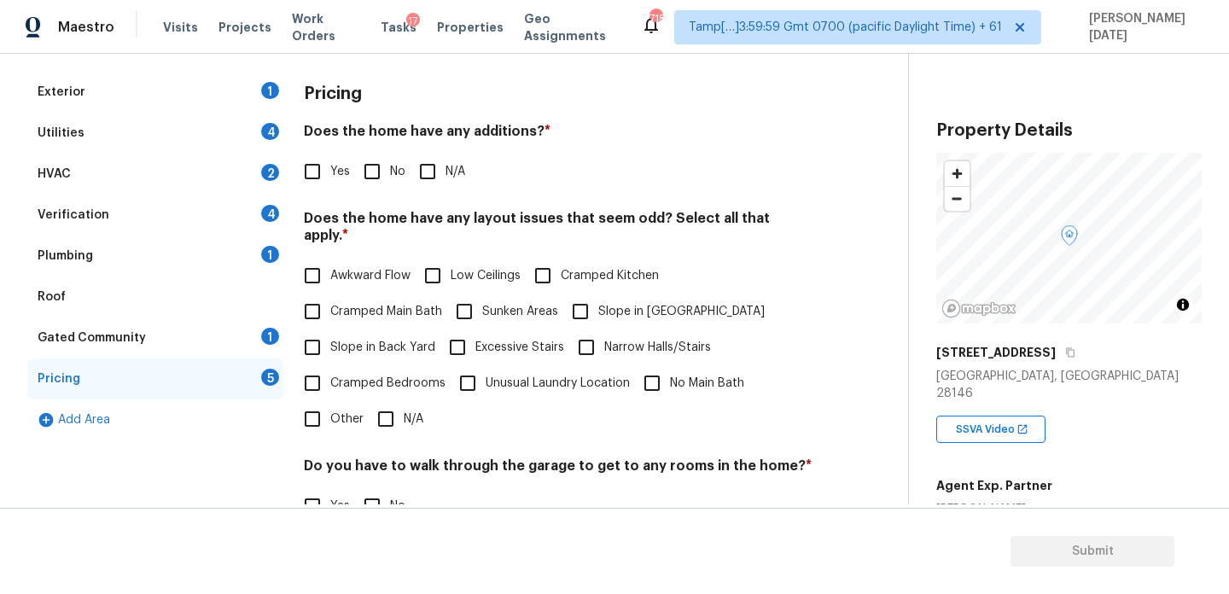
click at [372, 182] on input "No" at bounding box center [372, 172] width 36 height 36
checkbox input "true"
click at [593, 294] on input "Slope in [GEOGRAPHIC_DATA]" at bounding box center [581, 312] width 36 height 36
checkbox input "true"
click at [205, 225] on div "Verification 4" at bounding box center [155, 215] width 256 height 41
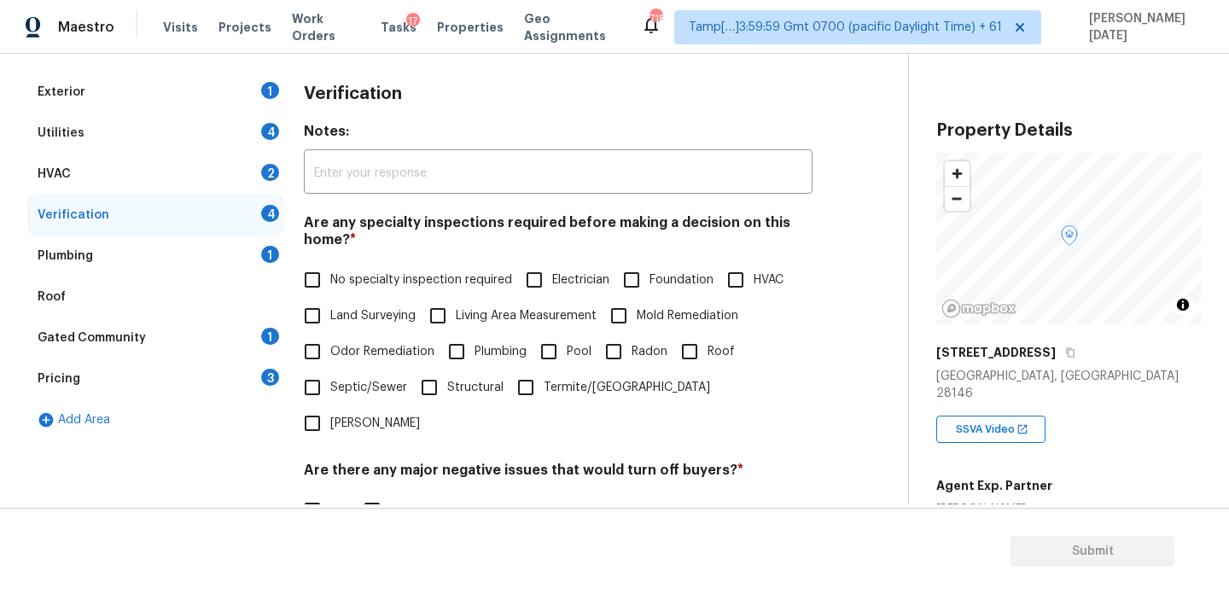
scroll to position [433, 0]
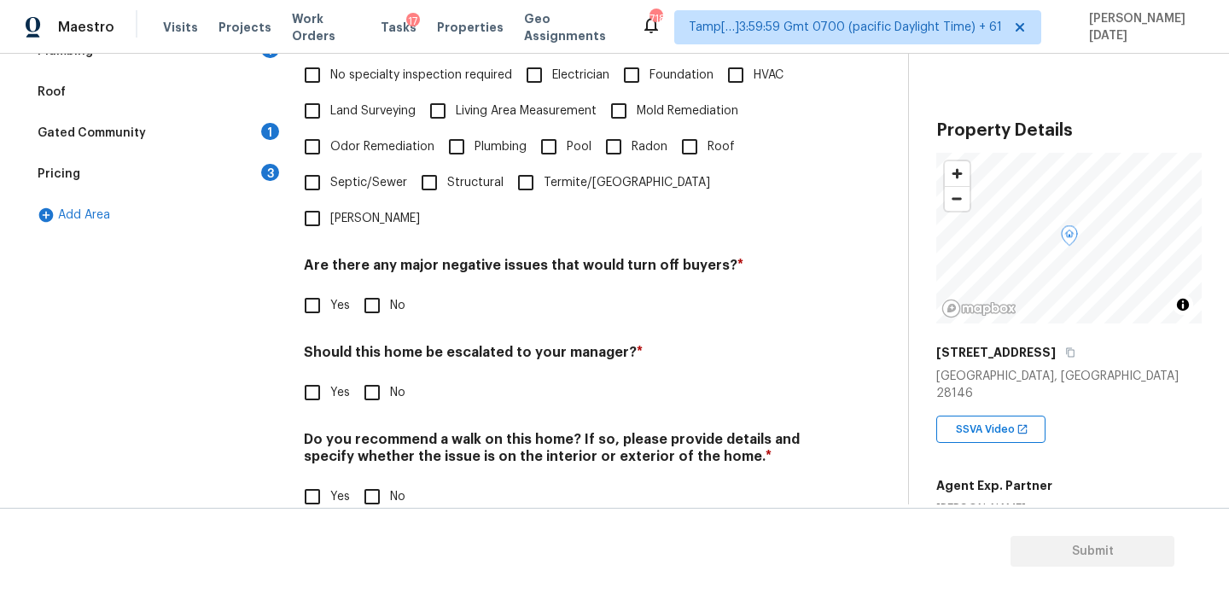
click at [310, 375] on div "Verification Notes: ​ Are any specialty inspections required before making a de…" at bounding box center [558, 201] width 509 height 669
click at [310, 375] on input "Yes" at bounding box center [313, 393] width 36 height 36
checkbox input "true"
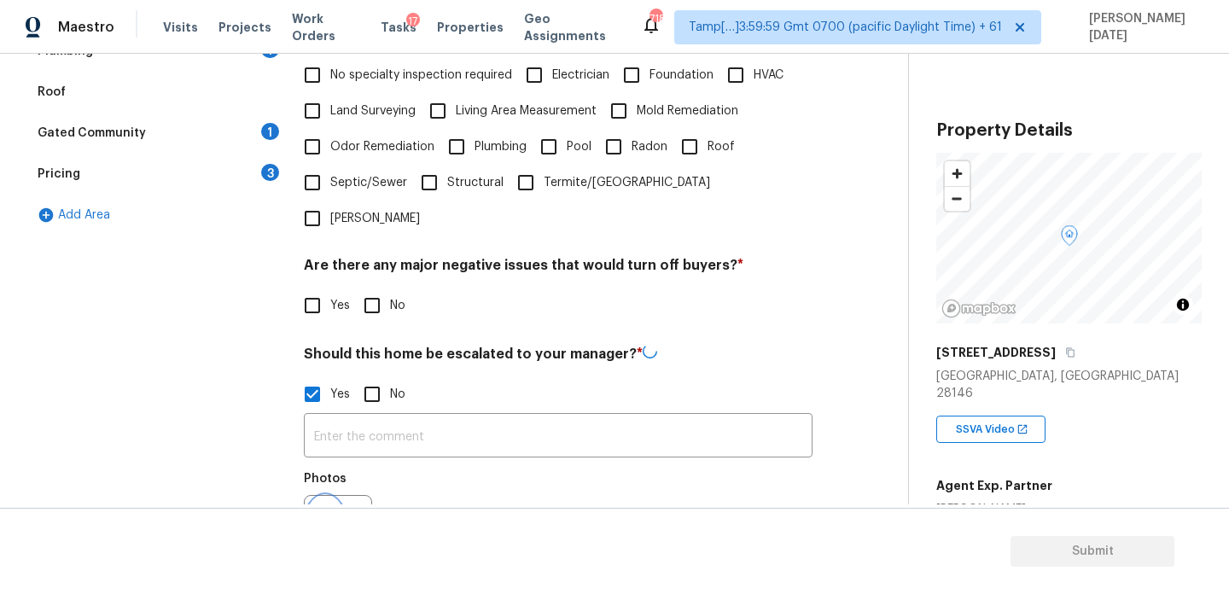
click at [331, 521] on icon "button" at bounding box center [325, 528] width 17 height 15
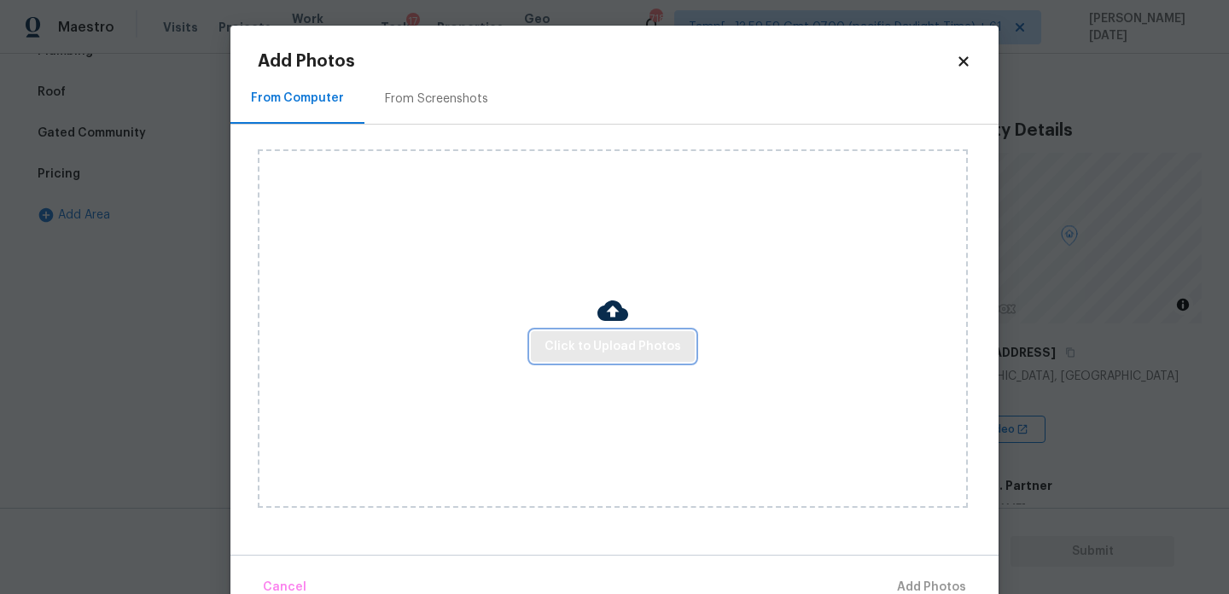
click at [620, 351] on span "Click to Upload Photos" at bounding box center [613, 346] width 137 height 21
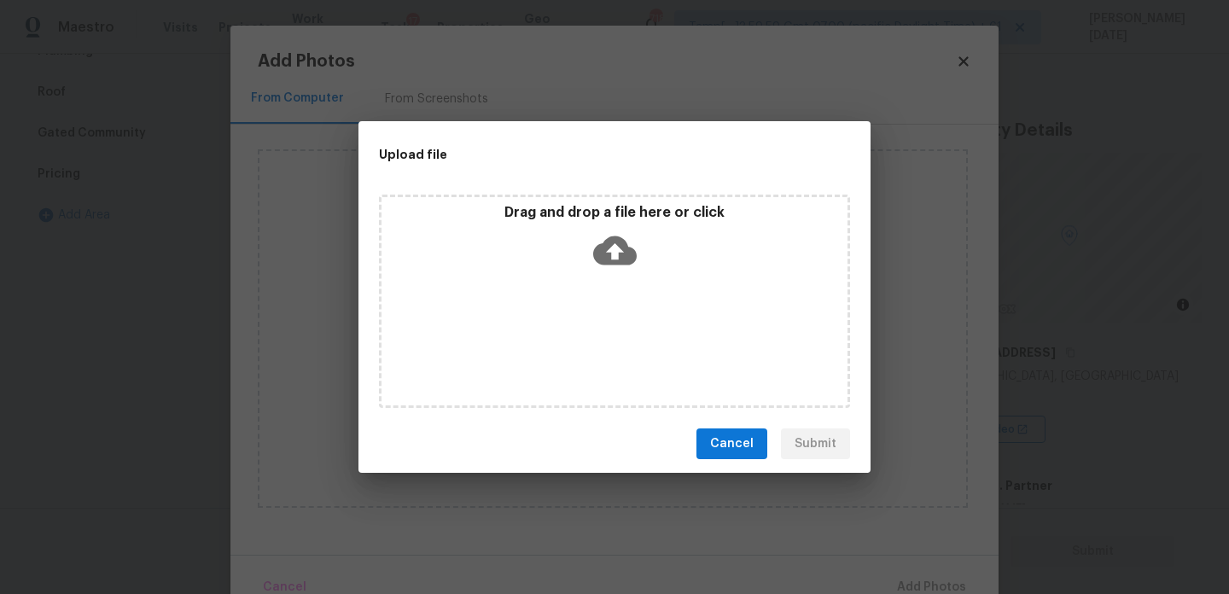
click at [620, 351] on div "Drag and drop a file here or click" at bounding box center [614, 301] width 471 height 213
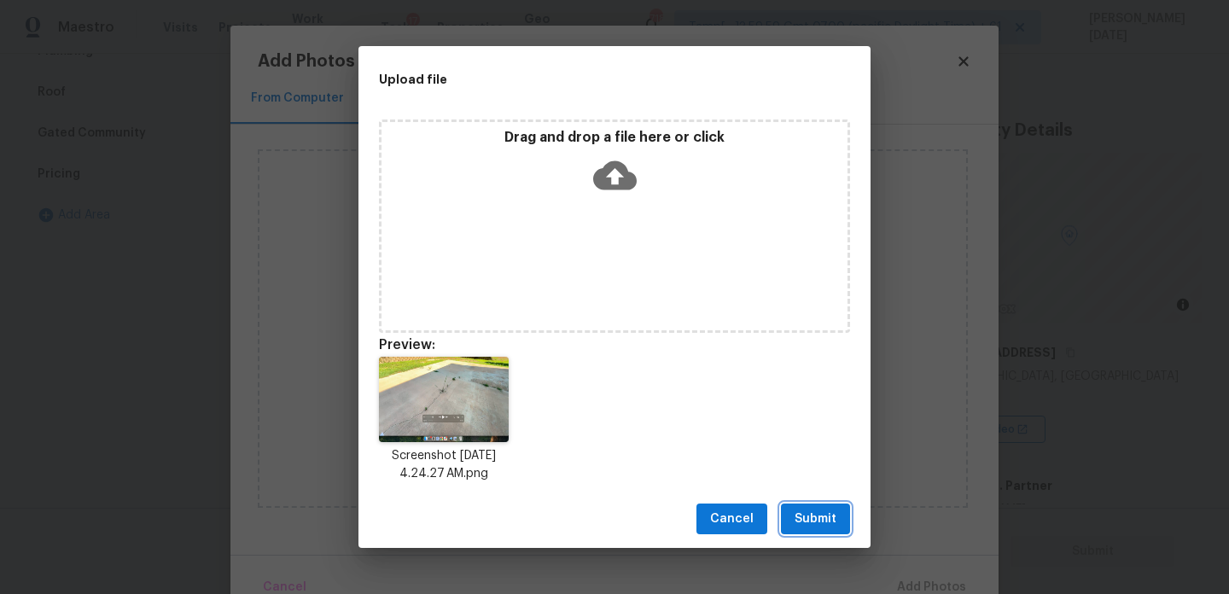
click at [801, 518] on span "Submit" at bounding box center [816, 519] width 42 height 21
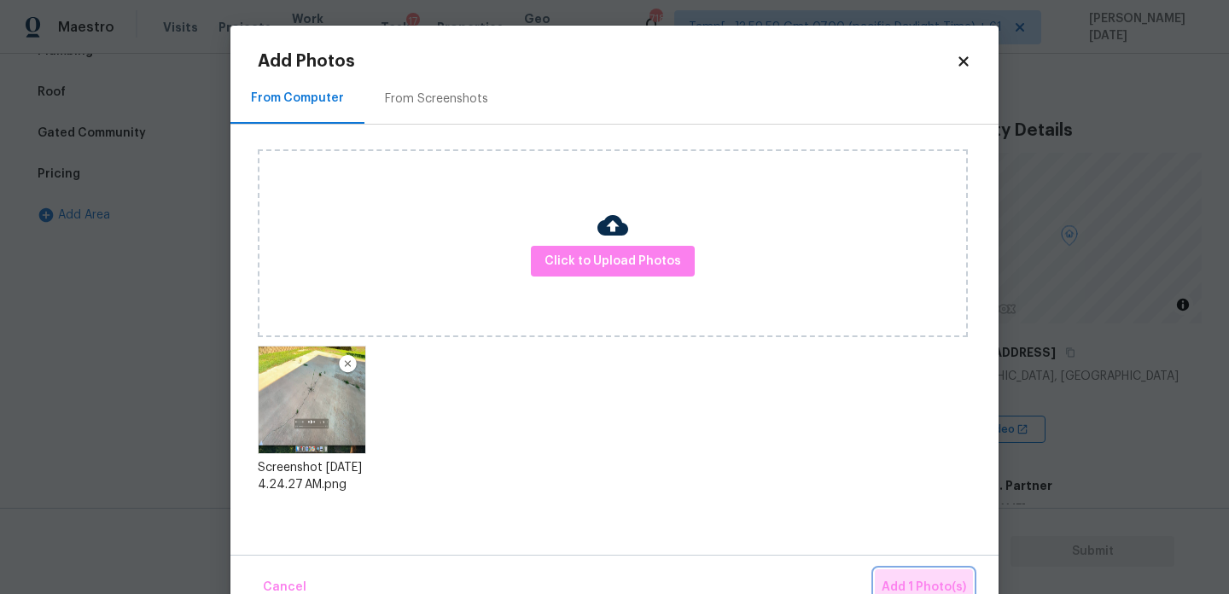
click at [891, 575] on button "Add 1 Photo(s)" at bounding box center [924, 587] width 98 height 37
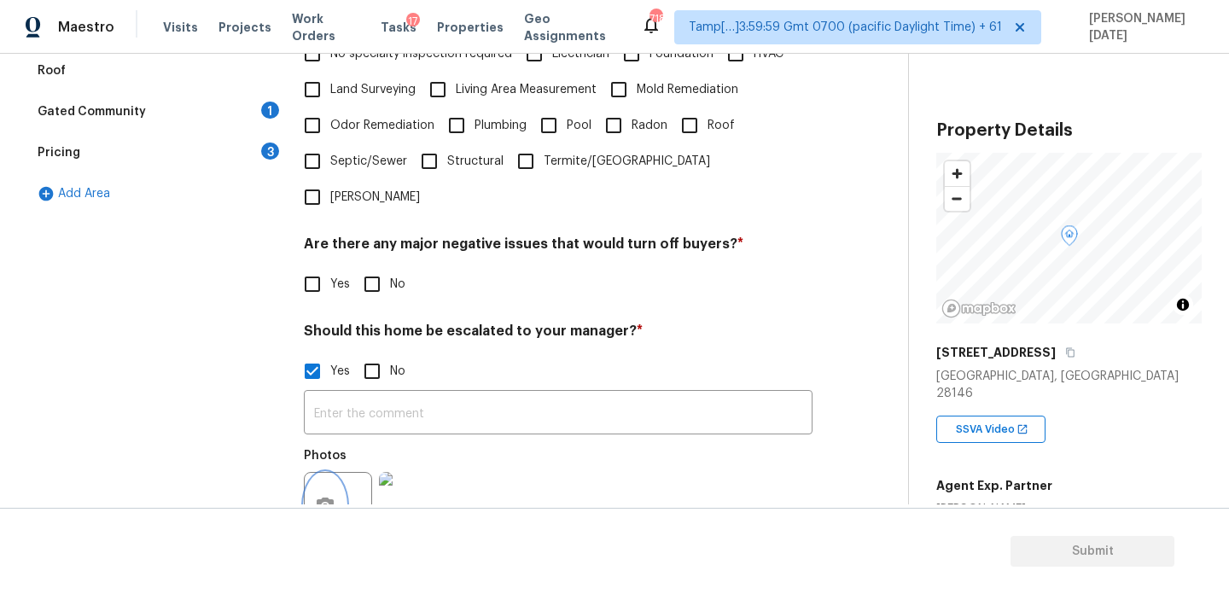
scroll to position [0, 0]
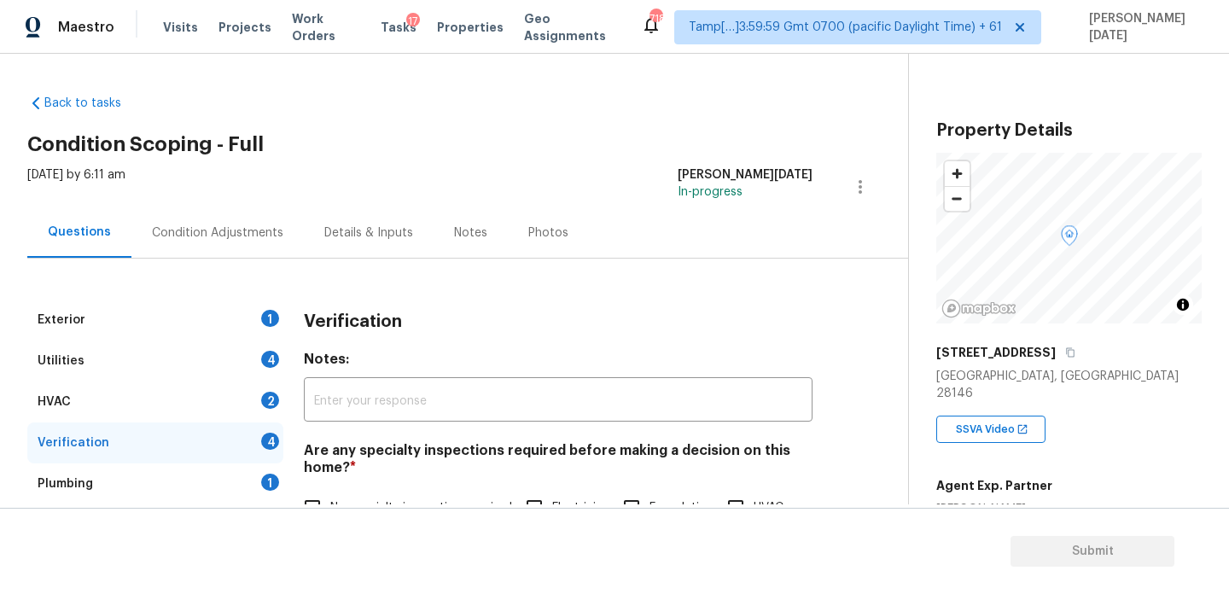
click at [221, 210] on div "Condition Adjustments" at bounding box center [217, 232] width 172 height 50
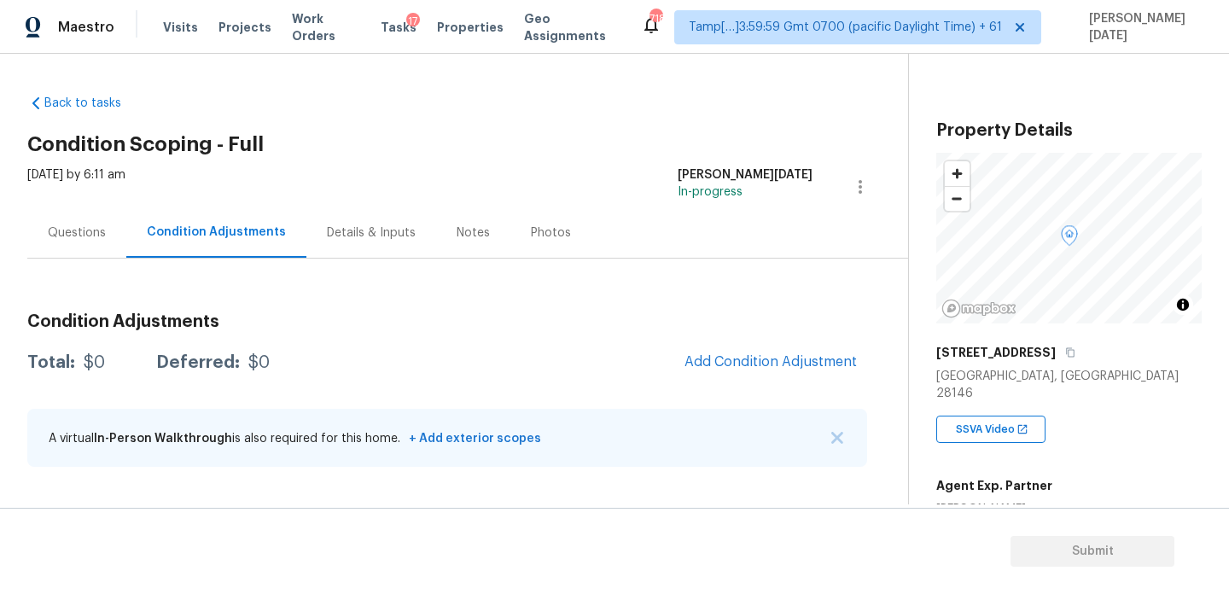
click at [677, 342] on div "Condition Adjustments Total: $0 Deferred: $0 Add Condition Adjustment A virtual…" at bounding box center [447, 391] width 840 height 183
click at [738, 352] on button "Add Condition Adjustment" at bounding box center [771, 362] width 193 height 36
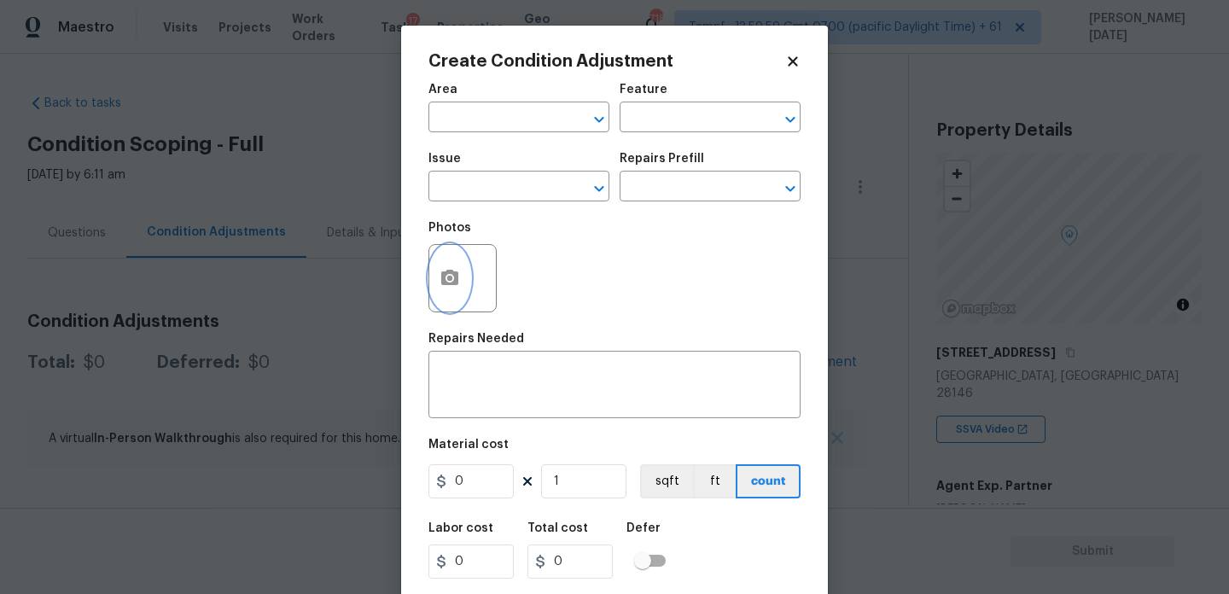
click at [447, 273] on icon "button" at bounding box center [449, 277] width 17 height 15
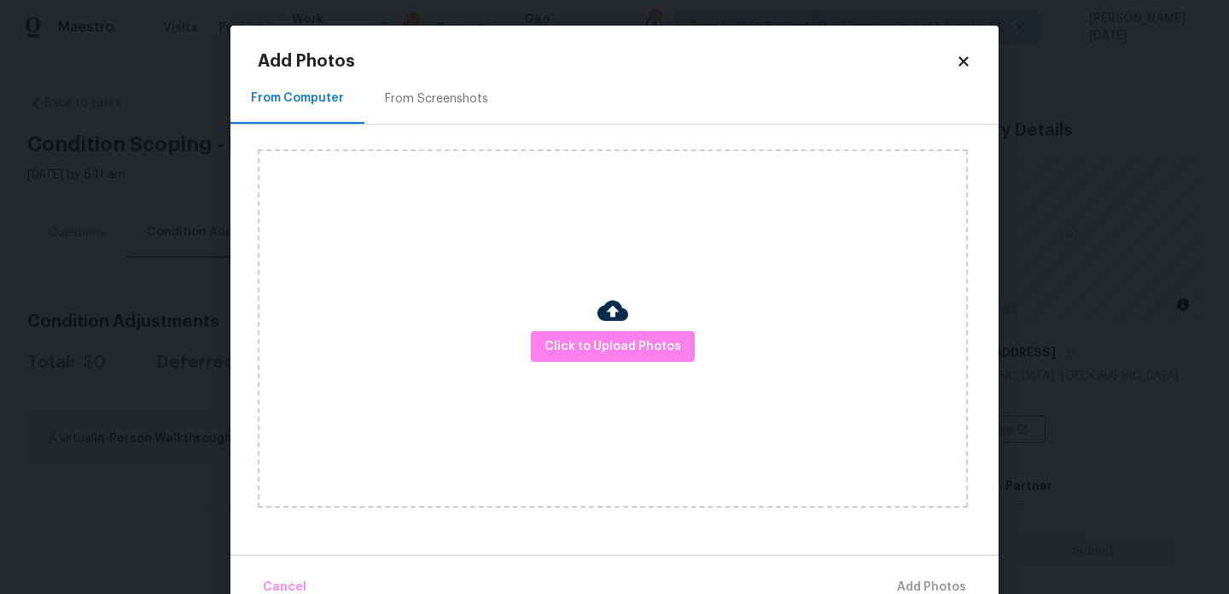
click at [617, 365] on div "Click to Upload Photos" at bounding box center [613, 328] width 710 height 359
click at [630, 358] on button "Click to Upload Photos" at bounding box center [613, 347] width 164 height 32
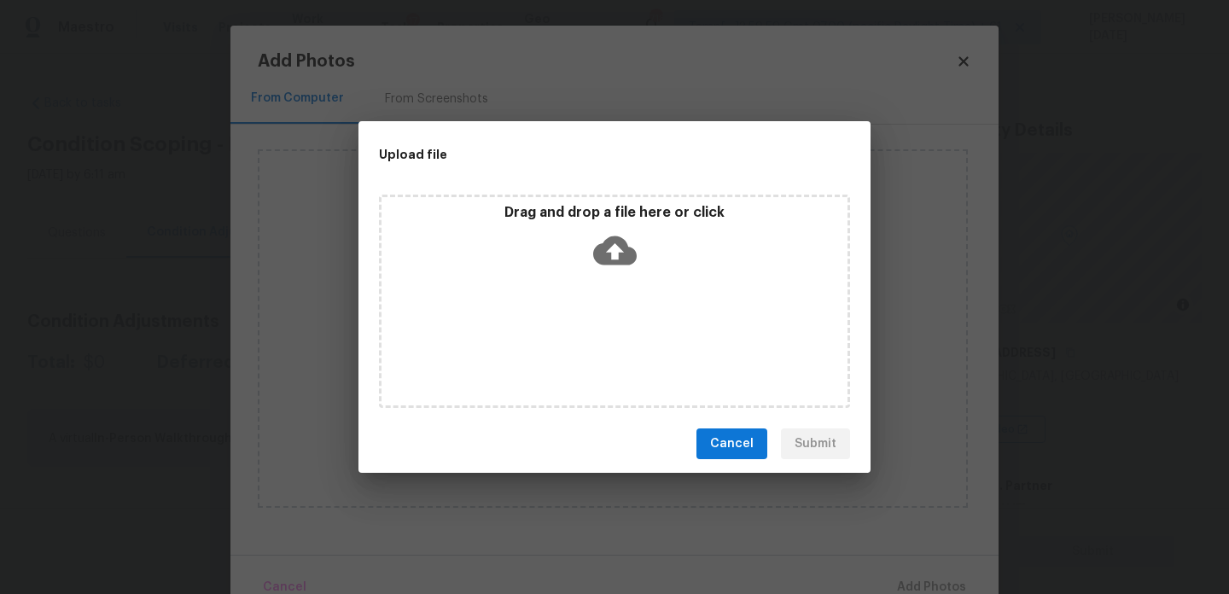
click at [630, 358] on div "Drag and drop a file here or click" at bounding box center [614, 301] width 471 height 213
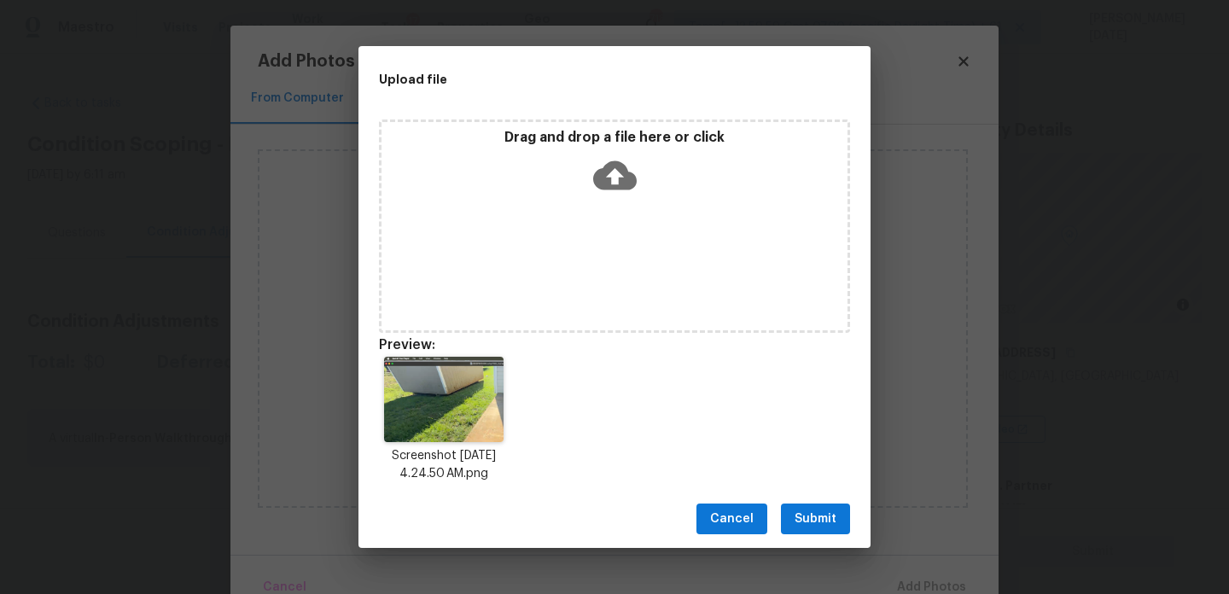
click at [830, 502] on div "Cancel Submit" at bounding box center [615, 519] width 512 height 59
click at [818, 520] on span "Submit" at bounding box center [816, 519] width 42 height 21
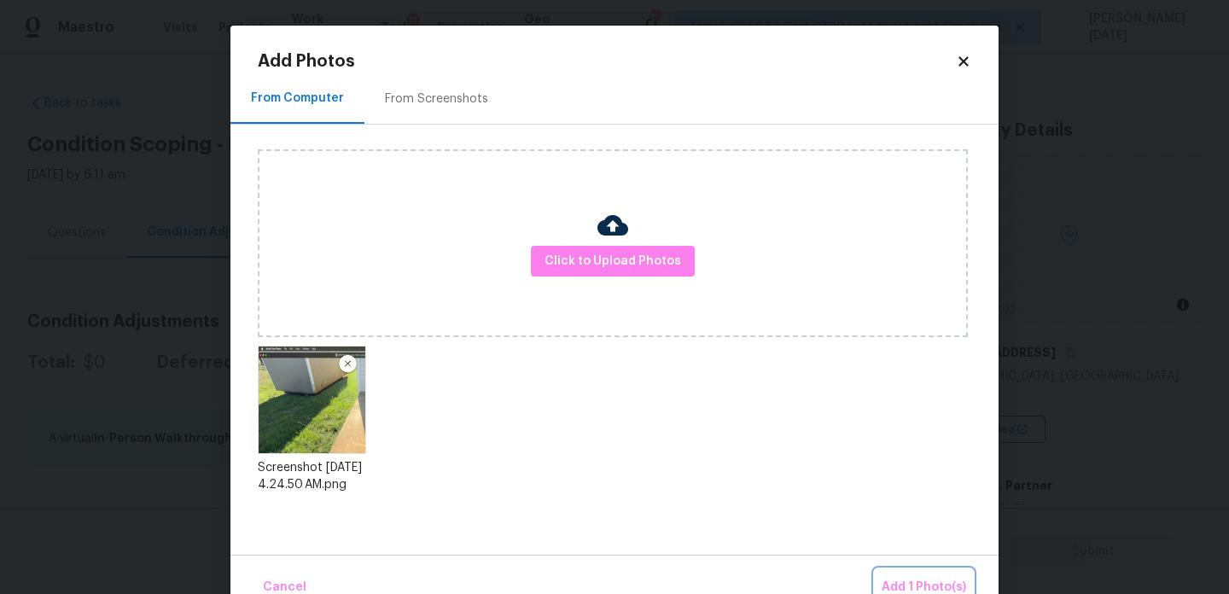
click at [920, 586] on span "Add 1 Photo(s)" at bounding box center [924, 587] width 85 height 21
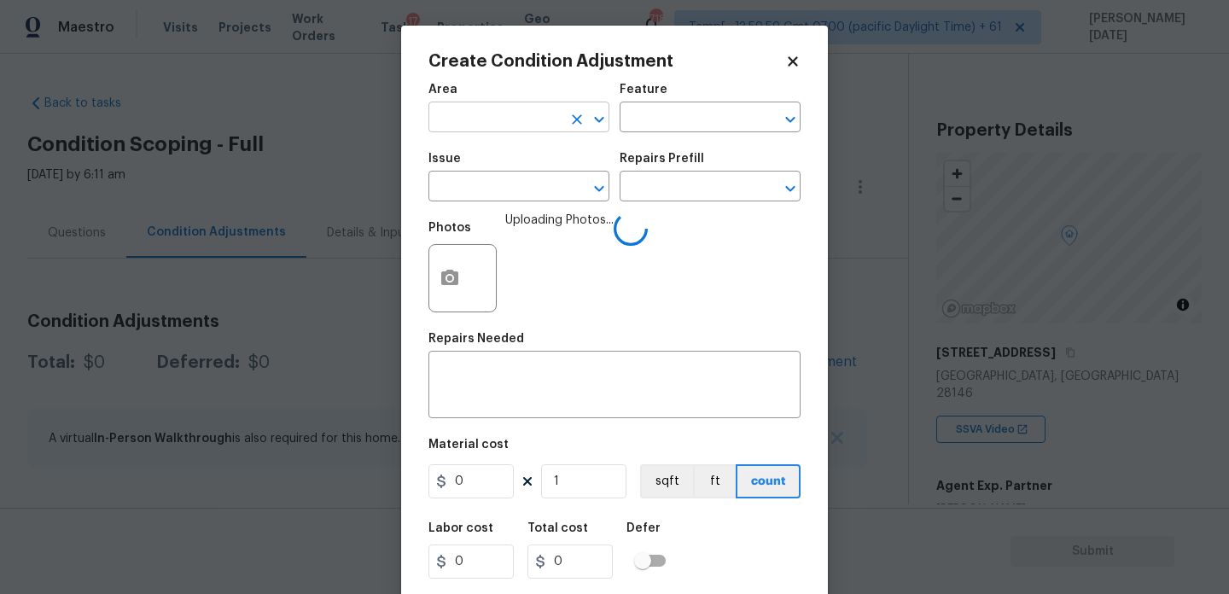
click at [494, 128] on input "text" at bounding box center [495, 119] width 133 height 26
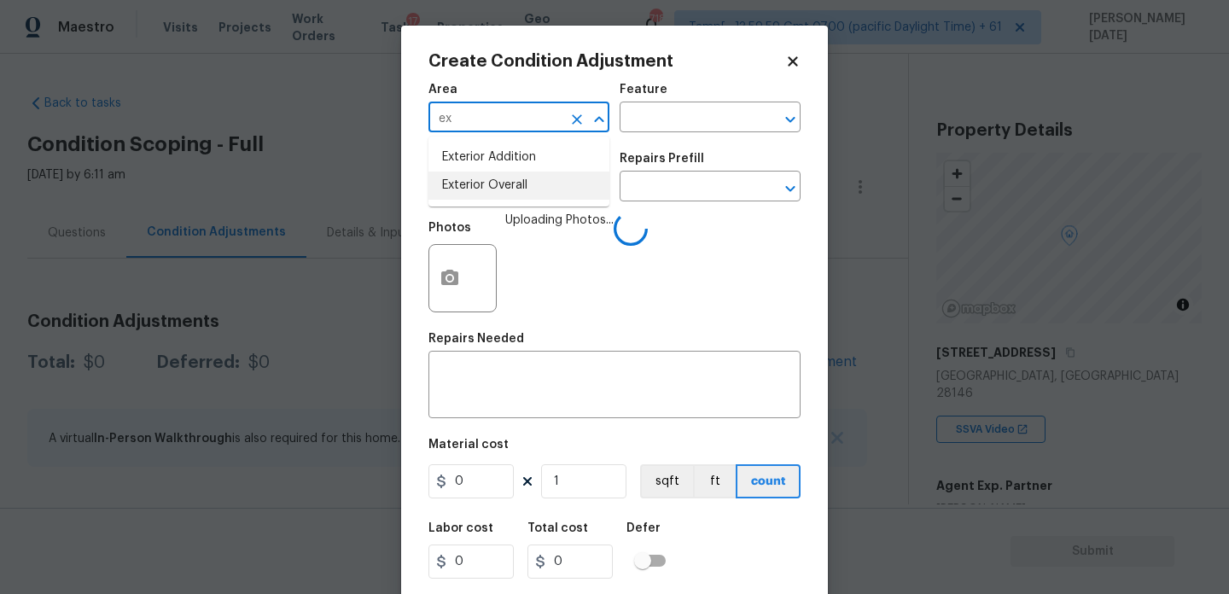
click at [510, 195] on li "Exterior Overall" at bounding box center [519, 186] width 181 height 28
type input "Exterior Overall"
click at [510, 195] on input "text" at bounding box center [495, 188] width 133 height 26
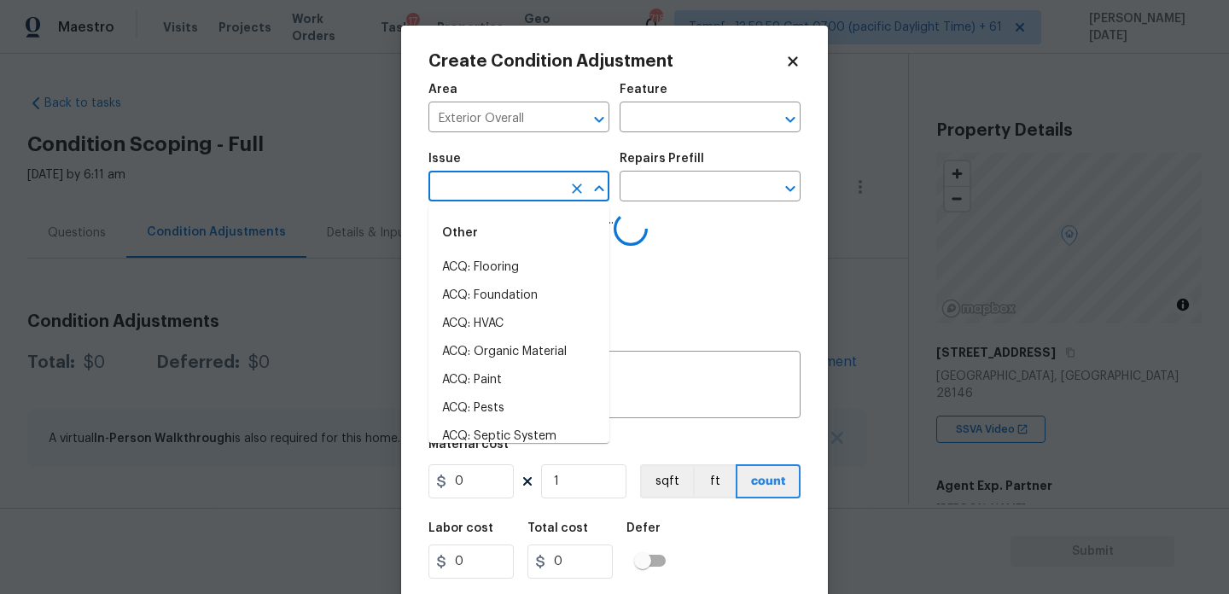
type input "d"
type input "e"
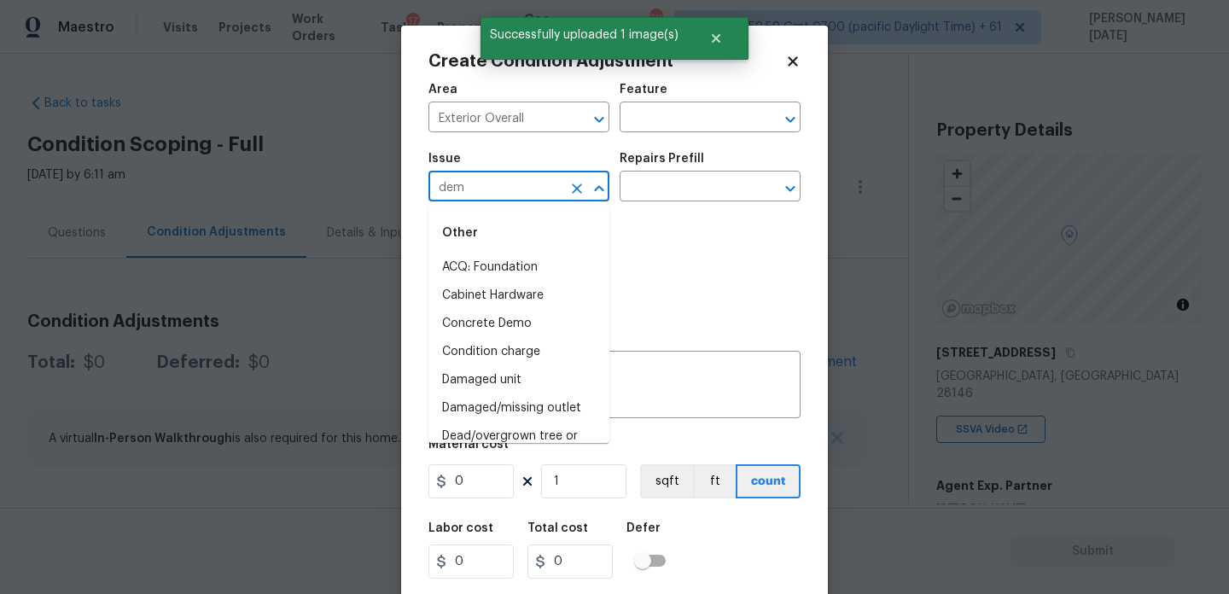
type input "demo"
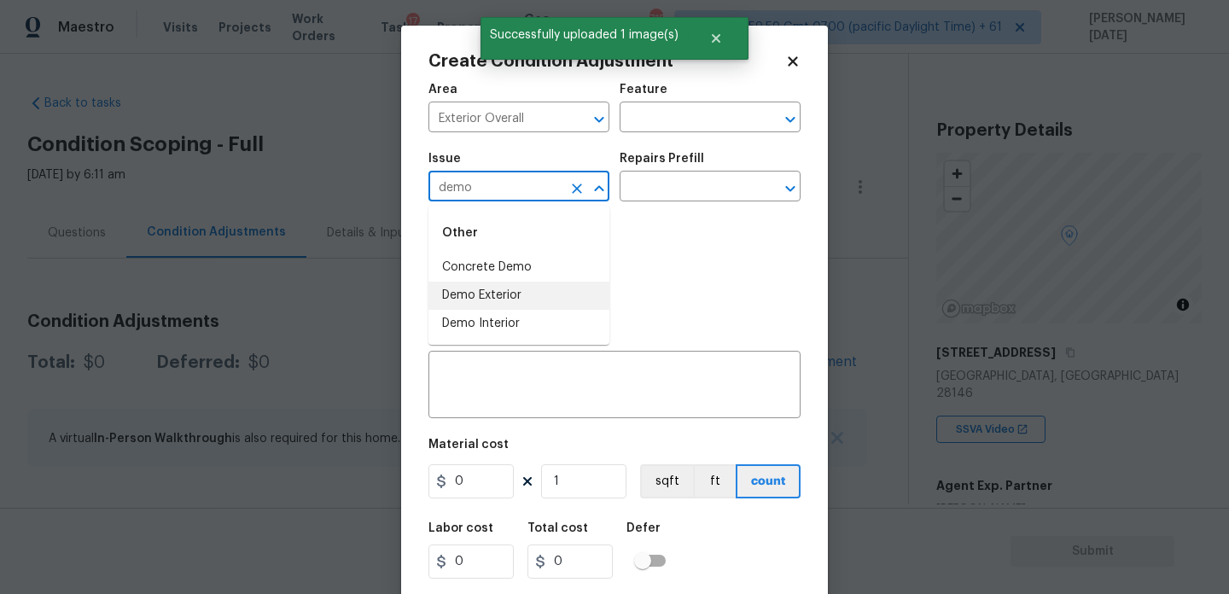
click at [500, 289] on li "Demo Exterior" at bounding box center [519, 296] width 181 height 28
type input "Demo Exterior"
click at [723, 176] on input "text" at bounding box center [686, 188] width 133 height 26
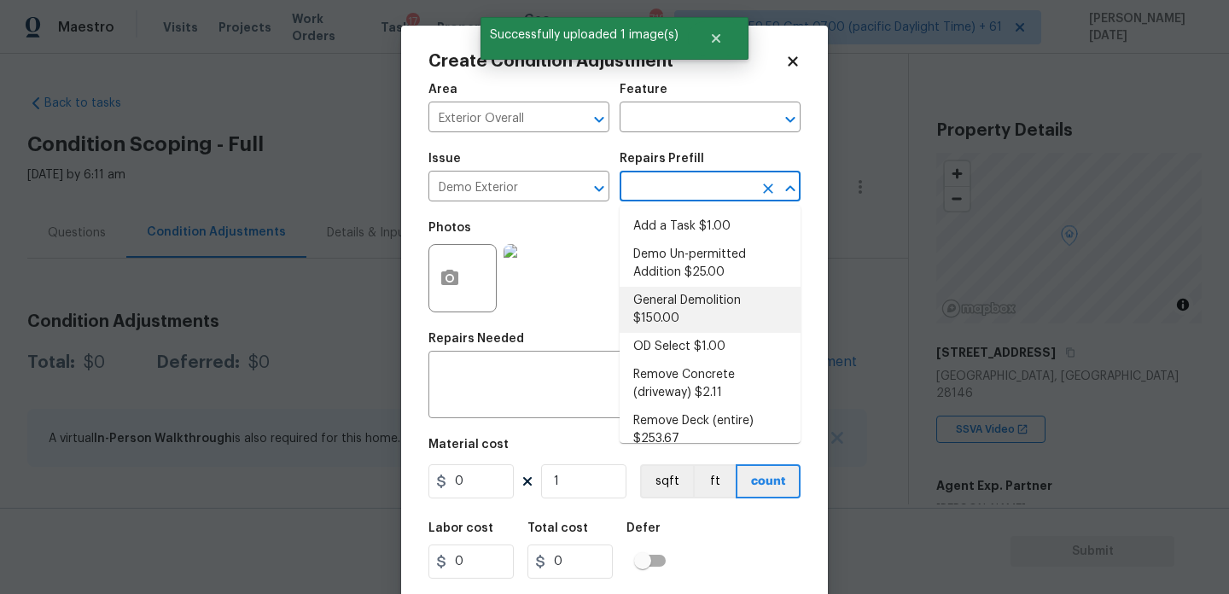
click at [700, 309] on li "General Demolition $150.00" at bounding box center [710, 310] width 181 height 46
type input "Demolition"
type textarea "Decks, sheds, above ground pools,"
type input "150"
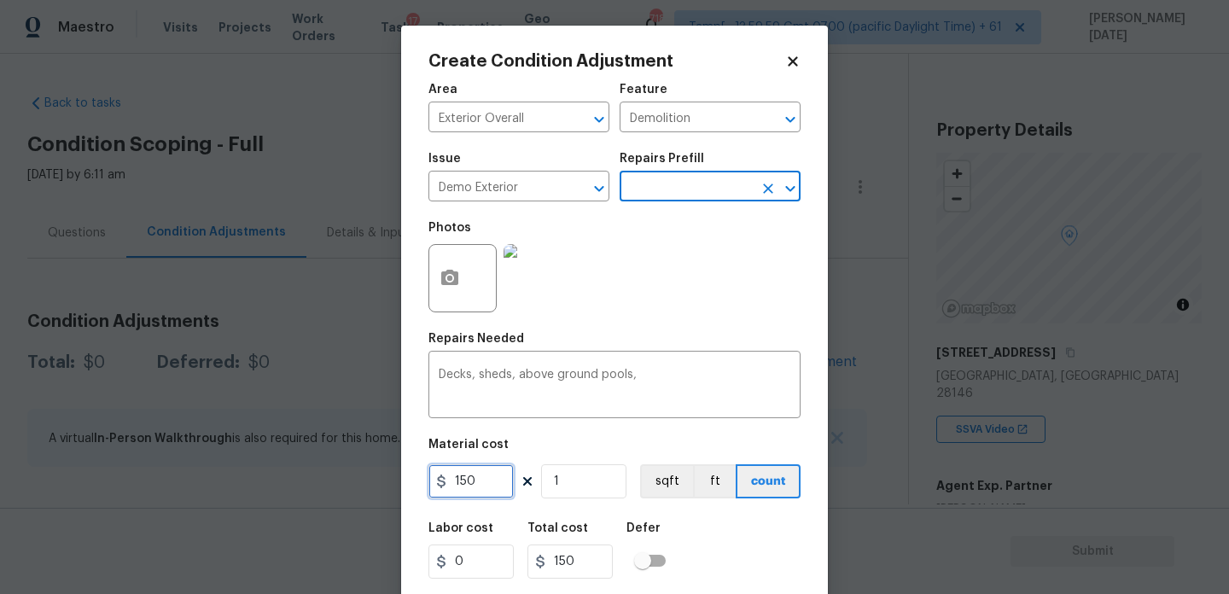
drag, startPoint x: 490, startPoint y: 480, endPoint x: 204, endPoint y: 462, distance: 286.6
click at [204, 462] on div "Create Condition Adjustment Area Exterior Overall ​ Feature Demolition ​ Issue …" at bounding box center [614, 297] width 1229 height 594
type input "1000"
click at [596, 257] on div "Photos" at bounding box center [615, 267] width 372 height 111
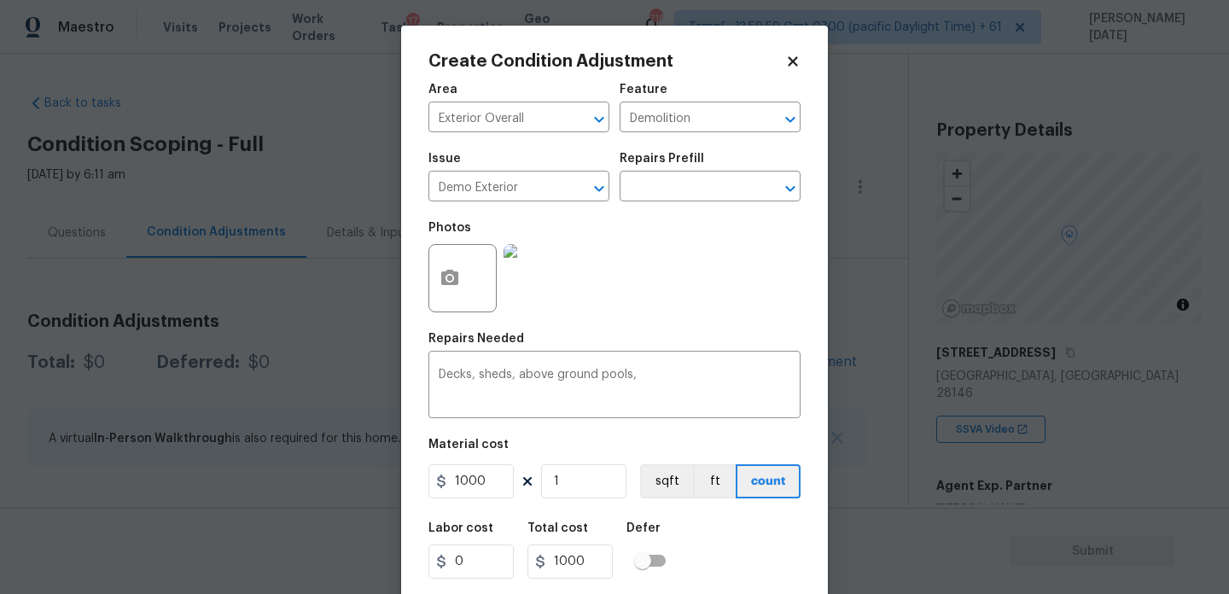
scroll to position [44, 0]
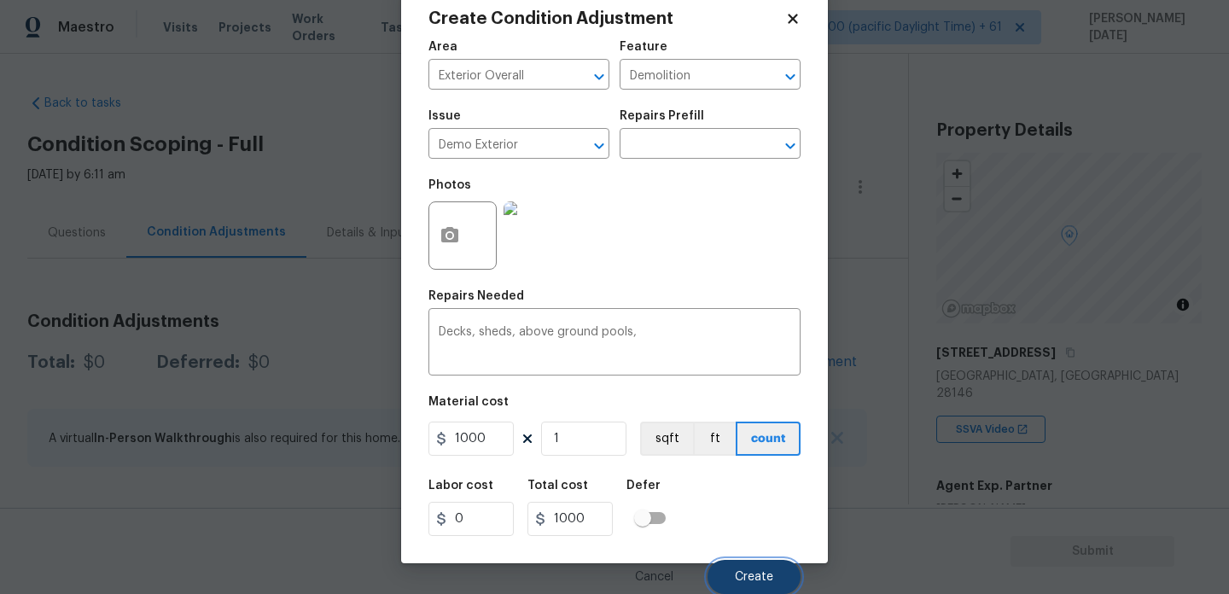
click at [741, 565] on button "Create" at bounding box center [754, 577] width 93 height 34
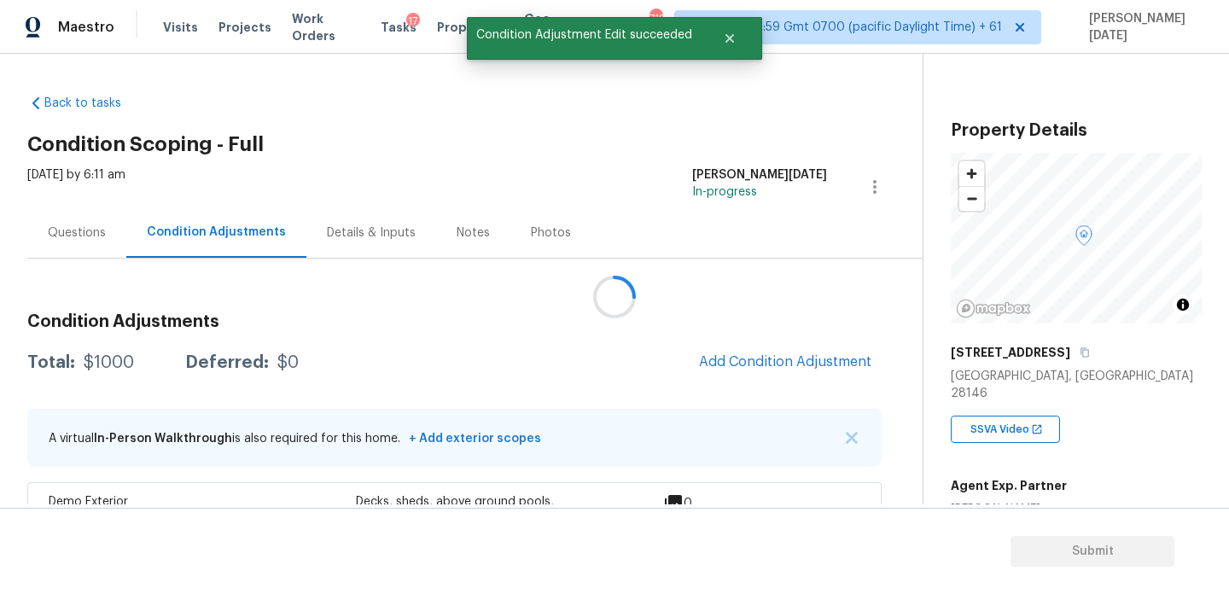
scroll to position [0, 0]
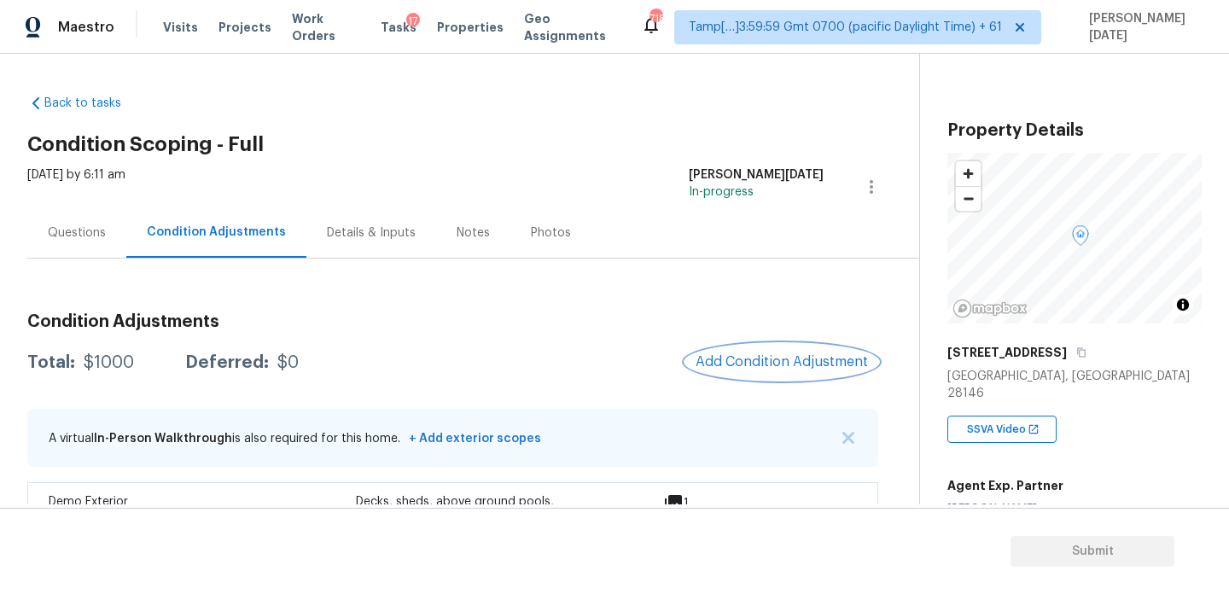
click at [787, 371] on button "Add Condition Adjustment" at bounding box center [782, 362] width 193 height 36
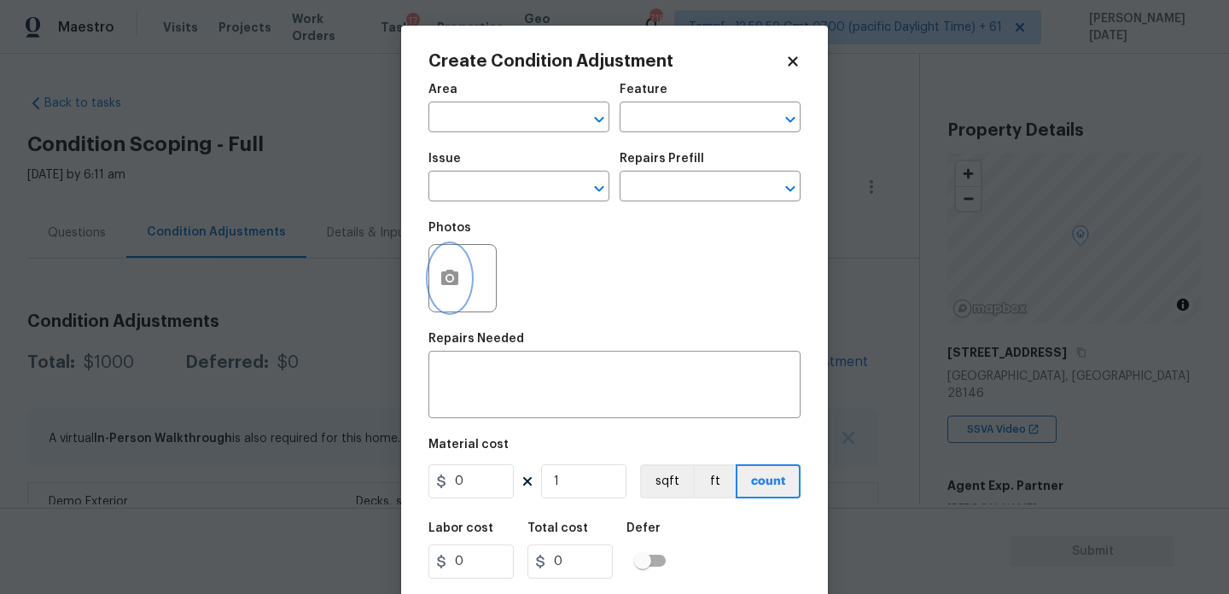
click at [454, 284] on icon "button" at bounding box center [449, 277] width 17 height 15
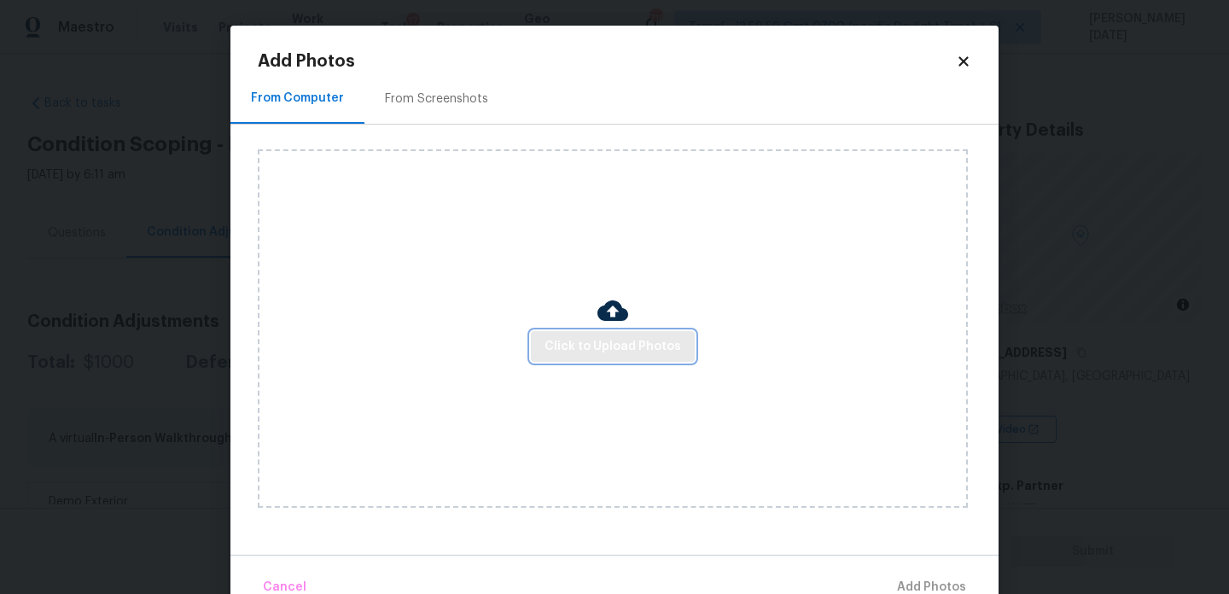
click at [579, 342] on span "Click to Upload Photos" at bounding box center [613, 346] width 137 height 21
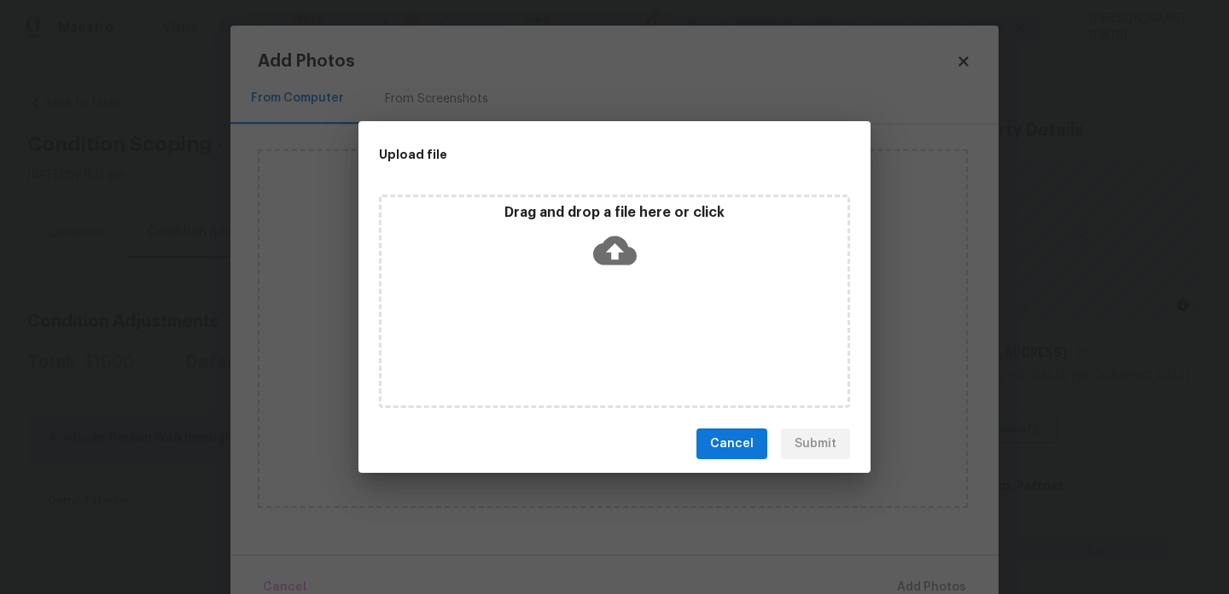
click at [579, 342] on div "Drag and drop a file here or click" at bounding box center [614, 301] width 471 height 213
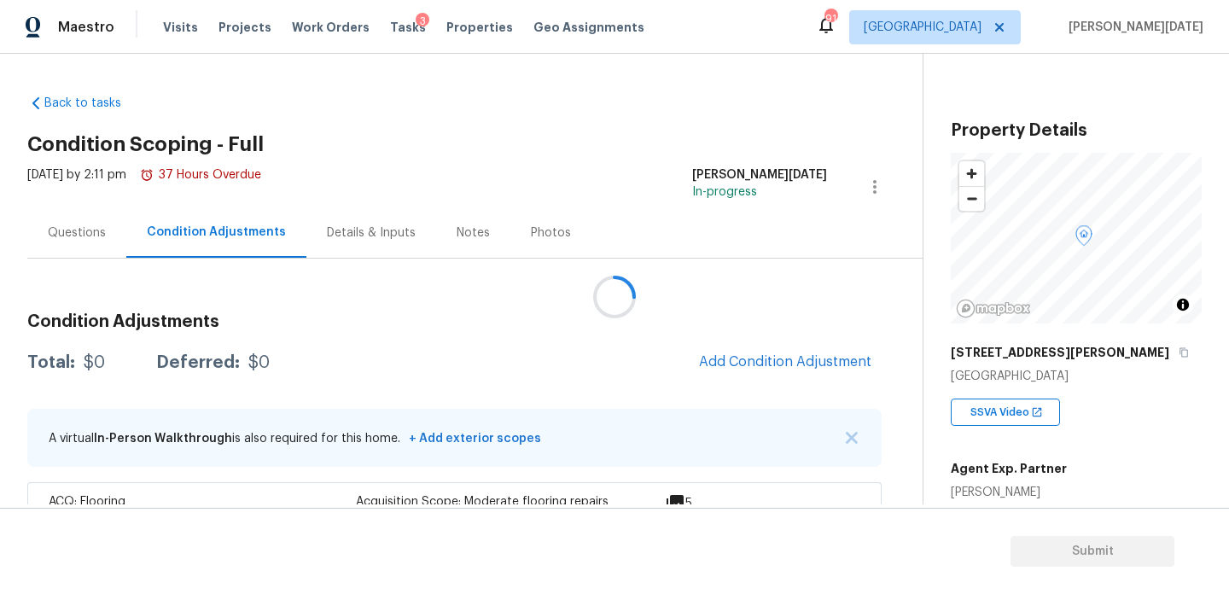
click at [743, 344] on div at bounding box center [614, 297] width 1229 height 594
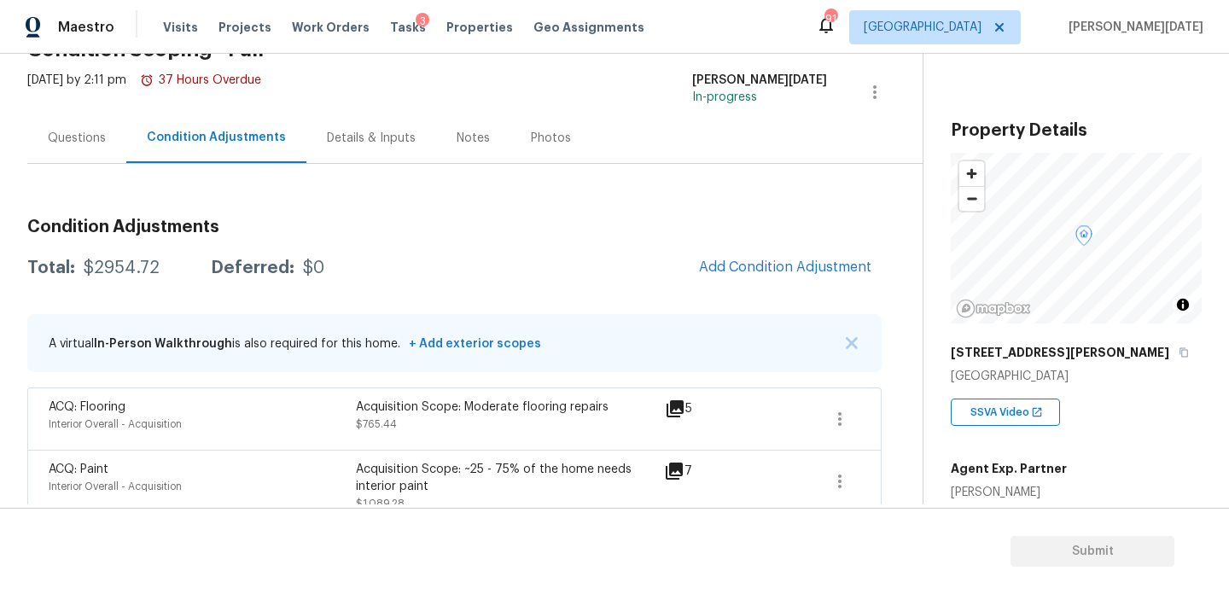
scroll to position [105, 0]
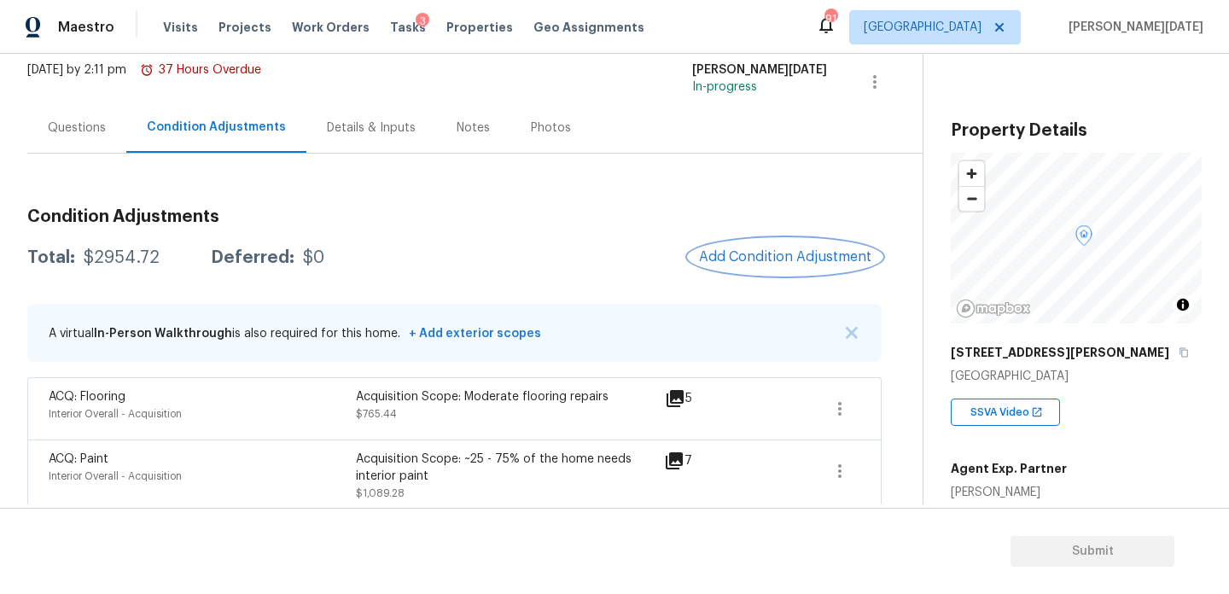
click at [762, 254] on span "Add Condition Adjustment" at bounding box center [785, 256] width 172 height 15
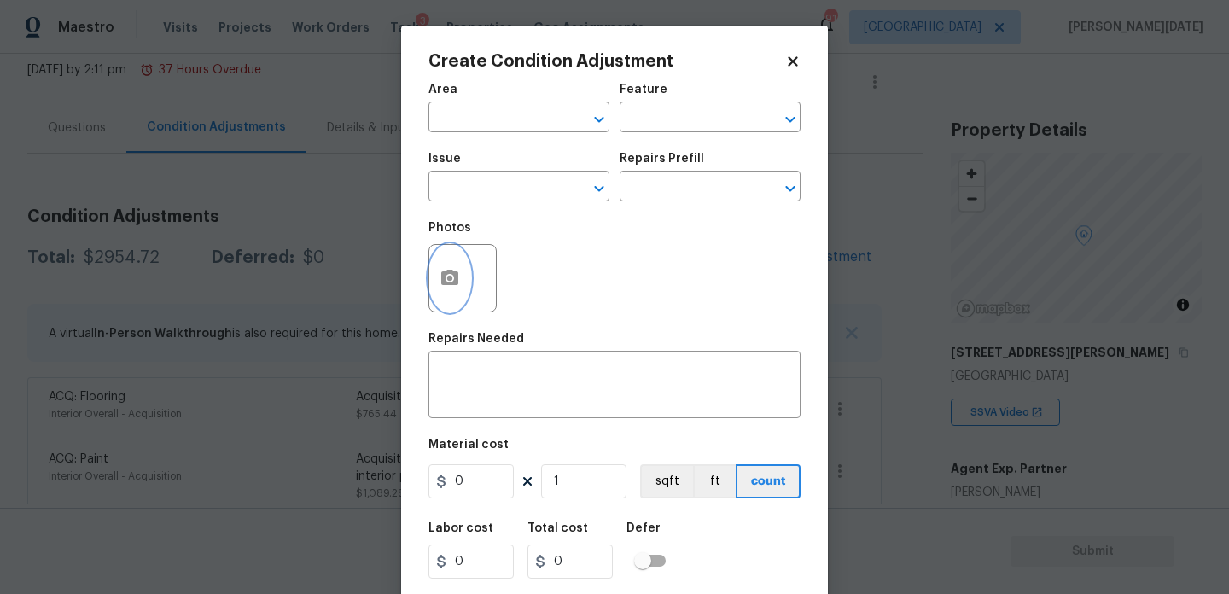
click at [444, 290] on button "button" at bounding box center [449, 278] width 41 height 67
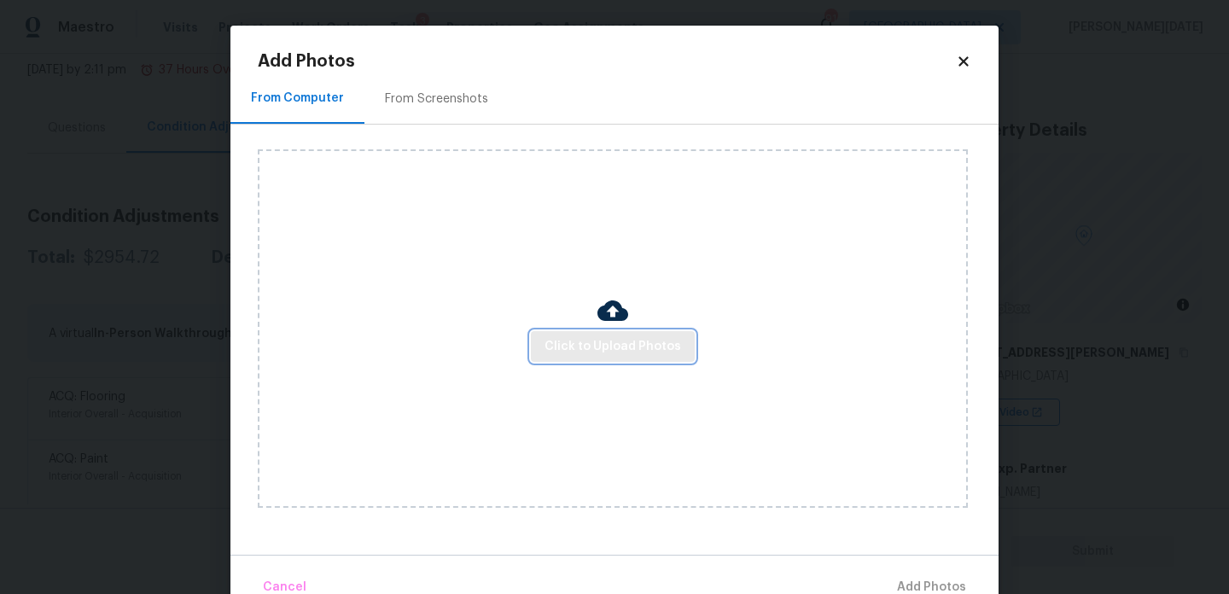
click at [599, 340] on span "Click to Upload Photos" at bounding box center [613, 346] width 137 height 21
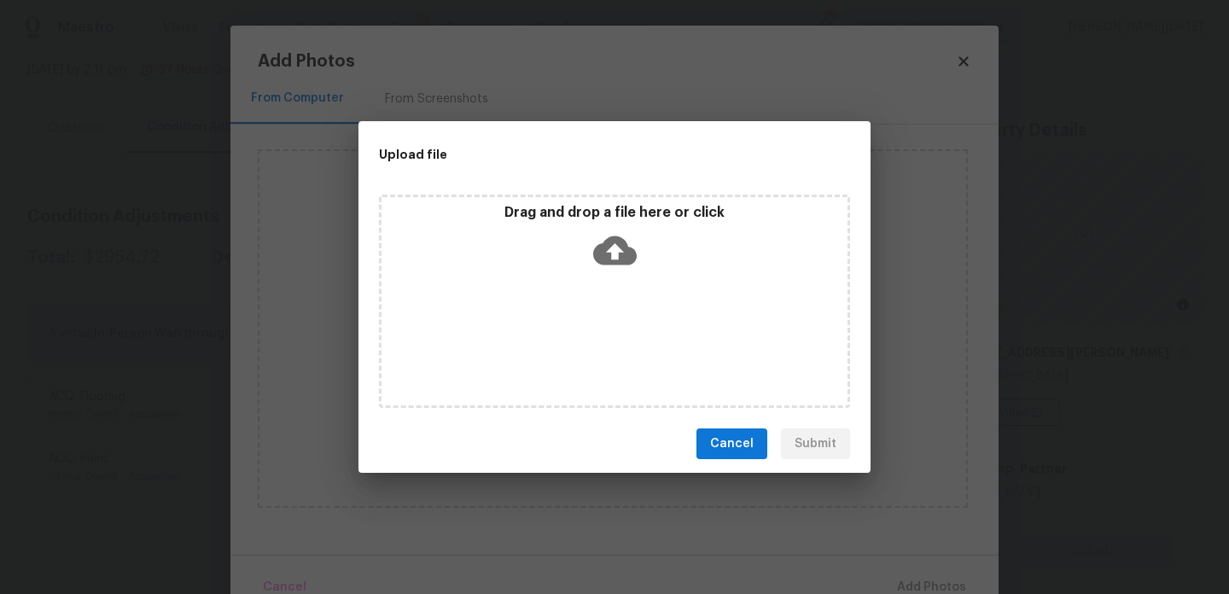
click at [599, 340] on div "Drag and drop a file here or click" at bounding box center [614, 301] width 471 height 213
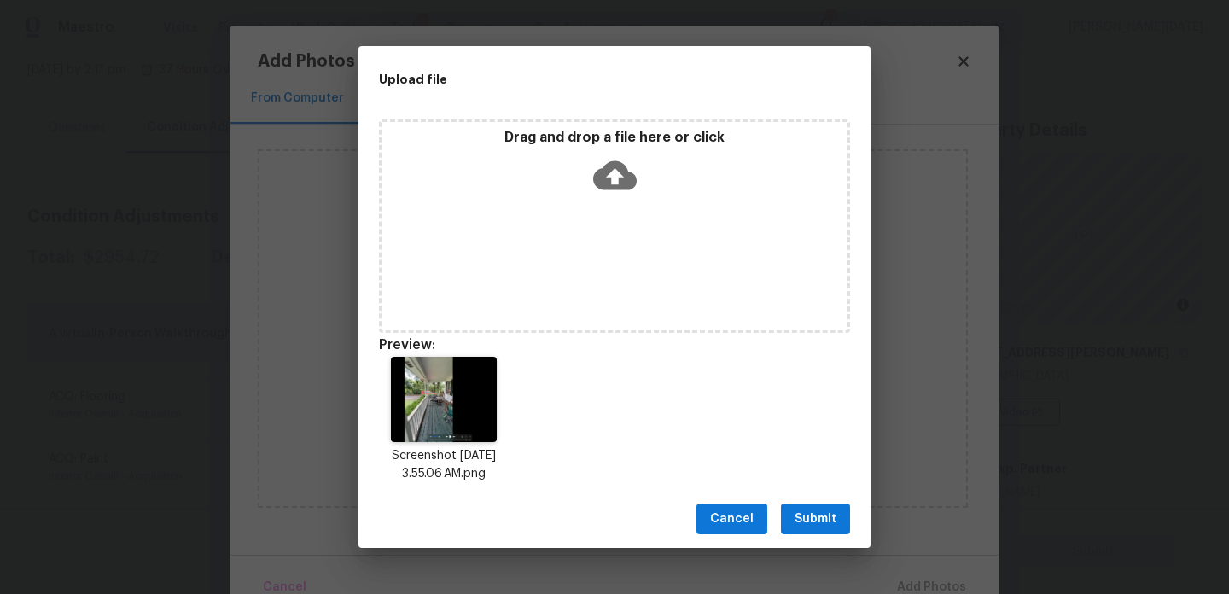
click at [801, 520] on span "Submit" at bounding box center [816, 519] width 42 height 21
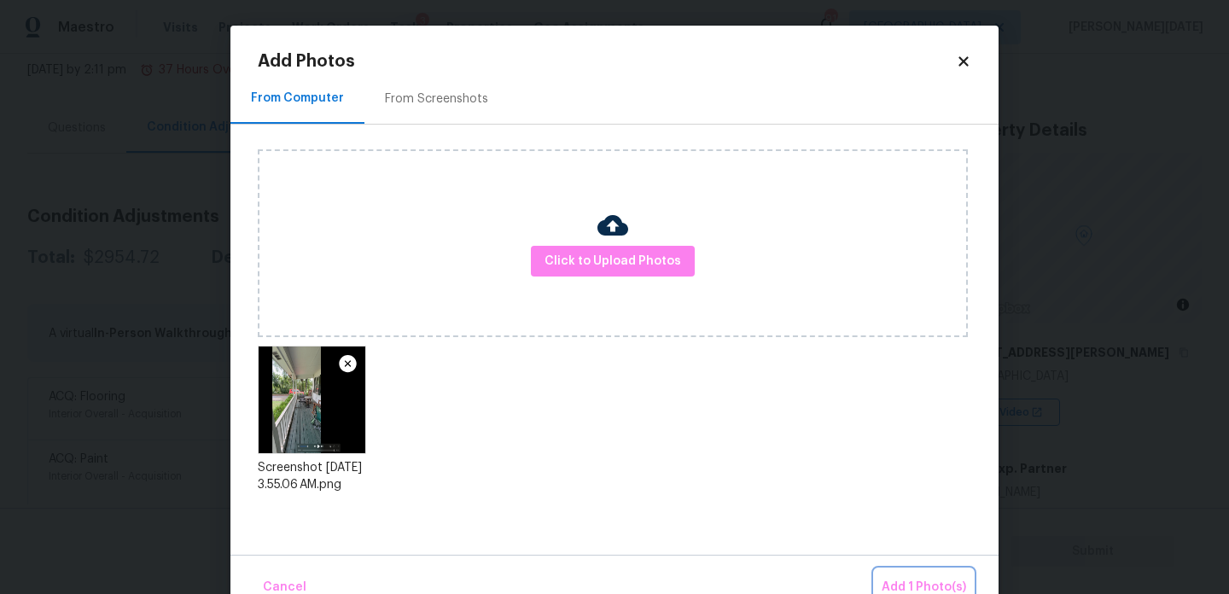
click at [917, 576] on button "Add 1 Photo(s)" at bounding box center [924, 587] width 98 height 37
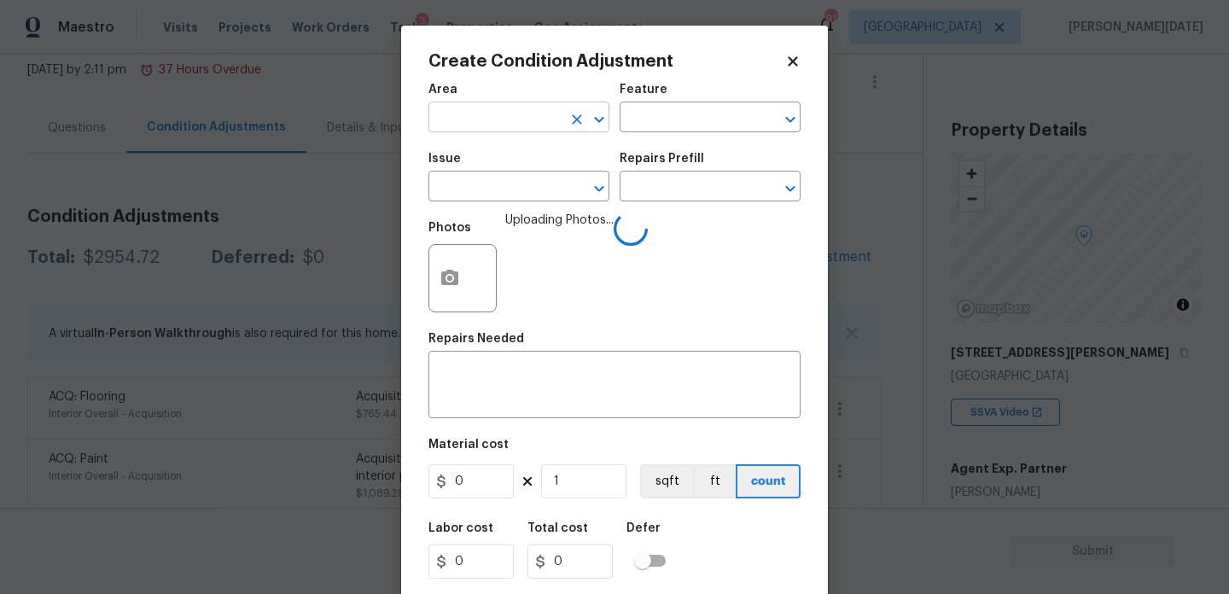
click at [479, 118] on input "text" at bounding box center [495, 119] width 133 height 26
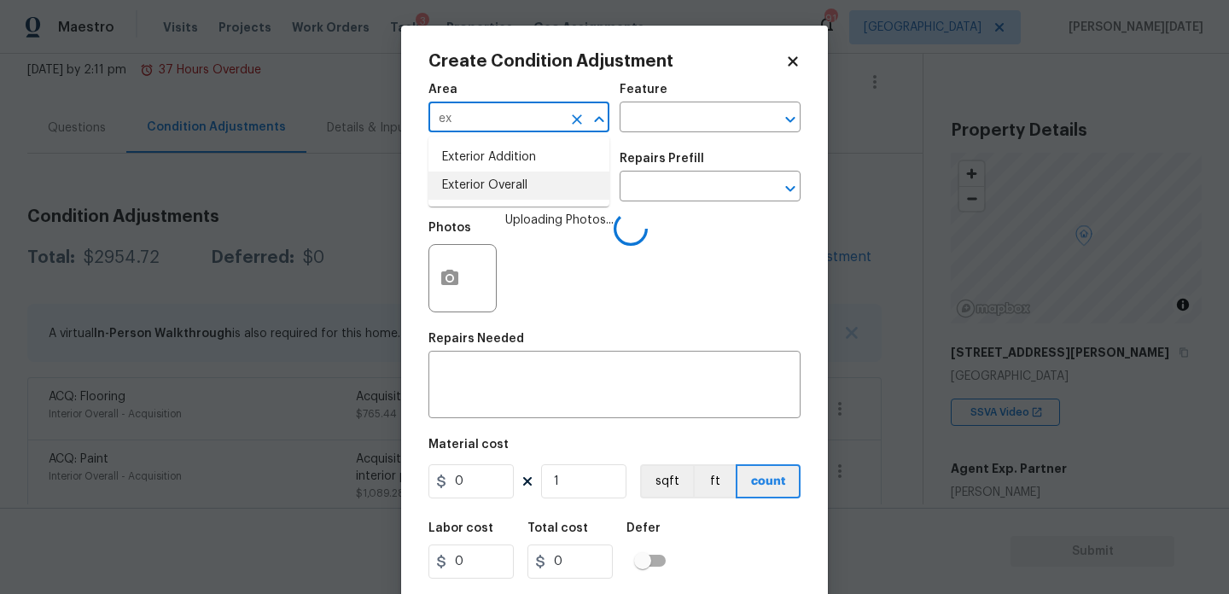
click at [504, 191] on li "Exterior Overall" at bounding box center [519, 186] width 181 height 28
type input "Exterior Overall"
click at [504, 191] on input "text" at bounding box center [495, 188] width 133 height 26
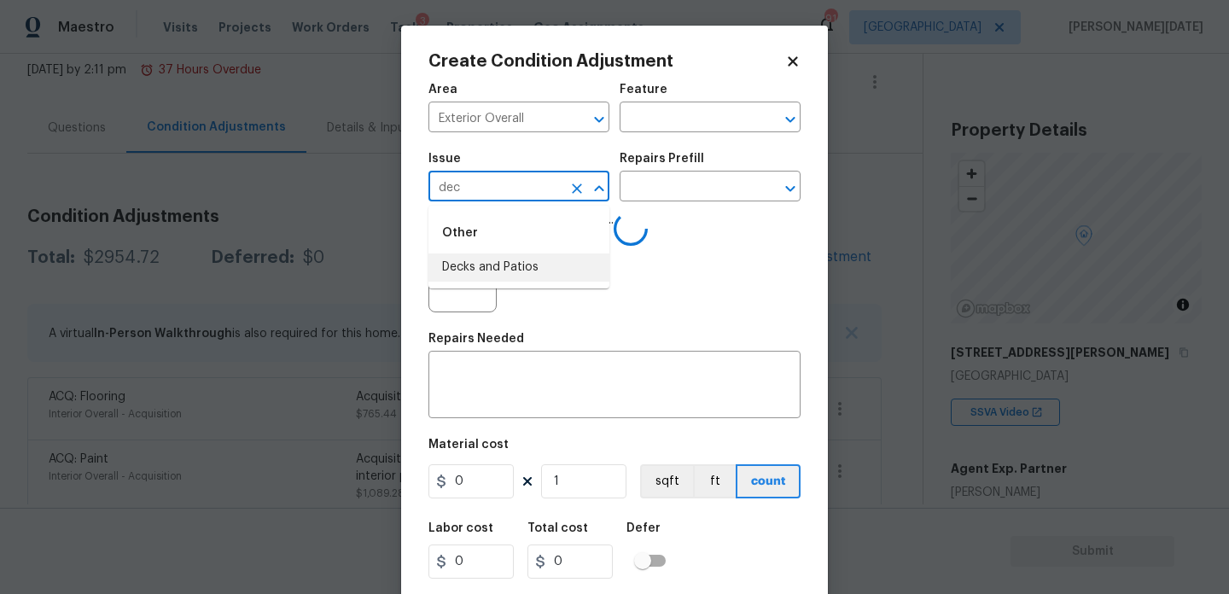
click at [511, 260] on li "Decks and Patios" at bounding box center [519, 268] width 181 height 28
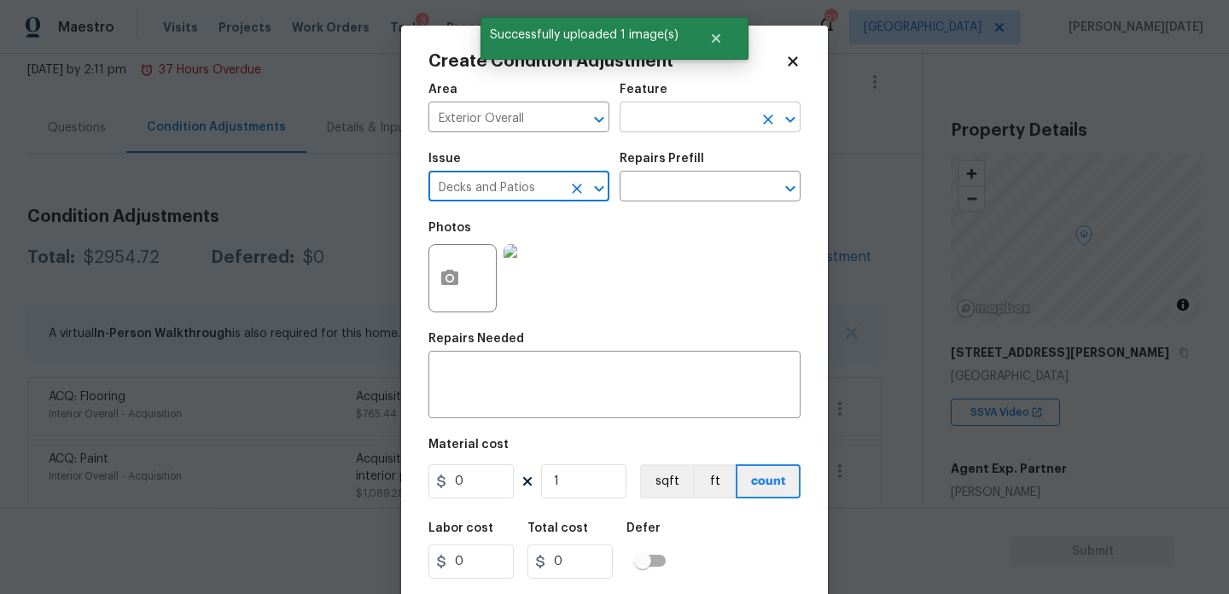
type input "Decks and Patios"
click at [691, 131] on input "text" at bounding box center [686, 119] width 133 height 26
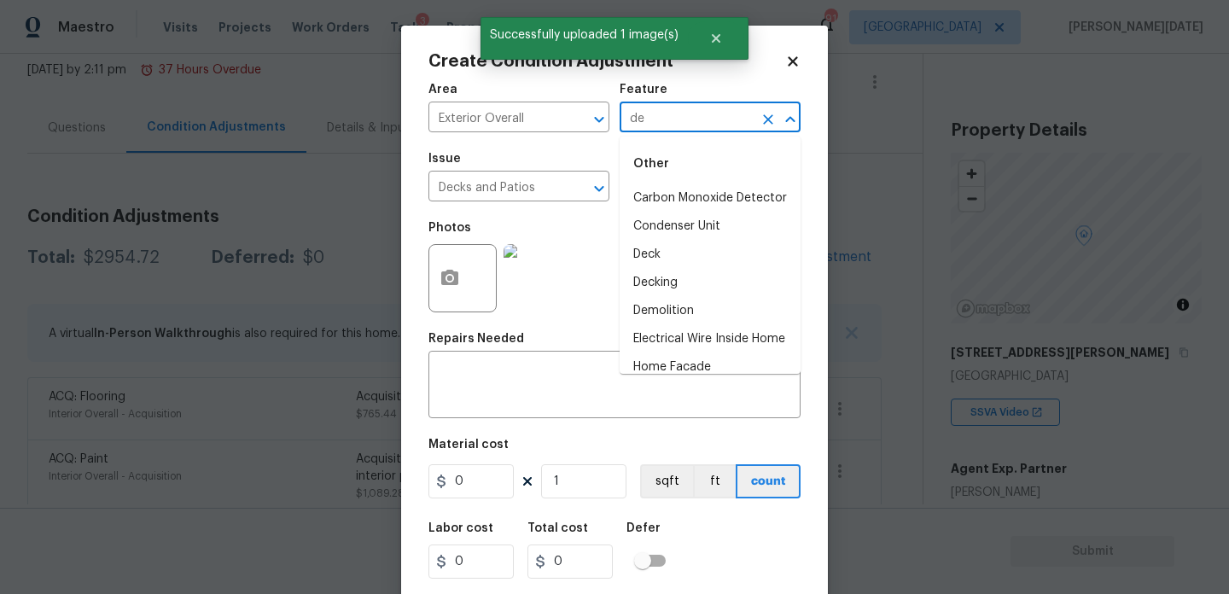
type input "dec"
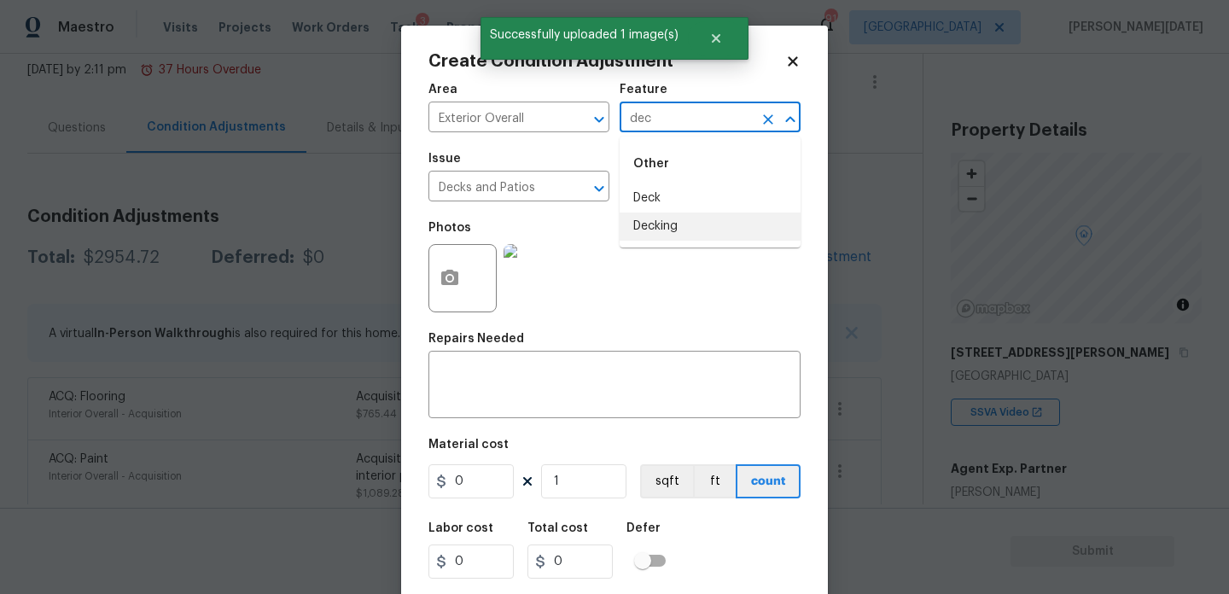
click at [660, 223] on li "Decking" at bounding box center [710, 227] width 181 height 28
type input "Decking"
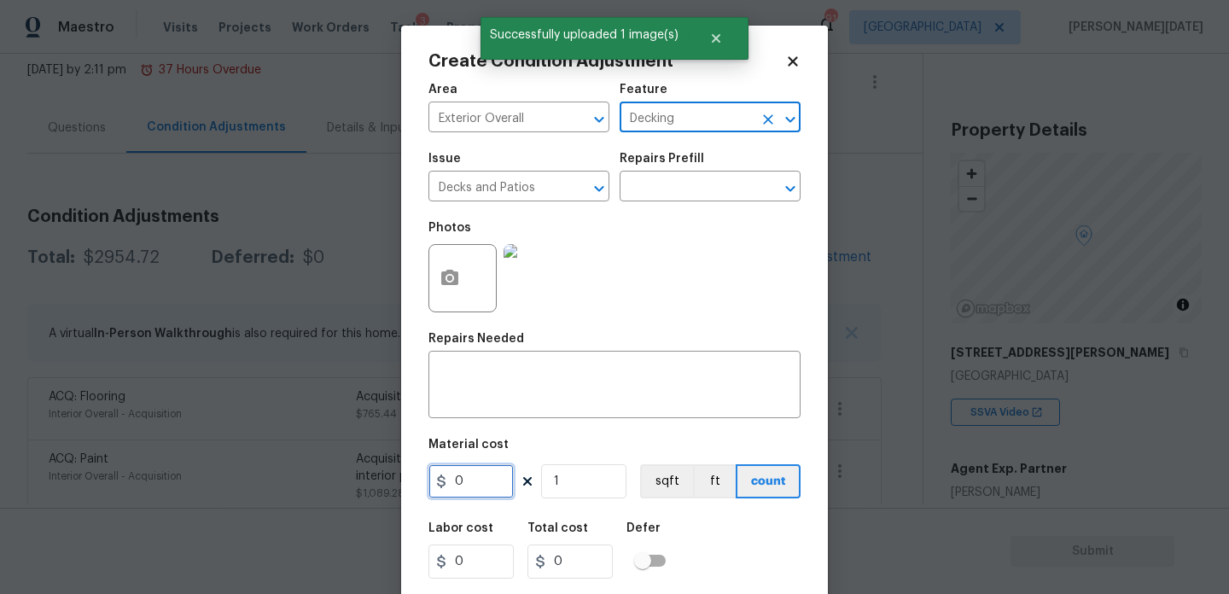
click at [470, 482] on input "0" at bounding box center [471, 481] width 85 height 34
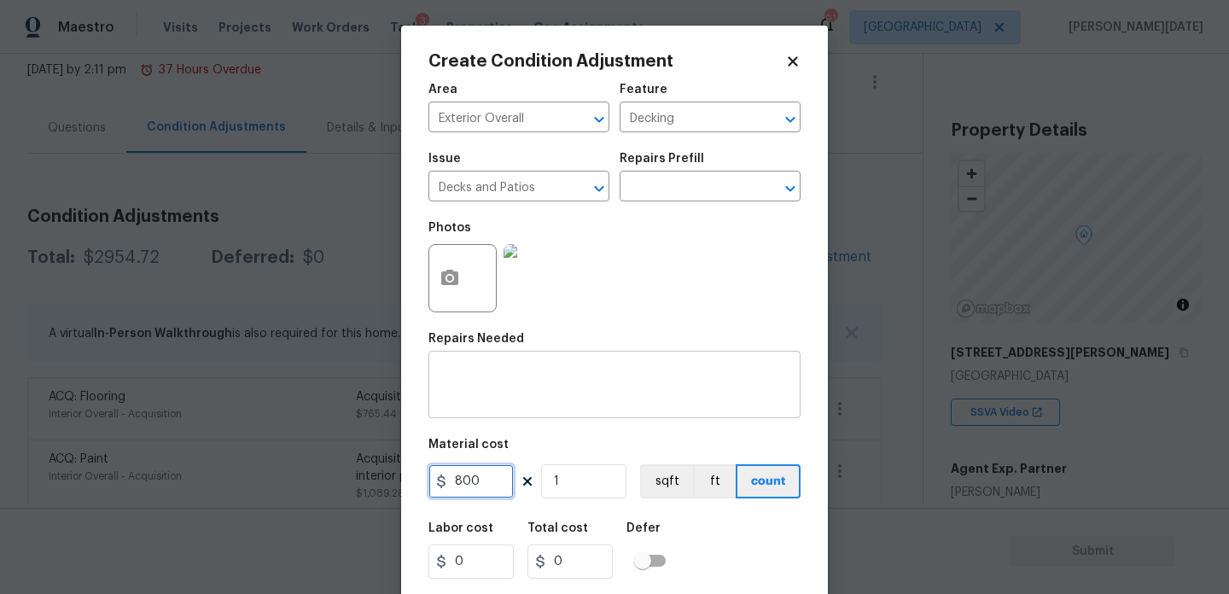
type input "800"
click at [473, 384] on textarea at bounding box center [615, 387] width 352 height 36
type input "800"
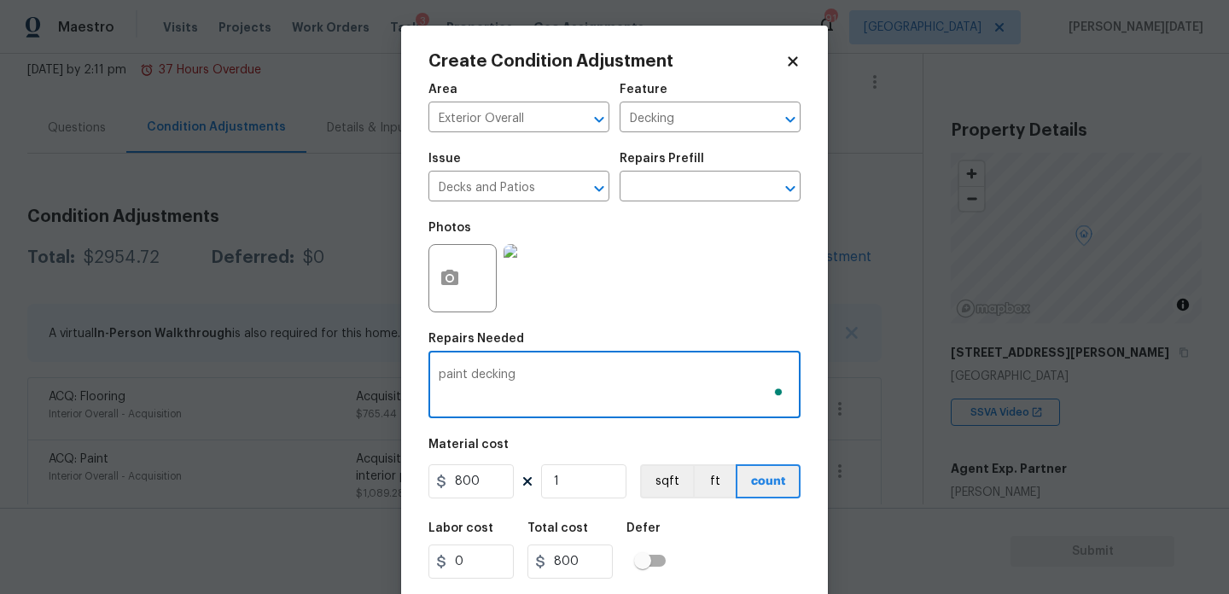
scroll to position [44, 0]
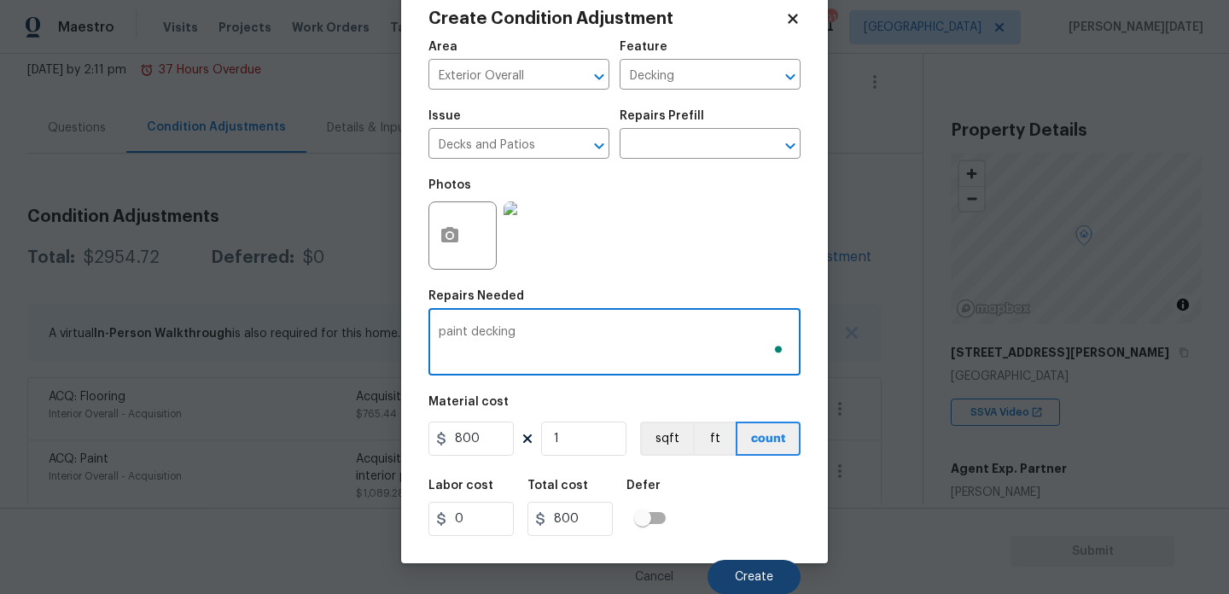
type textarea "paint decking"
click at [733, 567] on button "Create" at bounding box center [754, 577] width 93 height 34
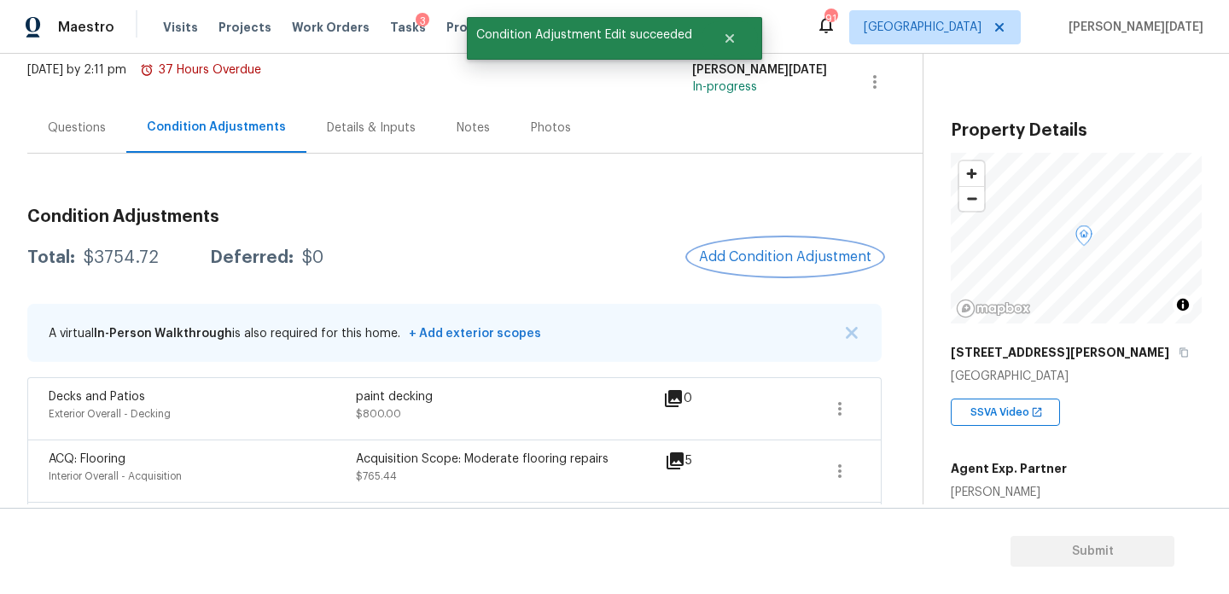
scroll to position [0, 0]
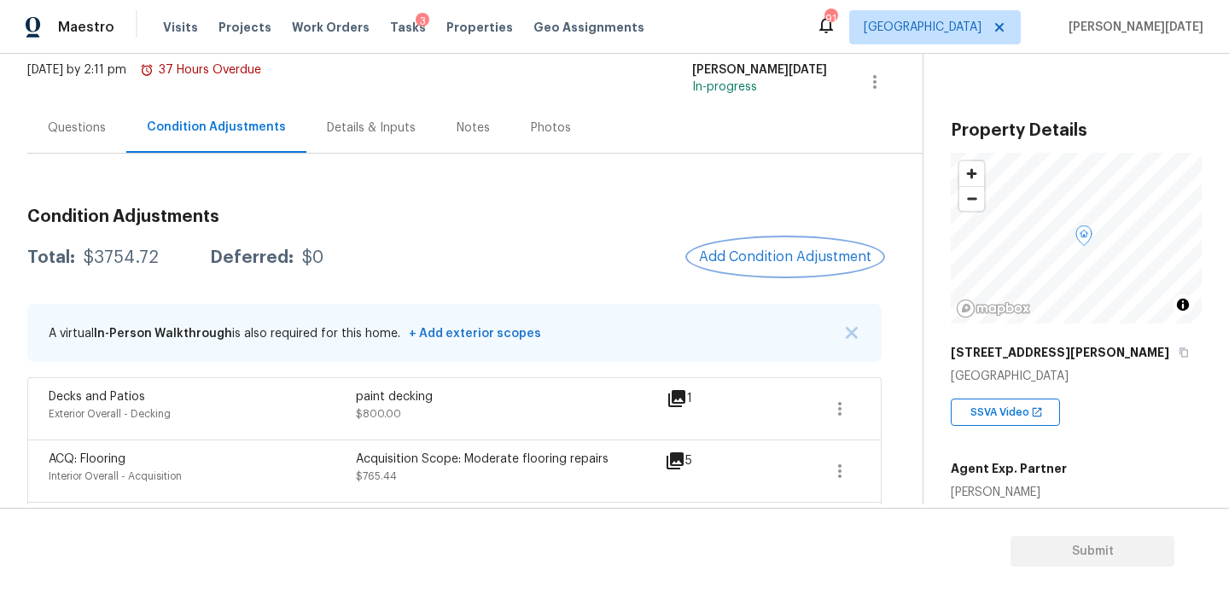
click at [769, 248] on button "Add Condition Adjustment" at bounding box center [785, 257] width 193 height 36
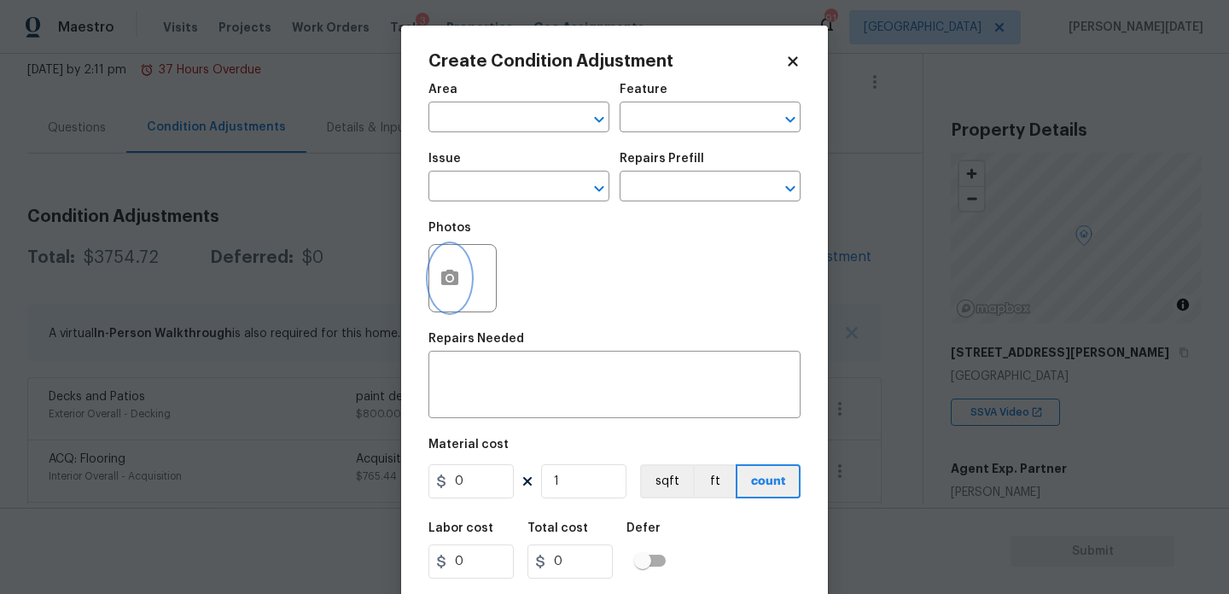
click at [436, 276] on button "button" at bounding box center [449, 278] width 41 height 67
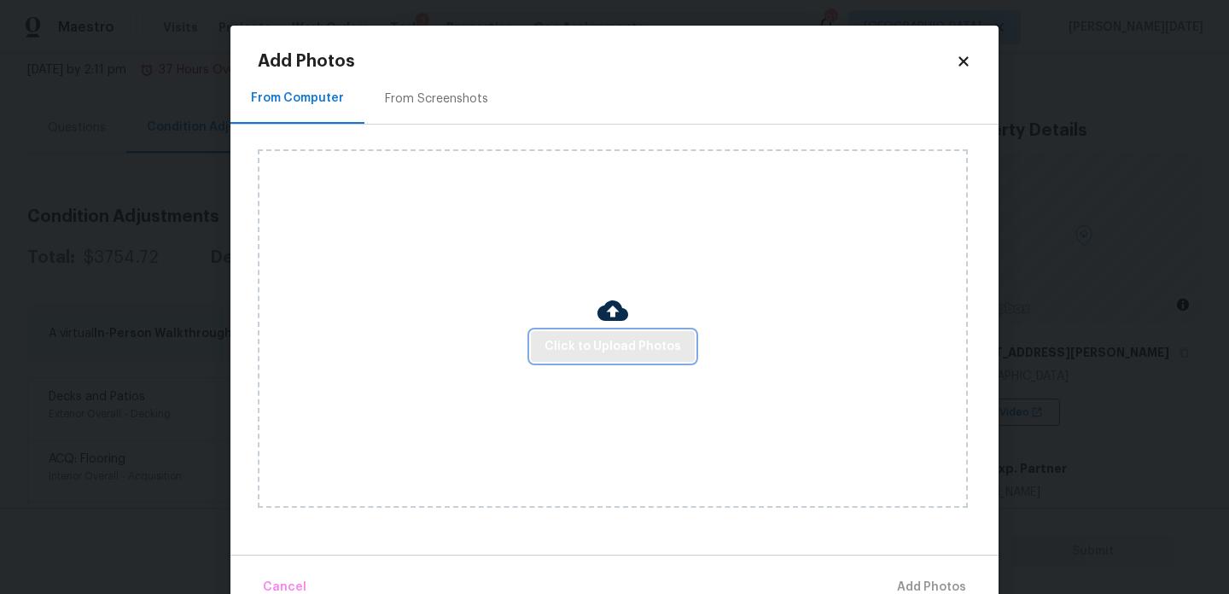
click at [640, 355] on span "Click to Upload Photos" at bounding box center [613, 346] width 137 height 21
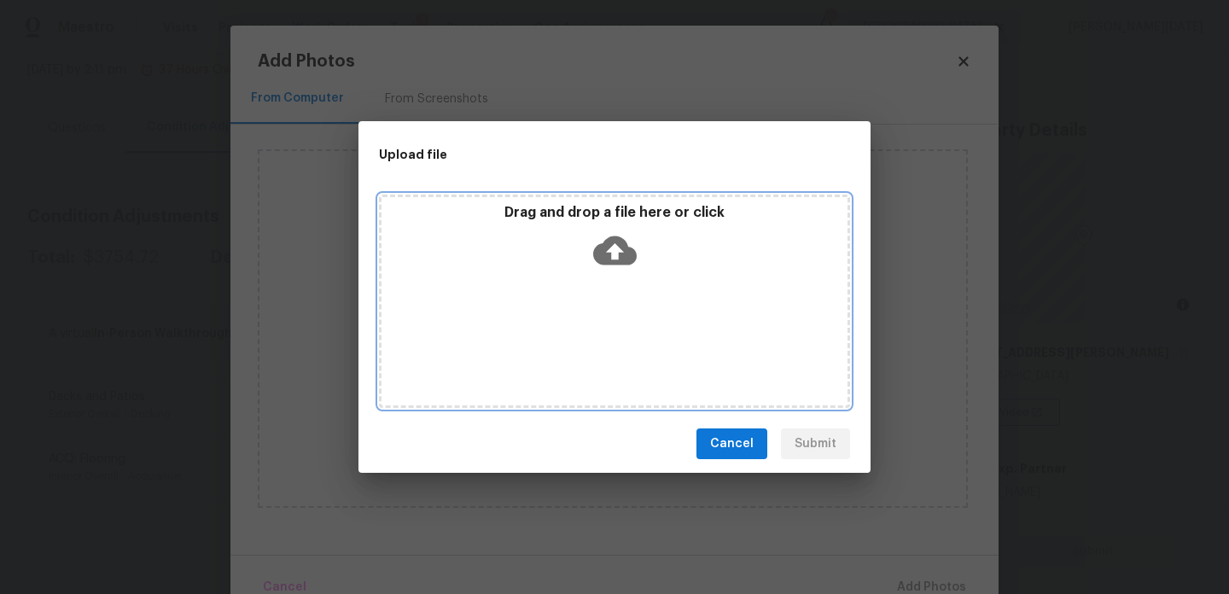
click at [640, 355] on div "Drag and drop a file here or click" at bounding box center [614, 301] width 471 height 213
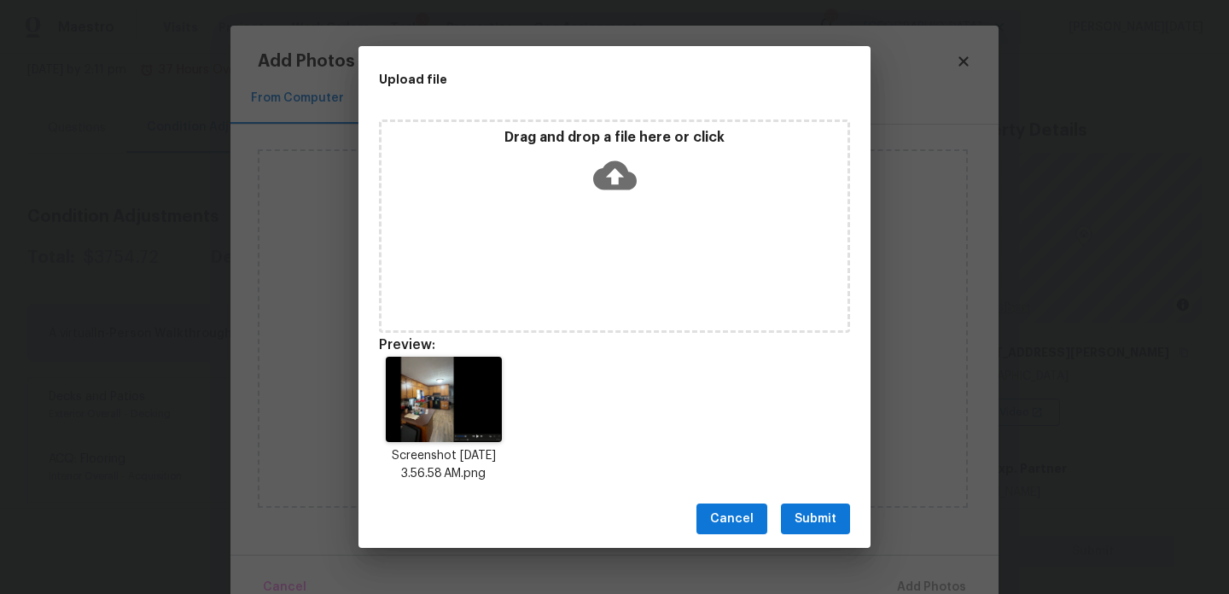
click at [852, 524] on div "Cancel Submit" at bounding box center [615, 519] width 512 height 59
click at [817, 521] on span "Submit" at bounding box center [816, 519] width 42 height 21
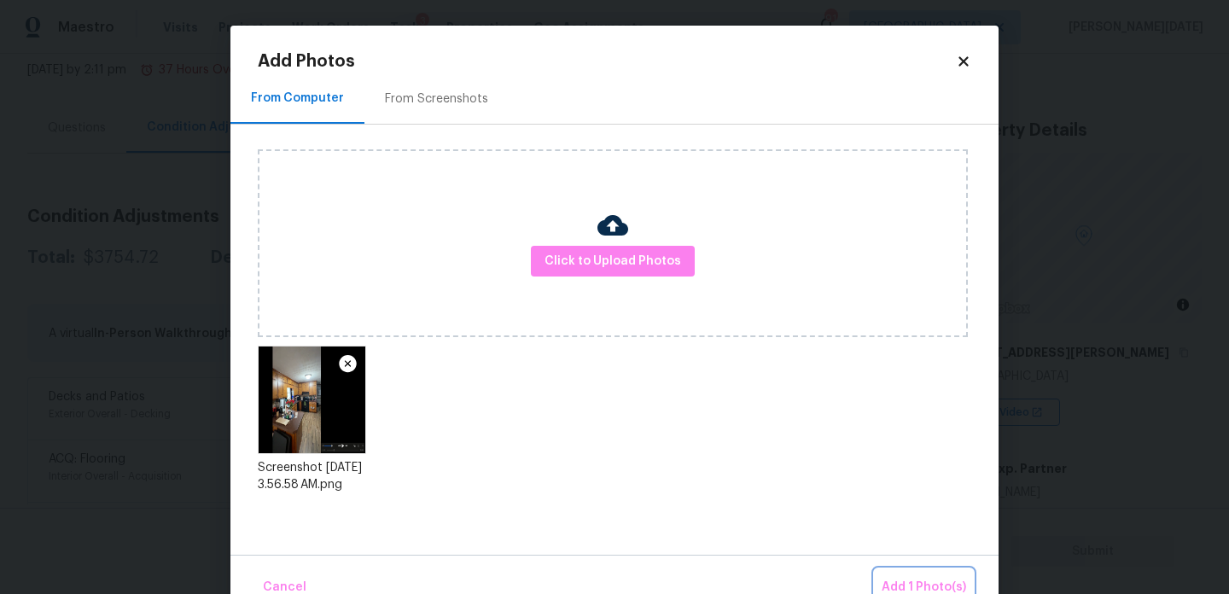
click at [891, 579] on span "Add 1 Photo(s)" at bounding box center [924, 587] width 85 height 21
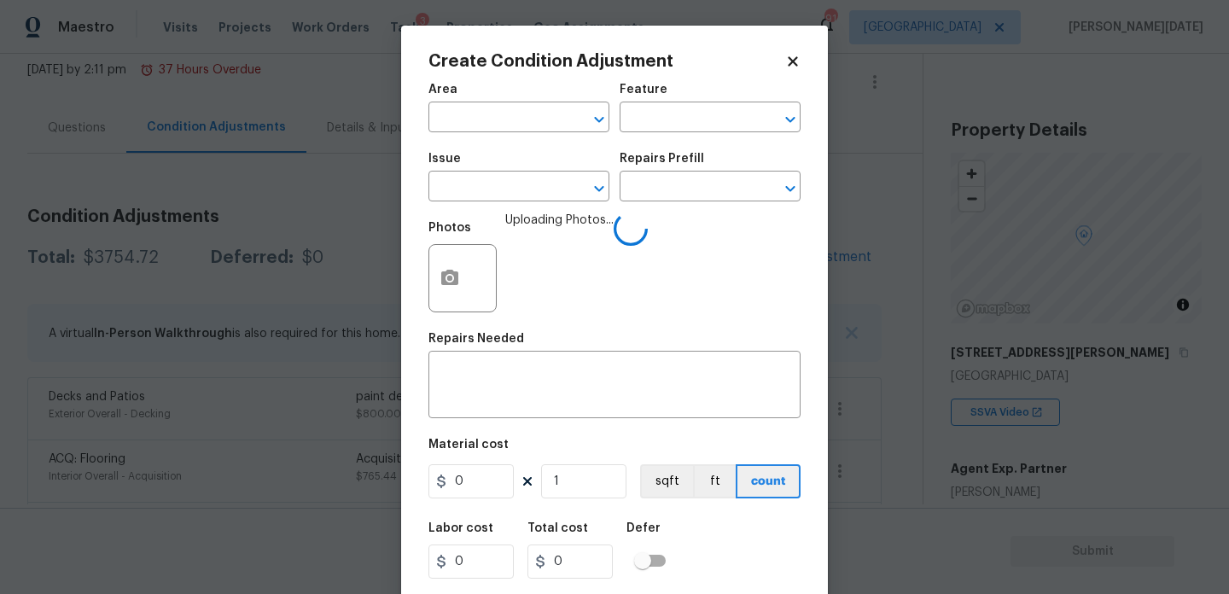
click at [450, 91] on h5 "Area" at bounding box center [443, 90] width 29 height 12
click at [458, 129] on input "text" at bounding box center [495, 119] width 133 height 26
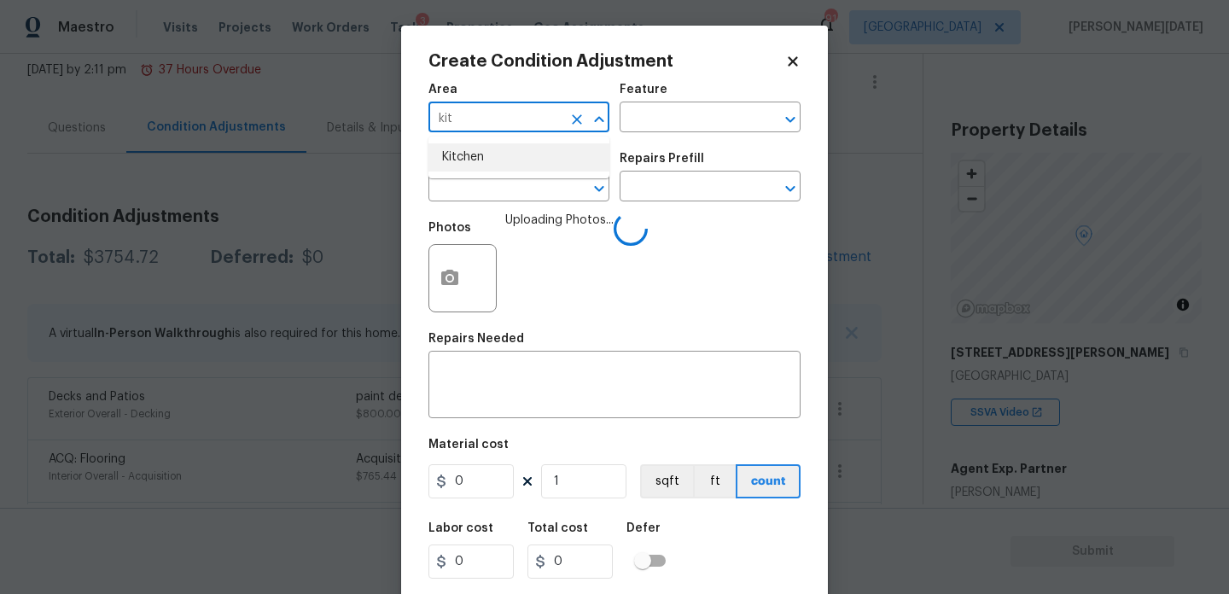
click at [474, 161] on li "Kitchen" at bounding box center [519, 157] width 181 height 28
type input "Kitchen"
click at [475, 198] on input "text" at bounding box center [495, 188] width 133 height 26
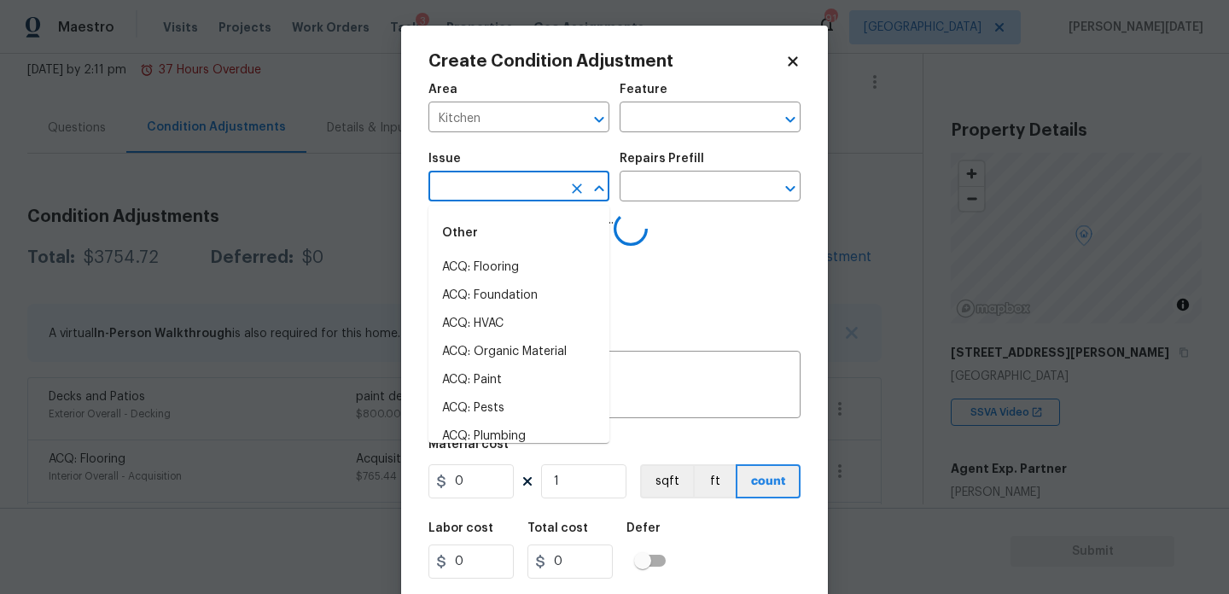
type input "c"
type input "ab"
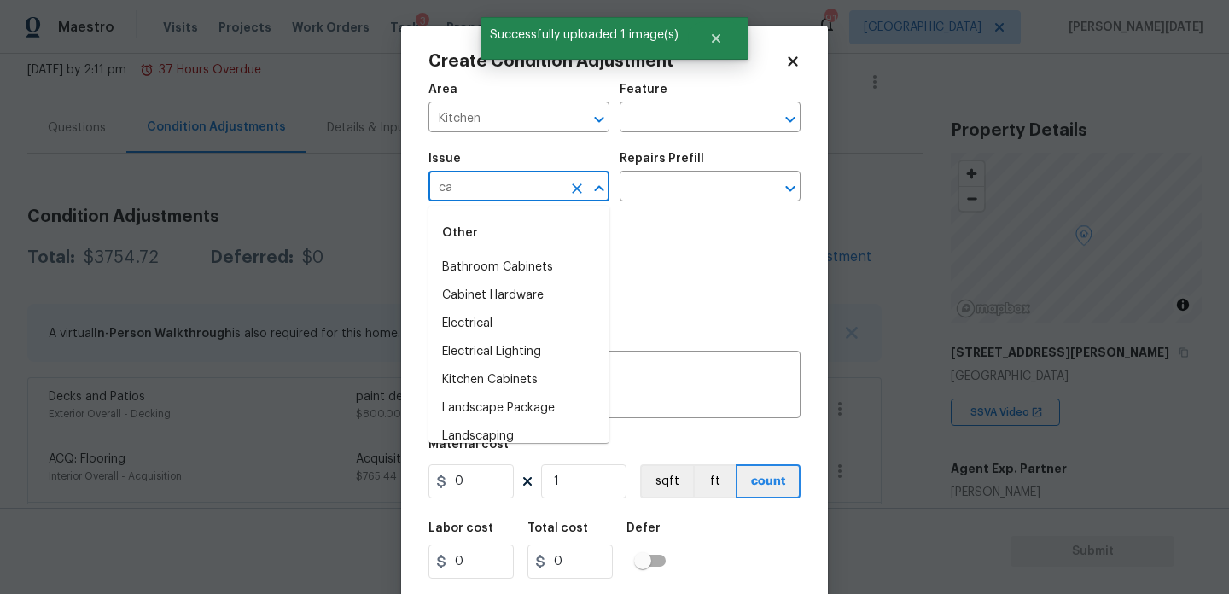
type input "cab"
click at [529, 321] on li "Kitchen Cabinets" at bounding box center [519, 324] width 181 height 28
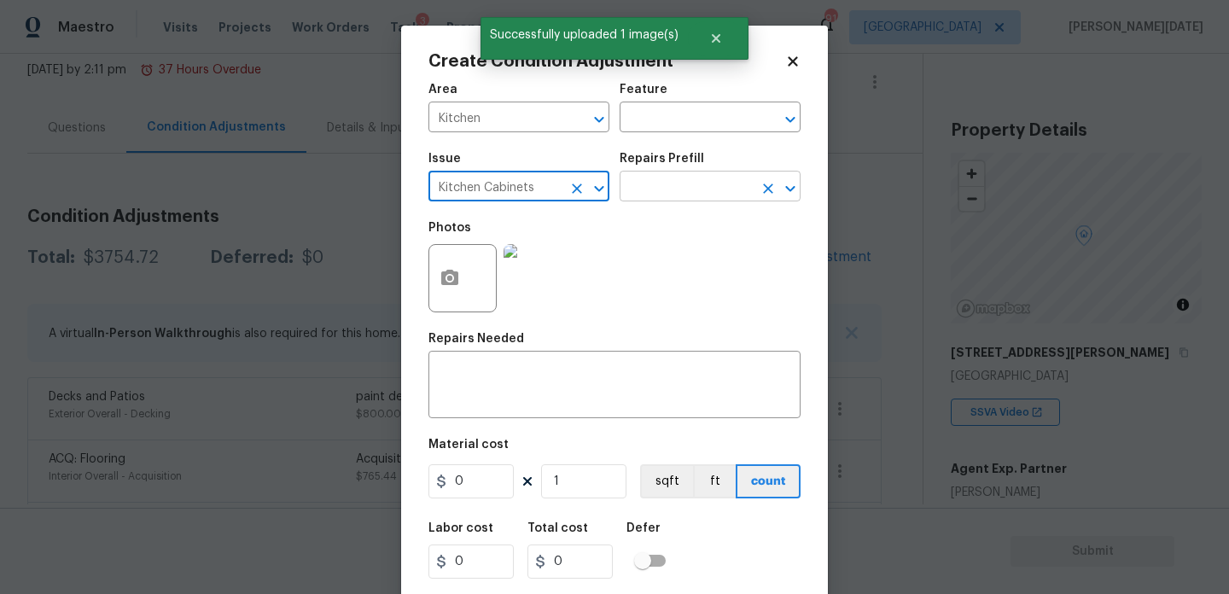
type input "Kitchen Cabinets"
click at [654, 184] on input "text" at bounding box center [686, 188] width 133 height 26
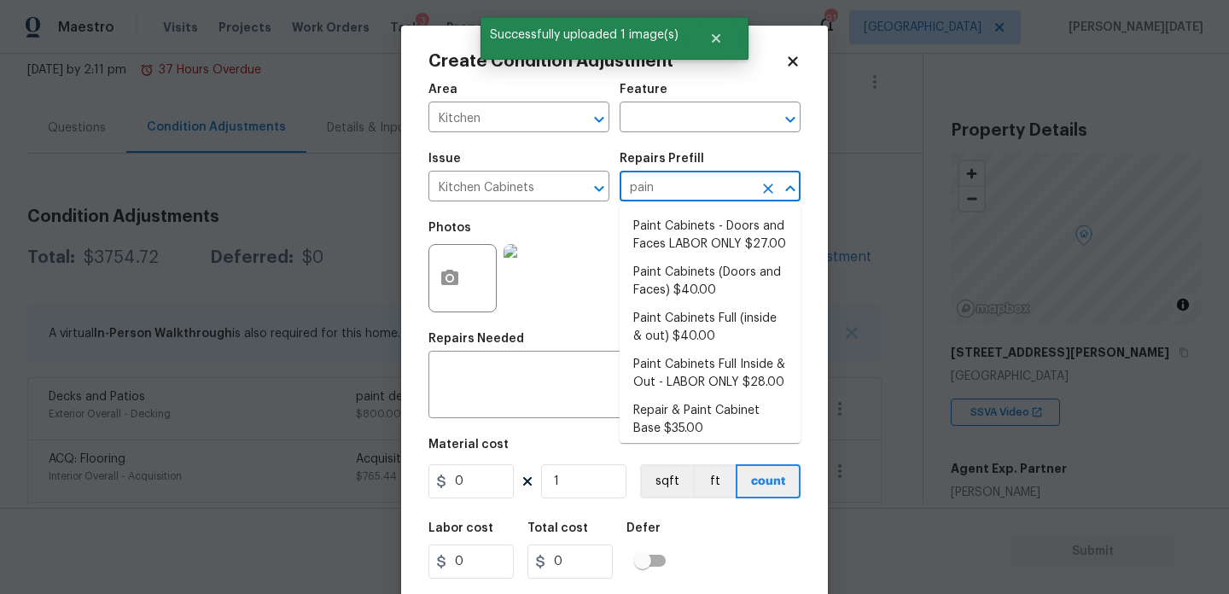
type input "paint"
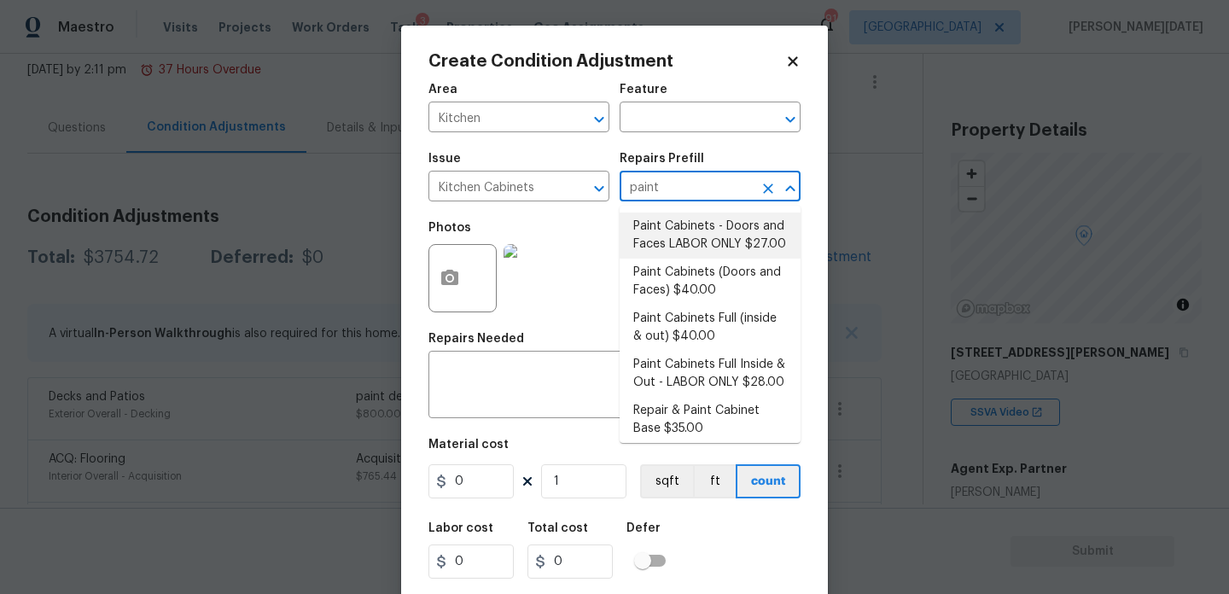
click at [676, 239] on li "Paint Cabinets - Doors and Faces LABOR ONLY $27.00" at bounding box center [710, 236] width 181 height 46
type input "Cabinets"
type textarea "Prep, sand, mask and apply 2 coats of paint to the kitchen cabinet doors and bo…"
type input "27"
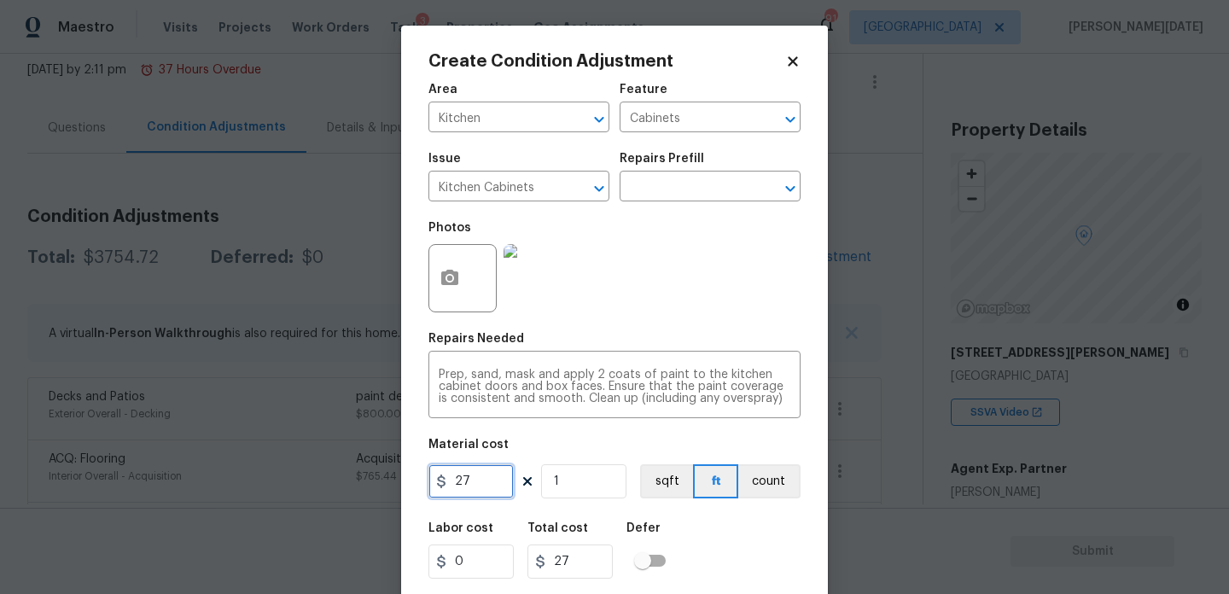
drag, startPoint x: 497, startPoint y: 474, endPoint x: 326, endPoint y: 474, distance: 170.8
click at [326, 474] on div "Create Condition Adjustment Area Kitchen ​ Feature Cabinets ​ Issue Kitchen Cab…" at bounding box center [614, 297] width 1229 height 594
type input "1200"
click at [744, 314] on div "Photos" at bounding box center [615, 267] width 372 height 111
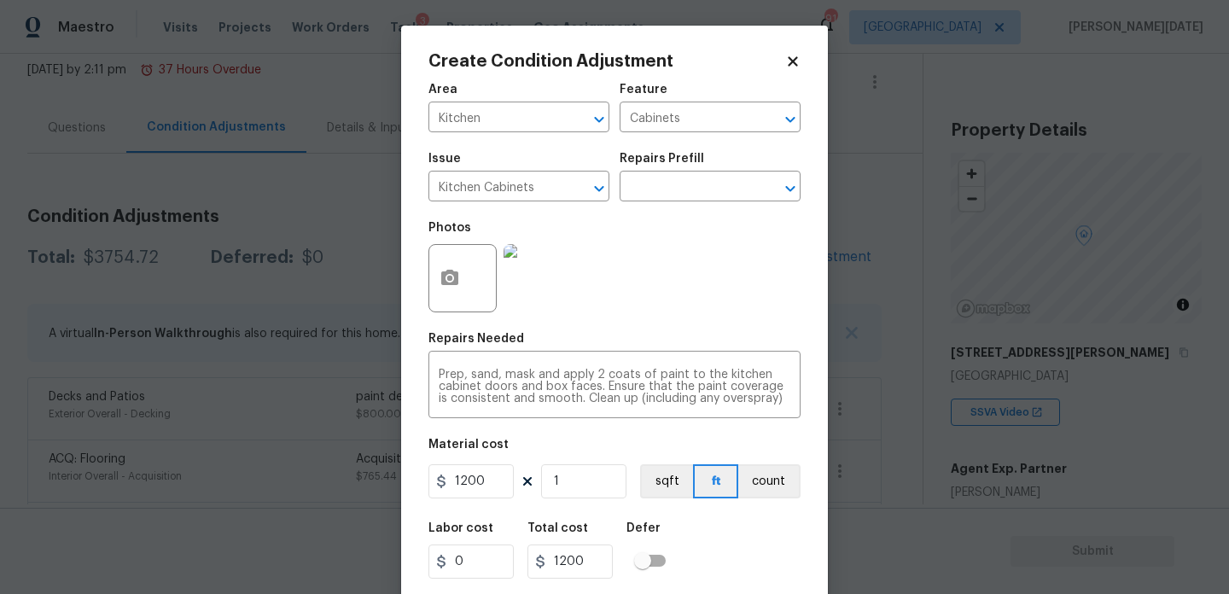
scroll to position [44, 0]
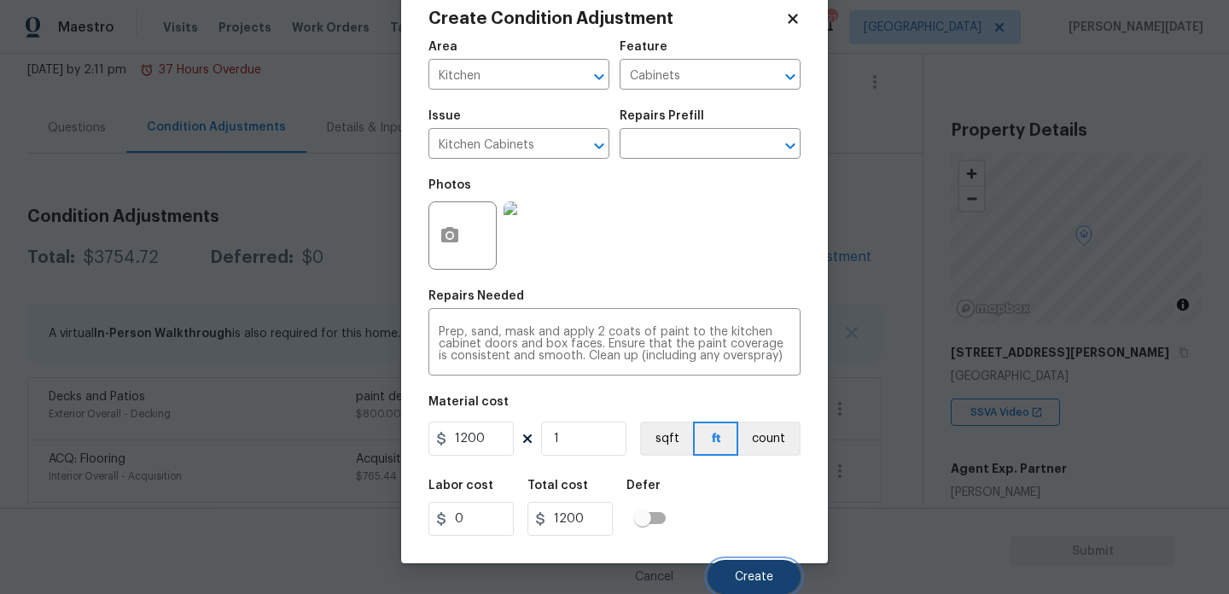
click at [752, 575] on span "Create" at bounding box center [754, 577] width 38 height 13
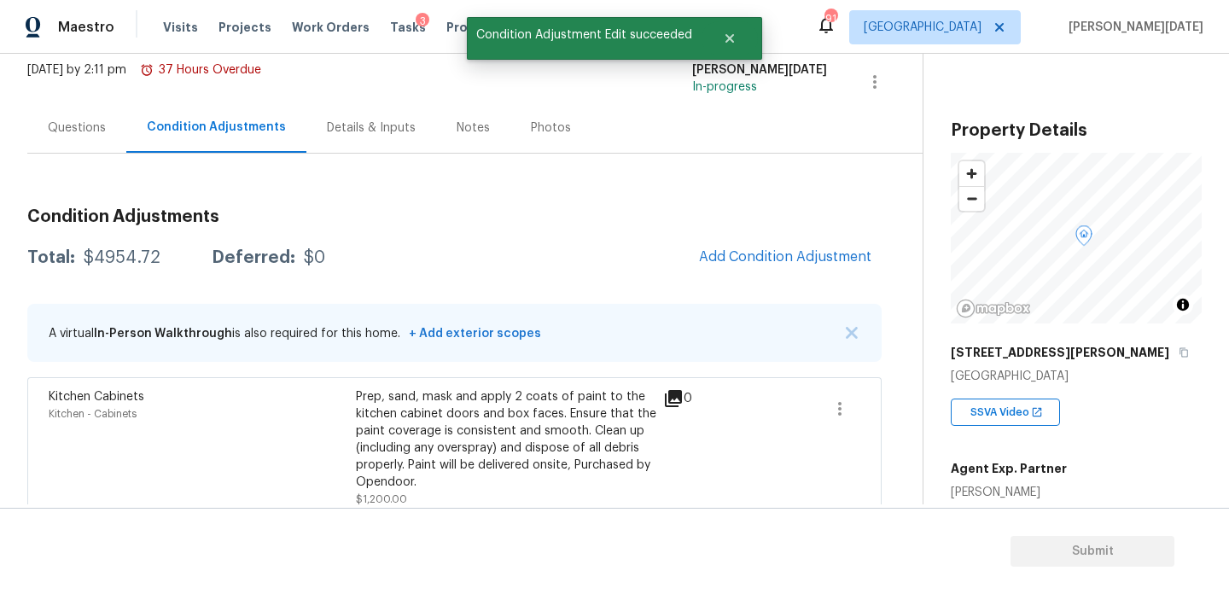
scroll to position [0, 0]
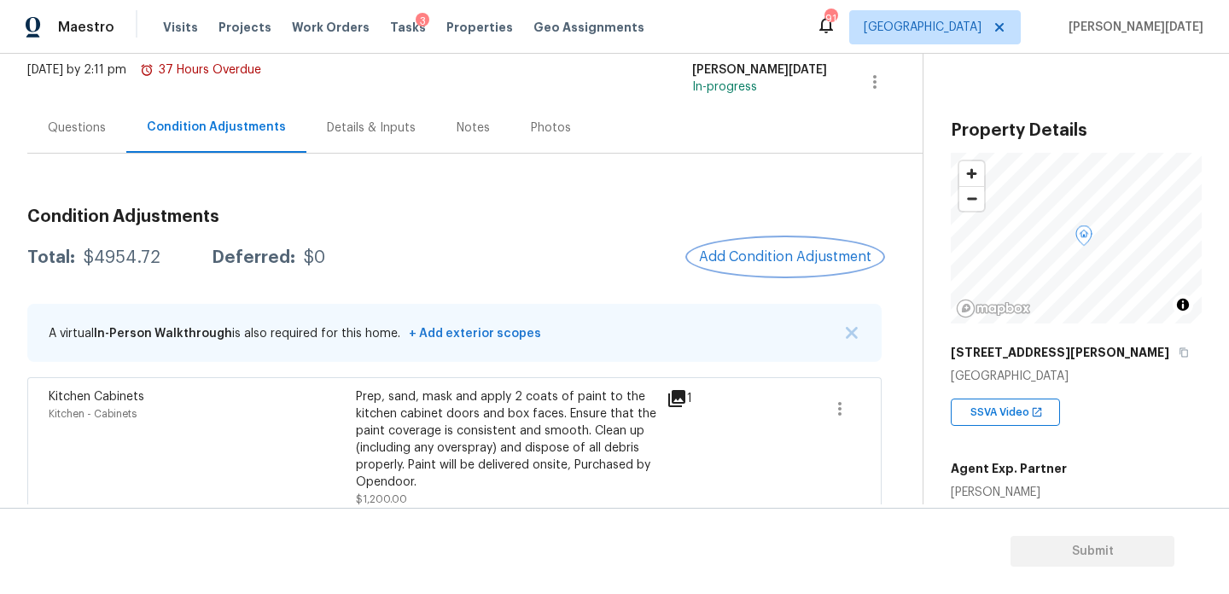
click at [776, 272] on button "Add Condition Adjustment" at bounding box center [785, 257] width 193 height 36
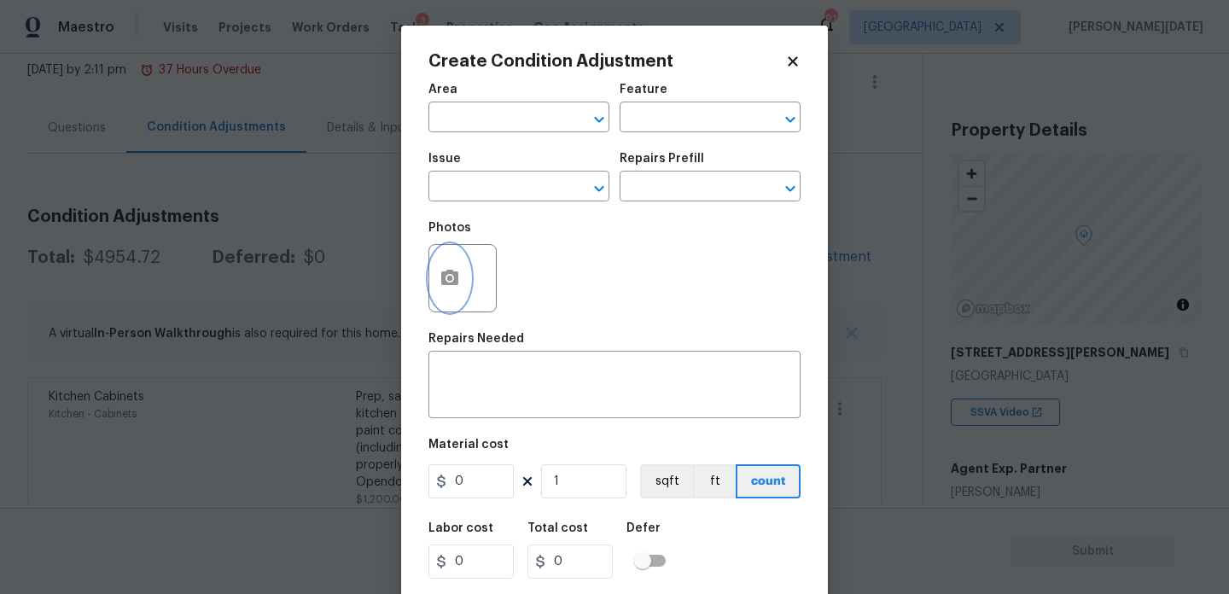
click at [455, 291] on button "button" at bounding box center [449, 278] width 41 height 67
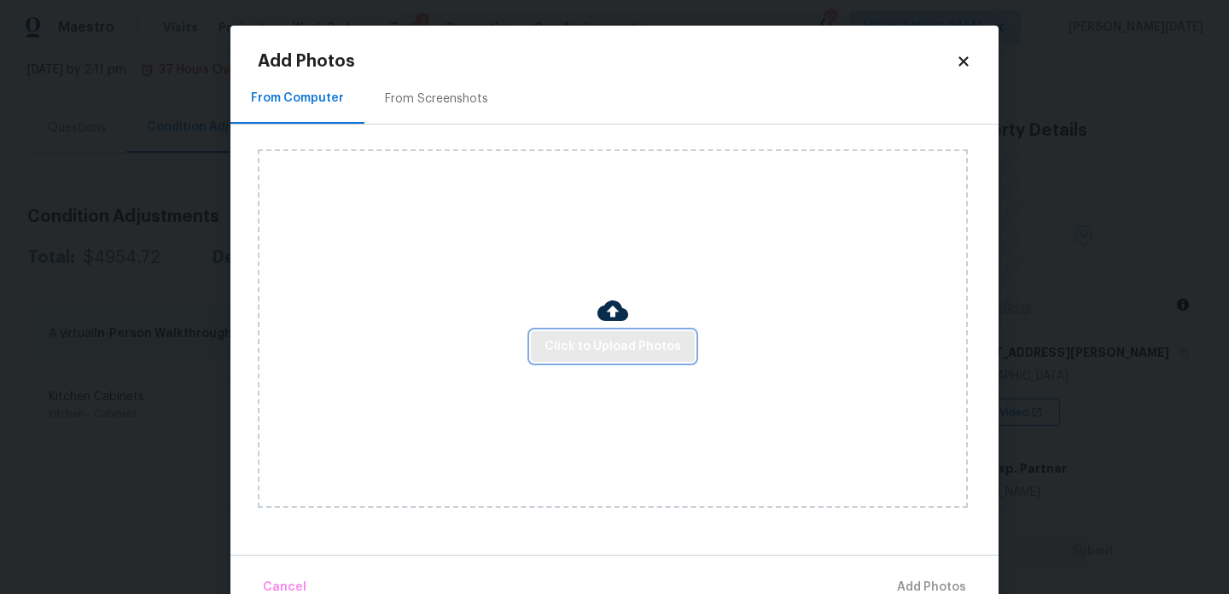
click at [593, 338] on span "Click to Upload Photos" at bounding box center [613, 346] width 137 height 21
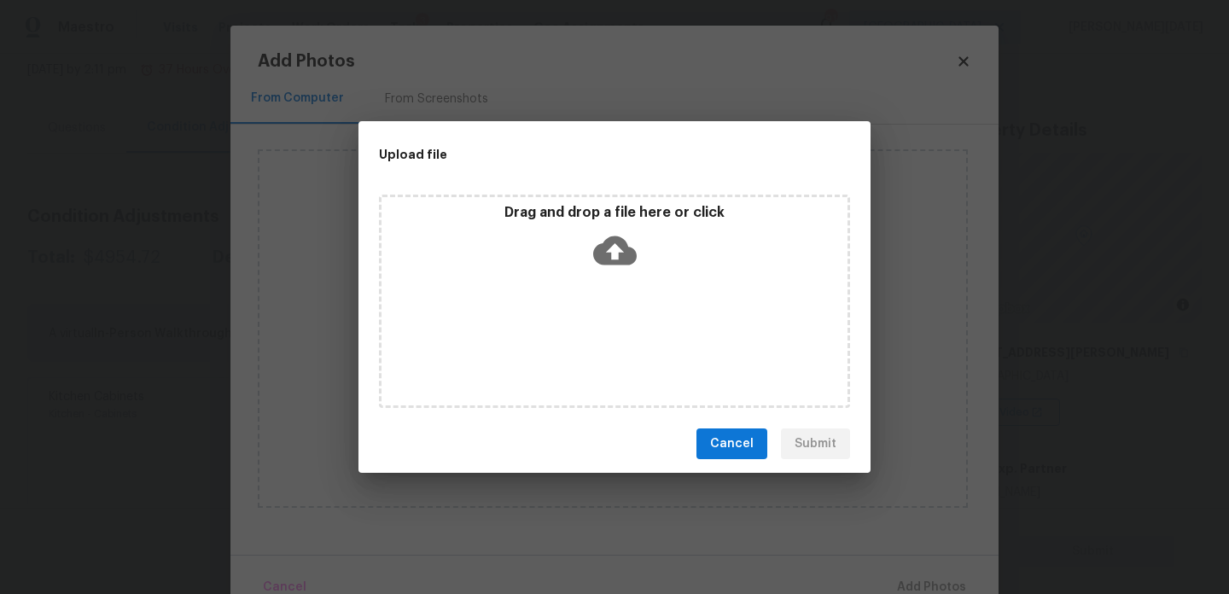
click at [593, 338] on div "Drag and drop a file here or click" at bounding box center [614, 301] width 471 height 213
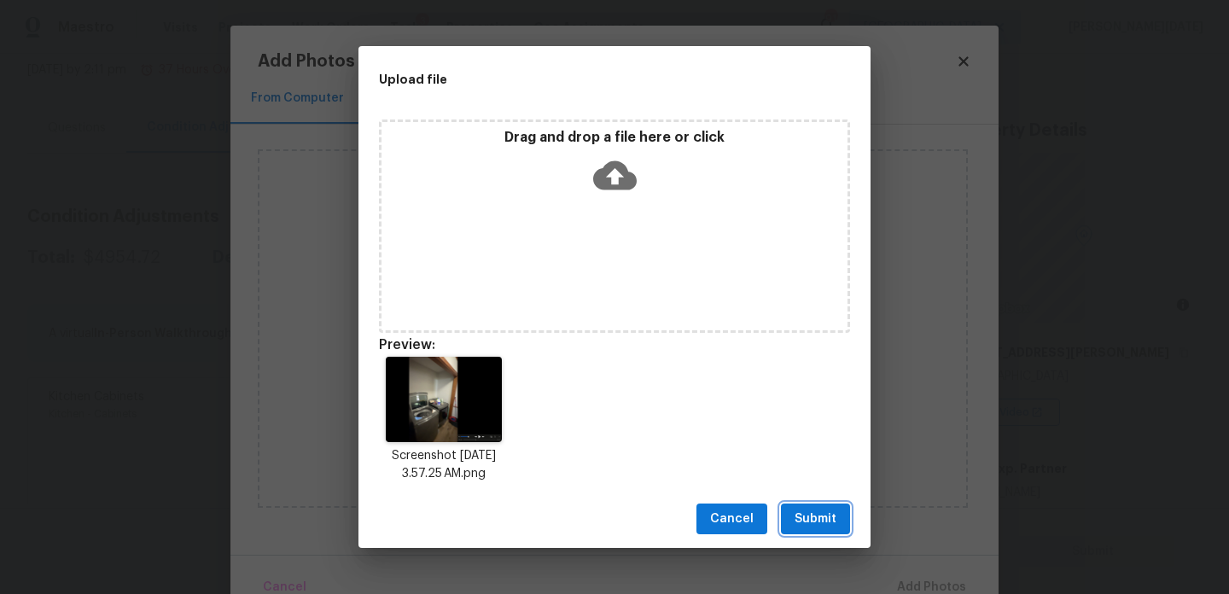
click at [819, 516] on span "Submit" at bounding box center [816, 519] width 42 height 21
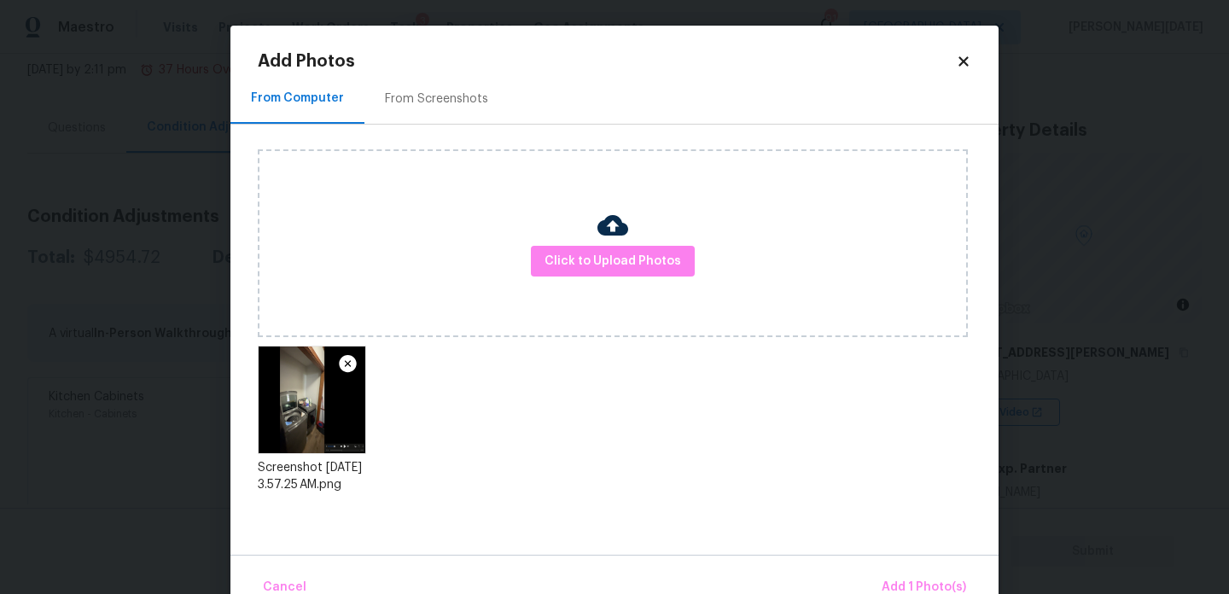
click at [886, 569] on div "Cancel Add 1 Photo(s)" at bounding box center [615, 580] width 768 height 51
click at [907, 575] on button "Add 1 Photo(s)" at bounding box center [924, 587] width 98 height 37
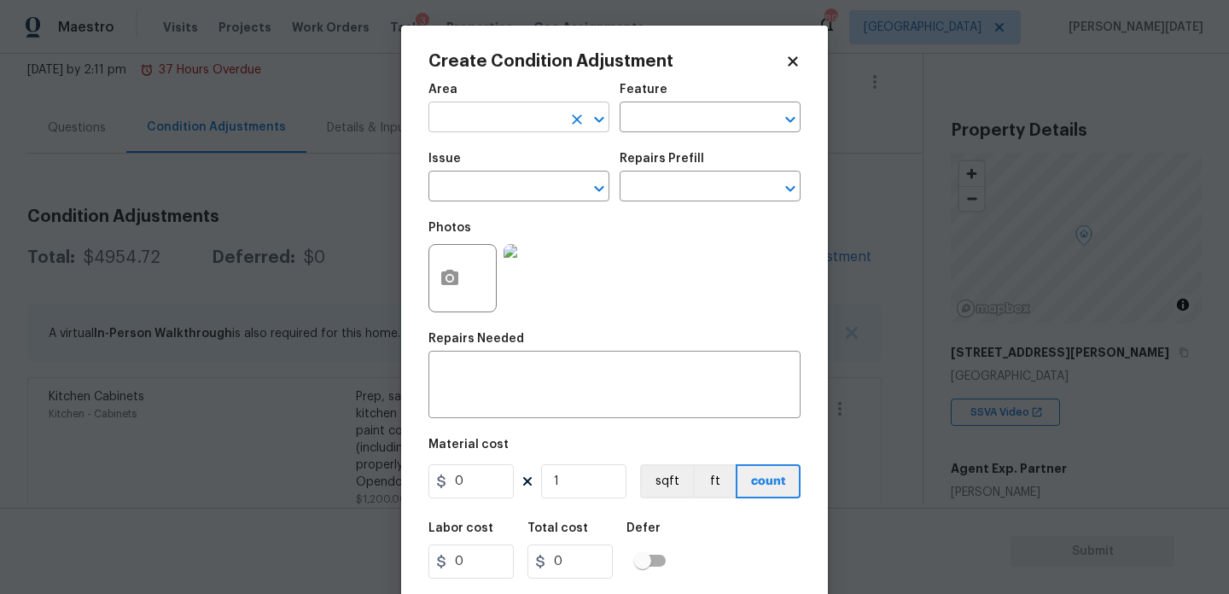
click at [516, 126] on input "text" at bounding box center [495, 119] width 133 height 26
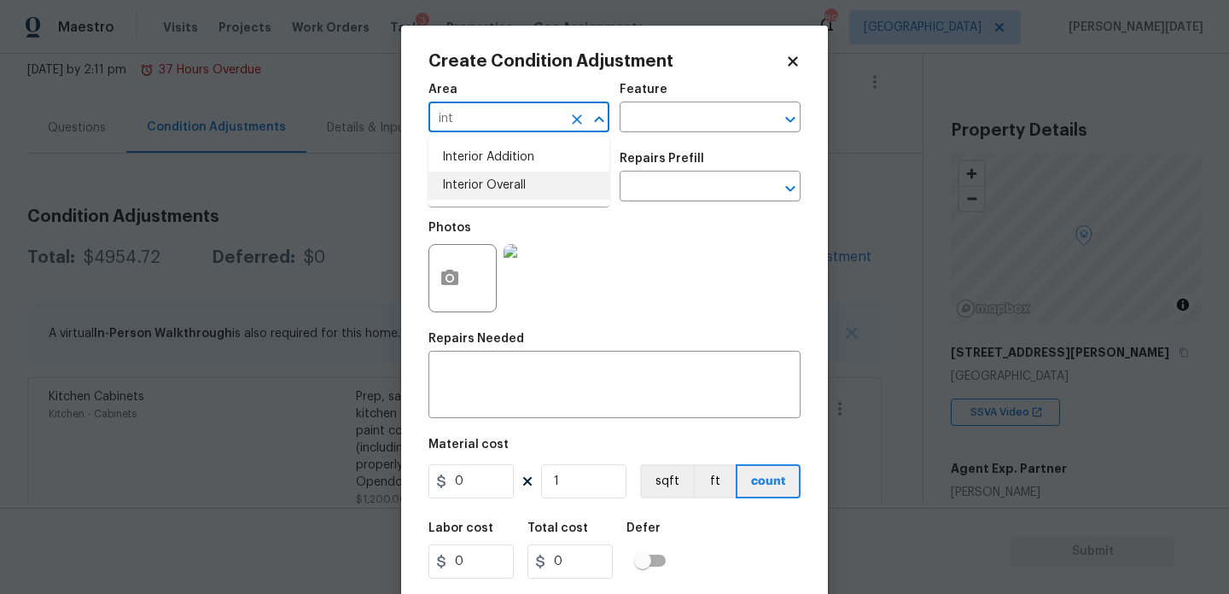
click at [533, 195] on li "Interior Overall" at bounding box center [519, 186] width 181 height 28
type input "Interior Overall"
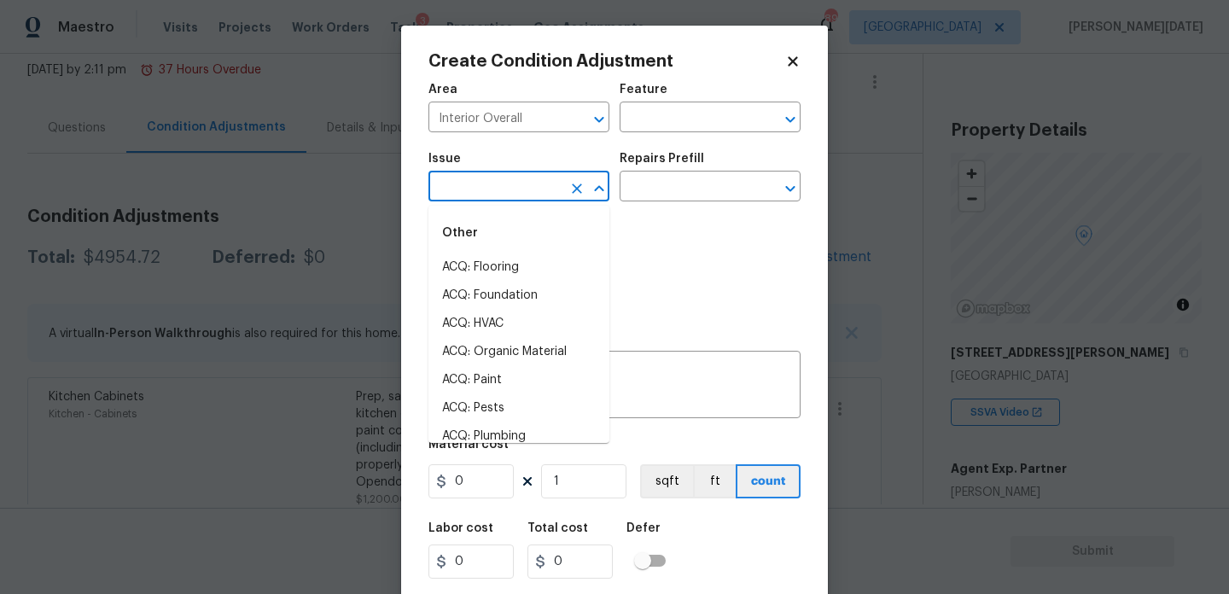
click at [533, 195] on input "text" at bounding box center [495, 188] width 133 height 26
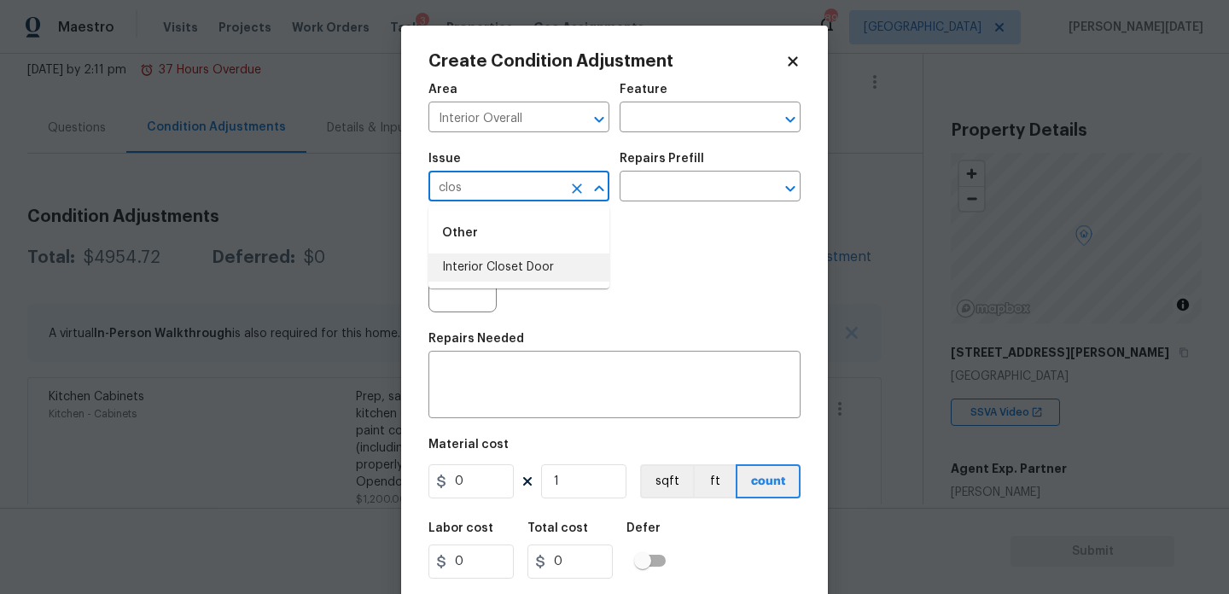
click at [554, 277] on li "Interior Closet Door" at bounding box center [519, 268] width 181 height 28
type input "Interior Closet Door"
click at [643, 196] on input "text" at bounding box center [686, 188] width 133 height 26
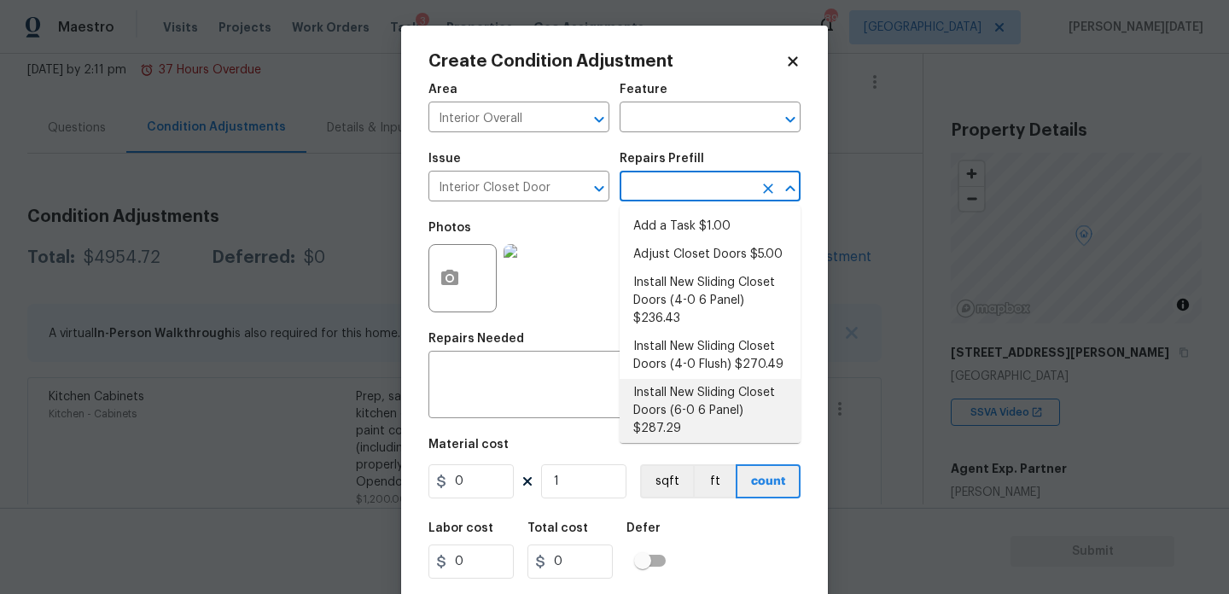
scroll to position [80, 0]
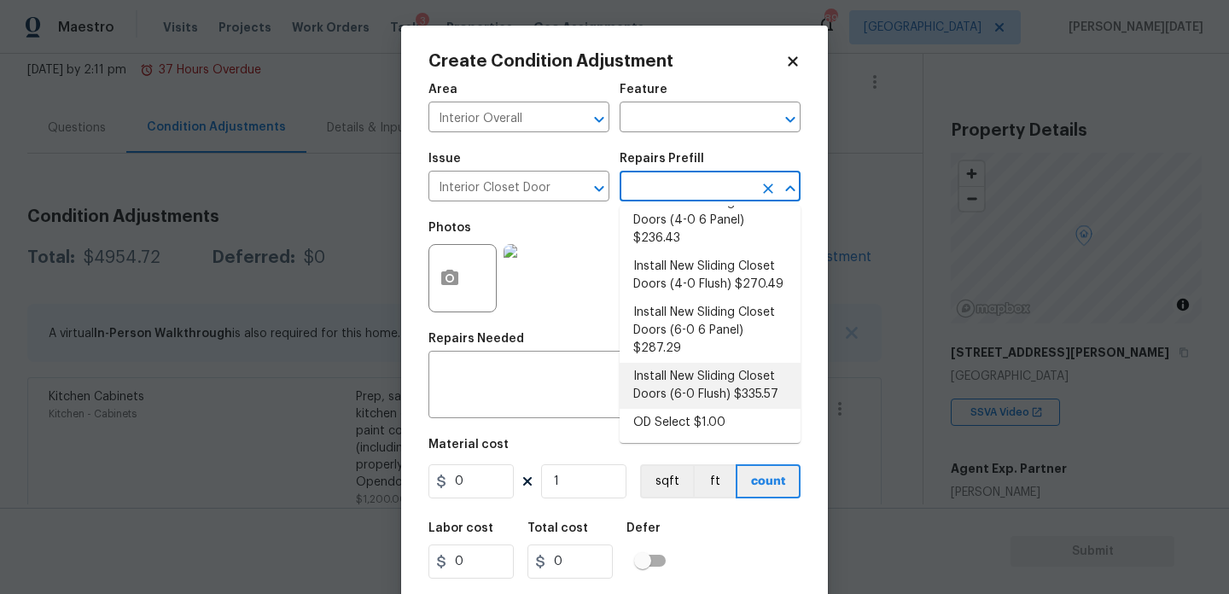
click at [720, 394] on li "Install New Sliding Closet Doors (6-0 Flush) $335.57" at bounding box center [710, 386] width 181 height 46
type input "Interior Door"
type textarea "Remove the existing door (if present). Install a new 6-0 bi-fold flush panel in…"
type input "335.57"
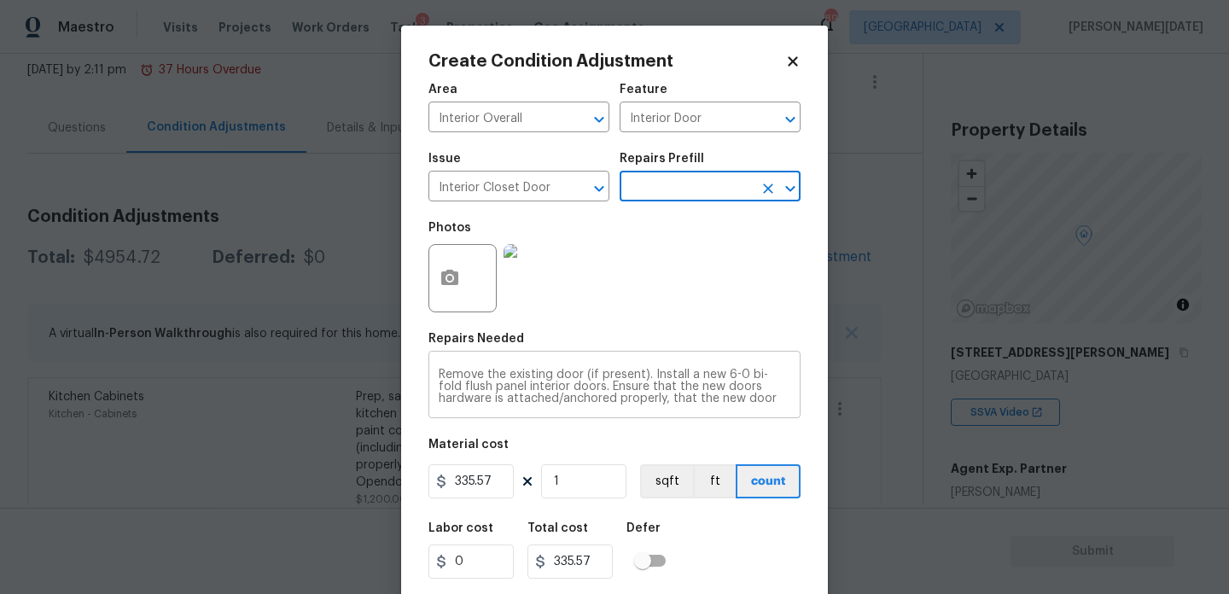
scroll to position [44, 0]
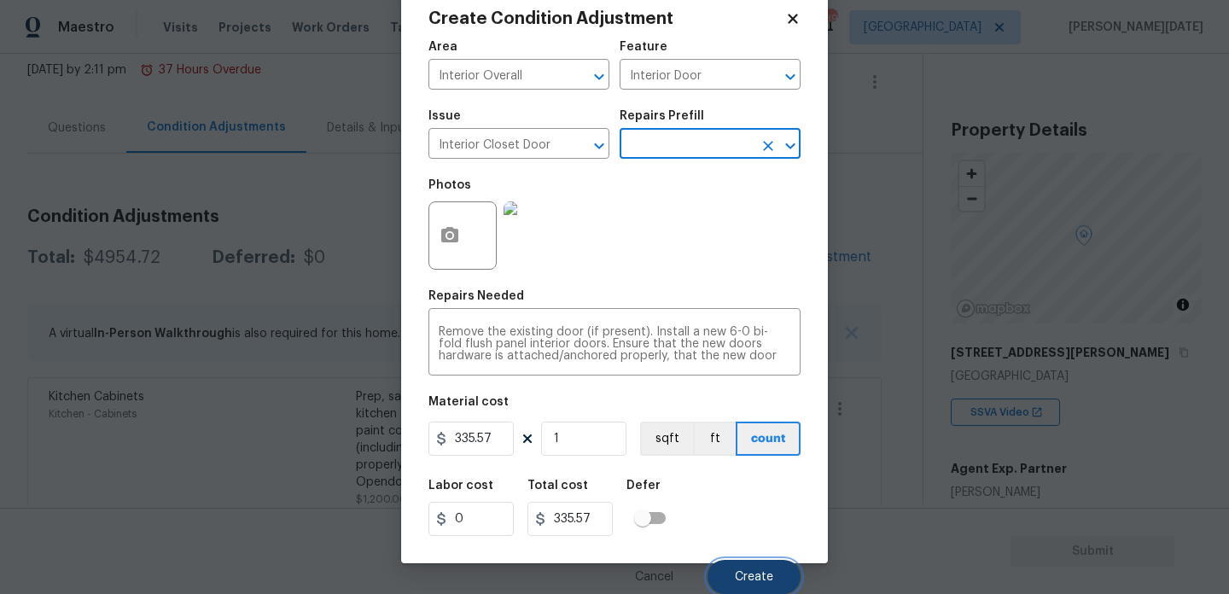
click at [737, 572] on span "Create" at bounding box center [754, 577] width 38 height 13
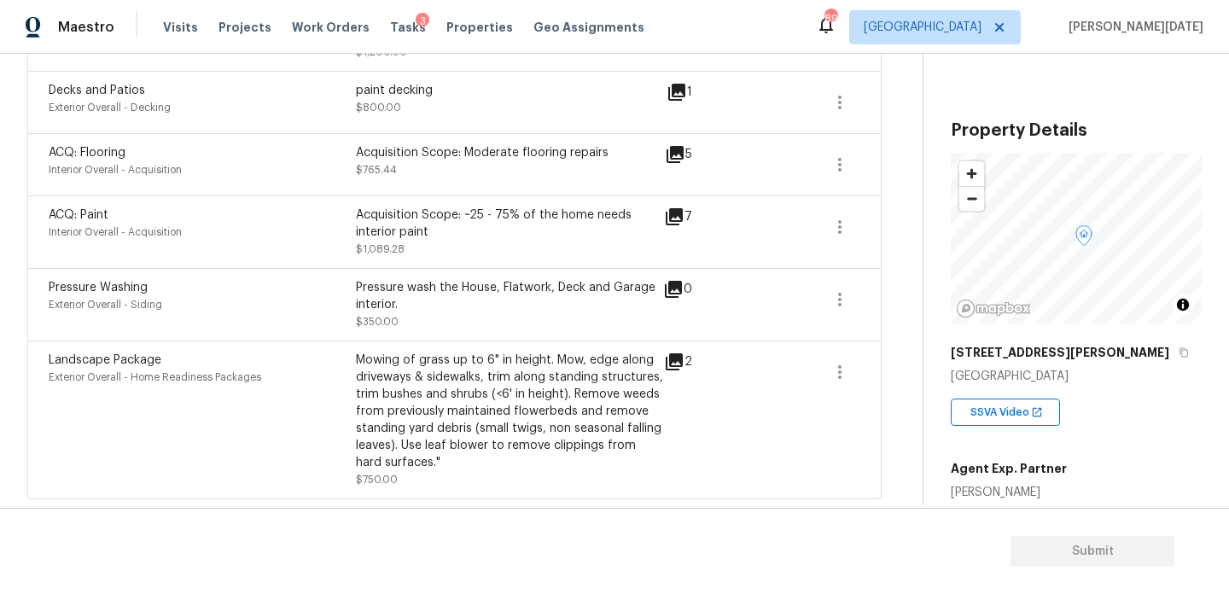
scroll to position [0, 0]
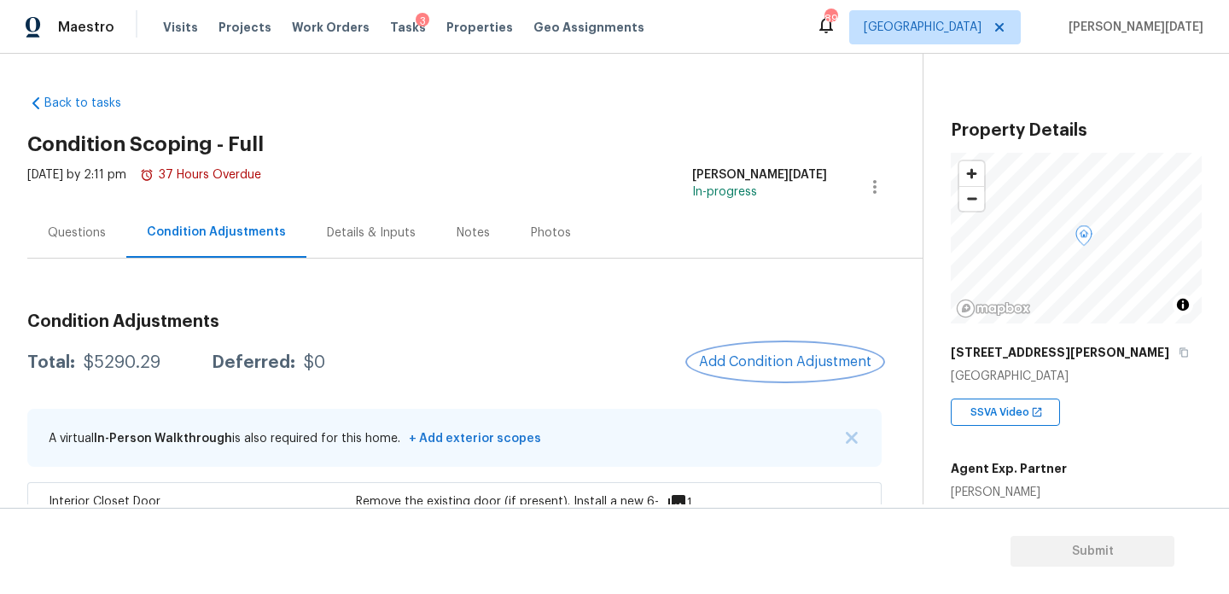
click at [758, 360] on span "Add Condition Adjustment" at bounding box center [785, 361] width 172 height 15
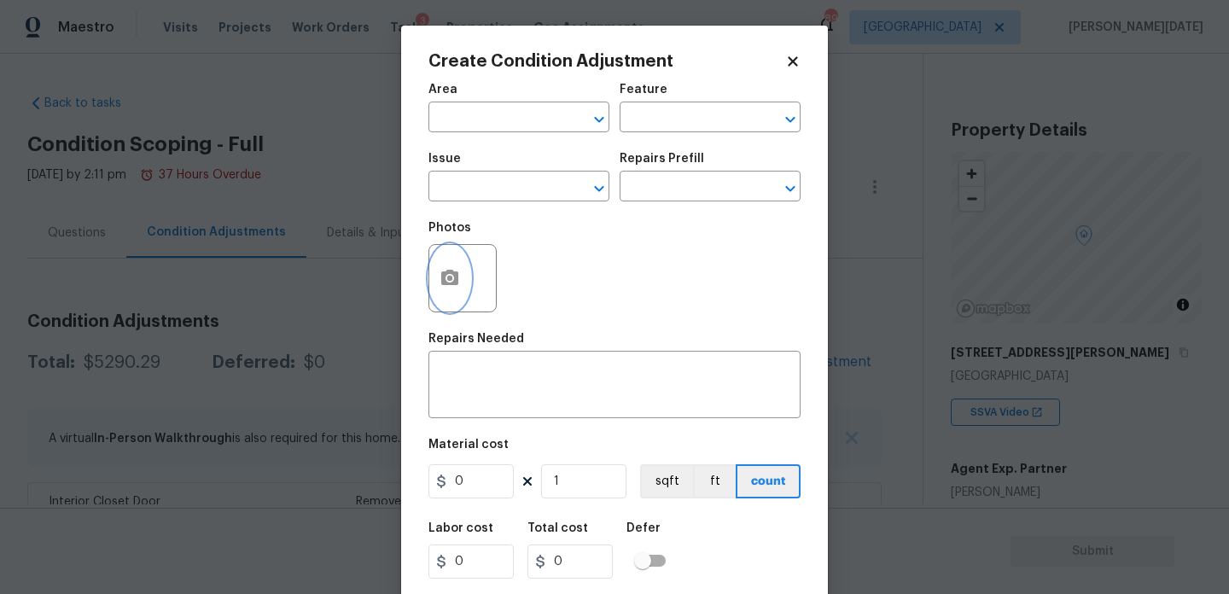
click at [460, 281] on button "button" at bounding box center [449, 278] width 41 height 67
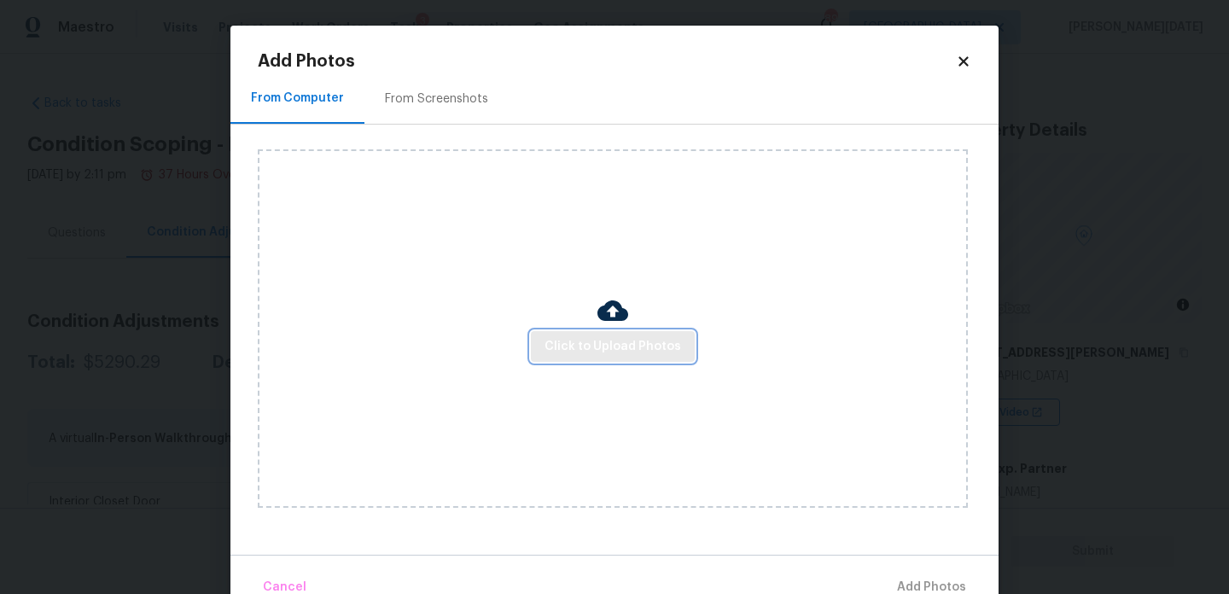
click at [583, 340] on span "Click to Upload Photos" at bounding box center [613, 346] width 137 height 21
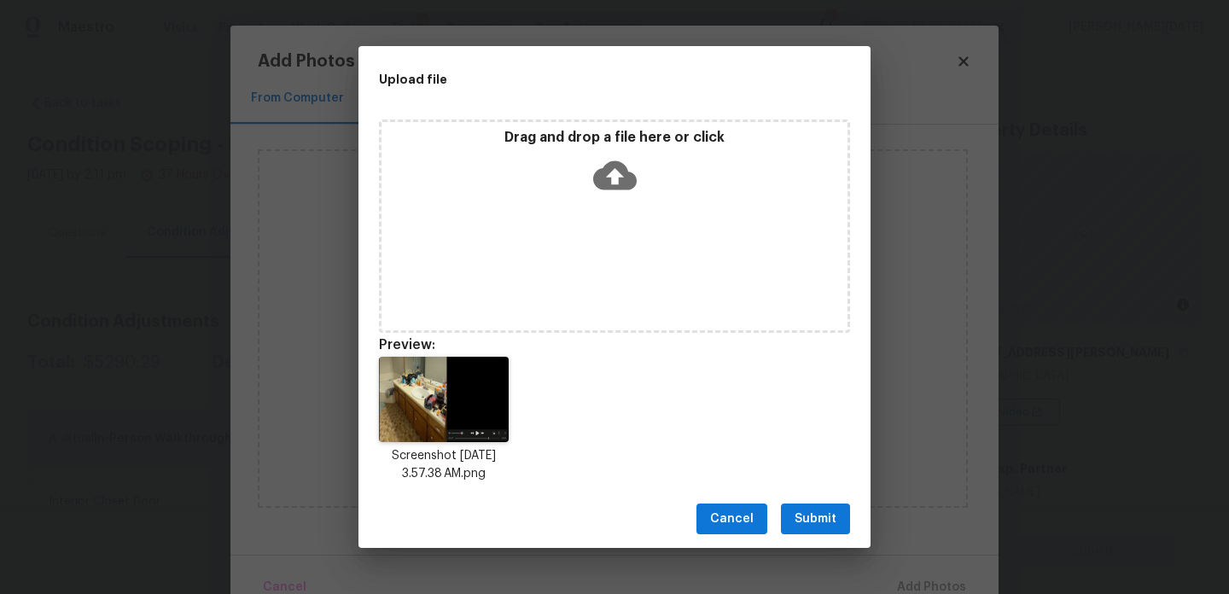
click at [800, 496] on div "Cancel Submit" at bounding box center [615, 519] width 512 height 59
click at [816, 528] on span "Submit" at bounding box center [816, 519] width 42 height 21
